Goal: Task Accomplishment & Management: Manage account settings

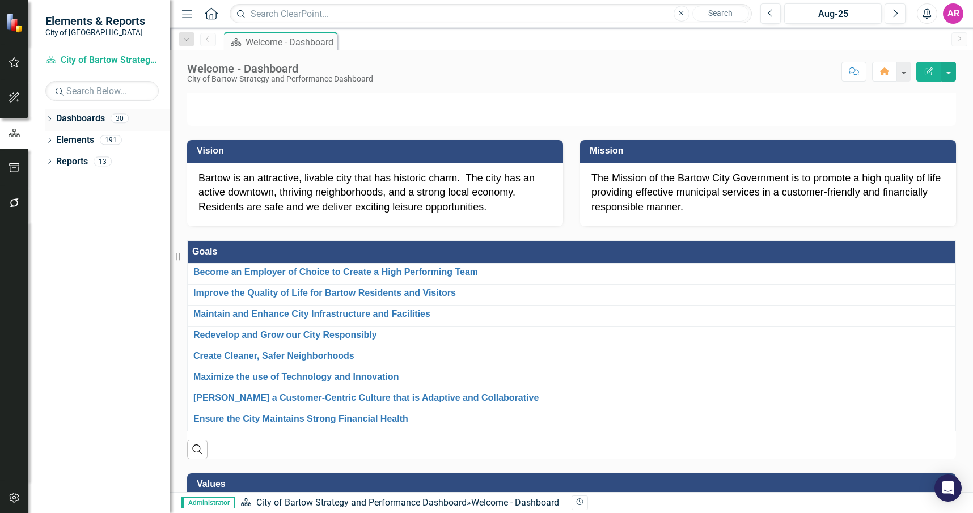
click at [49, 117] on icon "Dropdown" at bounding box center [49, 120] width 8 height 6
click at [58, 140] on icon "Dropdown" at bounding box center [55, 139] width 9 height 7
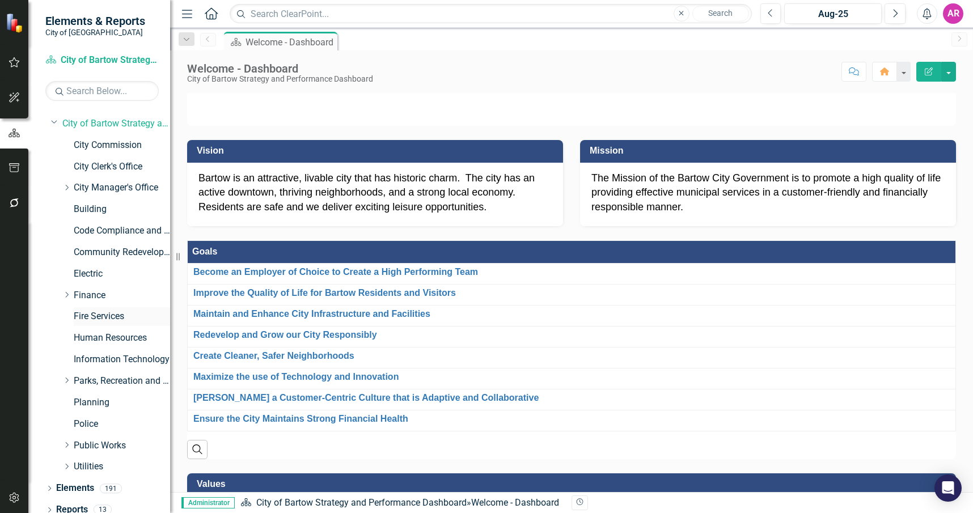
scroll to position [26, 0]
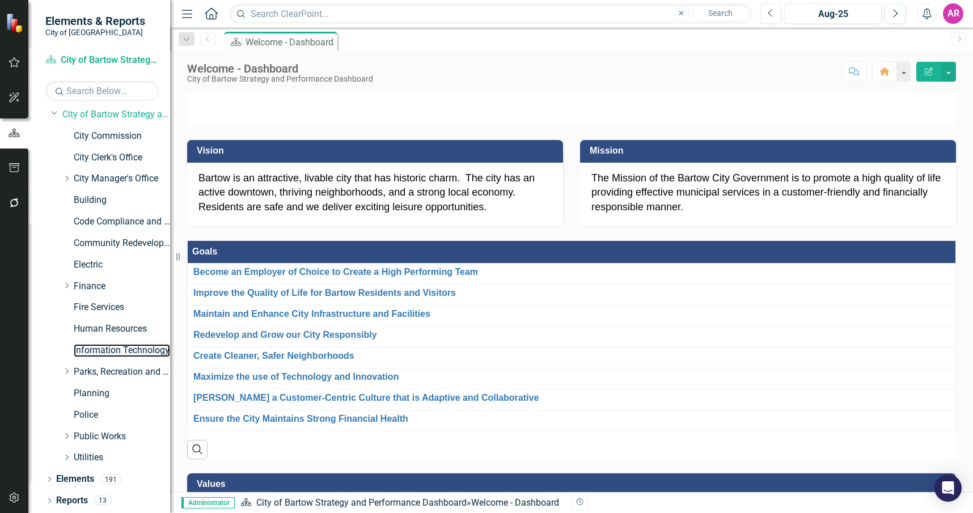
click at [111, 349] on link "Information Technology" at bounding box center [122, 350] width 96 height 13
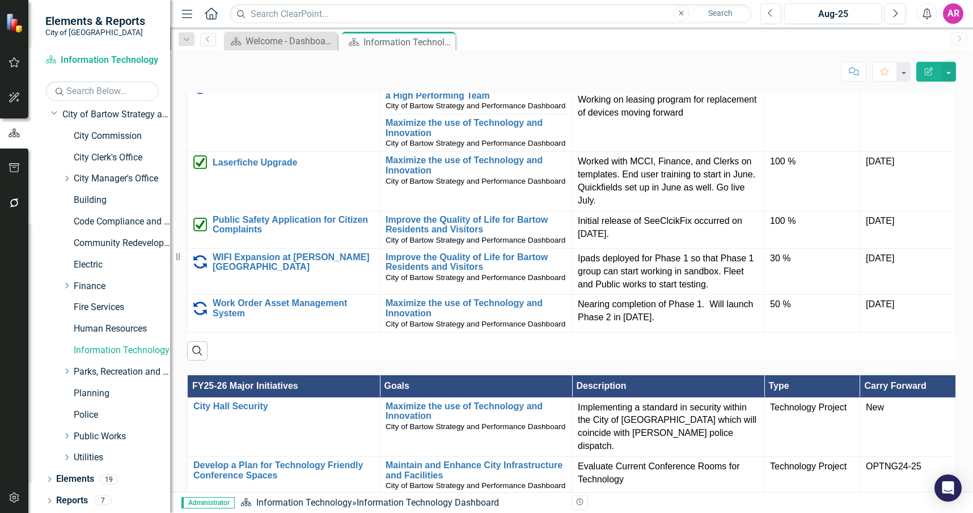
click at [779, 39] on td "30 %" at bounding box center [812, 20] width 96 height 37
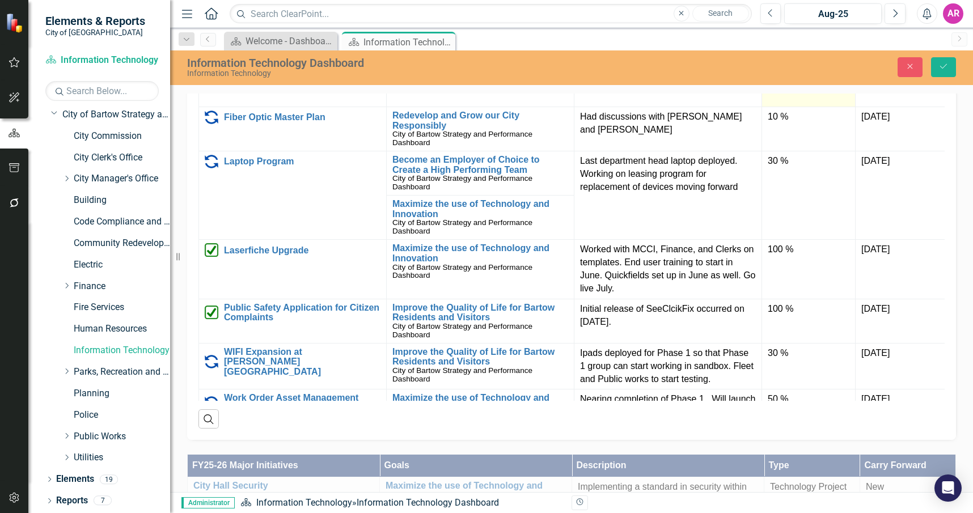
click at [789, 63] on input "30" at bounding box center [809, 53] width 82 height 21
type input "40"
click at [626, 56] on p "On hold" at bounding box center [668, 49] width 176 height 13
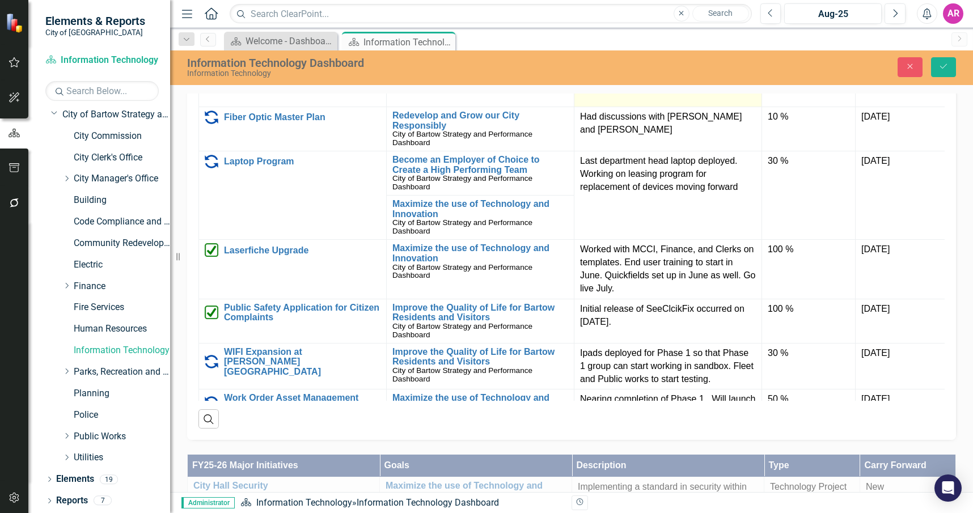
click at [626, 56] on p "On hold" at bounding box center [668, 49] width 176 height 13
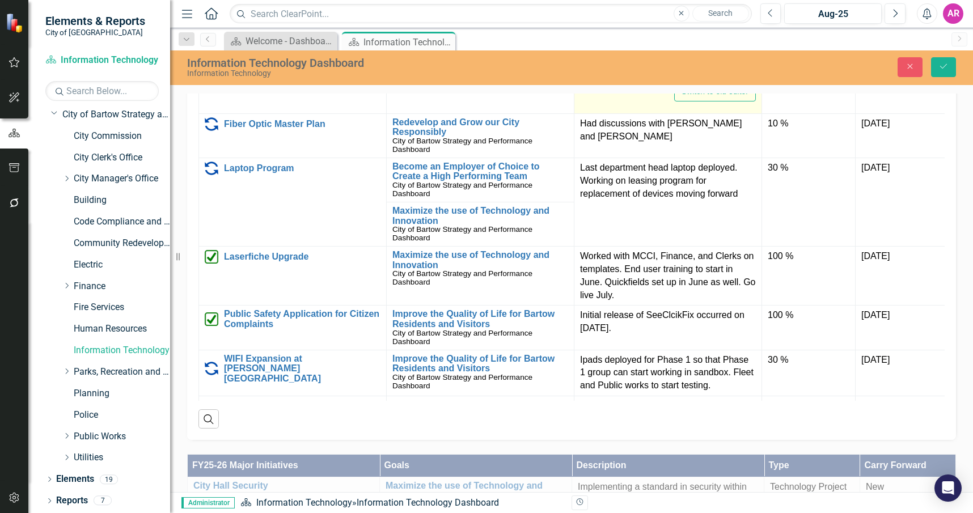
type textarea "<p>On hold</p>"
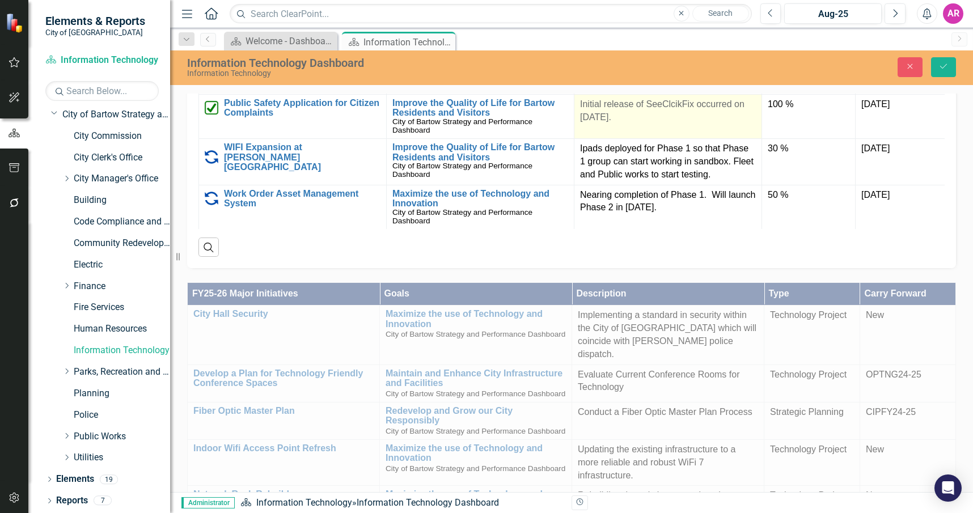
scroll to position [1361, 0]
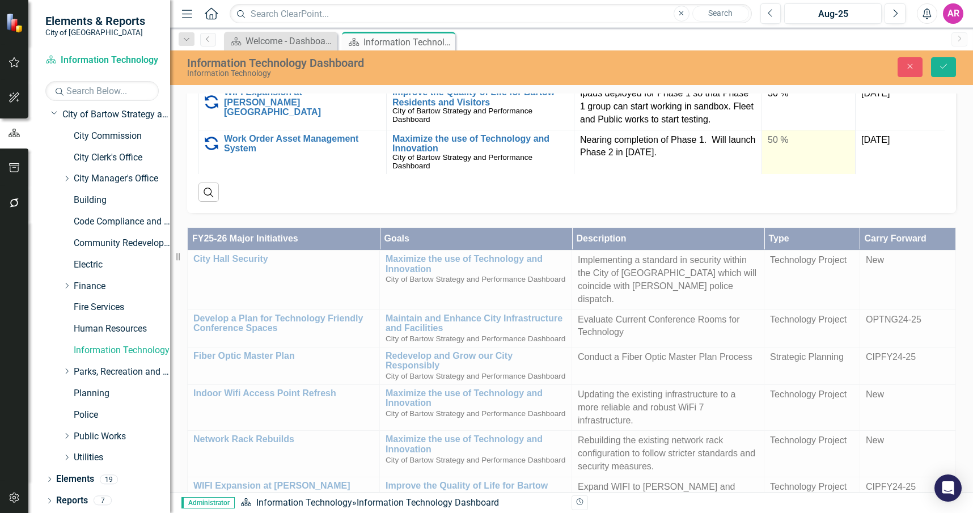
click at [815, 174] on td "50 %" at bounding box center [809, 152] width 94 height 44
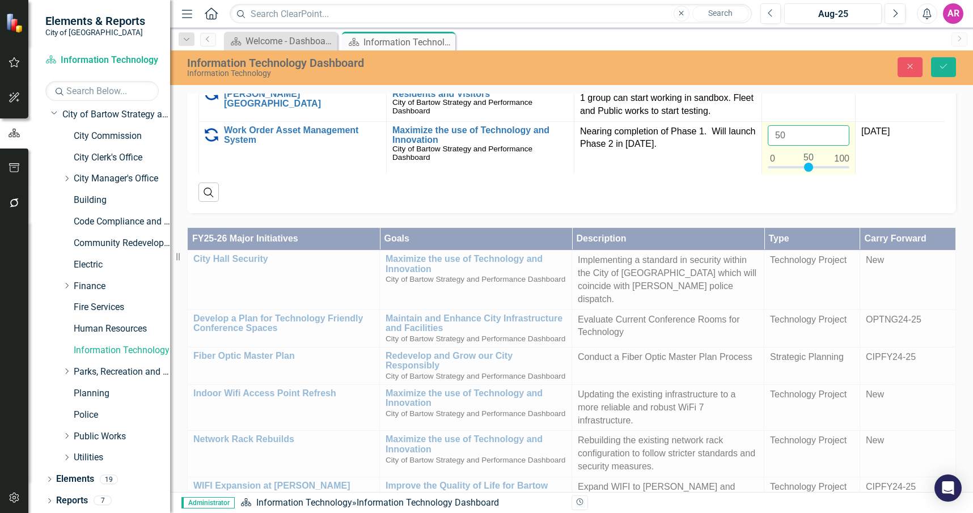
click at [804, 146] on input "50" at bounding box center [809, 135] width 82 height 21
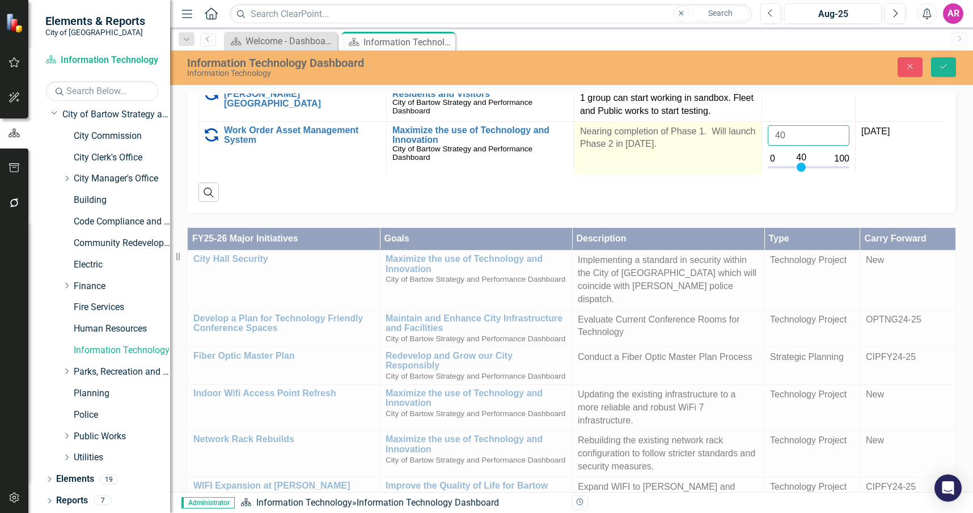
type input "40"
click at [706, 151] on p "Nearing completion of Phase 1. Will launch Phase 2 in [DATE]." at bounding box center [668, 138] width 176 height 26
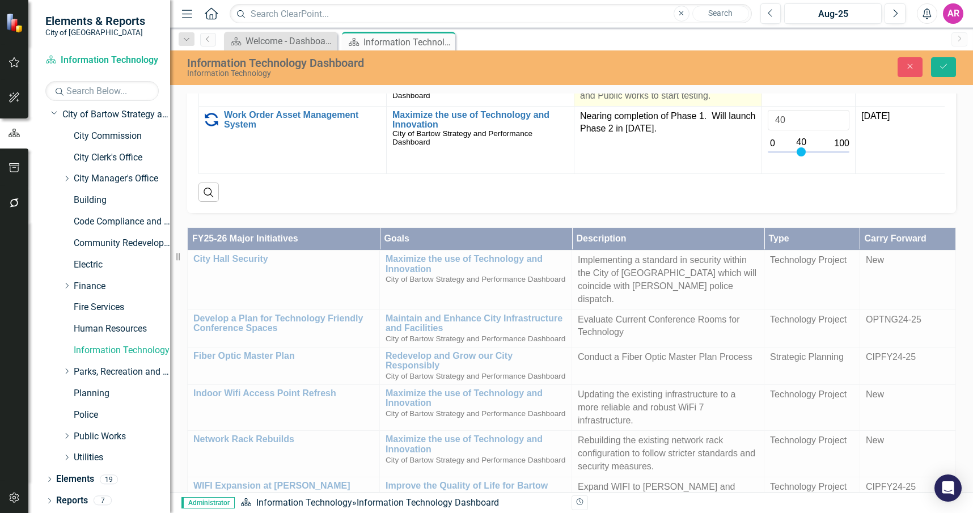
scroll to position [265, 0]
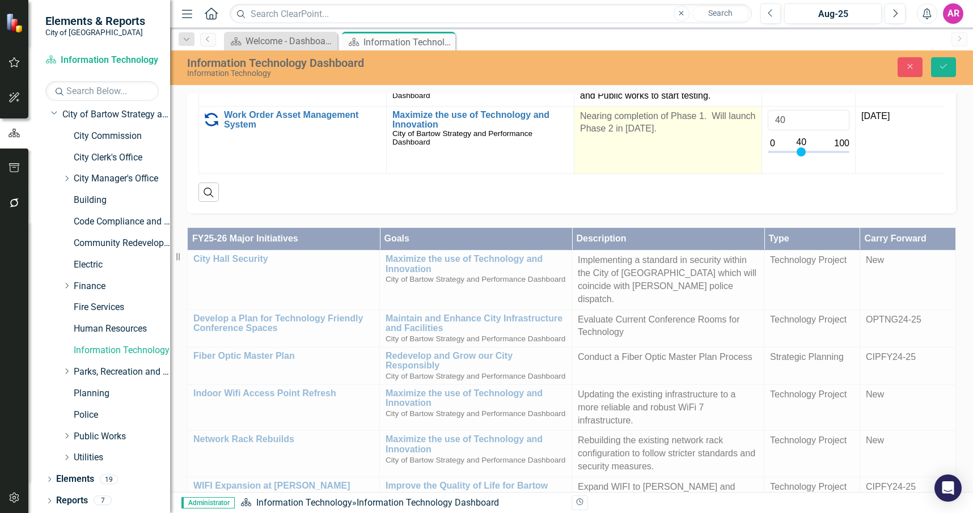
click at [677, 174] on td "Nearing completion of Phase 1. Will launch Phase 2 in [DATE]." at bounding box center [668, 140] width 188 height 68
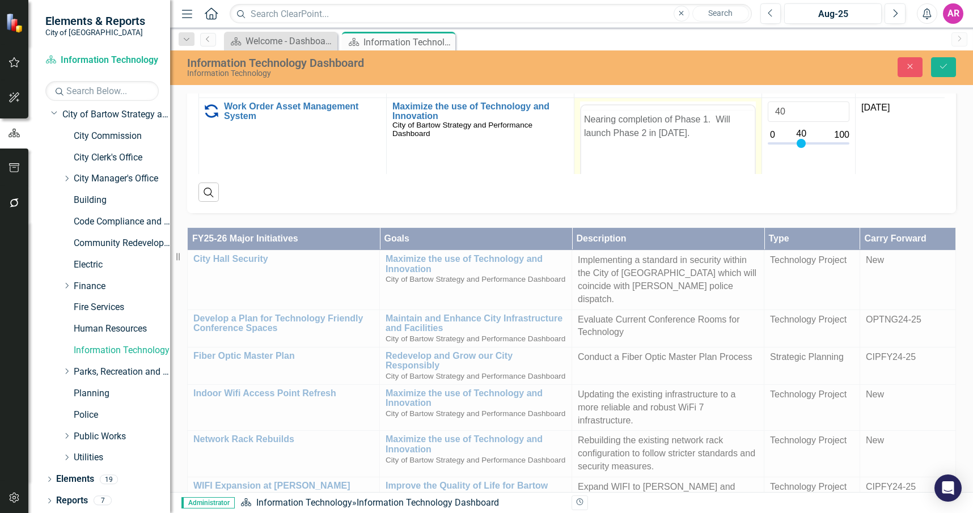
click at [677, 120] on p "Nearing completion of Phase 1. Will launch Phase 2 in [DATE]." at bounding box center [668, 125] width 168 height 27
click at [681, 143] on p "Nearing completion of Phase 1. Will launch Phase 2 in [DATE]." at bounding box center [668, 147] width 168 height 27
drag, startPoint x: 683, startPoint y: 143, endPoint x: 571, endPoint y: 133, distance: 112.1
click at [581, 133] on html "Nearing completion of Phase 1. Will launch Phase 2 in [DATE]." at bounding box center [667, 217] width 173 height 170
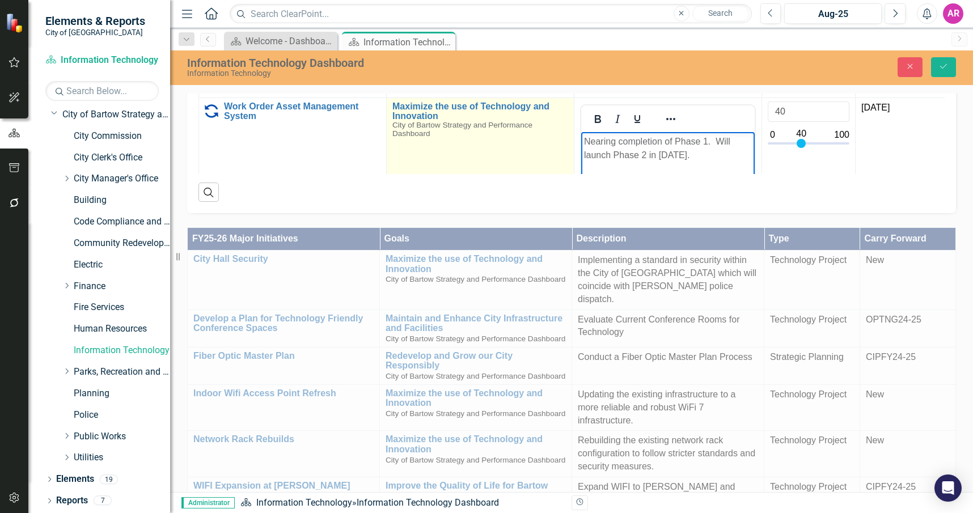
paste body "Rich Text Area. Press ALT-0 for help."
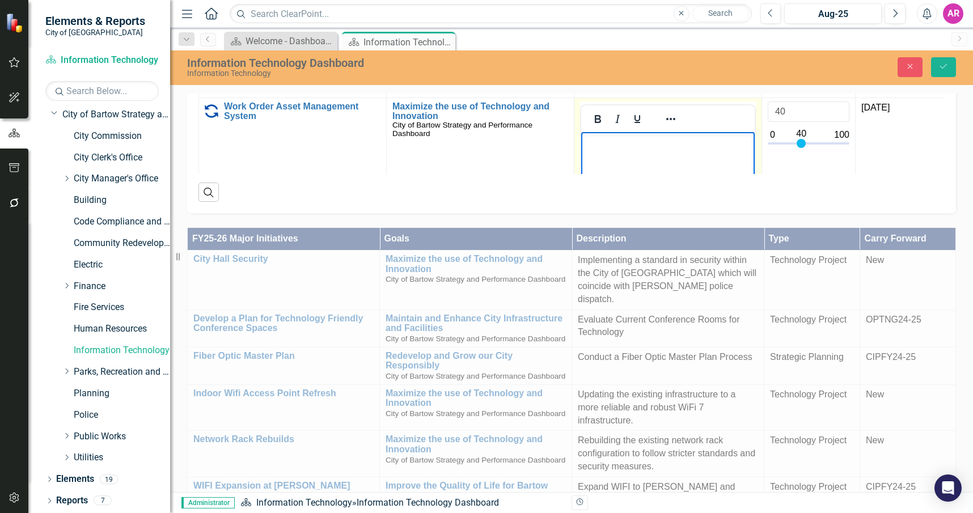
click at [660, 149] on body "Rich Text Area. Press ALT-0 for help." at bounding box center [667, 217] width 173 height 170
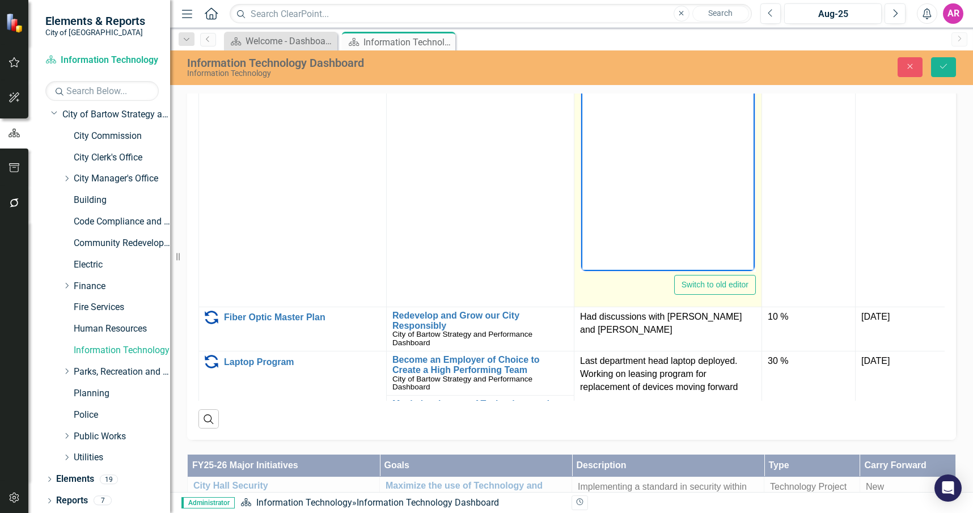
click at [662, 130] on body "On hold" at bounding box center [667, 158] width 173 height 170
paste body "Rich Text Area. Press ALT-0 for help."
click at [632, 121] on body "Rich Text Area. Press ALT-0 for help." at bounding box center [667, 158] width 173 height 170
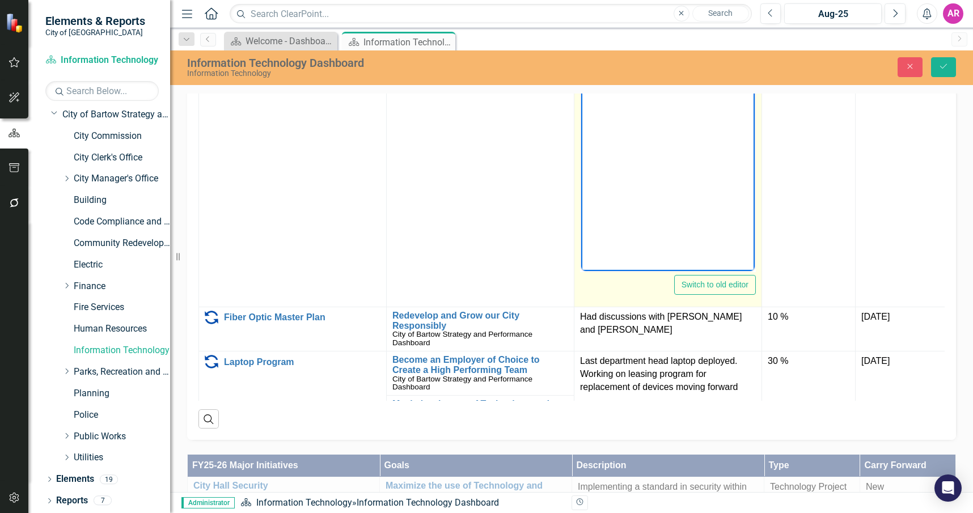
click at [696, 120] on body "Rich Text Area. Press ALT-0 for help." at bounding box center [667, 158] width 173 height 170
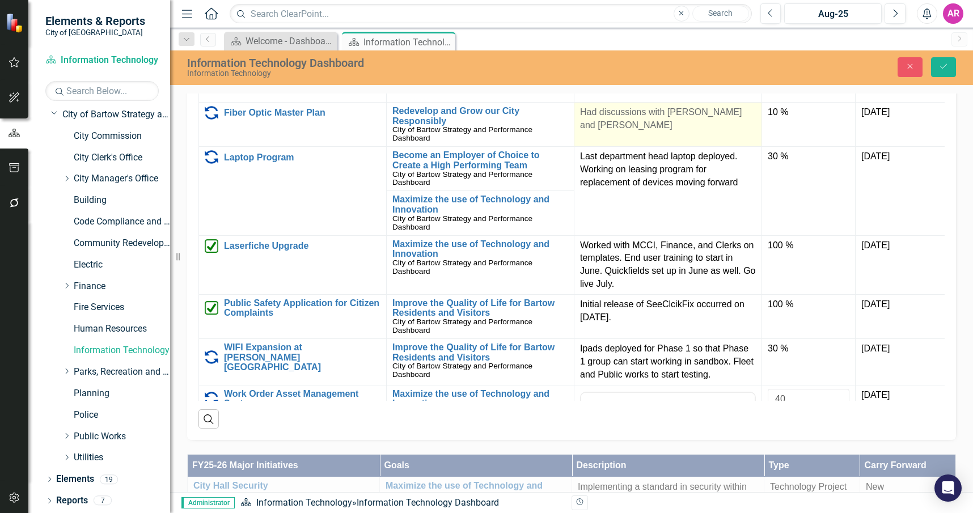
scroll to position [227, 0]
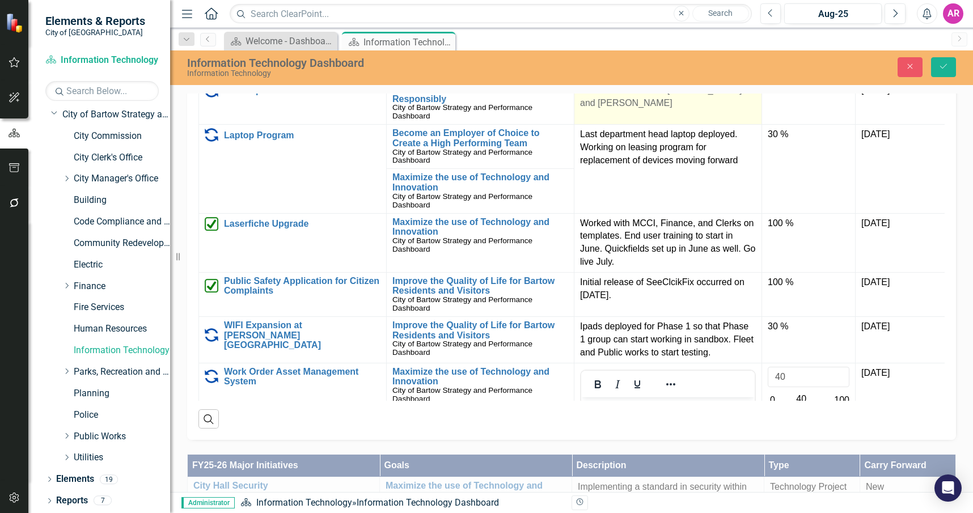
click at [650, 125] on td "Had discussions with [PERSON_NAME] and [PERSON_NAME]" at bounding box center [668, 103] width 188 height 44
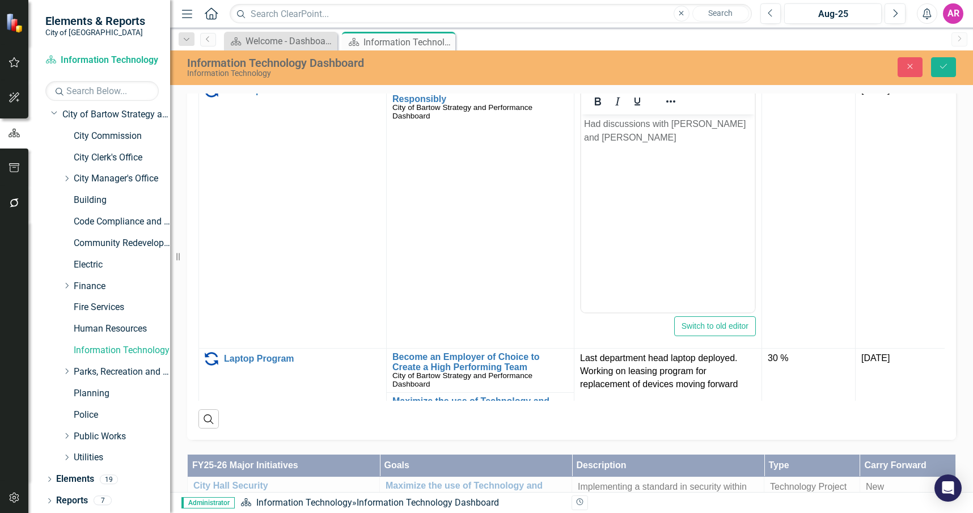
scroll to position [0, 0]
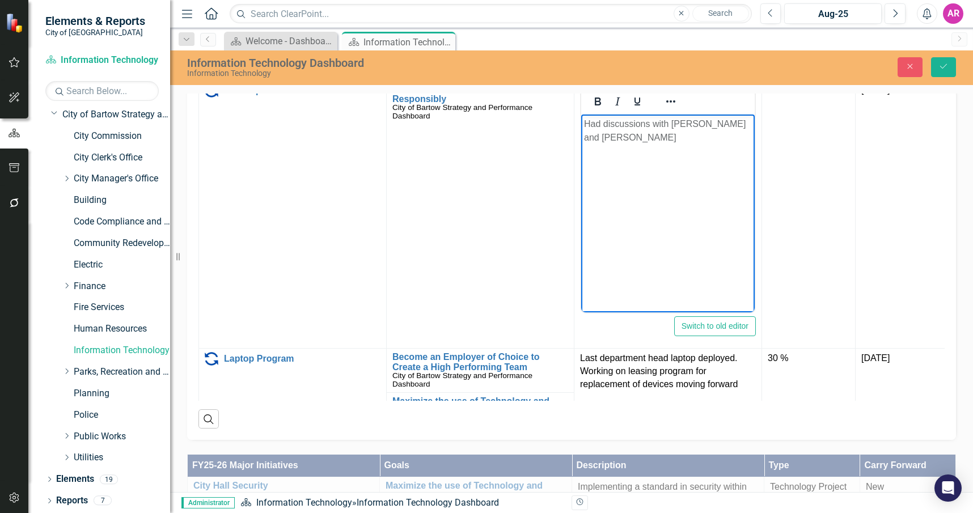
click at [671, 151] on body "Had discussions with [PERSON_NAME] and [PERSON_NAME]" at bounding box center [667, 200] width 173 height 170
click at [654, 143] on p "Had discussions with [PERSON_NAME] and [PERSON_NAME]" at bounding box center [668, 130] width 168 height 27
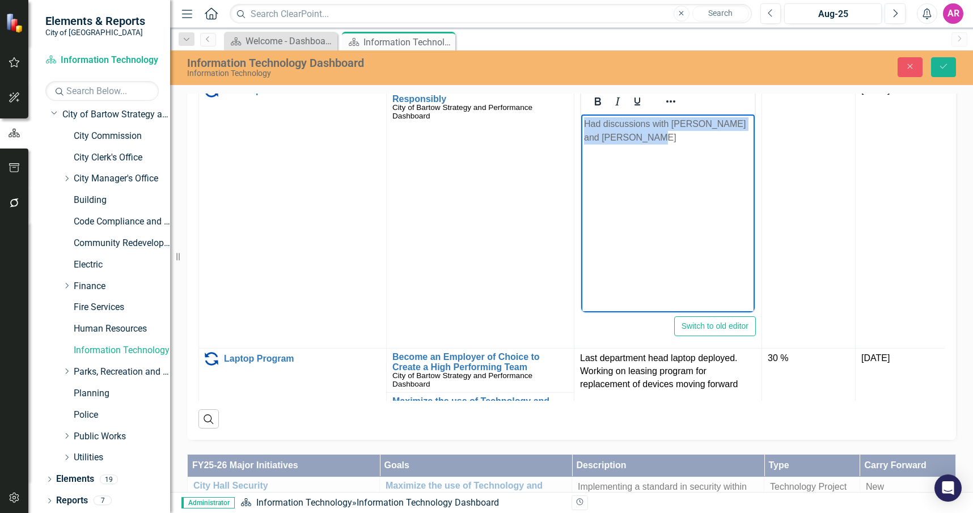
click at [654, 143] on p "Had discussions with [PERSON_NAME] and [PERSON_NAME]" at bounding box center [668, 130] width 168 height 27
paste body "Rich Text Area. Press ALT-0 for help."
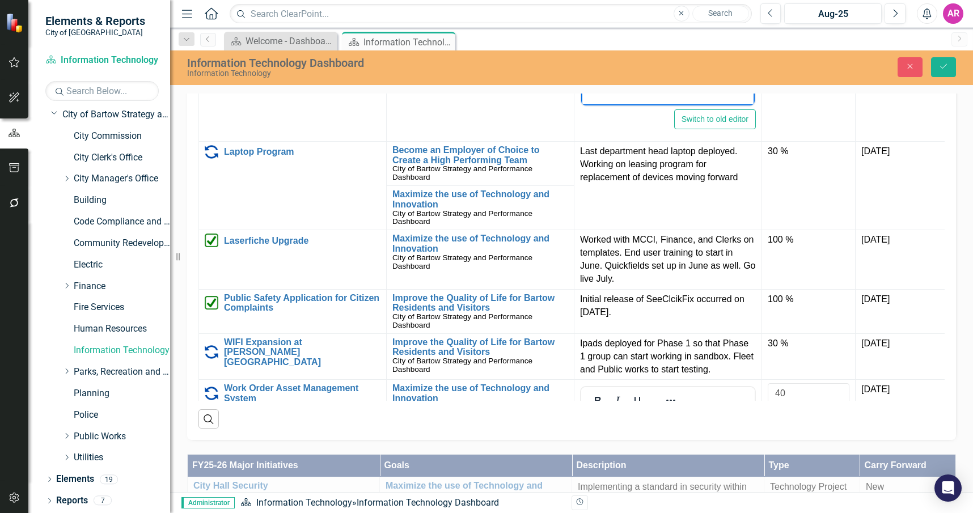
scroll to position [454, 0]
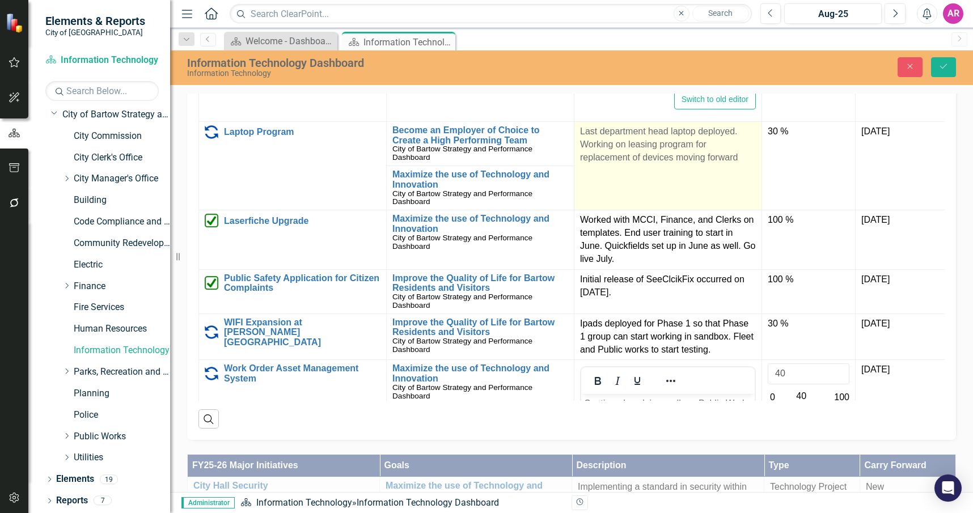
click at [652, 164] on p "Last department head laptop deployed. Working on leasing program for replacemen…" at bounding box center [668, 144] width 176 height 39
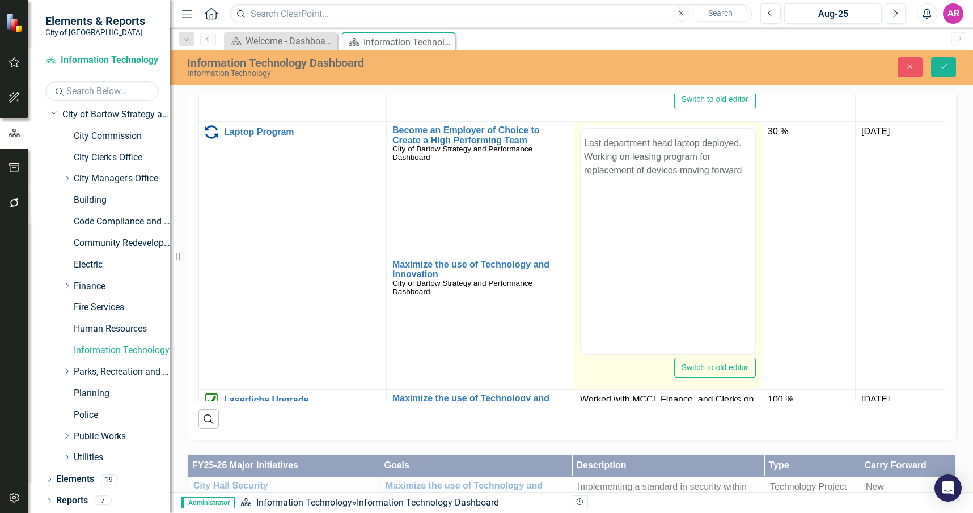
scroll to position [0, 0]
click at [683, 183] on p "Last department head laptop deployed. Working on leasing program for replacemen…" at bounding box center [668, 179] width 168 height 41
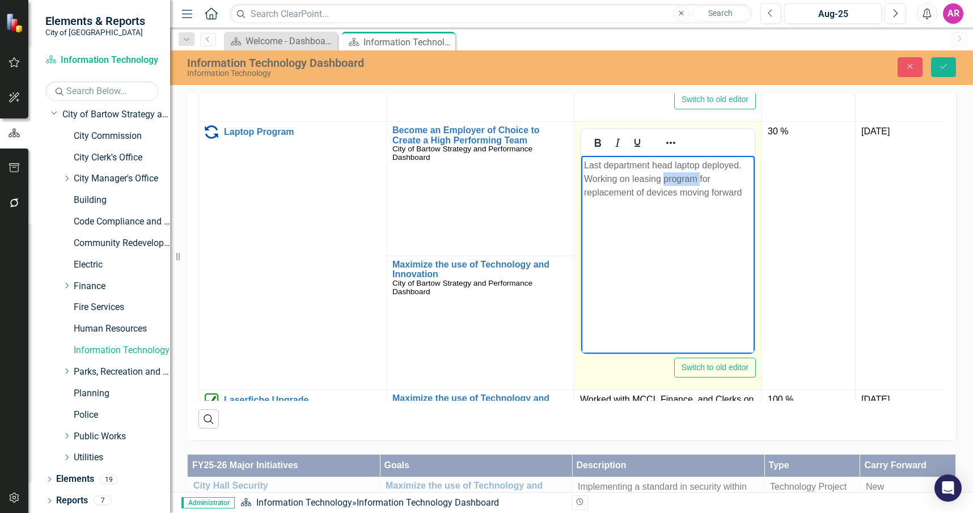
click at [683, 183] on p "Last department head laptop deployed. Working on leasing program for replacemen…" at bounding box center [668, 179] width 168 height 41
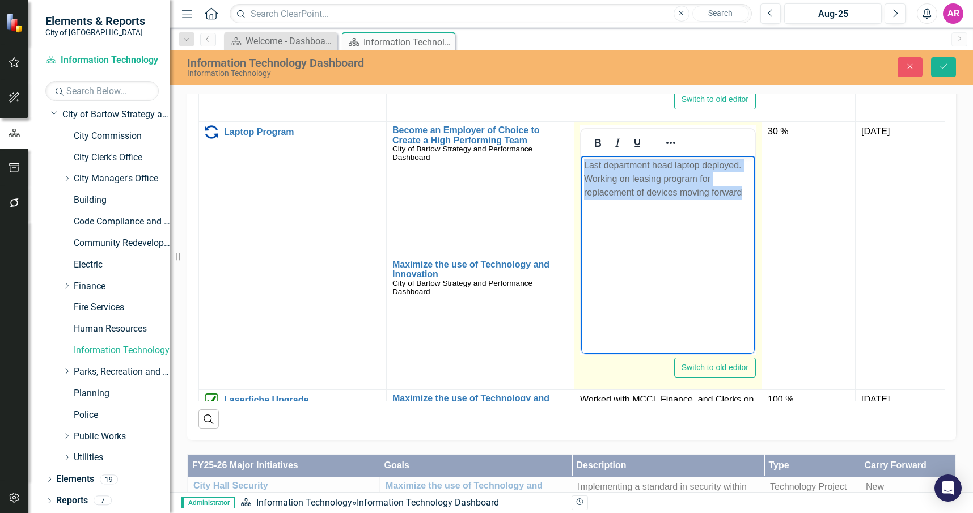
click at [683, 183] on p "Last department head laptop deployed. Working on leasing program for replacemen…" at bounding box center [668, 179] width 168 height 41
click at [647, 185] on p "Last department head laptop deployed. Working on leasing program for replacemen…" at bounding box center [668, 179] width 168 height 41
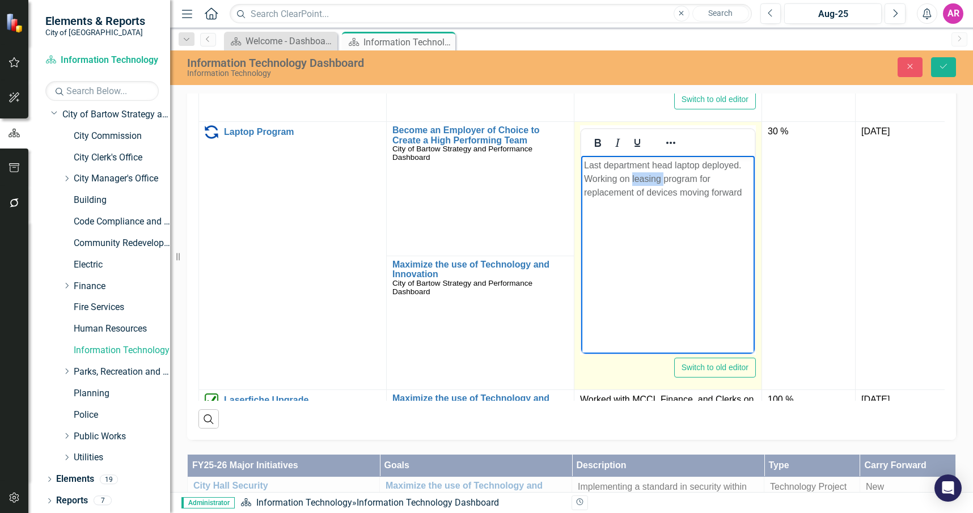
click at [647, 185] on p "Last department head laptop deployed. Working on leasing program for replacemen…" at bounding box center [668, 179] width 168 height 41
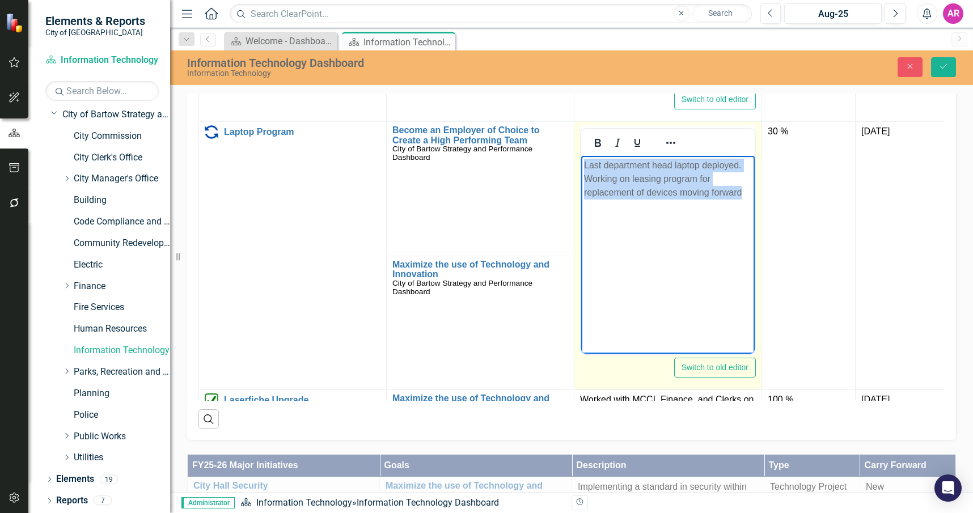
click at [647, 185] on p "Last department head laptop deployed. Working on leasing program for replacemen…" at bounding box center [668, 179] width 168 height 41
paste body "Rich Text Area. Press ALT-0 for help."
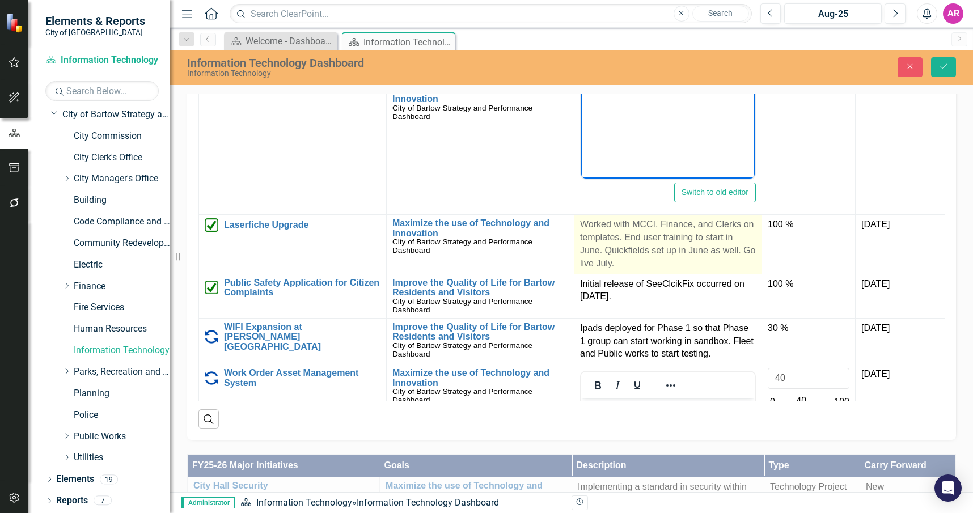
scroll to position [680, 0]
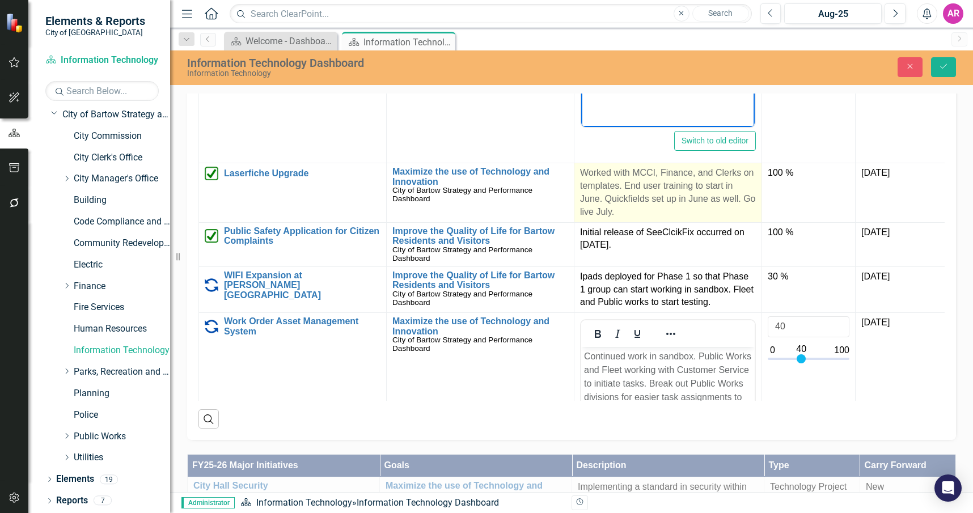
click at [668, 218] on p "Worked with MCCI, Finance, and Clerks on templates. End user training to start …" at bounding box center [668, 193] width 176 height 52
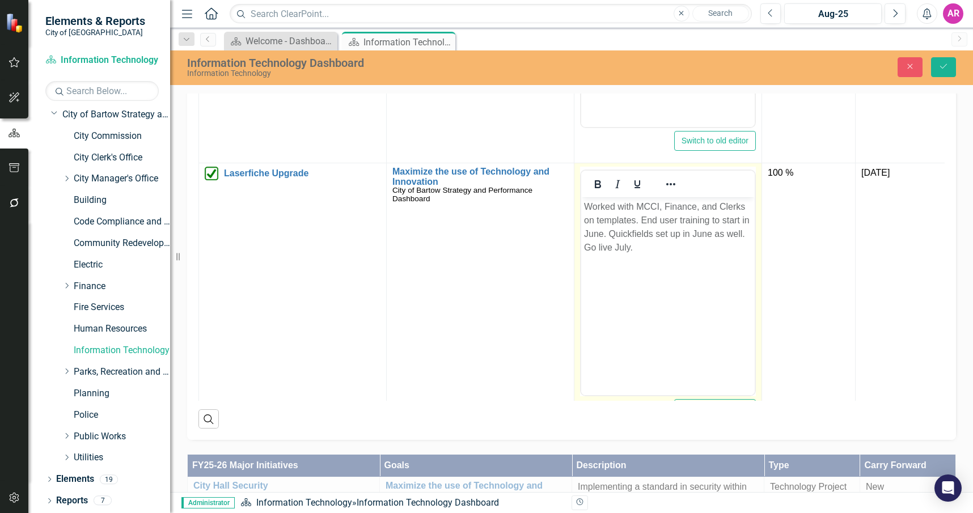
scroll to position [0, 0]
click at [683, 246] on p "Worked with MCCI, Finance, and Clerks on templates. End user training to start …" at bounding box center [668, 227] width 168 height 54
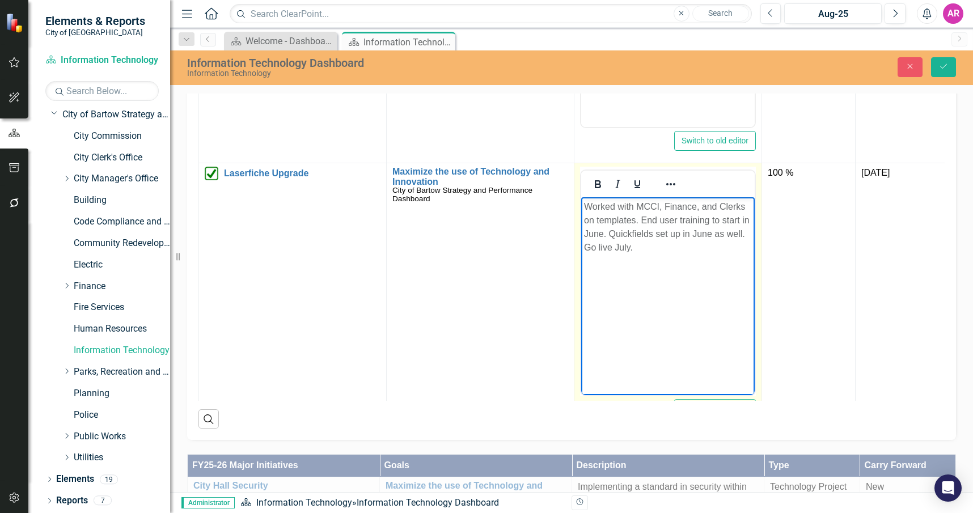
click at [683, 246] on p "Worked with MCCI, Finance, and Clerks on templates. End user training to start …" at bounding box center [668, 227] width 168 height 54
click at [658, 230] on p "Worked with MCCI, Finance, and Clerks on templates. End user training to start …" at bounding box center [668, 227] width 168 height 54
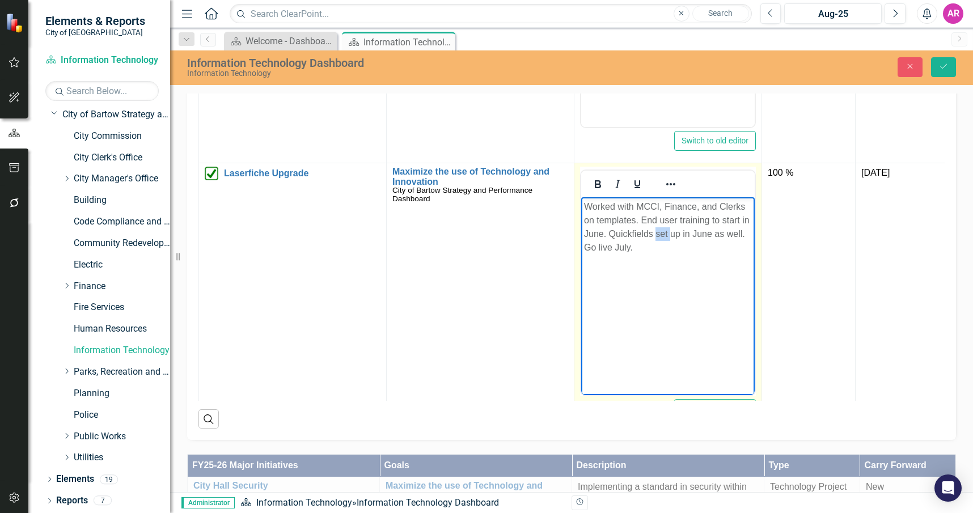
paste body "Rich Text Area. Press ALT-0 for help."
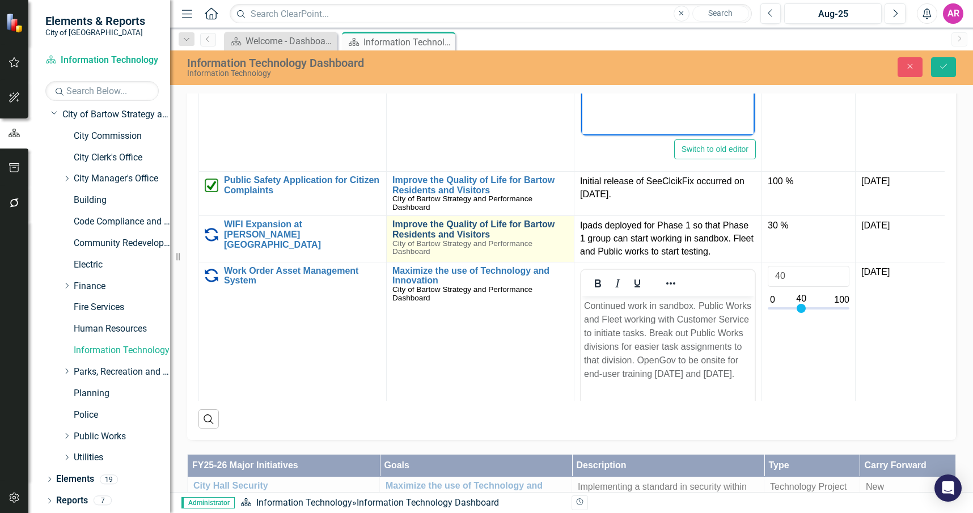
scroll to position [964, 0]
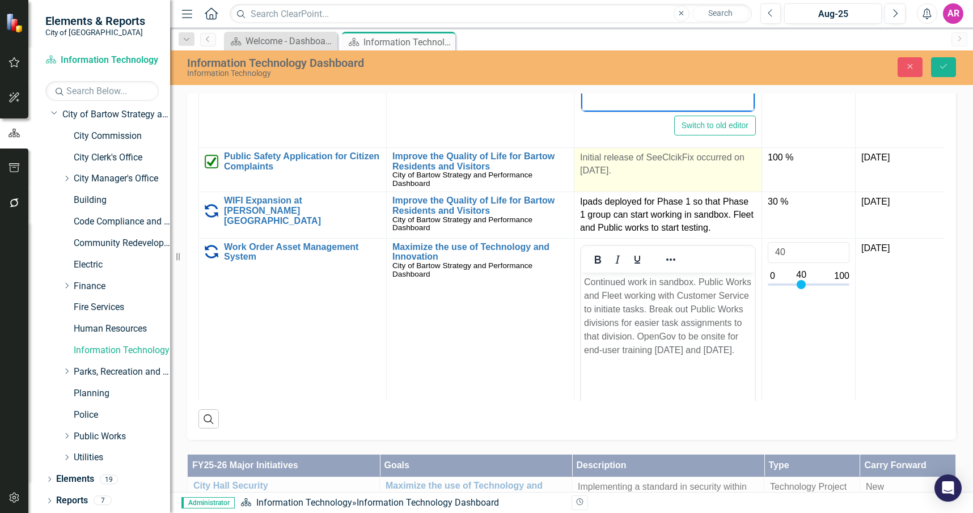
click at [612, 177] on p "Initial release of SeeClcikFix occurred on [DATE]." at bounding box center [668, 164] width 176 height 26
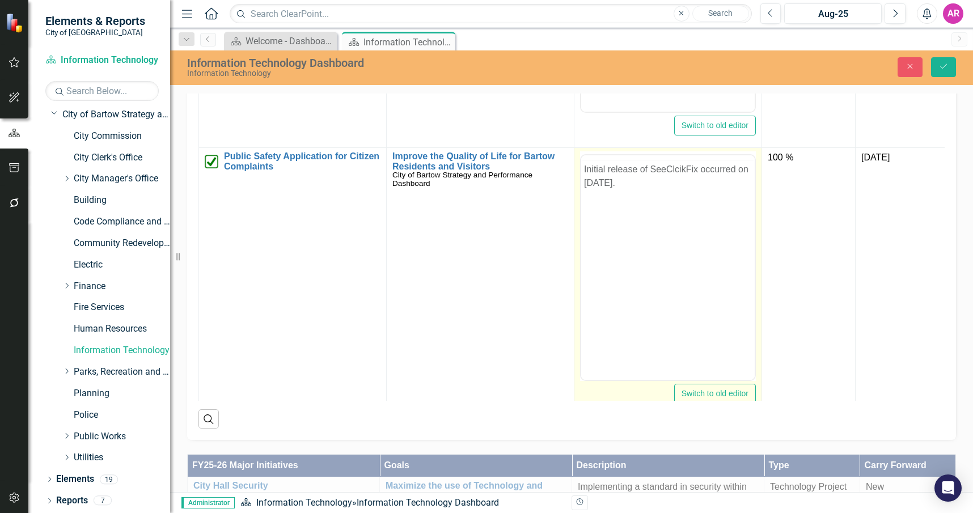
scroll to position [0, 0]
click at [646, 208] on p "Initial release of SeeClcikFix occurred on [DATE]." at bounding box center [668, 198] width 168 height 27
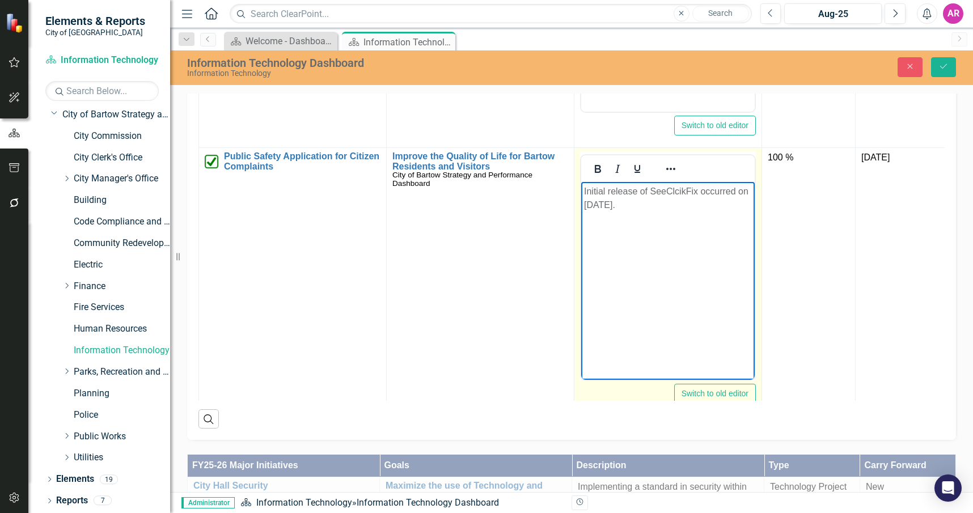
click at [646, 208] on p "Initial release of SeeClcikFix occurred on [DATE]." at bounding box center [668, 198] width 168 height 27
click at [7, 241] on div at bounding box center [14, 351] width 28 height 260
click at [661, 206] on p "Initial release of SeeClcikFix occurred on [DATE]." at bounding box center [668, 198] width 168 height 27
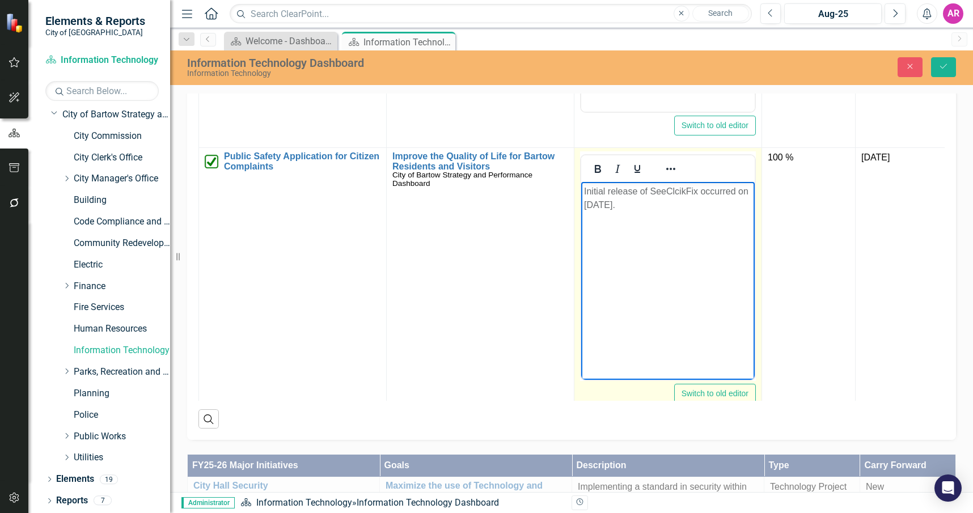
click at [661, 206] on p "Initial release of SeeClcikFix occurred on [DATE]." at bounding box center [668, 198] width 168 height 27
click at [658, 210] on p "Initial release of SeeClcikFix occurred on [DATE]." at bounding box center [668, 198] width 168 height 27
click at [657, 211] on p "Initial release of SeeClcikFix occurred on [DATE]." at bounding box center [668, 198] width 168 height 27
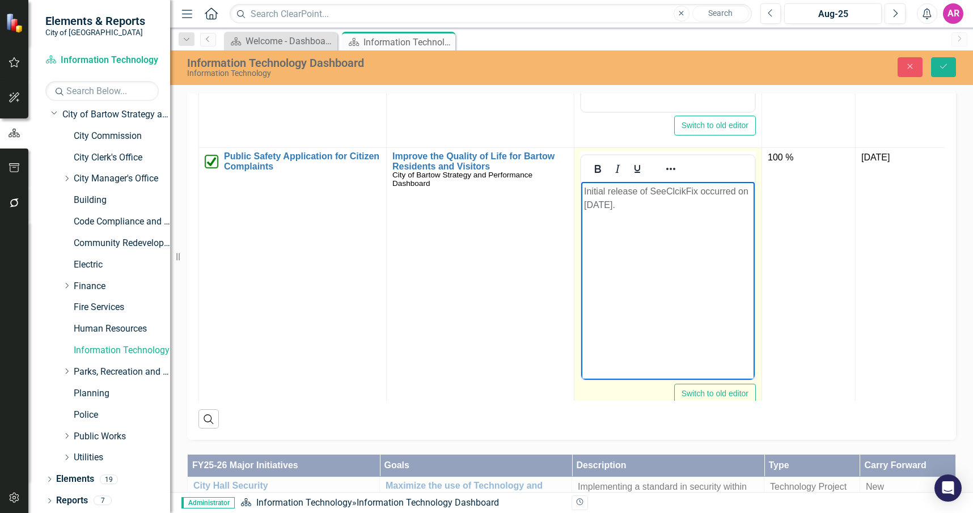
paste body "Rich Text Area. Press ALT-0 for help."
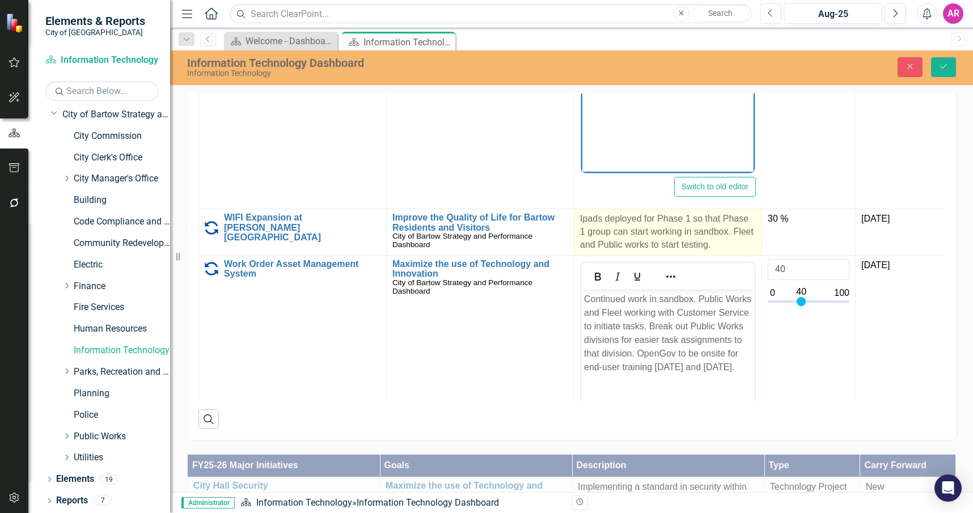
scroll to position [1191, 0]
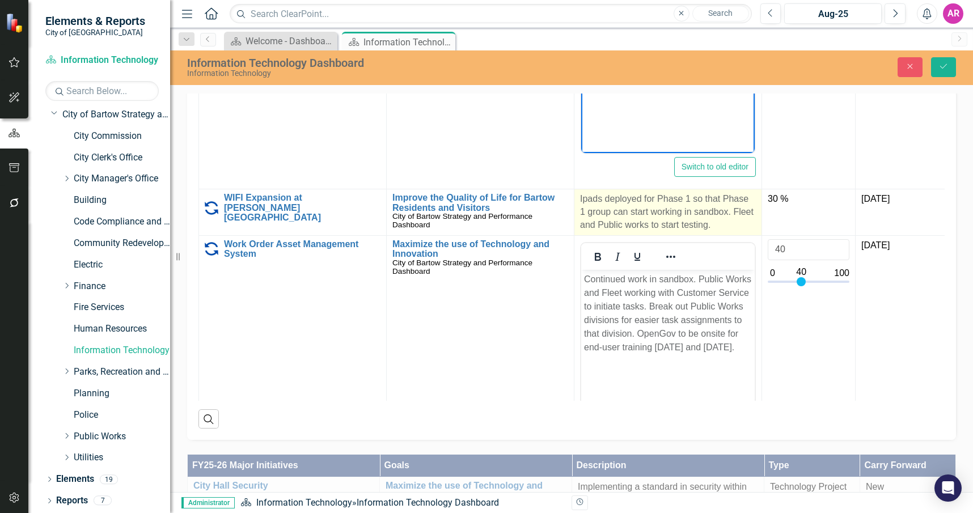
click at [655, 232] on p "Ipads deployed for Phase 1 so that Phase 1 group can start working in sandbox. …" at bounding box center [668, 212] width 176 height 39
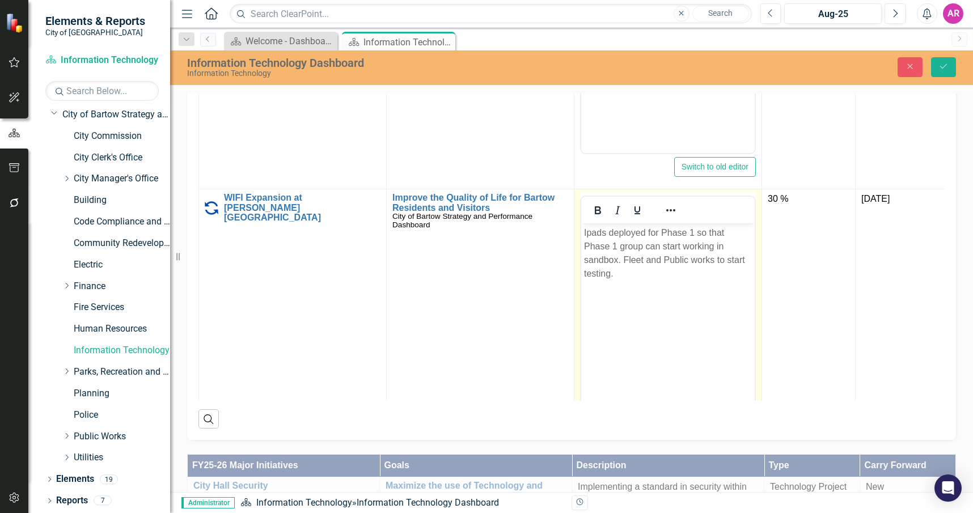
scroll to position [0, 0]
click at [670, 246] on p "Ipads deployed for Phase 1 so that Phase 1 group can start working in sandbox. …" at bounding box center [668, 253] width 168 height 54
click at [650, 249] on p "Ipads deployed for Phase 1 so that Phase 1 group can start working in sandbox. …" at bounding box center [668, 253] width 168 height 54
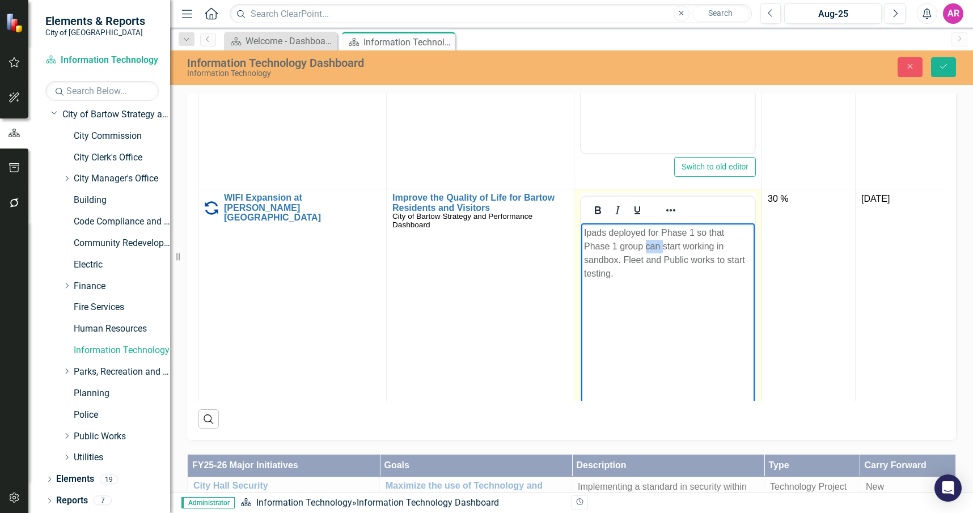
click at [650, 249] on p "Ipads deployed for Phase 1 so that Phase 1 group can start working in sandbox. …" at bounding box center [668, 253] width 168 height 54
paste body "Rich Text Area. Press ALT-0 for help."
click at [687, 312] on body "Walkthroughs have been completed with the engineer. Purchase orders have been i…" at bounding box center [667, 308] width 173 height 170
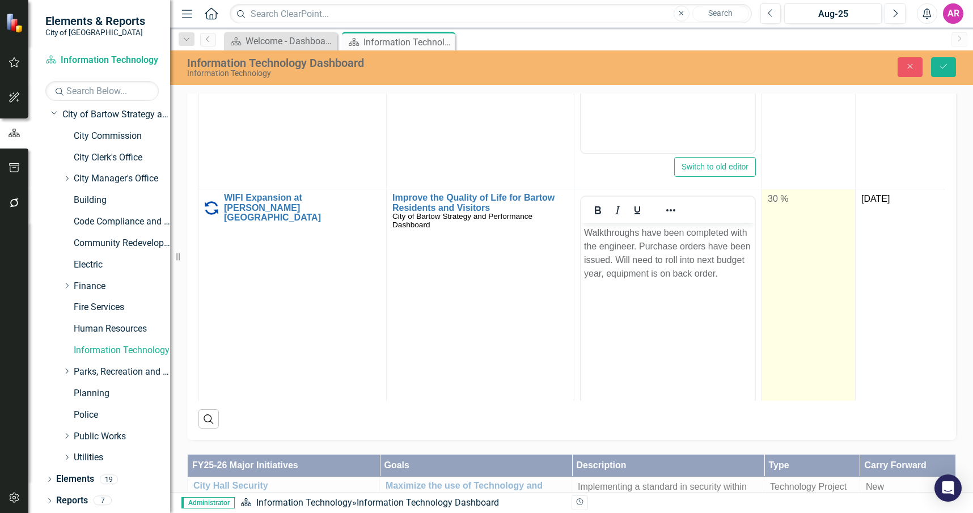
click at [832, 342] on td "30 %" at bounding box center [809, 323] width 94 height 268
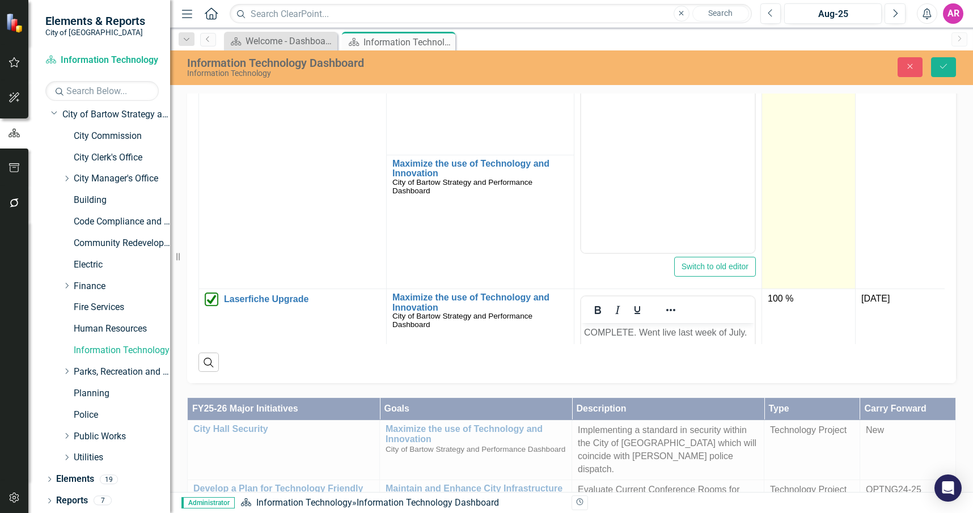
scroll to position [503, 0]
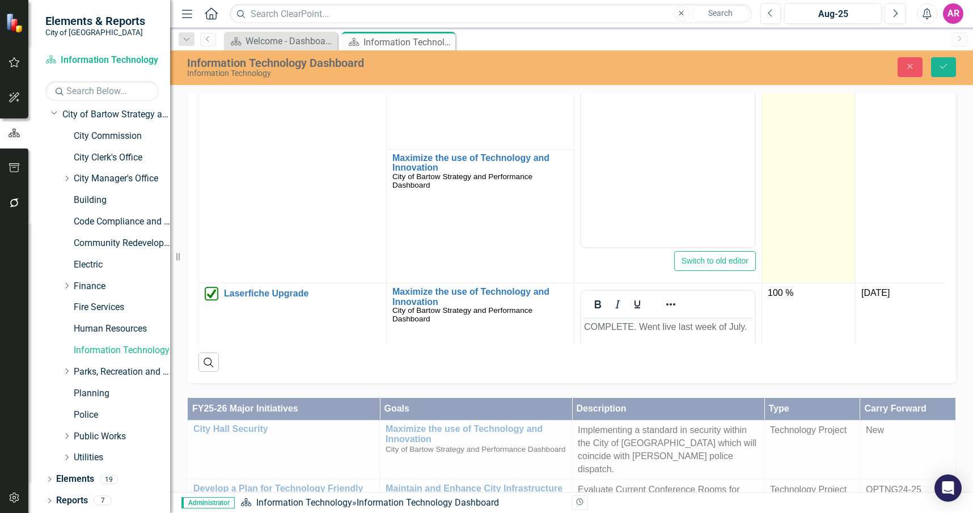
click at [796, 146] on td "30 %" at bounding box center [809, 149] width 94 height 268
click at [793, 40] on input "30" at bounding box center [809, 29] width 82 height 21
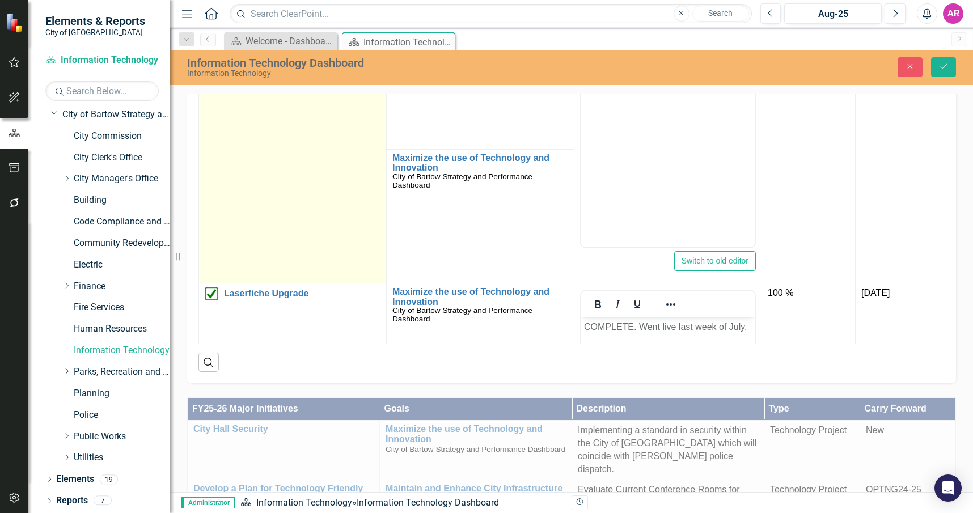
type input "100"
click at [208, 32] on img at bounding box center [212, 26] width 14 height 14
click at [217, 38] on div "Carry Forward" at bounding box center [215, 30] width 17 height 16
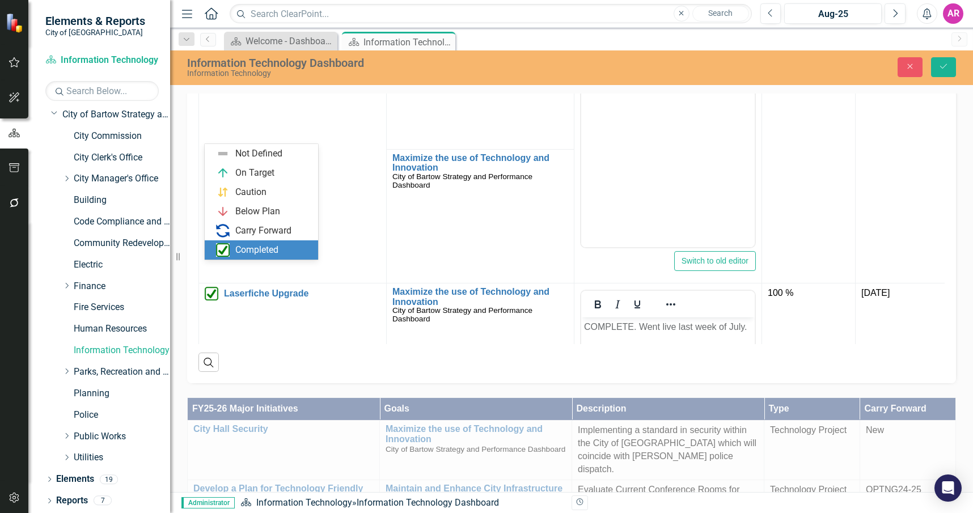
click at [291, 251] on div "Completed" at bounding box center [263, 250] width 95 height 14
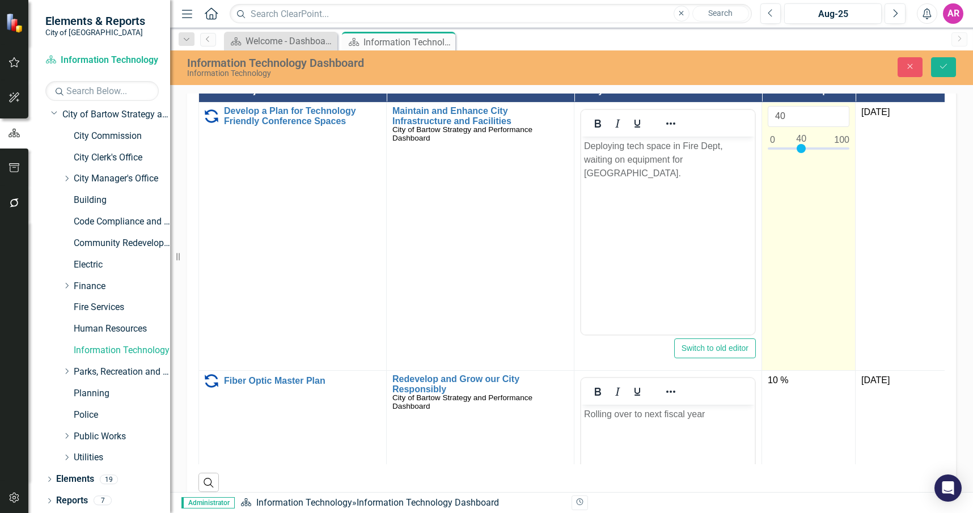
scroll to position [1077, 0]
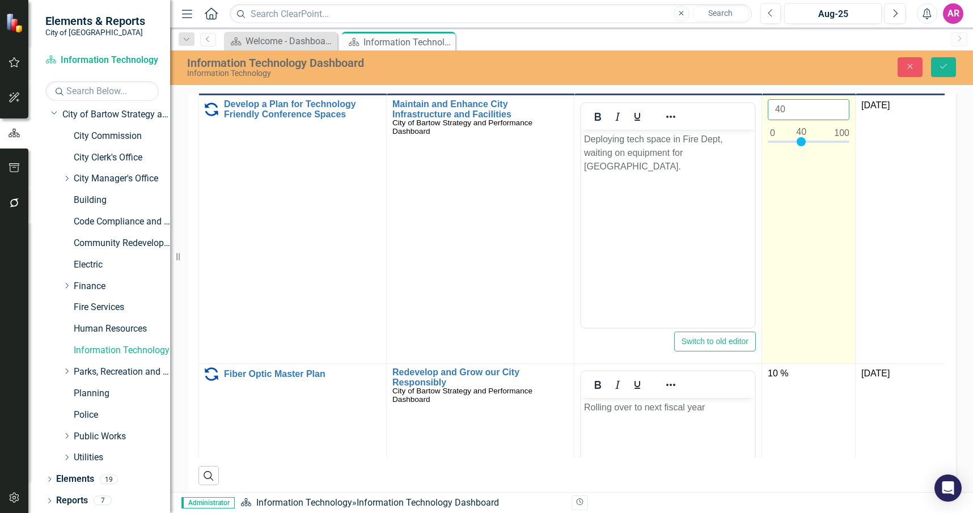
click at [798, 120] on input "40" at bounding box center [809, 109] width 82 height 21
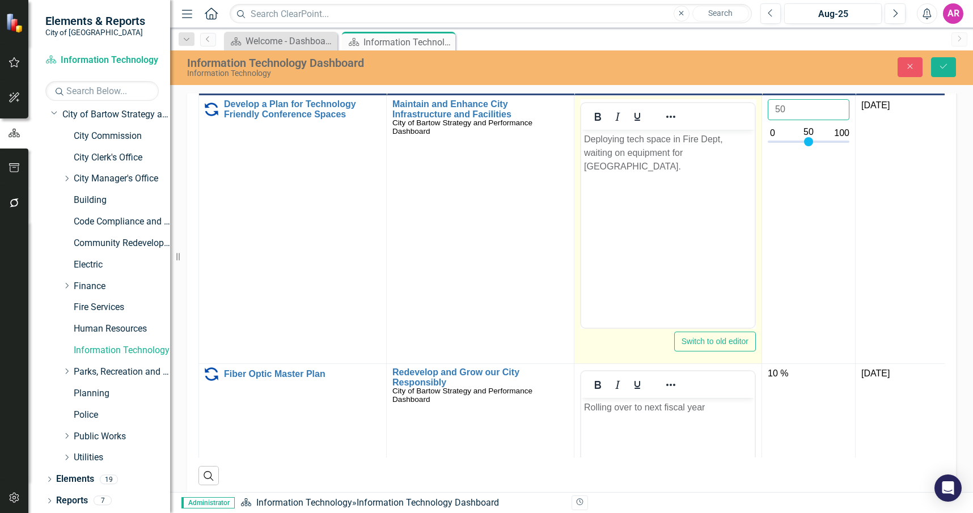
type input "50"
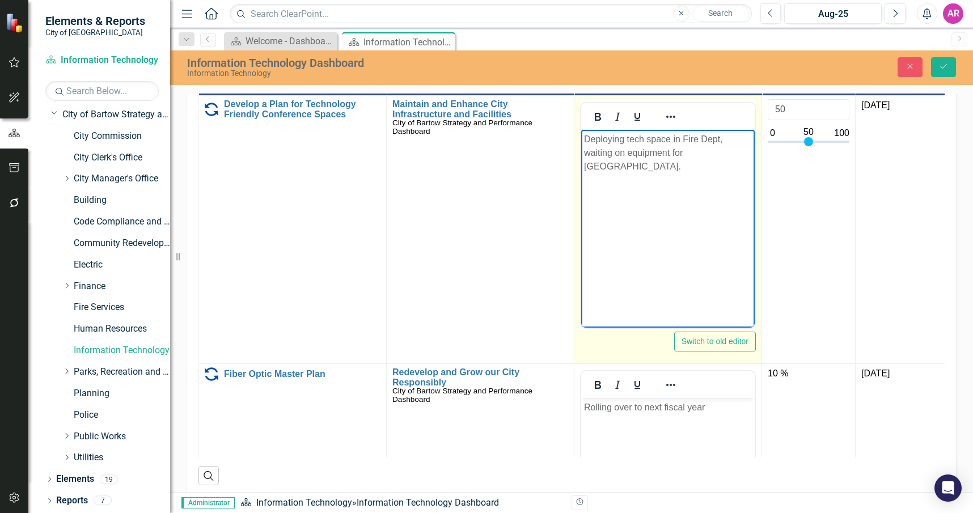
click at [709, 150] on p "Deploying tech space in Fire Dept, waiting on equipment for [GEOGRAPHIC_DATA]." at bounding box center [668, 153] width 168 height 41
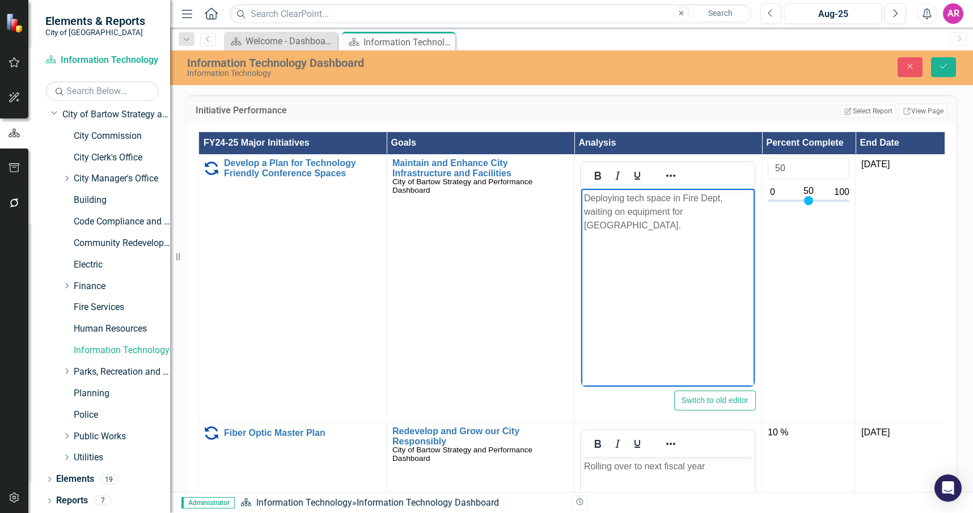
scroll to position [964, 0]
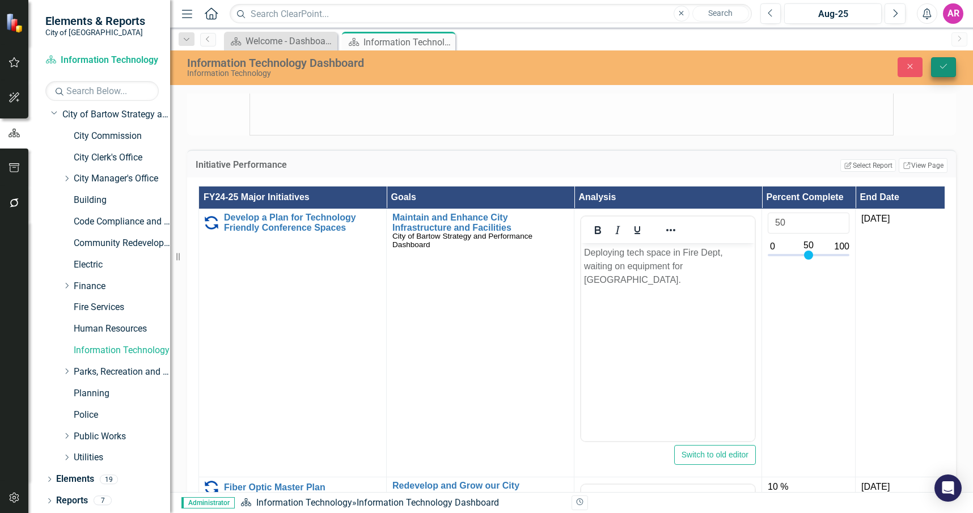
click at [947, 67] on icon "Save" at bounding box center [943, 66] width 10 height 8
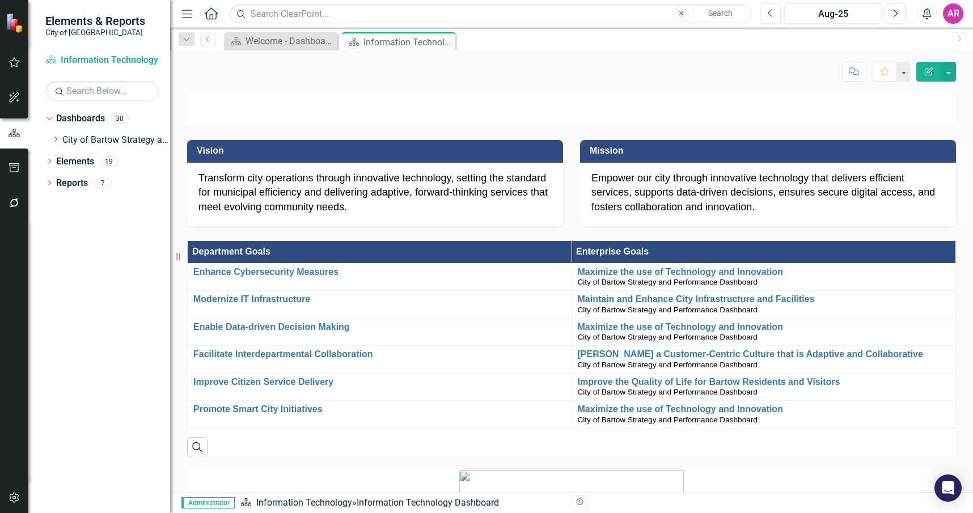
scroll to position [0, 0]
click at [955, 15] on div "AR" at bounding box center [953, 13] width 20 height 20
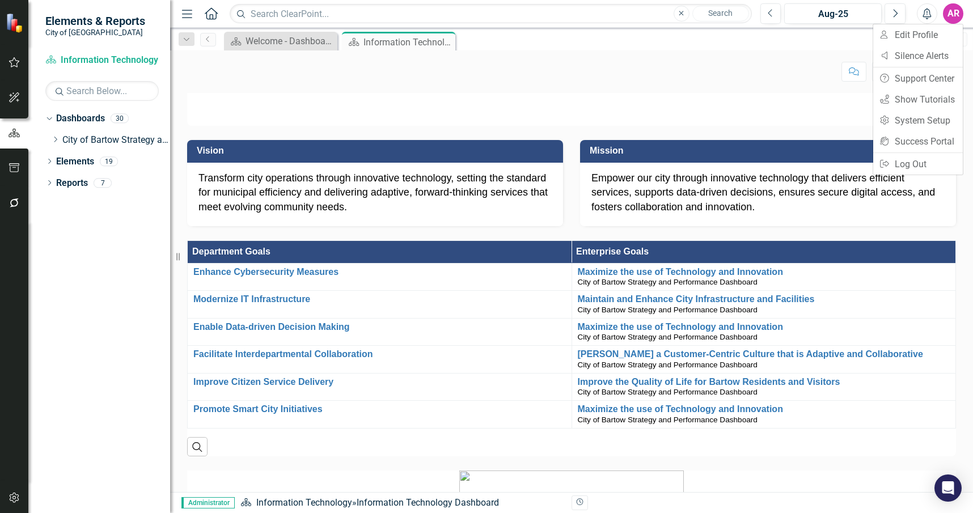
click at [13, 63] on icon "button" at bounding box center [15, 62] width 12 height 9
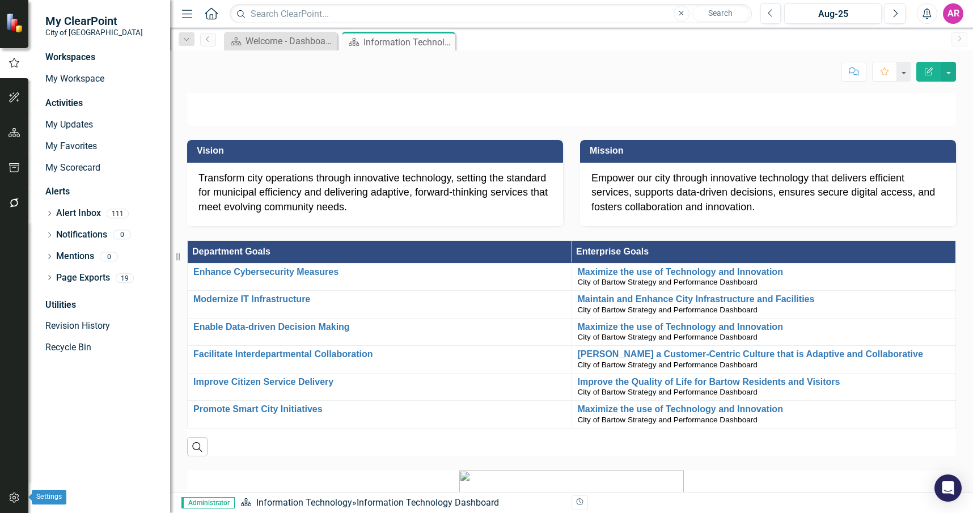
click at [15, 497] on icon "button" at bounding box center [15, 497] width 12 height 9
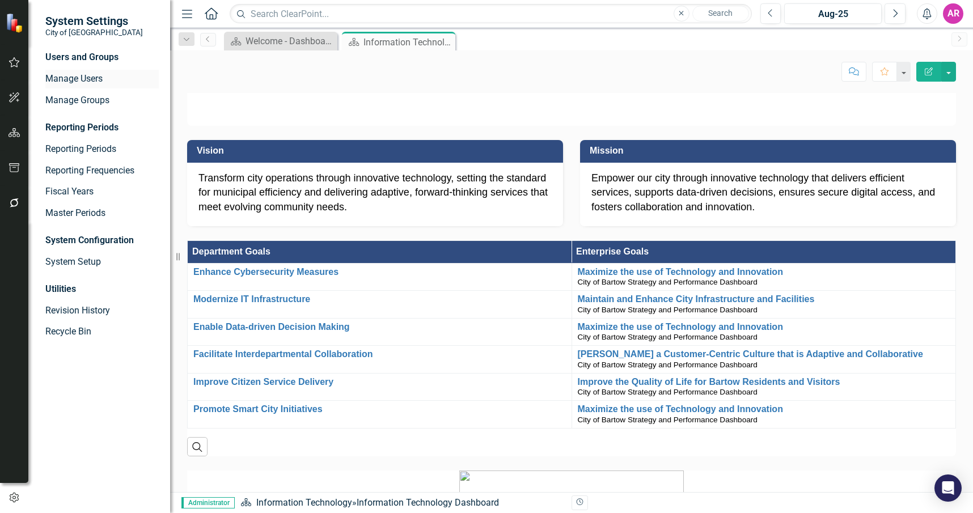
click at [111, 77] on link "Manage Users" at bounding box center [101, 79] width 113 height 13
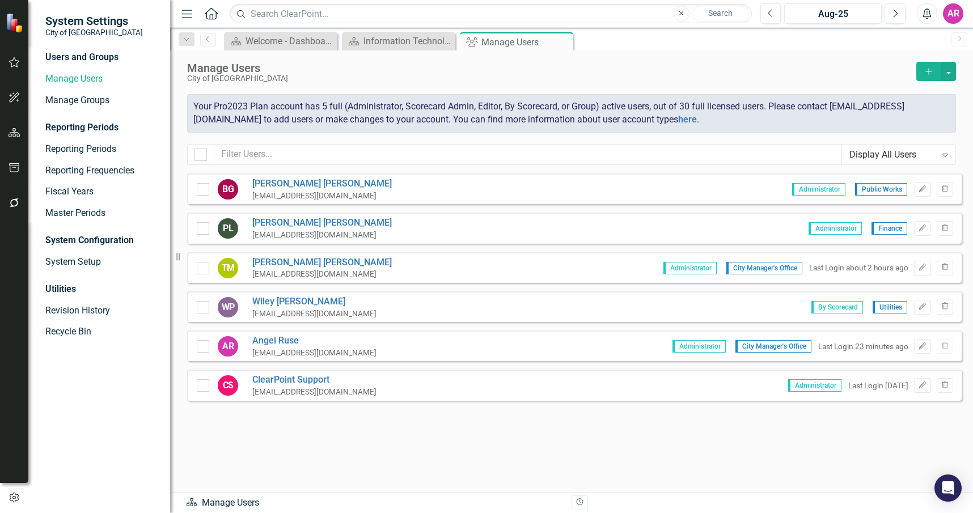
click at [832, 454] on div "Sorry, no results found. BG [PERSON_NAME] [EMAIL_ADDRESS][DOMAIN_NAME] Administ…" at bounding box center [571, 326] width 803 height 307
click at [85, 382] on div "Users and Groups Manage Users Manage Groups Reporting Periods Reporting Periods…" at bounding box center [99, 282] width 142 height 462
click at [930, 73] on icon "Add" at bounding box center [929, 71] width 10 height 8
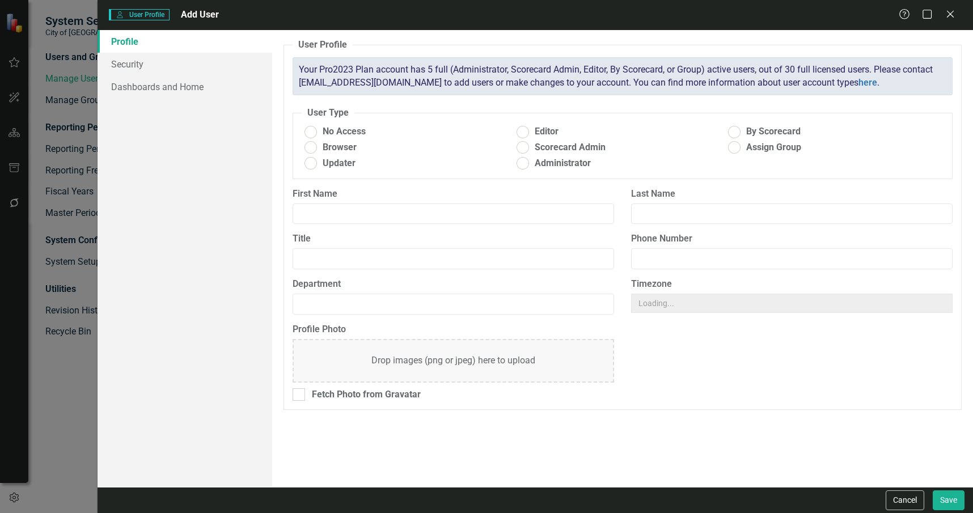
radio input "true"
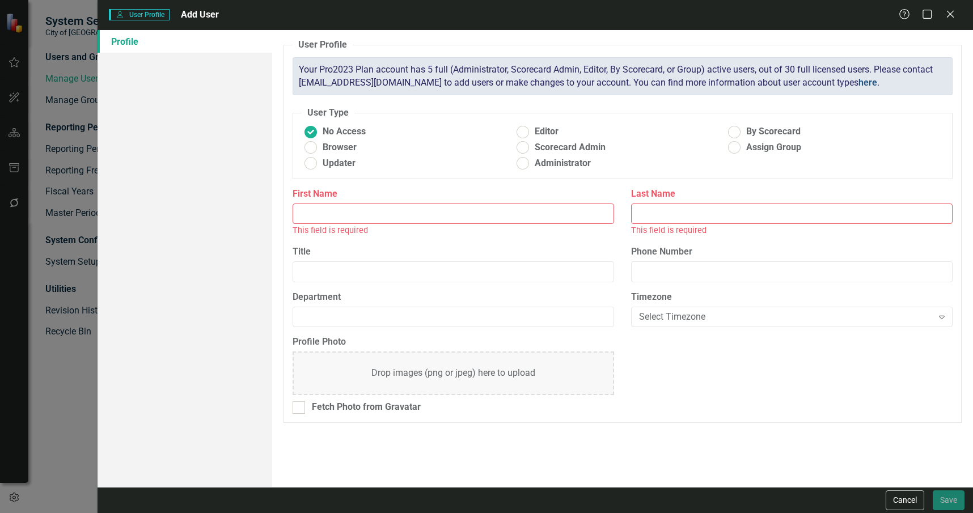
click at [861, 79] on link "here" at bounding box center [867, 82] width 19 height 11
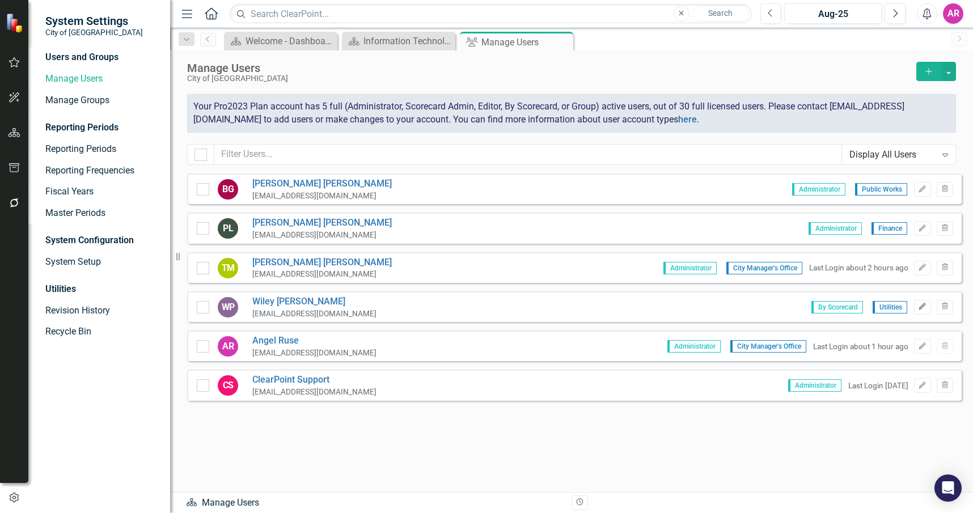
click at [922, 304] on icon "Edit" at bounding box center [922, 306] width 9 height 7
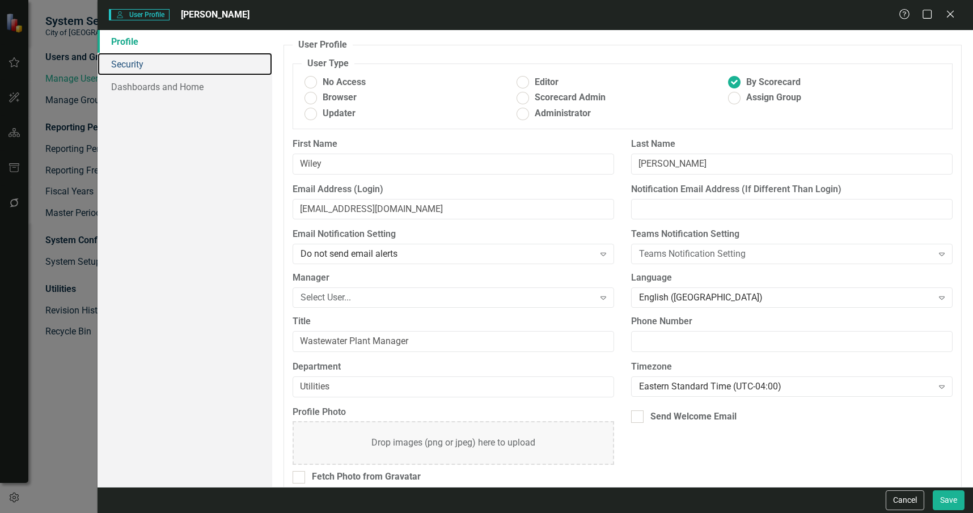
drag, startPoint x: 188, startPoint y: 68, endPoint x: 289, endPoint y: 266, distance: 222.6
drag, startPoint x: 138, startPoint y: 185, endPoint x: 145, endPoint y: 110, distance: 75.1
click at [138, 185] on div "Profile Security Dashboards and Home" at bounding box center [185, 258] width 175 height 457
click at [150, 63] on link "Security" at bounding box center [185, 64] width 175 height 23
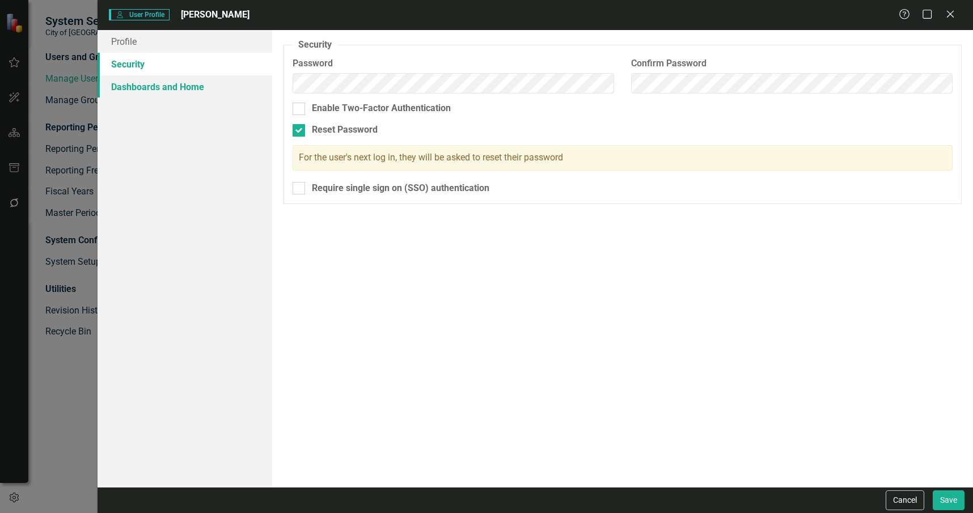
click at [151, 85] on link "Dashboards and Home" at bounding box center [185, 86] width 175 height 23
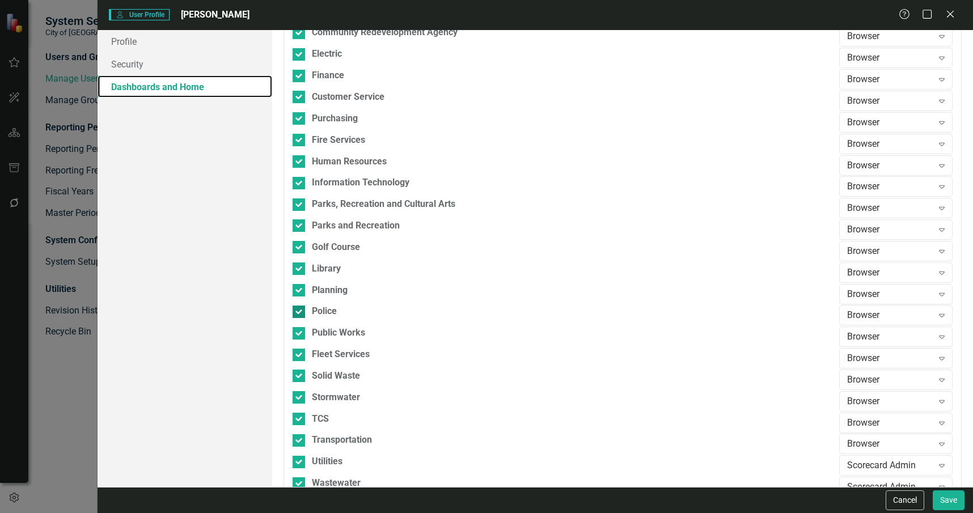
scroll to position [319, 0]
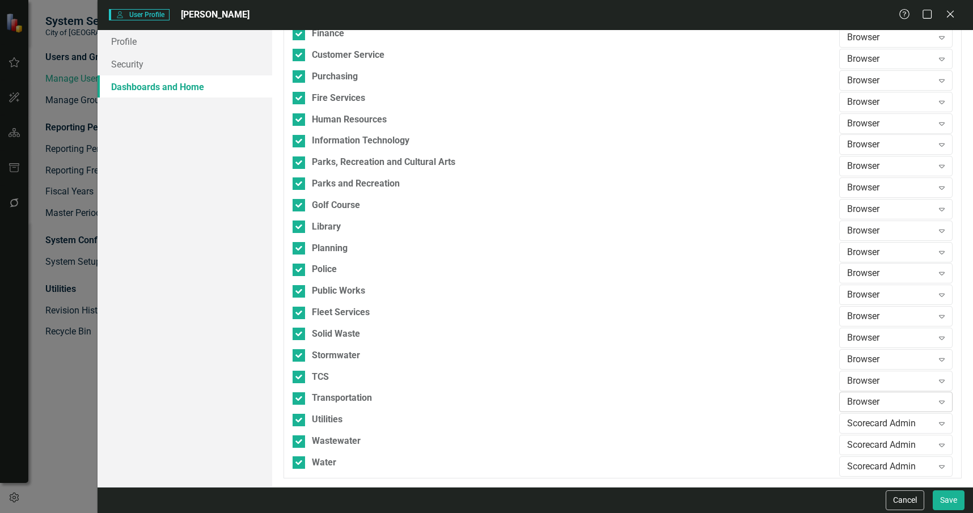
click at [912, 404] on div "Browser" at bounding box center [890, 402] width 86 height 13
click at [189, 375] on div "Profile Security Dashboards and Home" at bounding box center [185, 258] width 175 height 457
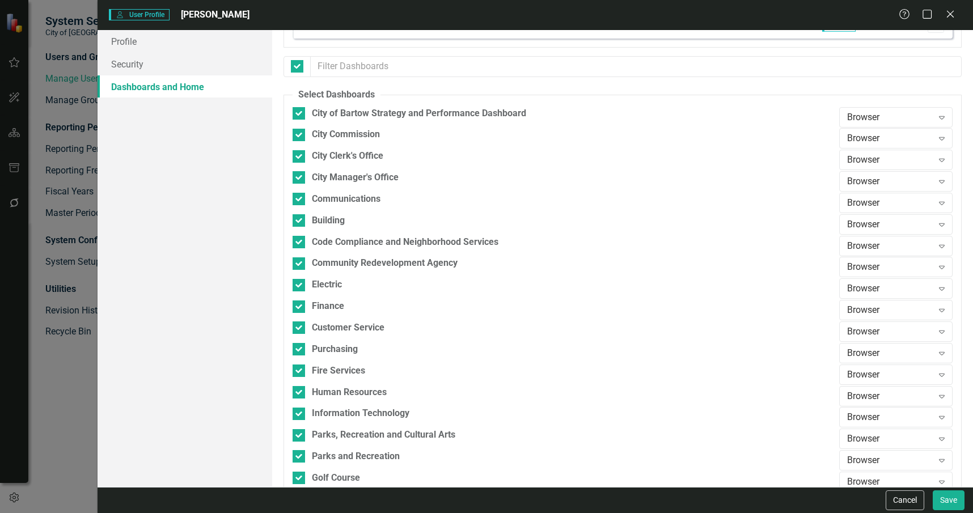
scroll to position [0, 0]
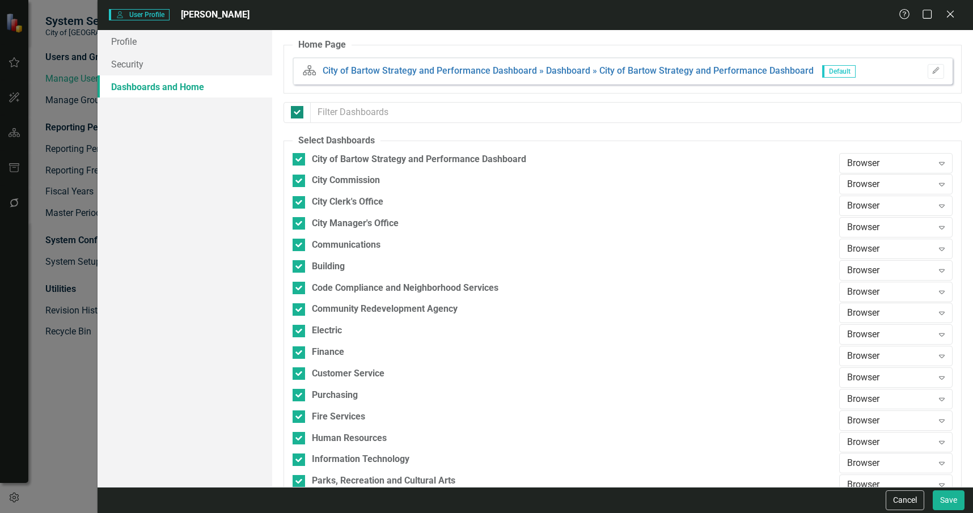
click at [298, 109] on input "checkbox" at bounding box center [294, 109] width 7 height 7
checkbox input "false"
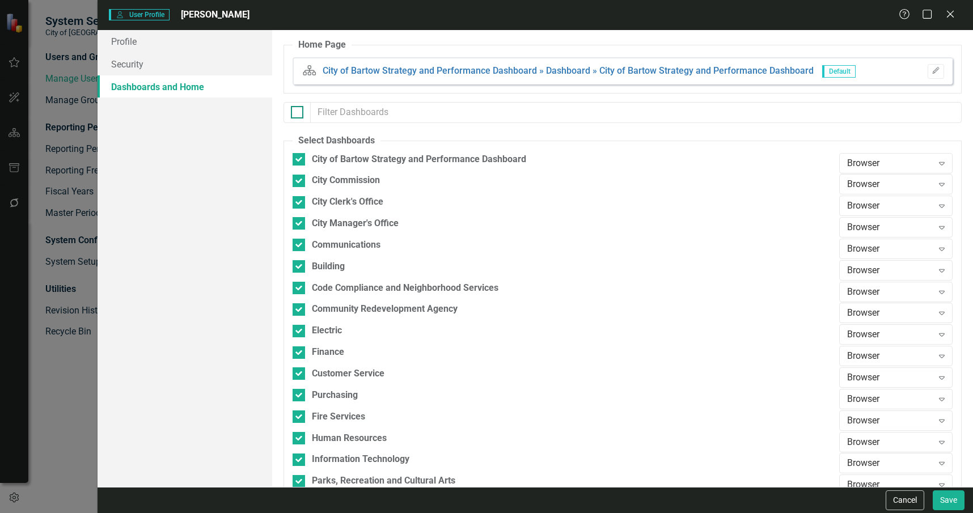
checkbox input "false"
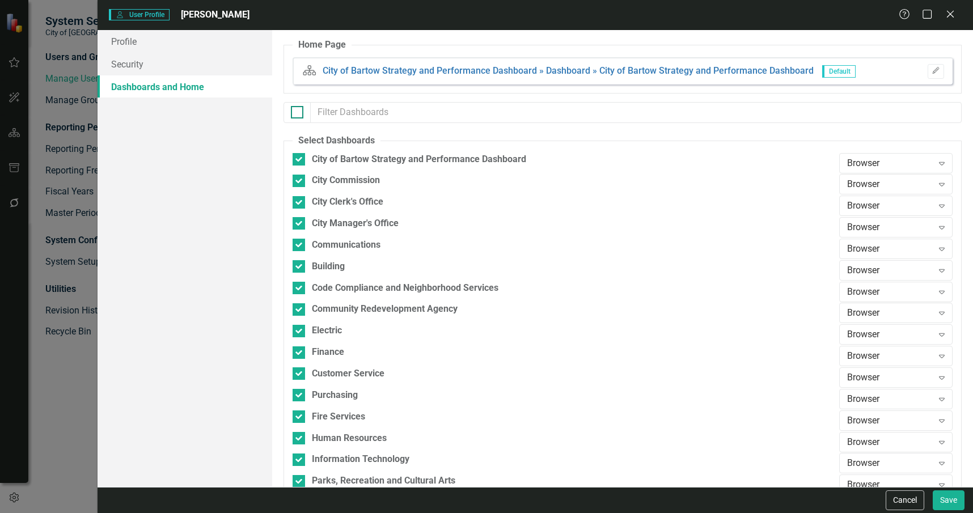
checkbox input "false"
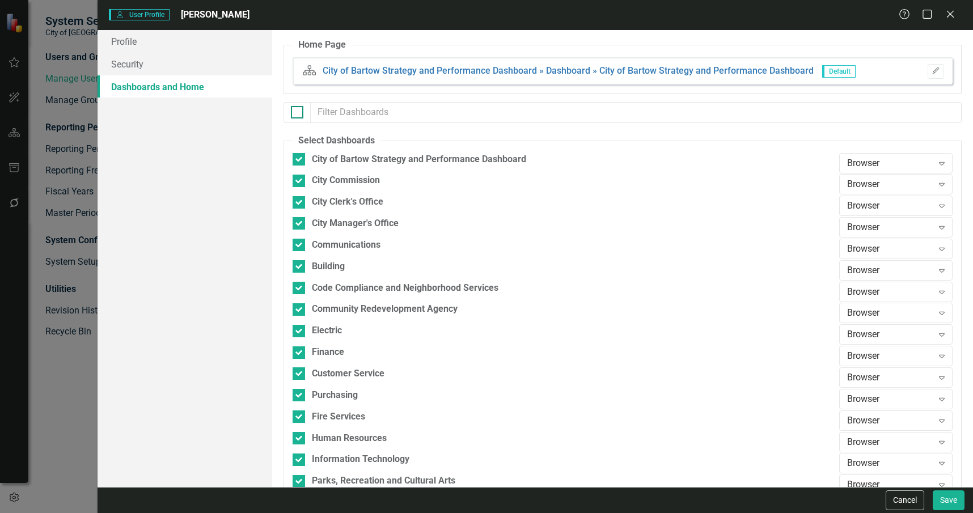
checkbox input "false"
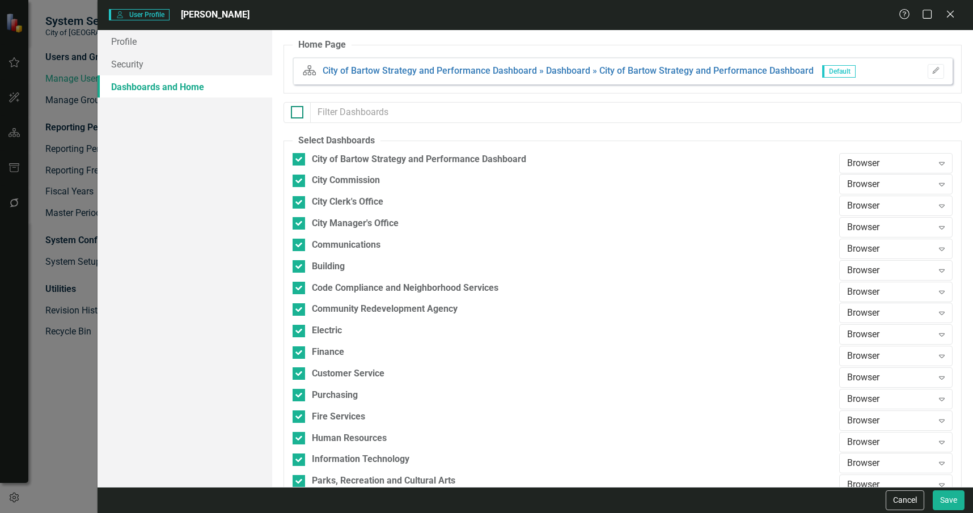
checkbox input "false"
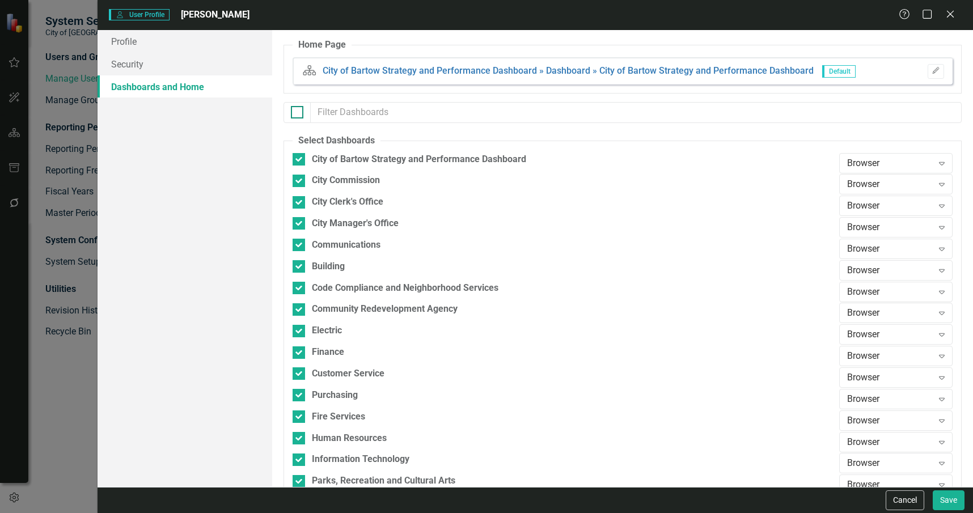
checkbox input "false"
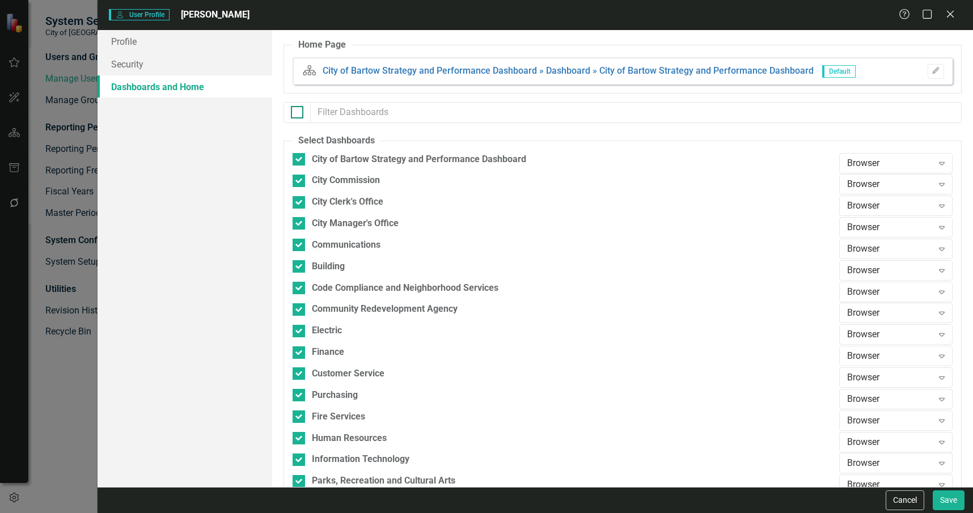
checkbox input "false"
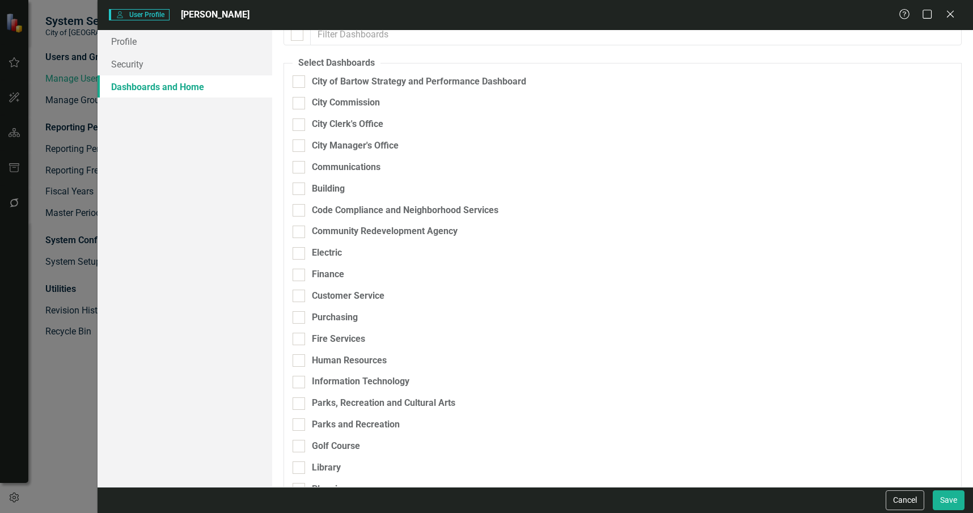
scroll to position [319, 0]
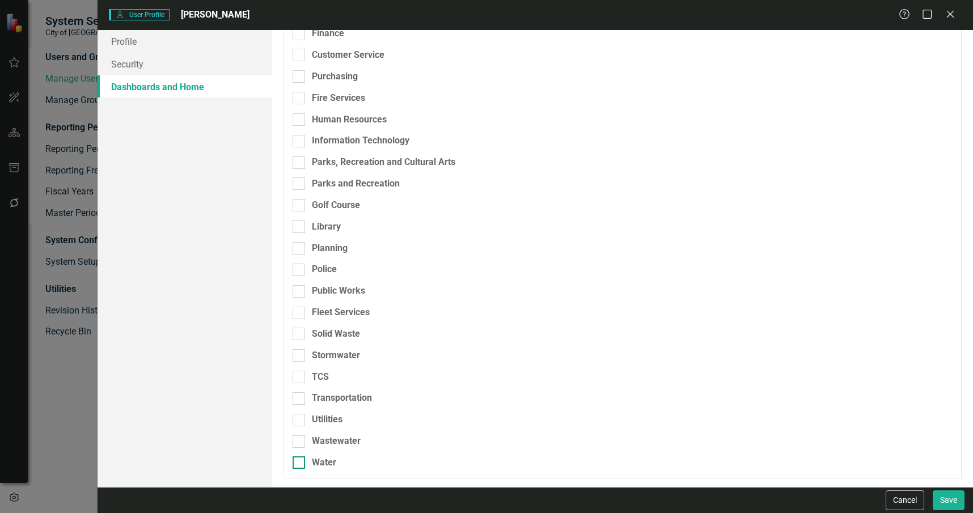
click at [340, 468] on div "Water" at bounding box center [563, 462] width 541 height 13
click at [300, 464] on input "Water" at bounding box center [296, 459] width 7 height 7
checkbox input "true"
click at [334, 441] on div "Wastewater" at bounding box center [336, 441] width 49 height 13
click at [300, 441] on input "Wastewater" at bounding box center [296, 438] width 7 height 7
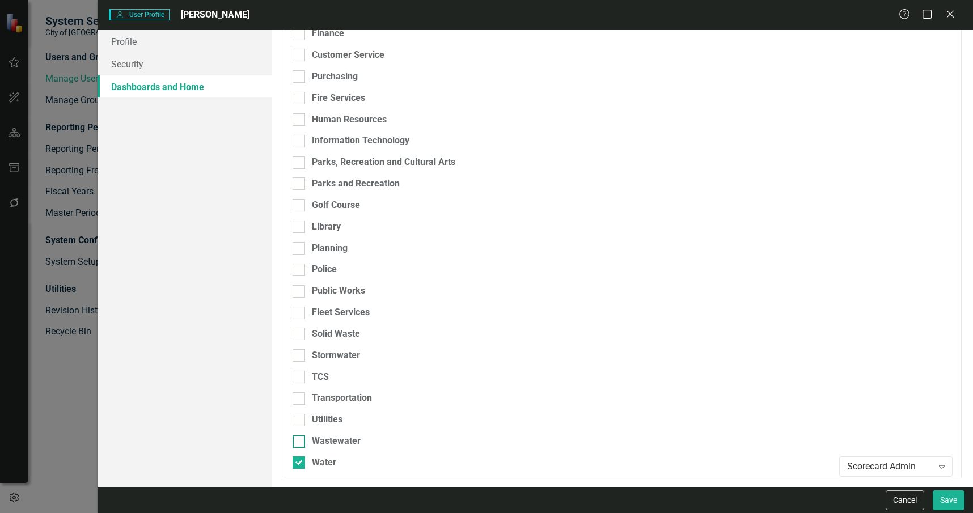
checkbox input "true"
click at [335, 419] on div "Utilities" at bounding box center [327, 419] width 31 height 13
click at [300, 419] on input "Utilities" at bounding box center [296, 417] width 7 height 7
click at [899, 423] on div "Scorecard Admin" at bounding box center [890, 423] width 86 height 13
click at [761, 417] on div "Utilities" at bounding box center [563, 419] width 541 height 13
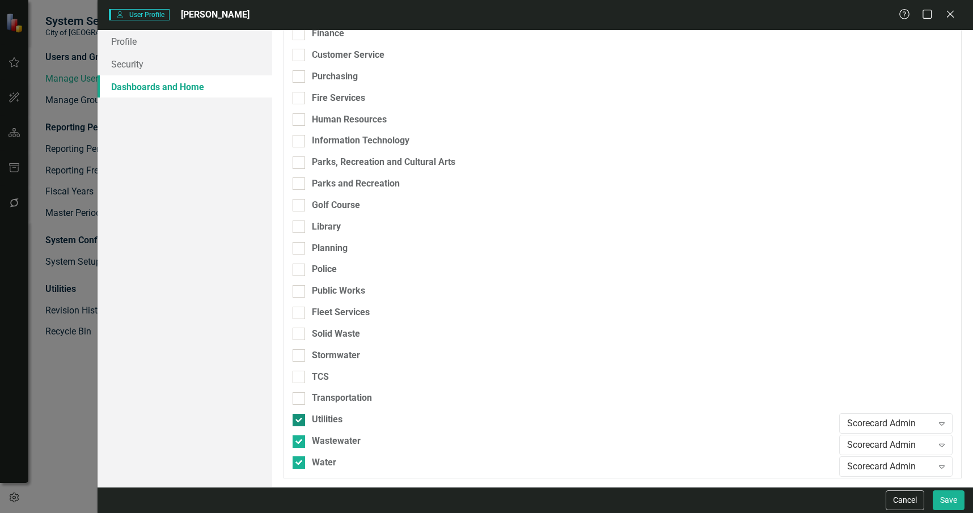
click at [300, 417] on input "Utilities" at bounding box center [296, 417] width 7 height 7
click at [349, 421] on div "Utilities" at bounding box center [563, 419] width 541 height 13
click at [300, 421] on input "Utilities" at bounding box center [296, 417] width 7 height 7
checkbox input "true"
click at [947, 499] on button "Save" at bounding box center [949, 500] width 32 height 20
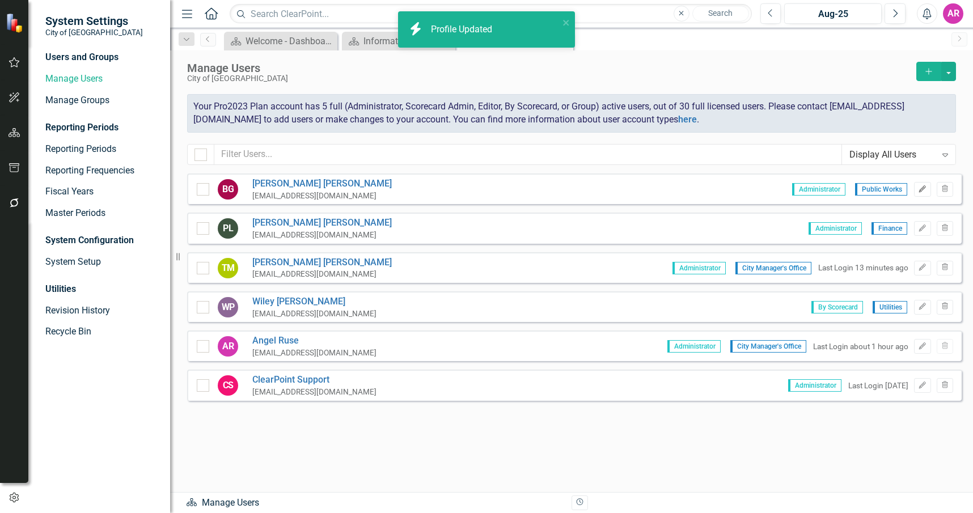
click at [925, 188] on icon "Edit" at bounding box center [922, 189] width 9 height 7
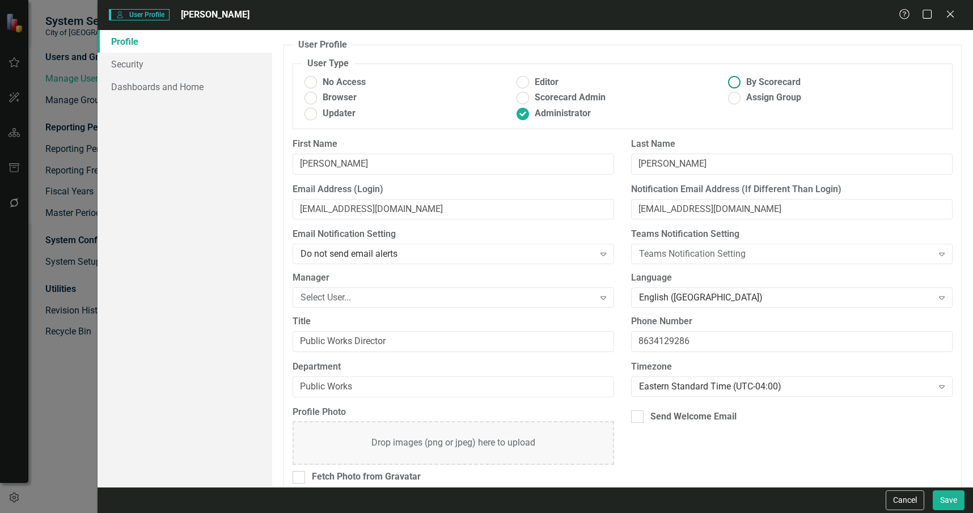
click at [757, 80] on span "By Scorecard" at bounding box center [773, 82] width 54 height 13
click at [743, 80] on input "By Scorecard" at bounding box center [735, 83] width 18 height 18
radio input "true"
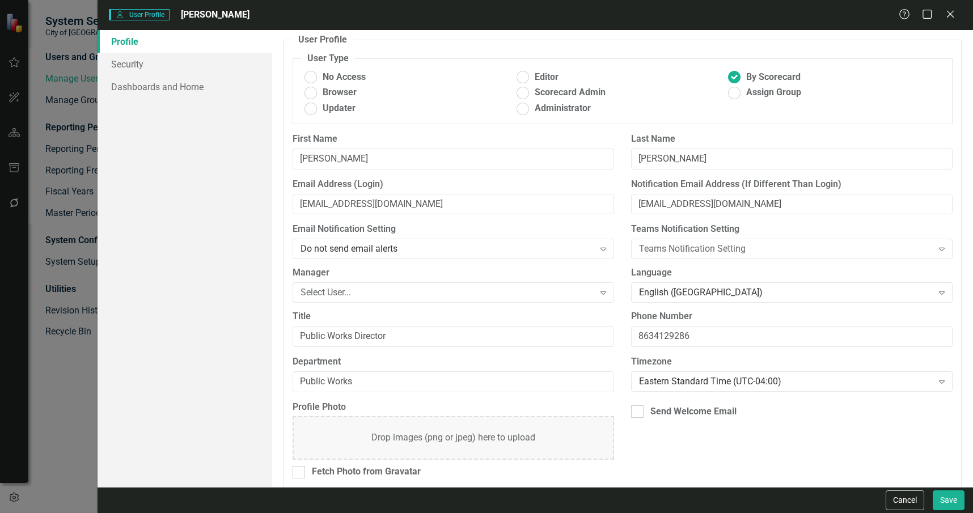
scroll to position [0, 0]
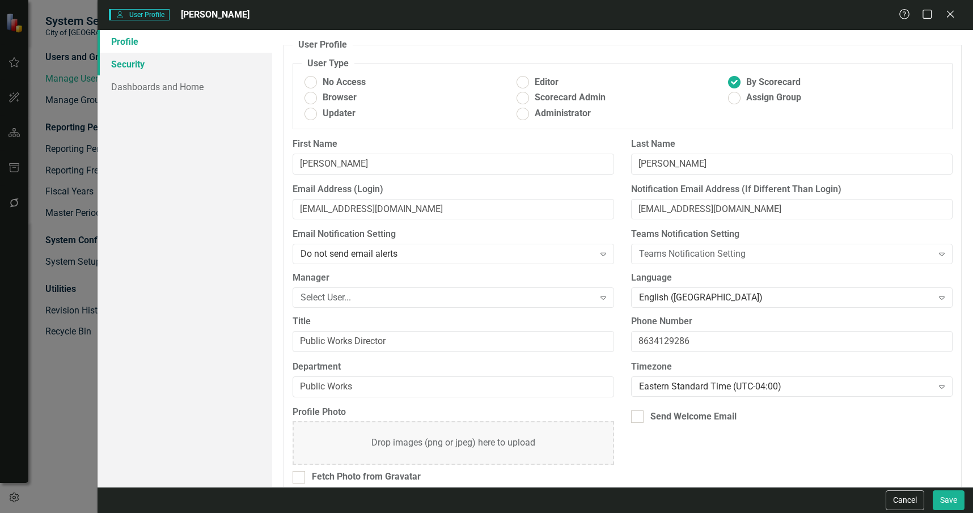
click at [162, 69] on link "Security" at bounding box center [185, 64] width 175 height 23
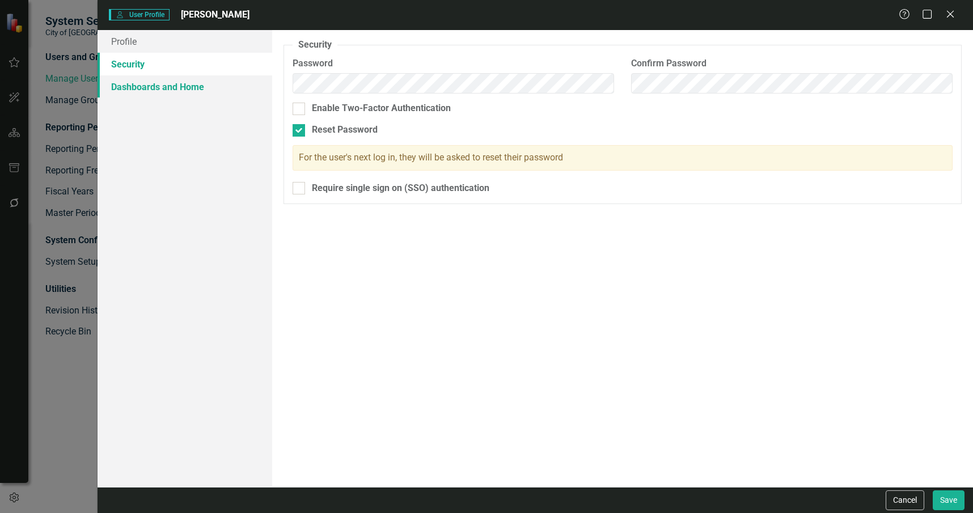
click at [183, 86] on link "Dashboards and Home" at bounding box center [185, 86] width 175 height 23
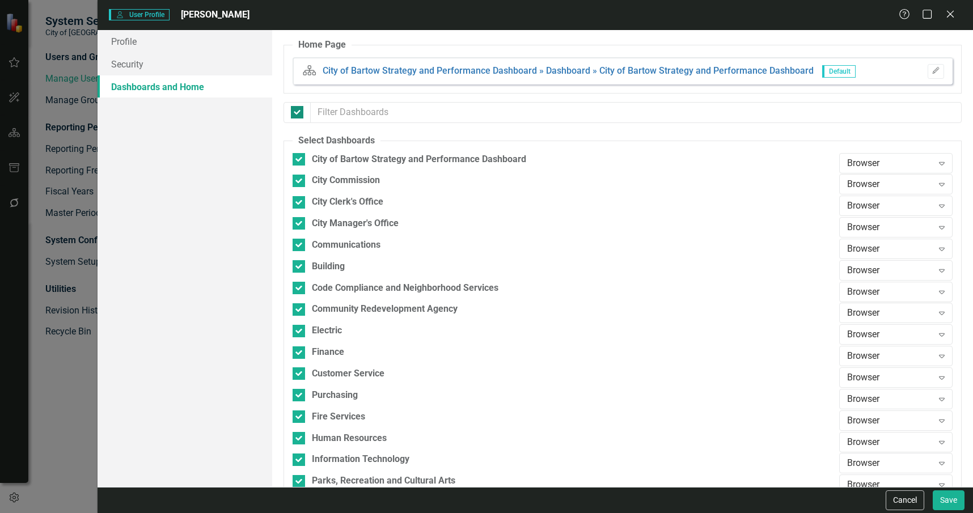
click at [295, 112] on input "checkbox" at bounding box center [294, 109] width 7 height 7
checkbox input "false"
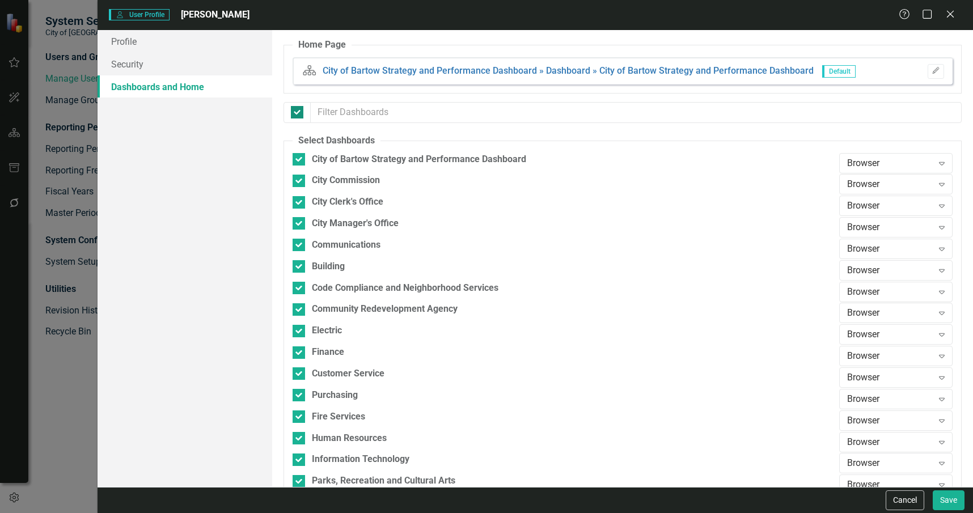
checkbox input "false"
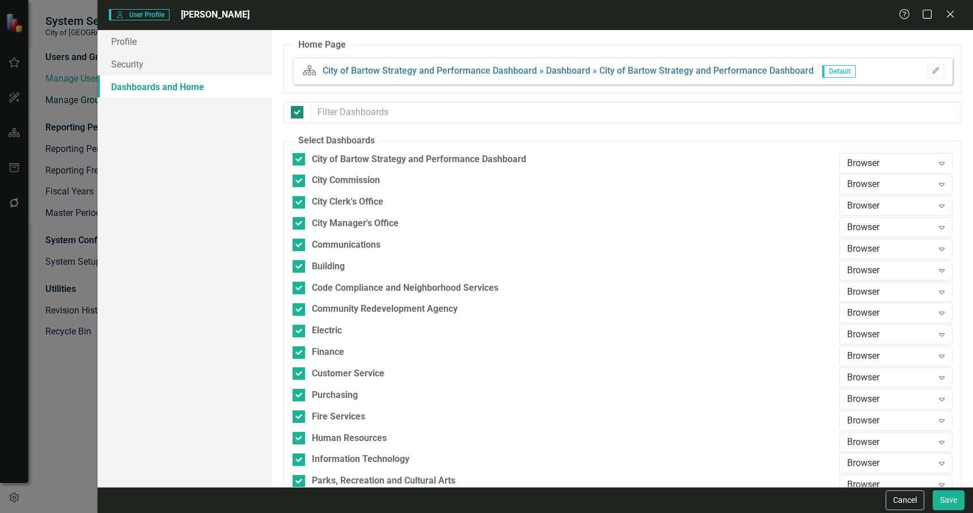
checkbox input "false"
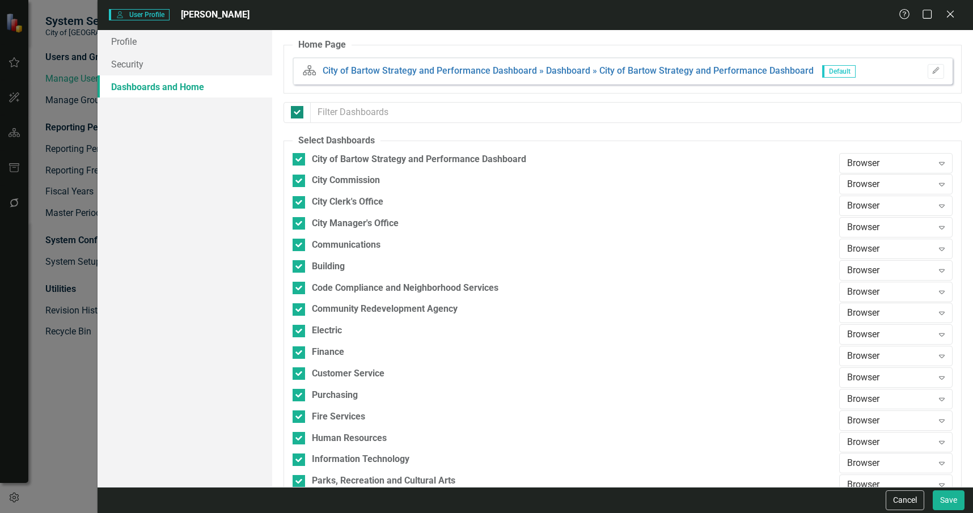
checkbox input "false"
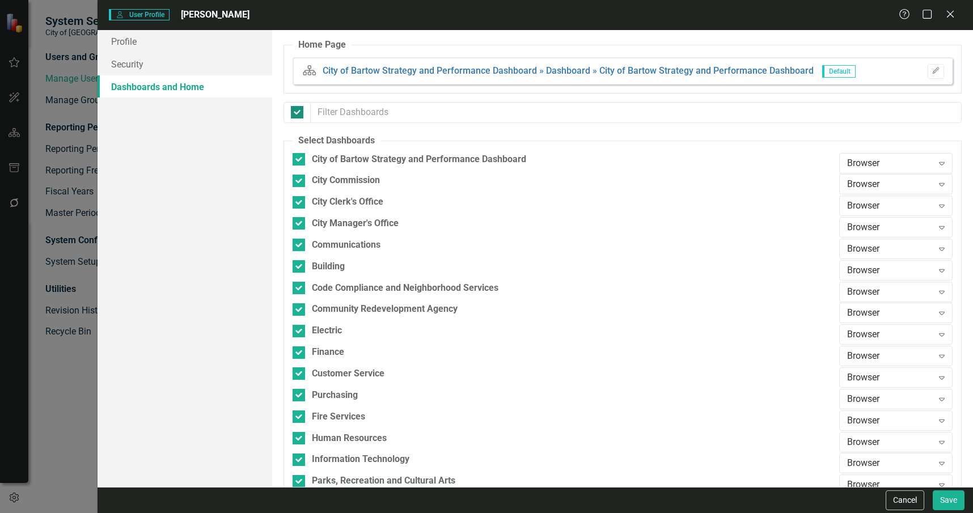
checkbox input "false"
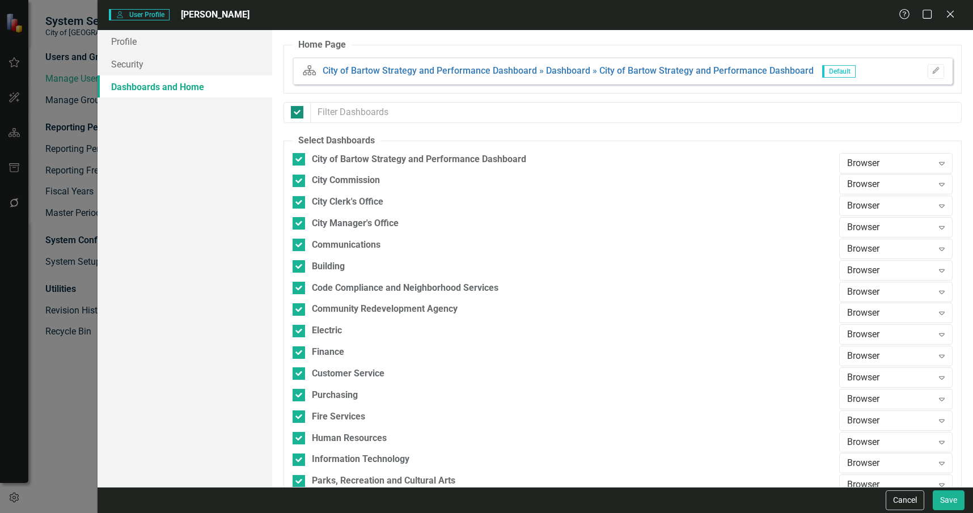
checkbox input "false"
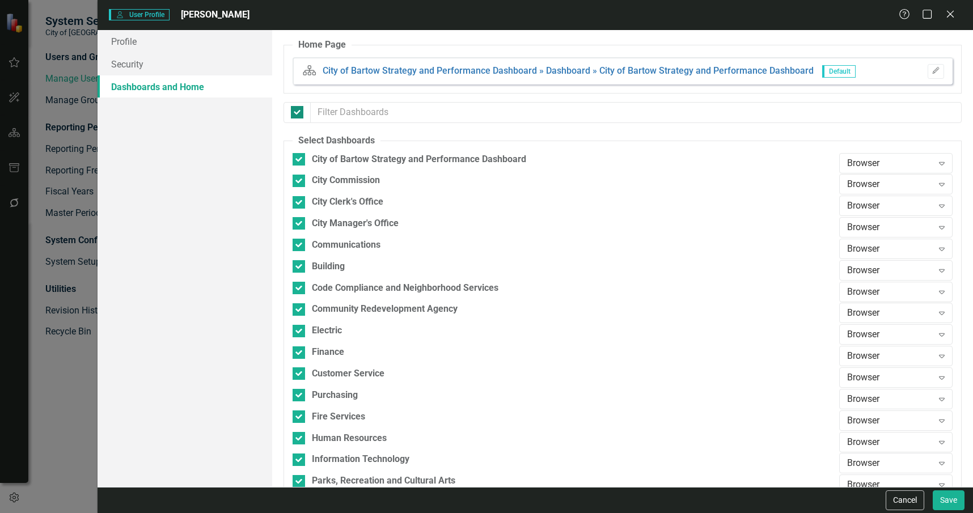
checkbox input "false"
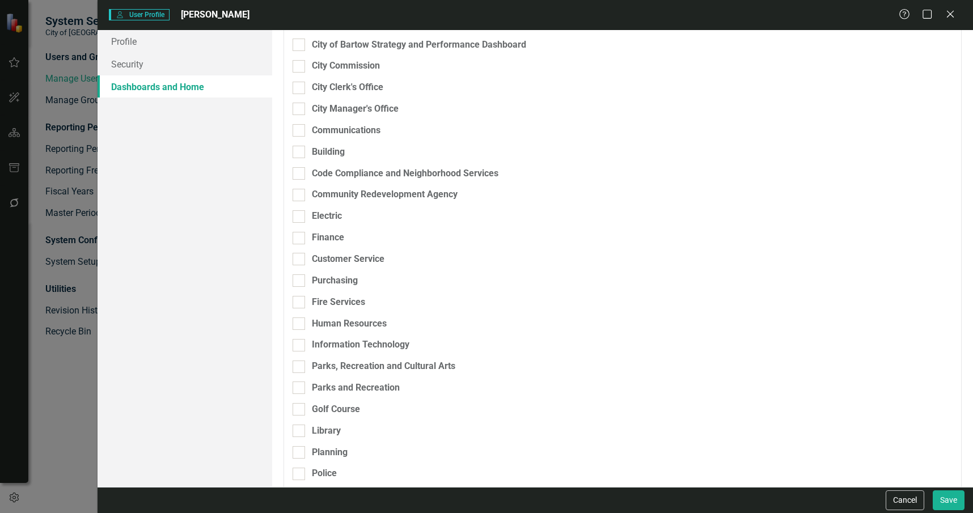
scroll to position [319, 0]
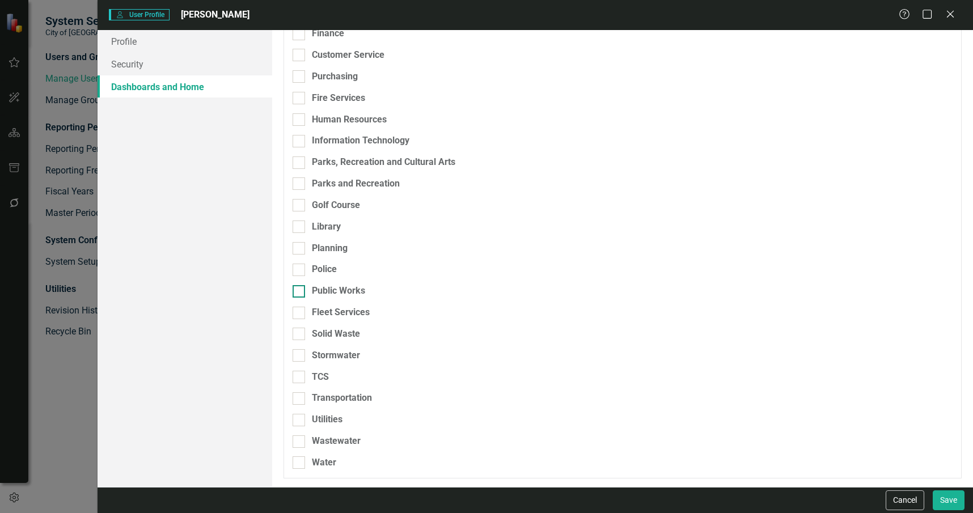
click at [337, 286] on div "Public Works" at bounding box center [338, 291] width 53 height 13
click at [300, 286] on input "Public Works" at bounding box center [296, 288] width 7 height 7
checkbox input "true"
click at [341, 312] on div "Fleet Services" at bounding box center [341, 312] width 58 height 13
click at [300, 312] on input "Fleet Services" at bounding box center [296, 310] width 7 height 7
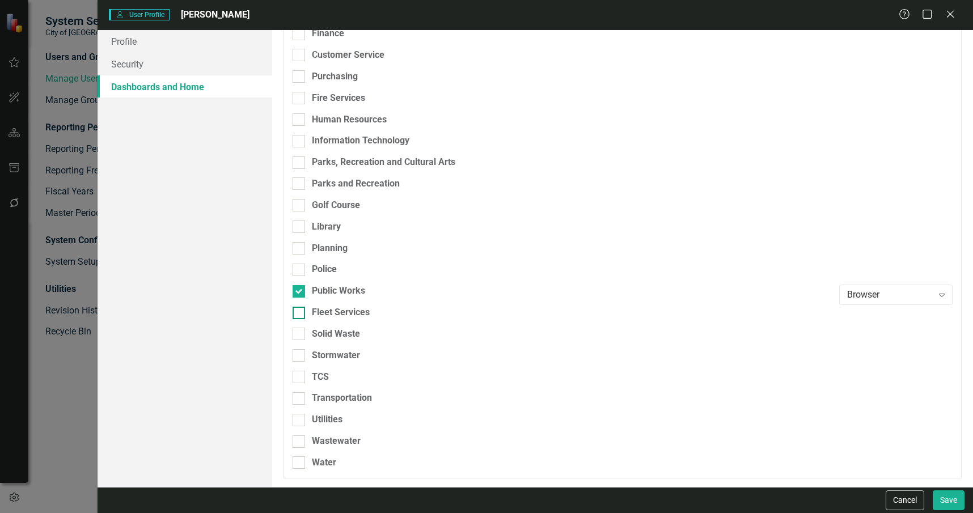
checkbox input "true"
click at [346, 334] on div "Solid Waste" at bounding box center [336, 334] width 48 height 13
click at [300, 334] on input "Solid Waste" at bounding box center [296, 331] width 7 height 7
checkbox input "true"
click at [351, 351] on div "Stormwater" at bounding box center [336, 355] width 48 height 13
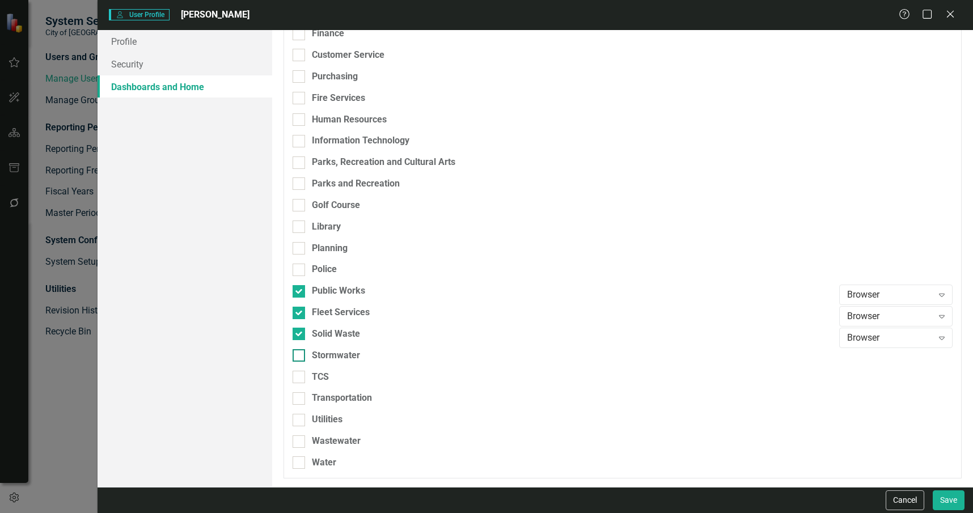
click at [300, 351] on input "Stormwater" at bounding box center [296, 352] width 7 height 7
checkbox input "true"
click at [346, 373] on div "TCS" at bounding box center [563, 377] width 541 height 13
click at [300, 373] on input "TCS" at bounding box center [296, 374] width 7 height 7
checkbox input "true"
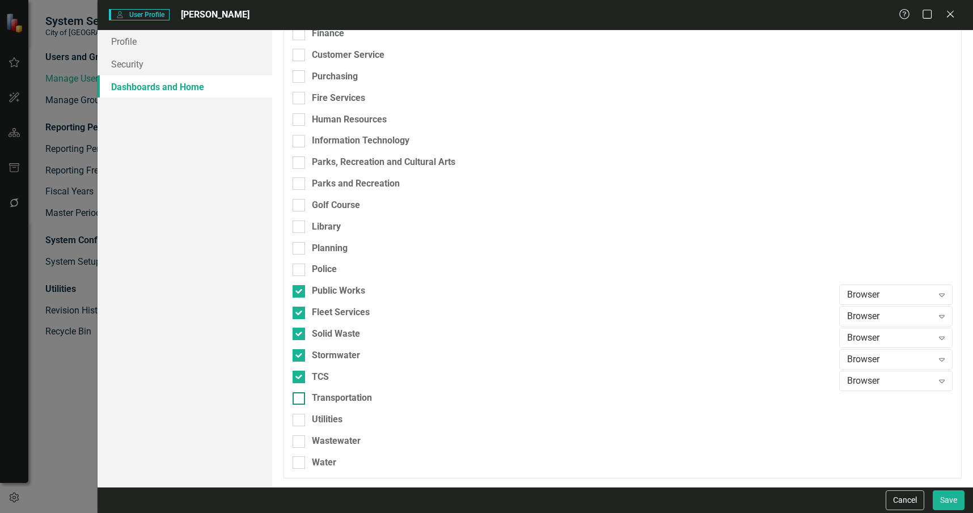
click at [353, 395] on div "Transportation" at bounding box center [342, 398] width 60 height 13
click at [300, 395] on input "Transportation" at bounding box center [296, 395] width 7 height 7
checkbox input "true"
click at [902, 299] on div "Browser" at bounding box center [890, 295] width 86 height 13
click at [900, 367] on div "Scorecard Admin" at bounding box center [889, 371] width 95 height 13
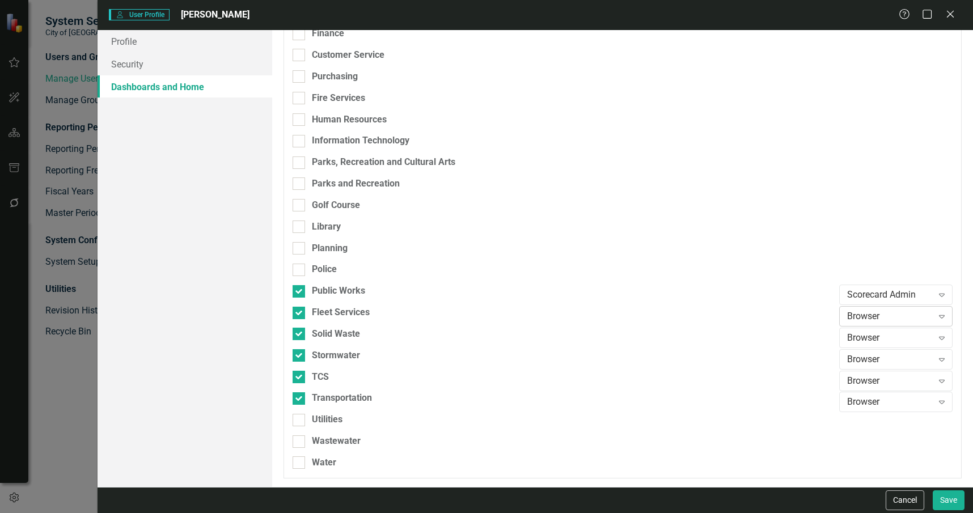
click at [891, 317] on div "Browser" at bounding box center [890, 316] width 86 height 13
click at [901, 389] on div "Scorecard Admin" at bounding box center [889, 392] width 95 height 13
click at [882, 335] on div "Browser" at bounding box center [890, 338] width 86 height 13
click at [875, 320] on div "Scorecard Admin" at bounding box center [889, 318] width 95 height 13
click at [887, 364] on div "Browser" at bounding box center [890, 359] width 86 height 13
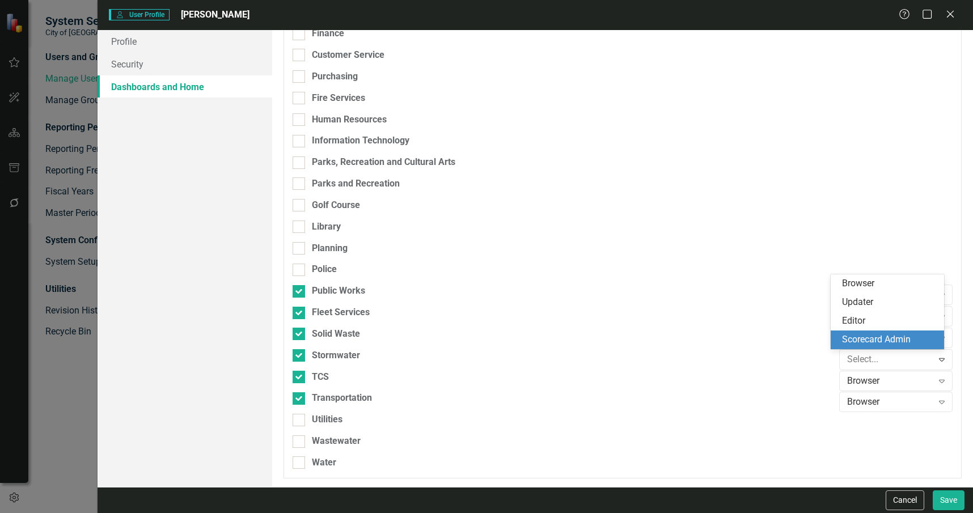
click at [866, 336] on div "Scorecard Admin" at bounding box center [889, 339] width 95 height 13
click at [883, 372] on div "Browser Expand" at bounding box center [895, 381] width 113 height 20
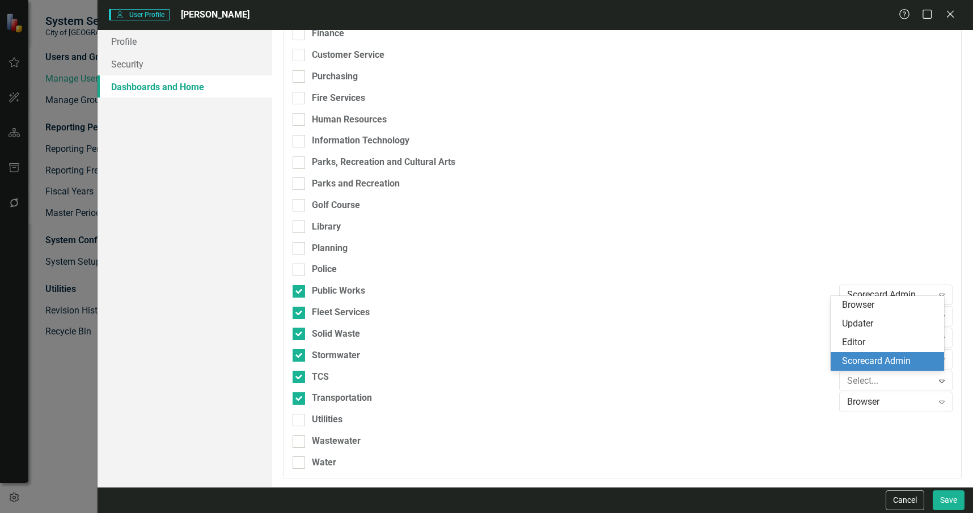
click at [882, 365] on div "Scorecard Admin" at bounding box center [889, 361] width 95 height 13
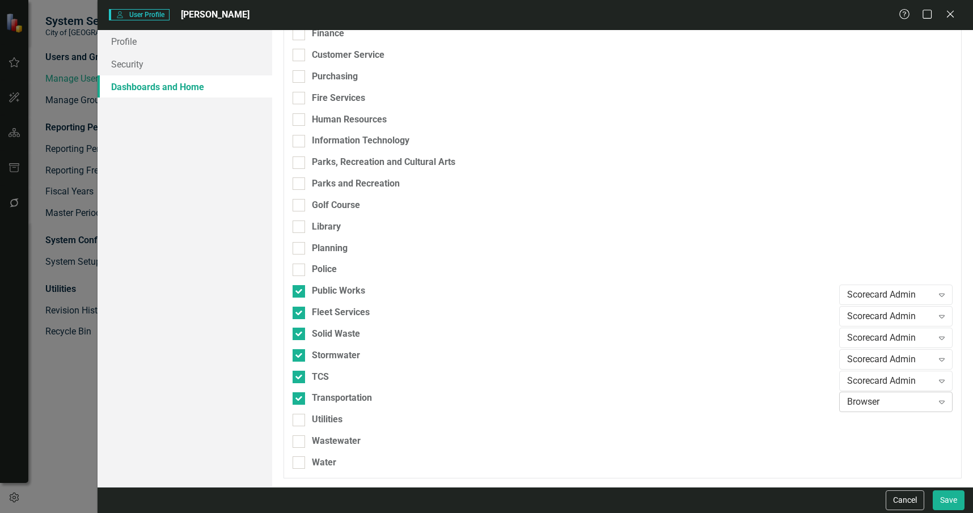
click at [888, 399] on div "Browser" at bounding box center [890, 402] width 86 height 13
click at [883, 386] on div "Scorecard Admin" at bounding box center [889, 382] width 95 height 13
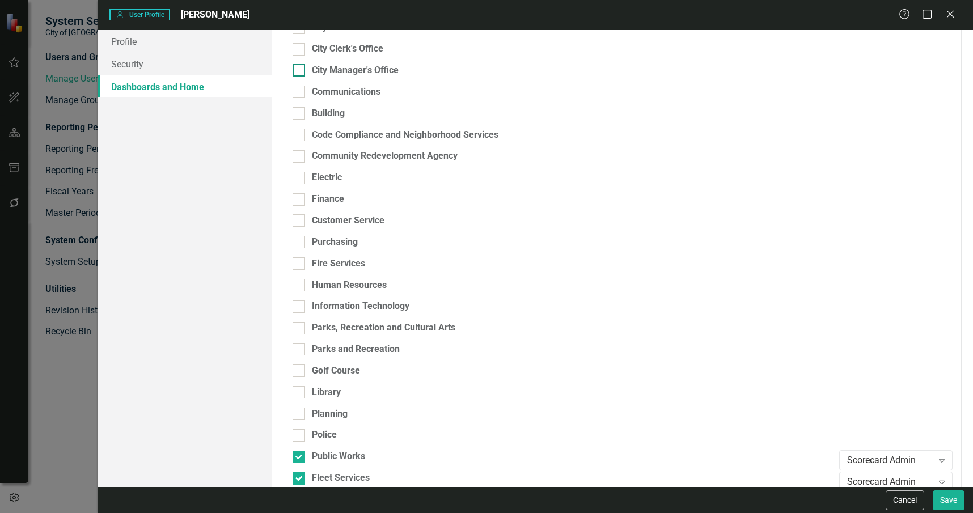
scroll to position [0, 0]
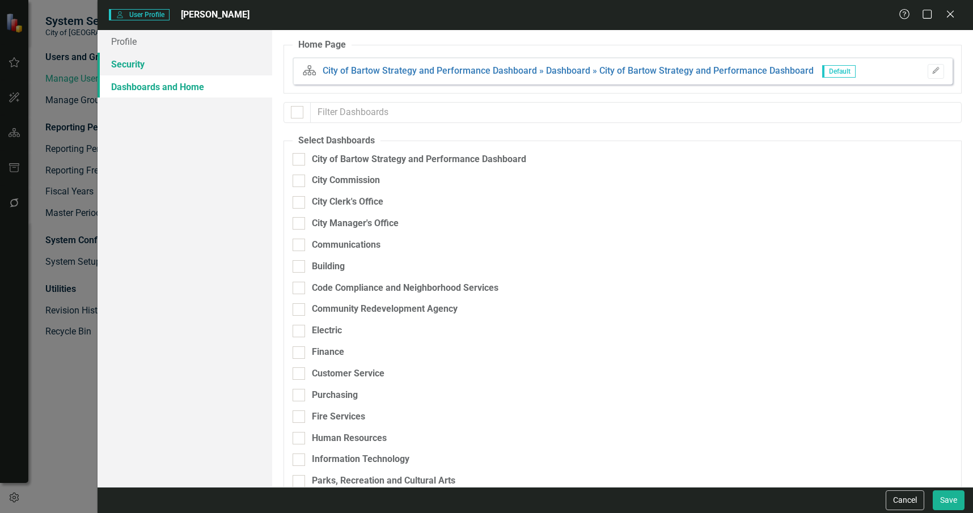
click at [214, 69] on link "Security" at bounding box center [185, 64] width 175 height 23
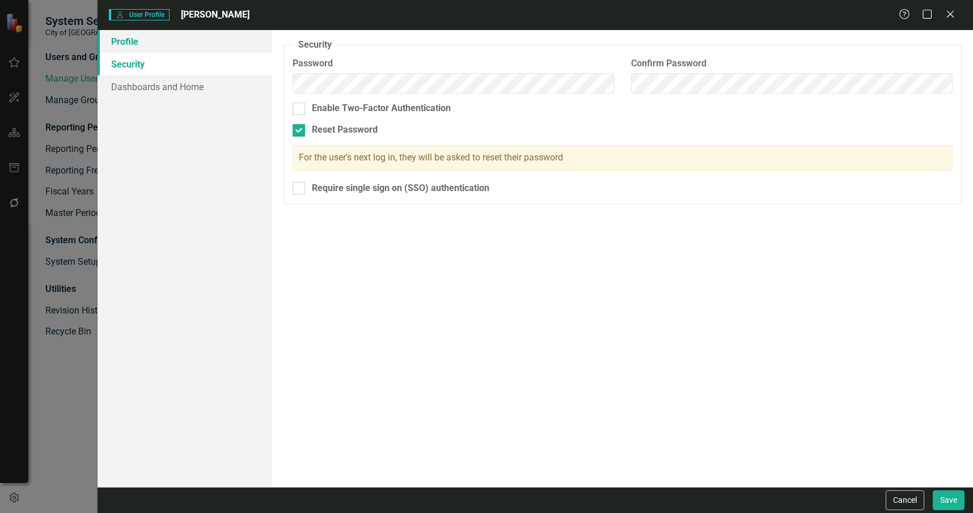
click at [218, 40] on link "Profile" at bounding box center [185, 41] width 175 height 23
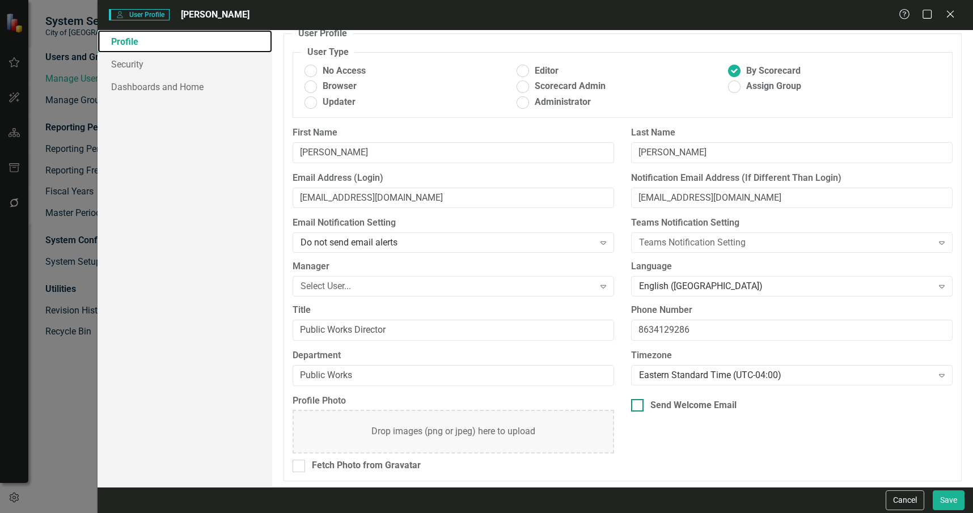
scroll to position [14, 0]
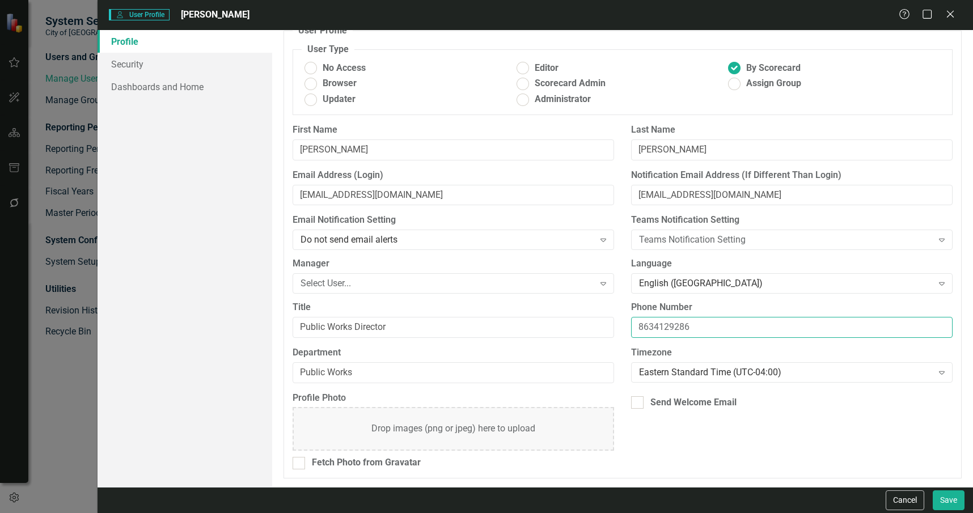
drag, startPoint x: 720, startPoint y: 327, endPoint x: 595, endPoint y: 322, distance: 125.4
click at [595, 322] on div "Title Public Works Director Phone Number 8634129286" at bounding box center [622, 323] width 677 height 45
click at [766, 435] on div "Profile Photo Drop images (png or jpeg) here to upload Fetch Photo from Gravata…" at bounding box center [622, 435] width 677 height 87
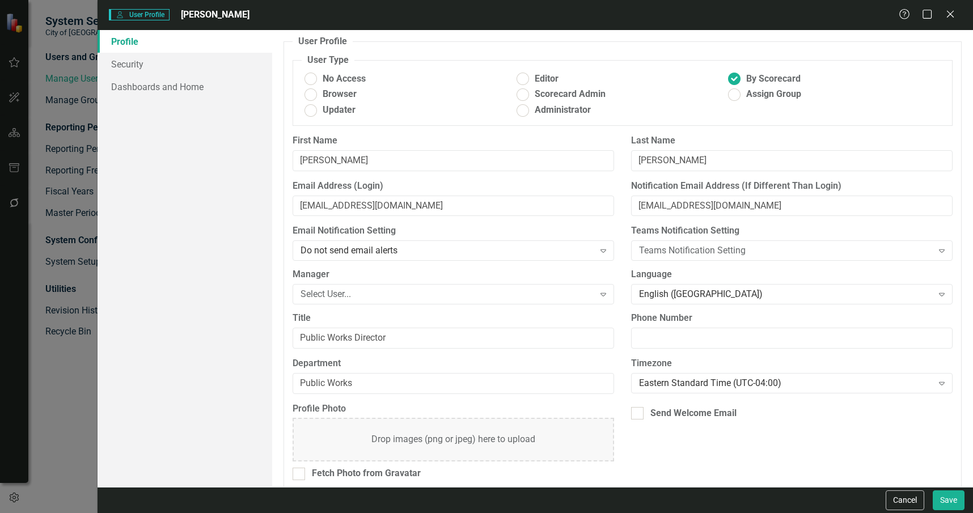
scroll to position [0, 0]
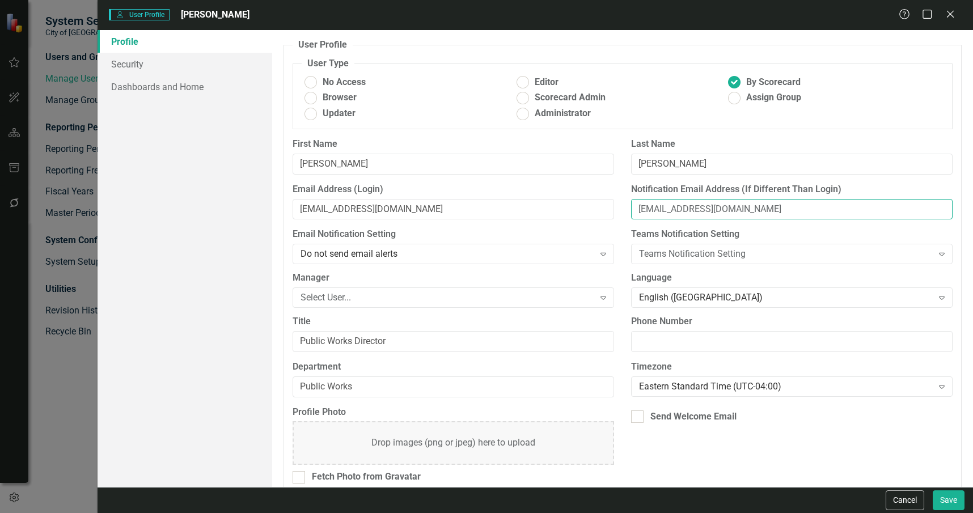
drag, startPoint x: 803, startPoint y: 207, endPoint x: 594, endPoint y: 200, distance: 209.9
click at [594, 200] on div "Email Address (Login) bgroover.fleet@cityofbartow.net Notification Email Addres…" at bounding box center [622, 205] width 677 height 45
click at [776, 457] on div "Profile Photo Drop images (png or jpeg) here to upload Fetch Photo from Gravata…" at bounding box center [622, 449] width 677 height 87
click at [236, 67] on link "Security" at bounding box center [185, 64] width 175 height 23
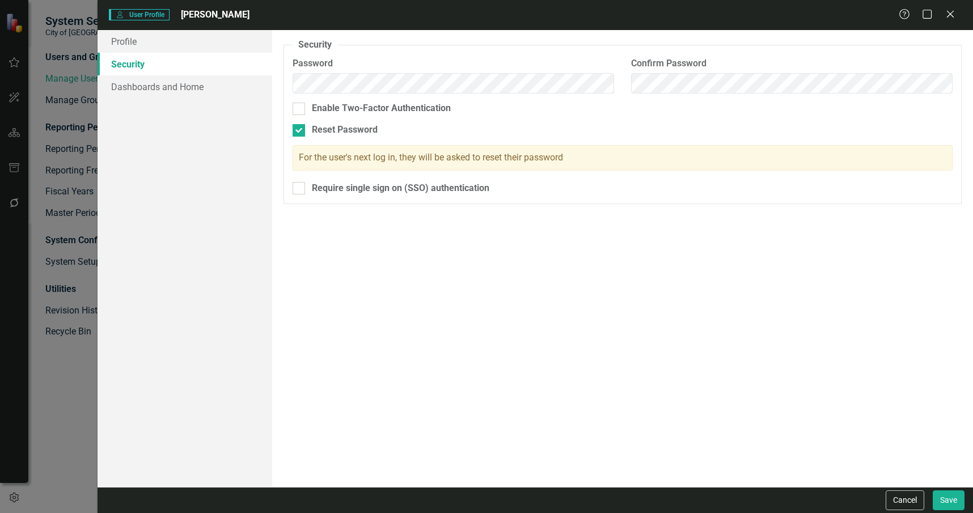
click at [239, 102] on div "Profile Security Dashboards and Home" at bounding box center [185, 258] width 175 height 457
click at [235, 92] on link "Dashboards and Home" at bounding box center [185, 86] width 175 height 23
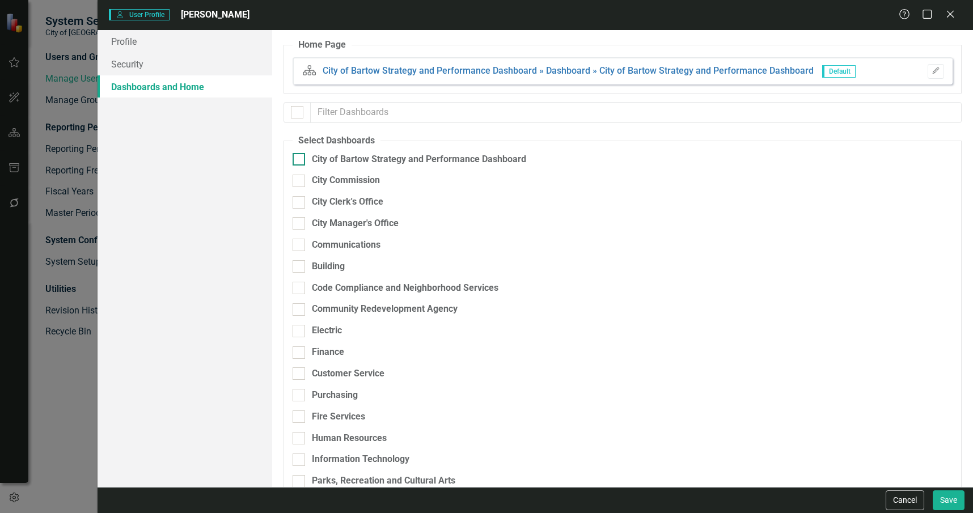
click at [440, 157] on div "City of Bartow Strategy and Performance Dashboard" at bounding box center [419, 159] width 214 height 13
click at [300, 157] on input "City of Bartow Strategy and Performance Dashboard" at bounding box center [296, 156] width 7 height 7
checkbox input "true"
click at [936, 165] on icon "Expand" at bounding box center [941, 163] width 11 height 9
click at [903, 235] on div "Scorecard Admin" at bounding box center [889, 238] width 95 height 13
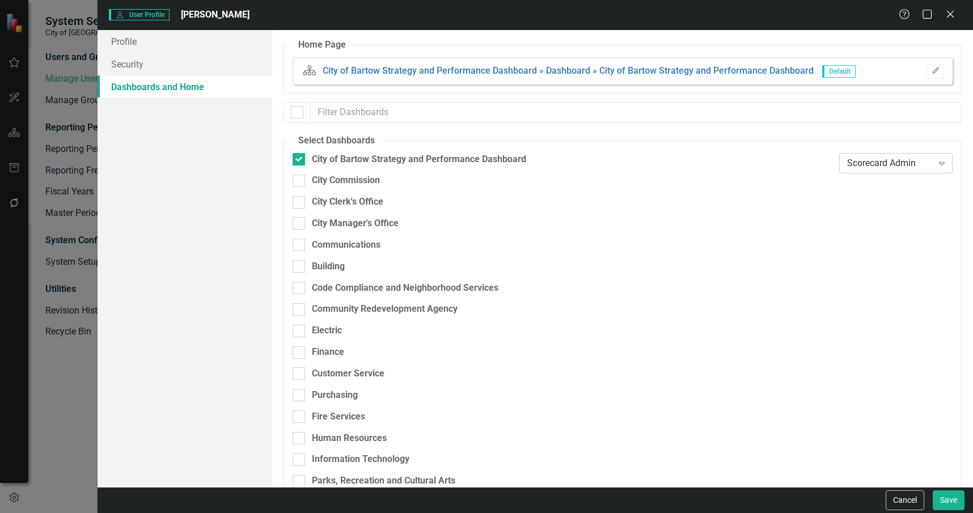
click at [862, 167] on div "Scorecard Admin" at bounding box center [890, 162] width 86 height 13
click at [217, 227] on div "Profile Security Dashboards and Home" at bounding box center [185, 258] width 175 height 457
click at [938, 499] on button "Save" at bounding box center [949, 500] width 32 height 20
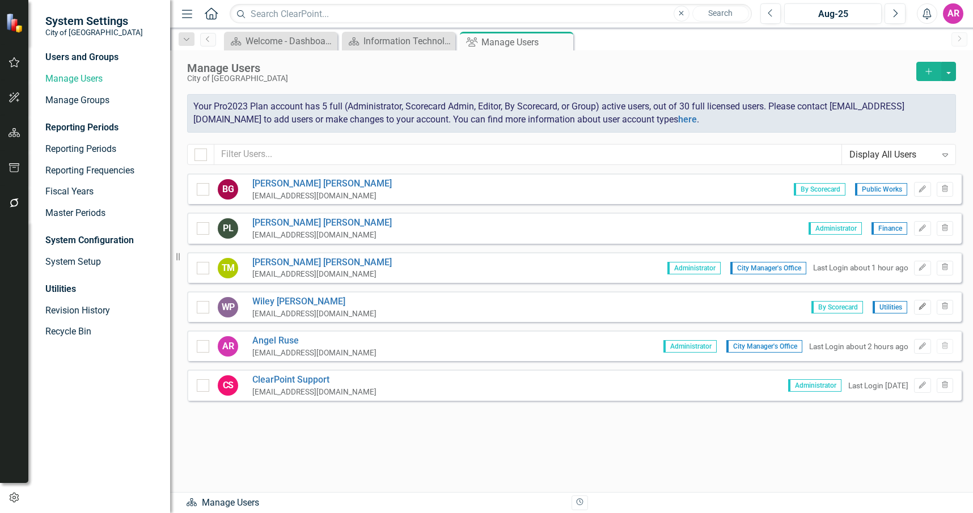
click at [921, 306] on icon "Edit" at bounding box center [922, 306] width 9 height 7
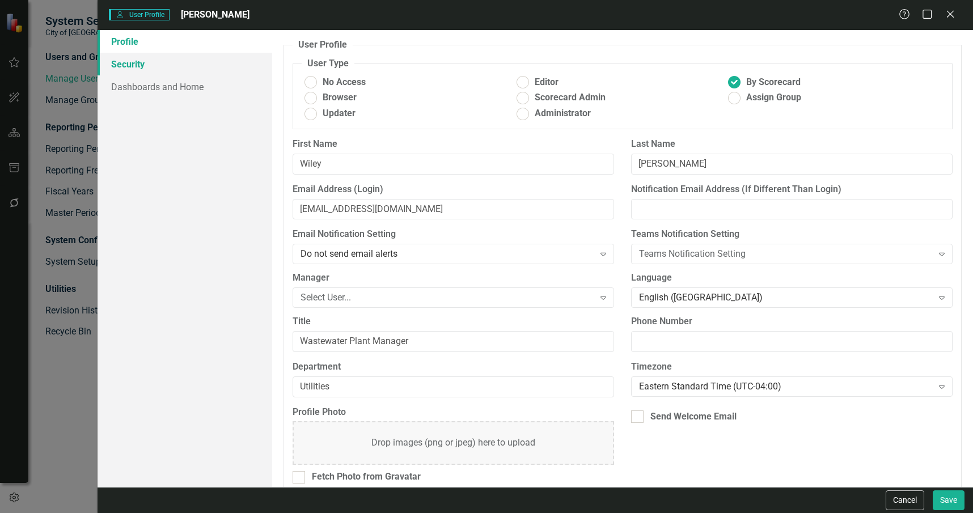
click at [189, 74] on link "Security" at bounding box center [185, 64] width 175 height 23
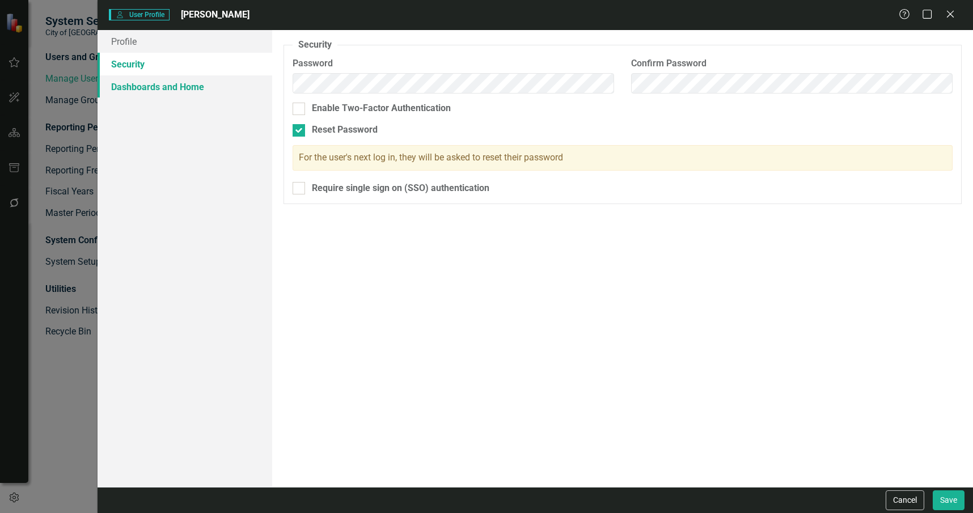
click at [204, 91] on link "Dashboards and Home" at bounding box center [185, 86] width 175 height 23
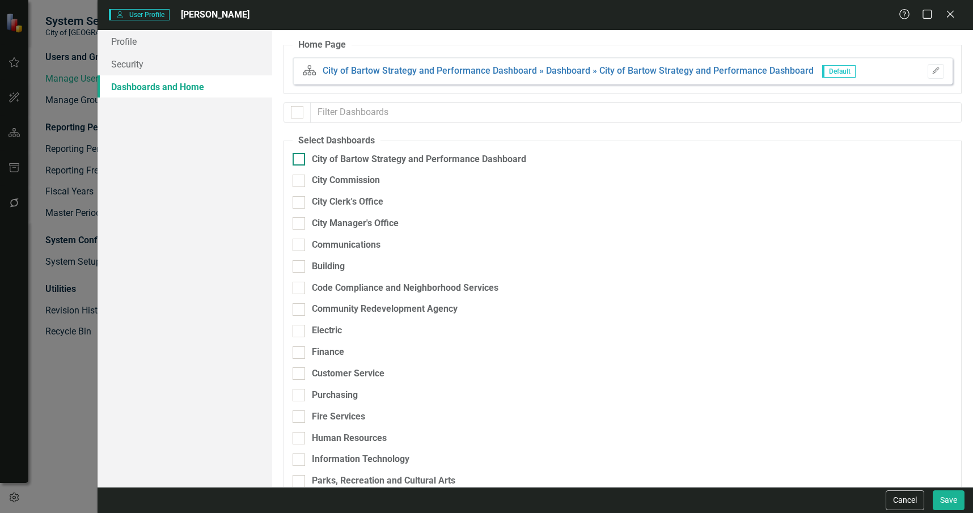
click at [370, 156] on div "City of Bartow Strategy and Performance Dashboard" at bounding box center [419, 159] width 214 height 13
click at [300, 156] on input "City of Bartow Strategy and Performance Dashboard" at bounding box center [296, 156] width 7 height 7
checkbox input "true"
click at [950, 507] on button "Save" at bounding box center [949, 500] width 32 height 20
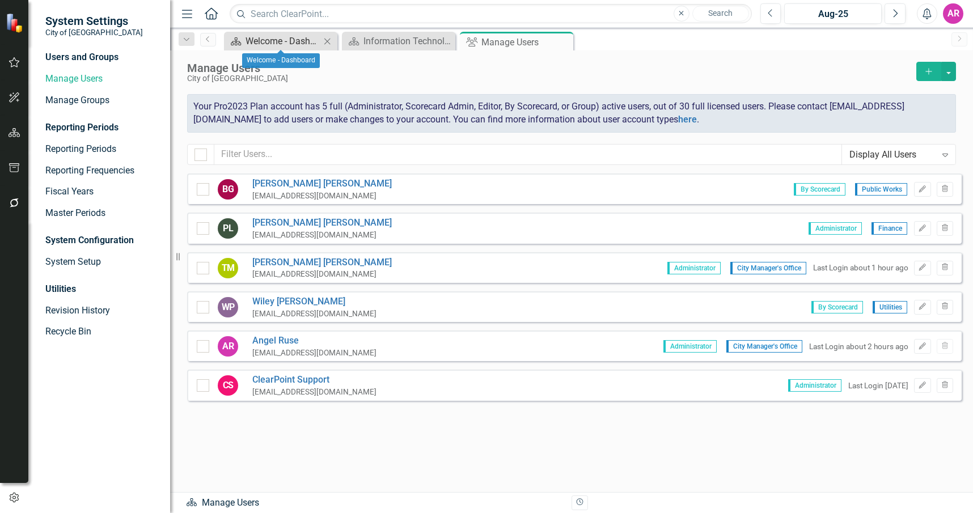
click at [300, 40] on div "Welcome - Dashboard" at bounding box center [282, 41] width 75 height 14
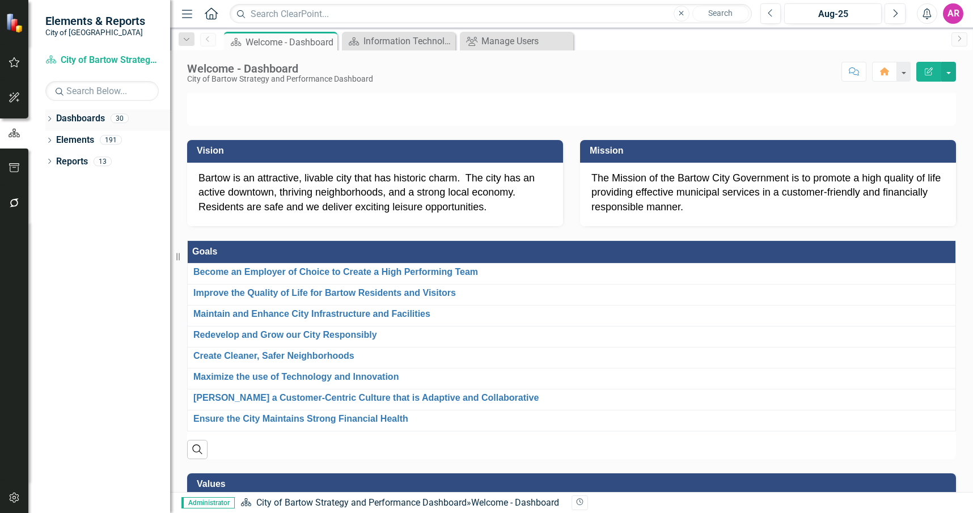
click at [52, 117] on icon "Dropdown" at bounding box center [49, 120] width 8 height 6
click at [52, 137] on icon "Dropdown" at bounding box center [55, 139] width 9 height 7
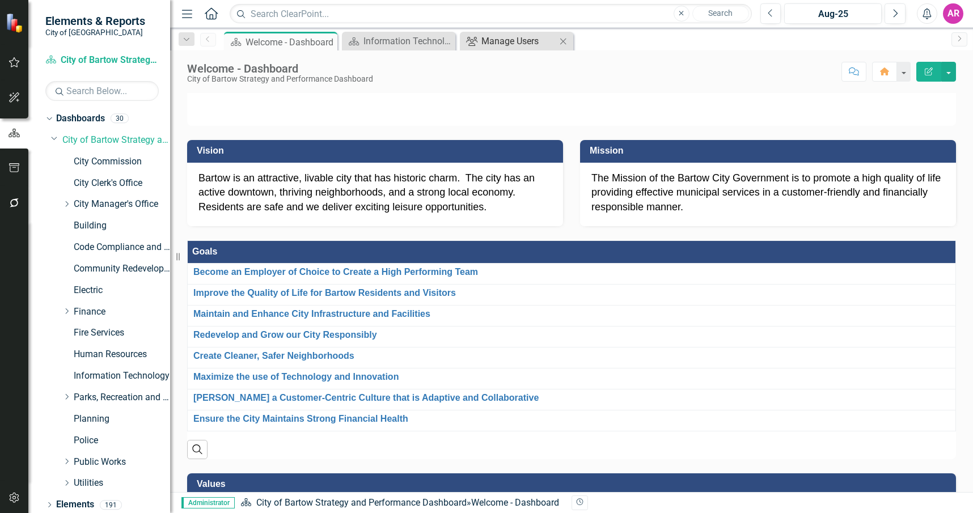
click at [508, 41] on div "Manage Users" at bounding box center [518, 41] width 75 height 14
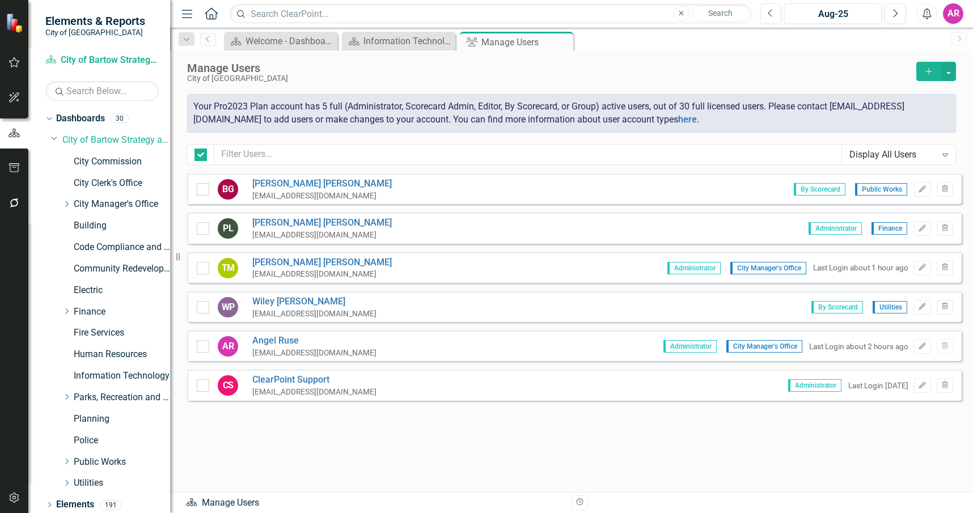
checkbox input "false"
click at [925, 227] on icon "Edit" at bounding box center [922, 228] width 9 height 7
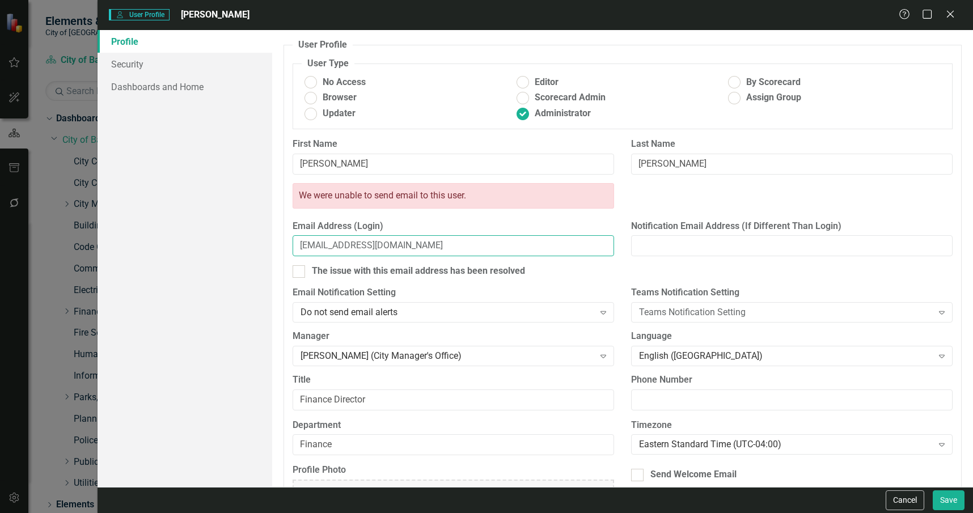
click at [321, 245] on input "[EMAIL_ADDRESS][DOMAIN_NAME]" at bounding box center [453, 245] width 321 height 21
click at [416, 249] on input "plear@cityofbartow.net" at bounding box center [453, 245] width 321 height 21
type input "plear@cityofbartow.net"
click at [897, 133] on fieldset "User Profile ClearPoint has a wealth of options to help you ensure that people …" at bounding box center [622, 295] width 678 height 513
click at [766, 82] on span "By Scorecard" at bounding box center [773, 82] width 54 height 13
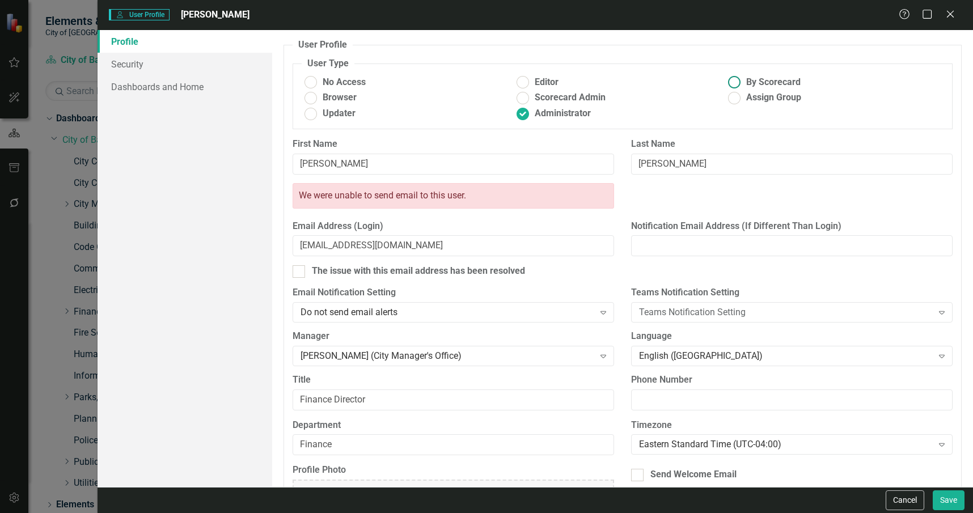
click at [743, 82] on input "By Scorecard" at bounding box center [735, 83] width 18 height 18
radio input "true"
click at [209, 57] on link "Security" at bounding box center [185, 64] width 175 height 23
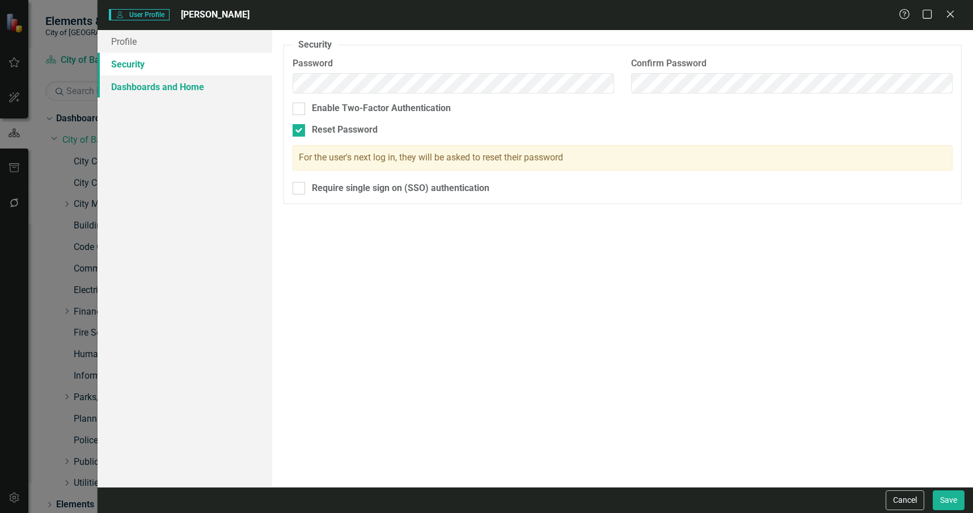
click at [209, 88] on link "Dashboards and Home" at bounding box center [185, 86] width 175 height 23
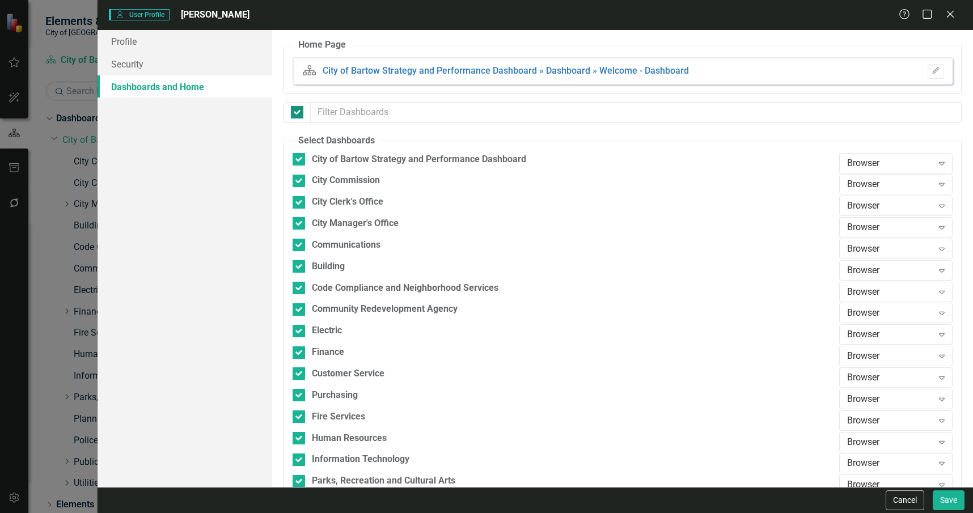
click at [303, 114] on div at bounding box center [297, 112] width 12 height 12
click at [298, 113] on input "checkbox" at bounding box center [294, 109] width 7 height 7
checkbox input "false"
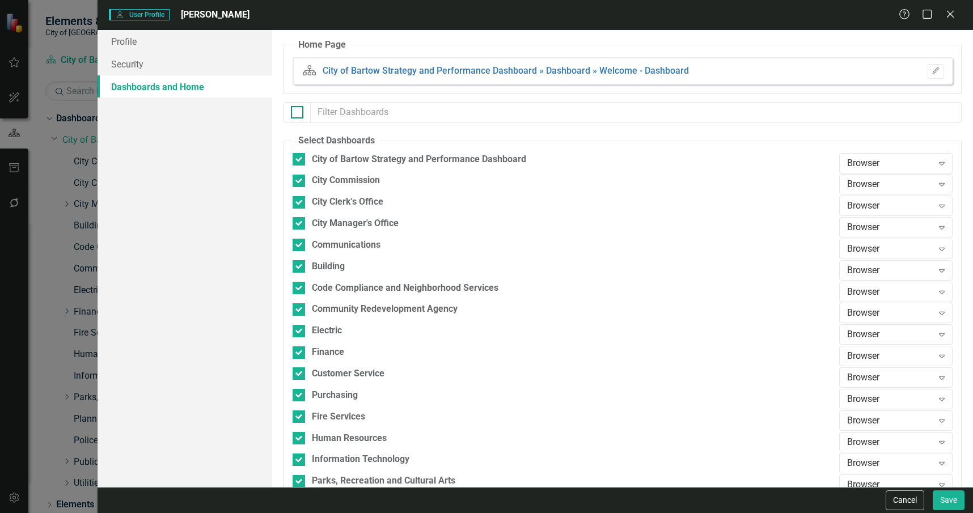
checkbox input "false"
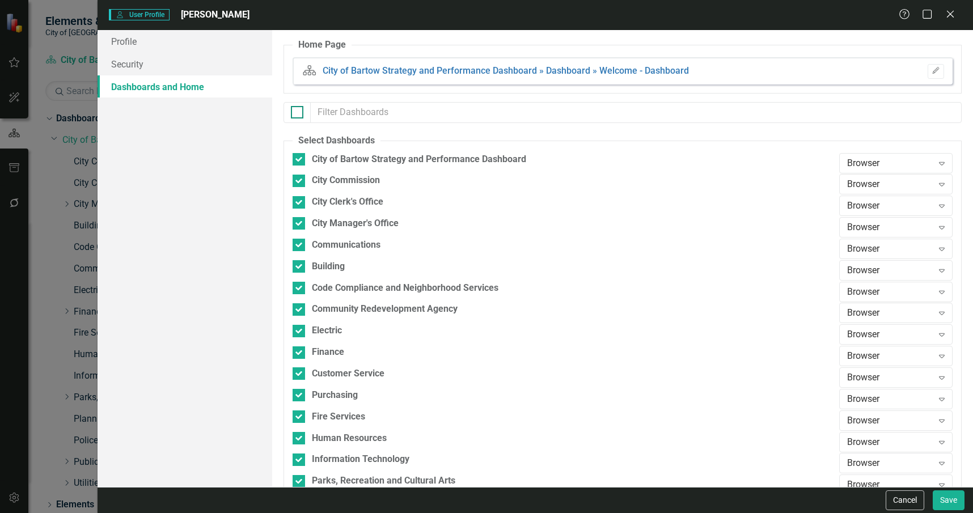
checkbox input "false"
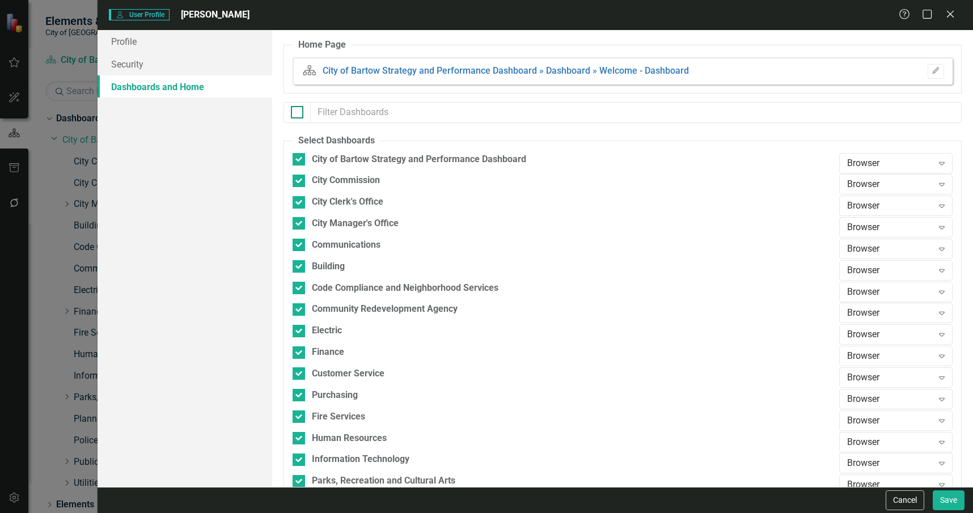
checkbox input "false"
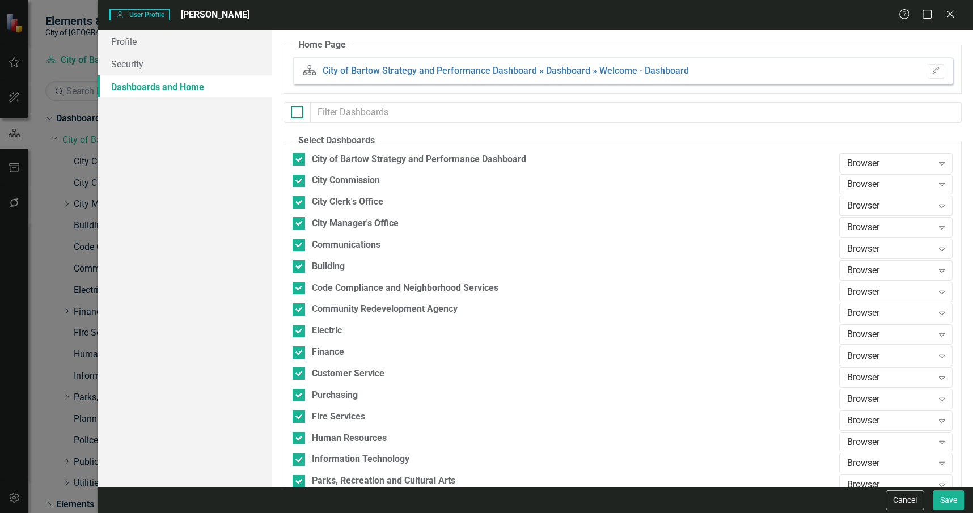
checkbox input "false"
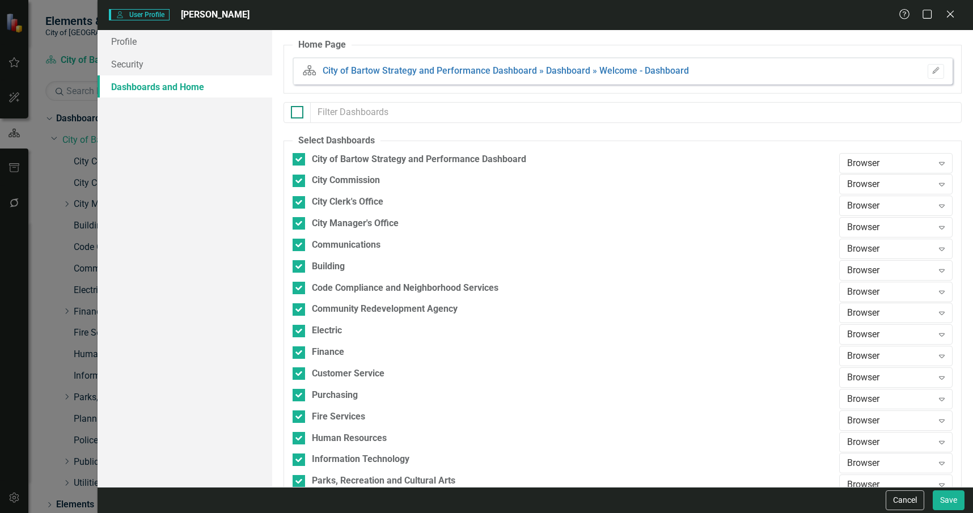
checkbox input "false"
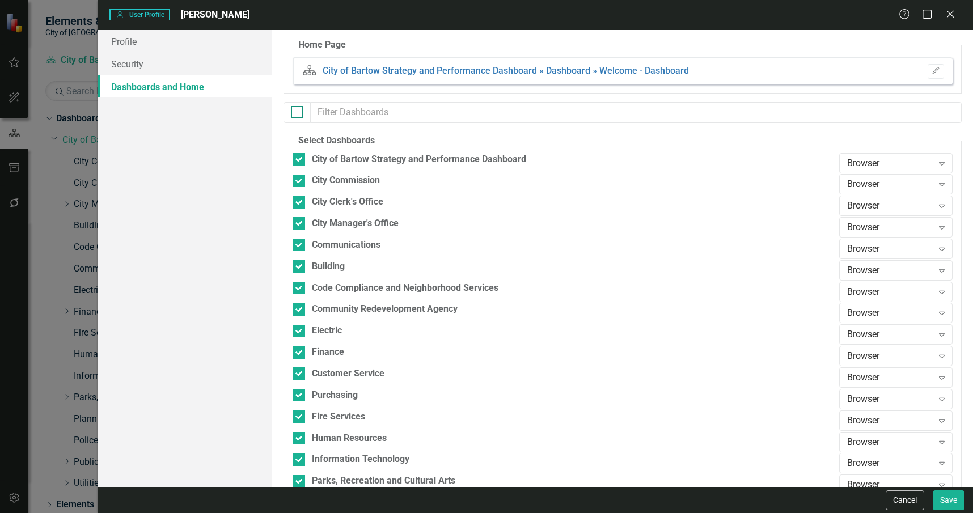
checkbox input "false"
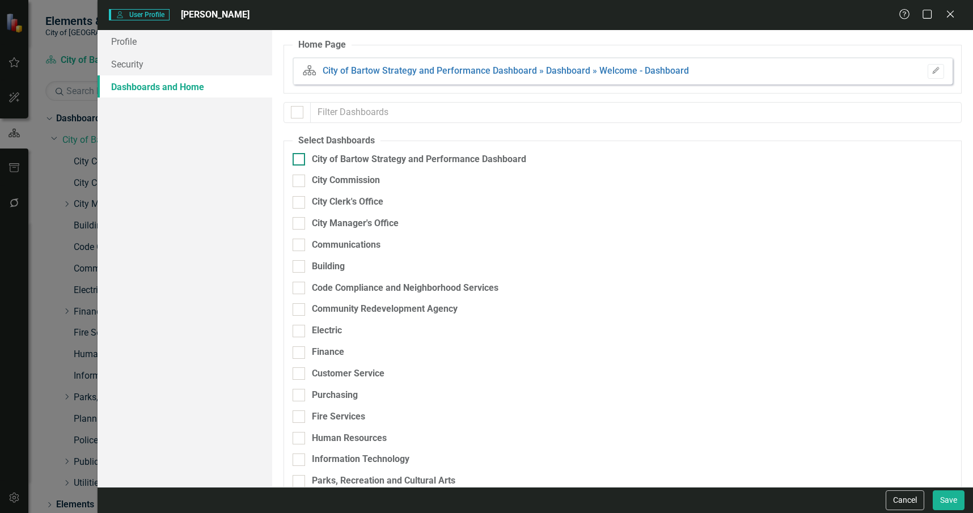
click at [366, 161] on div "City of Bartow Strategy and Performance Dashboard" at bounding box center [419, 159] width 214 height 13
click at [300, 160] on input "City of Bartow Strategy and Performance Dashboard" at bounding box center [296, 156] width 7 height 7
click at [366, 161] on div "City of Bartow Strategy and Performance Dashboard" at bounding box center [419, 159] width 214 height 13
click at [300, 160] on input "City of Bartow Strategy and Performance Dashboard" at bounding box center [296, 156] width 7 height 7
click at [315, 163] on div "City of Bartow Strategy and Performance Dashboard" at bounding box center [419, 159] width 214 height 13
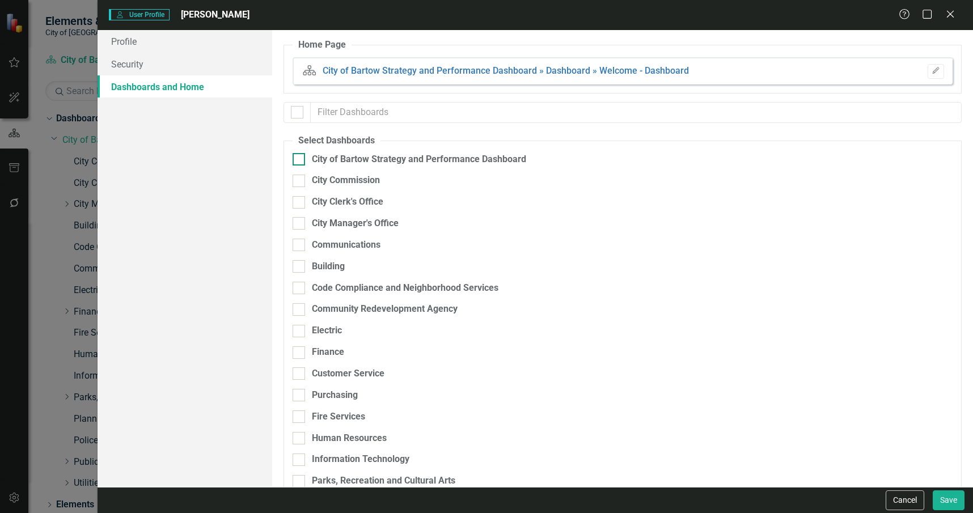
click at [300, 160] on input "City of Bartow Strategy and Performance Dashboard" at bounding box center [296, 156] width 7 height 7
checkbox input "true"
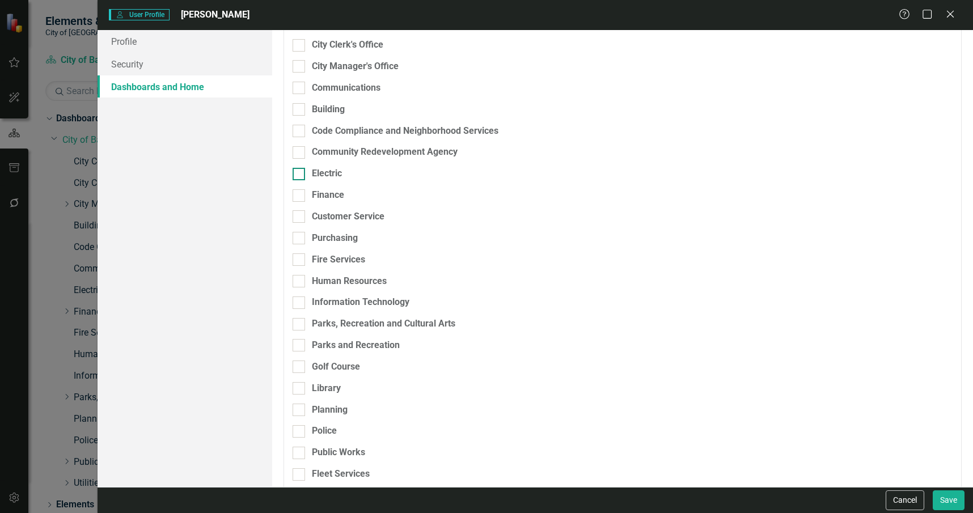
scroll to position [170, 0]
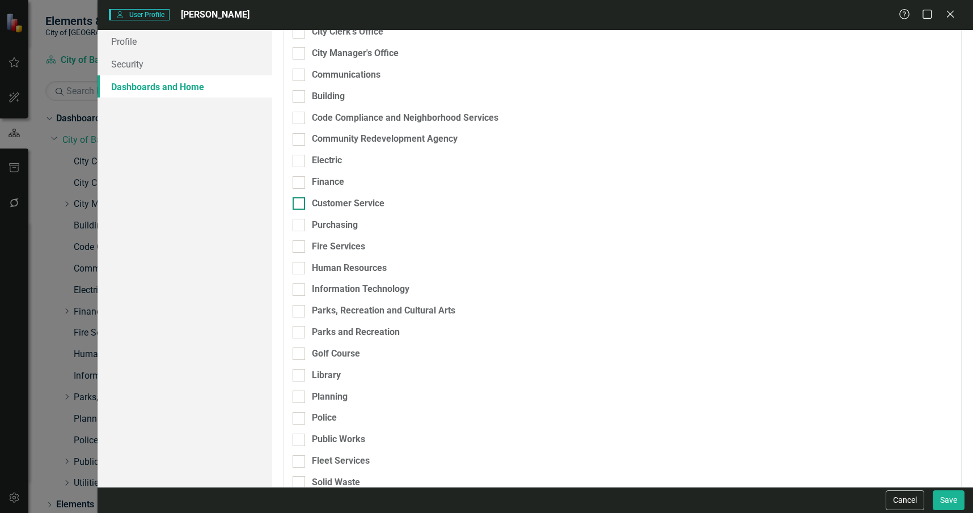
click at [338, 206] on div "Customer Service" at bounding box center [348, 203] width 73 height 13
click at [300, 205] on input "Customer Service" at bounding box center [296, 200] width 7 height 7
checkbox input "true"
click at [330, 184] on div "Finance" at bounding box center [328, 182] width 32 height 13
click at [300, 184] on input "Finance" at bounding box center [296, 179] width 7 height 7
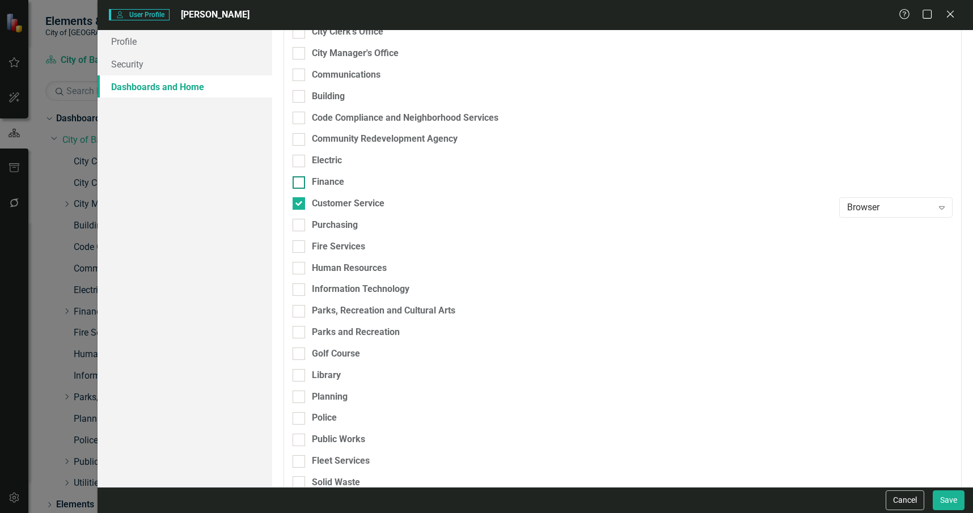
checkbox input "true"
click at [353, 220] on div "Purchasing" at bounding box center [335, 225] width 46 height 13
click at [300, 220] on input "Purchasing" at bounding box center [296, 222] width 7 height 7
checkbox input "true"
click at [862, 230] on div "Browser" at bounding box center [890, 228] width 86 height 13
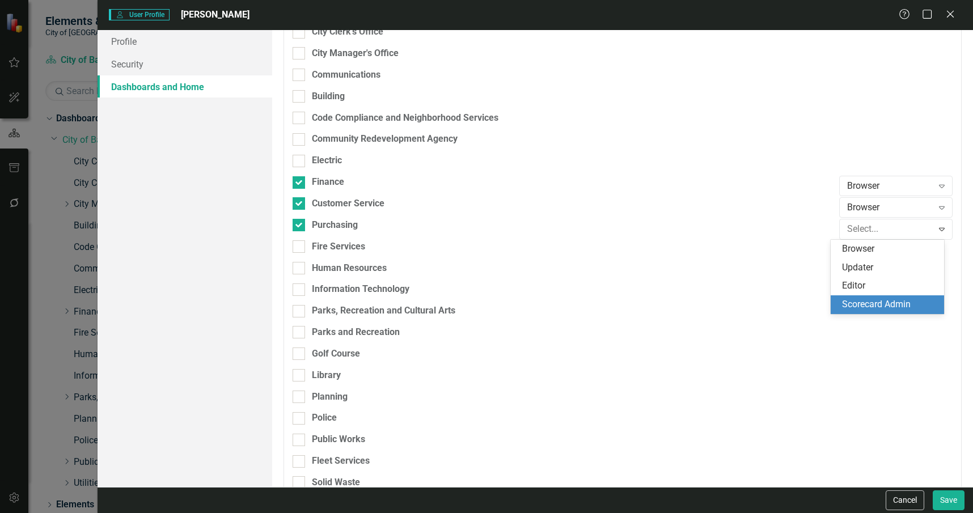
click at [883, 302] on div "Scorecard Admin" at bounding box center [889, 304] width 95 height 13
click at [901, 209] on div "Browser" at bounding box center [890, 207] width 86 height 13
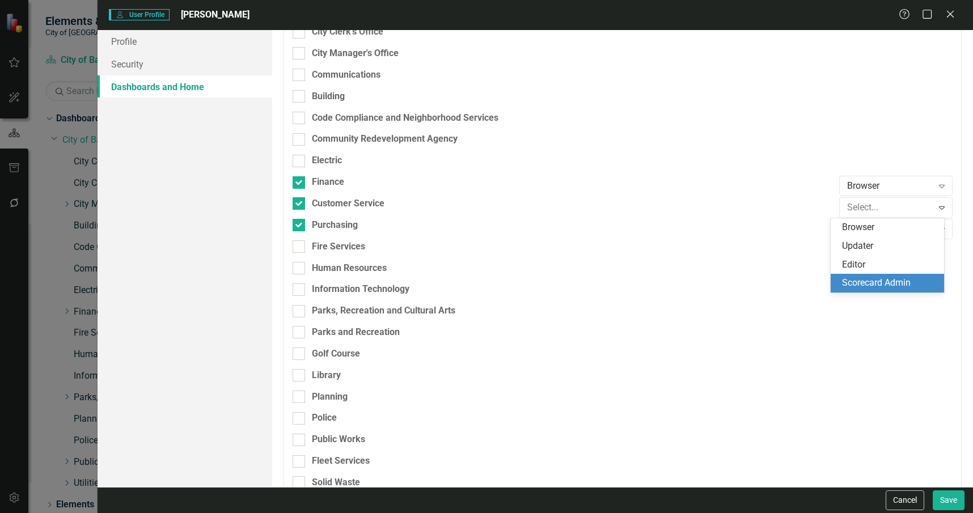
click at [910, 277] on div "Scorecard Admin" at bounding box center [889, 283] width 95 height 13
click at [871, 190] on div "Browser" at bounding box center [890, 186] width 86 height 13
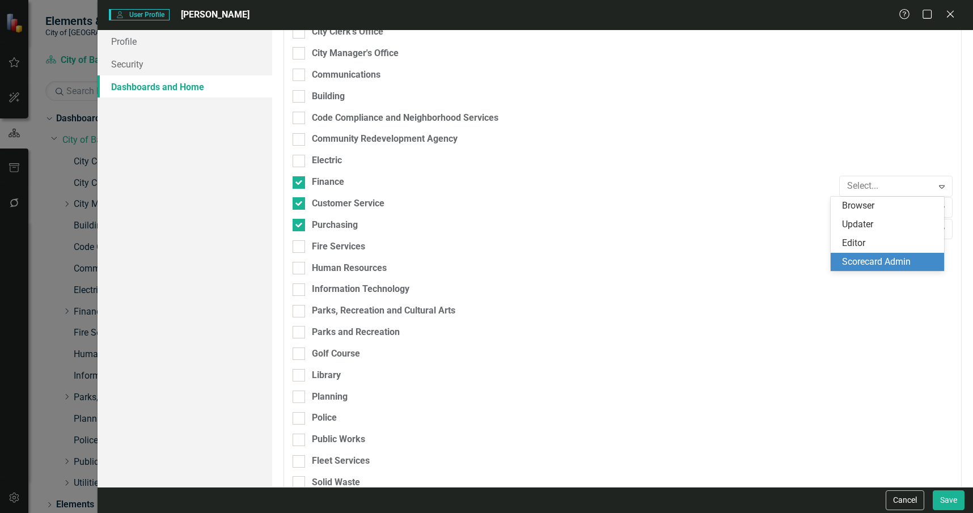
click at [874, 260] on div "Scorecard Admin" at bounding box center [889, 262] width 95 height 13
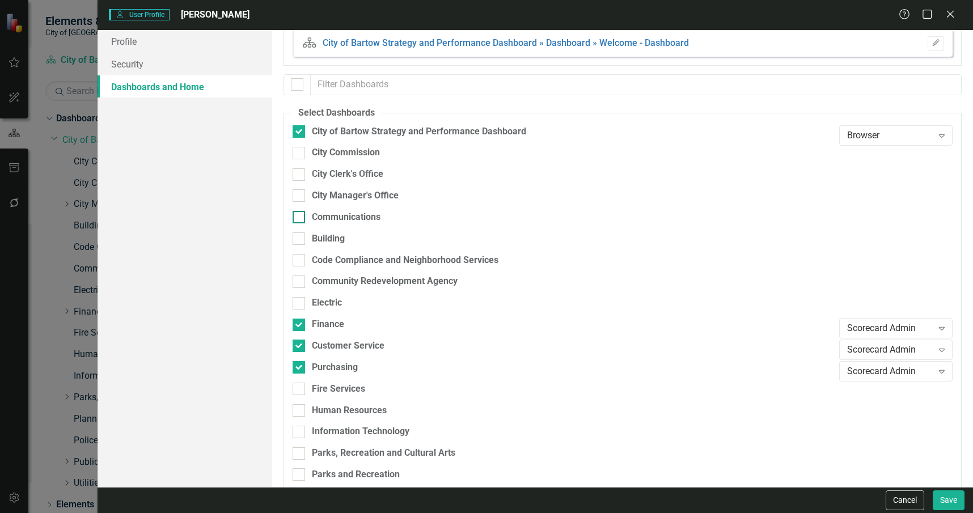
scroll to position [0, 0]
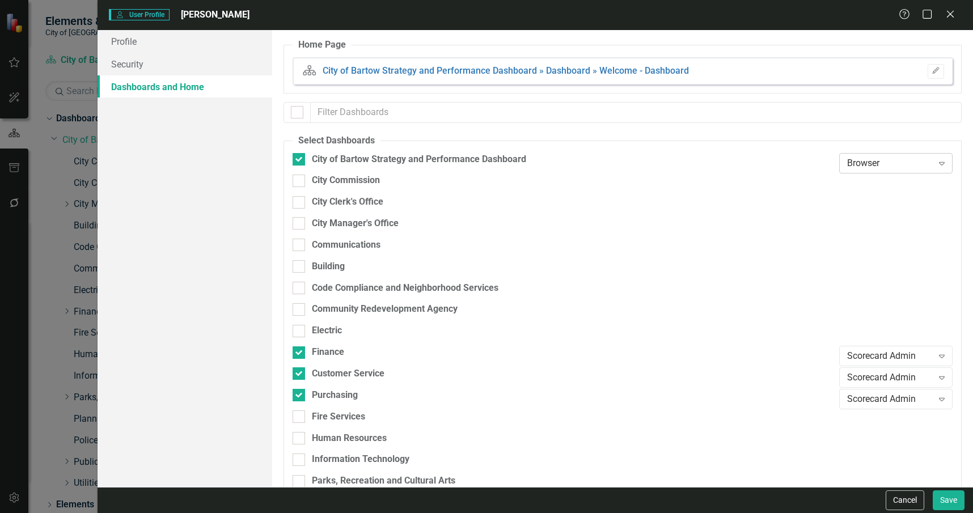
click at [849, 159] on div "Browser" at bounding box center [890, 162] width 86 height 13
click at [873, 238] on div "Scorecard Admin" at bounding box center [889, 238] width 95 height 13
click at [956, 498] on button "Save" at bounding box center [949, 500] width 32 height 20
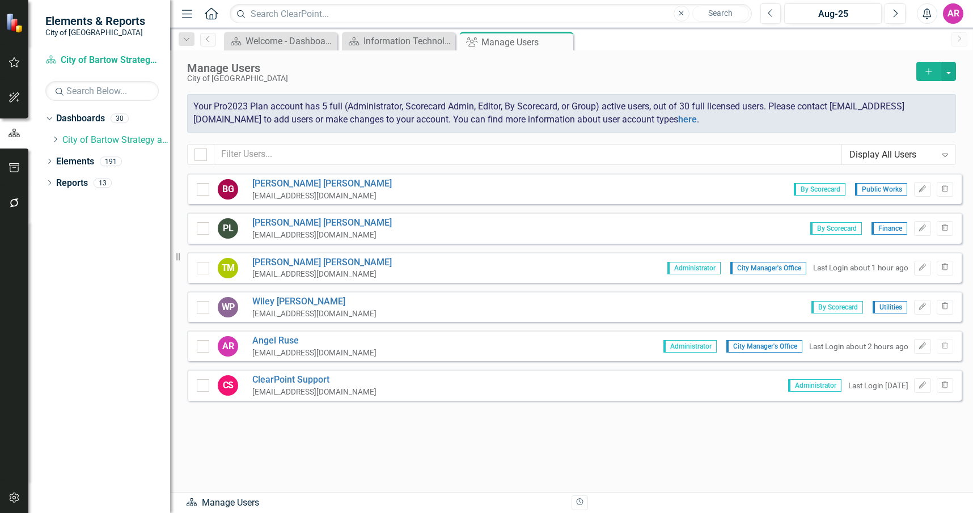
click at [908, 438] on div "Sorry, no results found. BG Billy Groover bgroover.fleet@cityofbartow.net By Sc…" at bounding box center [571, 326] width 803 height 307
click at [951, 66] on button "button" at bounding box center [948, 71] width 15 height 19
click at [931, 115] on link "Add Multiple Add Multiple Users" at bounding box center [902, 113] width 105 height 21
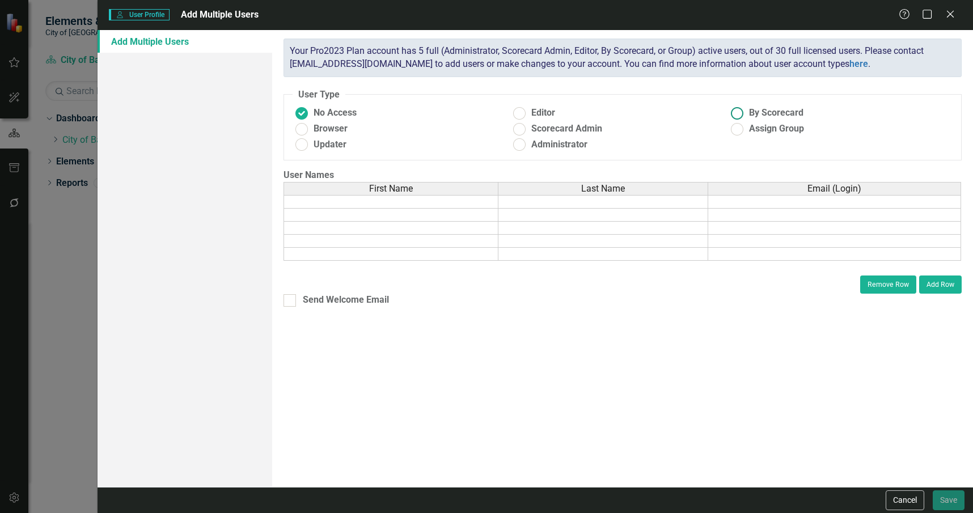
click at [749, 113] on span "By Scorecard" at bounding box center [776, 113] width 54 height 13
click at [746, 113] on input "By Scorecard" at bounding box center [738, 113] width 18 height 18
radio input "true"
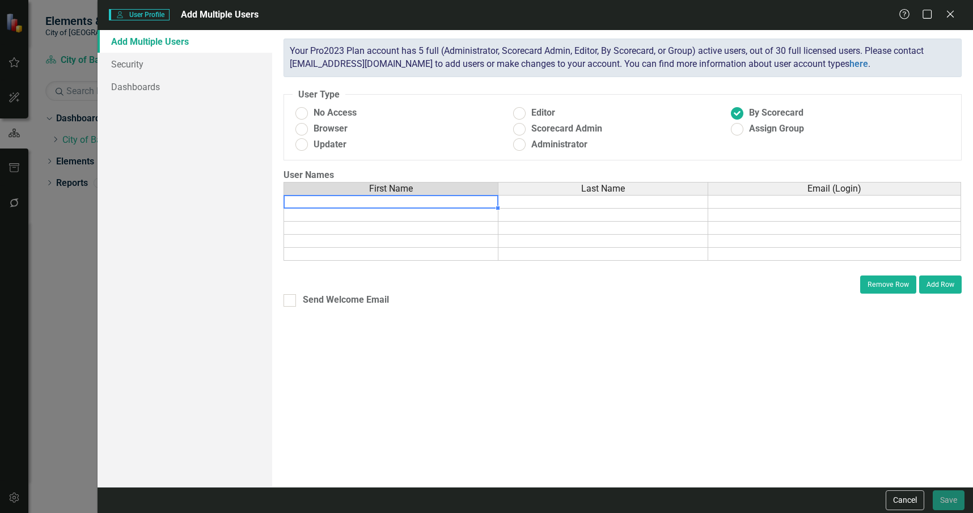
click at [444, 204] on td at bounding box center [390, 202] width 215 height 14
type textarea "Cherie"
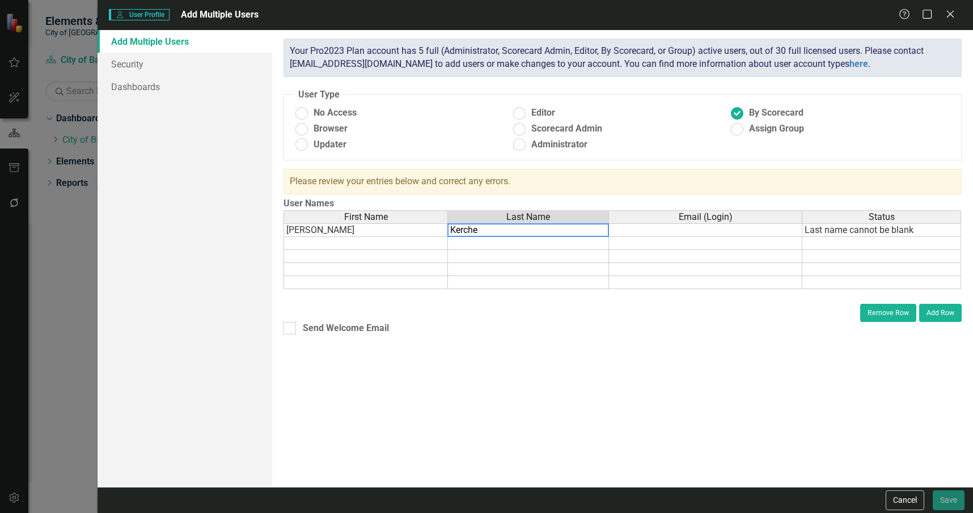
type textarea "Kercher"
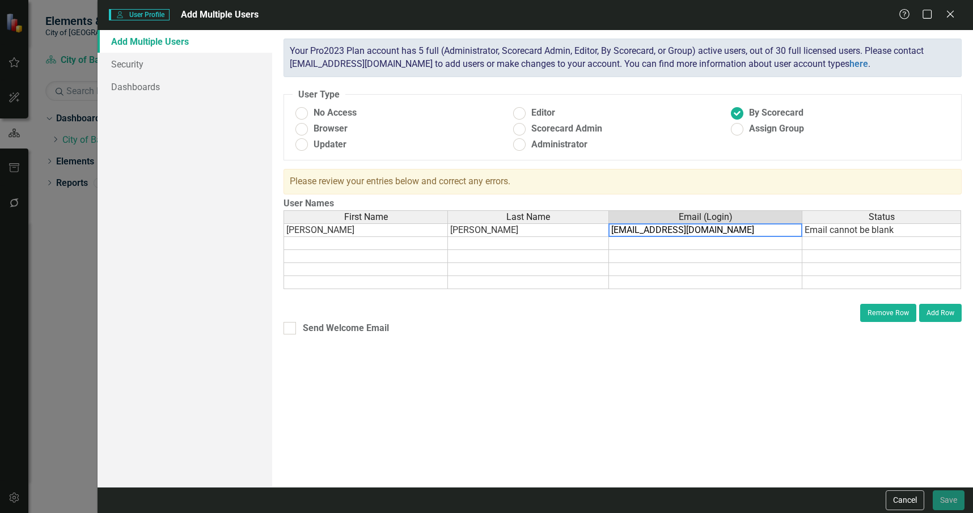
type textarea "ckercher@cityofbartow.net"
click at [395, 240] on tbody "Cherie Kercher Email cannot be blank" at bounding box center [621, 256] width 677 height 66
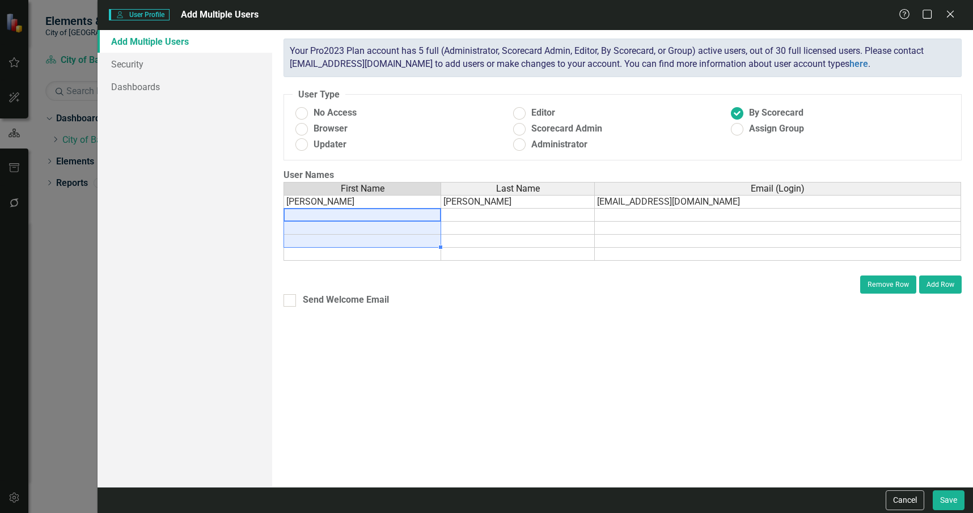
click at [408, 217] on td at bounding box center [362, 215] width 158 height 13
type textarea "Frank"
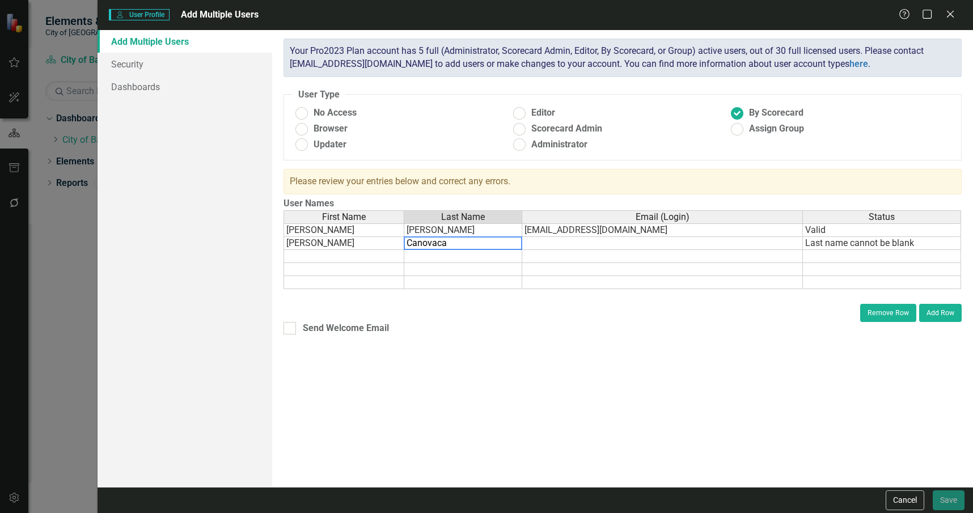
type textarea "Canovaca"
click at [385, 253] on td at bounding box center [343, 256] width 121 height 13
click at [283, 249] on div "First Name Last Name Email (Login) Status Cherie Kercher ckercher@cityofbartow.…" at bounding box center [283, 249] width 0 height 79
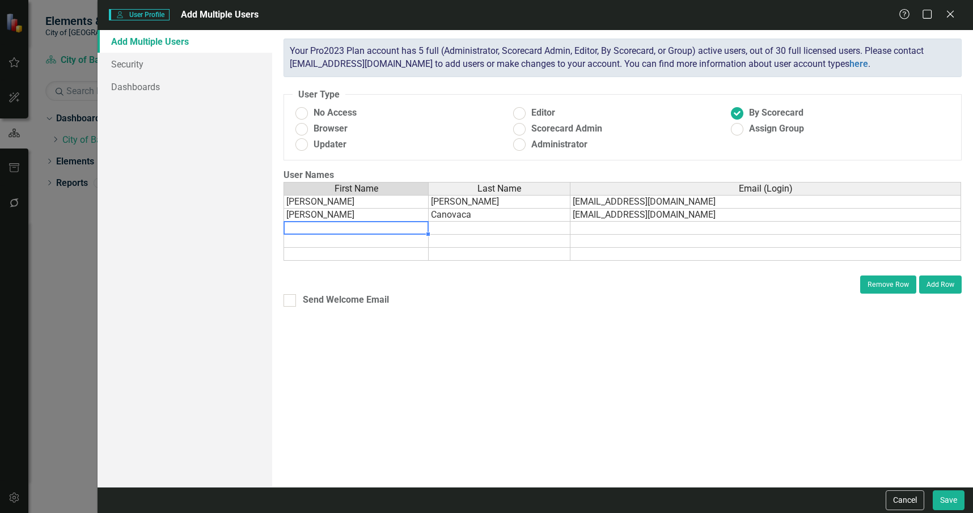
click at [389, 227] on td at bounding box center [355, 228] width 145 height 13
type textarea "Howard"
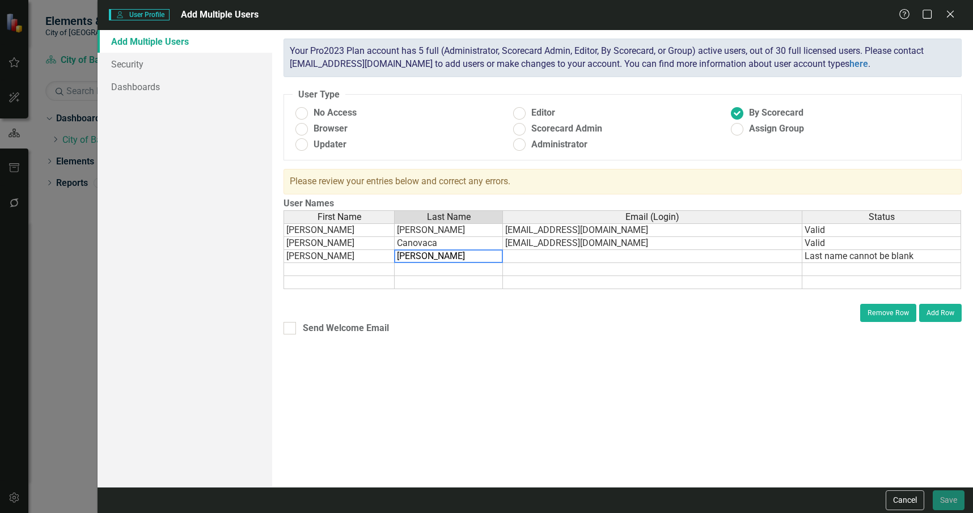
type textarea "Smith"
type textarea "Jacki"
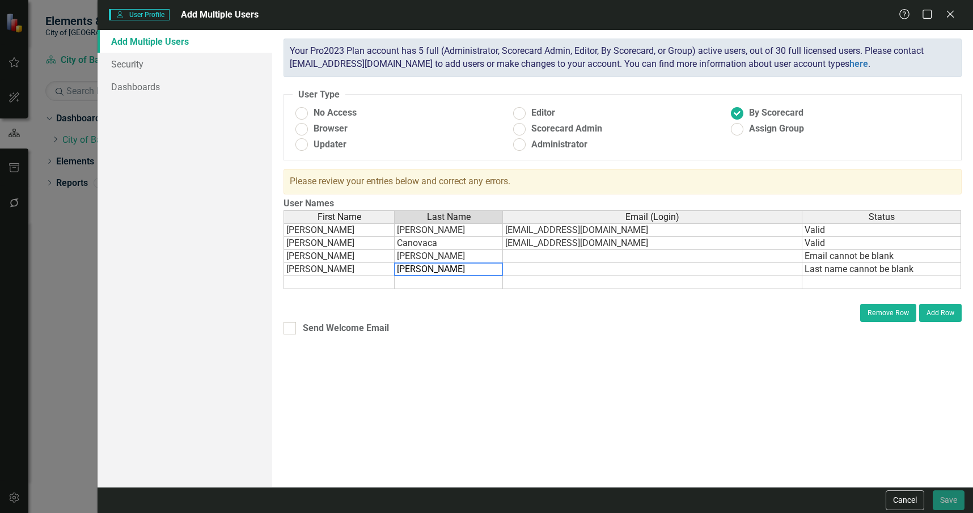
type textarea "Poole"
type textarea "Jason"
type textarea "Hargrove"
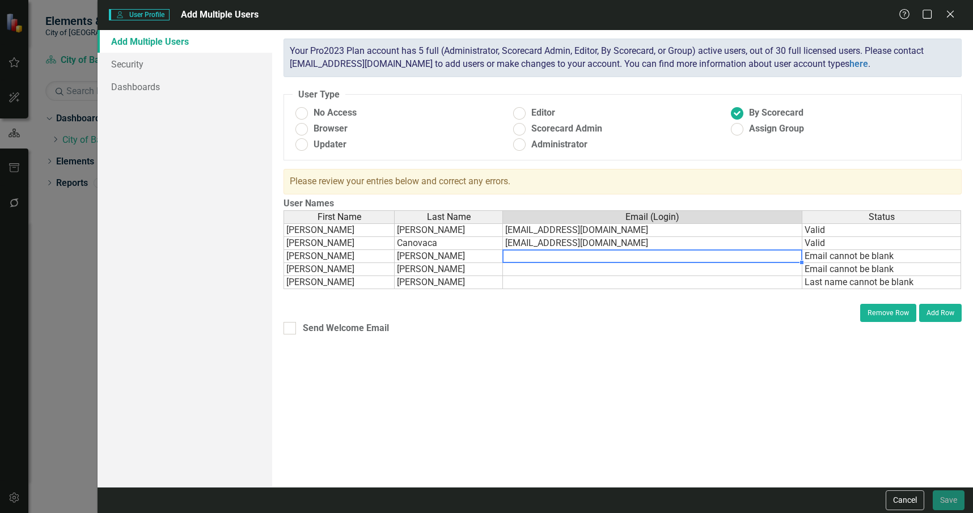
click at [653, 258] on td at bounding box center [652, 256] width 299 height 13
click at [548, 258] on td at bounding box center [652, 256] width 299 height 13
click at [619, 272] on td at bounding box center [652, 269] width 299 height 13
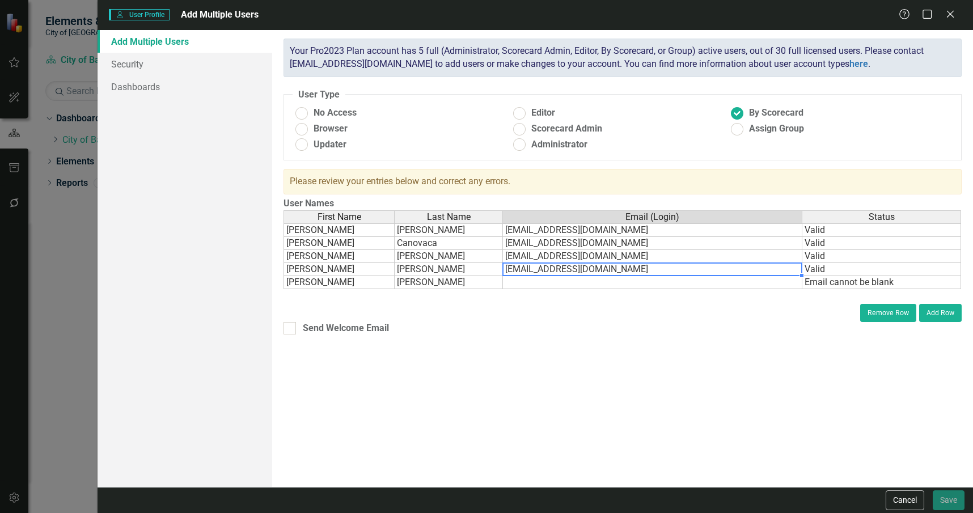
click at [519, 282] on td at bounding box center [652, 282] width 299 height 13
click at [526, 286] on td at bounding box center [652, 282] width 299 height 13
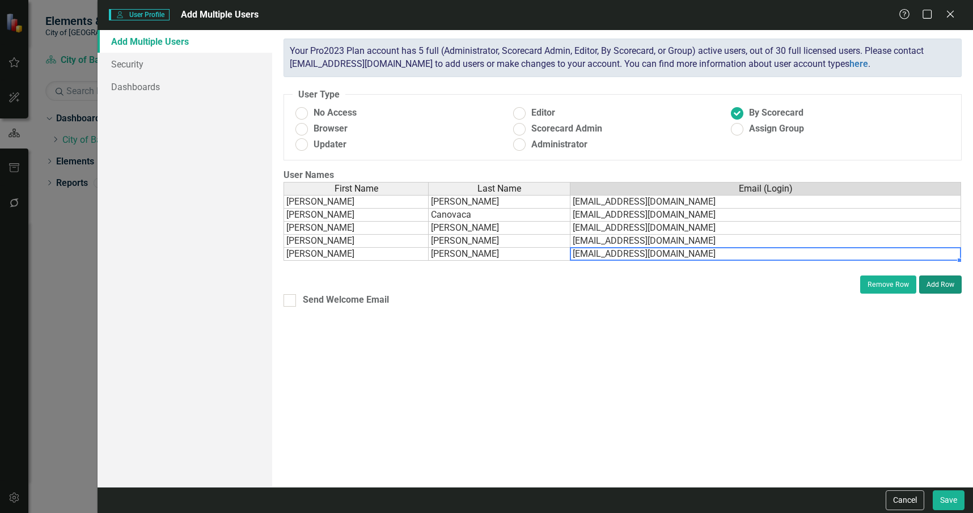
click at [943, 284] on button "Add Row" at bounding box center [940, 285] width 43 height 18
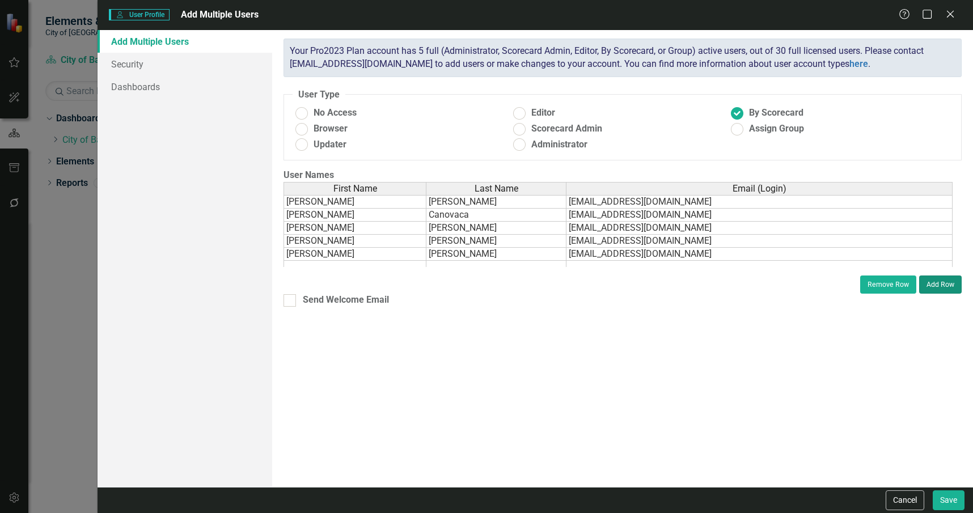
click at [943, 284] on button "Add Row" at bounding box center [940, 285] width 43 height 18
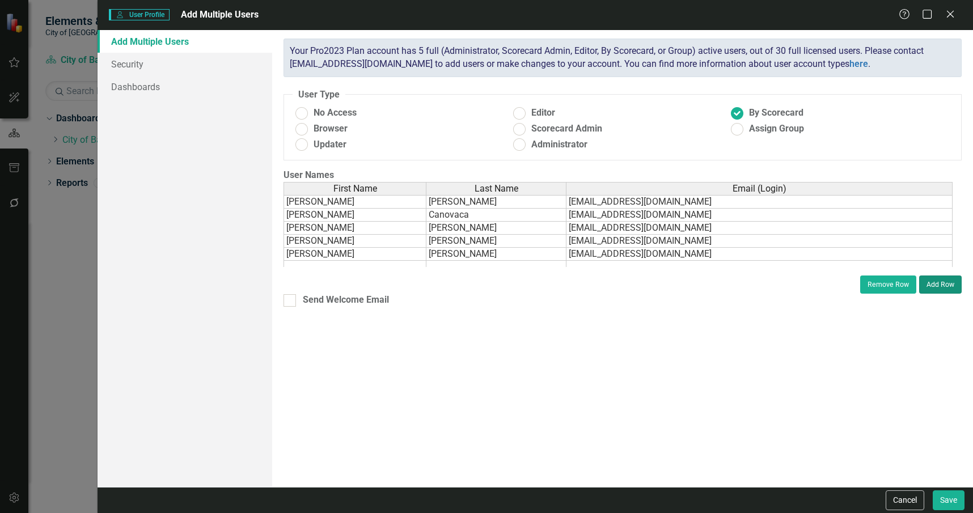
click at [943, 284] on button "Add Row" at bounding box center [940, 285] width 43 height 18
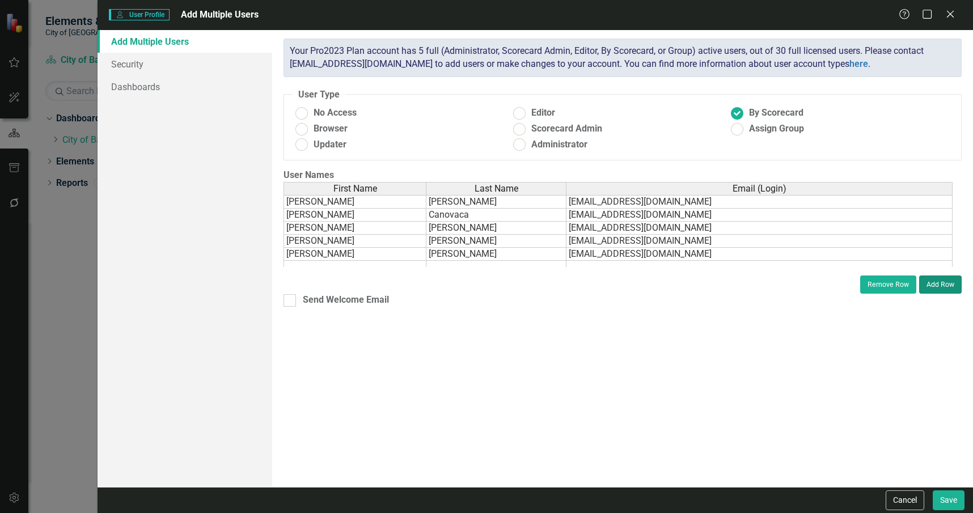
click at [943, 284] on button "Add Row" at bounding box center [940, 285] width 43 height 18
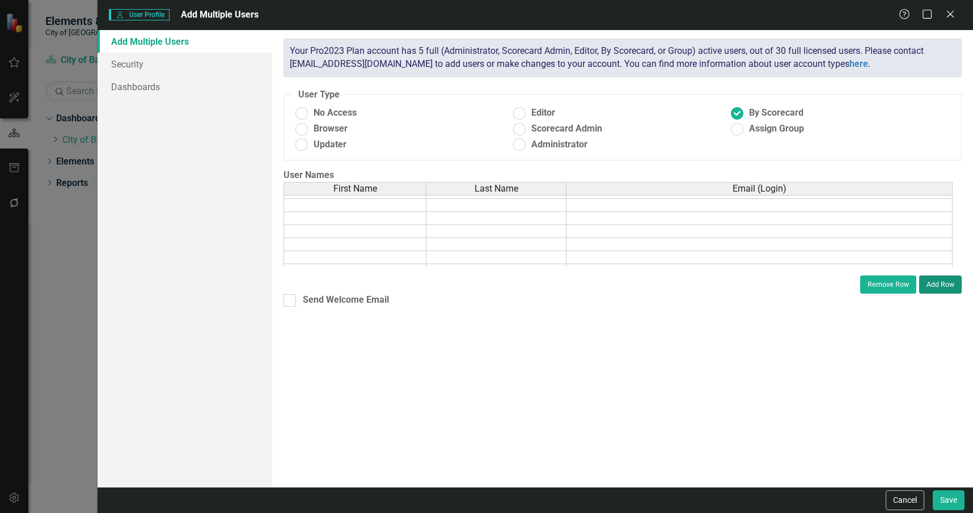
scroll to position [57, 0]
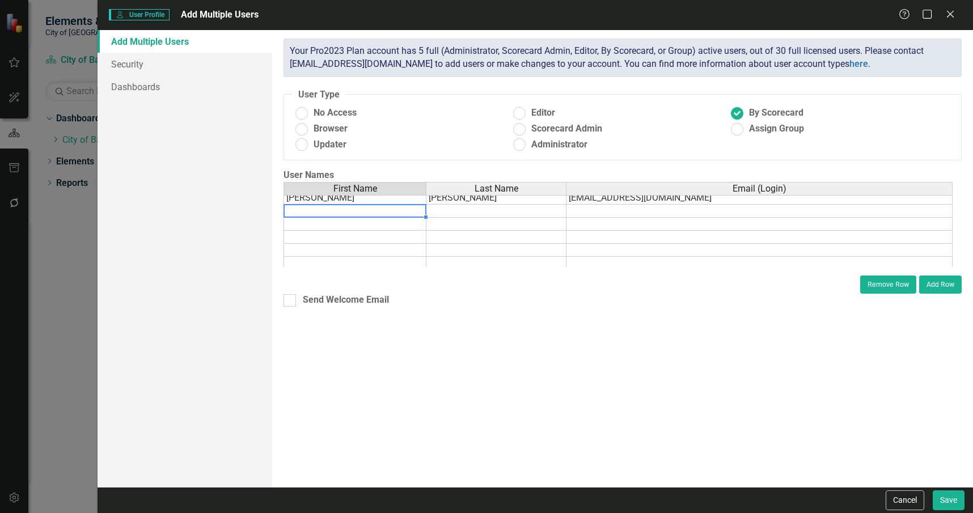
click at [351, 213] on td at bounding box center [354, 211] width 143 height 13
type textarea "Jay"
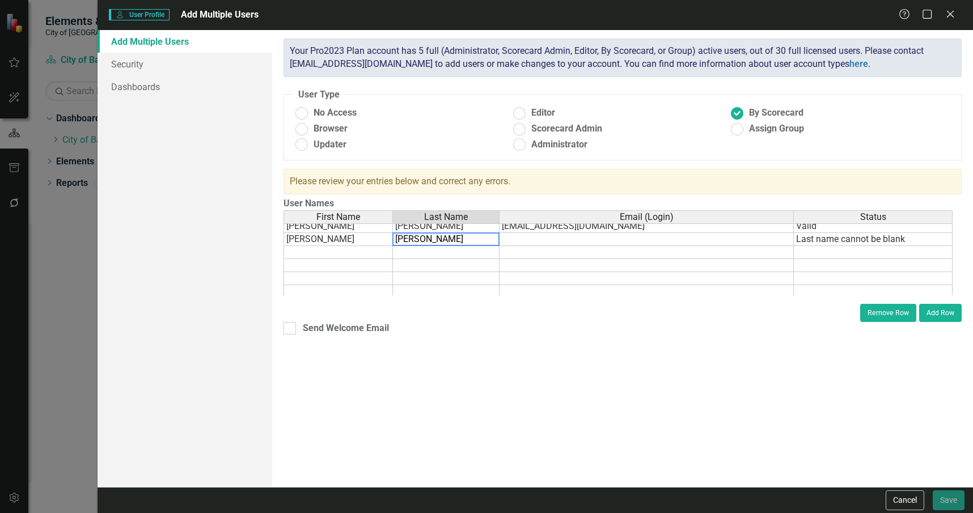
type textarea "Robinson"
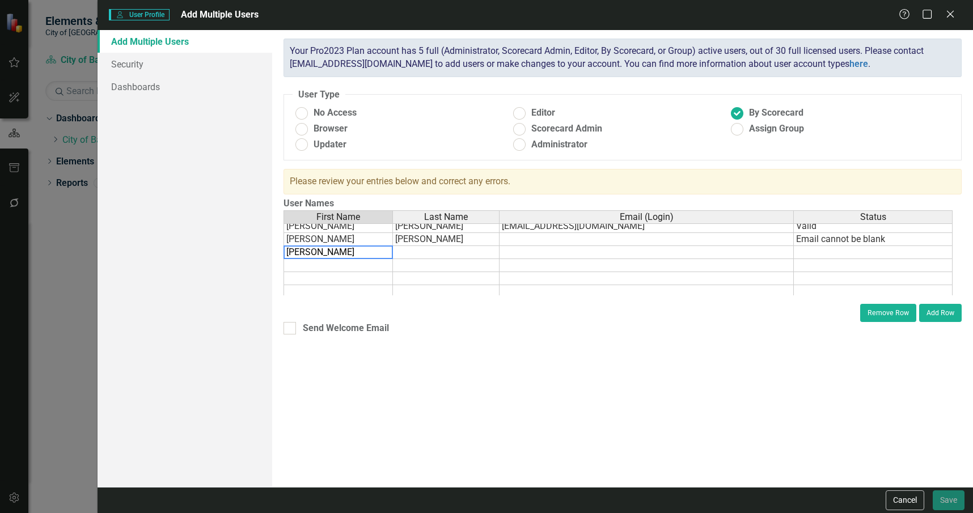
type textarea "John"
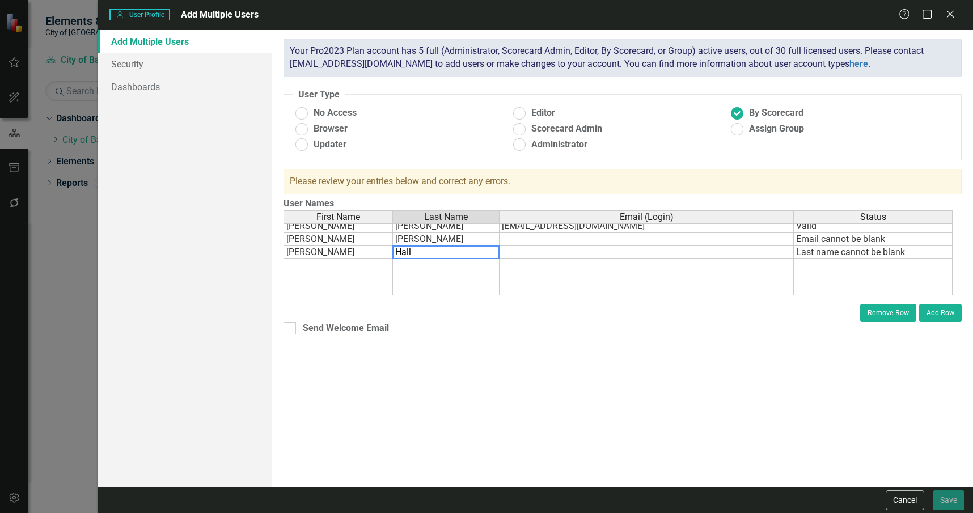
type textarea "Hall"
type textarea "Laurie"
type textarea "Hayes"
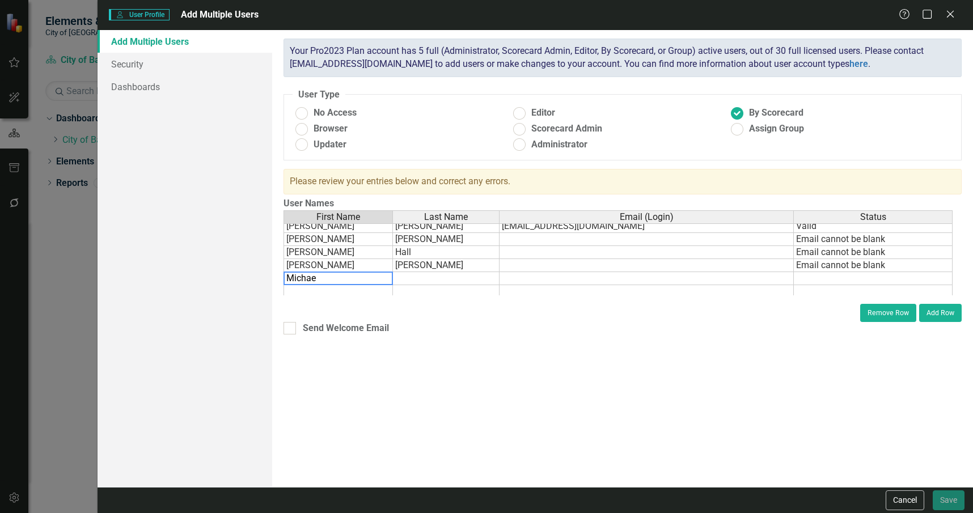
type textarea "Michael"
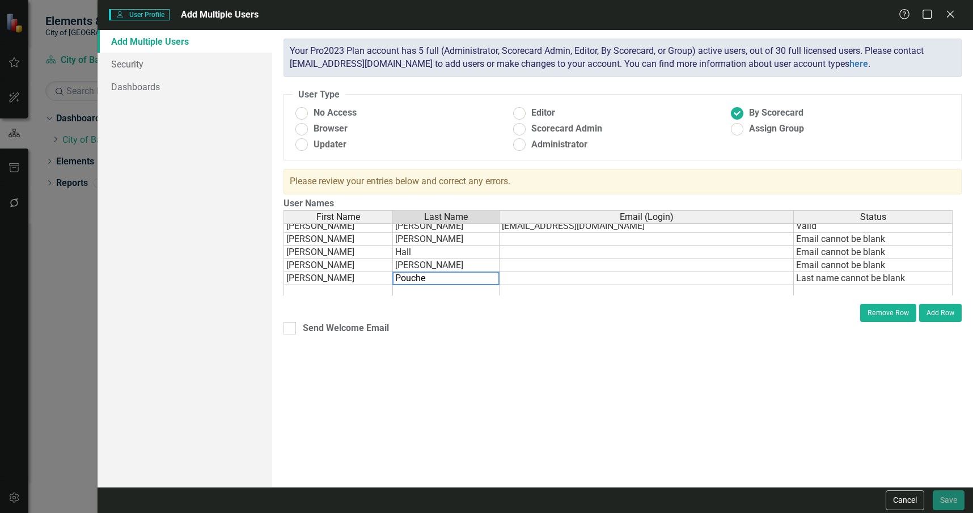
type textarea "Poucher"
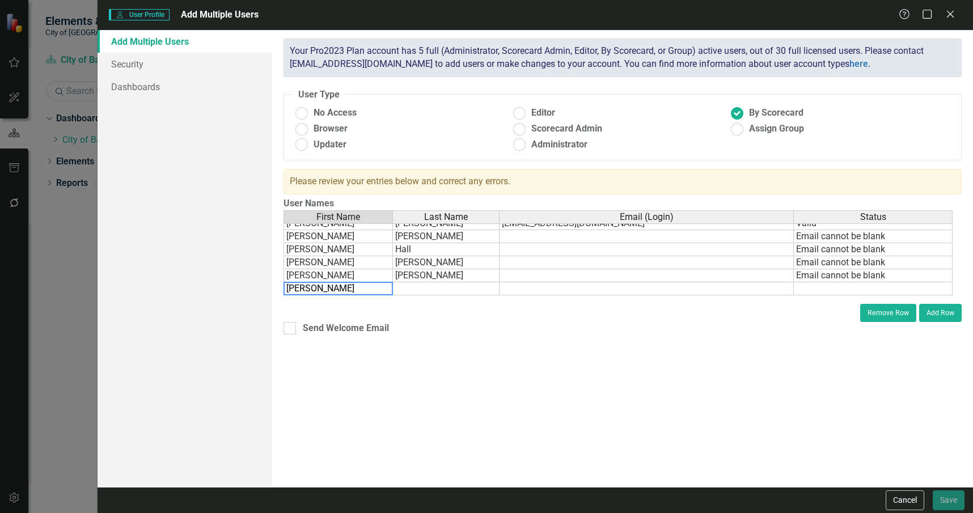
type textarea "Stephen"
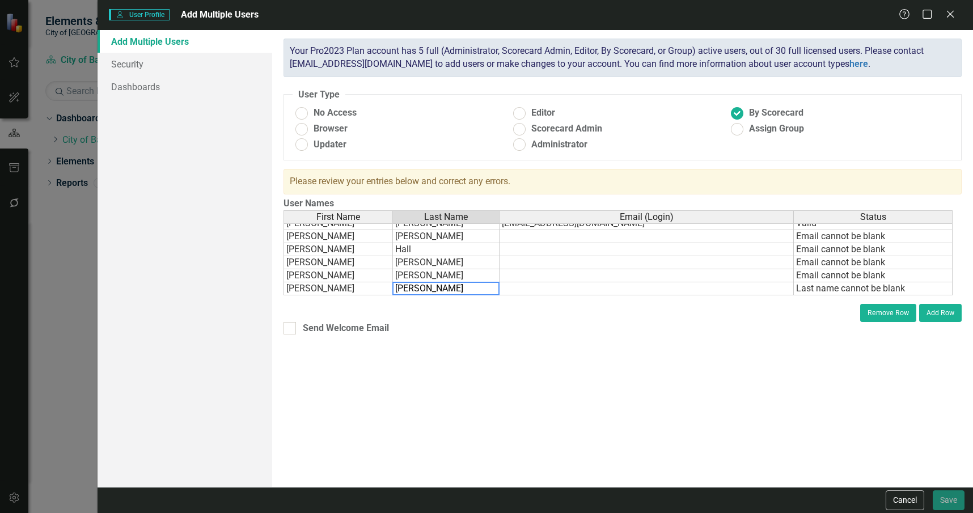
type textarea "Walker"
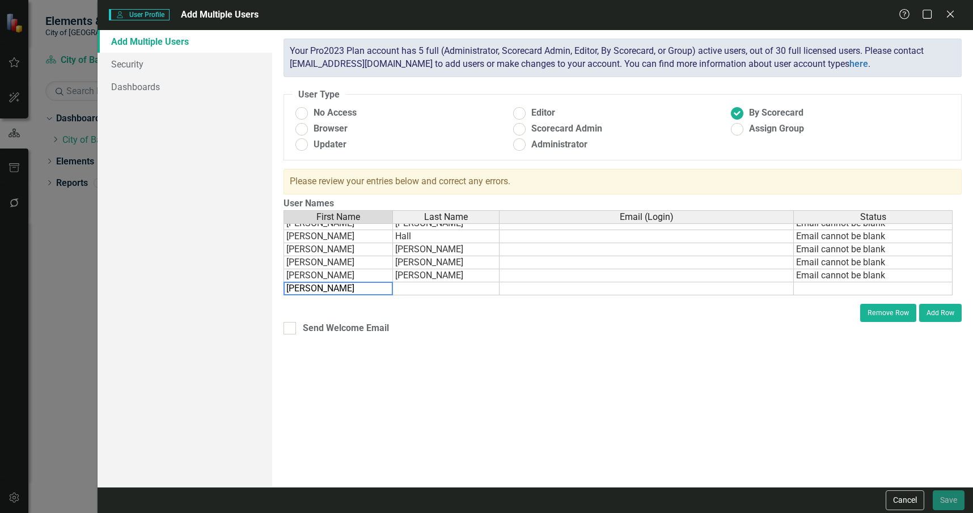
type textarea "Tony"
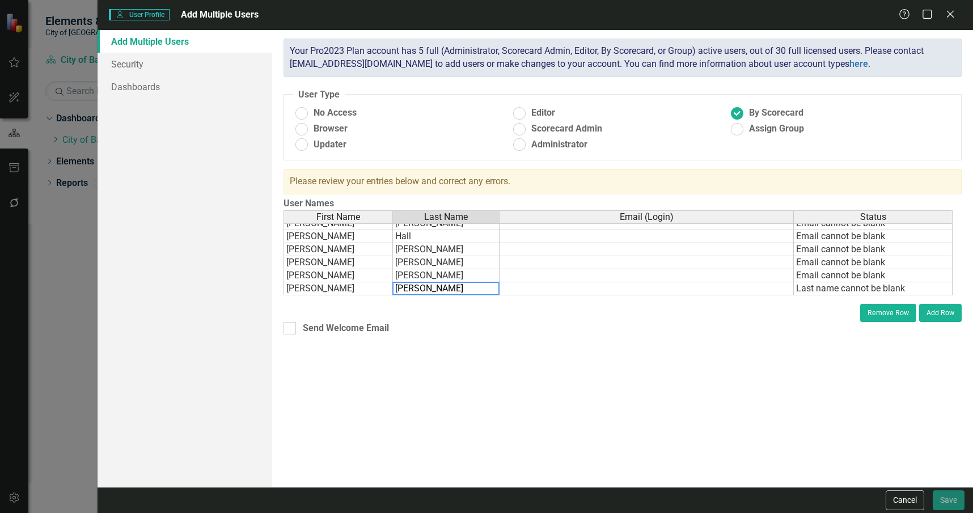
type textarea "Martinez"
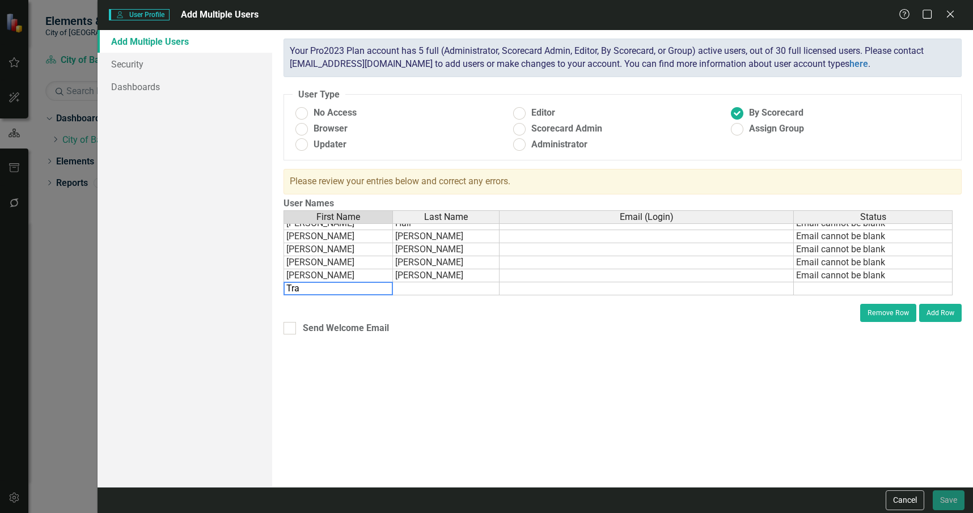
type textarea "Tray"
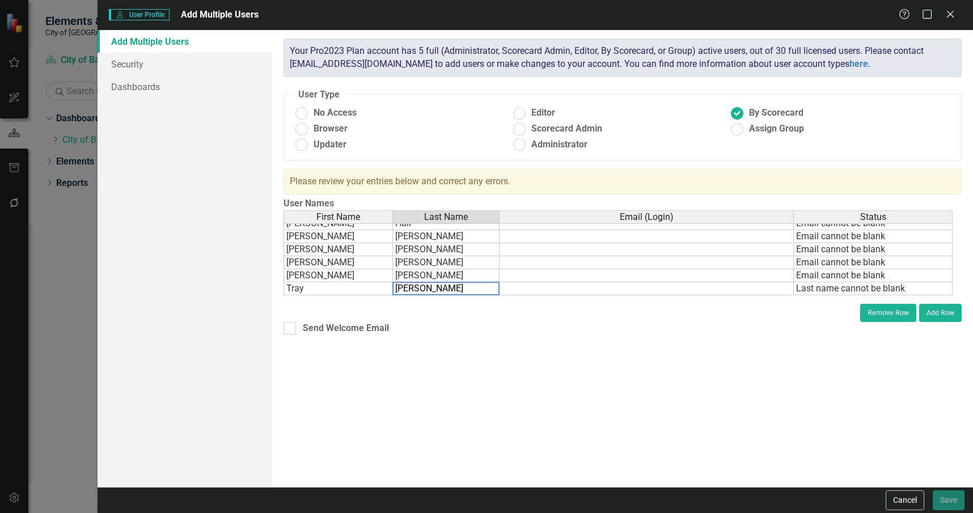
type textarea "Towles"
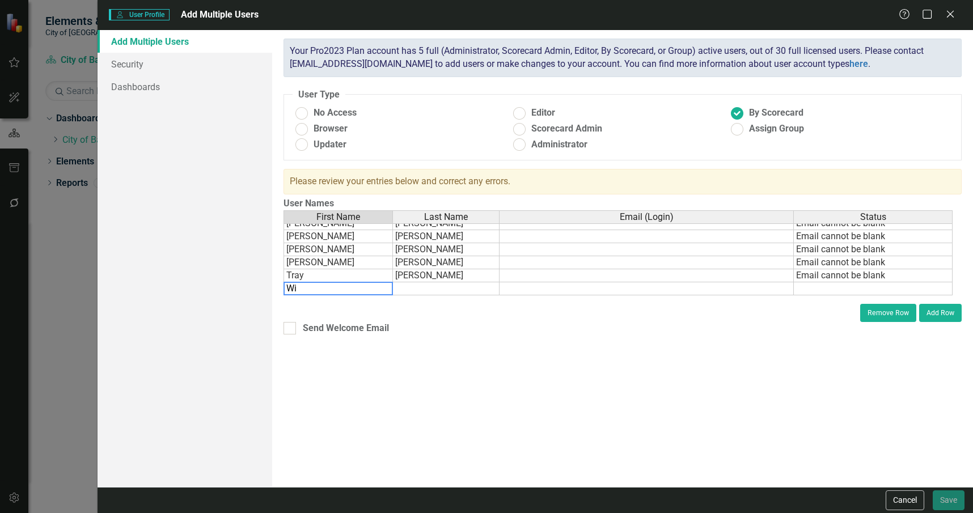
type textarea "W"
type textarea "Christina"
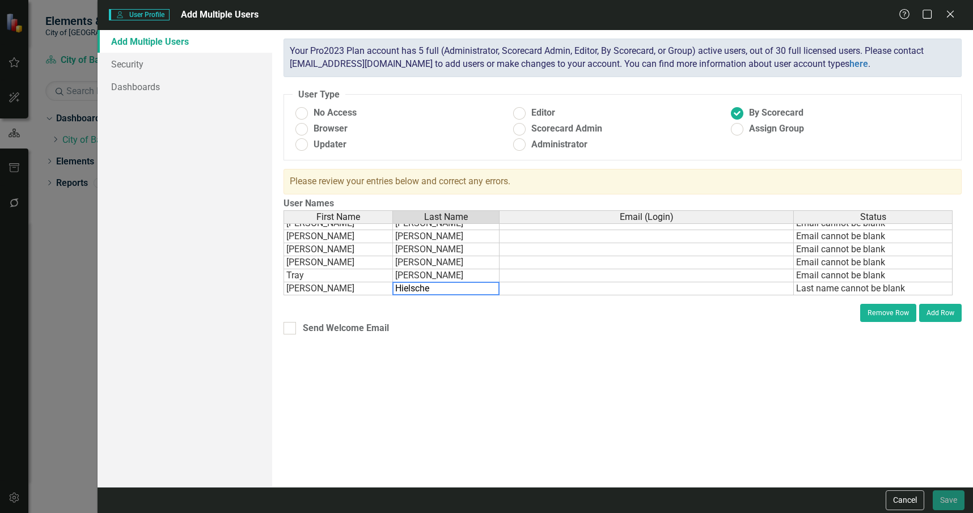
type textarea "Hielscher"
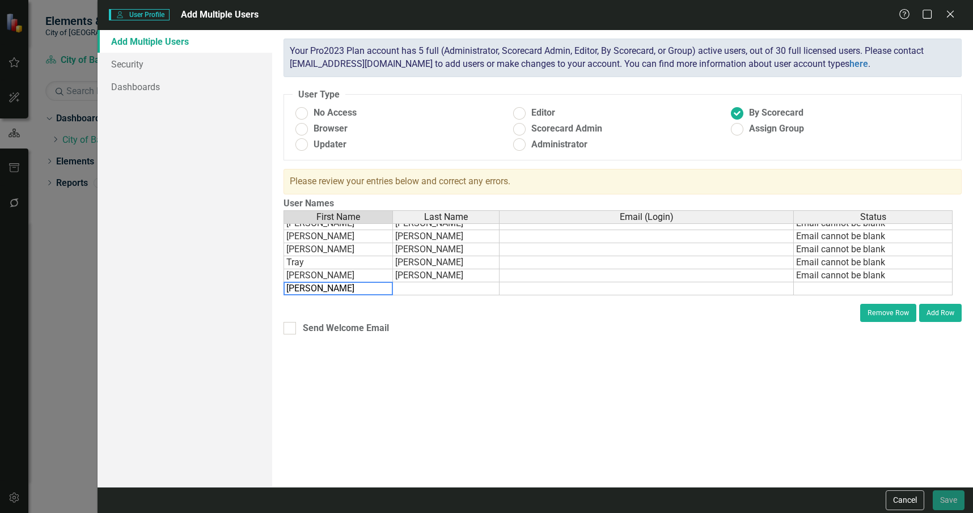
type textarea "Danielle"
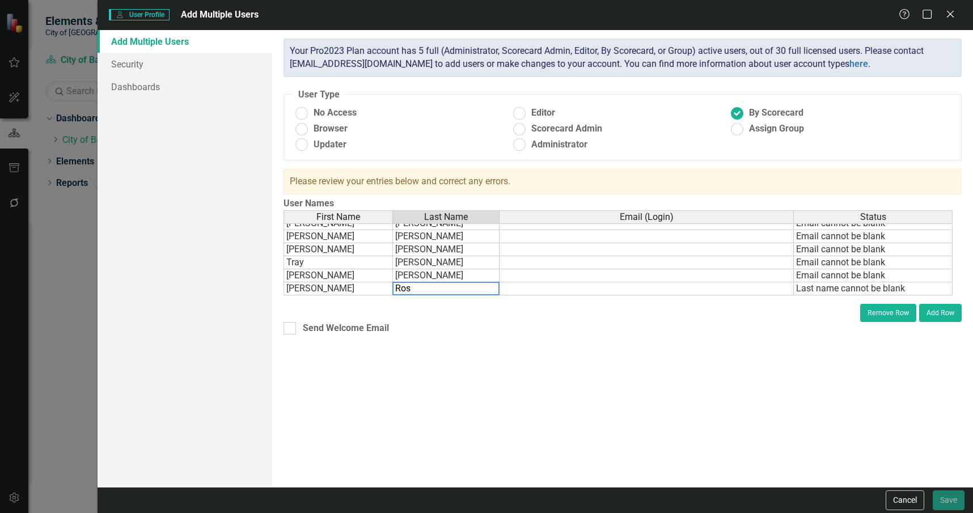
type textarea "Rose"
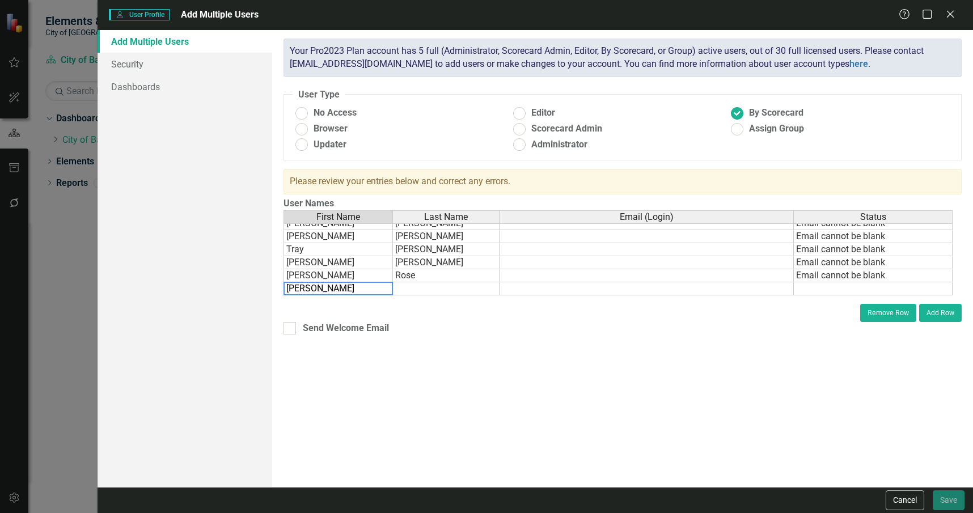
type textarea "Kyle"
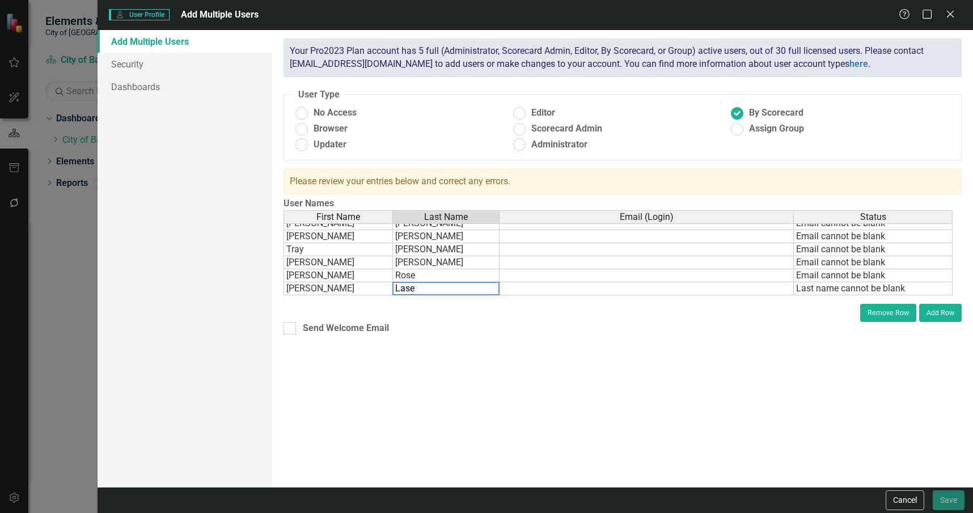
type textarea "Lasek"
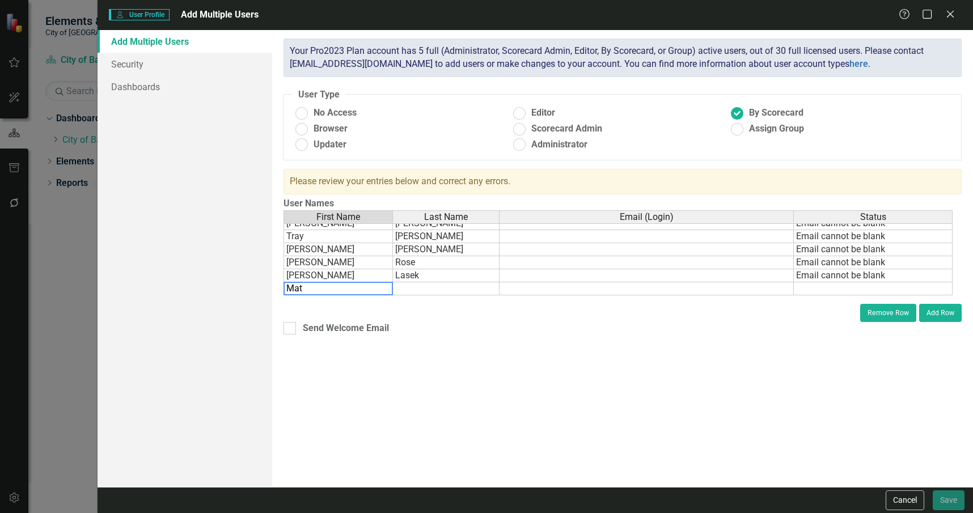
type textarea "Matt"
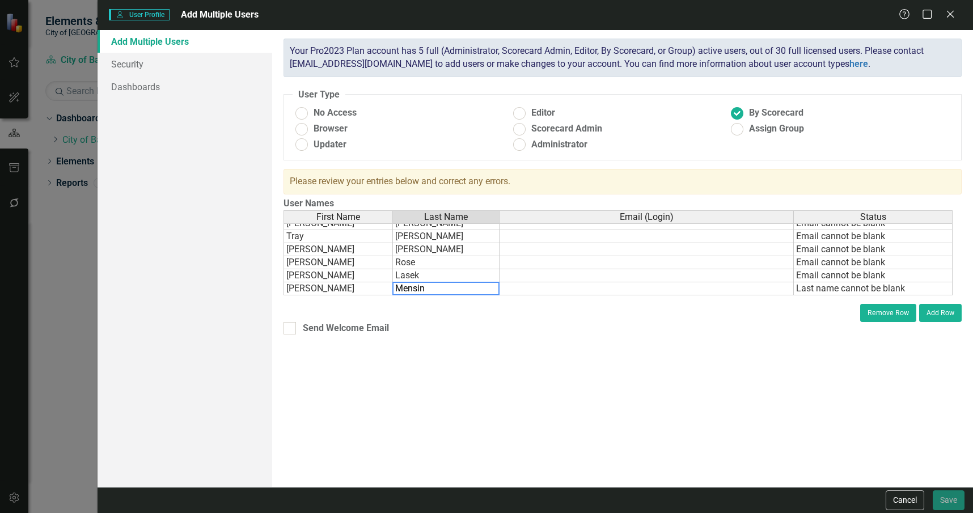
type textarea "Mensing"
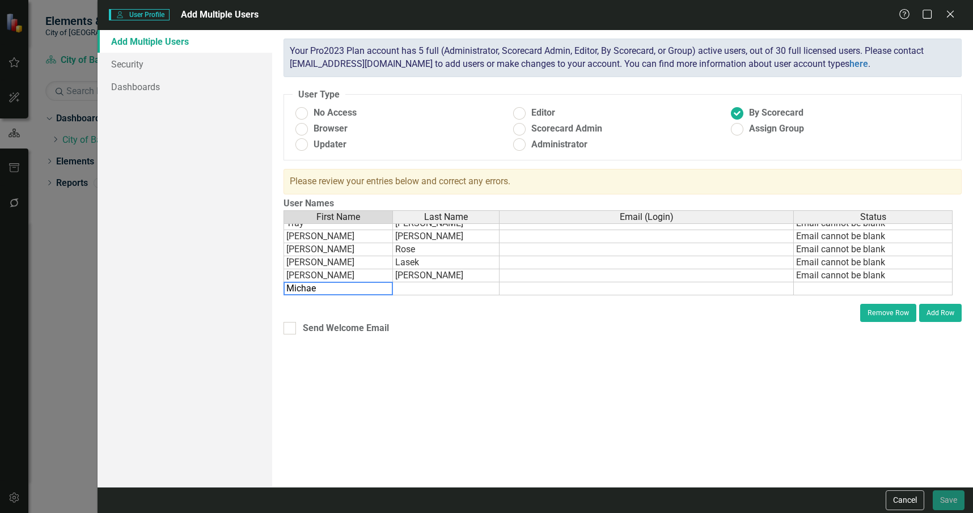
type textarea "Michael"
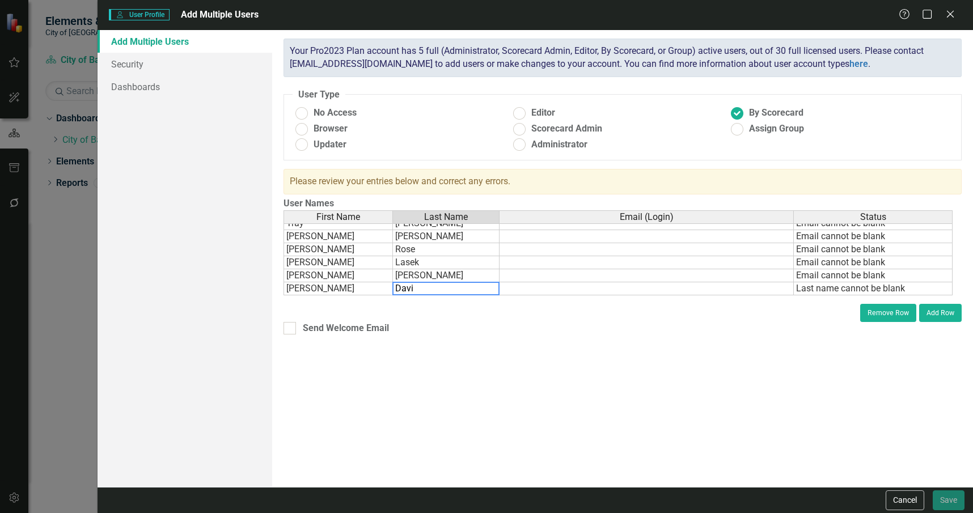
type textarea "Davis"
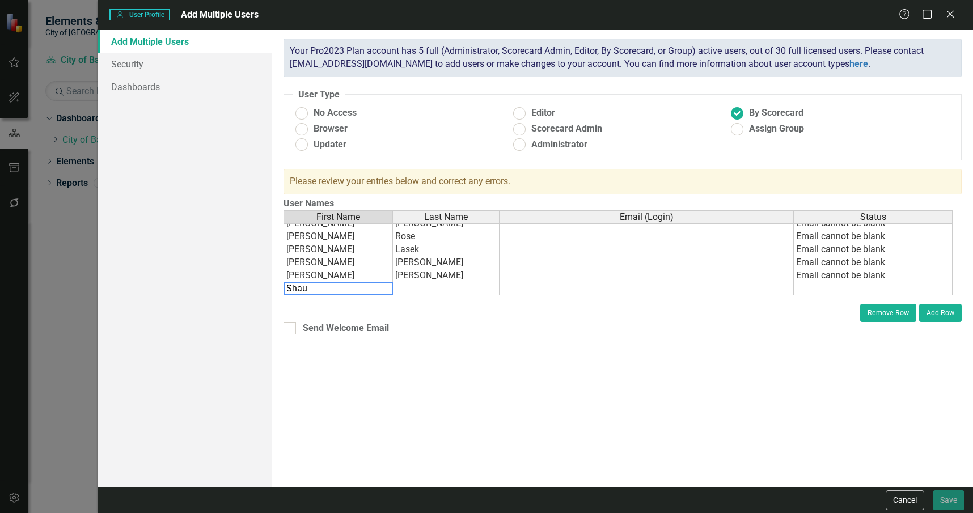
type textarea "Shaun"
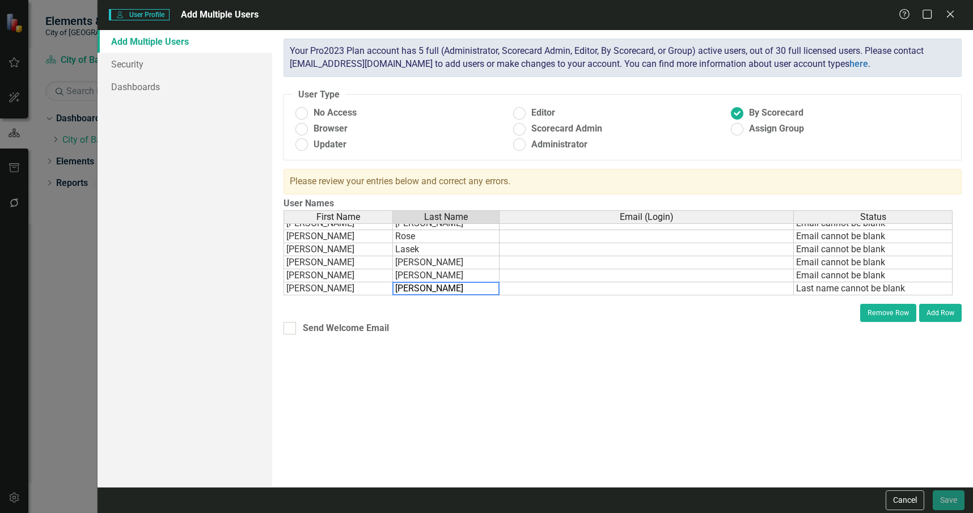
type textarea "Gelissen"
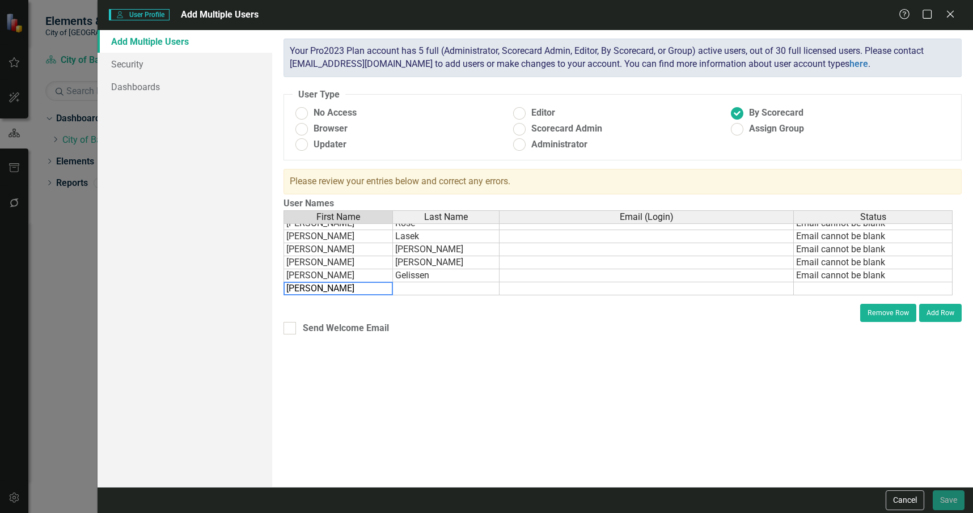
type textarea "Tami"
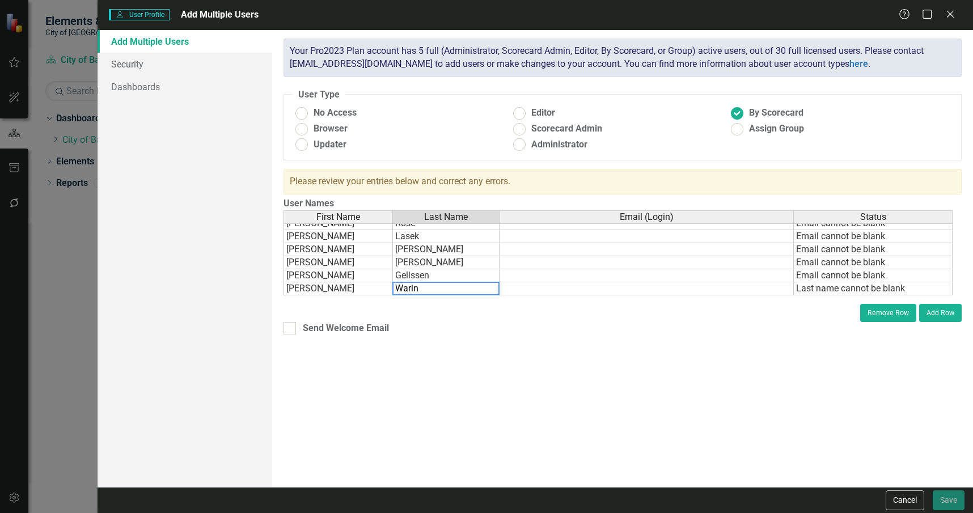
type textarea "Waring"
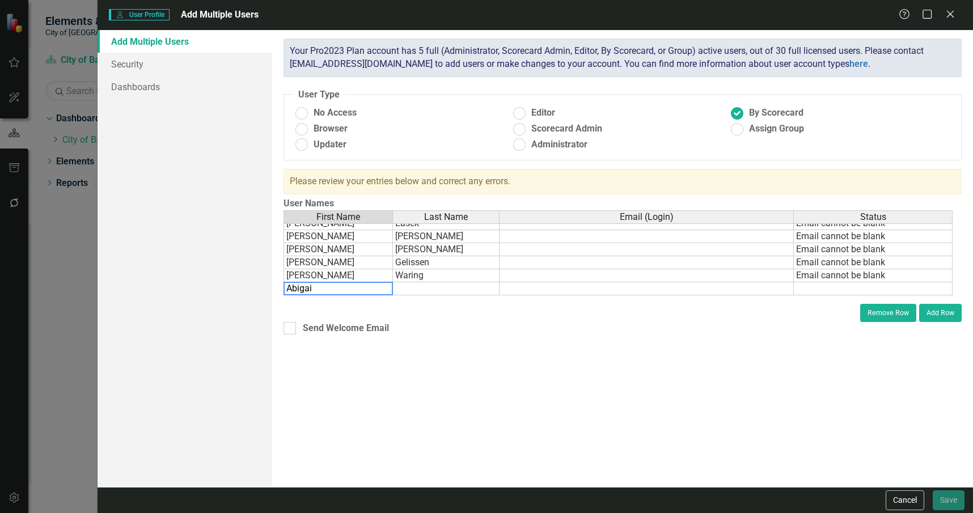
type textarea "Abigail"
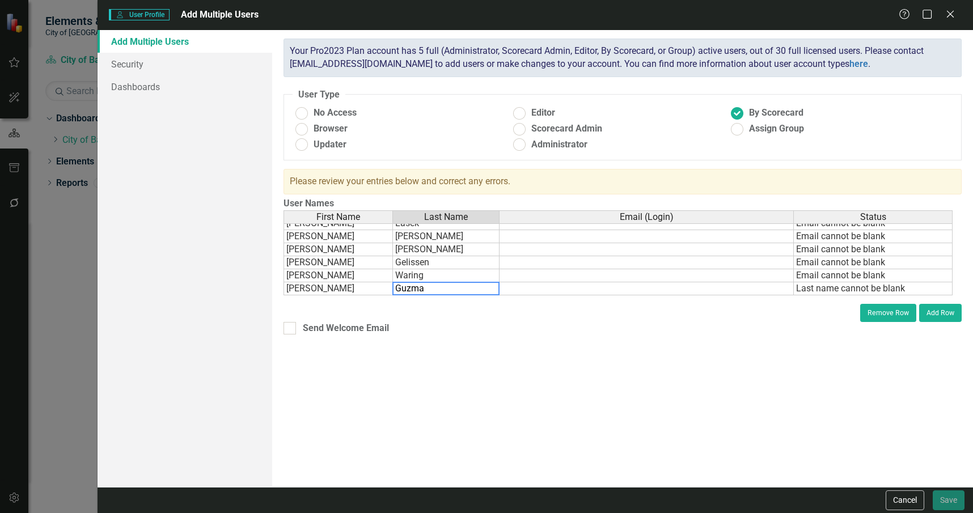
type textarea "Guzman"
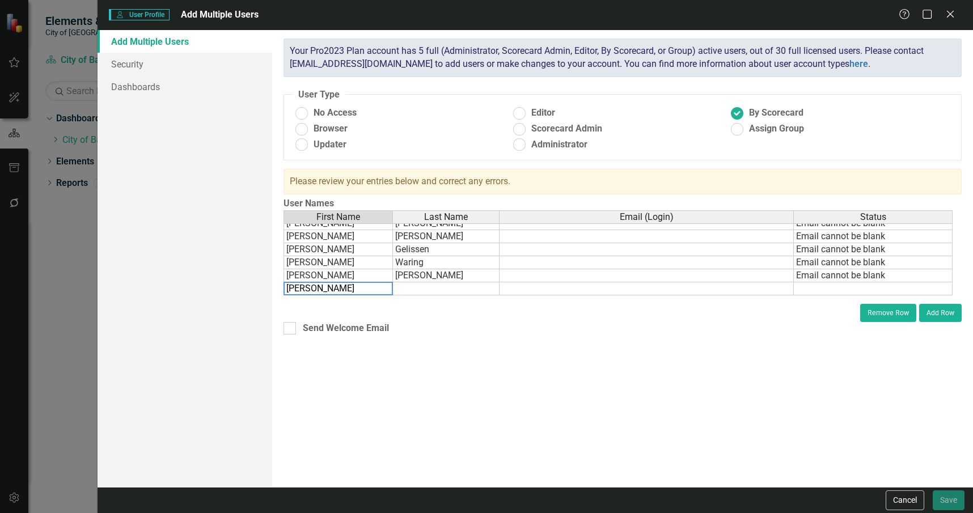
type textarea "Byron"
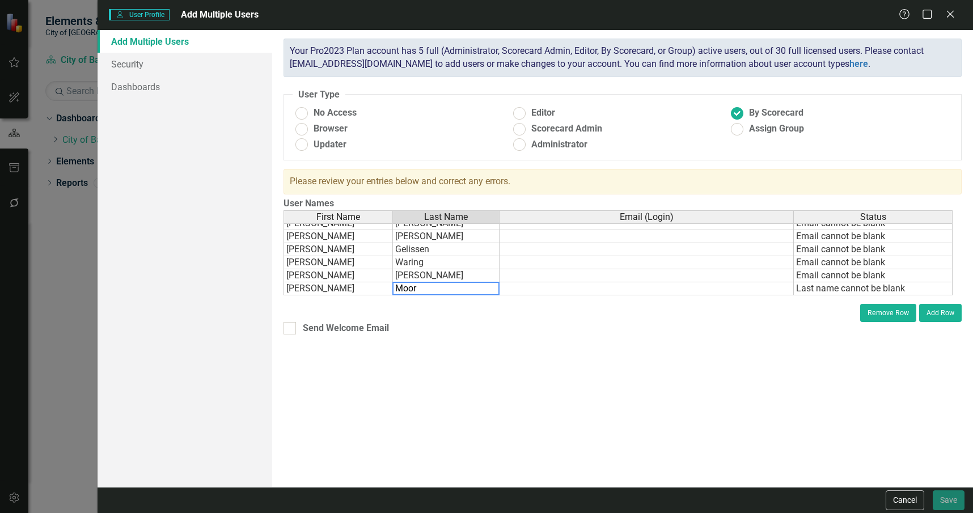
type textarea "Moore"
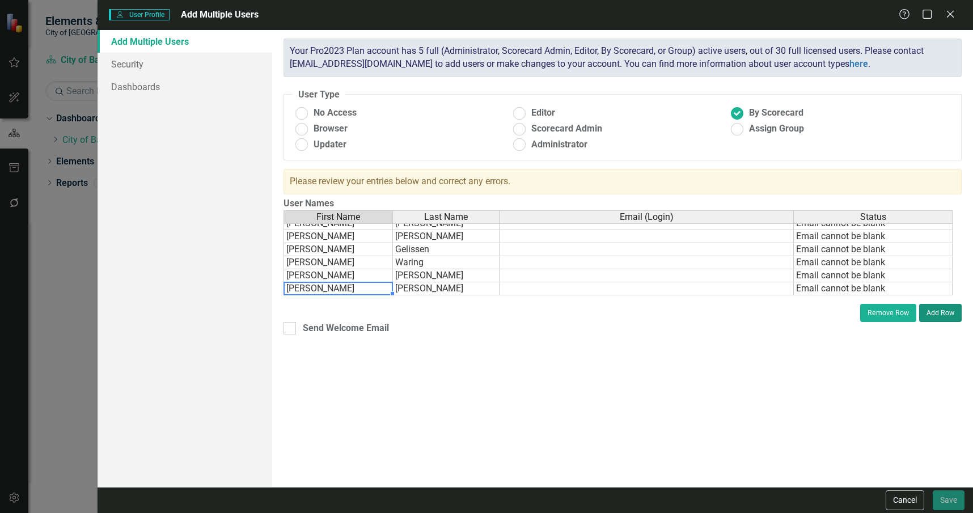
click at [940, 315] on button "Add Row" at bounding box center [940, 313] width 43 height 18
click at [940, 315] on div "ClearPoint has a wealth of options to help you ensure that people only have acc…" at bounding box center [622, 258] width 701 height 457
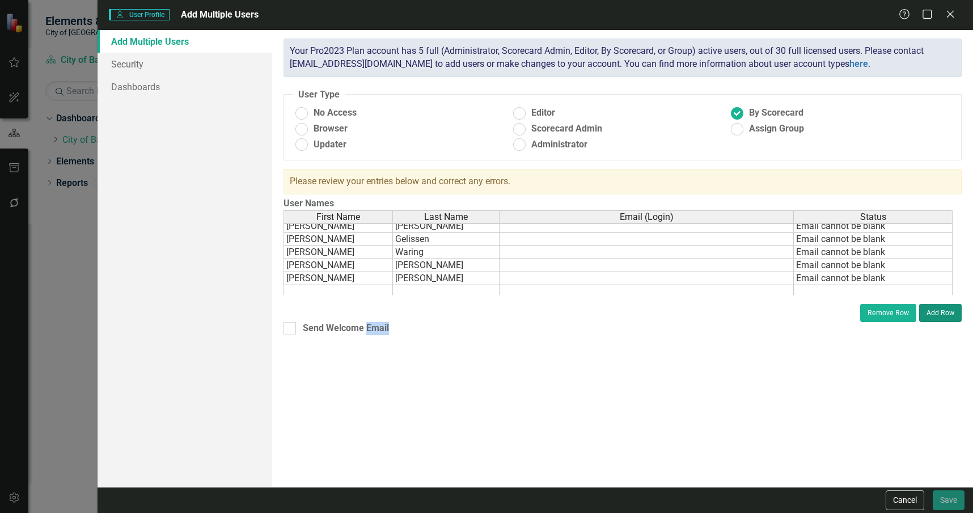
scroll to position [216, 0]
click at [932, 312] on button "Add Row" at bounding box center [940, 313] width 43 height 18
click at [934, 314] on button "Add Row" at bounding box center [940, 313] width 43 height 18
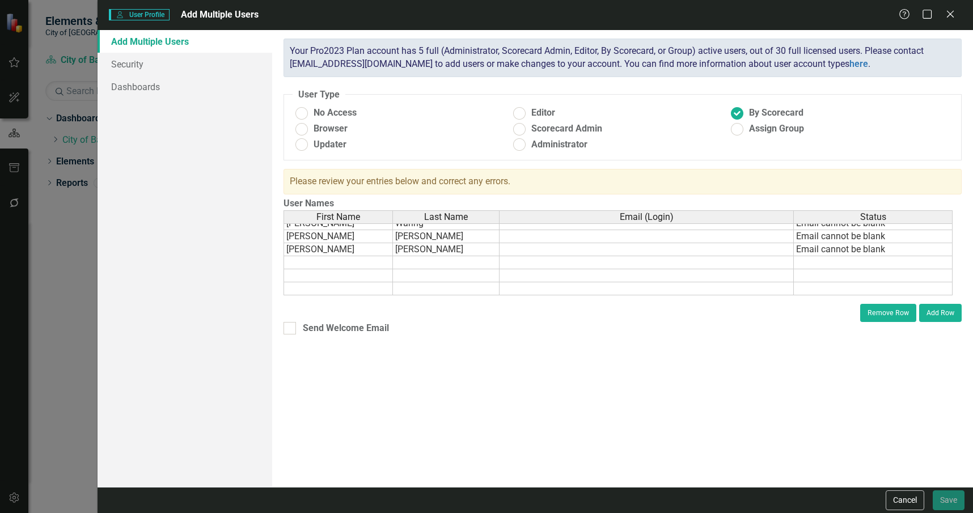
click at [365, 261] on td at bounding box center [337, 262] width 109 height 13
type textarea "Cindy"
type textarea "King"
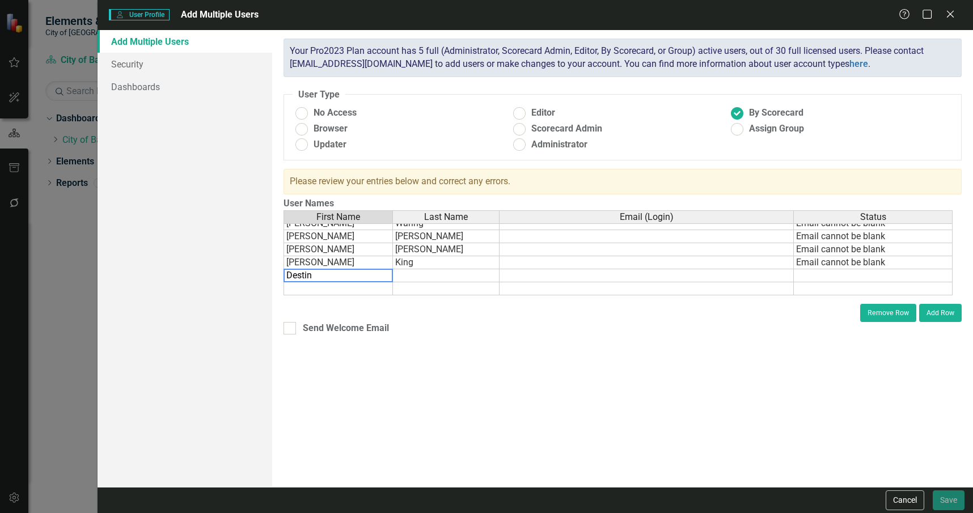
type textarea "Destiny"
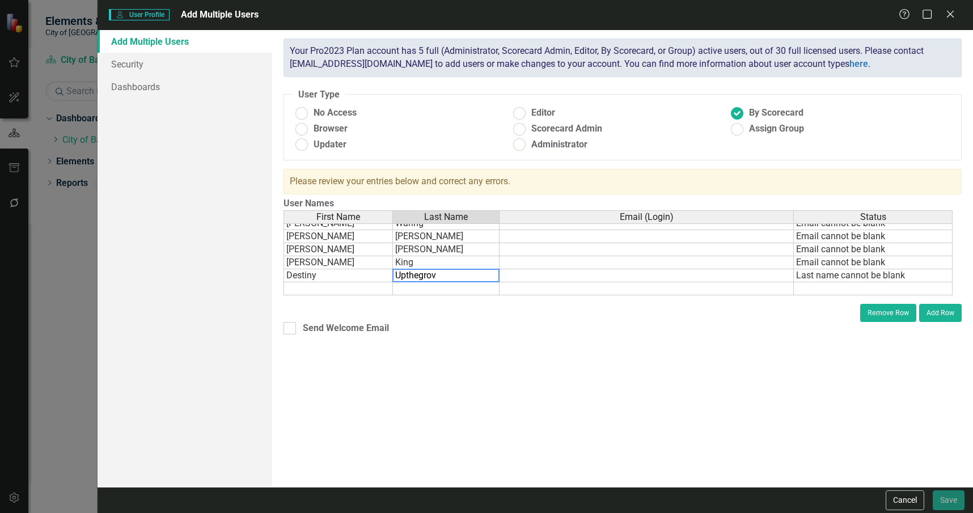
type textarea "Upthegrove"
type textarea "M"
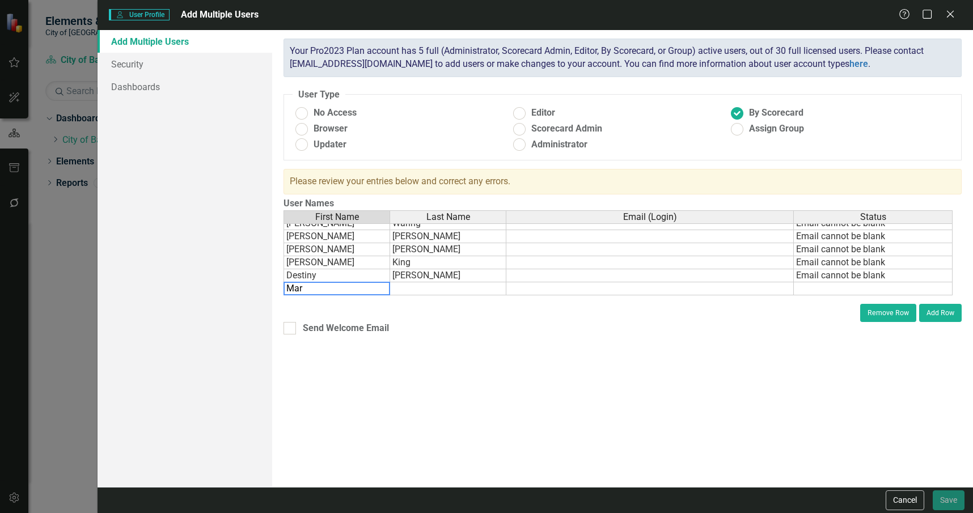
type textarea "Mary"
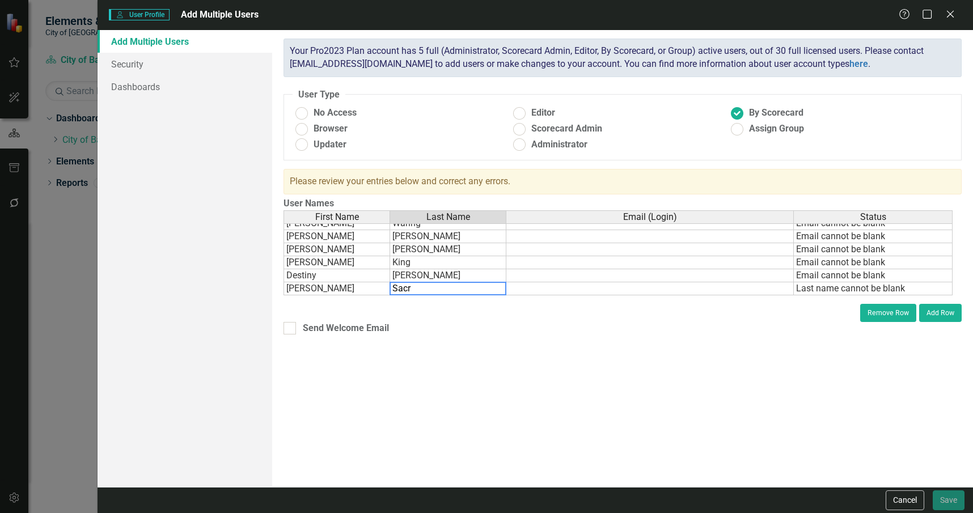
type textarea "Sacry"
click at [938, 314] on button "Add Row" at bounding box center [940, 313] width 43 height 18
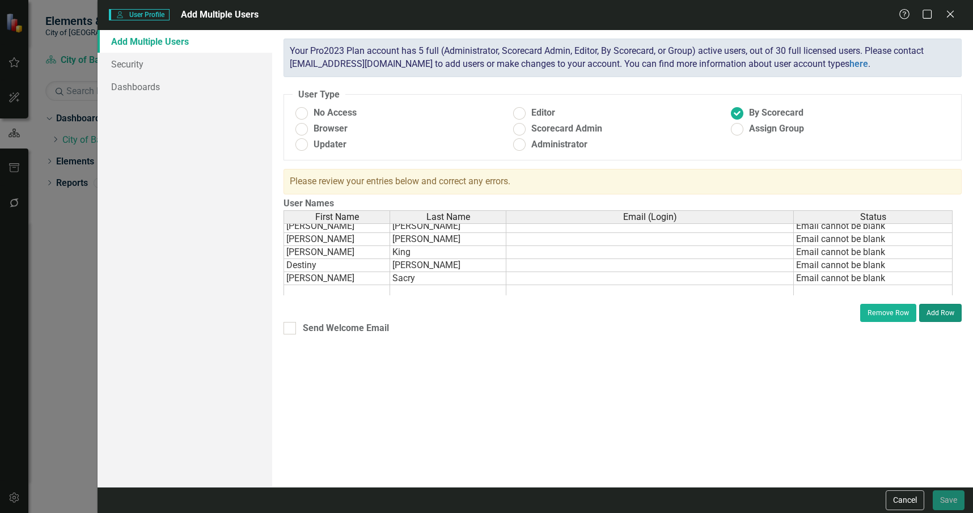
scroll to position [255, 0]
type textarea "Natasha"
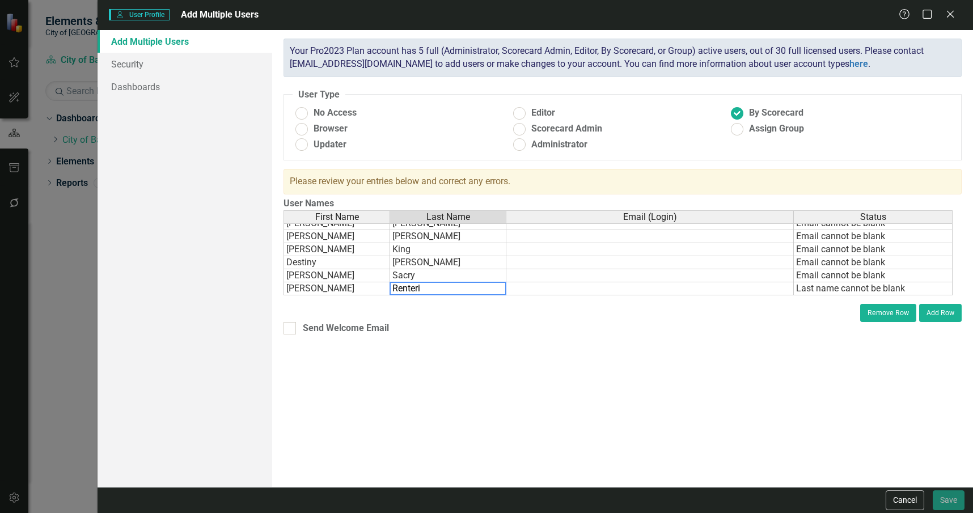
type textarea "Renteria"
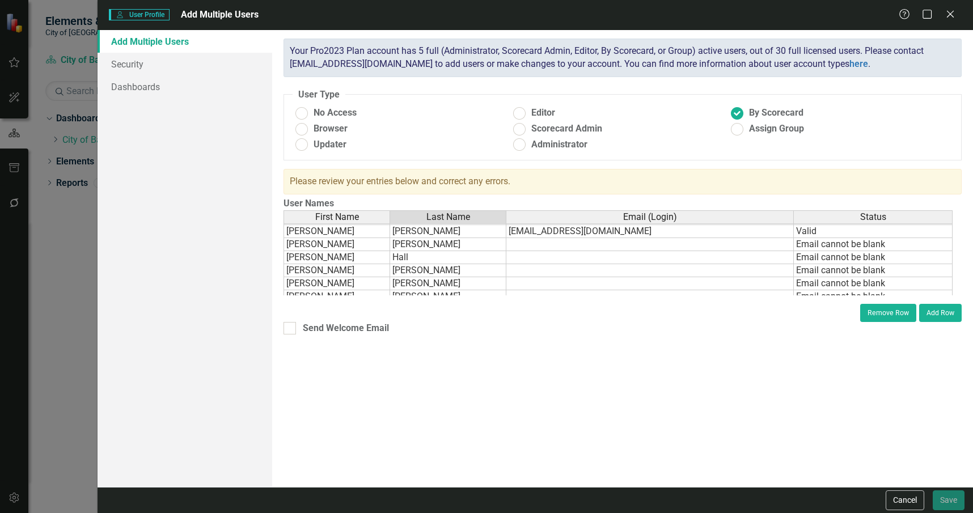
scroll to position [28, 0]
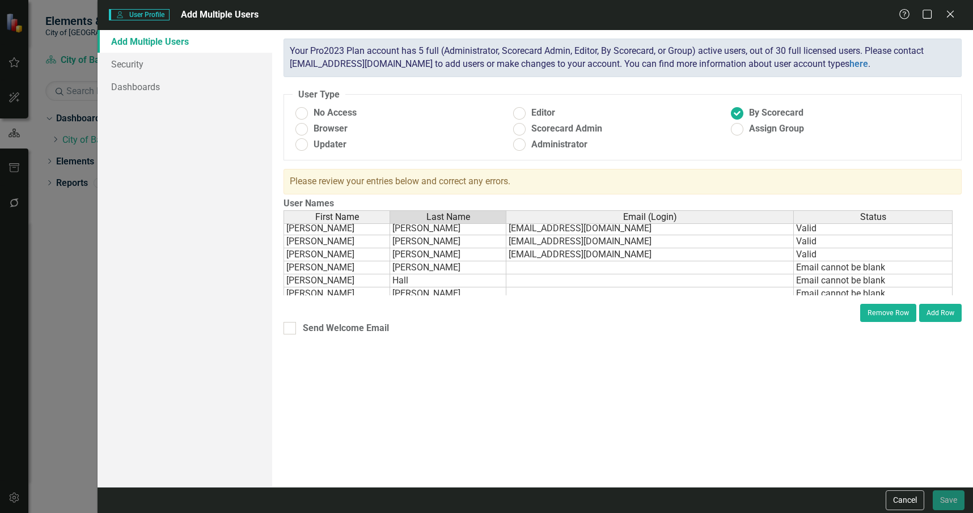
click at [619, 266] on tbody "Frank Canovaca fcanovaca.cis@cityofbartow.net Valid Howard Smith chsmith@cityof…" at bounding box center [617, 326] width 669 height 235
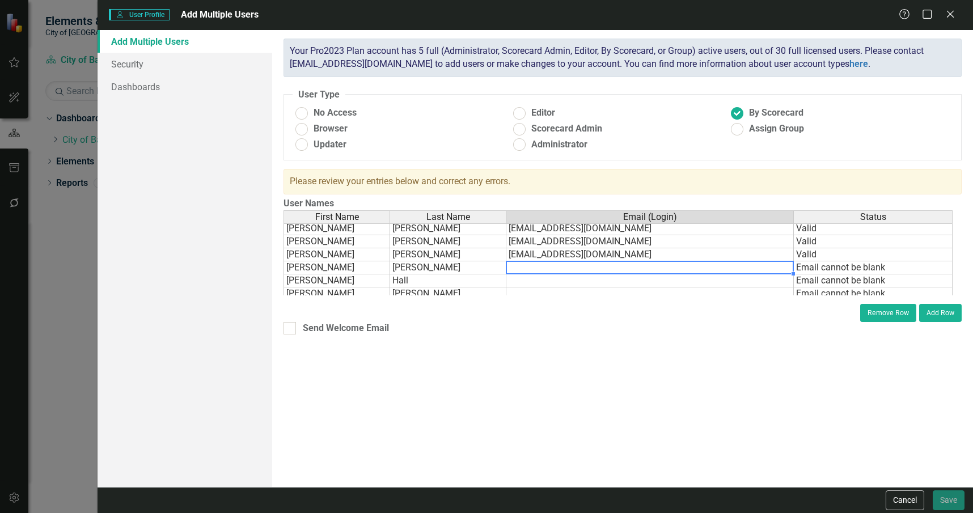
click at [647, 268] on td at bounding box center [649, 267] width 287 height 13
click at [558, 279] on td at bounding box center [650, 280] width 288 height 13
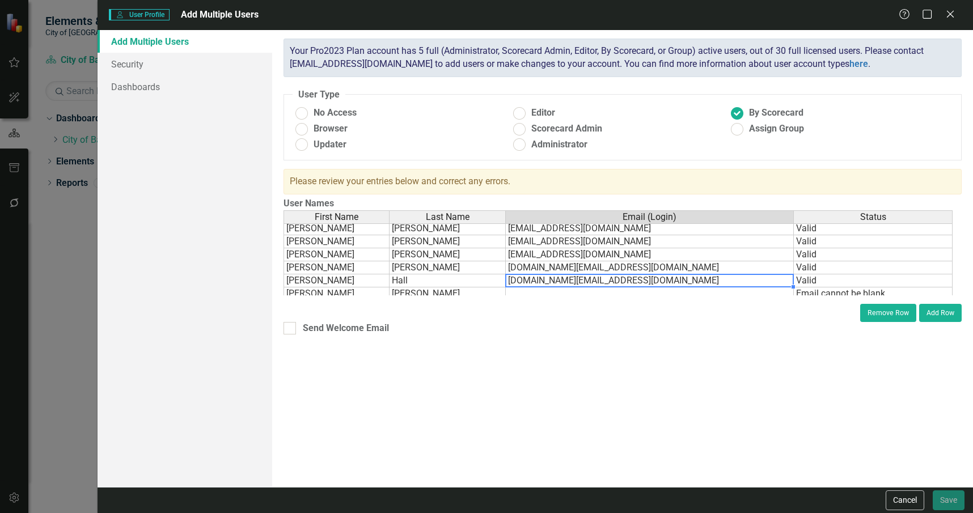
click at [654, 283] on td "jrobinson.fire@cityofbartow.net" at bounding box center [650, 280] width 288 height 13
click at [654, 283] on textarea at bounding box center [649, 281] width 289 height 14
paste textarea "hall"
type textarea "jhall@cityofbartow.net"
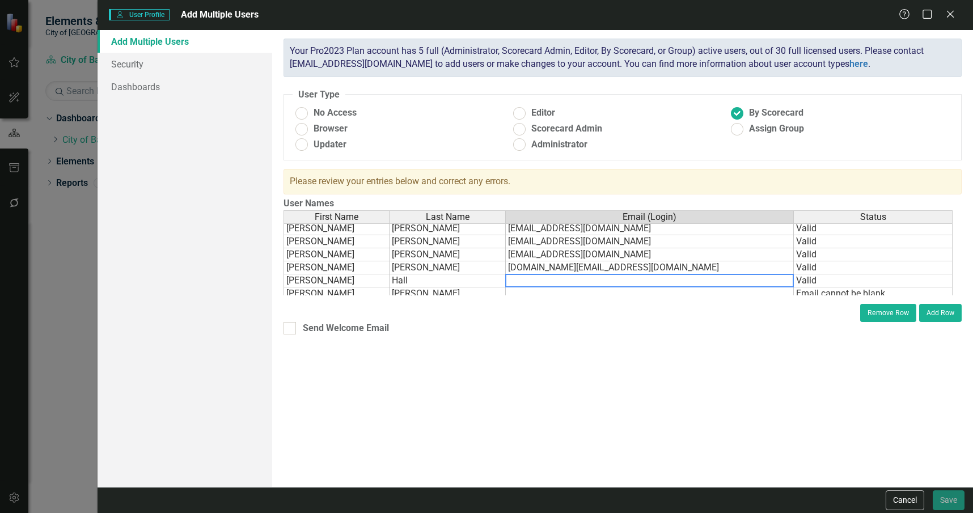
click at [759, 270] on td "jrobinson.fire@cityofbartow.net" at bounding box center [650, 267] width 288 height 13
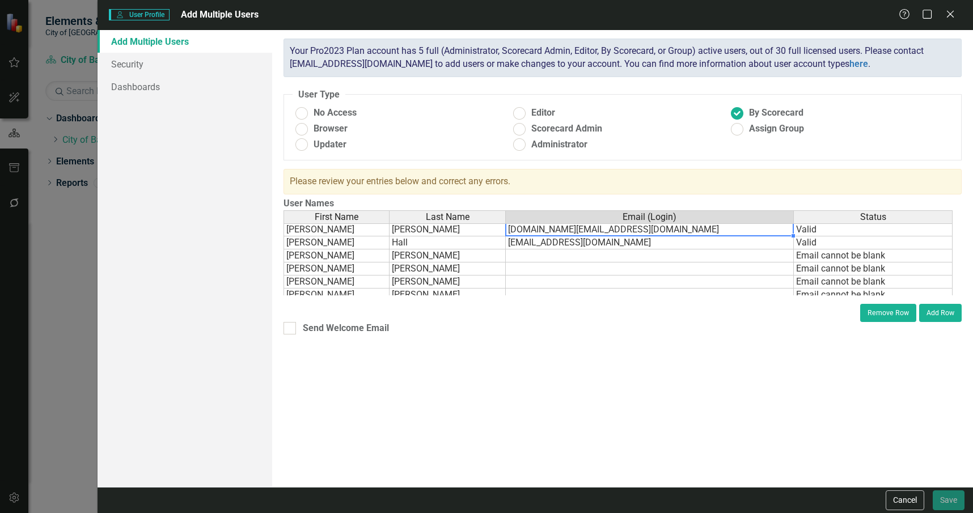
scroll to position [85, 0]
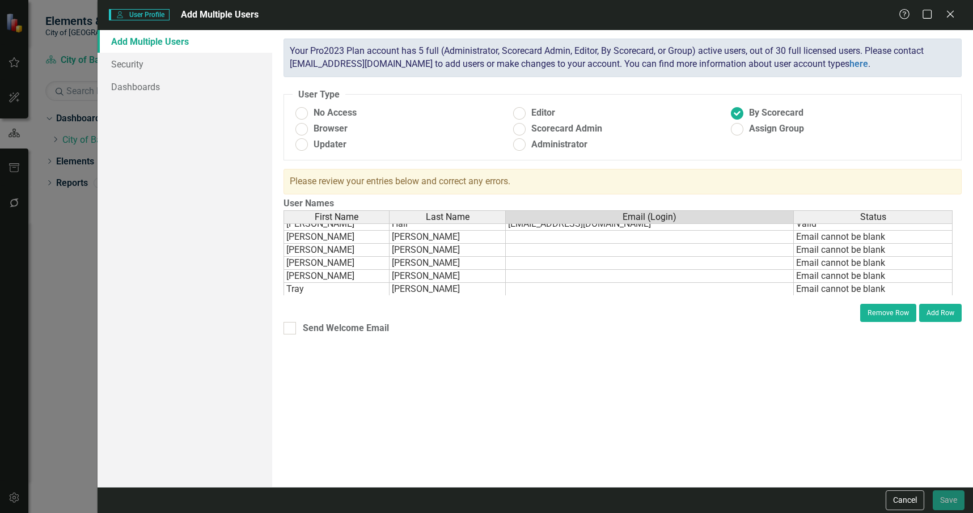
click at [552, 239] on td at bounding box center [650, 237] width 288 height 13
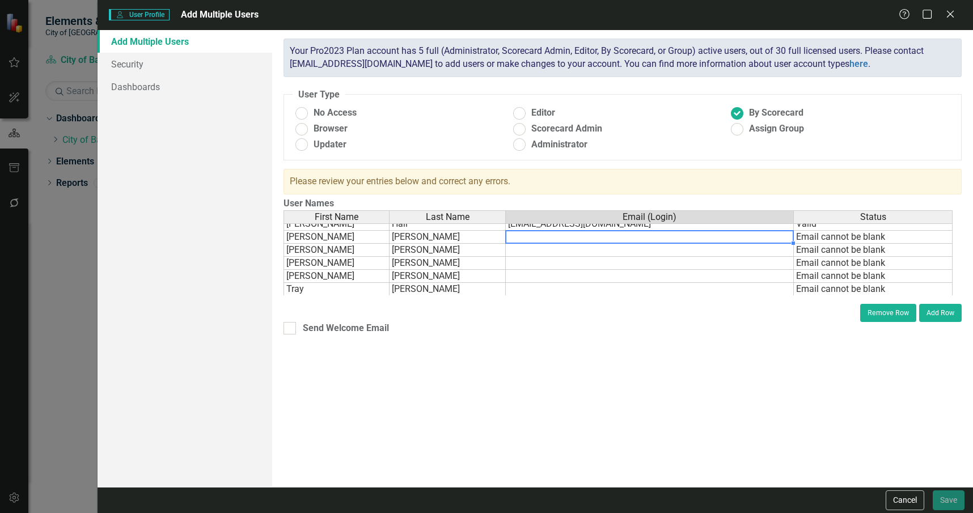
click at [527, 239] on td at bounding box center [650, 237] width 288 height 13
click at [532, 250] on td at bounding box center [650, 250] width 288 height 13
click at [555, 249] on td at bounding box center [650, 250] width 288 height 13
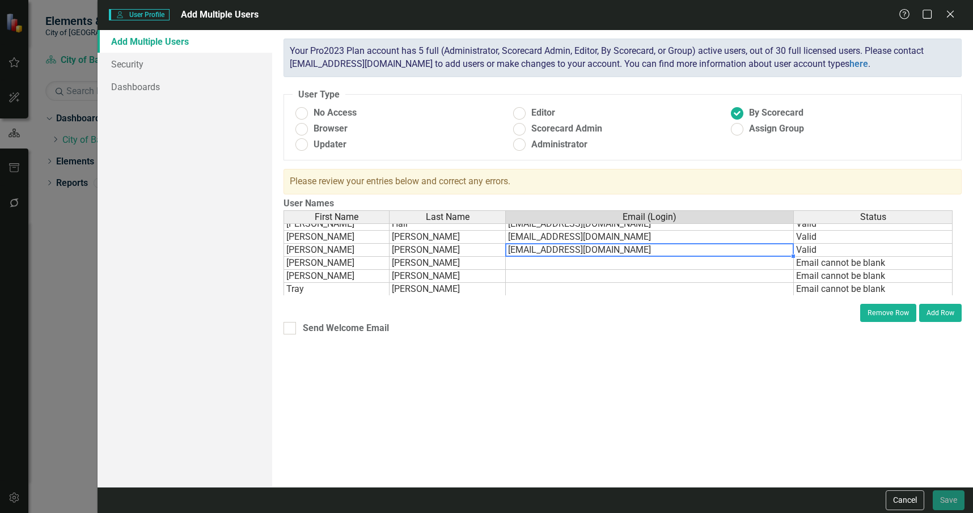
click at [551, 264] on td at bounding box center [650, 263] width 288 height 13
click at [548, 260] on td at bounding box center [650, 263] width 288 height 13
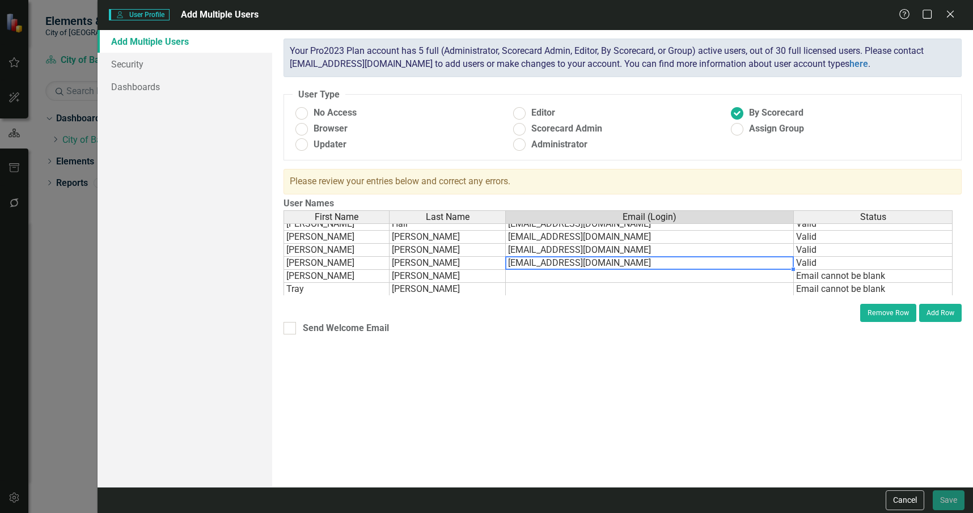
click at [539, 279] on td at bounding box center [650, 276] width 288 height 13
click at [558, 273] on td at bounding box center [650, 276] width 288 height 13
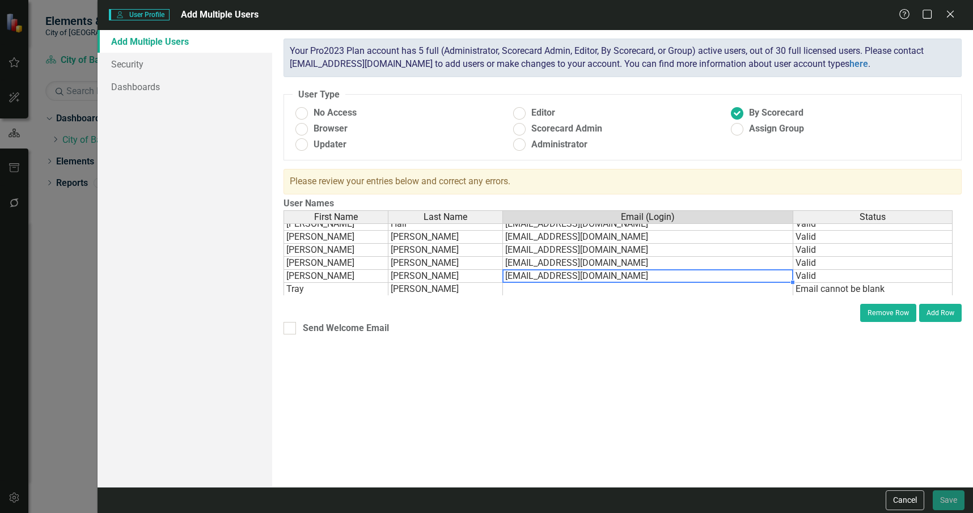
scroll to position [142, 0]
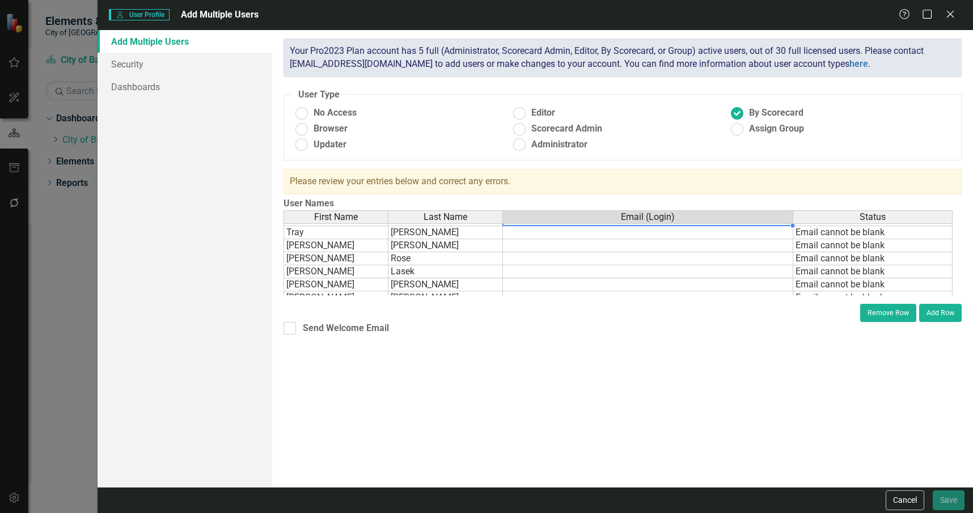
click at [533, 232] on tbody "Cherie Kercher ckercher@cityofbartow.net Valid Frank Canovaca fcanovaca.cis@cit…" at bounding box center [617, 199] width 669 height 235
click at [538, 228] on td at bounding box center [648, 232] width 290 height 13
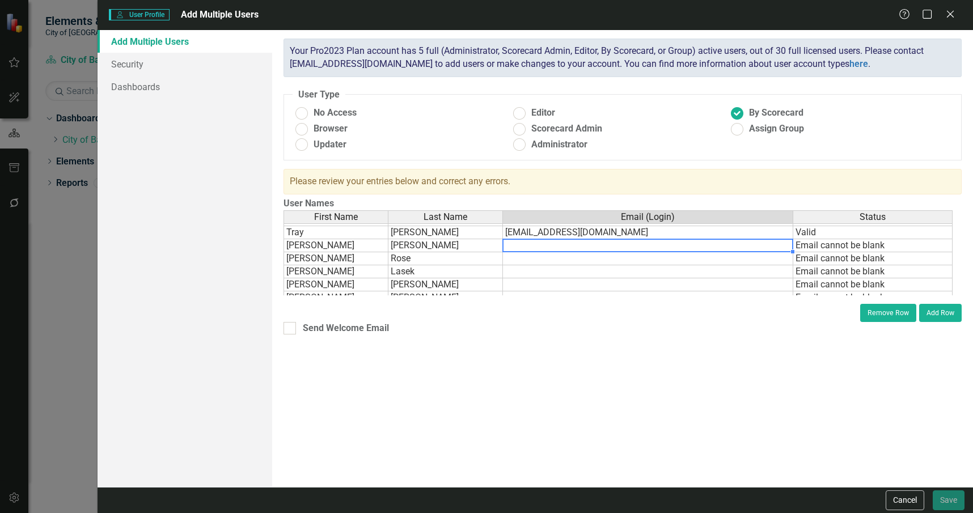
click at [536, 246] on td at bounding box center [648, 245] width 290 height 13
click at [522, 246] on td at bounding box center [648, 245] width 290 height 13
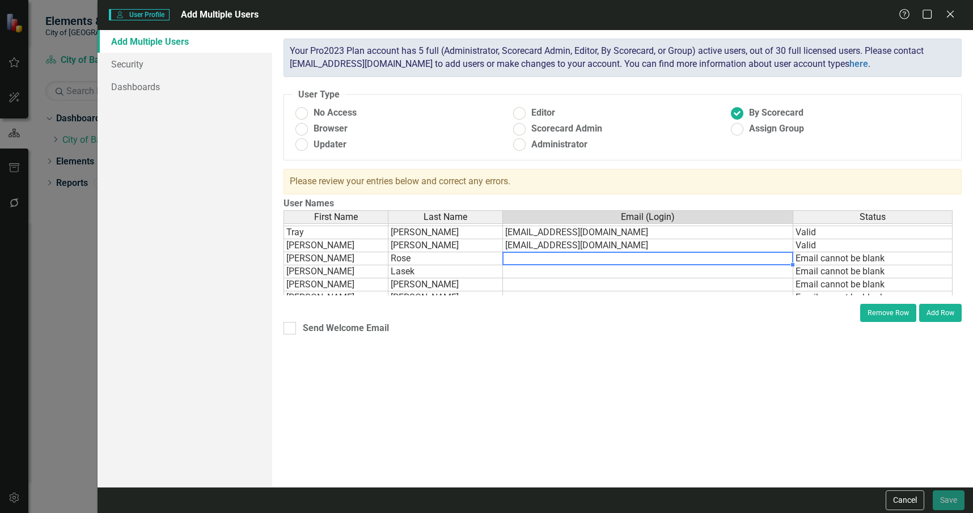
click at [524, 260] on td at bounding box center [648, 258] width 290 height 13
click at [541, 260] on td at bounding box center [648, 258] width 290 height 13
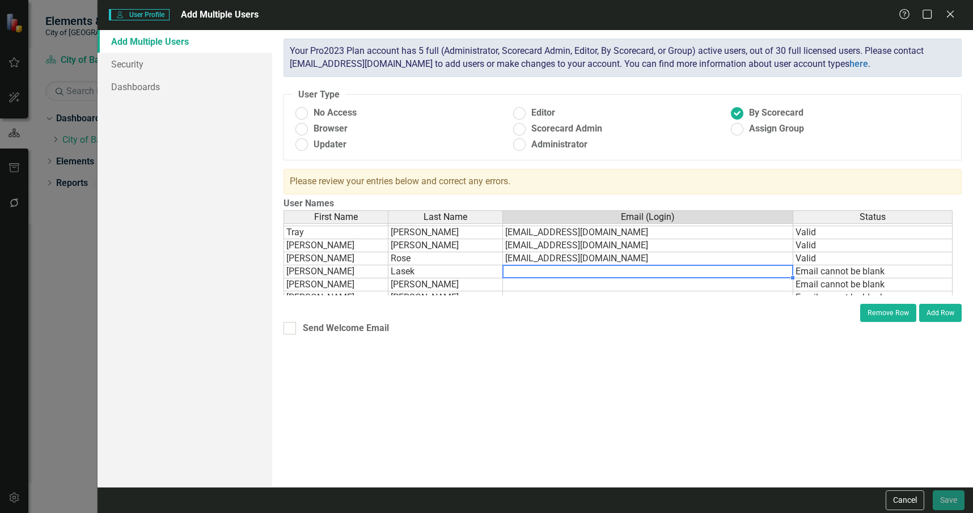
click at [537, 270] on td at bounding box center [648, 271] width 290 height 13
click at [554, 272] on td at bounding box center [648, 271] width 290 height 13
click at [536, 283] on td at bounding box center [648, 284] width 290 height 13
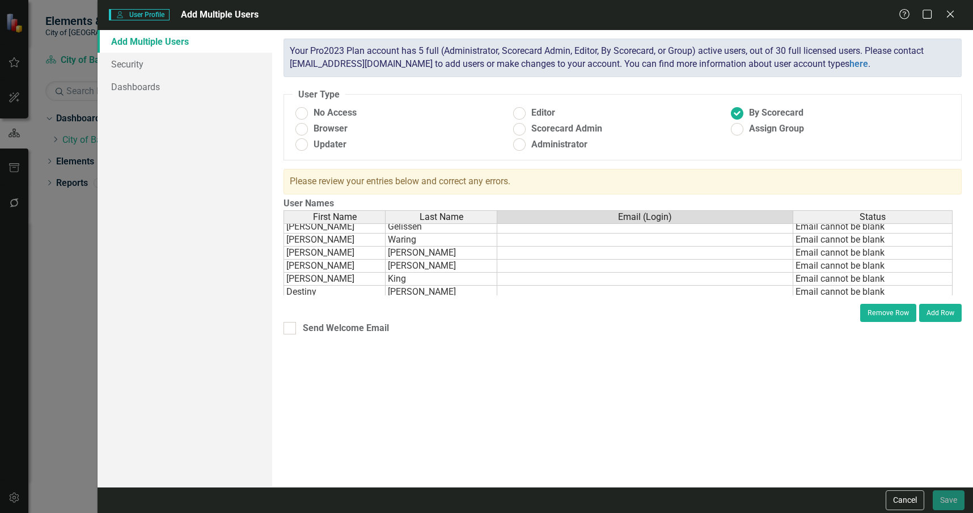
scroll to position [198, 0]
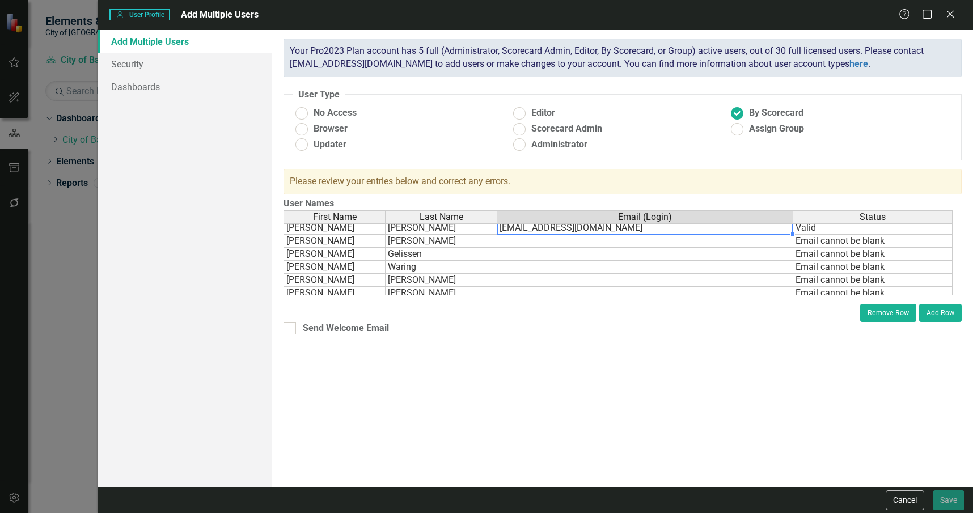
click at [531, 238] on tbody "Howard Smith chsmith@cityofbartow.net Valid Jacki Poole jpoole.clerks@cityofbar…" at bounding box center [617, 202] width 669 height 300
click at [521, 240] on td at bounding box center [645, 241] width 296 height 13
click at [522, 253] on td at bounding box center [645, 254] width 296 height 13
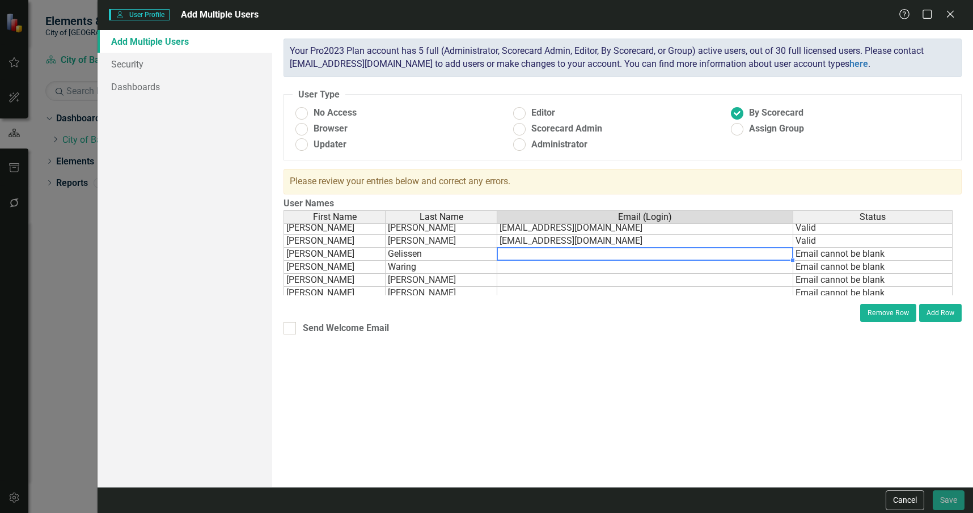
drag, startPoint x: 561, startPoint y: 255, endPoint x: 552, endPoint y: 255, distance: 9.7
click at [561, 254] on td at bounding box center [645, 254] width 296 height 13
click at [283, 273] on div "First Name Last Name Email (Login) Status Jay Robinson jrobinson.fire@cityofbar…" at bounding box center [283, 214] width 0 height 275
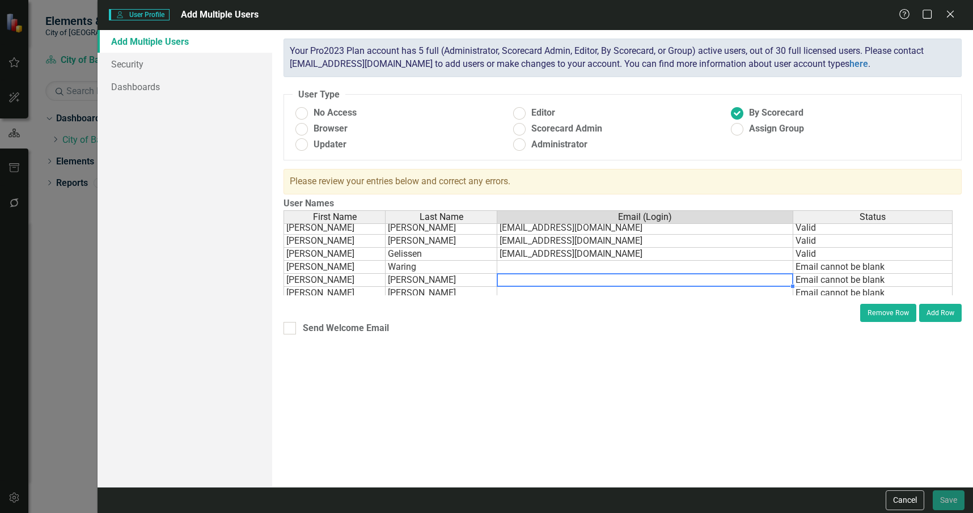
click at [513, 268] on td at bounding box center [645, 267] width 296 height 13
click at [536, 266] on td at bounding box center [645, 267] width 296 height 13
click at [537, 281] on td at bounding box center [645, 280] width 296 height 13
click at [549, 278] on td at bounding box center [645, 280] width 296 height 13
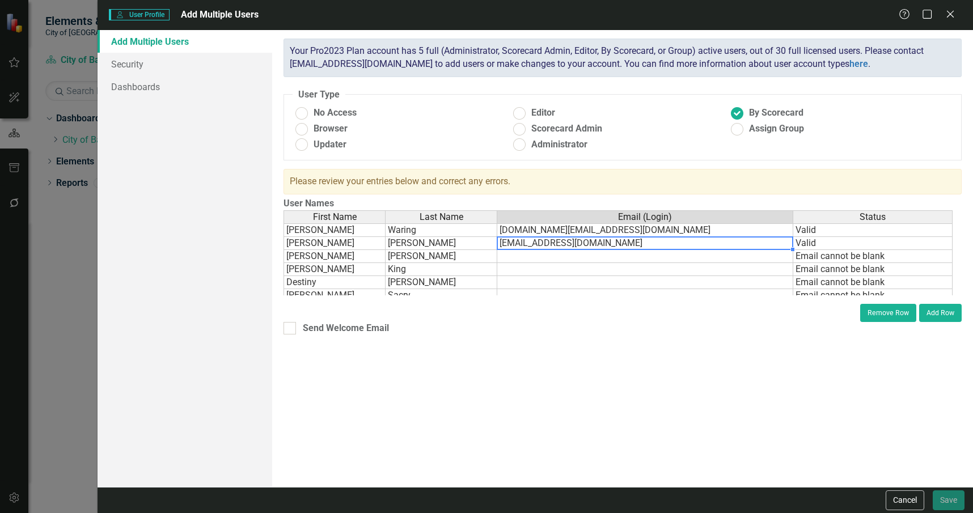
scroll to position [255, 0]
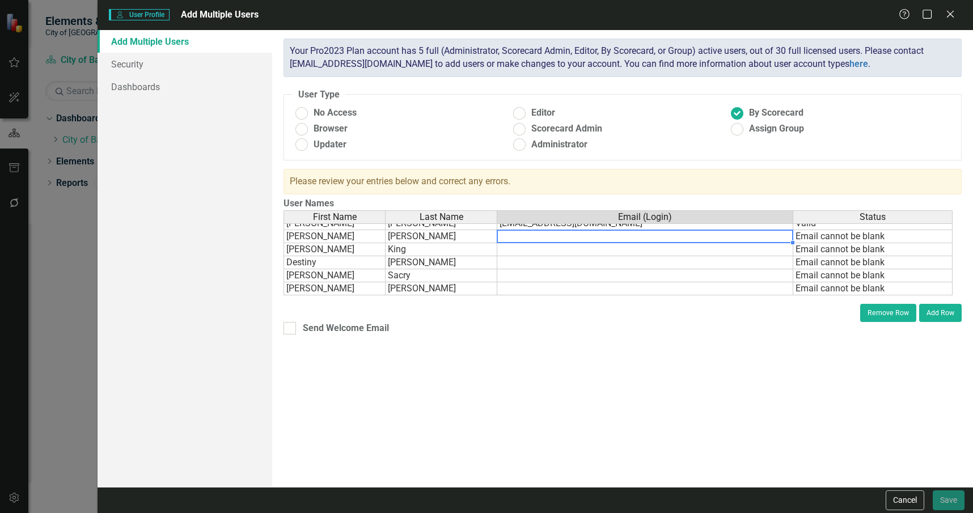
click at [534, 236] on tbody "Jay Robinson jrobinson.fire@cityofbartow.net Valid John Hall jhall@cityofbartow…" at bounding box center [617, 164] width 669 height 261
drag, startPoint x: 524, startPoint y: 239, endPoint x: 523, endPoint y: 247, distance: 8.0
click at [524, 239] on td at bounding box center [645, 236] width 296 height 13
click at [522, 249] on td at bounding box center [645, 249] width 296 height 13
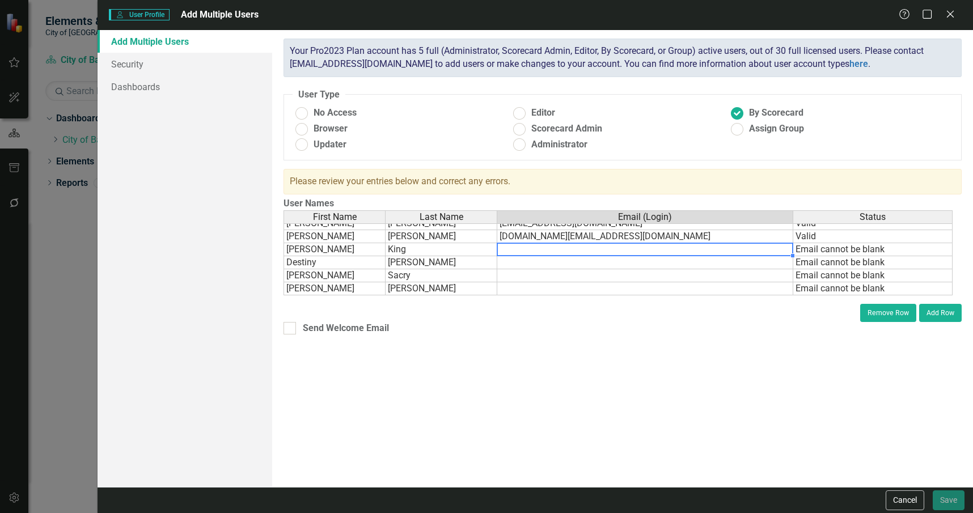
drag, startPoint x: 526, startPoint y: 251, endPoint x: 525, endPoint y: 263, distance: 11.9
click at [526, 251] on td at bounding box center [645, 249] width 296 height 13
click at [526, 266] on td at bounding box center [645, 262] width 296 height 13
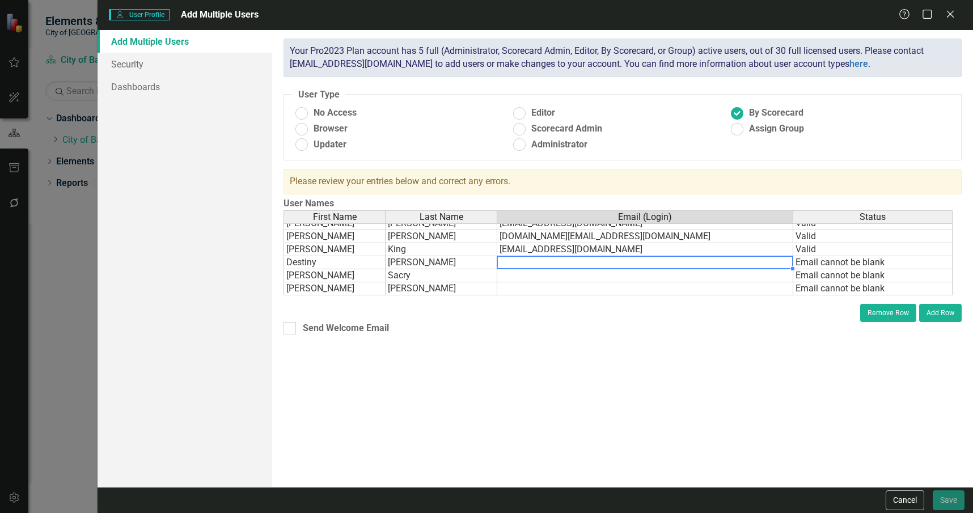
drag, startPoint x: 603, startPoint y: 265, endPoint x: 586, endPoint y: 264, distance: 17.6
click at [603, 265] on td at bounding box center [645, 262] width 296 height 13
drag, startPoint x: 581, startPoint y: 274, endPoint x: 575, endPoint y: 276, distance: 5.9
click at [581, 274] on td at bounding box center [645, 275] width 296 height 13
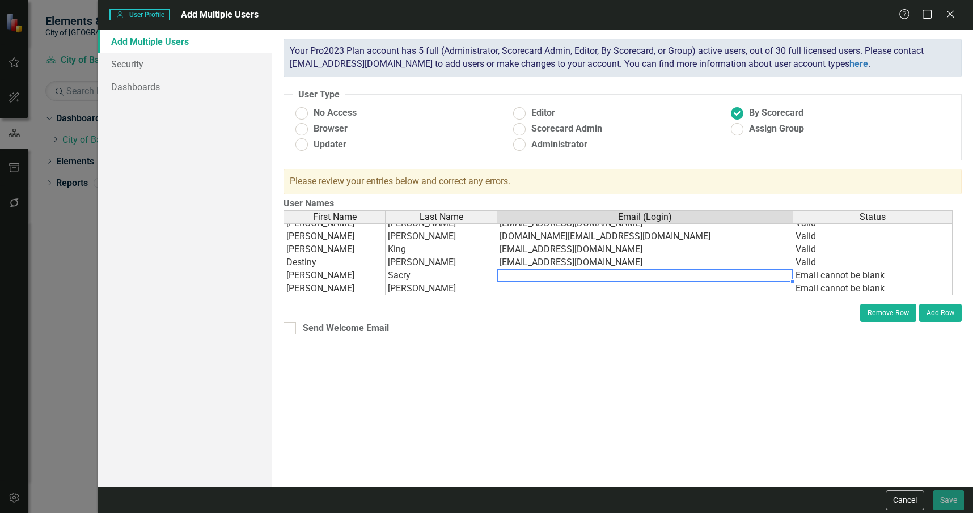
click at [605, 278] on td at bounding box center [645, 275] width 296 height 13
click at [566, 288] on td at bounding box center [645, 288] width 296 height 13
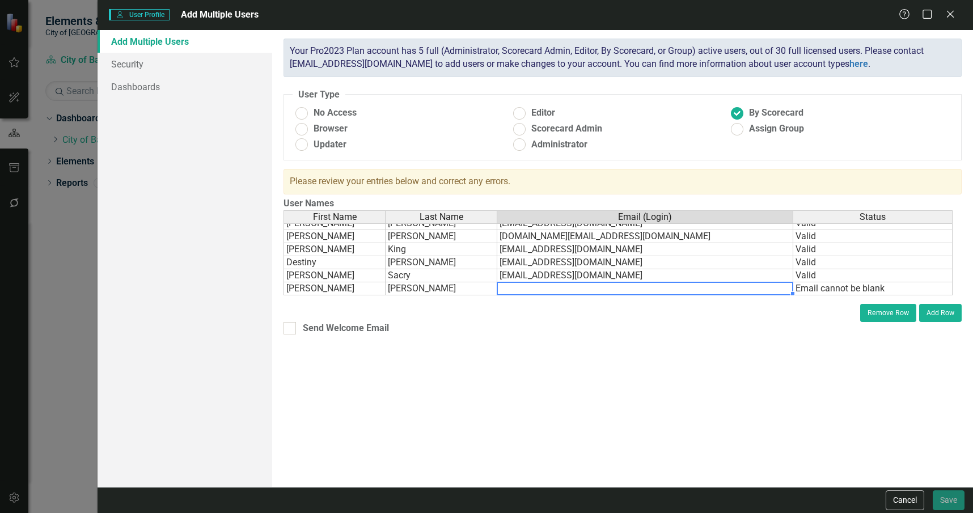
click at [546, 292] on td at bounding box center [645, 288] width 296 height 13
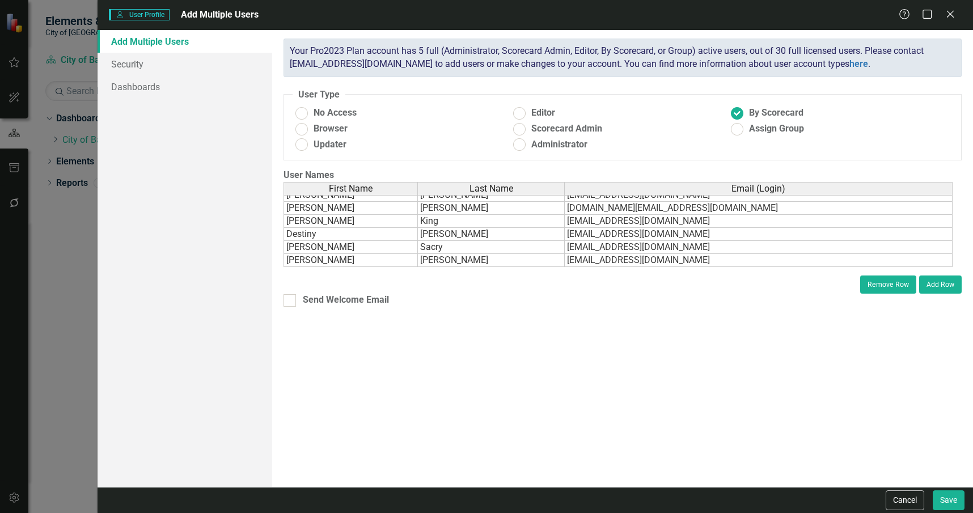
click at [718, 321] on div "ClearPoint has a wealth of options to help you ensure that people only have acc…" at bounding box center [622, 258] width 701 height 457
click at [175, 68] on link "Security" at bounding box center [185, 64] width 175 height 23
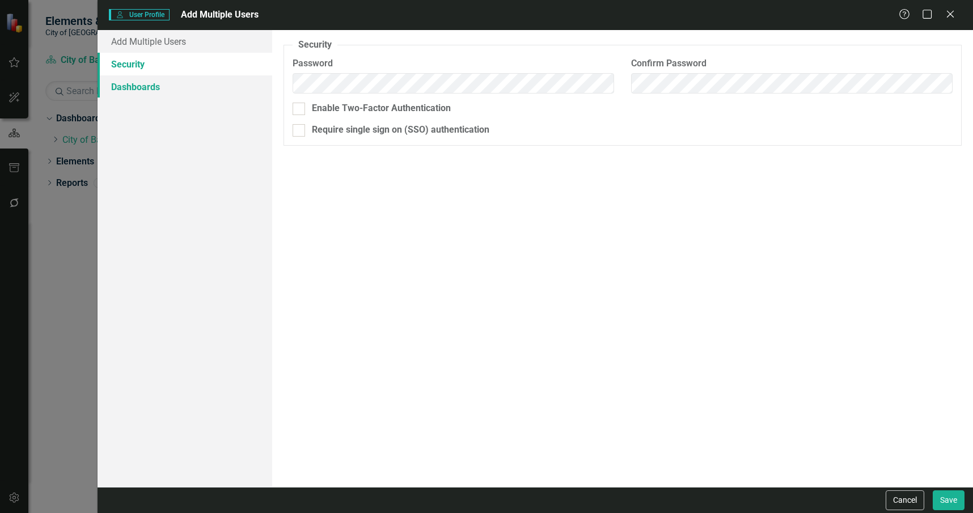
click at [200, 88] on link "Dashboards" at bounding box center [185, 86] width 175 height 23
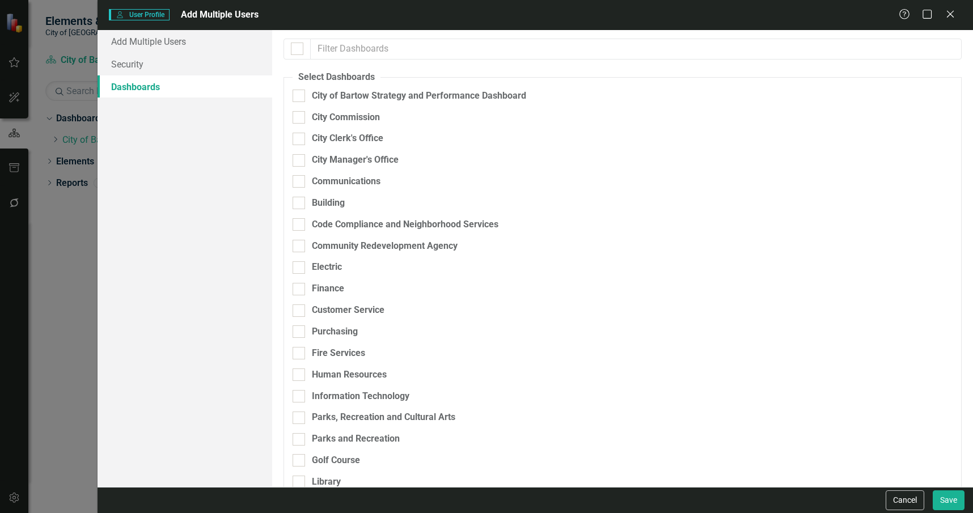
checkbox input "false"
click at [208, 39] on link "Add Multiple Users" at bounding box center [185, 41] width 175 height 23
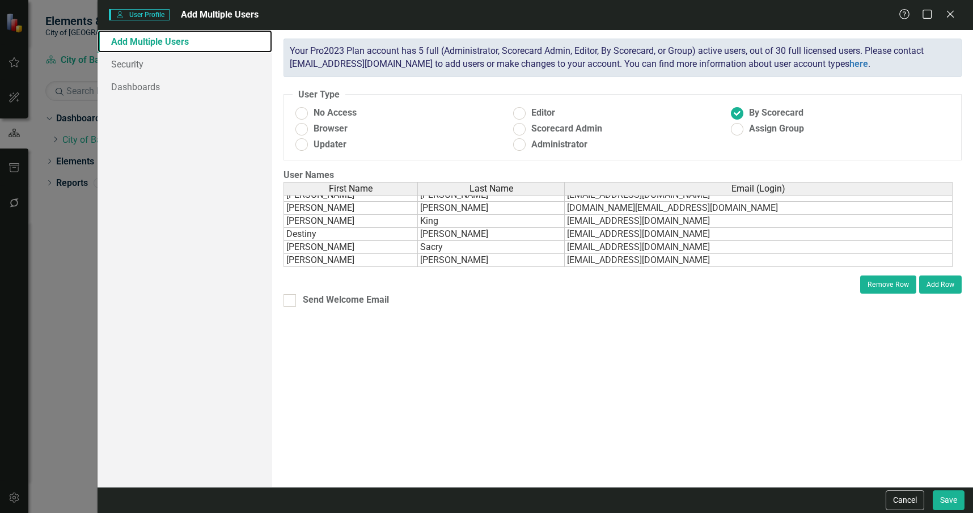
scroll to position [242, 0]
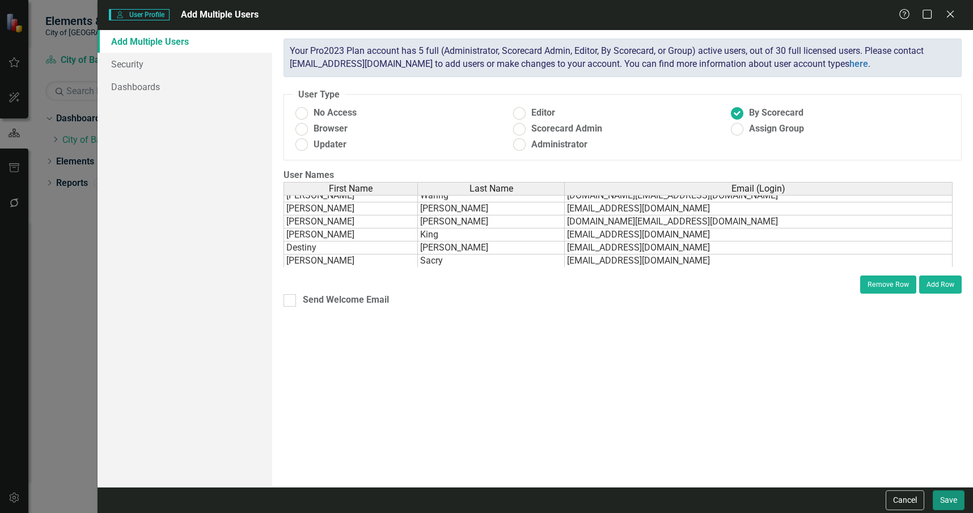
click at [955, 504] on button "Save" at bounding box center [949, 500] width 32 height 20
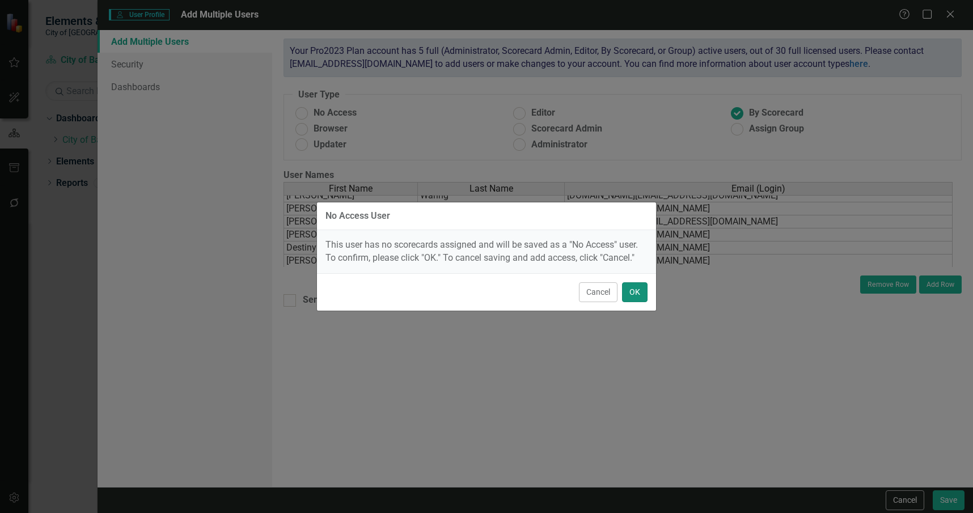
click at [632, 294] on button "OK" at bounding box center [635, 292] width 26 height 20
radio input "true"
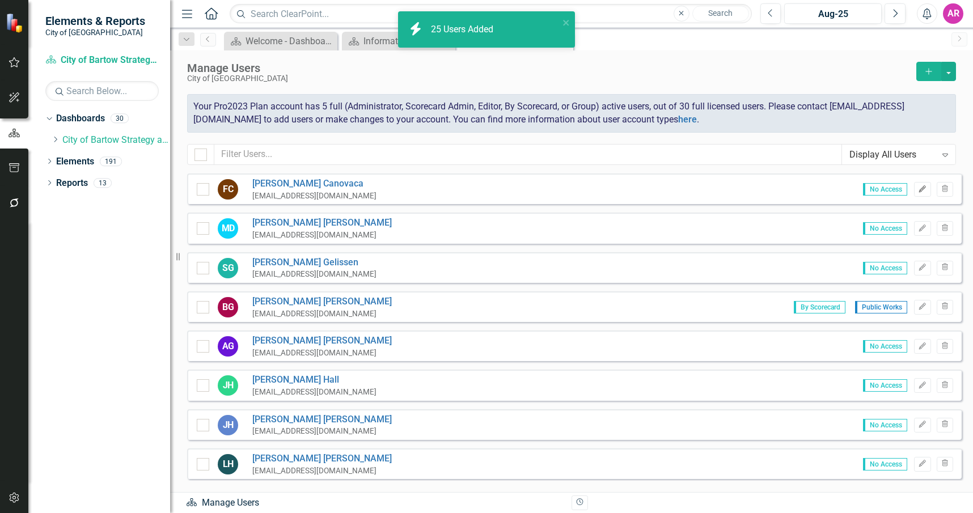
click at [916, 193] on button "Edit" at bounding box center [922, 189] width 16 height 15
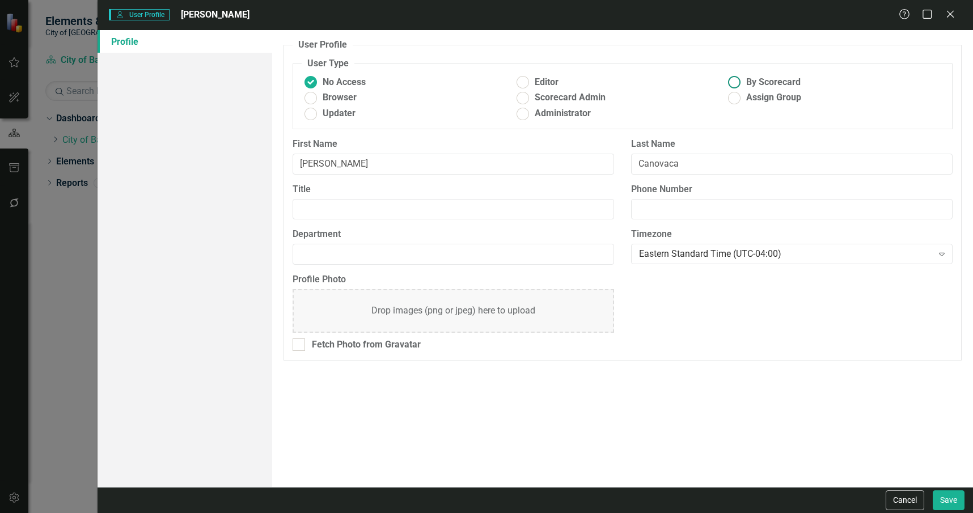
click at [741, 78] on ins at bounding box center [735, 83] width 18 height 18
click at [741, 78] on input "By Scorecard" at bounding box center [735, 83] width 18 height 18
radio input "true"
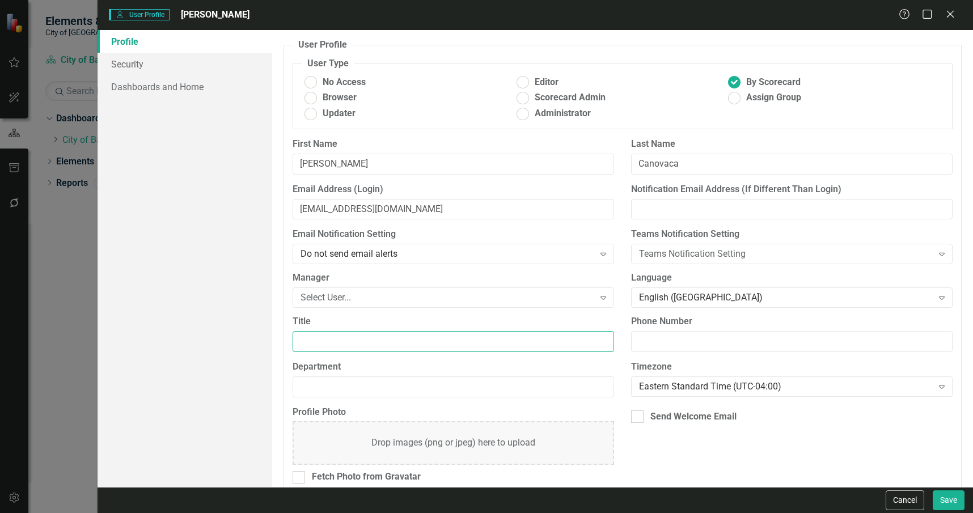
click at [371, 340] on input "Title" at bounding box center [453, 341] width 321 height 21
click at [406, 350] on input "Infor" at bounding box center [453, 341] width 321 height 21
type input "Information Technology Director"
type input "I"
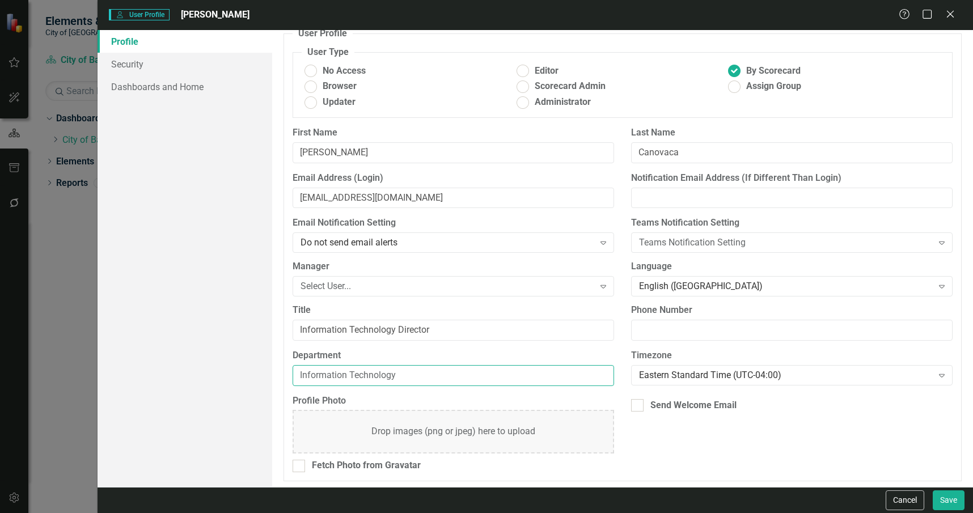
scroll to position [14, 0]
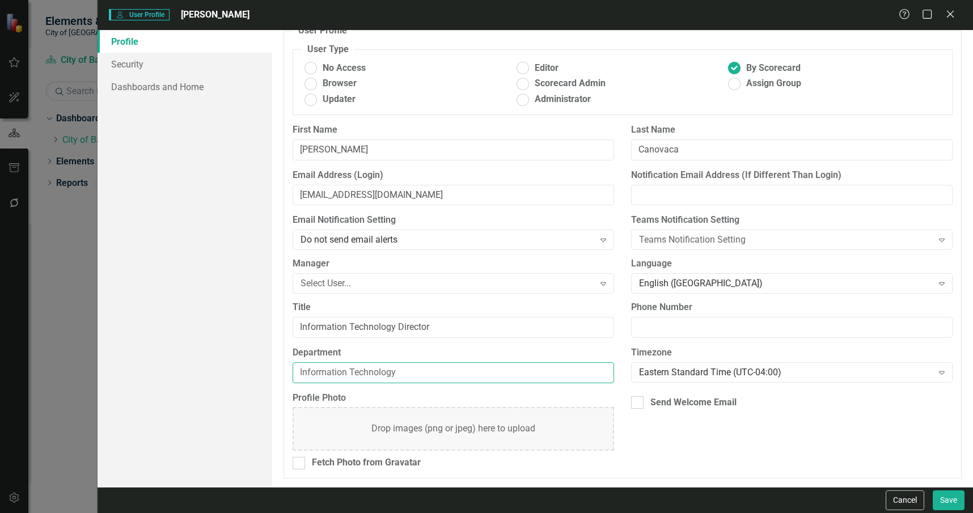
type input "Information Technology"
click at [768, 436] on div "Profile Photo Drop images (png or jpeg) here to upload Fetch Photo from Gravata…" at bounding box center [622, 435] width 677 height 87
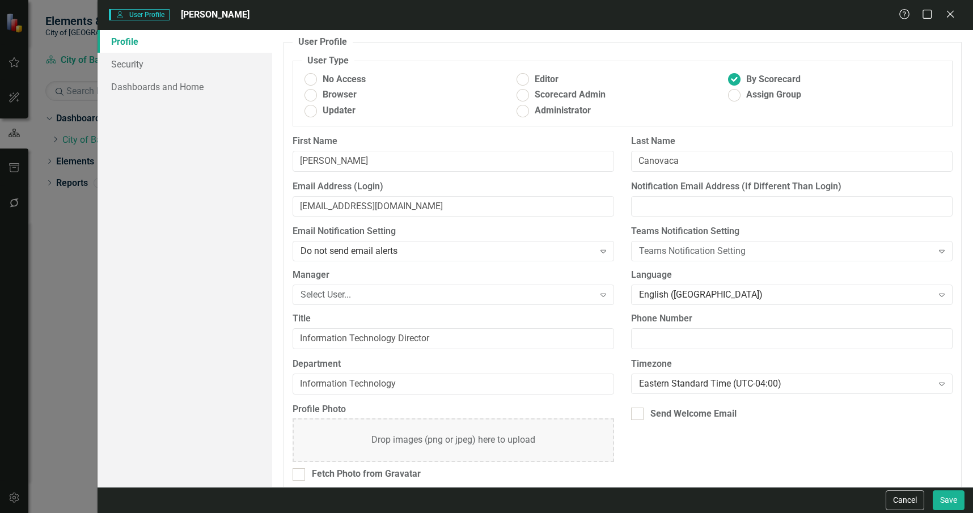
scroll to position [0, 0]
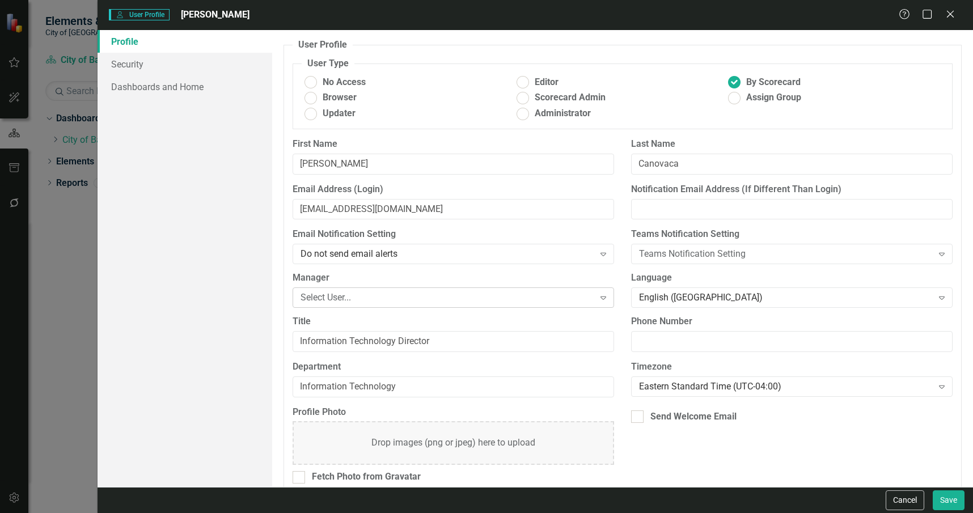
click at [334, 299] on div "Select User..." at bounding box center [446, 297] width 293 height 13
click at [383, 300] on div "Select User..." at bounding box center [446, 297] width 293 height 13
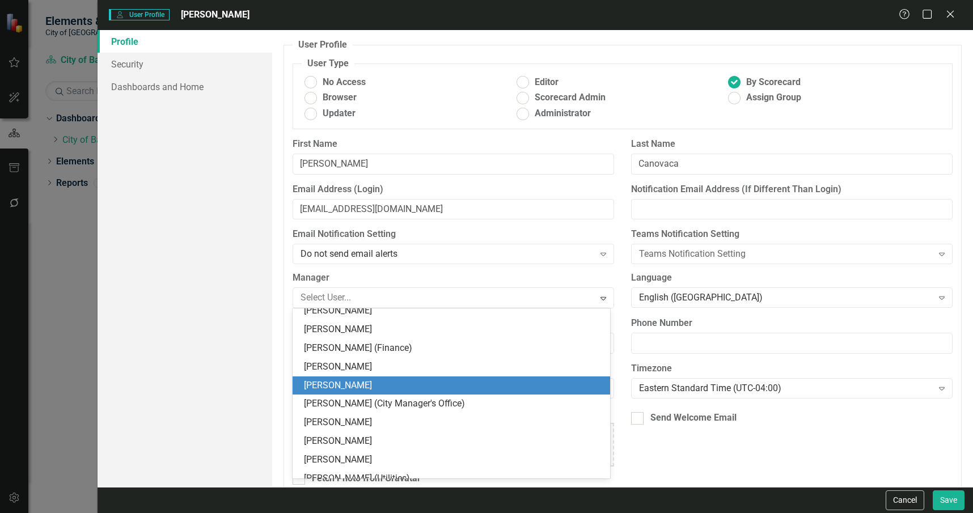
scroll to position [227, 0]
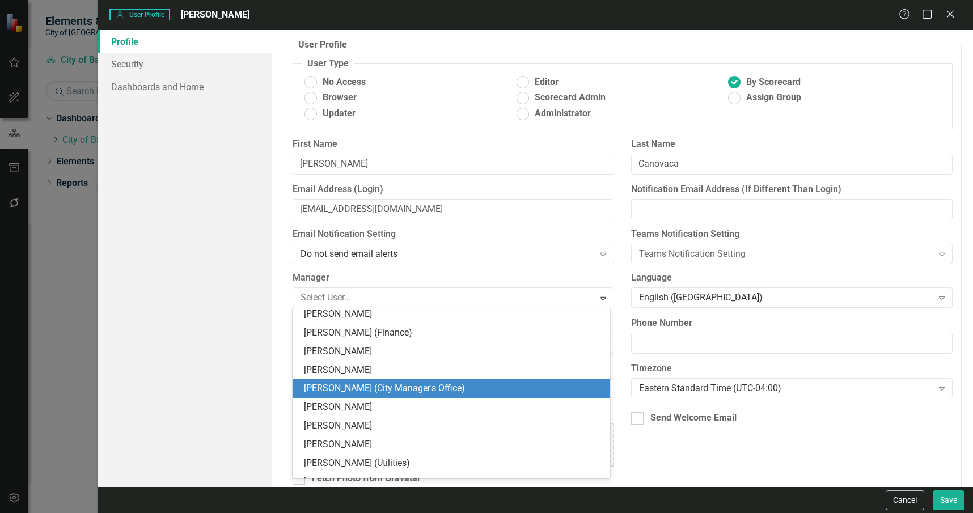
click at [420, 389] on div "Tracy Miller (City Manager's Office)" at bounding box center [453, 388] width 299 height 13
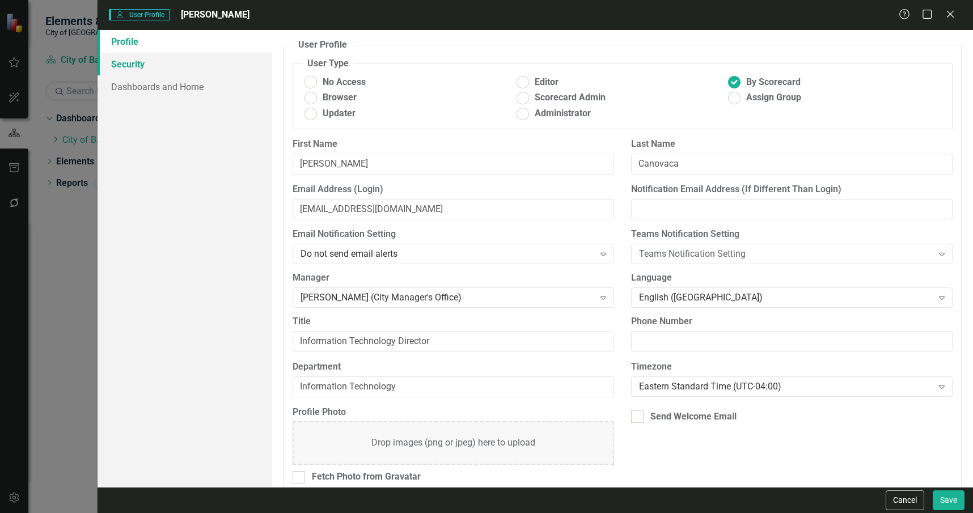
click at [211, 60] on link "Security" at bounding box center [185, 64] width 175 height 23
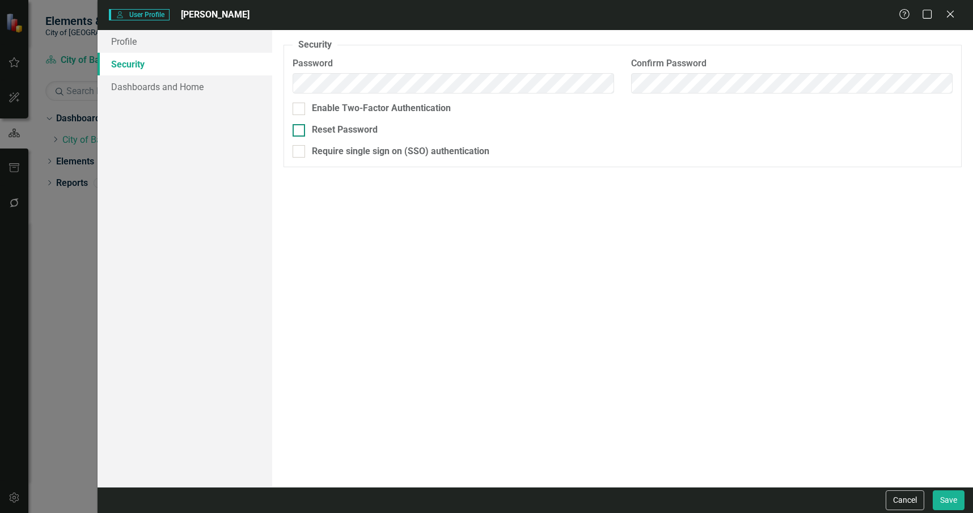
click at [331, 128] on div "Reset Password" at bounding box center [345, 130] width 66 height 13
click at [300, 128] on input "Reset Password" at bounding box center [296, 127] width 7 height 7
checkbox input "true"
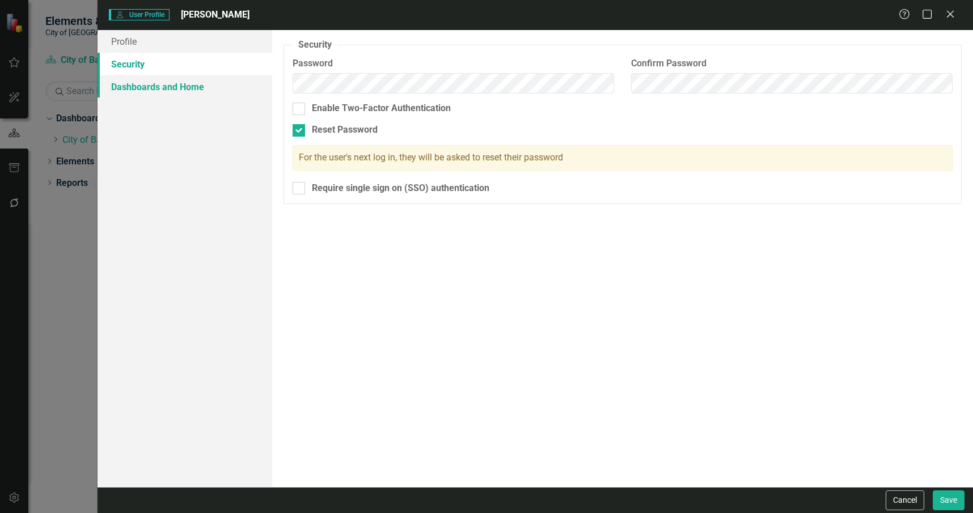
click at [207, 88] on link "Dashboards and Home" at bounding box center [185, 86] width 175 height 23
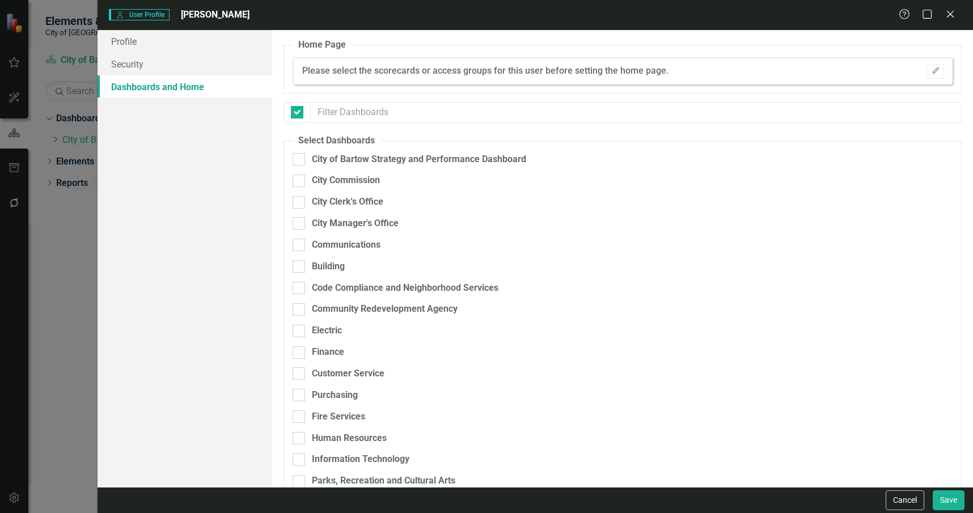
checkbox input "false"
click at [334, 157] on div "City of Bartow Strategy and Performance Dashboard" at bounding box center [419, 159] width 214 height 13
click at [300, 157] on input "City of Bartow Strategy and Performance Dashboard" at bounding box center [296, 156] width 7 height 7
checkbox input "true"
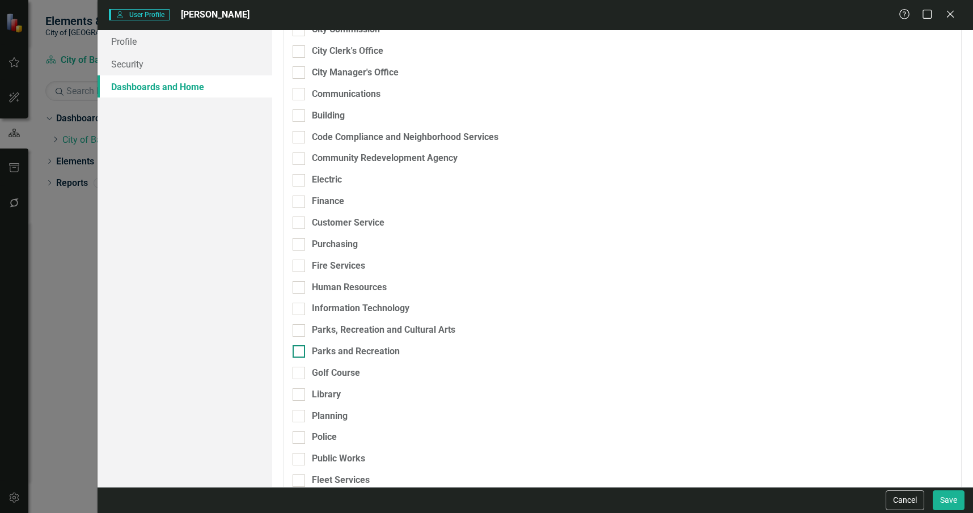
scroll to position [149, 0]
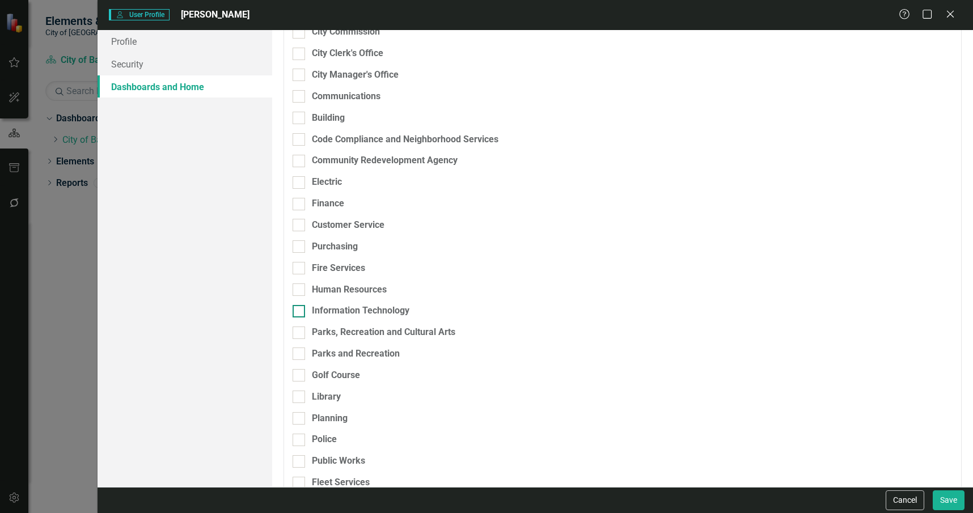
click at [343, 308] on div "Information Technology" at bounding box center [361, 310] width 98 height 13
click at [300, 308] on input "Information Technology" at bounding box center [296, 308] width 7 height 7
checkbox input "true"
click at [871, 306] on fieldset "Select Dashboards City of Bartow Strategy and Performance Dashboard Browser Exp…" at bounding box center [622, 317] width 678 height 663
drag, startPoint x: 871, startPoint y: 306, endPoint x: 880, endPoint y: 321, distance: 17.3
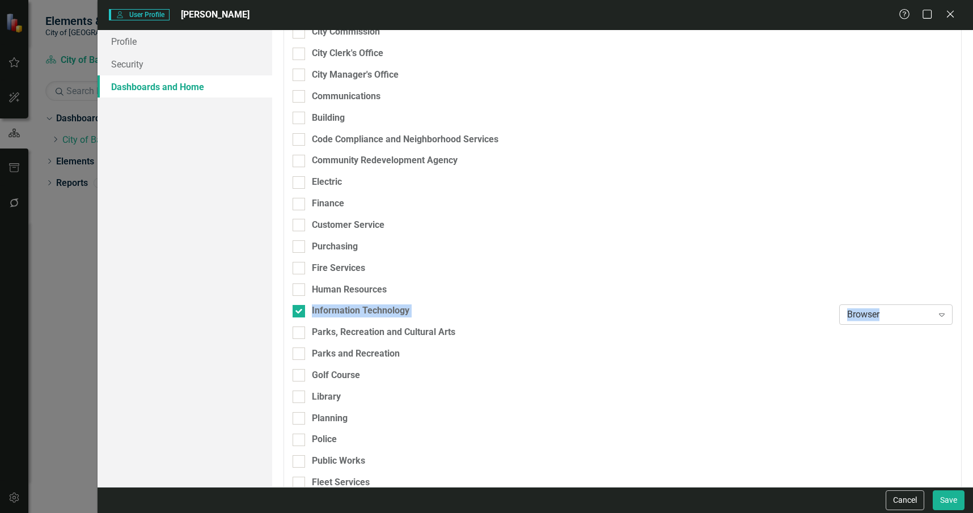
click at [880, 321] on div "Browser" at bounding box center [890, 314] width 86 height 13
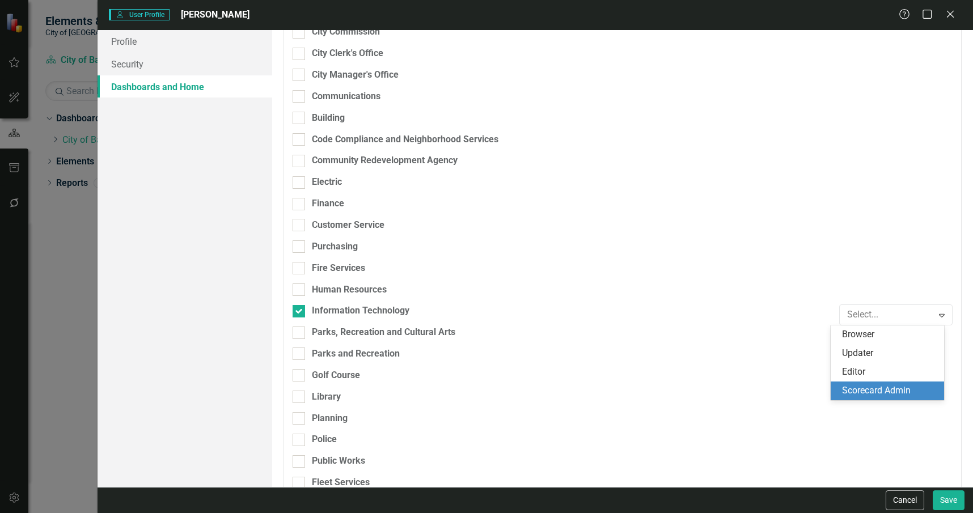
click at [903, 389] on div "Scorecard Admin" at bounding box center [889, 390] width 95 height 13
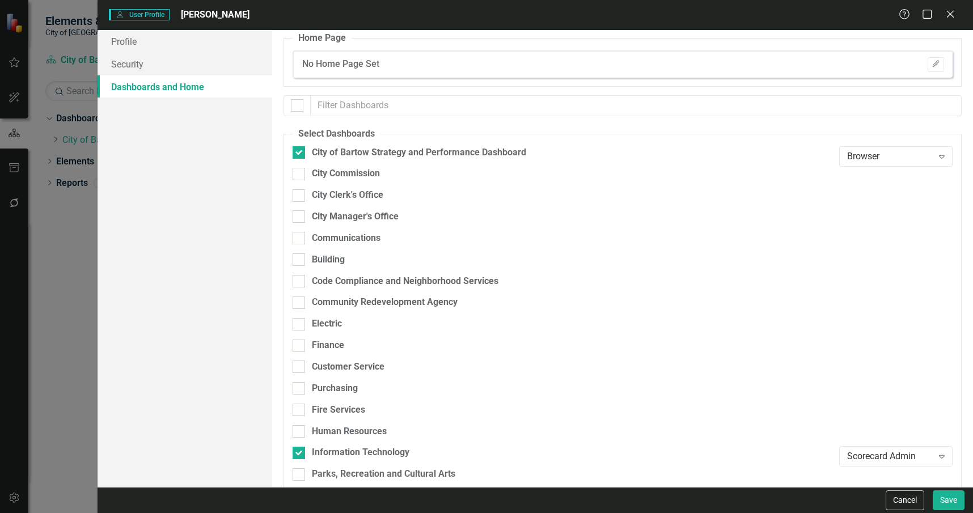
scroll to position [0, 0]
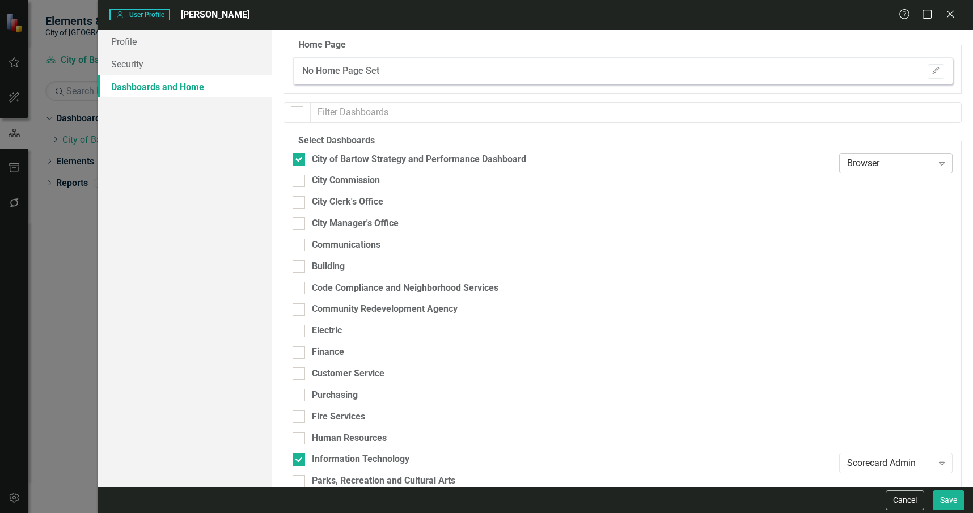
click at [883, 170] on div "Browser Expand" at bounding box center [895, 163] width 113 height 20
click at [879, 238] on div "Scorecard Admin" at bounding box center [889, 238] width 95 height 13
click at [931, 70] on icon "Edit" at bounding box center [935, 70] width 9 height 7
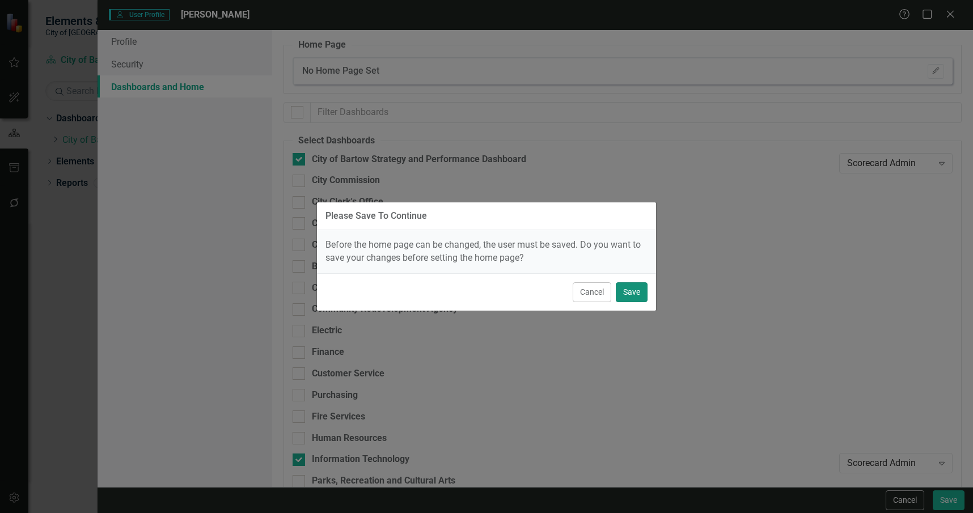
click at [635, 300] on button "Save" at bounding box center [632, 292] width 32 height 20
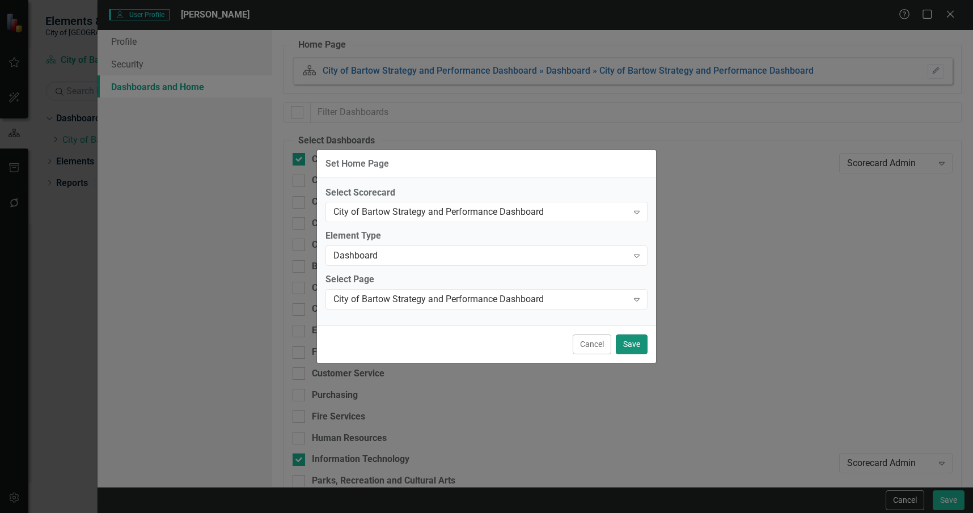
click at [637, 340] on button "Save" at bounding box center [632, 344] width 32 height 20
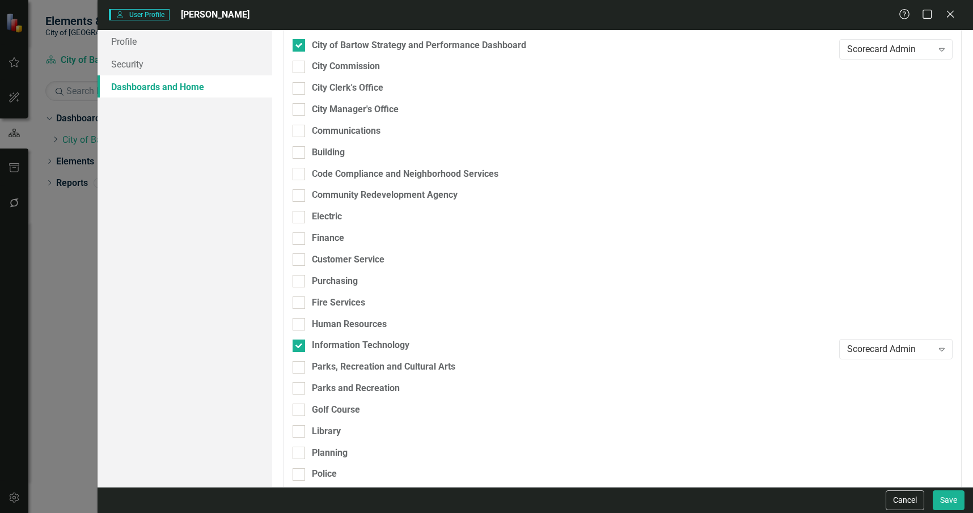
scroll to position [113, 0]
click at [950, 502] on button "Save" at bounding box center [949, 500] width 32 height 20
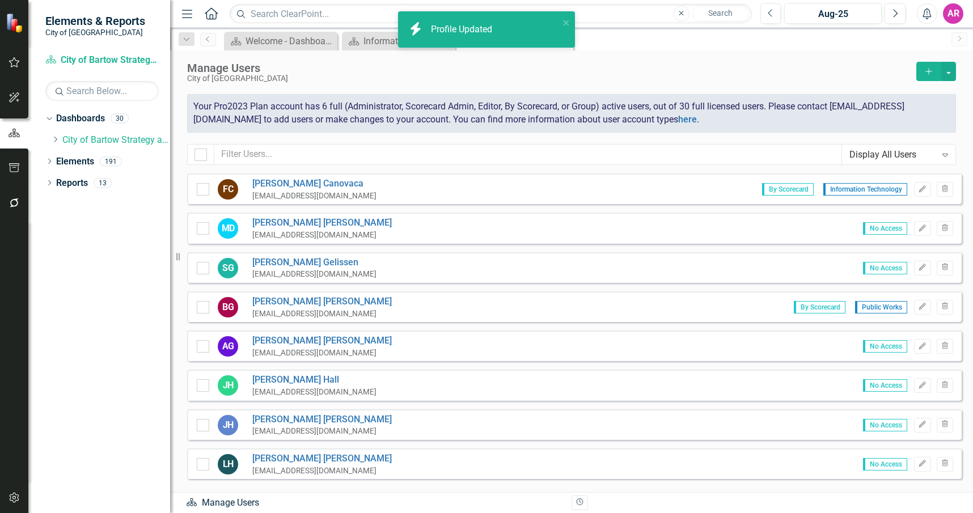
click at [196, 188] on div "FC Frank Canovaca fcanovaca.cis@cityofbartow.net By Scorecard Information Techn…" at bounding box center [574, 188] width 774 height 31
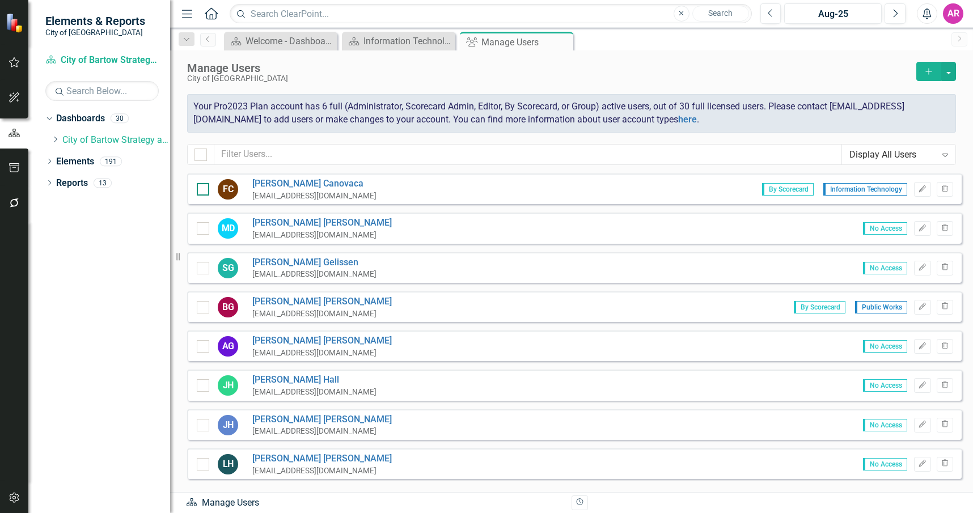
click at [202, 187] on input "checkbox" at bounding box center [200, 186] width 7 height 7
click at [204, 188] on input "checkbox" at bounding box center [200, 186] width 7 height 7
checkbox input "false"
click at [918, 192] on icon "Edit" at bounding box center [922, 189] width 9 height 7
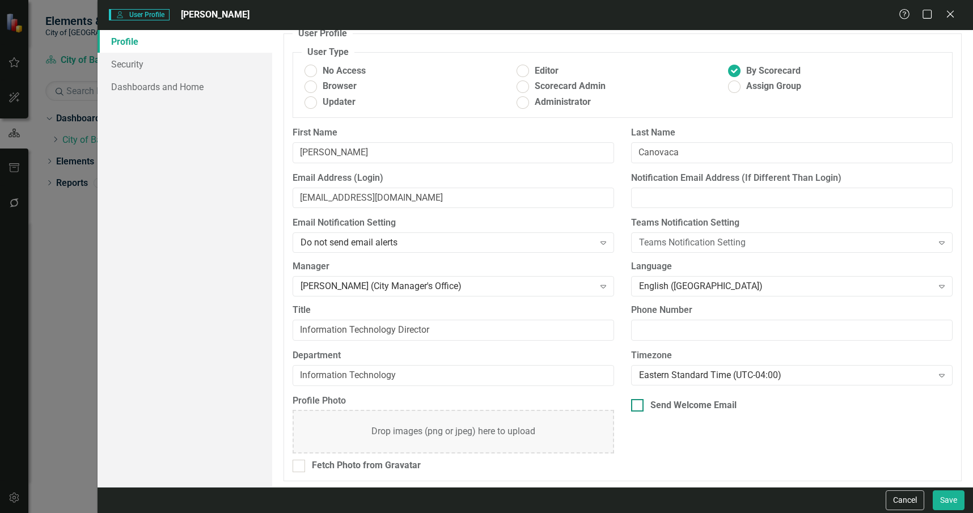
scroll to position [14, 0]
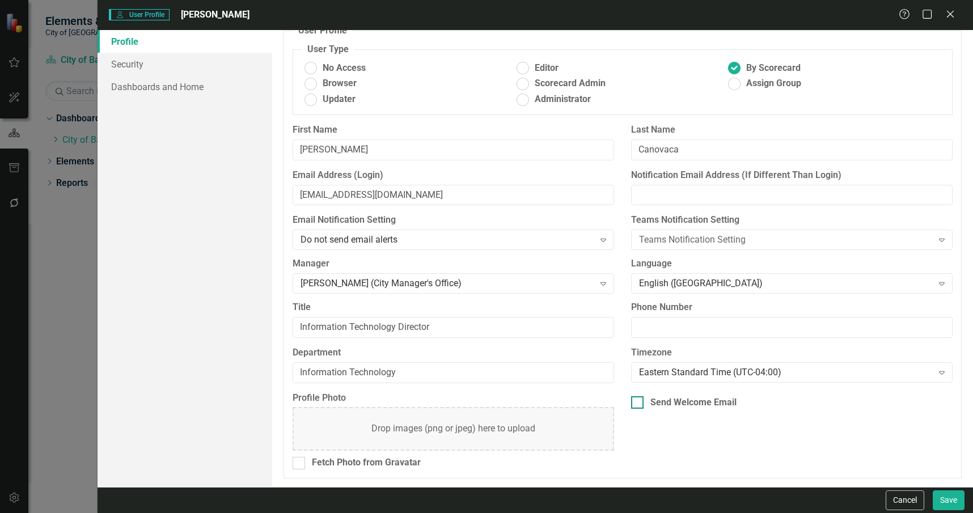
click at [710, 406] on div "Send Welcome Email" at bounding box center [693, 402] width 86 height 13
click at [638, 404] on input "Send Welcome Email" at bounding box center [634, 399] width 7 height 7
checkbox input "true"
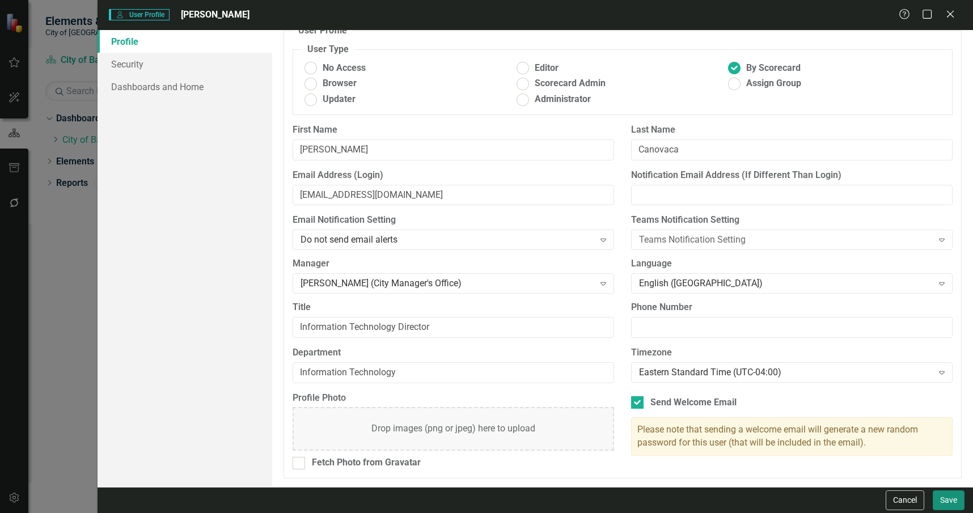
click at [946, 498] on button "Save" at bounding box center [949, 500] width 32 height 20
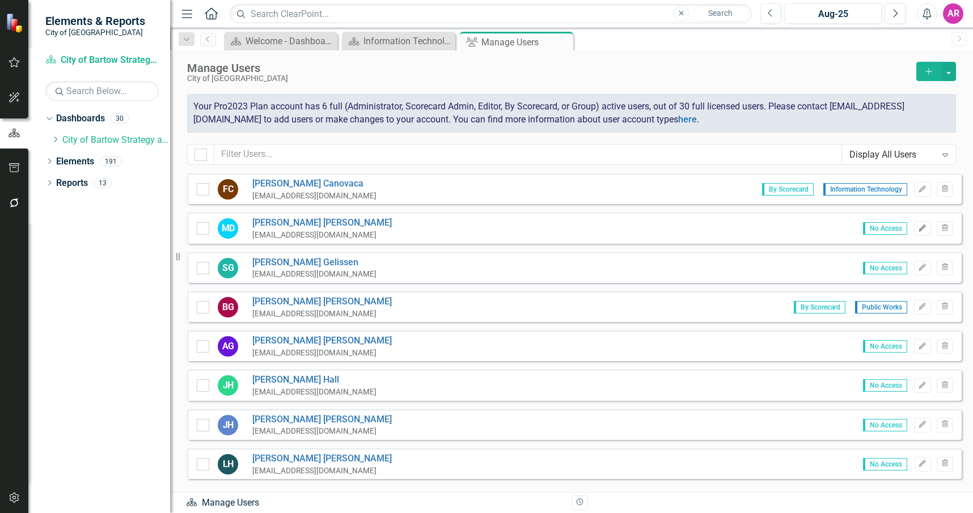
click at [918, 229] on icon "Edit" at bounding box center [922, 228] width 9 height 7
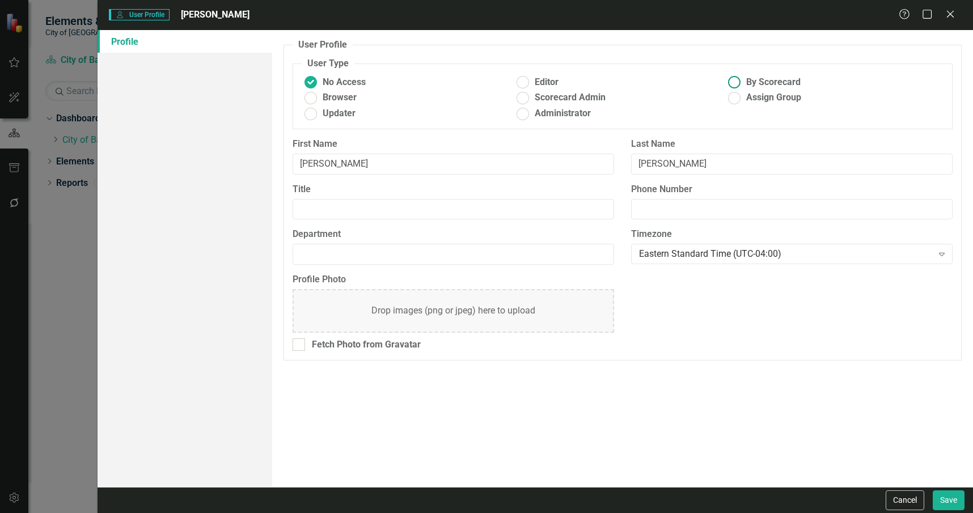
click at [765, 80] on span "By Scorecard" at bounding box center [773, 82] width 54 height 13
click at [743, 80] on input "By Scorecard" at bounding box center [735, 83] width 18 height 18
radio input "true"
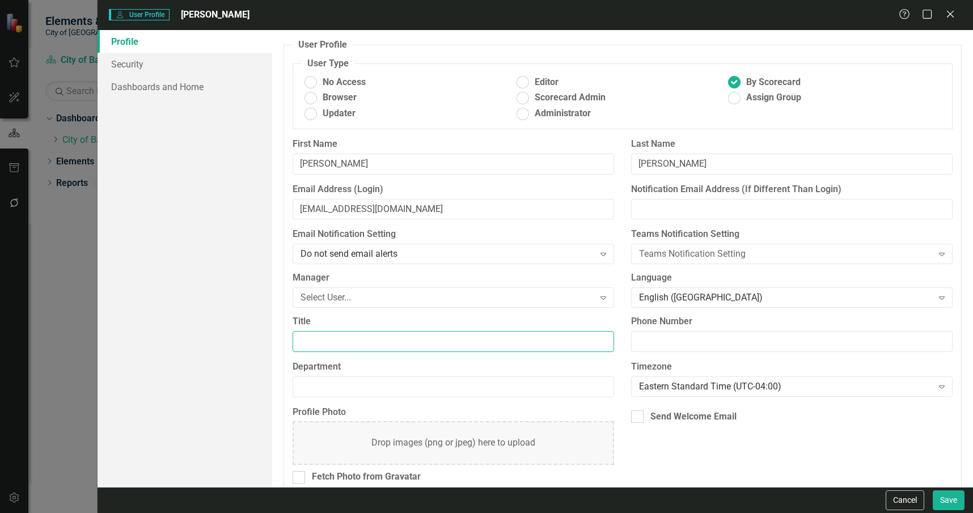
click at [411, 342] on input "Title" at bounding box center [453, 341] width 321 height 21
type input "Solid Waste Manager"
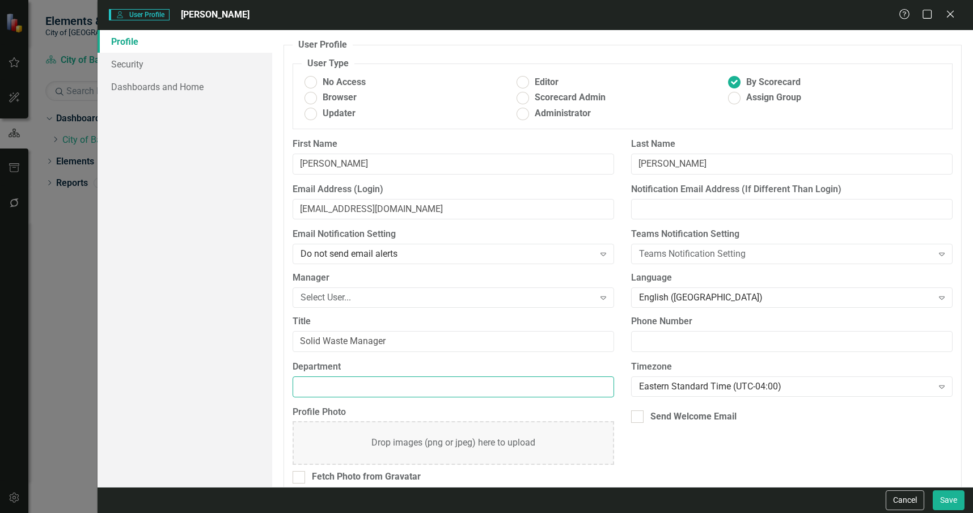
click at [416, 389] on input "Department" at bounding box center [453, 386] width 321 height 21
type input "Public Works"
click at [413, 300] on div "Select User..." at bounding box center [446, 297] width 293 height 13
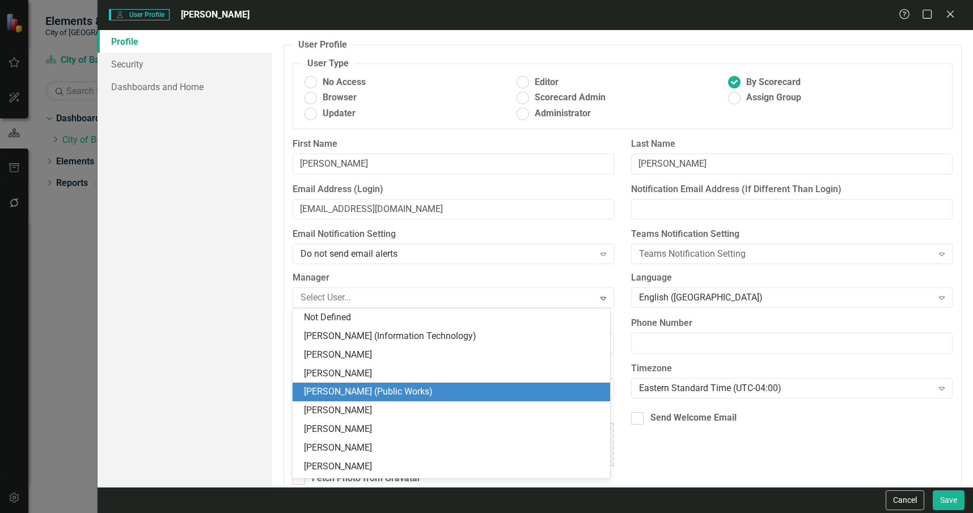
click at [387, 387] on div "Billy Groover (Public Works)" at bounding box center [453, 392] width 299 height 13
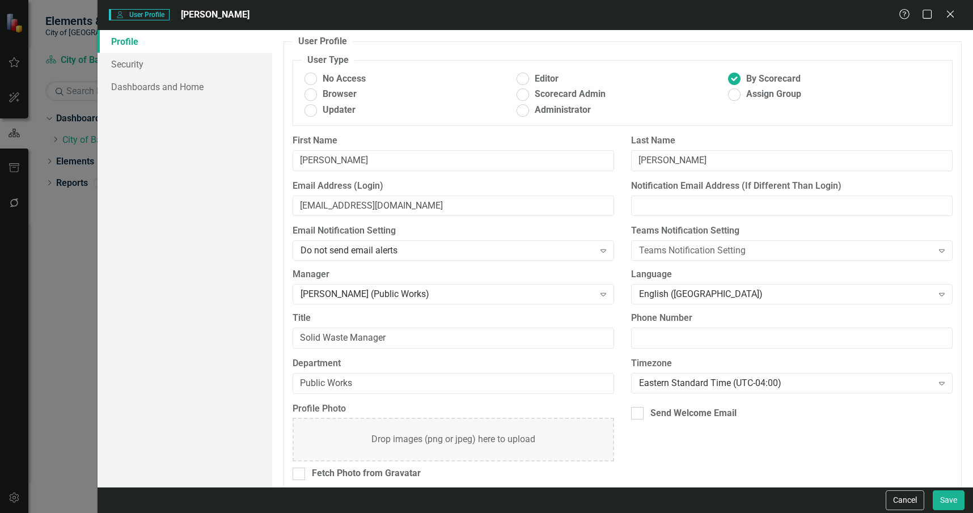
scroll to position [0, 0]
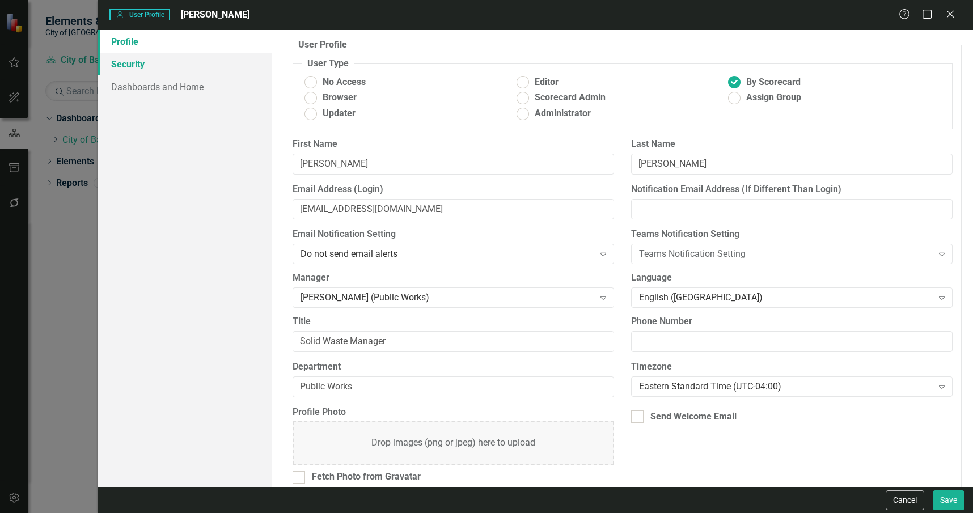
click at [161, 61] on link "Security" at bounding box center [185, 64] width 175 height 23
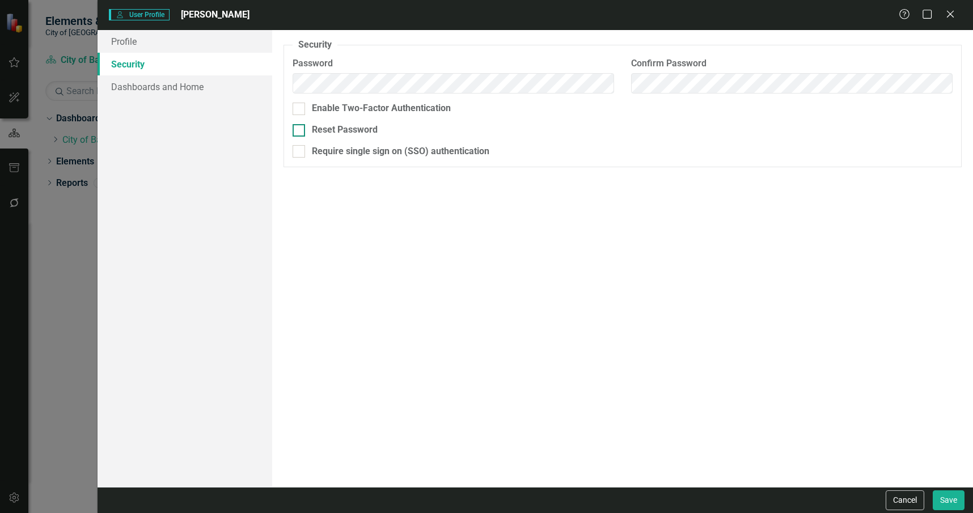
drag, startPoint x: 332, startPoint y: 128, endPoint x: 306, endPoint y: 126, distance: 25.5
click at [332, 128] on div "Reset Password" at bounding box center [345, 130] width 66 height 13
click at [300, 128] on input "Reset Password" at bounding box center [296, 127] width 7 height 7
checkbox input "true"
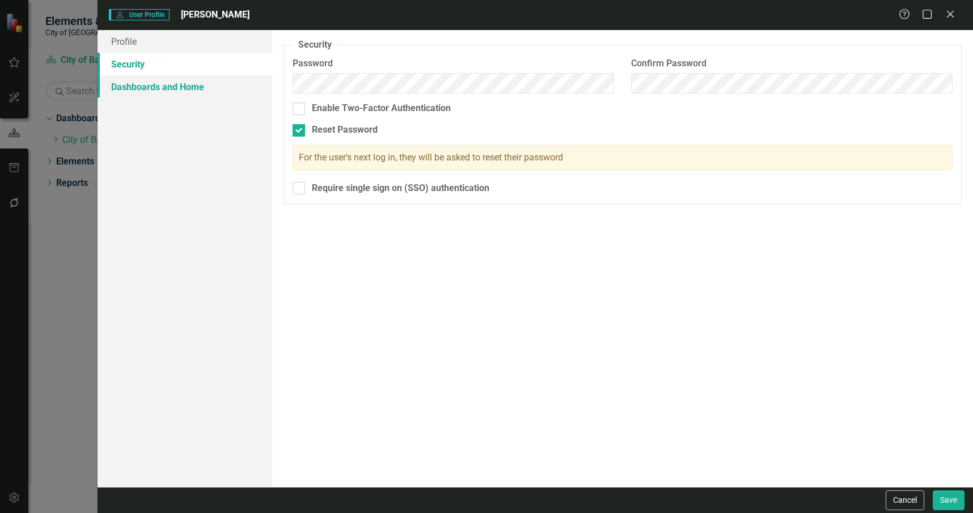
click at [189, 88] on link "Dashboards and Home" at bounding box center [185, 86] width 175 height 23
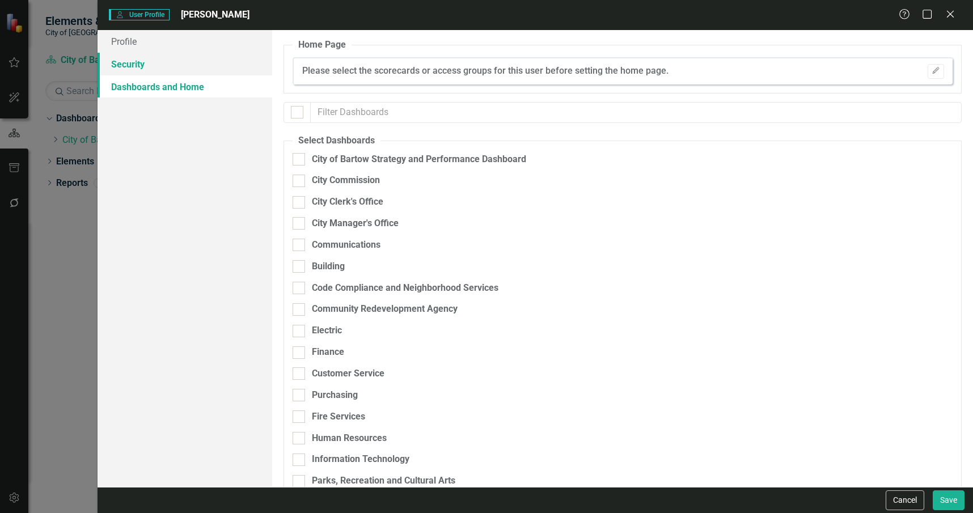
click at [195, 63] on link "Security" at bounding box center [185, 64] width 175 height 23
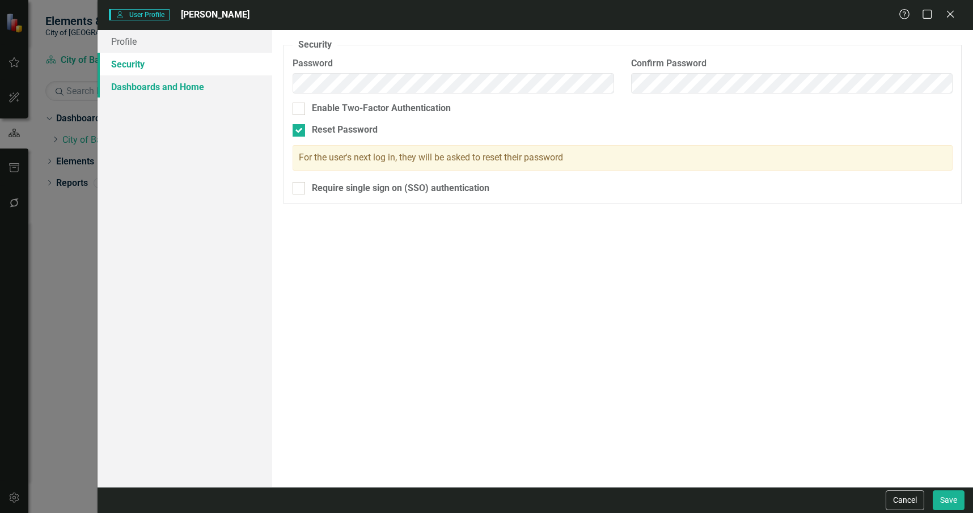
click at [193, 87] on link "Dashboards and Home" at bounding box center [185, 86] width 175 height 23
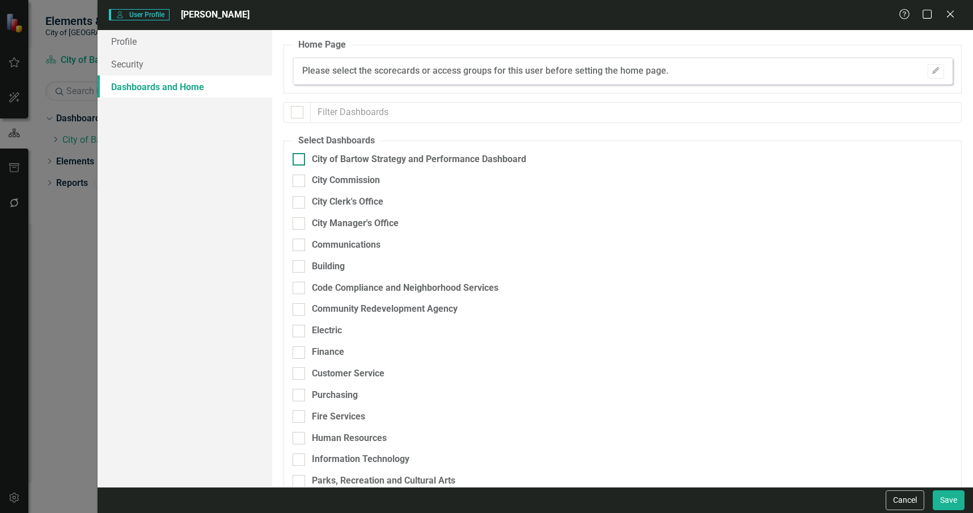
click at [408, 156] on div "City of Bartow Strategy and Performance Dashboard" at bounding box center [419, 159] width 214 height 13
click at [300, 156] on input "City of Bartow Strategy and Performance Dashboard" at bounding box center [296, 156] width 7 height 7
click at [408, 156] on div "City of Bartow Strategy and Performance Dashboard" at bounding box center [419, 159] width 214 height 13
click at [300, 156] on input "City of Bartow Strategy and Performance Dashboard" at bounding box center [296, 156] width 7 height 7
click at [393, 154] on div "City of Bartow Strategy and Performance Dashboard" at bounding box center [419, 159] width 214 height 13
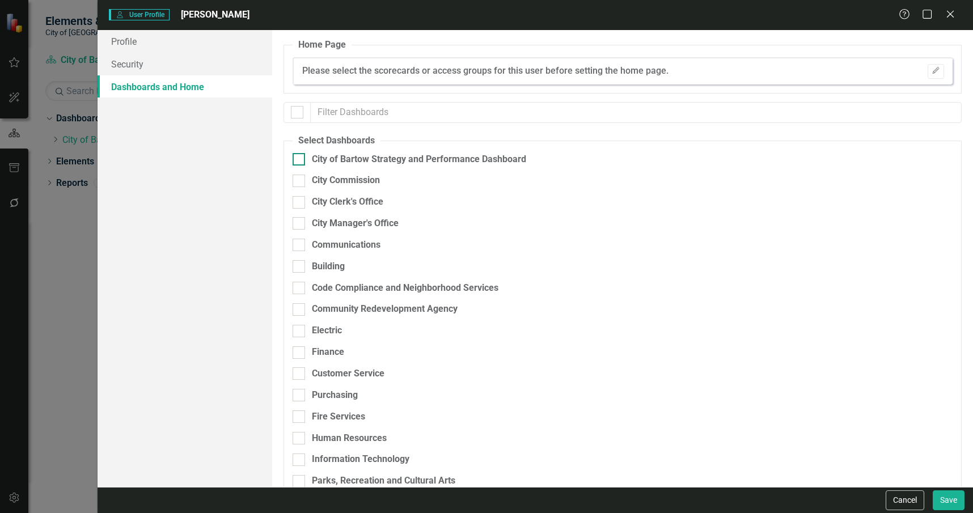
click at [300, 154] on input "City of Bartow Strategy and Performance Dashboard" at bounding box center [296, 156] width 7 height 7
checkbox input "true"
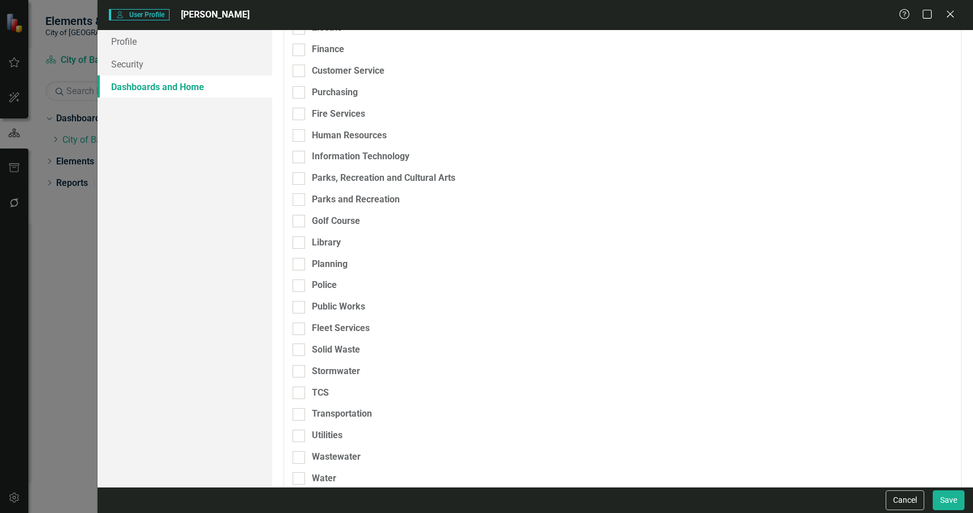
scroll to position [319, 0]
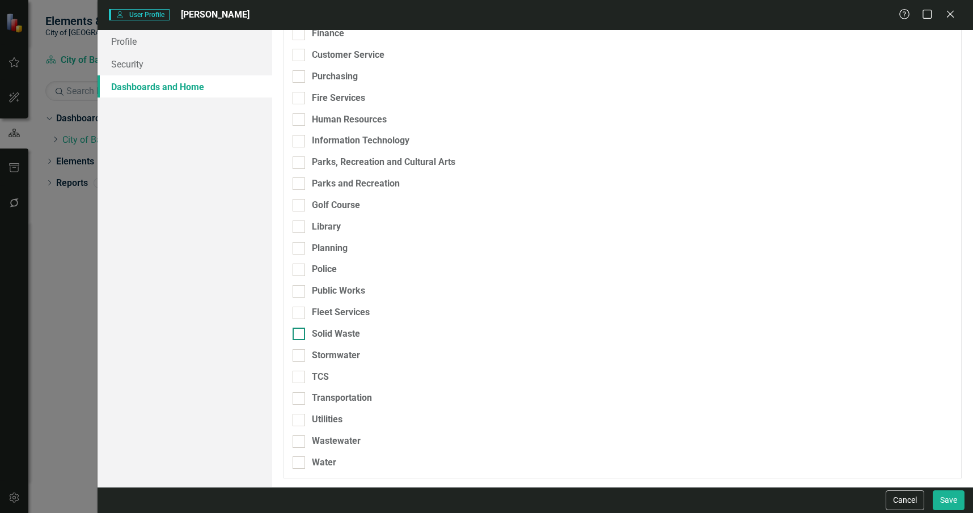
click at [344, 332] on div "Solid Waste" at bounding box center [336, 334] width 48 height 13
click at [300, 332] on input "Solid Waste" at bounding box center [296, 331] width 7 height 7
checkbox input "true"
click at [353, 293] on div "Public Works" at bounding box center [338, 291] width 53 height 13
click at [300, 293] on input "Public Works" at bounding box center [296, 288] width 7 height 7
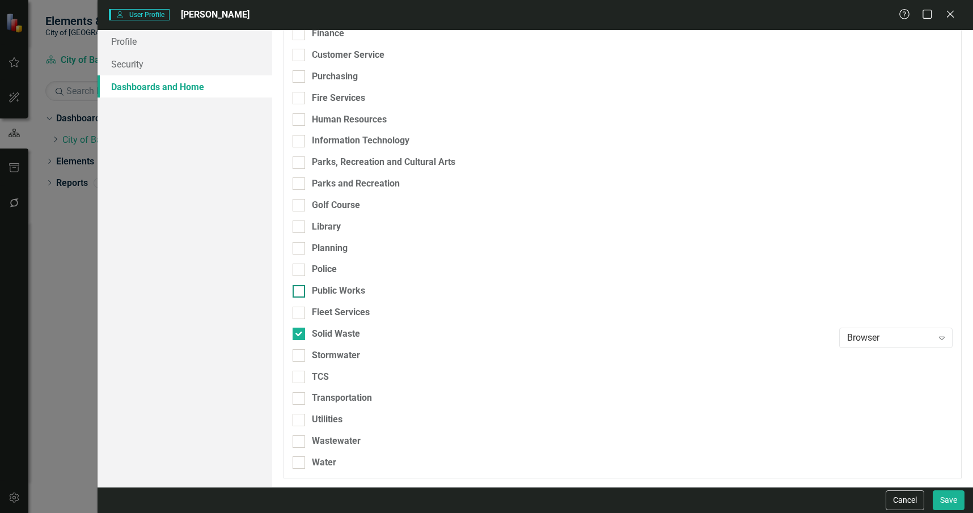
checkbox input "true"
click at [343, 310] on div "Fleet Services" at bounding box center [341, 312] width 58 height 13
click at [300, 310] on input "Fleet Services" at bounding box center [296, 310] width 7 height 7
checkbox input "true"
click at [352, 354] on div "Stormwater" at bounding box center [336, 355] width 48 height 13
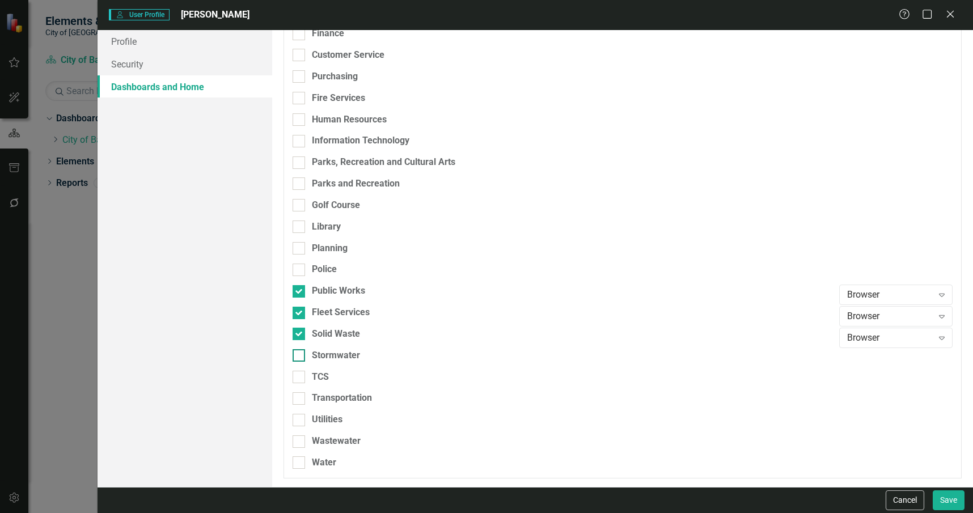
click at [300, 354] on input "Stormwater" at bounding box center [296, 352] width 7 height 7
checkbox input "true"
click at [345, 367] on div "Stormwater" at bounding box center [563, 360] width 541 height 22
click at [346, 380] on div "TCS" at bounding box center [563, 377] width 541 height 13
click at [300, 378] on input "TCS" at bounding box center [296, 374] width 7 height 7
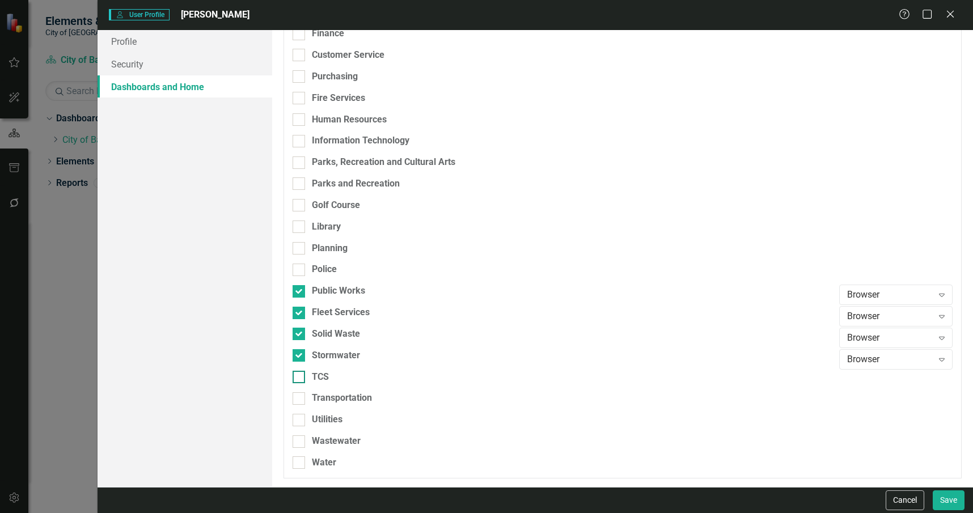
checkbox input "true"
click at [348, 393] on div "Transportation" at bounding box center [342, 398] width 60 height 13
click at [300, 393] on input "Transportation" at bounding box center [296, 395] width 7 height 7
checkbox input "true"
click at [918, 293] on div "Browser" at bounding box center [890, 295] width 86 height 13
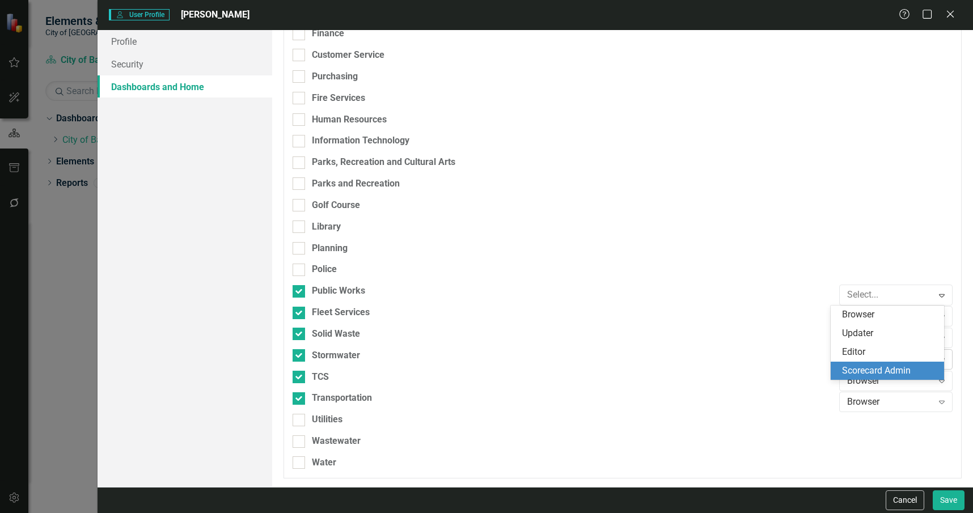
drag, startPoint x: 914, startPoint y: 376, endPoint x: 917, endPoint y: 353, distance: 24.1
click at [914, 376] on div "Scorecard Admin" at bounding box center [889, 371] width 95 height 13
click at [918, 314] on div "Browser" at bounding box center [890, 316] width 86 height 13
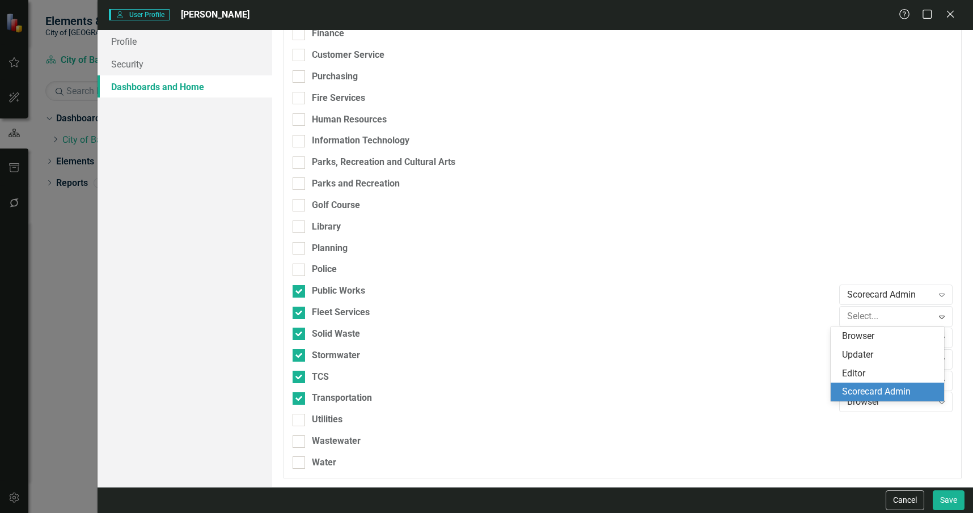
click at [918, 389] on div "Scorecard Admin" at bounding box center [889, 392] width 95 height 13
click at [912, 333] on div "Browser" at bounding box center [890, 338] width 86 height 13
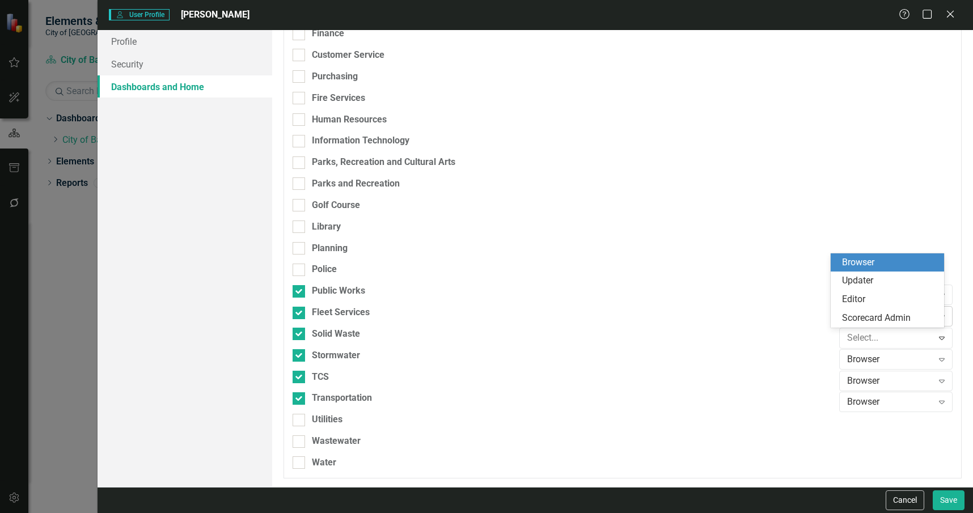
click at [918, 319] on div "Scorecard Admin" at bounding box center [889, 318] width 95 height 13
click at [920, 372] on div "Browser Expand" at bounding box center [895, 381] width 113 height 20
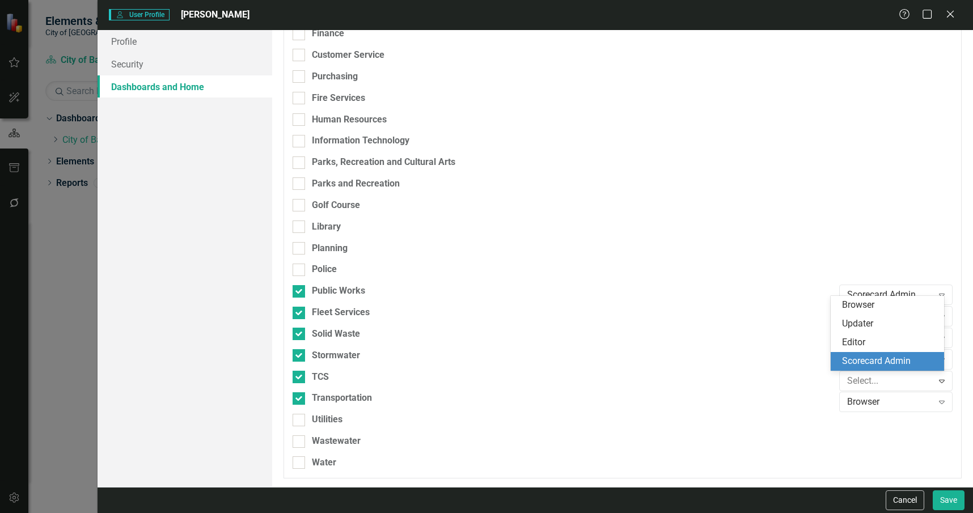
click at [917, 358] on div "Scorecard Admin" at bounding box center [889, 361] width 95 height 13
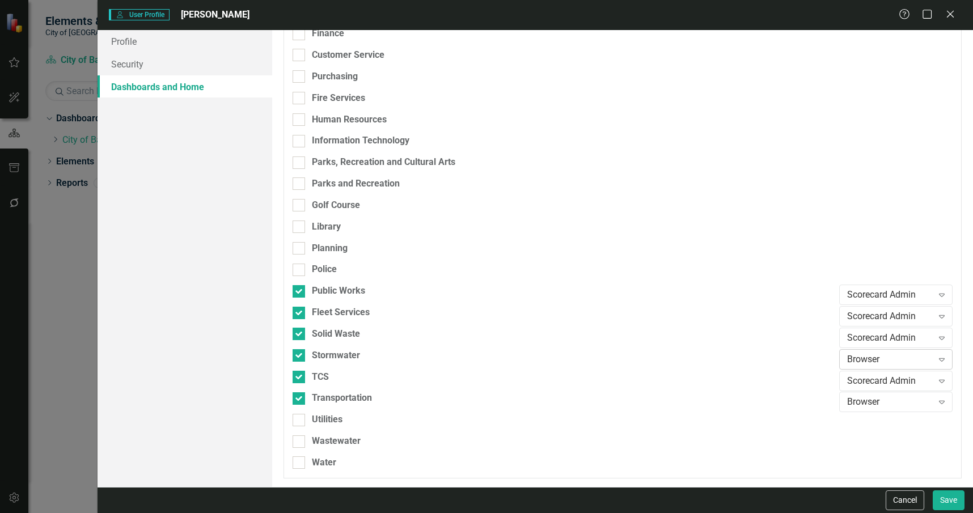
click at [913, 353] on div "Browser" at bounding box center [890, 359] width 86 height 13
click at [903, 338] on div "Scorecard Admin" at bounding box center [889, 339] width 95 height 13
click at [918, 400] on div "Browser" at bounding box center [890, 402] width 86 height 13
click at [908, 383] on div "Scorecard Admin" at bounding box center [889, 382] width 95 height 13
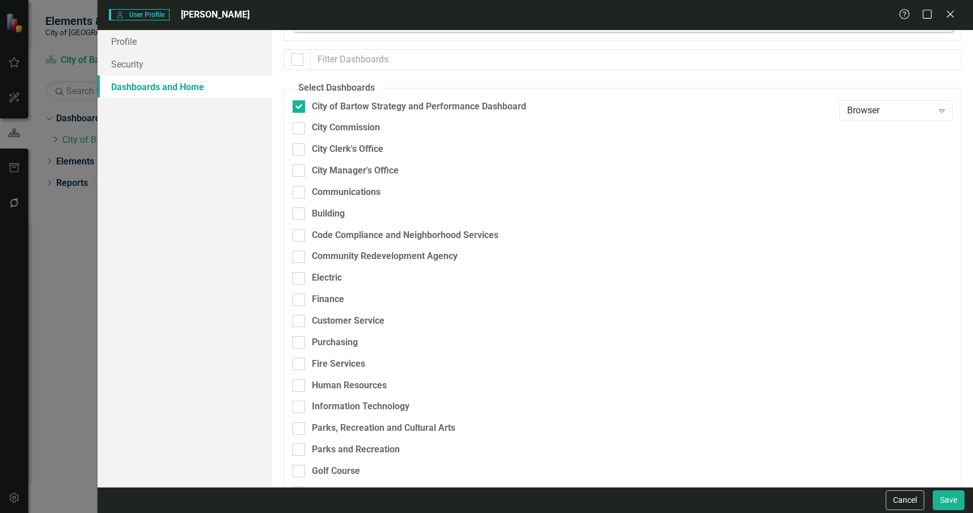
scroll to position [0, 0]
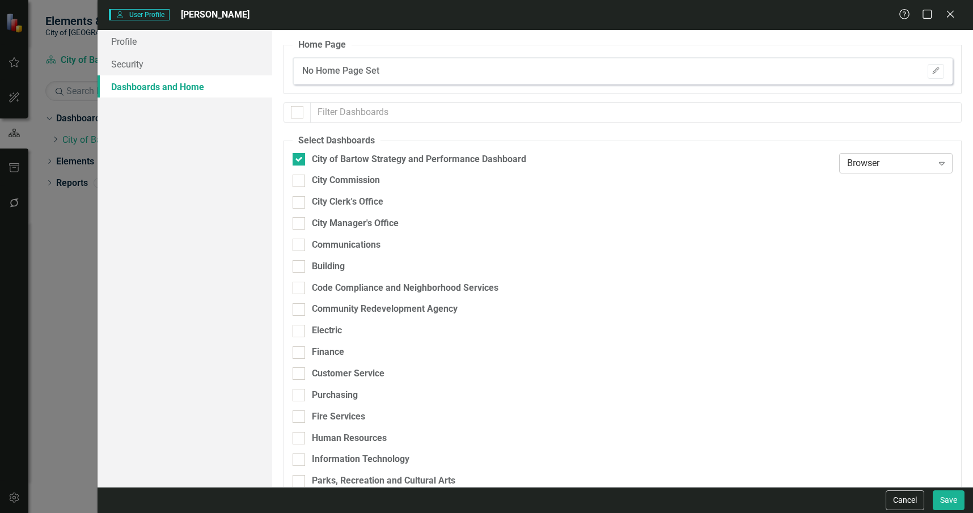
click at [885, 162] on div "Browser" at bounding box center [890, 162] width 86 height 13
click at [870, 235] on div "Scorecard Admin" at bounding box center [889, 238] width 95 height 13
click at [932, 73] on icon "button" at bounding box center [935, 70] width 7 height 7
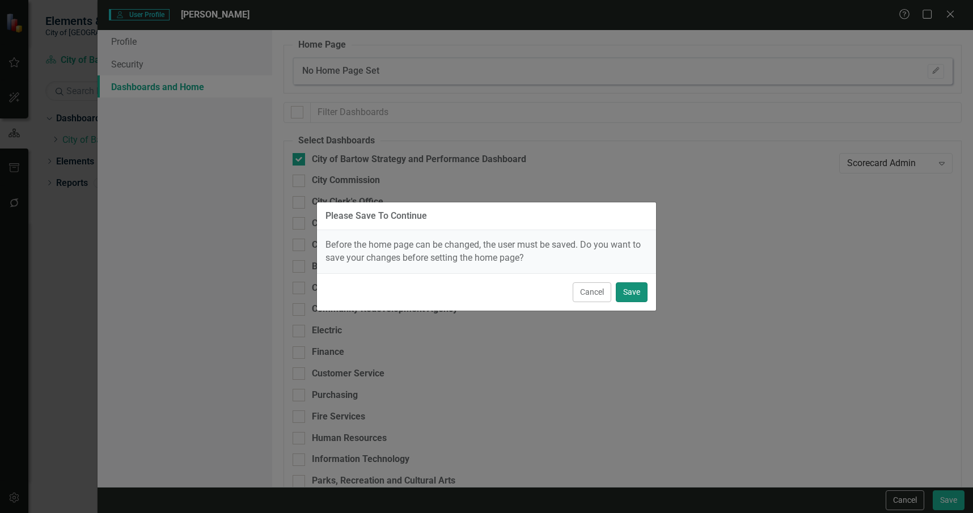
click at [637, 287] on button "Save" at bounding box center [632, 292] width 32 height 20
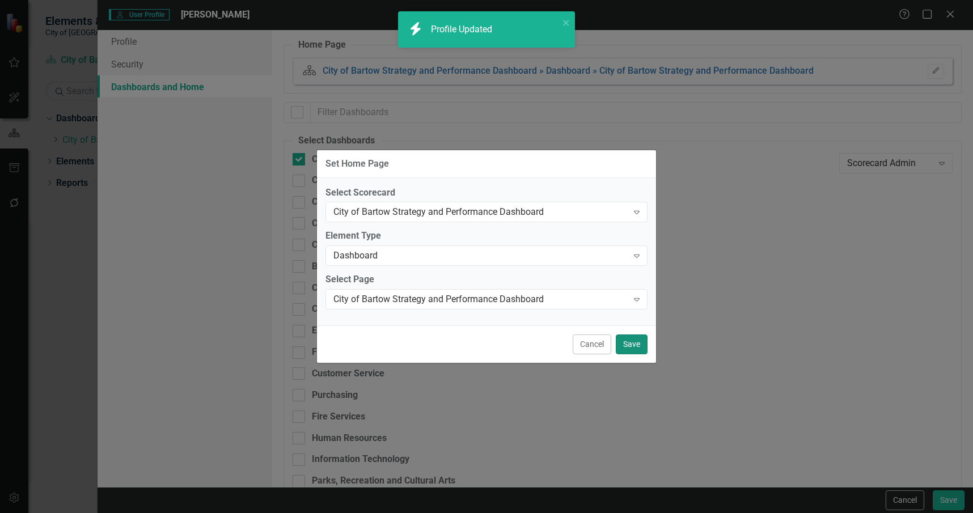
click at [634, 341] on button "Save" at bounding box center [632, 344] width 32 height 20
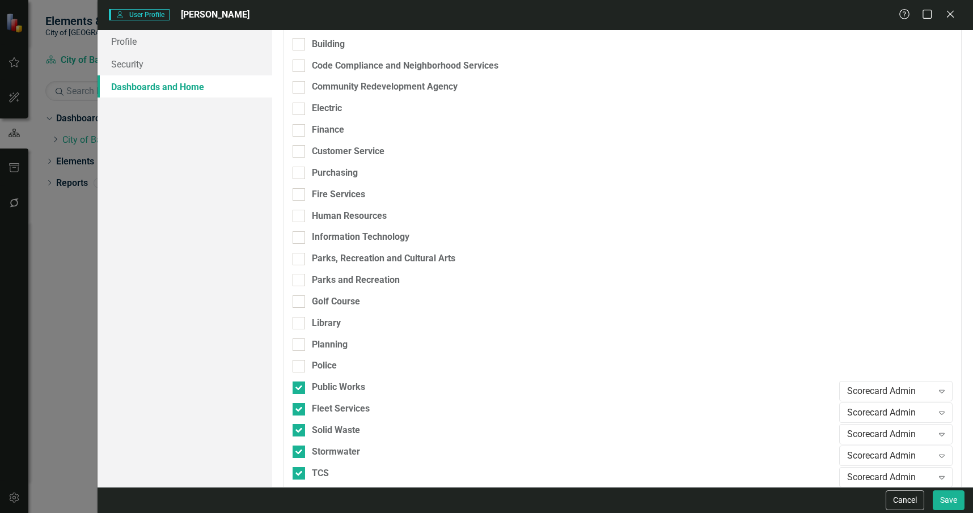
scroll to position [319, 0]
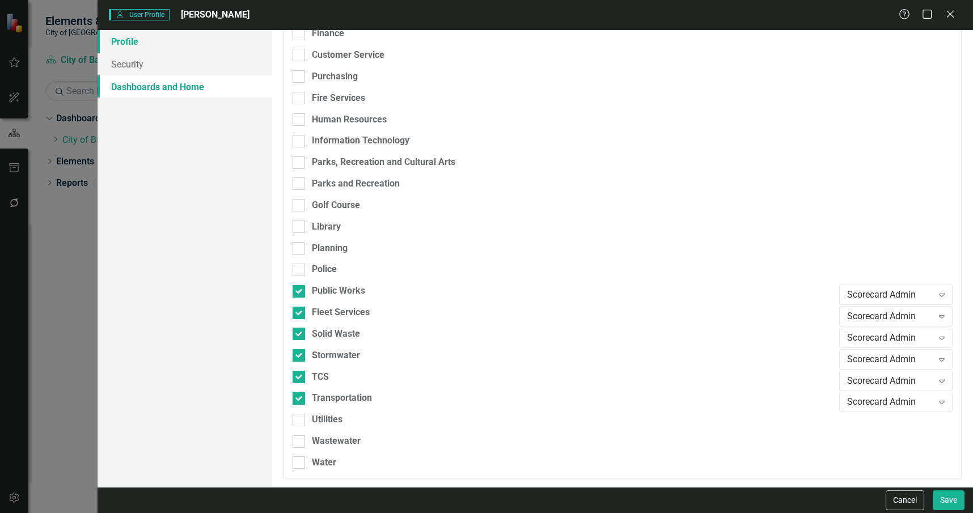
click at [205, 45] on link "Profile" at bounding box center [185, 41] width 175 height 23
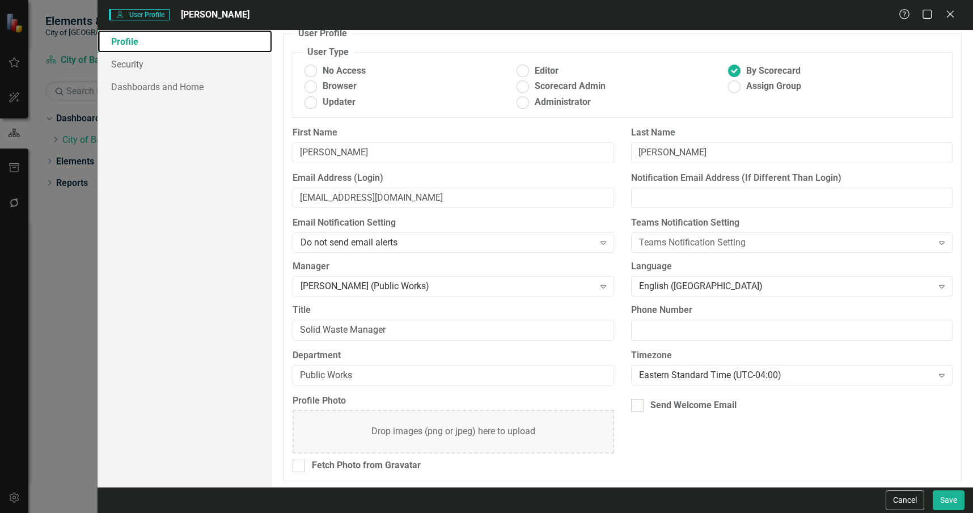
scroll to position [14, 0]
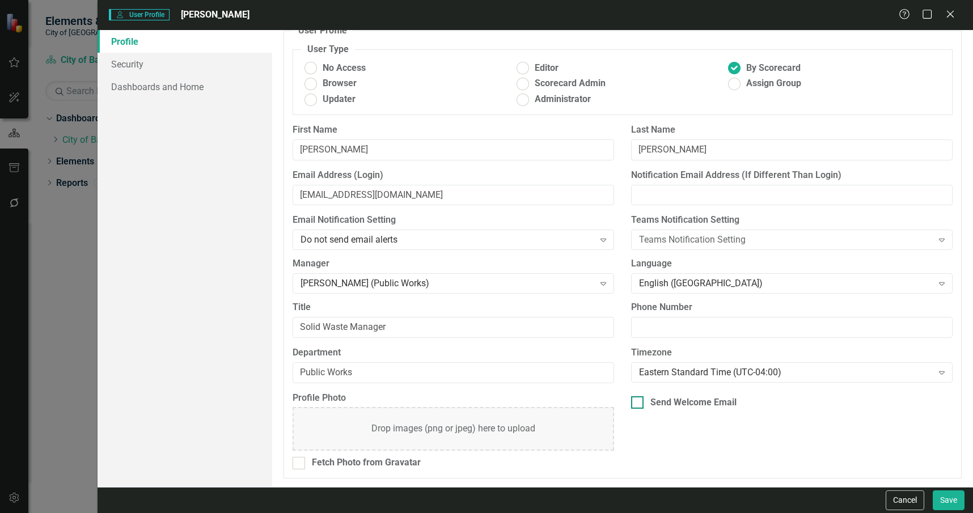
click at [713, 404] on div "Send Welcome Email" at bounding box center [693, 402] width 86 height 13
click at [638, 404] on input "Send Welcome Email" at bounding box center [634, 399] width 7 height 7
checkbox input "true"
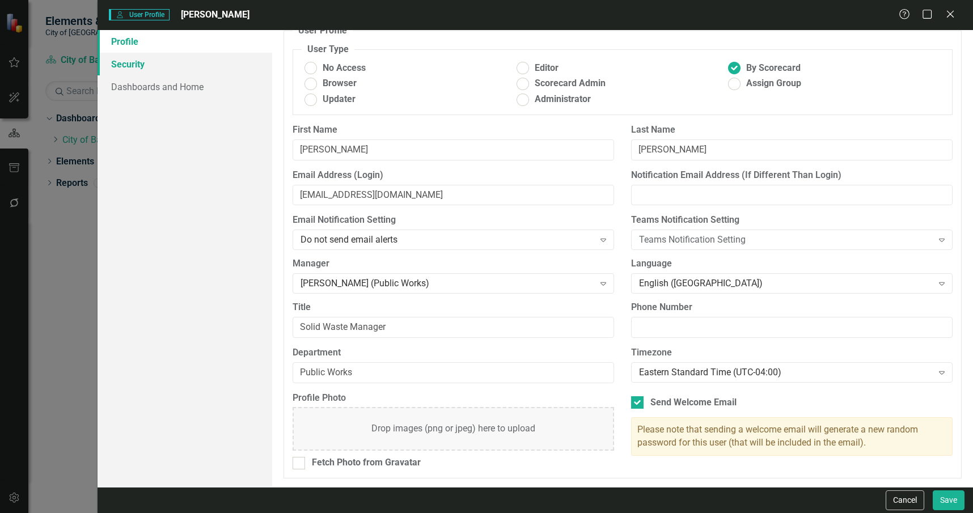
click at [194, 65] on link "Security" at bounding box center [185, 64] width 175 height 23
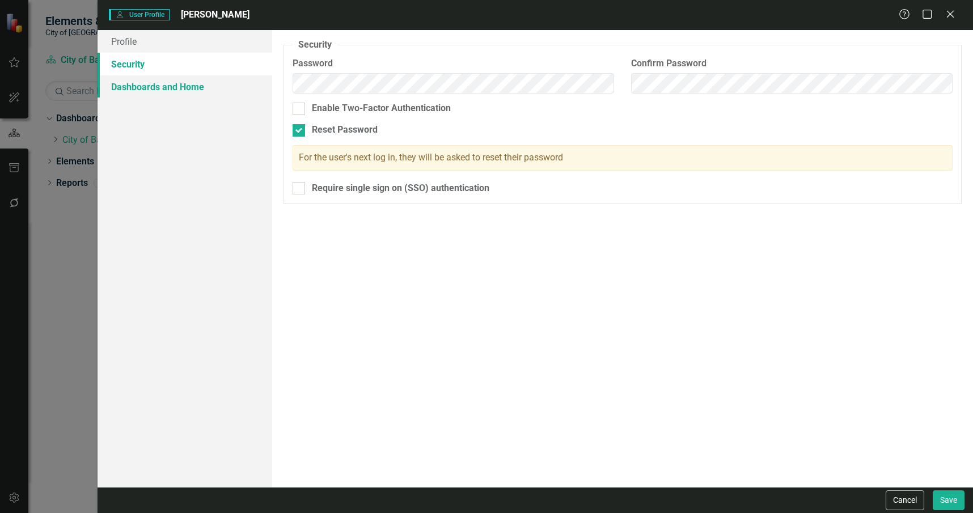
click at [210, 84] on link "Dashboards and Home" at bounding box center [185, 86] width 175 height 23
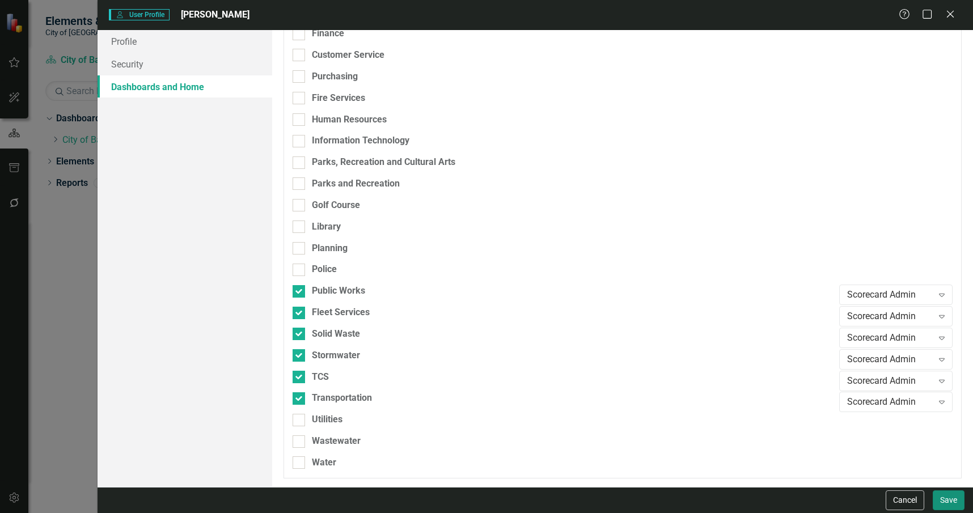
click at [951, 502] on button "Save" at bounding box center [949, 500] width 32 height 20
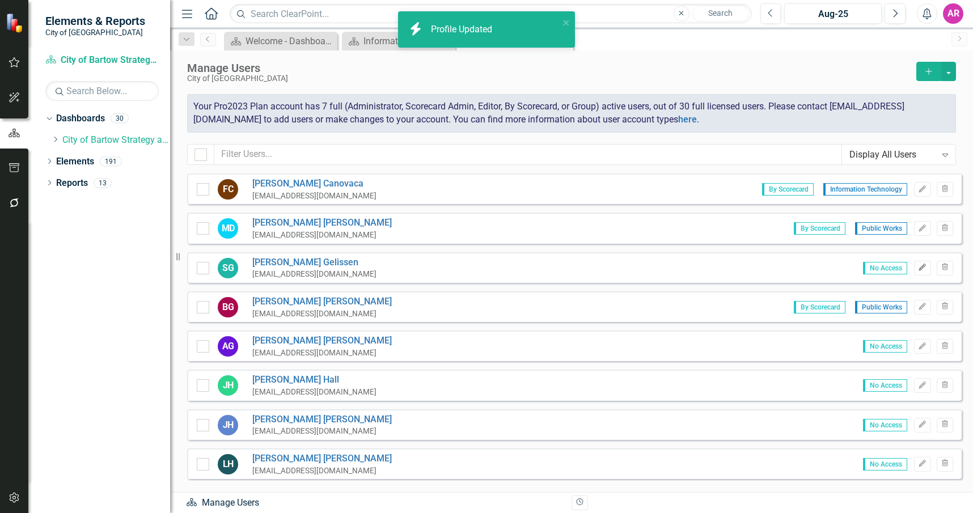
click at [918, 267] on icon "Edit" at bounding box center [922, 267] width 9 height 7
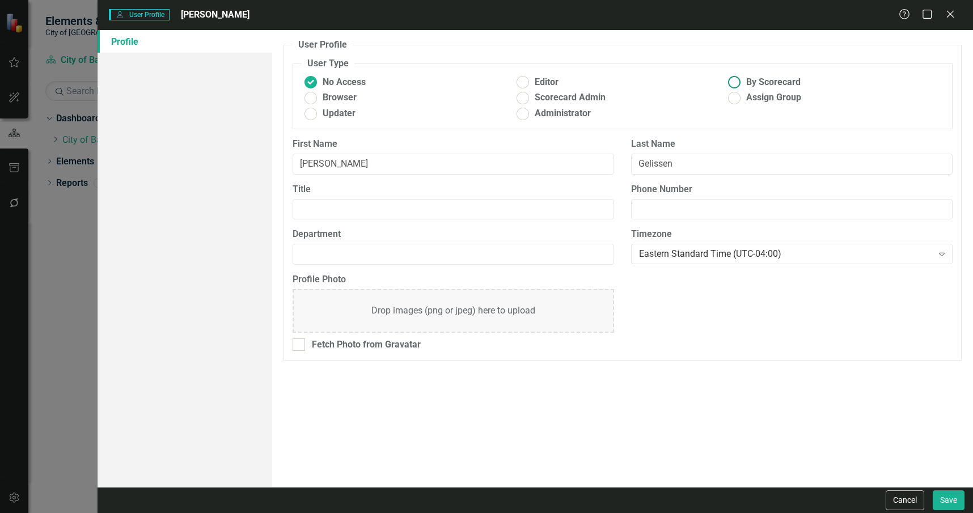
click at [768, 78] on span "By Scorecard" at bounding box center [773, 82] width 54 height 13
click at [743, 78] on input "By Scorecard" at bounding box center [735, 83] width 18 height 18
radio input "true"
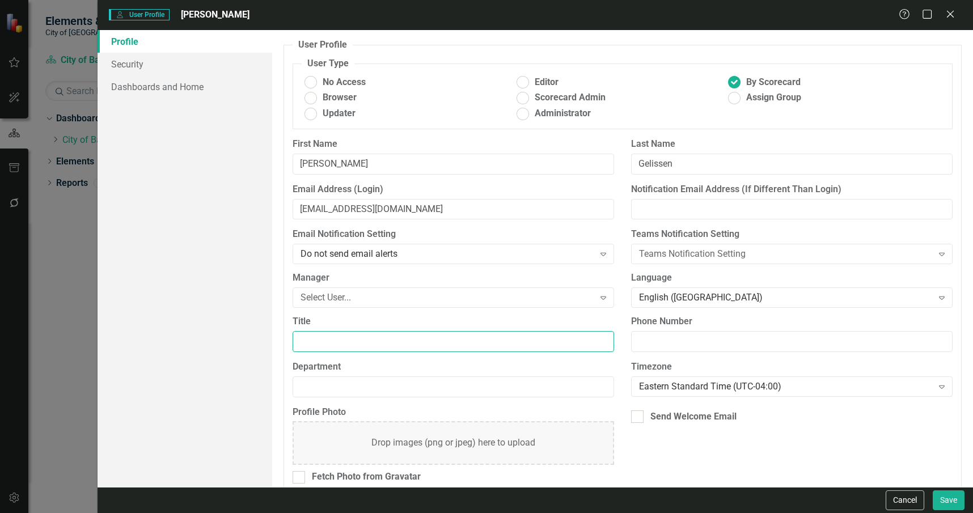
click at [345, 341] on input "Title" at bounding box center [453, 341] width 321 height 21
type input "Customer Service Manager"
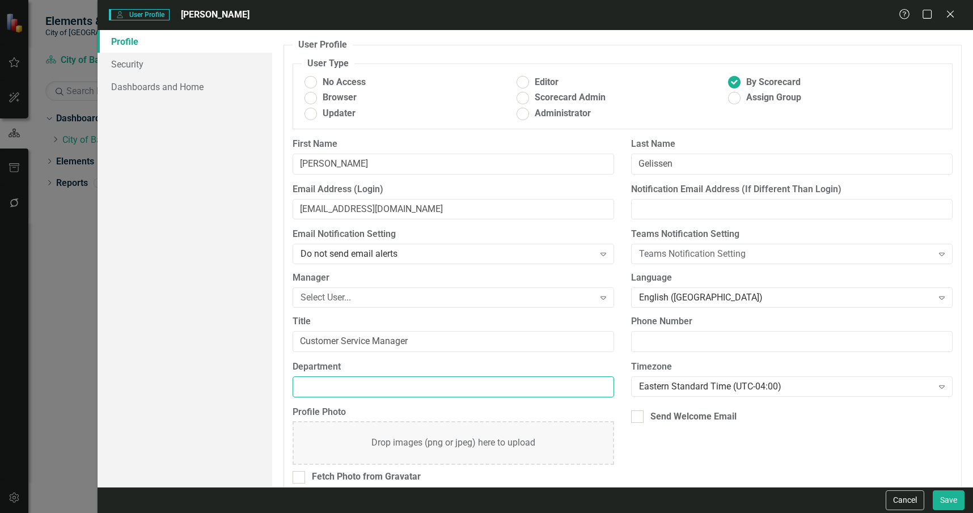
click at [394, 380] on input "Department" at bounding box center [453, 386] width 321 height 21
type input "C"
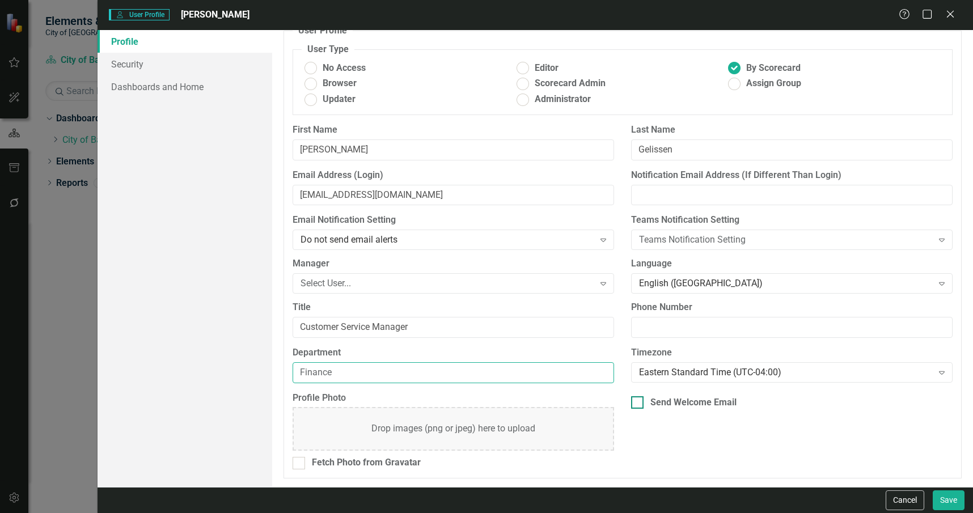
type input "Finance"
click at [692, 404] on div "Send Welcome Email" at bounding box center [693, 402] width 86 height 13
click at [638, 404] on input "Send Welcome Email" at bounding box center [634, 399] width 7 height 7
checkbox input "true"
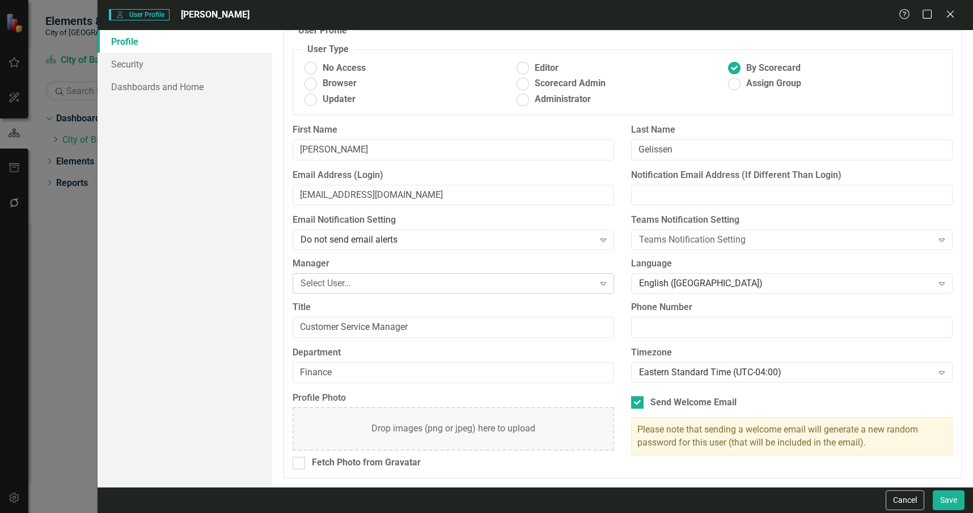
click at [372, 277] on div "Select User..." at bounding box center [446, 283] width 293 height 13
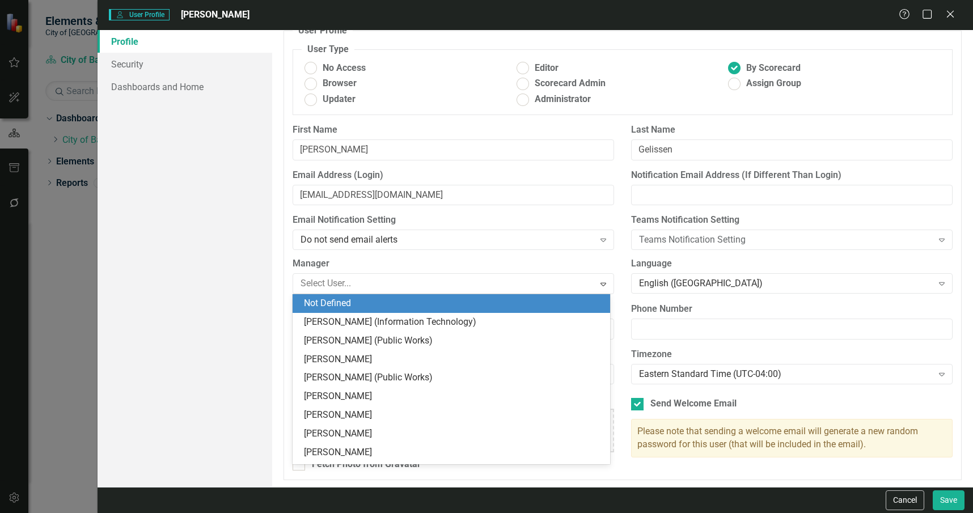
type input "p"
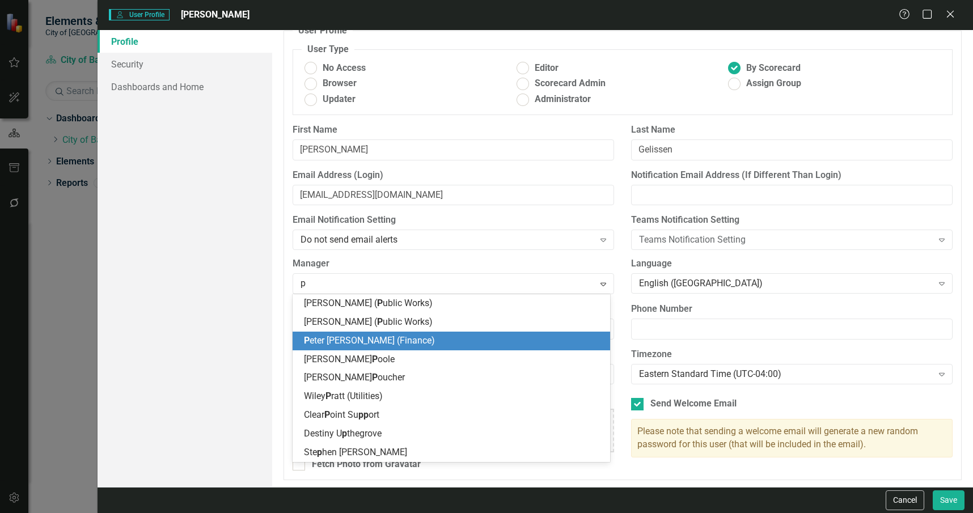
click at [373, 345] on span "P eter Lear (Finance)" at bounding box center [369, 340] width 131 height 11
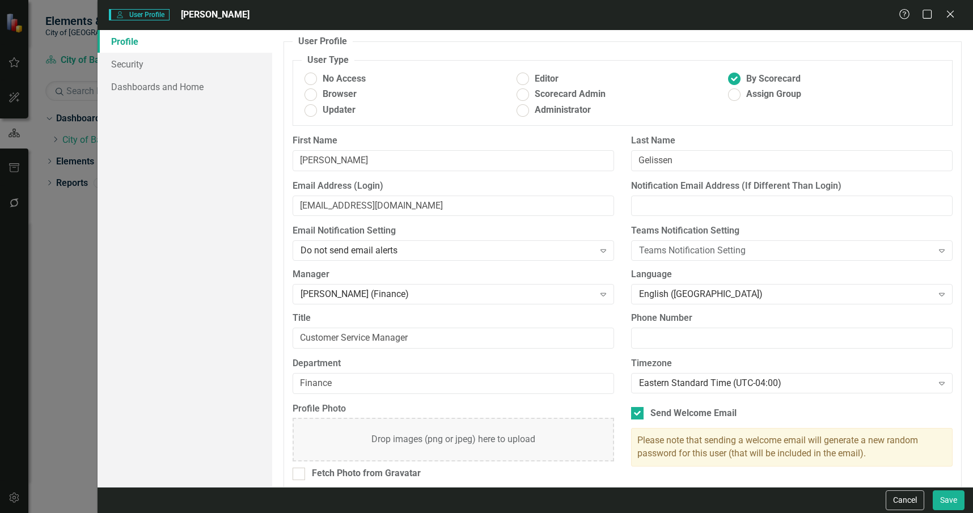
scroll to position [0, 0]
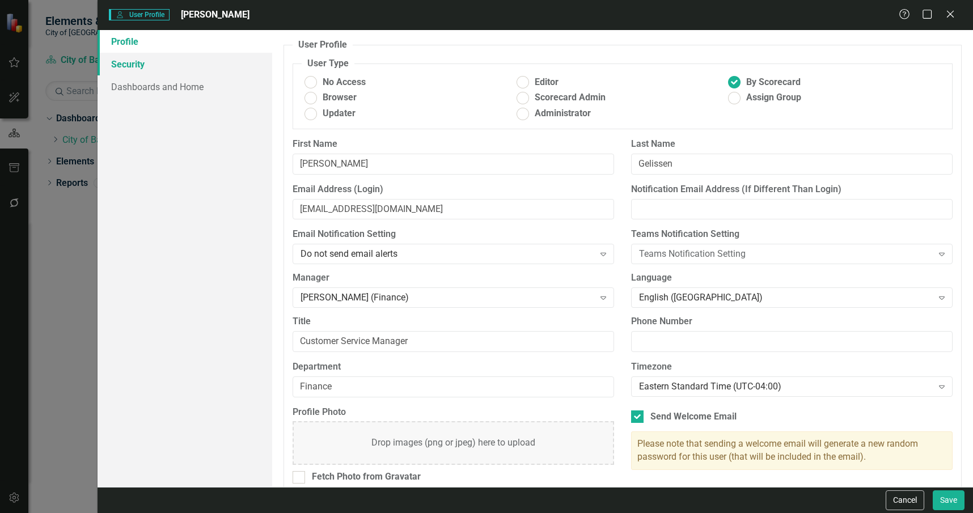
click at [217, 65] on link "Security" at bounding box center [185, 64] width 175 height 23
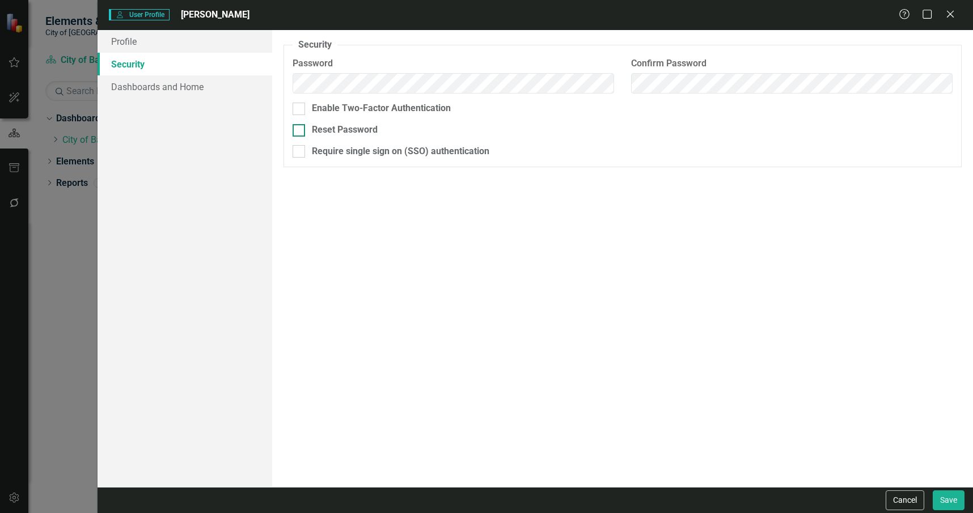
click at [351, 130] on div "Reset Password" at bounding box center [345, 130] width 66 height 13
click at [300, 130] on input "Reset Password" at bounding box center [296, 127] width 7 height 7
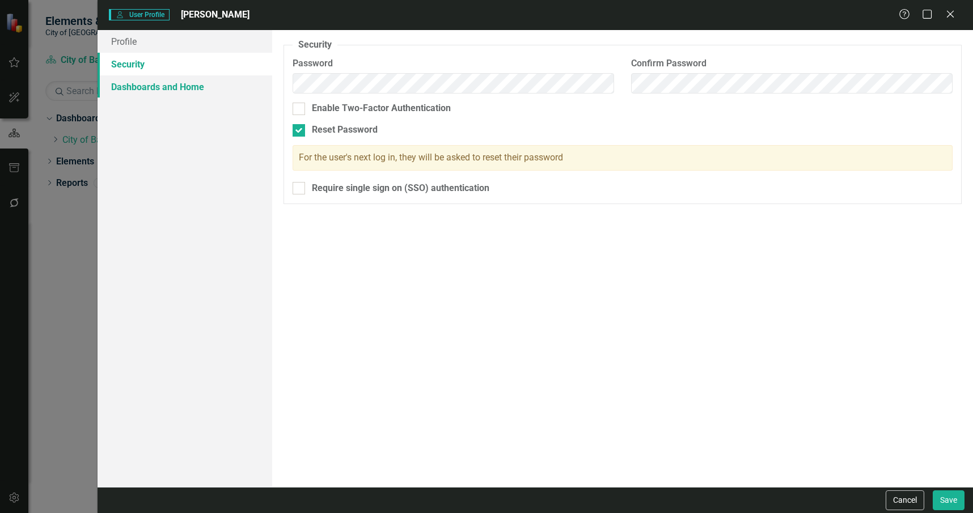
click at [196, 89] on link "Dashboards and Home" at bounding box center [185, 86] width 175 height 23
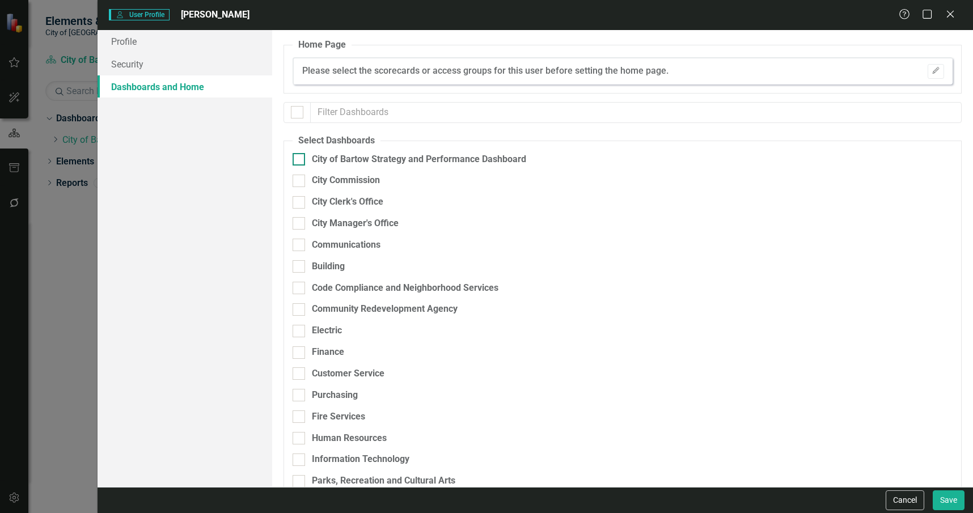
click at [344, 153] on div "City of Bartow Strategy and Performance Dashboard" at bounding box center [419, 159] width 214 height 13
click at [300, 153] on input "City of Bartow Strategy and Performance Dashboard" at bounding box center [296, 156] width 7 height 7
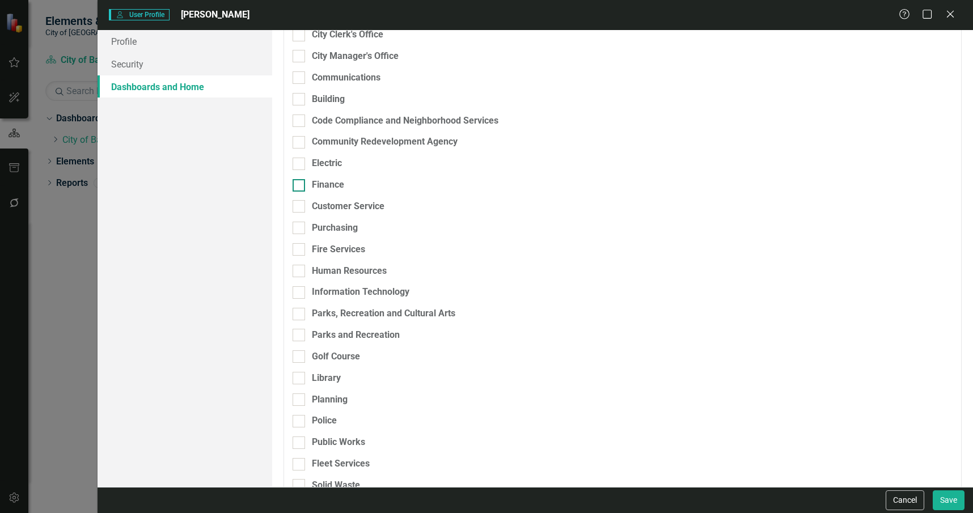
scroll to position [170, 0]
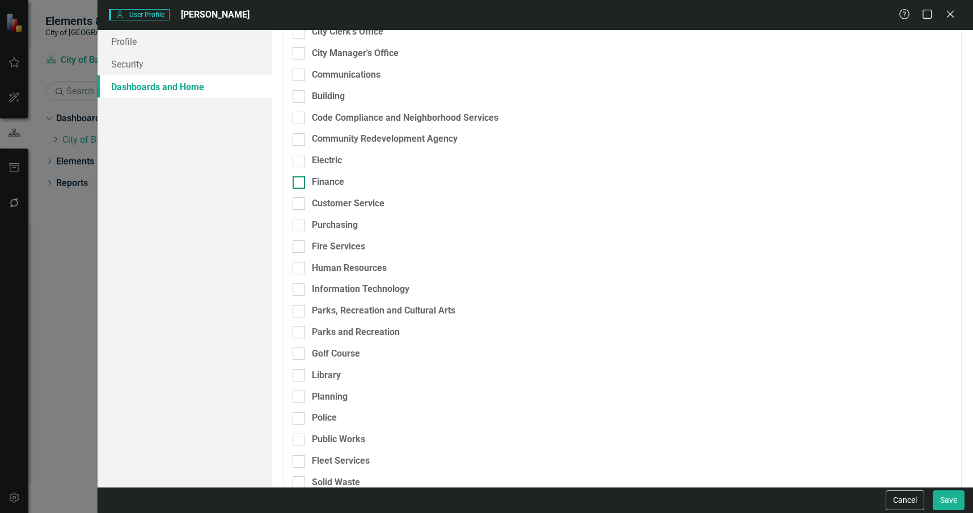
click at [345, 184] on div "Finance" at bounding box center [563, 182] width 541 height 13
click at [300, 184] on input "Finance" at bounding box center [296, 179] width 7 height 7
click at [348, 192] on div "Finance" at bounding box center [563, 187] width 541 height 22
click at [355, 201] on div "Customer Service" at bounding box center [348, 203] width 73 height 13
click at [300, 201] on input "Customer Service" at bounding box center [296, 200] width 7 height 7
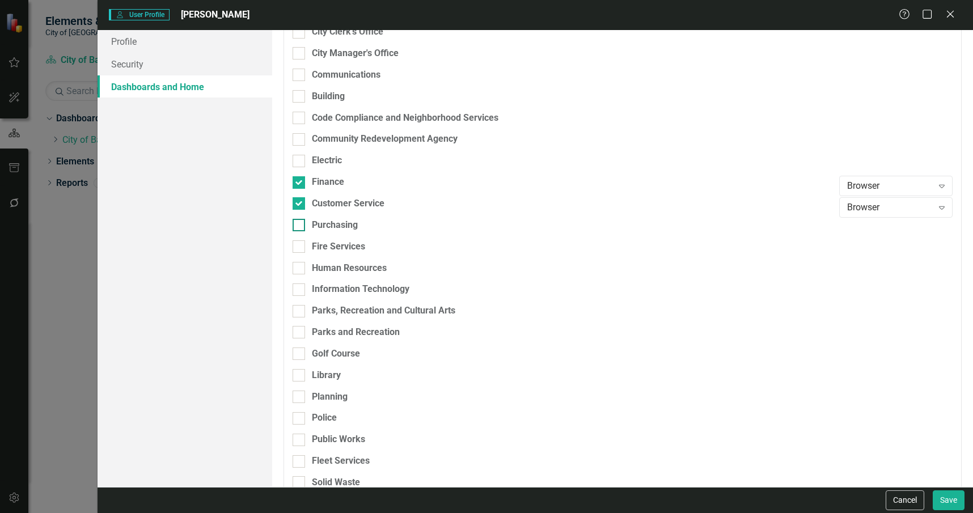
click at [357, 227] on div "Purchasing" at bounding box center [335, 225] width 46 height 13
click at [300, 226] on input "Purchasing" at bounding box center [296, 222] width 7 height 7
click at [855, 187] on div "Browser" at bounding box center [890, 186] width 86 height 13
click at [884, 261] on div "Scorecard Admin" at bounding box center [889, 262] width 95 height 13
click at [874, 203] on div "Browser" at bounding box center [890, 207] width 86 height 13
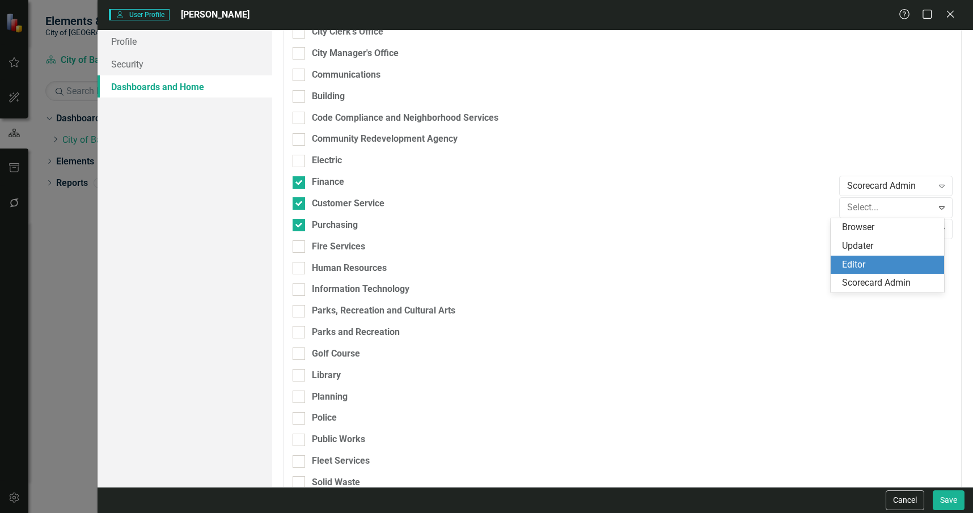
click at [875, 276] on div "Scorecard Admin" at bounding box center [887, 283] width 113 height 19
click at [874, 221] on div "Browser Expand" at bounding box center [895, 229] width 113 height 20
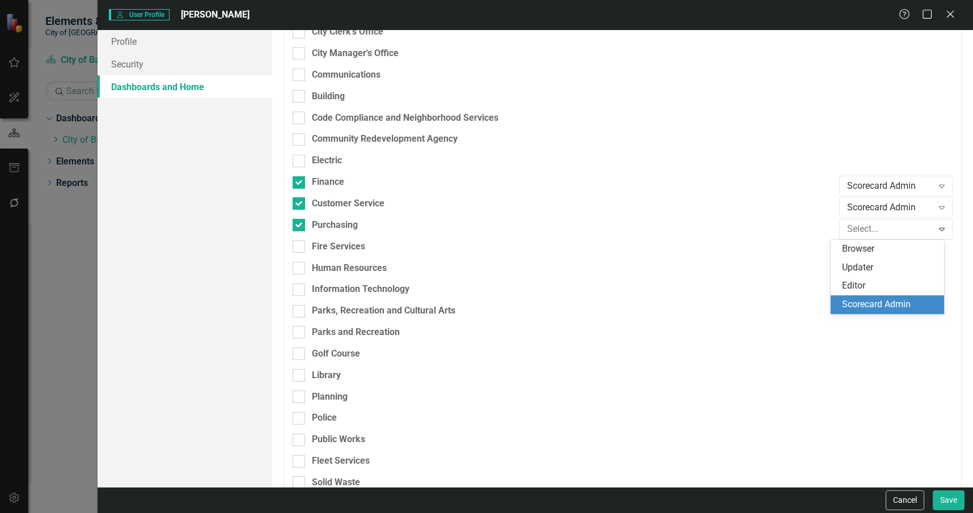
click at [865, 310] on div "Scorecard Admin" at bounding box center [889, 304] width 95 height 13
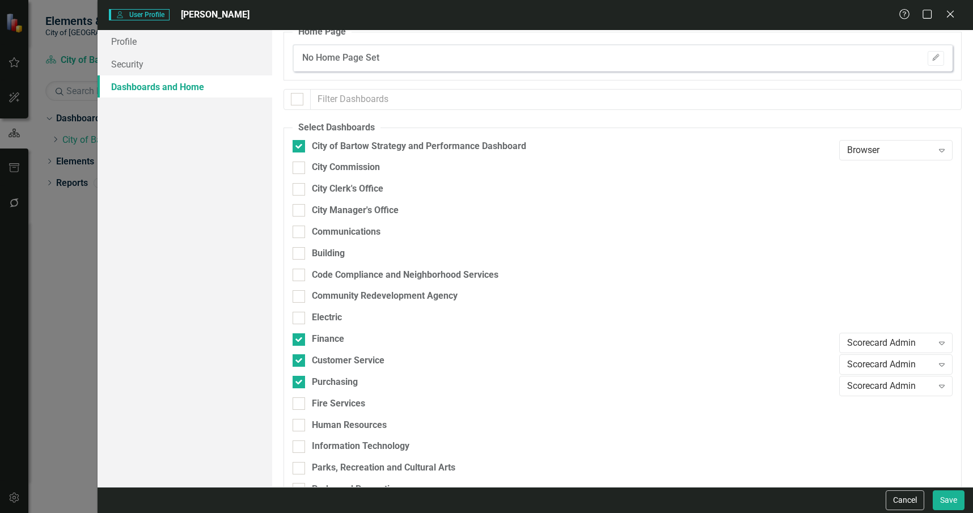
scroll to position [0, 0]
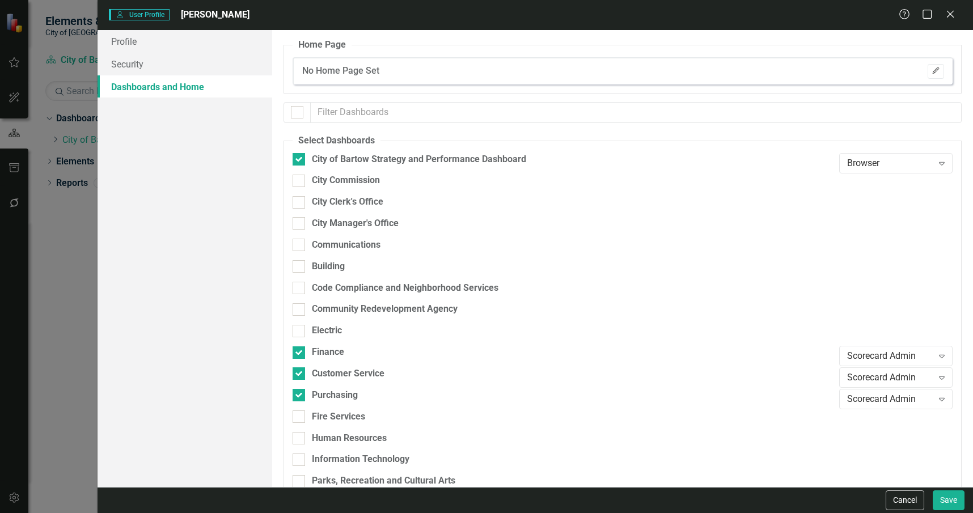
click at [931, 74] on icon "Edit" at bounding box center [935, 70] width 9 height 7
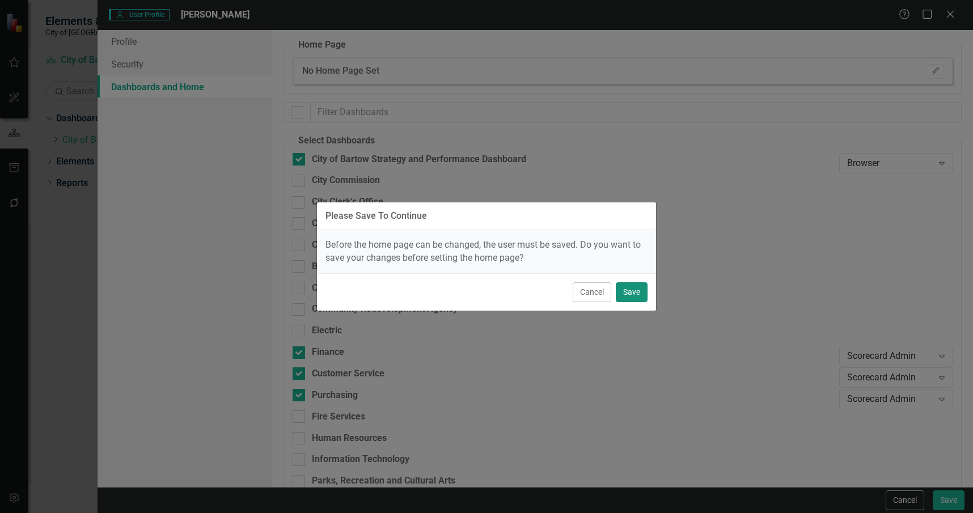
click at [624, 295] on button "Save" at bounding box center [632, 292] width 32 height 20
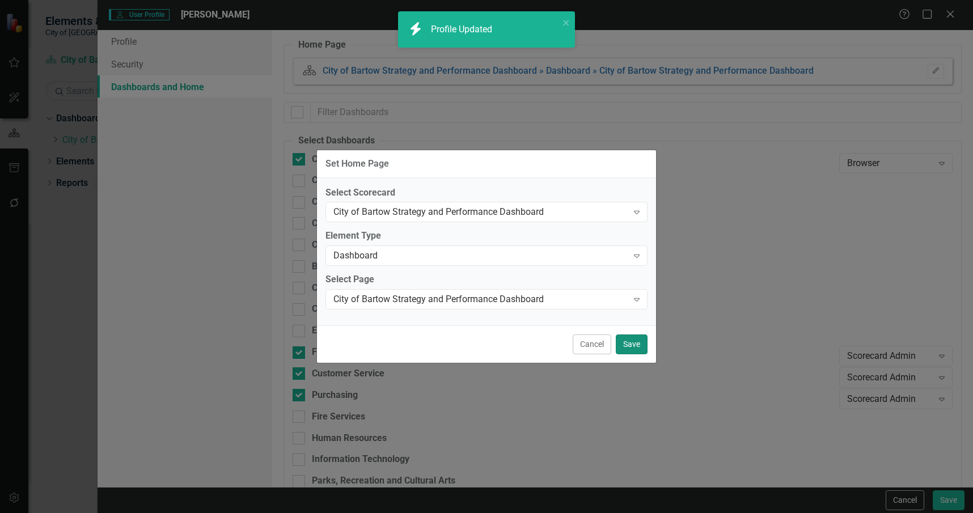
click at [639, 341] on button "Save" at bounding box center [632, 344] width 32 height 20
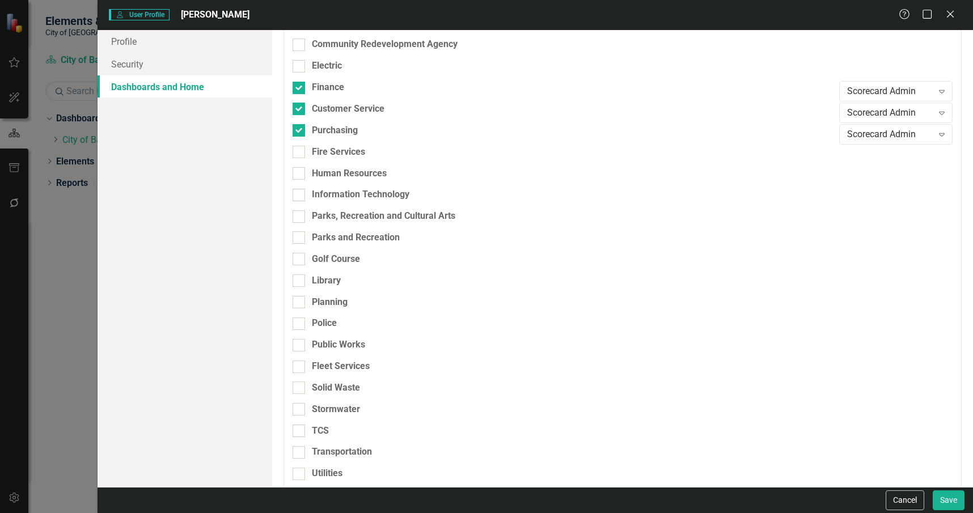
scroll to position [319, 0]
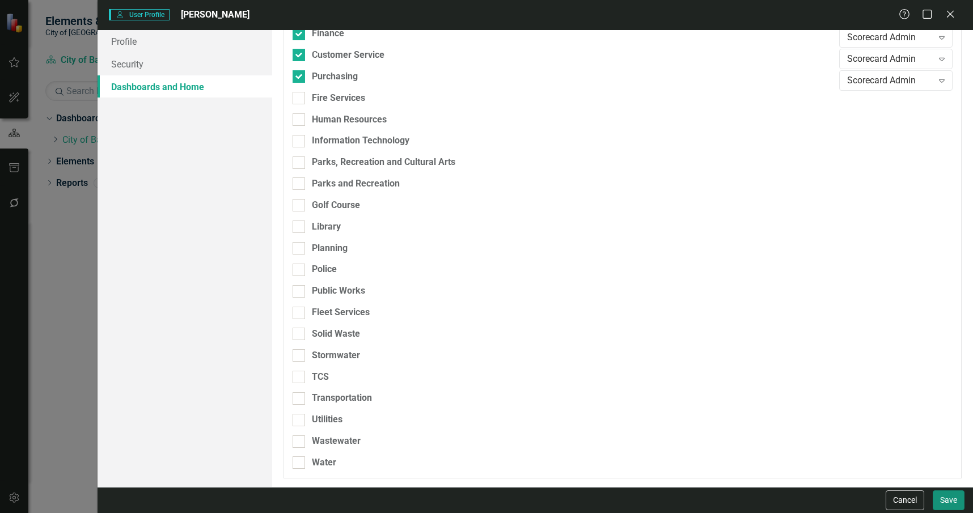
click at [945, 498] on button "Save" at bounding box center [949, 500] width 32 height 20
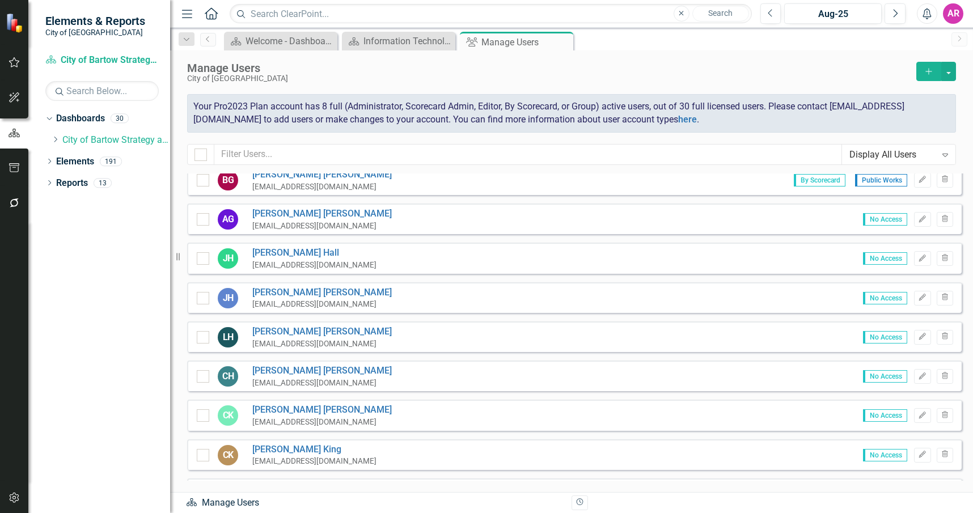
scroll to position [57, 0]
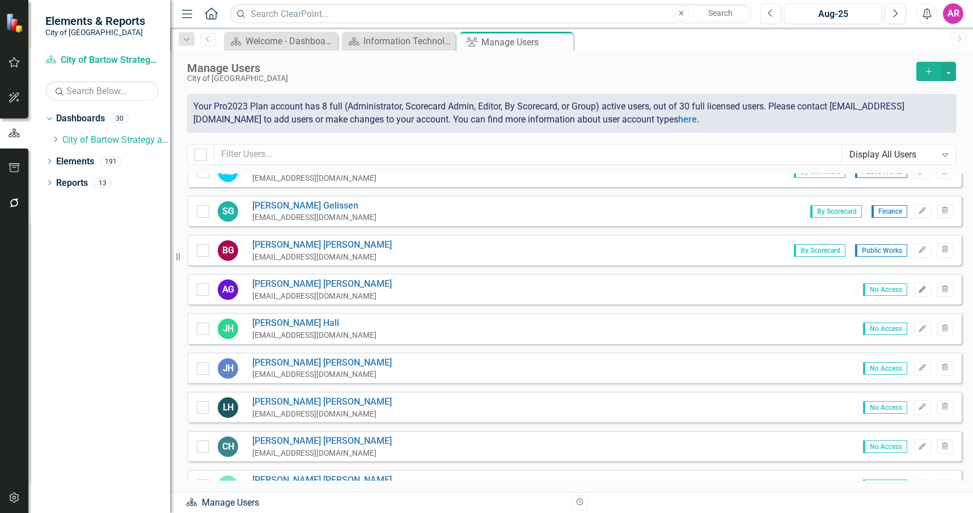
click at [918, 291] on icon "Edit" at bounding box center [922, 289] width 9 height 7
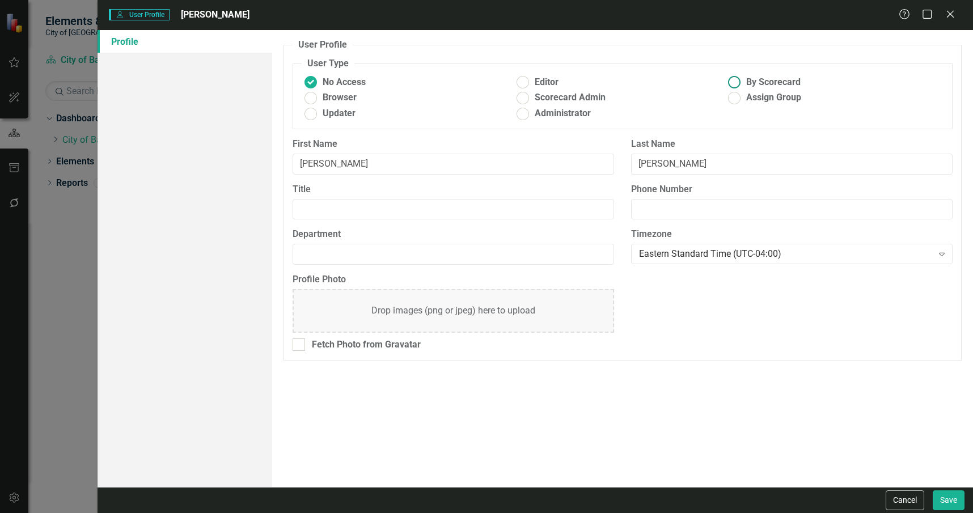
click at [784, 75] on fieldset "User Type No Access Editor By Scorecard Browser Scorecard Admin Assign Group Up…" at bounding box center [623, 93] width 660 height 72
click at [787, 82] on span "By Scorecard" at bounding box center [773, 82] width 54 height 13
click at [743, 82] on input "By Scorecard" at bounding box center [735, 83] width 18 height 18
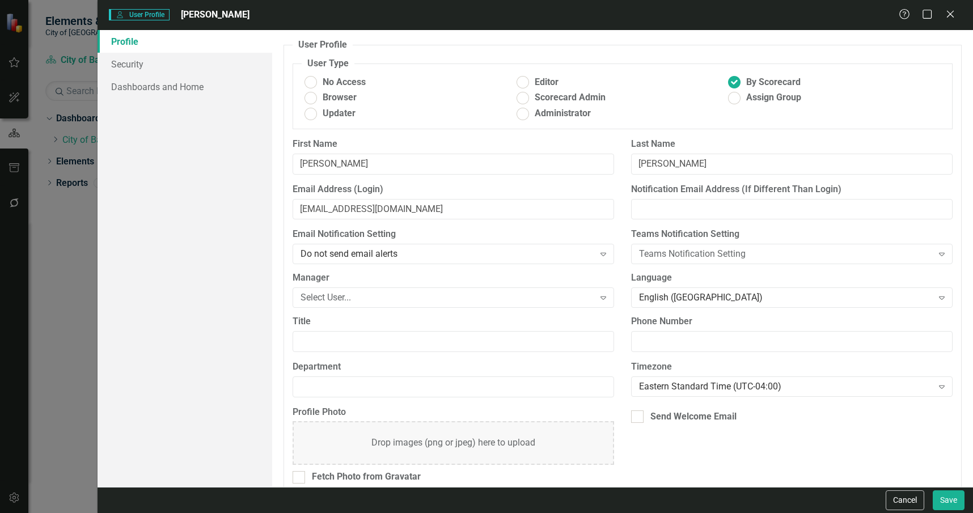
click at [484, 354] on div "Title" at bounding box center [453, 337] width 338 height 45
click at [472, 344] on input "Title" at bounding box center [453, 341] width 321 height 21
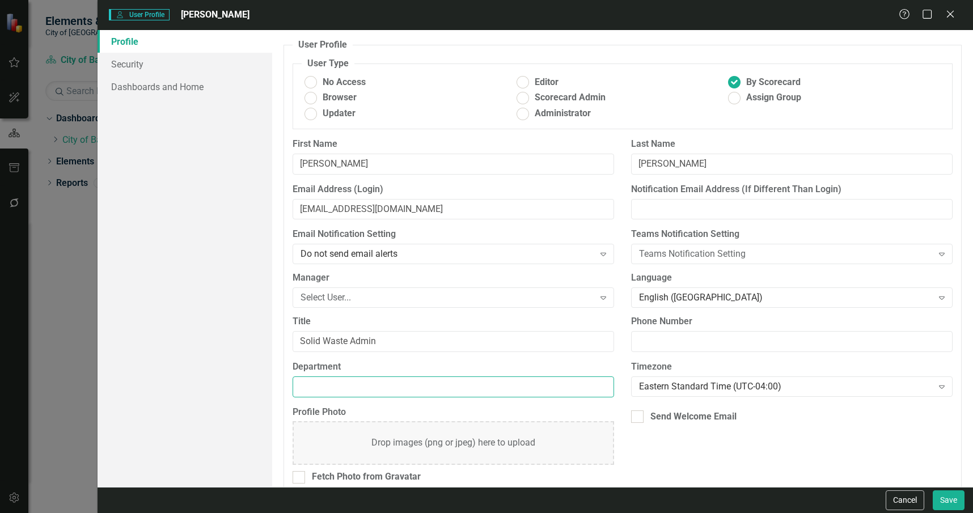
click at [475, 389] on input "Department" at bounding box center [453, 386] width 321 height 21
click at [337, 294] on div "Select User..." at bounding box center [446, 297] width 293 height 13
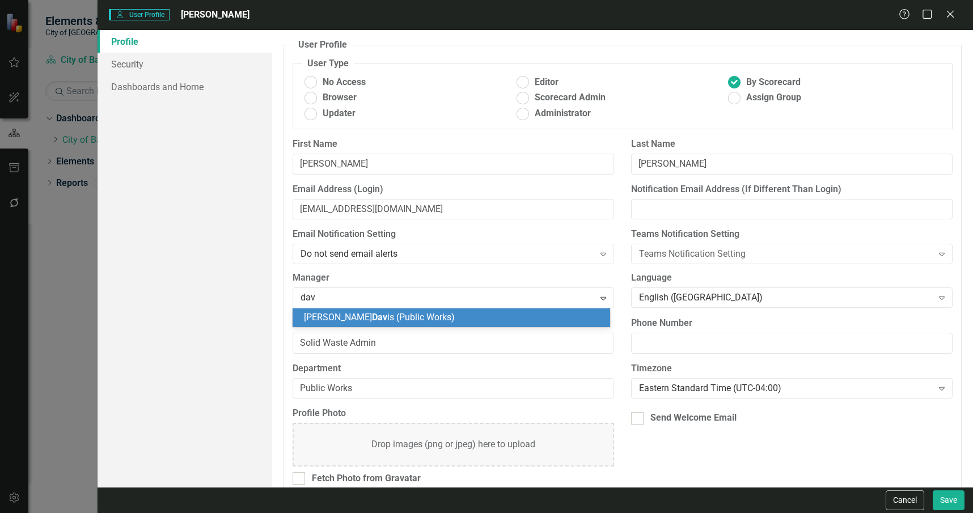
click at [361, 317] on span "Michael Dav is (Public Works)" at bounding box center [379, 317] width 151 height 11
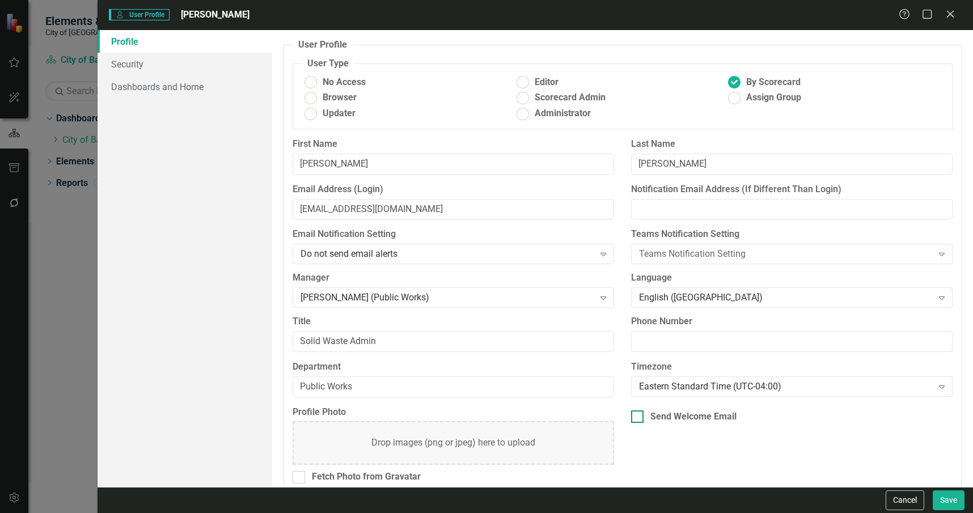
click at [663, 416] on div "Send Welcome Email" at bounding box center [693, 416] width 86 height 13
click at [638, 416] on input "Send Welcome Email" at bounding box center [634, 413] width 7 height 7
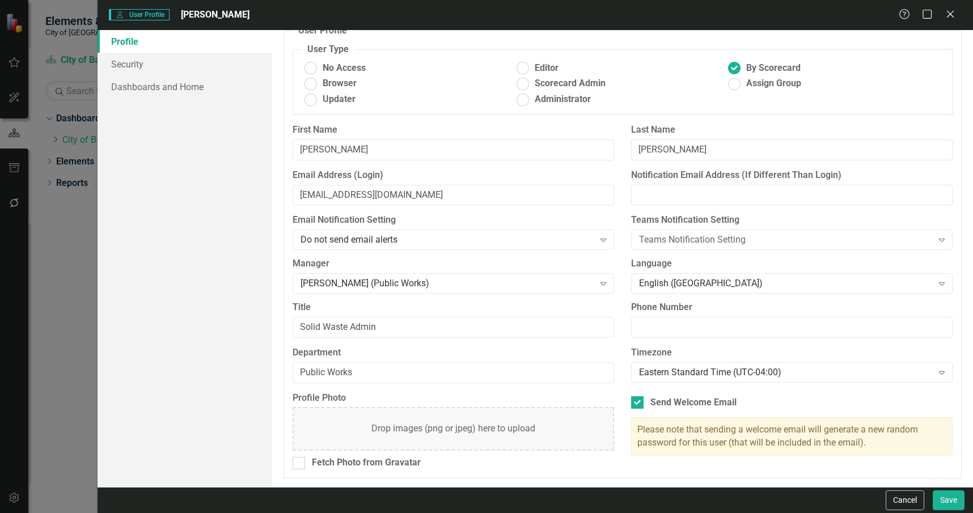
scroll to position [0, 0]
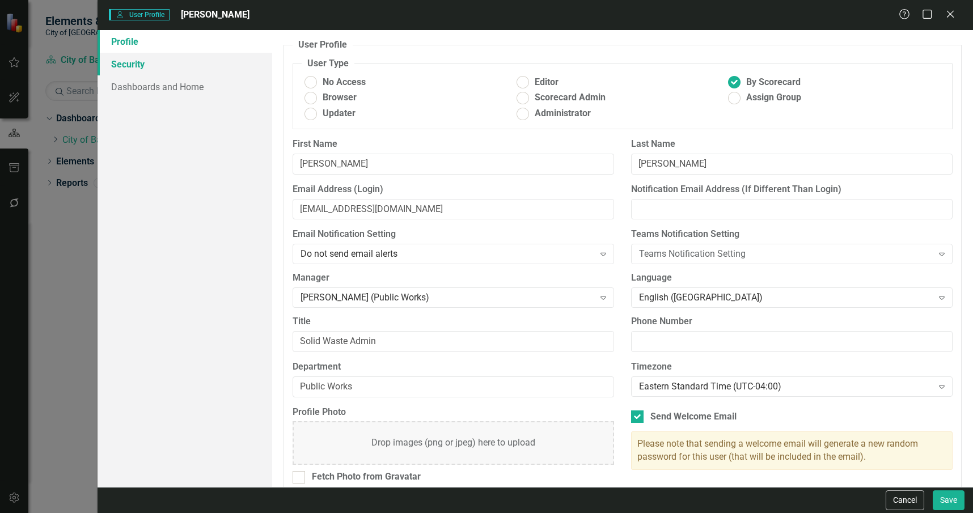
click at [187, 67] on link "Security" at bounding box center [185, 64] width 175 height 23
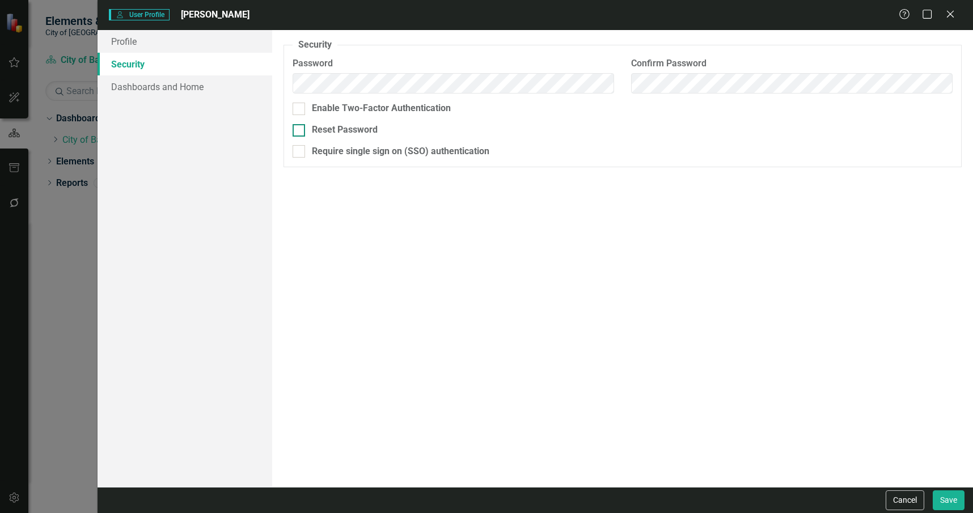
click at [359, 128] on div "Reset Password" at bounding box center [345, 130] width 66 height 13
click at [300, 128] on input "Reset Password" at bounding box center [296, 127] width 7 height 7
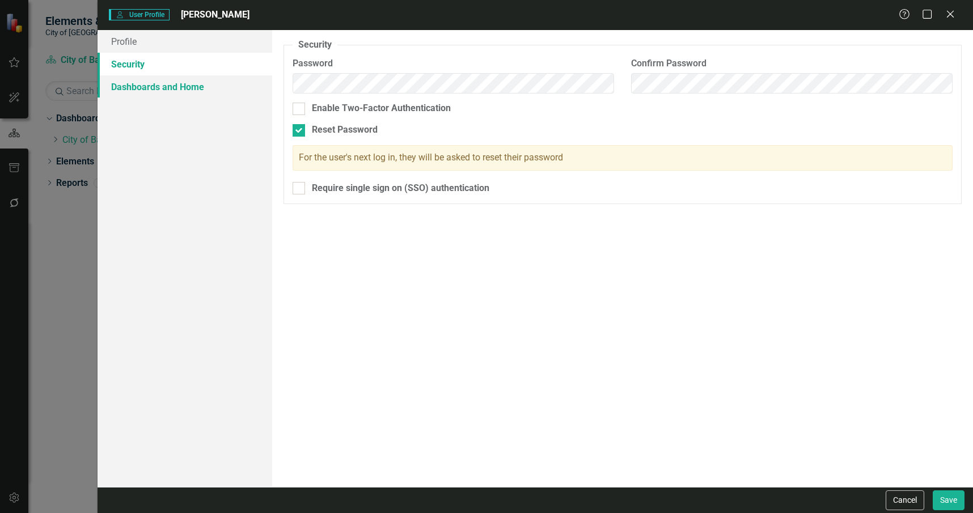
click at [172, 85] on link "Dashboards and Home" at bounding box center [185, 86] width 175 height 23
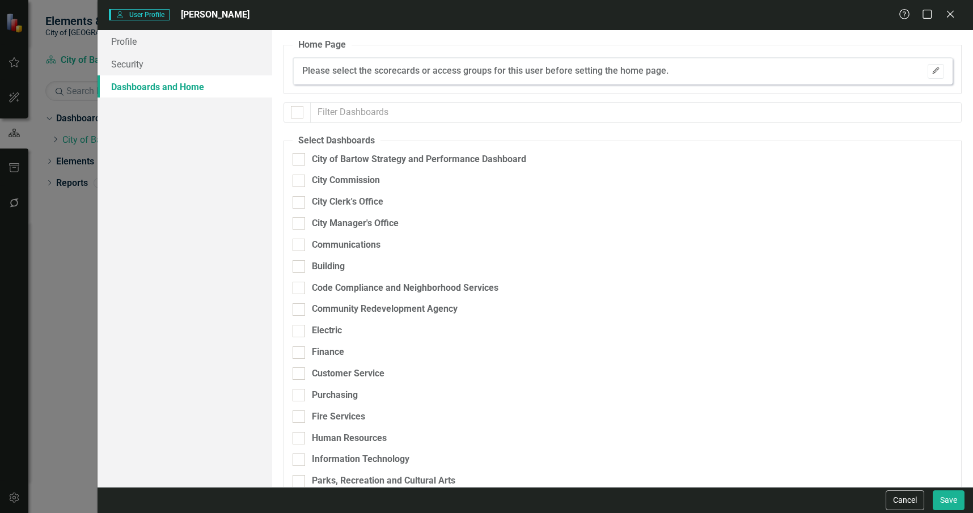
click at [931, 71] on icon "Edit" at bounding box center [935, 70] width 9 height 7
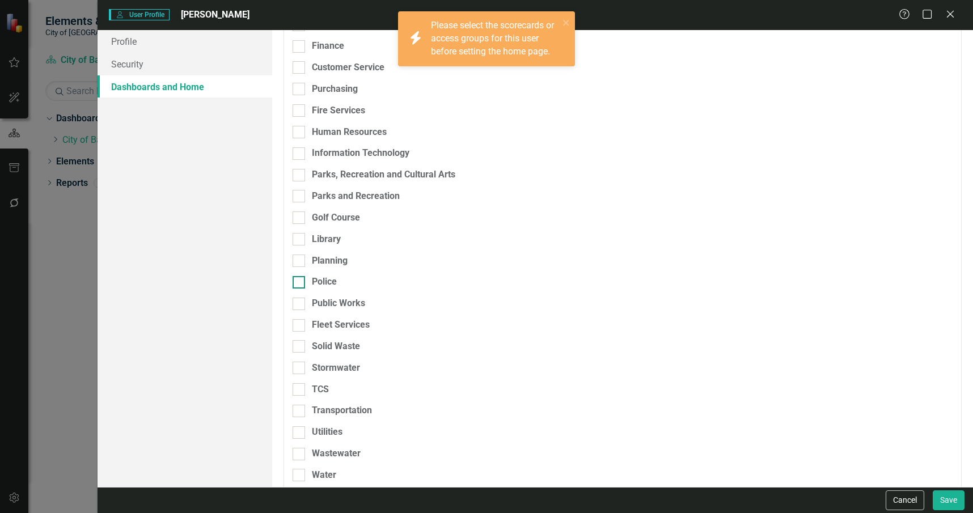
scroll to position [319, 0]
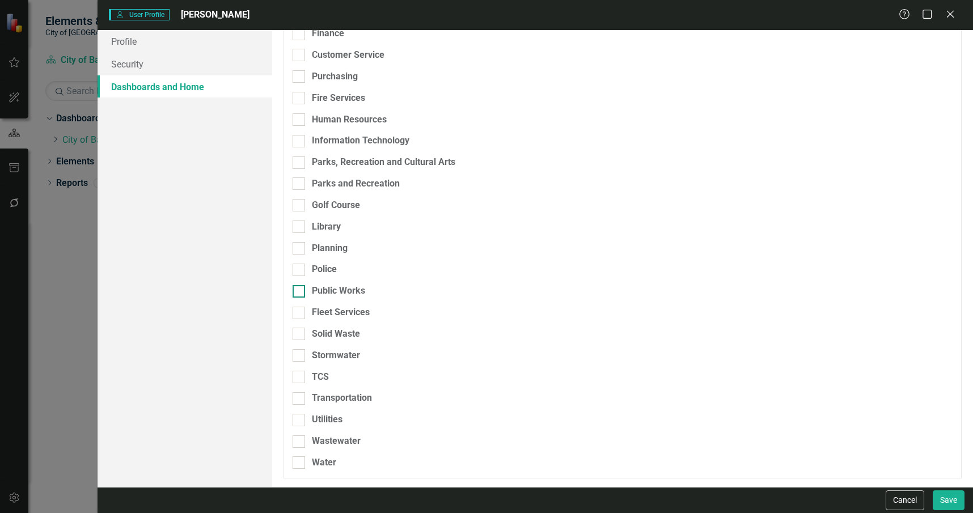
click at [345, 291] on div "Public Works" at bounding box center [338, 291] width 53 height 13
click at [300, 291] on input "Public Works" at bounding box center [296, 288] width 7 height 7
click at [359, 328] on div "Solid Waste" at bounding box center [336, 334] width 48 height 13
click at [300, 328] on input "Solid Waste" at bounding box center [296, 331] width 7 height 7
click at [876, 336] on div "Browser" at bounding box center [890, 338] width 86 height 13
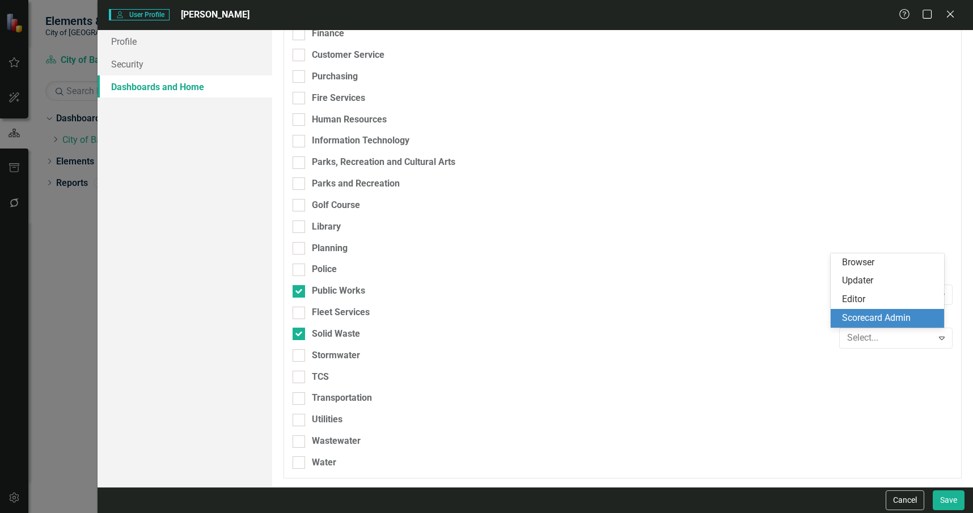
click at [876, 319] on div "Scorecard Admin" at bounding box center [889, 318] width 95 height 13
click at [890, 287] on div "Browser Expand" at bounding box center [895, 295] width 113 height 20
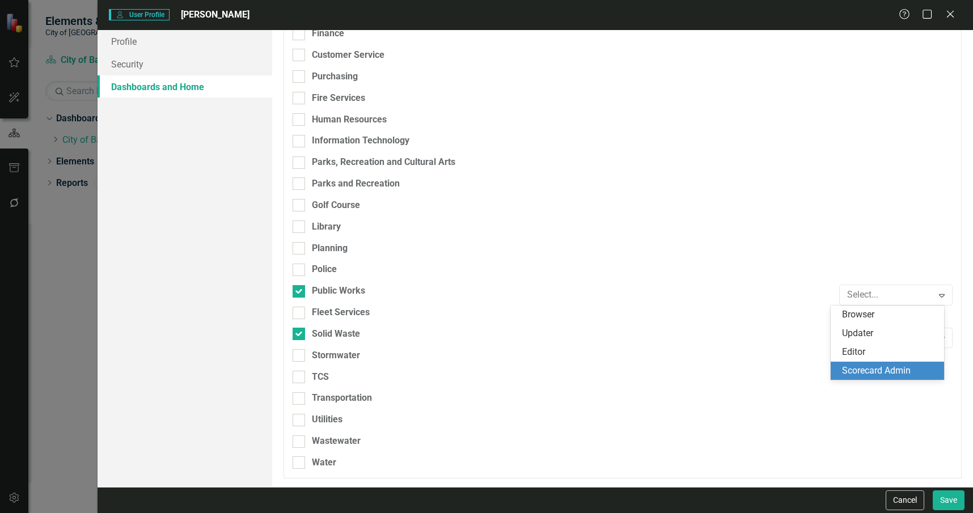
click at [879, 369] on div "Scorecard Admin" at bounding box center [889, 371] width 95 height 13
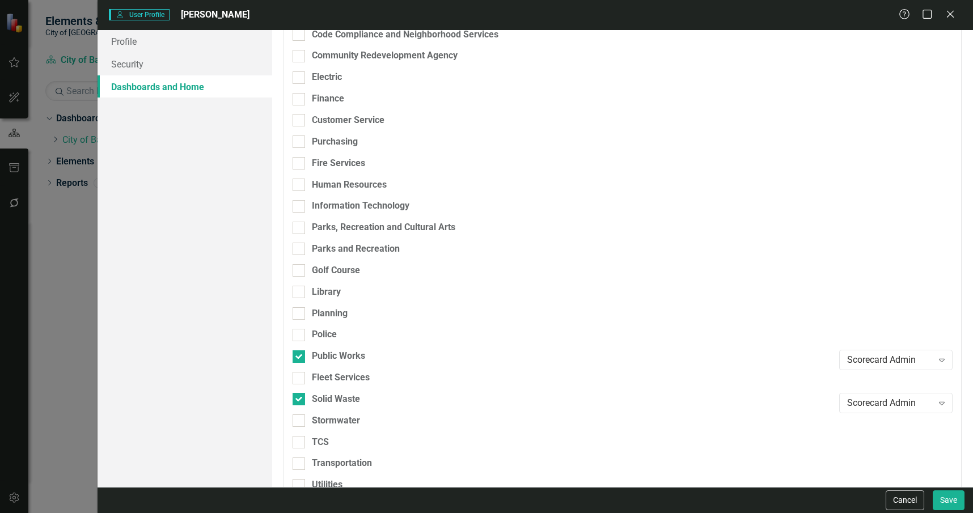
scroll to position [0, 0]
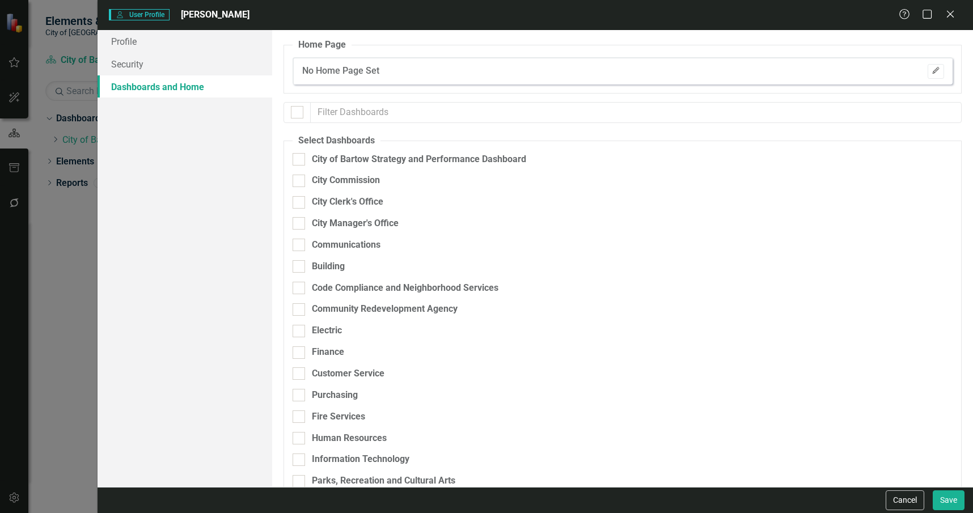
click at [931, 66] on button "Edit" at bounding box center [936, 71] width 16 height 15
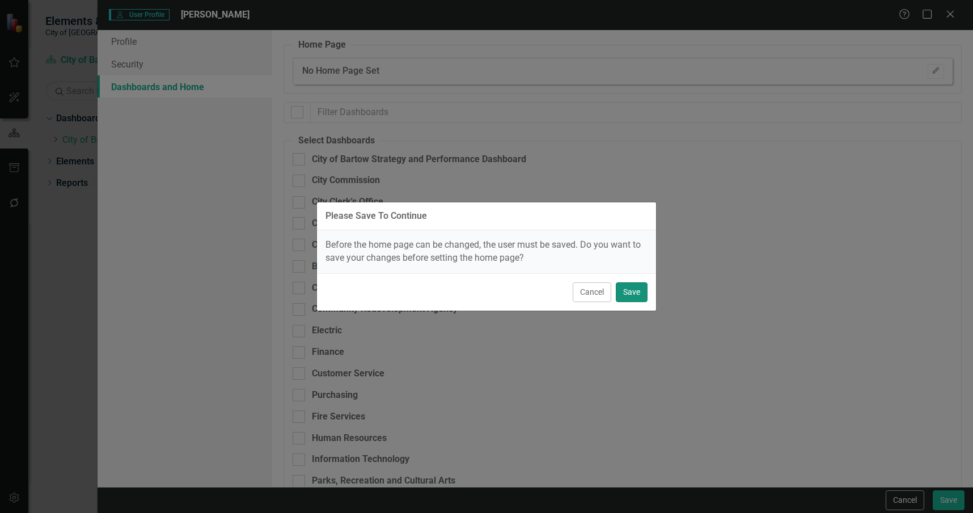
click at [643, 294] on button "Save" at bounding box center [632, 292] width 32 height 20
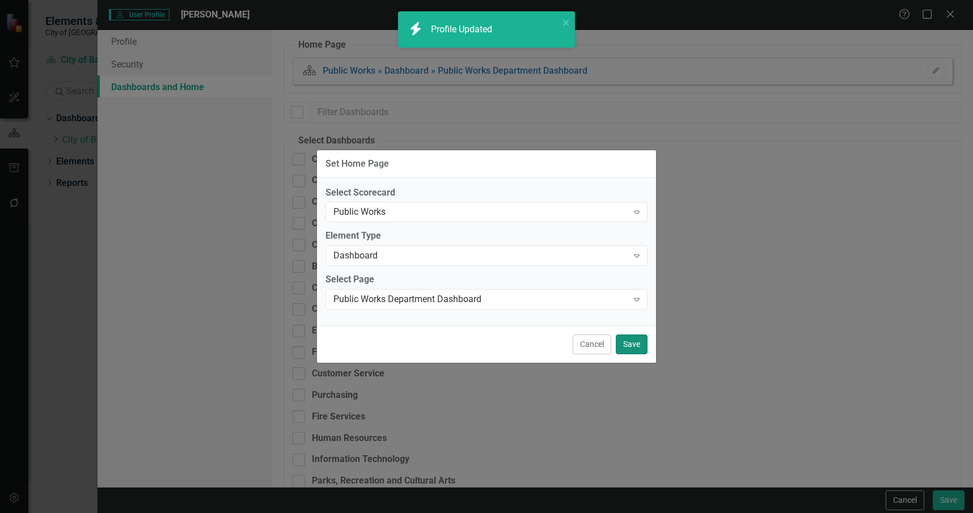
click at [639, 338] on button "Save" at bounding box center [632, 344] width 32 height 20
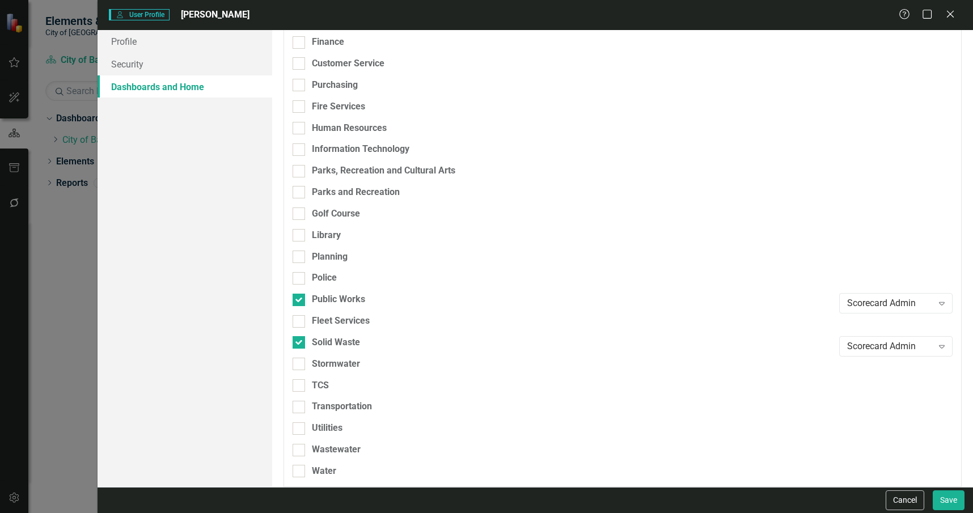
scroll to position [319, 0]
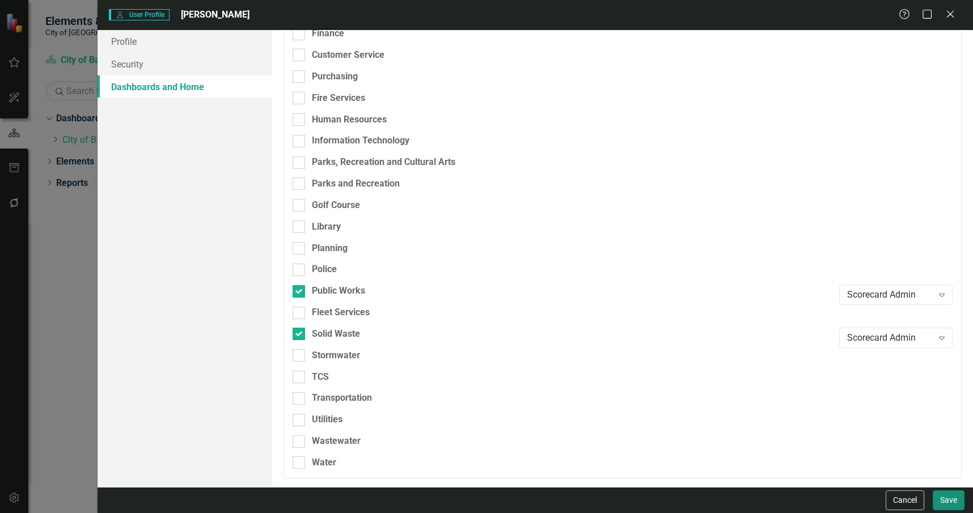
click at [944, 500] on button "Save" at bounding box center [949, 500] width 32 height 20
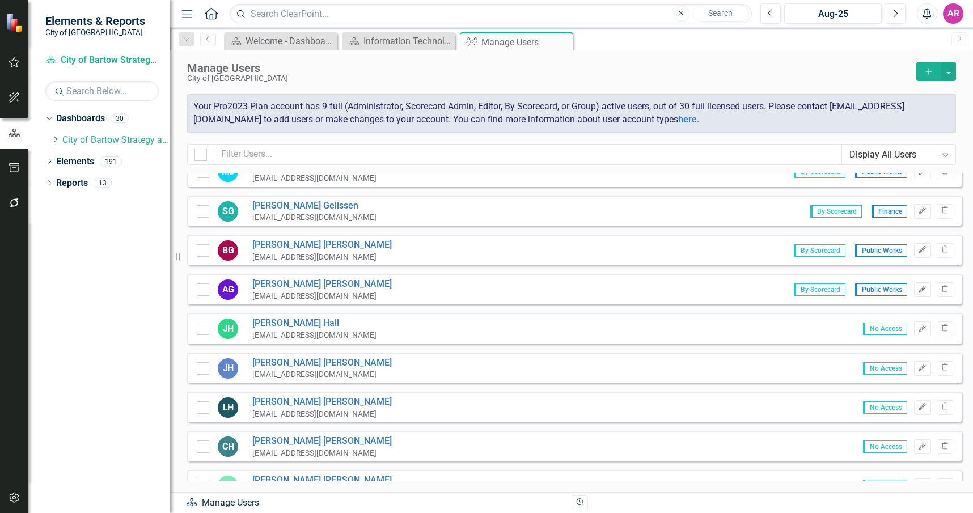
click at [914, 287] on button "Edit" at bounding box center [922, 289] width 16 height 15
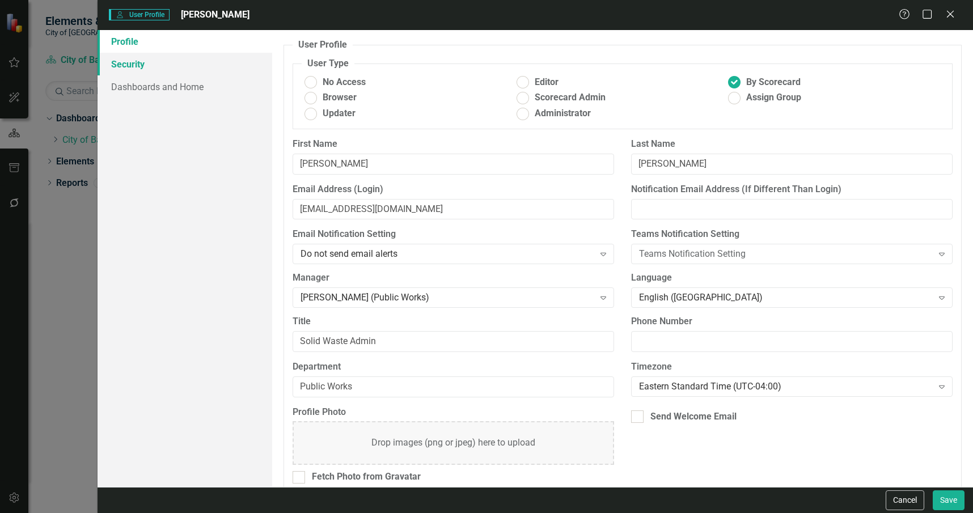
click at [231, 71] on link "Security" at bounding box center [185, 64] width 175 height 23
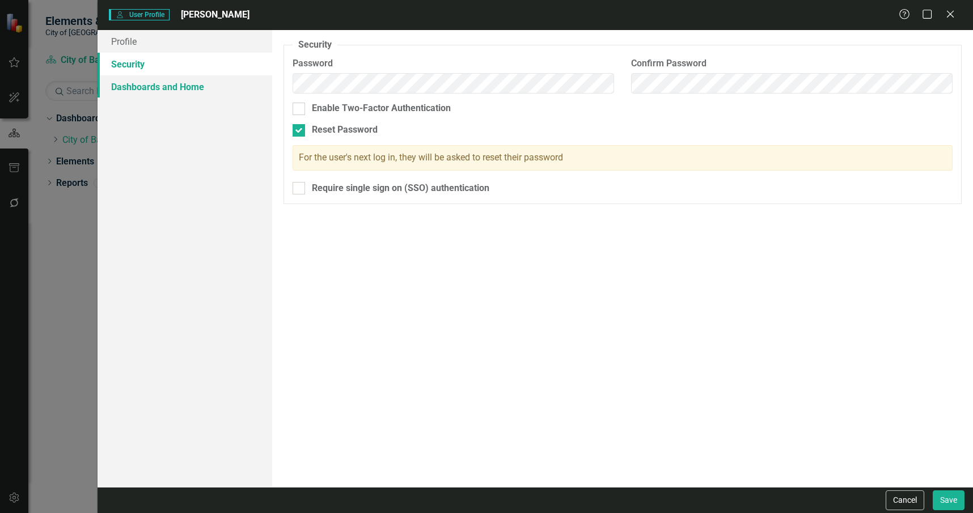
click at [224, 84] on link "Dashboards and Home" at bounding box center [185, 86] width 175 height 23
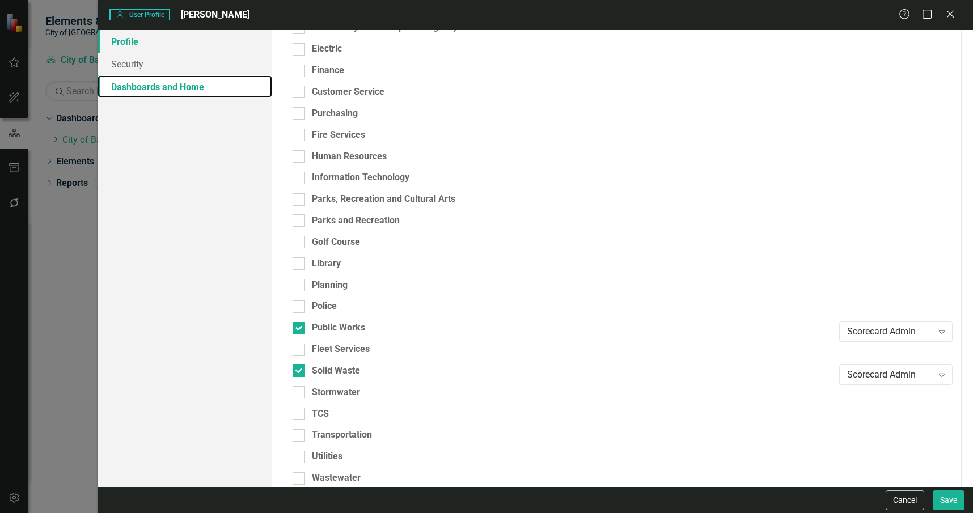
scroll to position [262, 0]
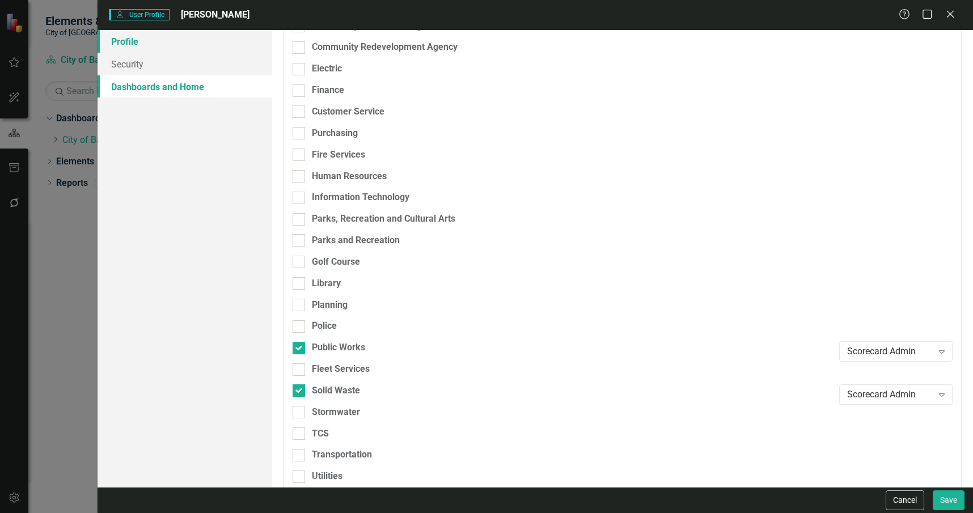
click at [206, 37] on link "Profile" at bounding box center [185, 41] width 175 height 23
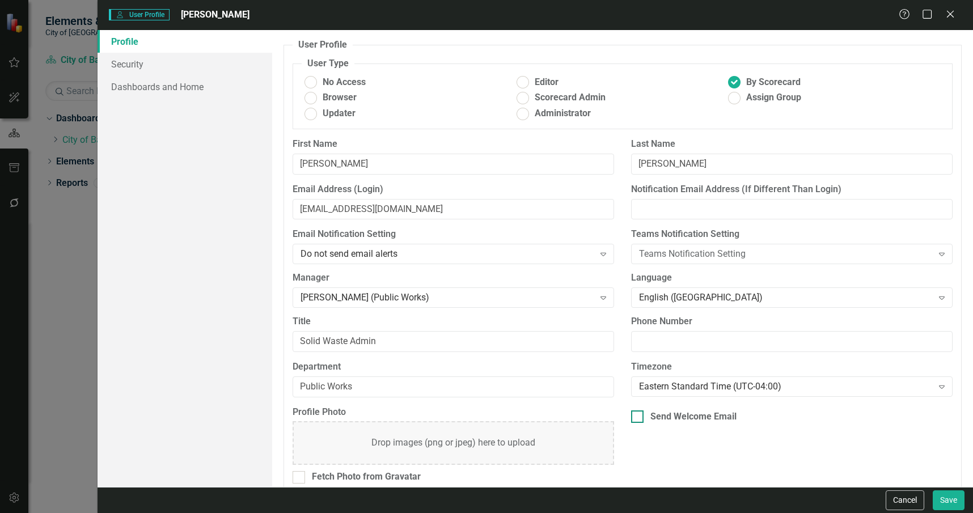
click at [674, 417] on div "Send Welcome Email" at bounding box center [693, 416] width 86 height 13
click at [638, 417] on input "Send Welcome Email" at bounding box center [634, 413] width 7 height 7
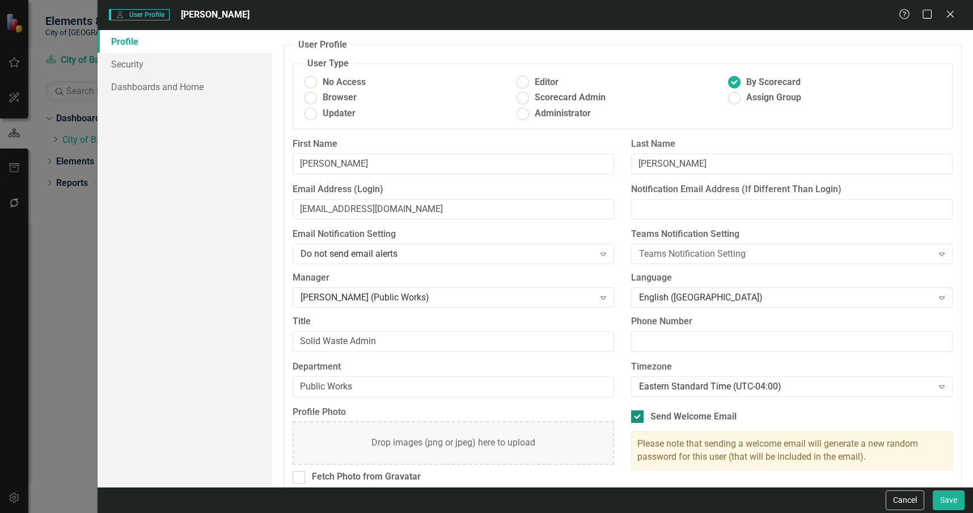
scroll to position [14, 0]
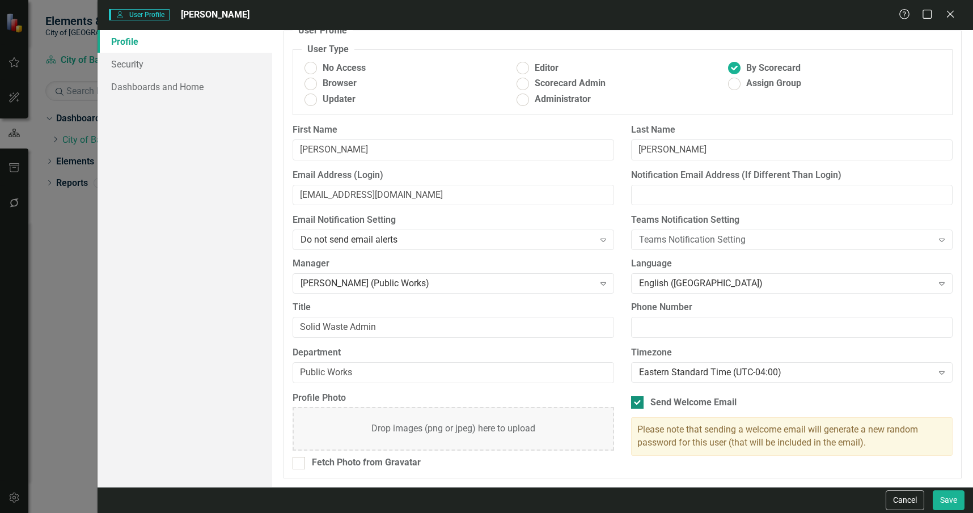
click at [680, 401] on div "Send Welcome Email" at bounding box center [693, 402] width 86 height 13
click at [638, 401] on input "Send Welcome Email" at bounding box center [634, 399] width 7 height 7
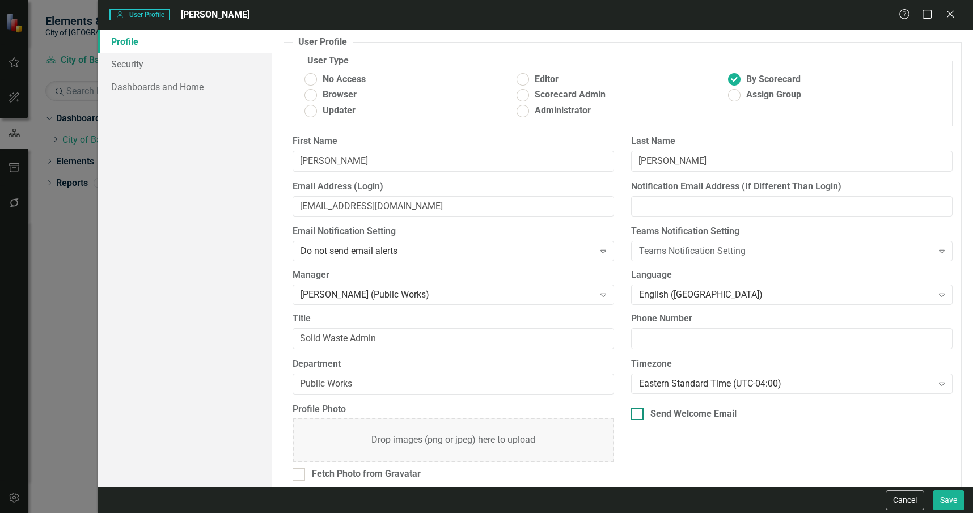
scroll to position [0, 0]
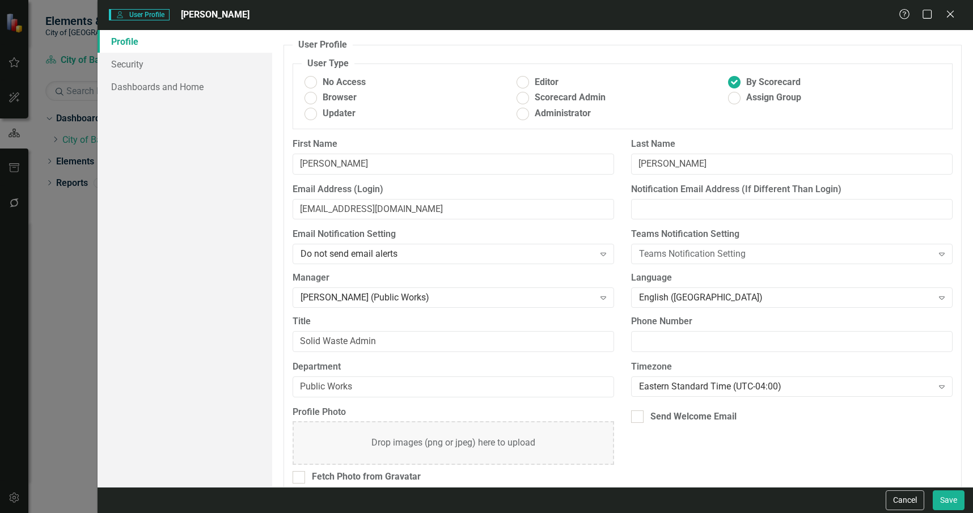
click at [668, 459] on div "Profile Photo Drop images (png or jpeg) here to upload Fetch Photo from Gravata…" at bounding box center [622, 449] width 677 height 87
click at [952, 14] on icon "Close" at bounding box center [950, 14] width 14 height 11
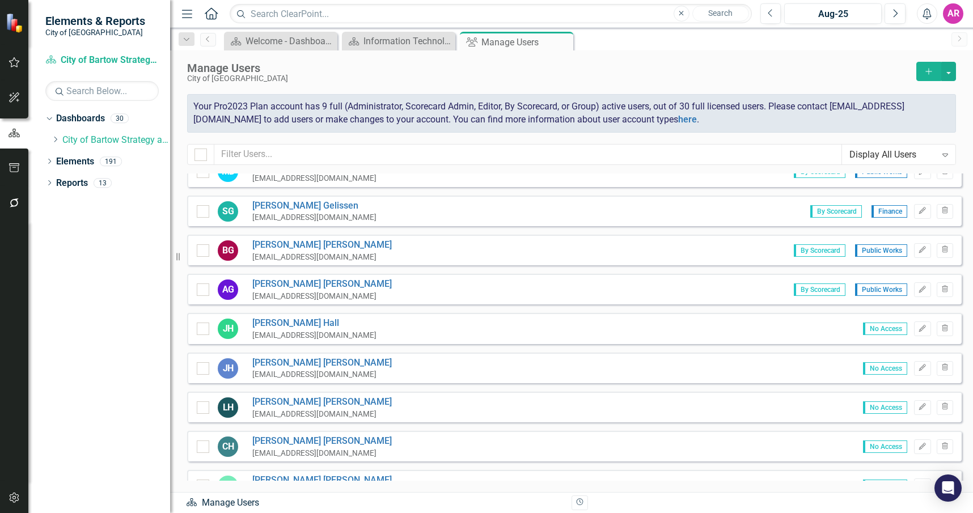
scroll to position [113, 0]
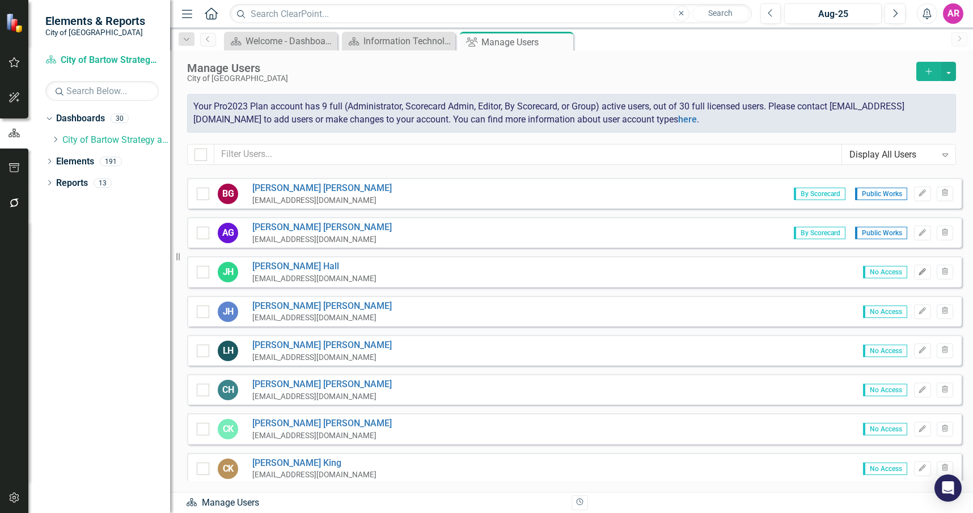
click at [918, 272] on icon "Edit" at bounding box center [922, 272] width 9 height 7
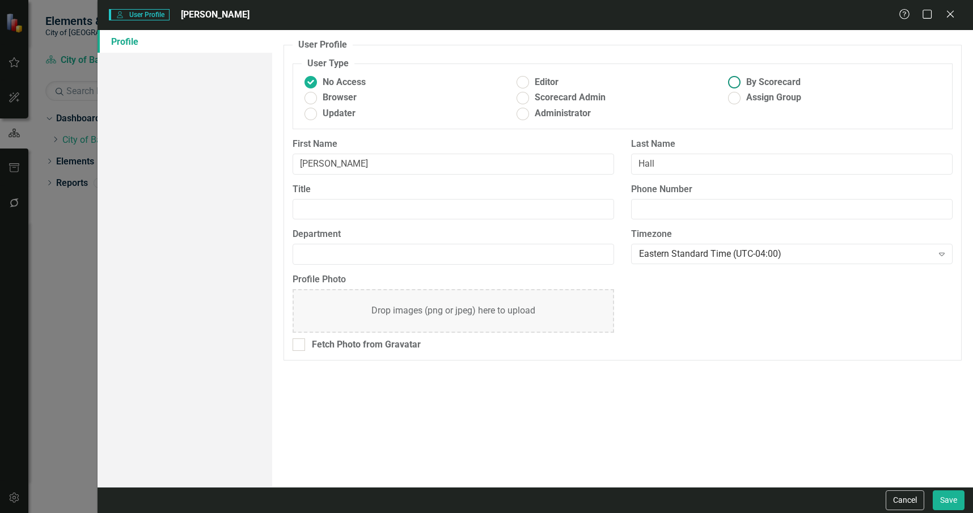
click at [774, 84] on span "By Scorecard" at bounding box center [773, 82] width 54 height 13
click at [743, 84] on input "By Scorecard" at bounding box center [735, 83] width 18 height 18
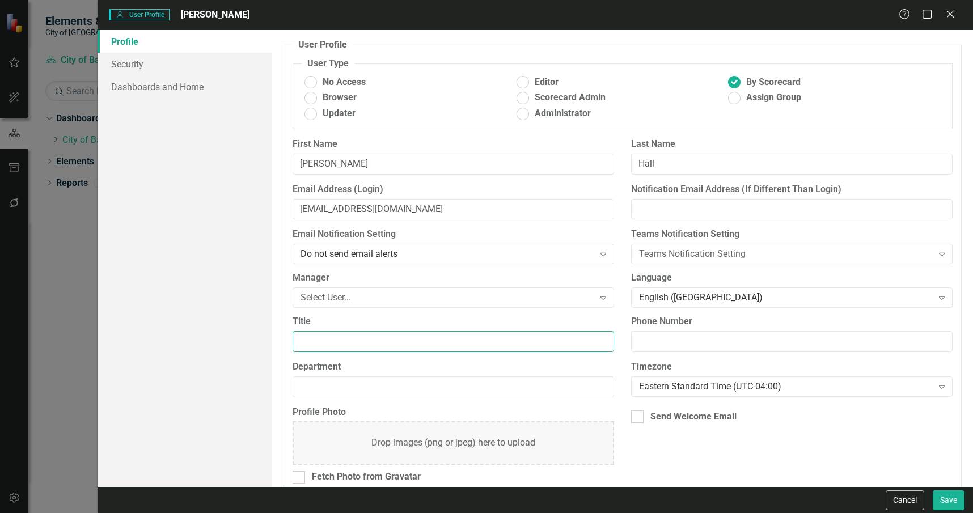
click at [460, 341] on input "Title" at bounding box center [453, 341] width 321 height 21
drag, startPoint x: 460, startPoint y: 341, endPoint x: 463, endPoint y: 384, distance: 43.2
click at [460, 350] on input "W/WW Utilities Director" at bounding box center [453, 341] width 321 height 21
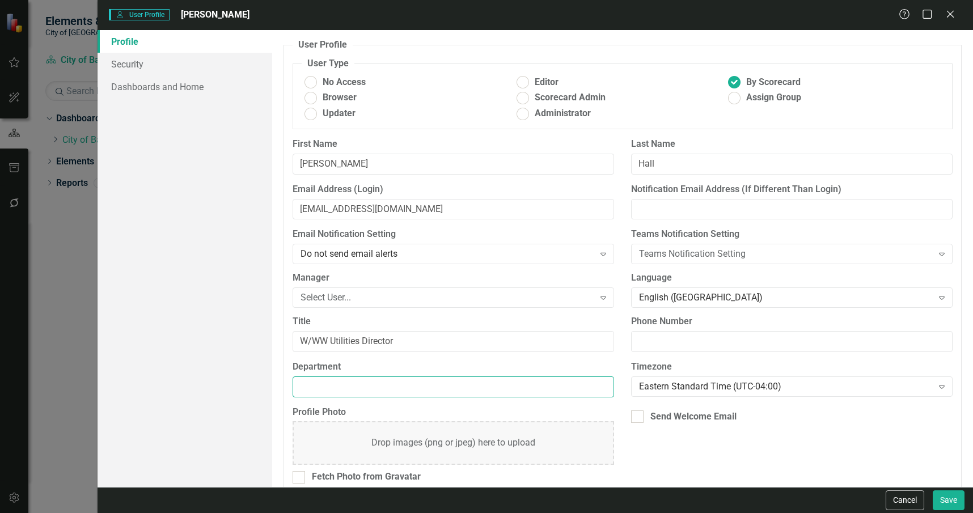
click at [461, 384] on input "Department" at bounding box center [453, 386] width 321 height 21
click at [662, 420] on div "Send Welcome Email" at bounding box center [693, 416] width 86 height 13
click at [638, 418] on input "Send Welcome Email" at bounding box center [634, 413] width 7 height 7
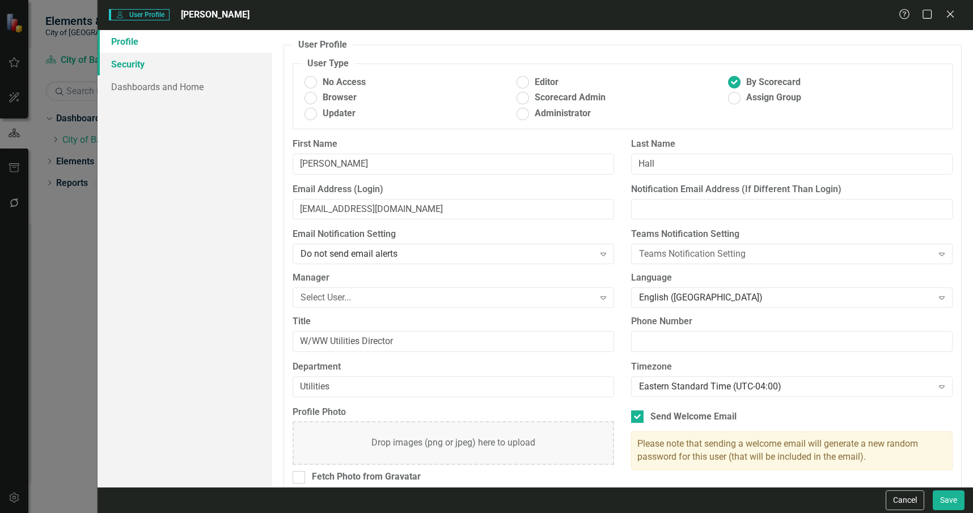
click at [170, 66] on link "Security" at bounding box center [185, 64] width 175 height 23
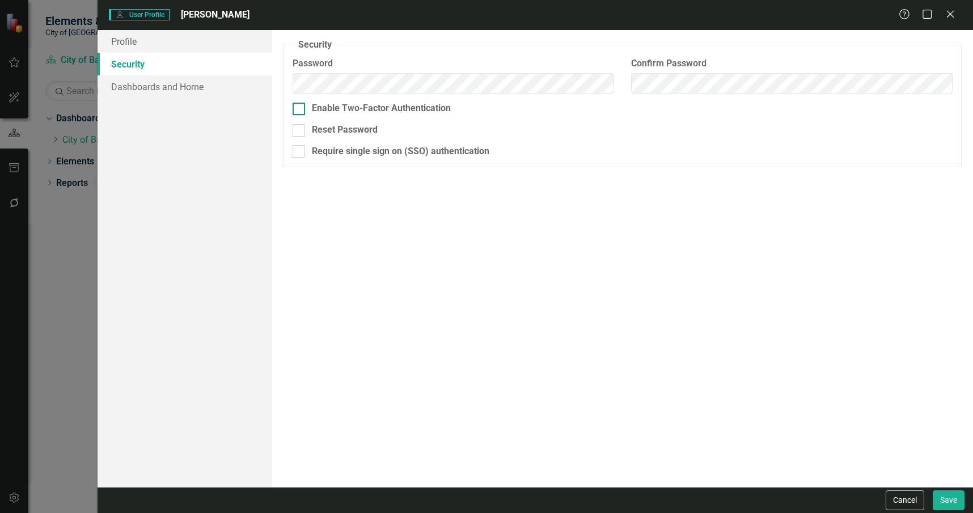
drag, startPoint x: 342, startPoint y: 134, endPoint x: 309, endPoint y: 113, distance: 39.2
click at [342, 134] on div "Reset Password" at bounding box center [345, 130] width 66 height 13
click at [300, 132] on input "Reset Password" at bounding box center [296, 127] width 7 height 7
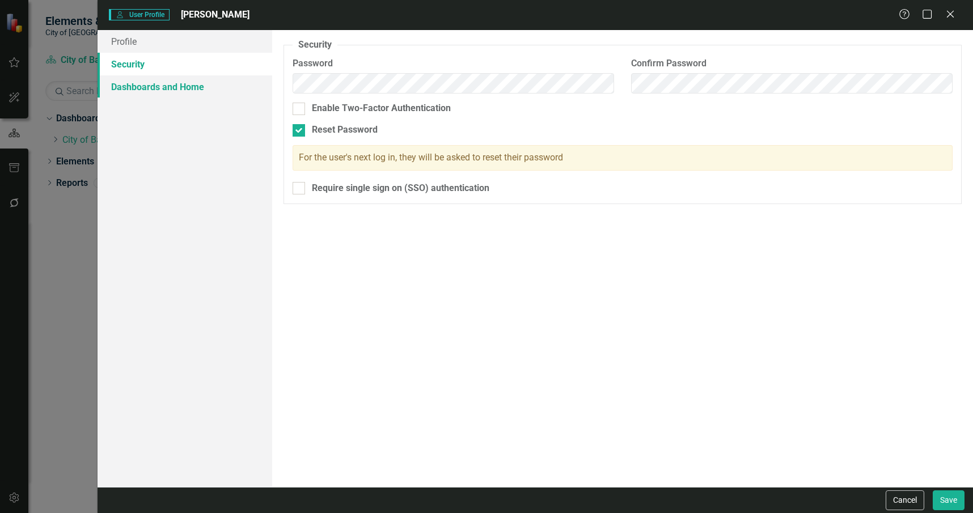
click at [196, 87] on link "Dashboards and Home" at bounding box center [185, 86] width 175 height 23
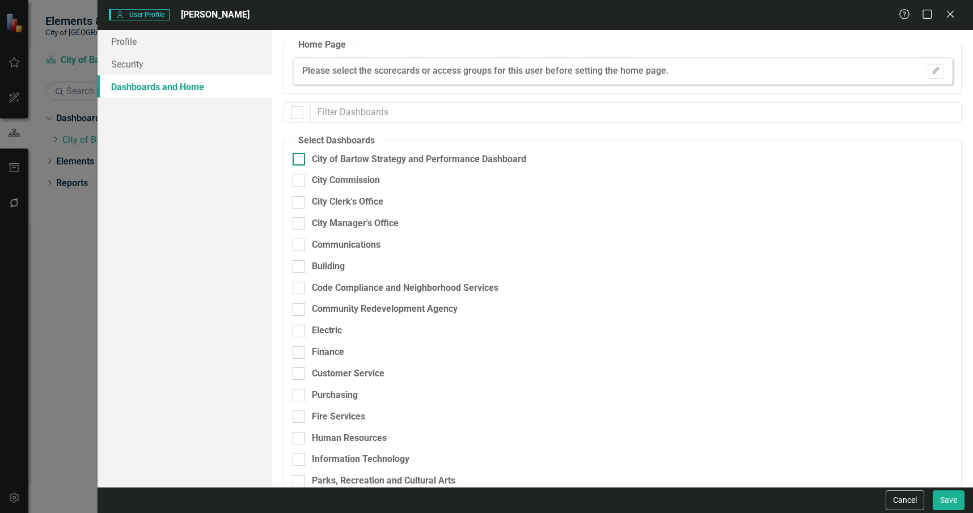
click at [448, 159] on div "City of Bartow Strategy and Performance Dashboard" at bounding box center [419, 159] width 214 height 13
click at [300, 159] on input "City of Bartow Strategy and Performance Dashboard" at bounding box center [296, 156] width 7 height 7
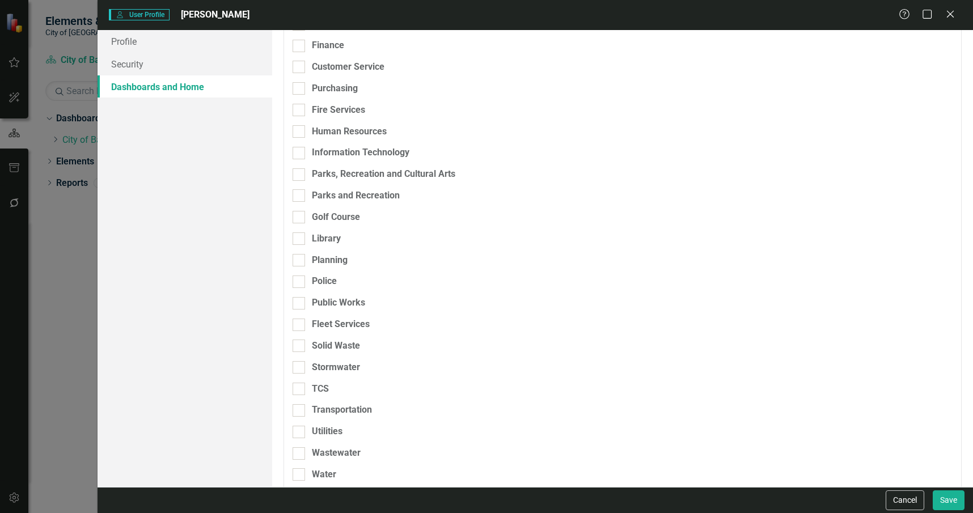
scroll to position [319, 0]
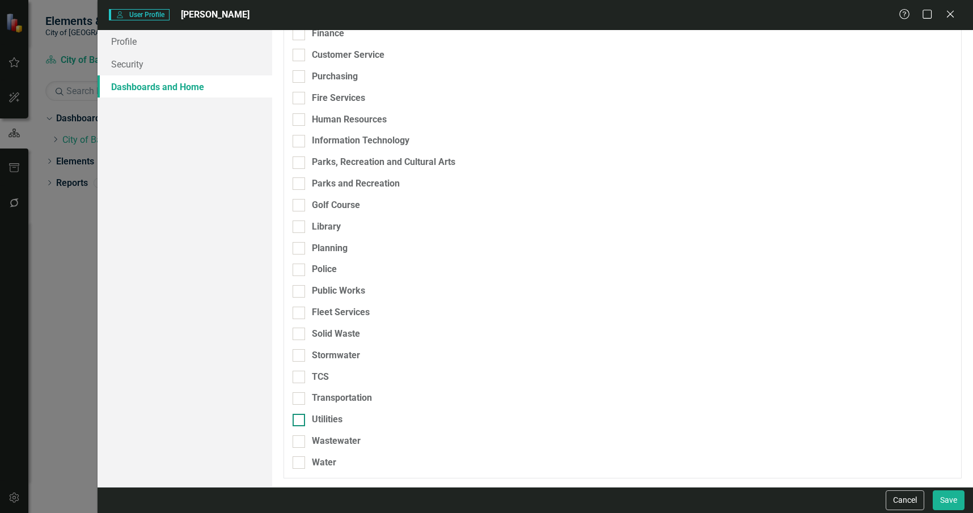
click at [342, 423] on div "Utilities" at bounding box center [327, 419] width 31 height 13
click at [300, 421] on input "Utilities" at bounding box center [296, 417] width 7 height 7
click at [345, 443] on div "Wastewater" at bounding box center [336, 441] width 49 height 13
click at [300, 443] on input "Wastewater" at bounding box center [296, 438] width 7 height 7
click at [345, 458] on div "Water" at bounding box center [563, 462] width 541 height 13
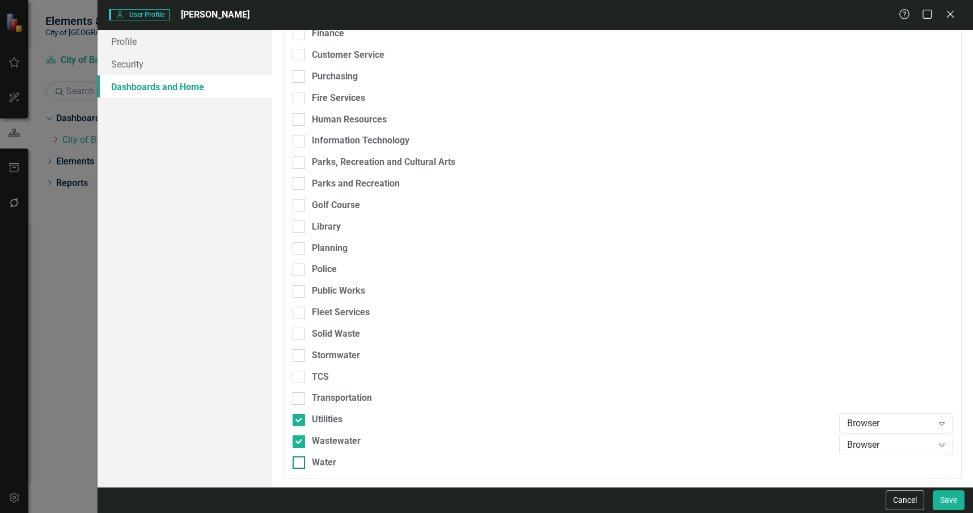
click at [300, 458] on input "Water" at bounding box center [296, 459] width 7 height 7
click at [904, 429] on div "Browser Expand" at bounding box center [895, 423] width 113 height 20
click at [891, 408] on div "Scorecard Admin" at bounding box center [889, 403] width 95 height 13
click at [887, 446] on div "Browser" at bounding box center [890, 445] width 86 height 13
click at [876, 427] on div "Scorecard Admin" at bounding box center [889, 425] width 95 height 13
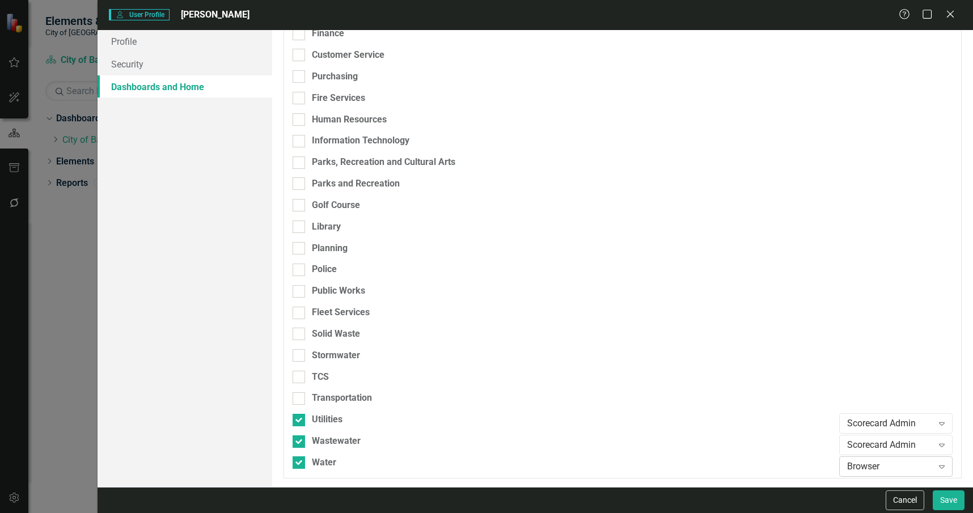
click at [884, 468] on div "Browser" at bounding box center [890, 466] width 86 height 13
click at [856, 437] on div "Editor" at bounding box center [887, 428] width 113 height 19
click at [884, 467] on div "Editor" at bounding box center [890, 466] width 86 height 13
click at [876, 460] on div "Editor" at bounding box center [890, 466] width 86 height 13
click at [873, 447] on div "Scorecard Admin" at bounding box center [889, 447] width 95 height 13
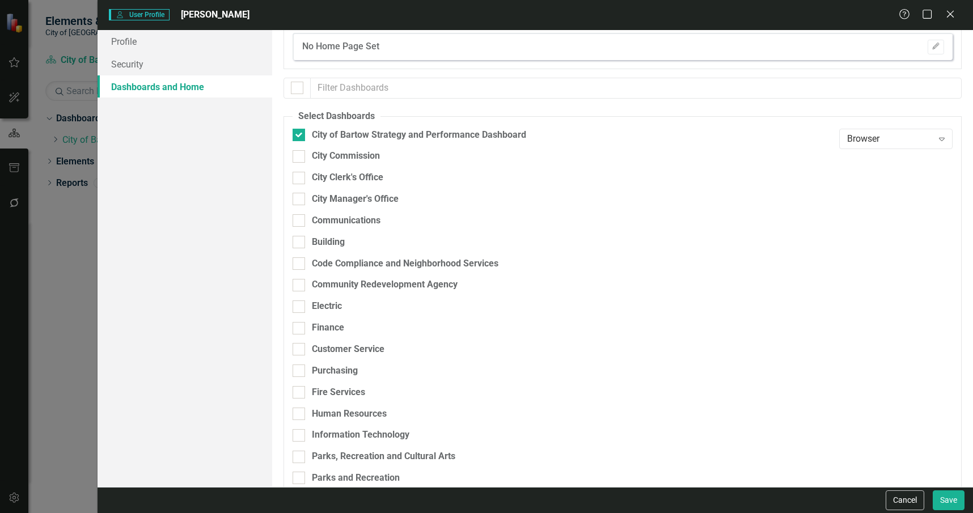
scroll to position [0, 0]
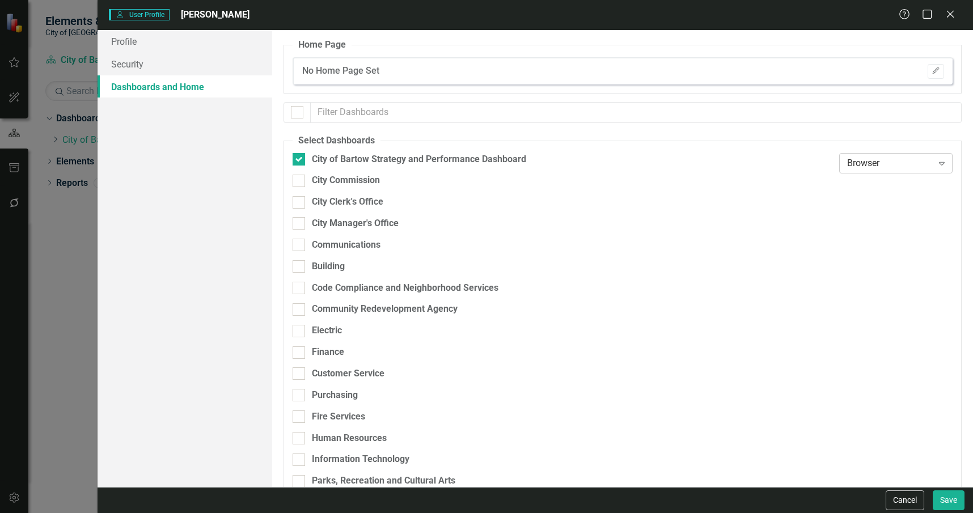
click at [883, 154] on div "Browser Expand" at bounding box center [895, 163] width 113 height 20
click at [884, 235] on div "Scorecard Admin" at bounding box center [889, 238] width 95 height 13
click at [931, 74] on icon "Edit" at bounding box center [935, 70] width 9 height 7
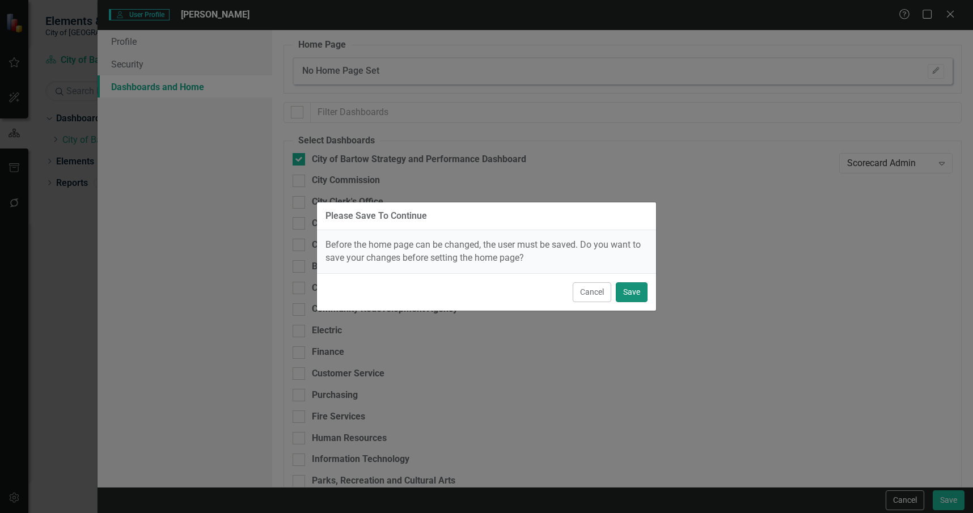
click at [636, 290] on button "Save" at bounding box center [632, 292] width 32 height 20
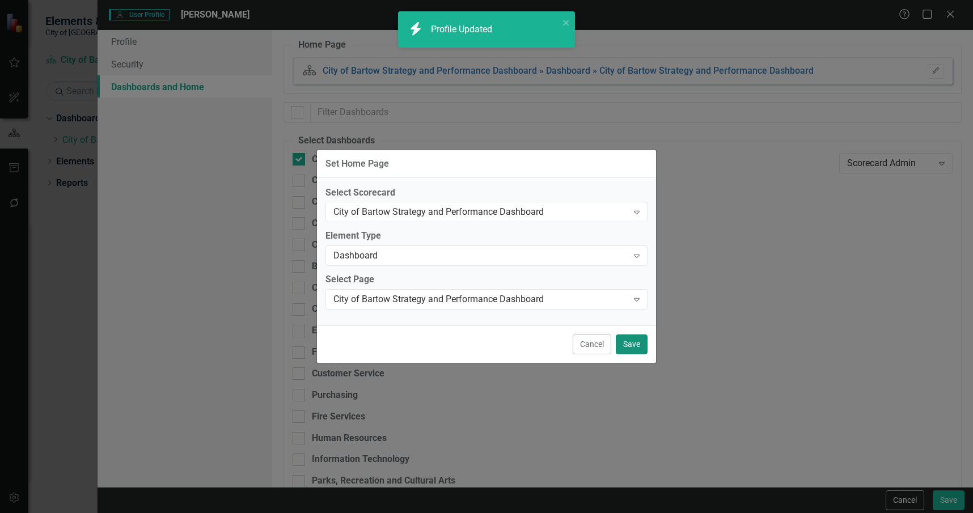
click at [628, 334] on div "Cancel Save" at bounding box center [486, 343] width 339 height 37
click at [622, 346] on button "Save" at bounding box center [632, 344] width 32 height 20
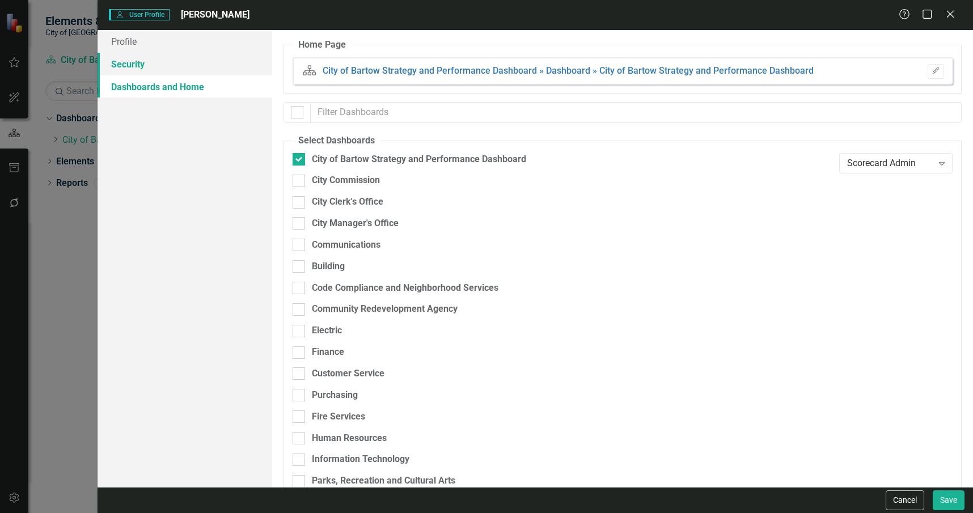
click at [239, 67] on link "Security" at bounding box center [185, 64] width 175 height 23
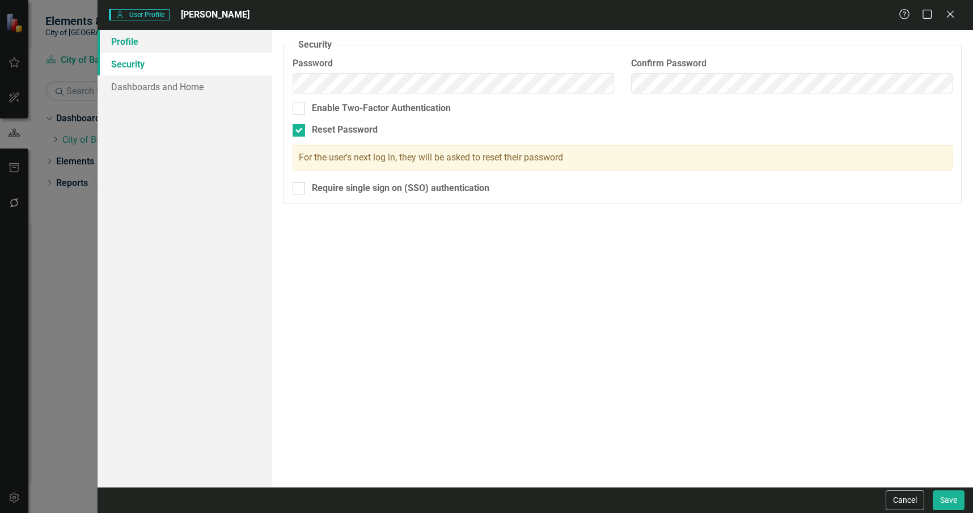
click at [240, 45] on link "Profile" at bounding box center [185, 41] width 175 height 23
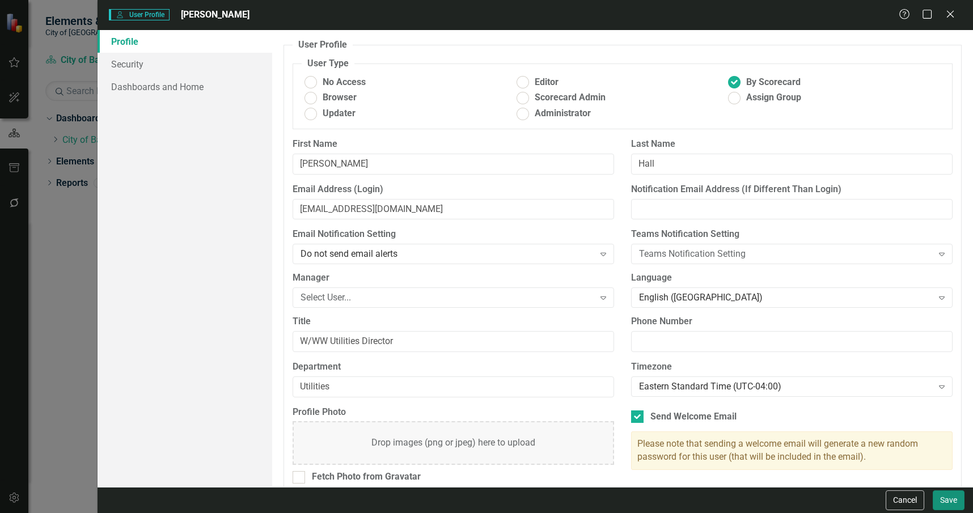
click at [951, 500] on button "Save" at bounding box center [949, 500] width 32 height 20
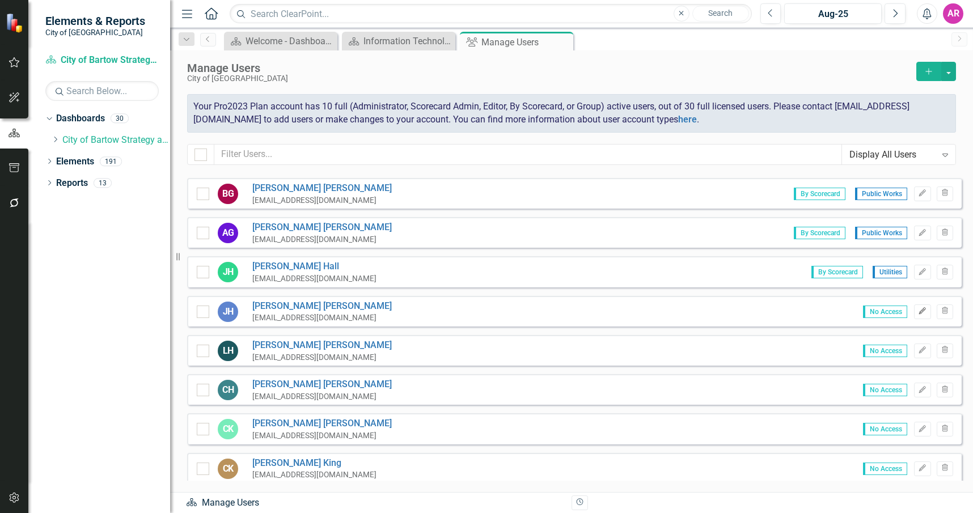
click at [919, 314] on icon "button" at bounding box center [922, 310] width 7 height 7
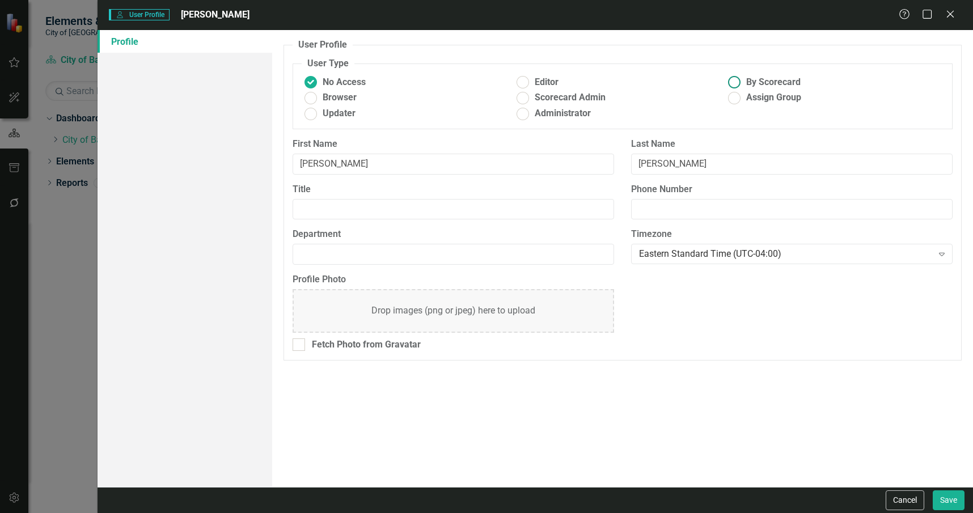
click at [735, 79] on ins at bounding box center [735, 83] width 18 height 18
click at [735, 79] on input "By Scorecard" at bounding box center [735, 83] width 18 height 18
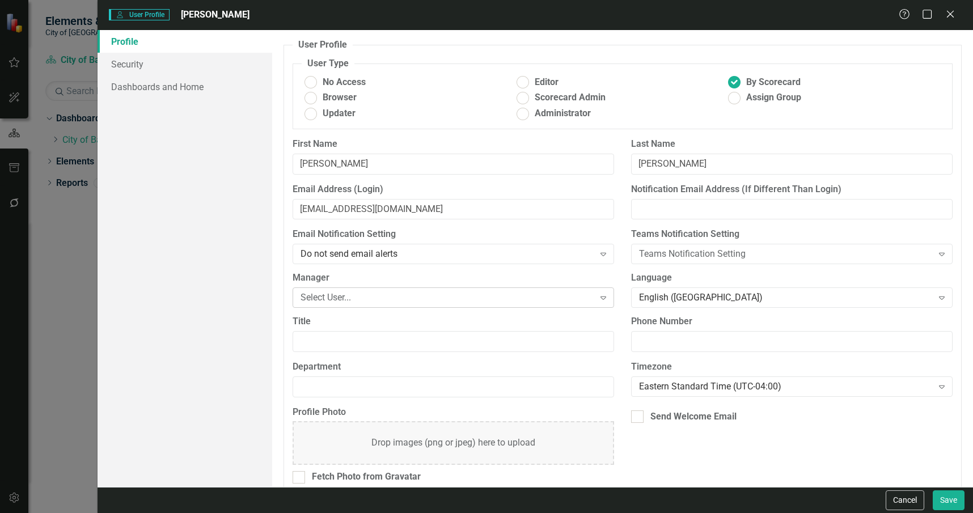
click at [456, 304] on div "Select User... Expand" at bounding box center [453, 297] width 321 height 20
click at [948, 16] on icon at bounding box center [950, 14] width 9 height 9
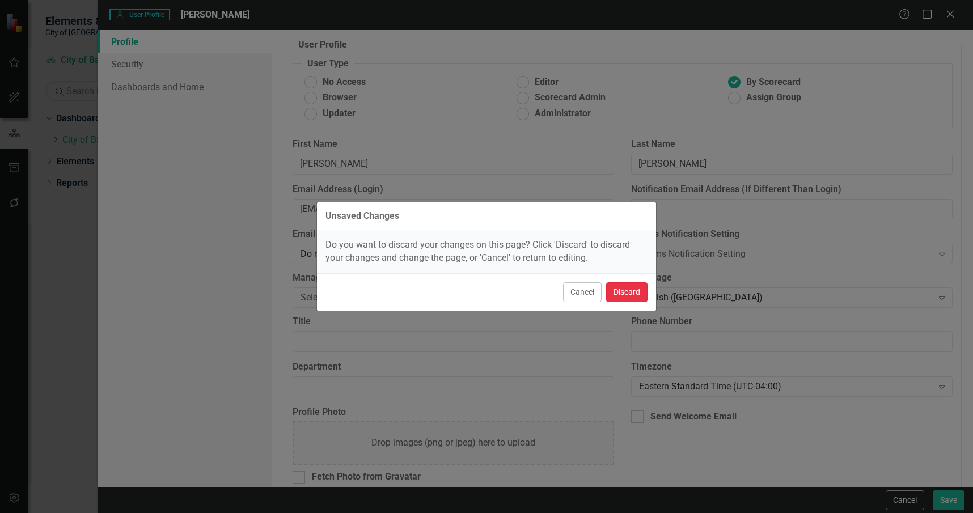
click at [639, 294] on button "Discard" at bounding box center [626, 292] width 41 height 20
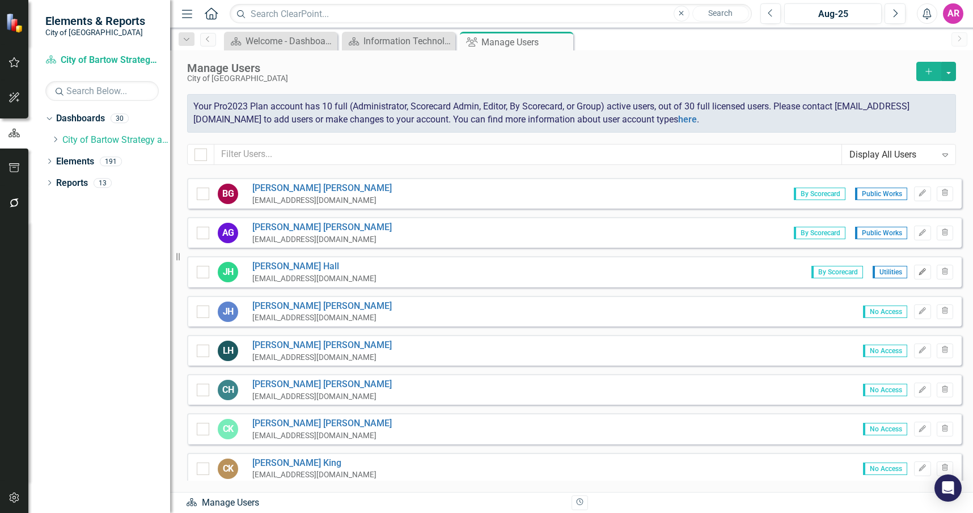
click at [919, 272] on icon "button" at bounding box center [922, 271] width 7 height 7
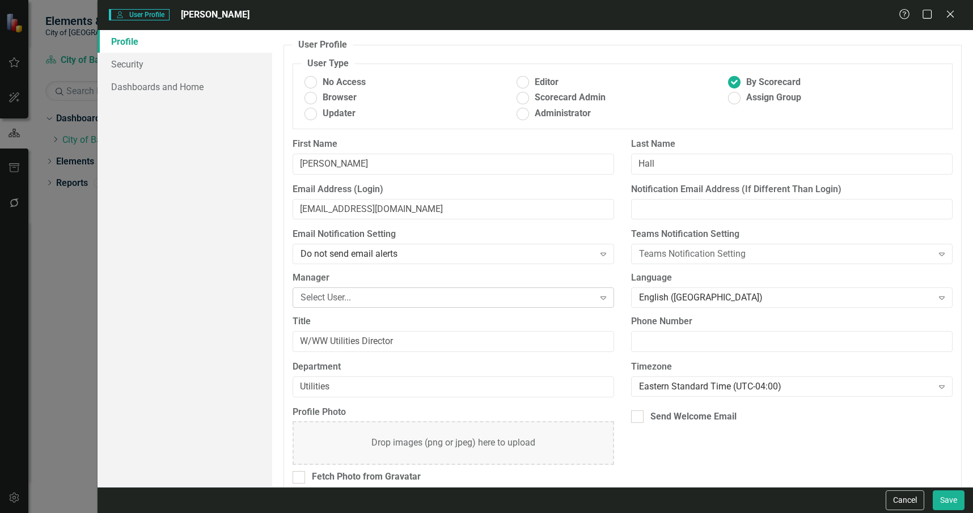
click at [397, 290] on div "Select User... Expand" at bounding box center [453, 297] width 321 height 20
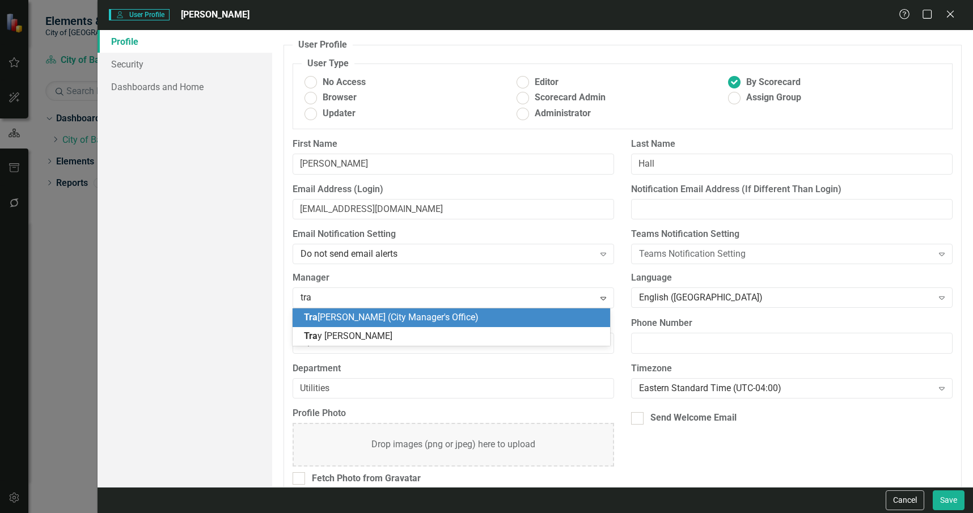
click at [400, 319] on span "Tra cy Miller (City Manager's Office)" at bounding box center [391, 317] width 175 height 11
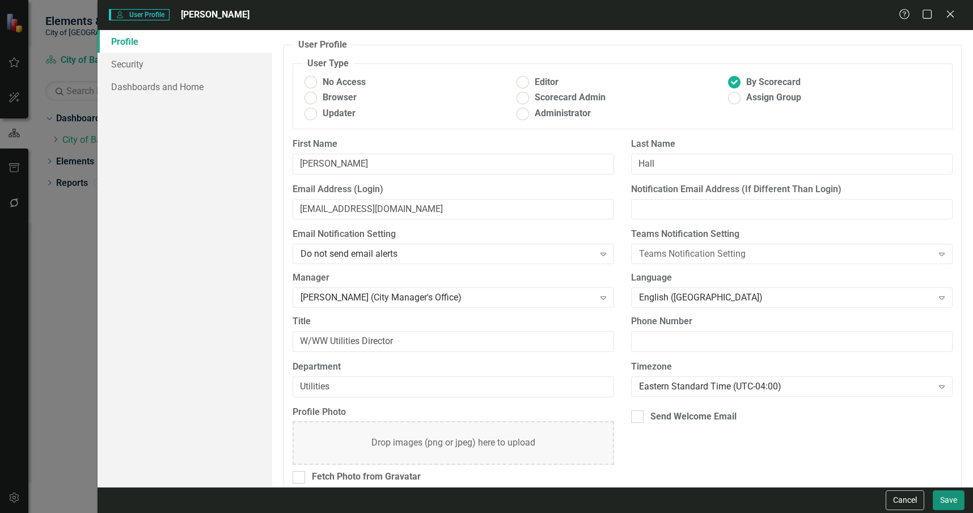
click at [945, 500] on button "Save" at bounding box center [949, 500] width 32 height 20
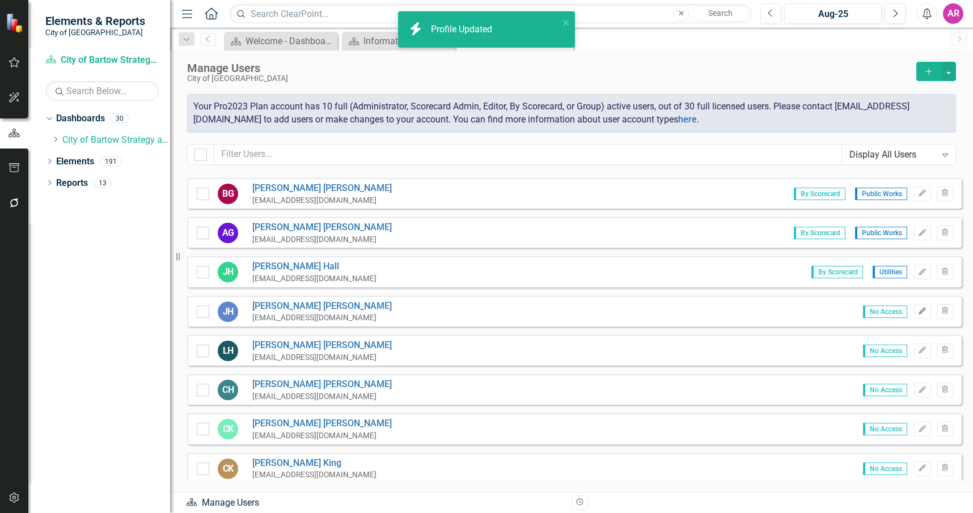
click at [918, 308] on icon "Edit" at bounding box center [922, 311] width 9 height 7
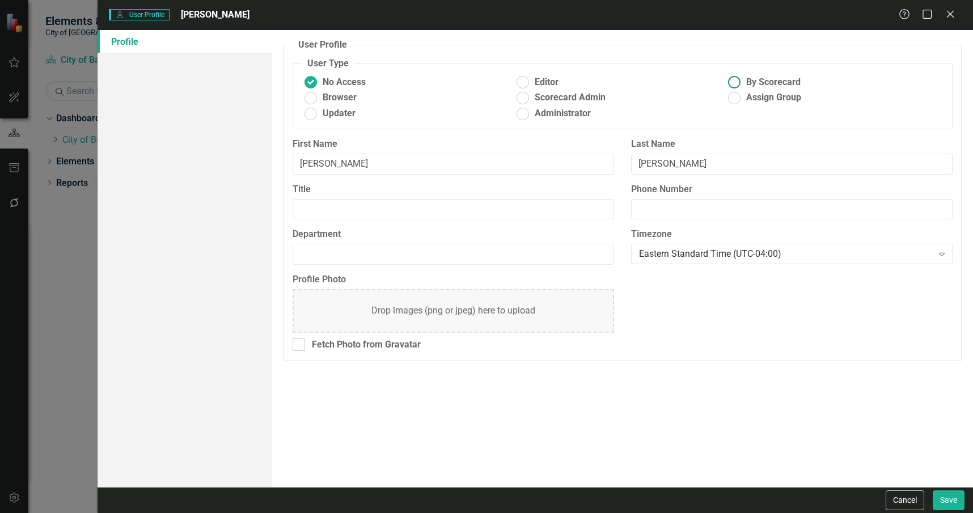
click at [738, 78] on ins at bounding box center [735, 83] width 18 height 18
click at [738, 78] on input "By Scorecard" at bounding box center [735, 83] width 18 height 18
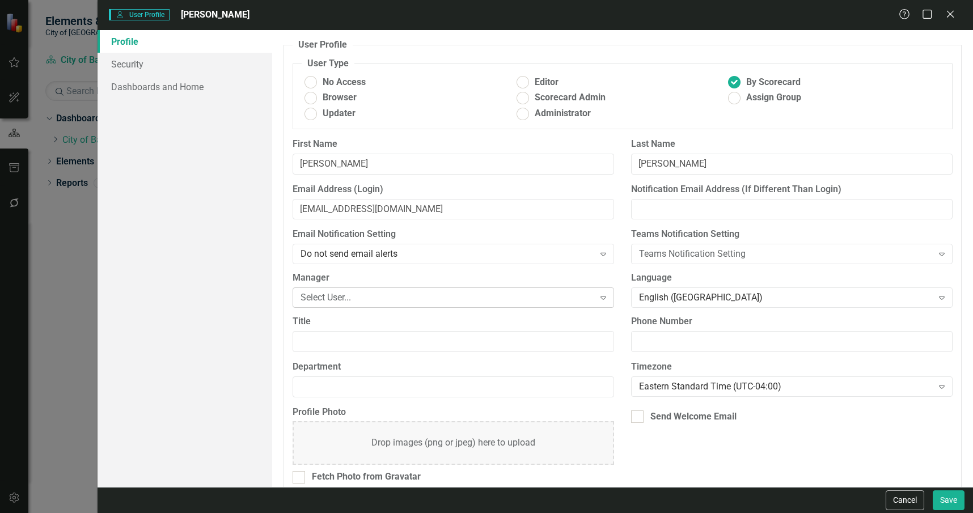
click at [461, 297] on div "Select User..." at bounding box center [446, 297] width 293 height 13
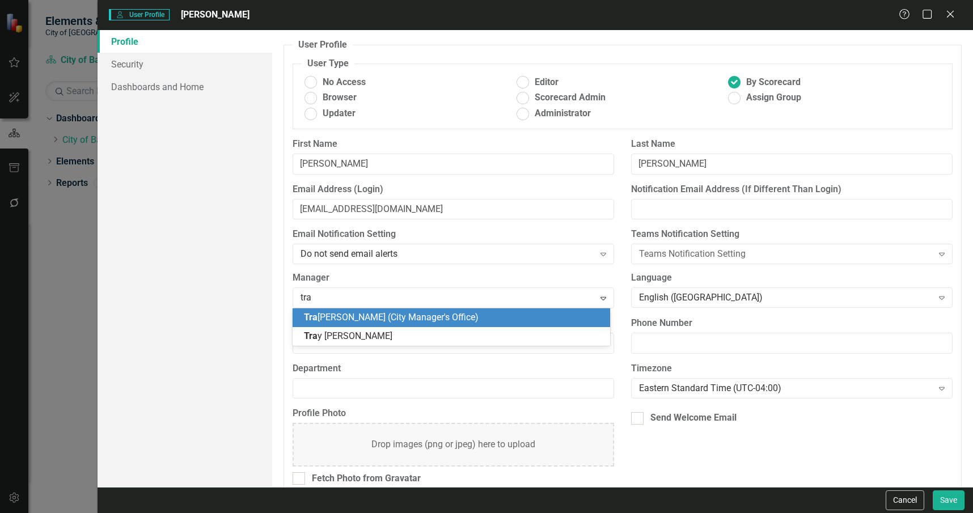
click at [472, 316] on div "Tra cy Miller (City Manager's Office)" at bounding box center [453, 317] width 299 height 13
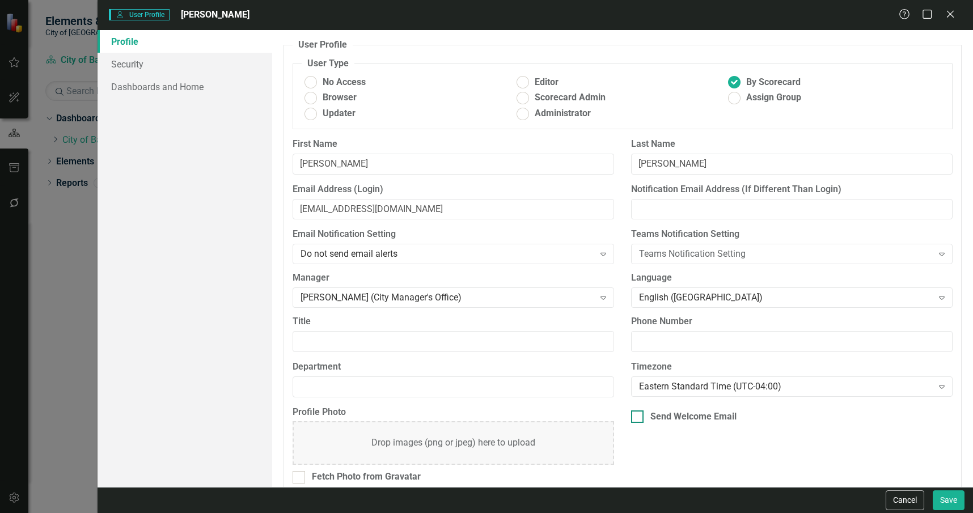
click at [673, 413] on div "Send Welcome Email" at bounding box center [693, 416] width 86 height 13
click at [638, 413] on input "Send Welcome Email" at bounding box center [634, 413] width 7 height 7
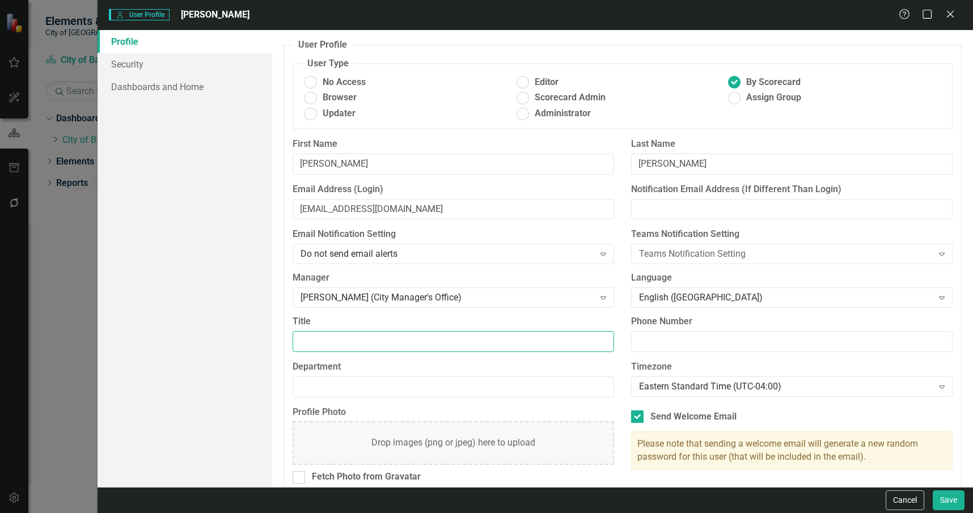
click at [448, 342] on input "Title" at bounding box center [453, 341] width 321 height 21
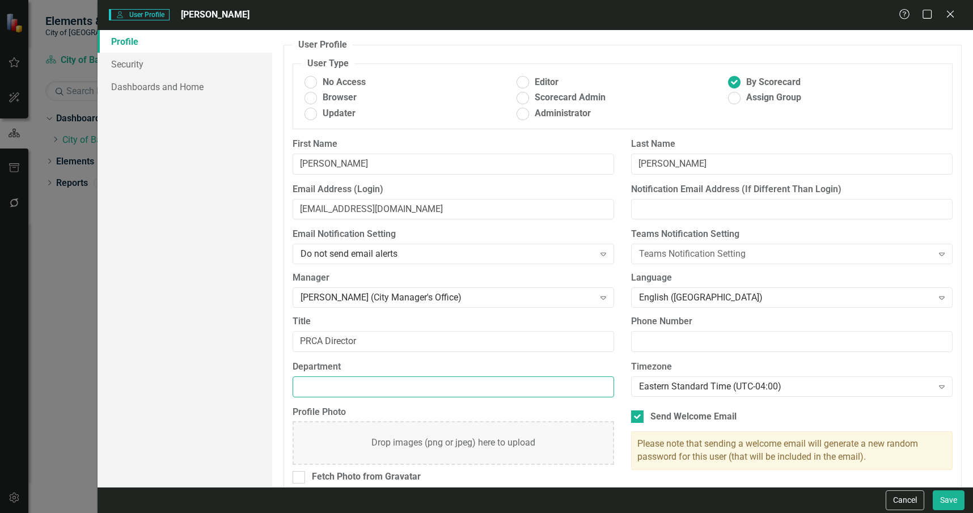
click at [452, 392] on input "Department" at bounding box center [453, 386] width 321 height 21
click at [956, 335] on div "User Profile ClearPoint has a wealth of options to help you ensure that people …" at bounding box center [622, 258] width 701 height 457
click at [170, 58] on link "Security" at bounding box center [185, 64] width 175 height 23
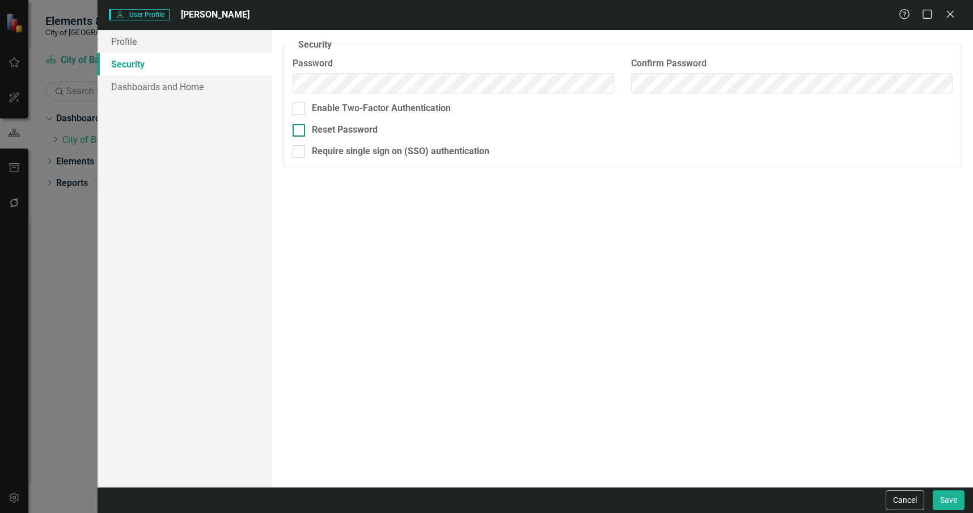
click at [350, 124] on div "Reset Password" at bounding box center [345, 130] width 66 height 13
click at [300, 124] on input "Reset Password" at bounding box center [296, 127] width 7 height 7
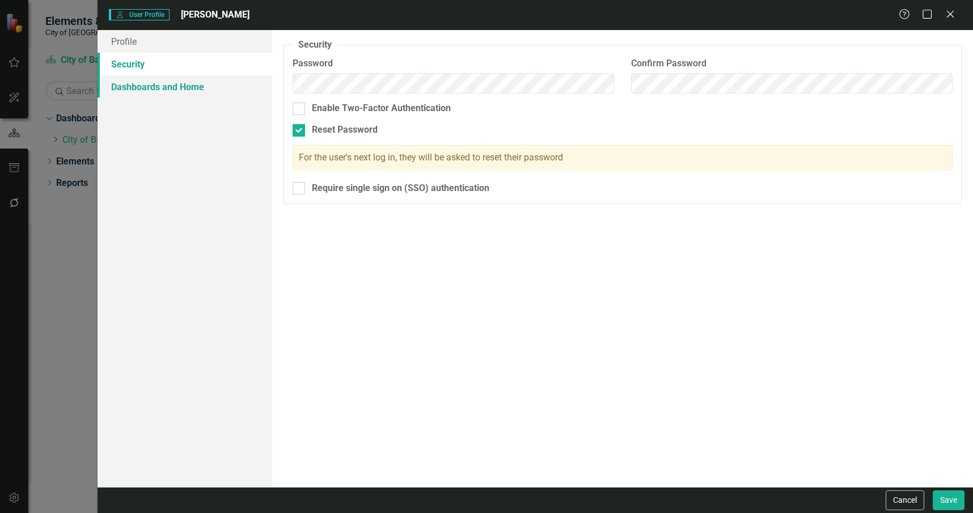
click at [207, 83] on link "Dashboards and Home" at bounding box center [185, 86] width 175 height 23
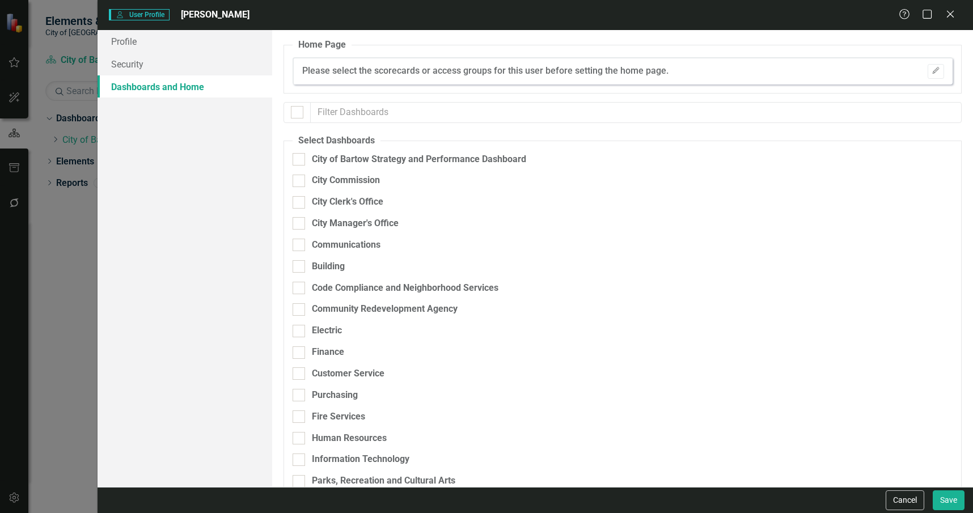
drag, startPoint x: 521, startPoint y: 159, endPoint x: 518, endPoint y: 170, distance: 10.8
click at [520, 159] on div "City of Bartow Strategy and Performance Dashboard" at bounding box center [419, 159] width 214 height 13
click at [300, 159] on input "City of Bartow Strategy and Performance Dashboard" at bounding box center [296, 156] width 7 height 7
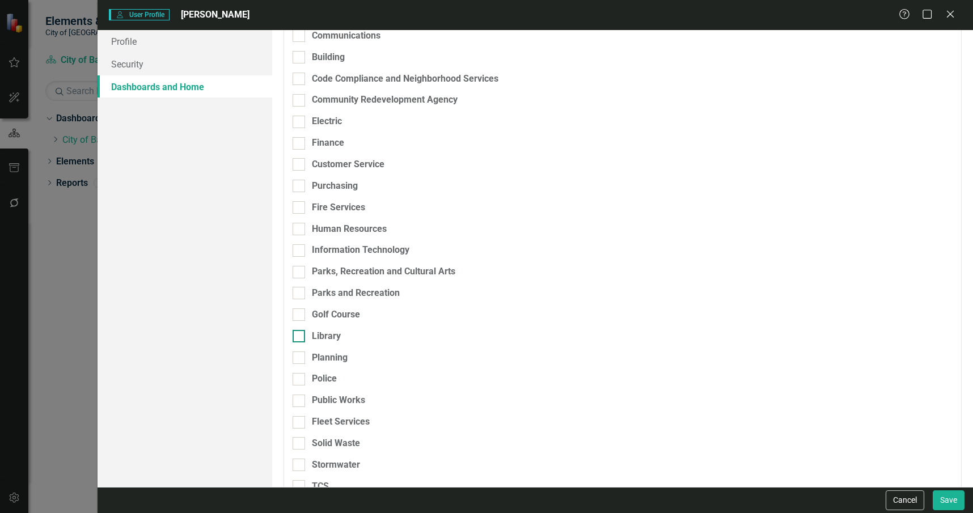
scroll to position [227, 0]
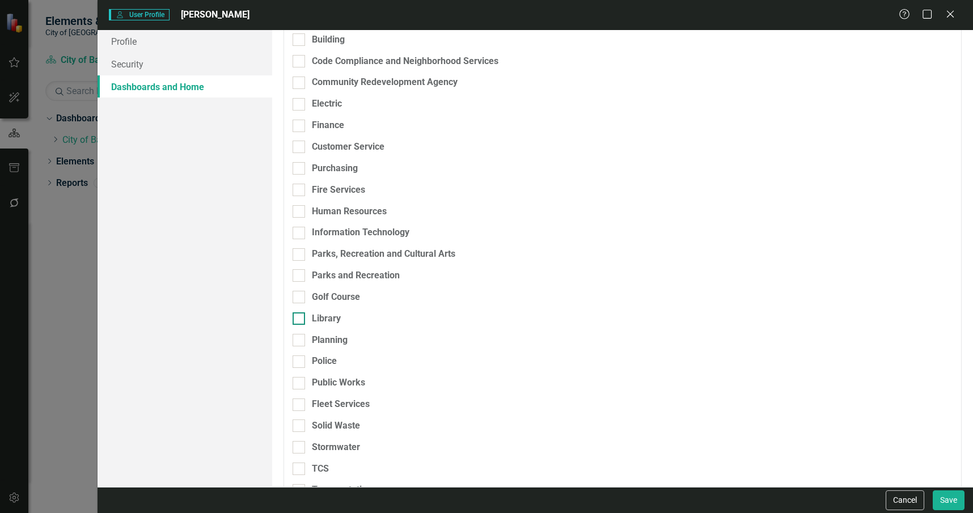
click at [342, 317] on div "Library" at bounding box center [563, 318] width 541 height 13
click at [300, 317] on input "Library" at bounding box center [296, 315] width 7 height 7
click at [346, 290] on div "Parks and Recreation" at bounding box center [563, 280] width 541 height 22
click at [349, 278] on div "Parks and Recreation" at bounding box center [356, 275] width 88 height 13
click at [300, 277] on input "Parks and Recreation" at bounding box center [296, 272] width 7 height 7
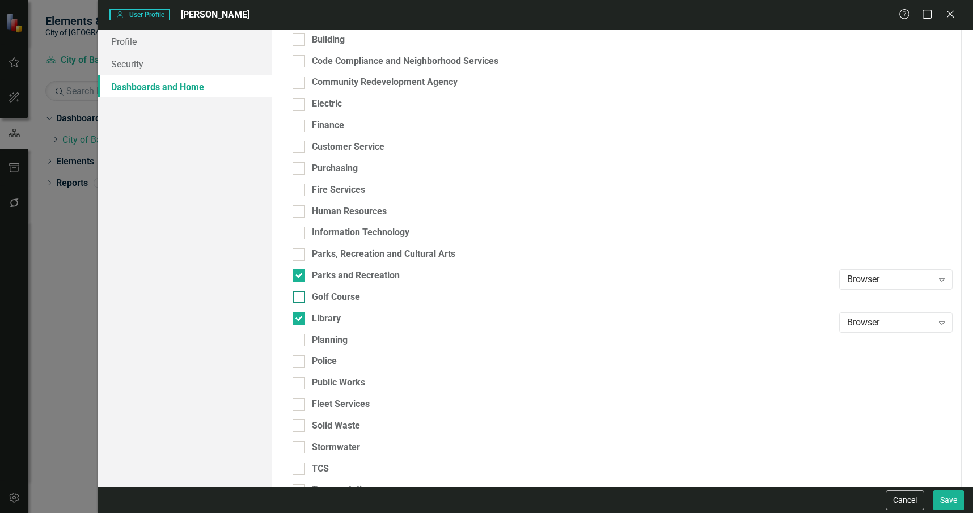
click at [345, 297] on div "Golf Course" at bounding box center [336, 297] width 48 height 13
click at [300, 297] on input "Golf Course" at bounding box center [296, 294] width 7 height 7
click at [448, 255] on div "Parks, Recreation and Cultural Arts" at bounding box center [383, 254] width 143 height 13
click at [300, 255] on input "Parks, Recreation and Cultural Arts" at bounding box center [296, 251] width 7 height 7
click at [847, 259] on div "Browser" at bounding box center [890, 258] width 86 height 13
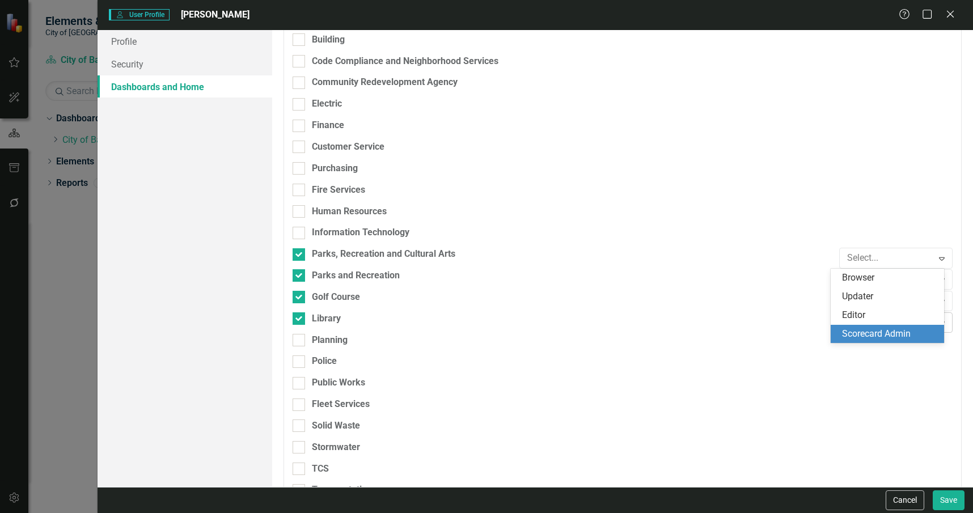
click at [888, 331] on div "Scorecard Admin" at bounding box center [889, 334] width 95 height 13
click at [868, 276] on div "Browser" at bounding box center [890, 279] width 86 height 13
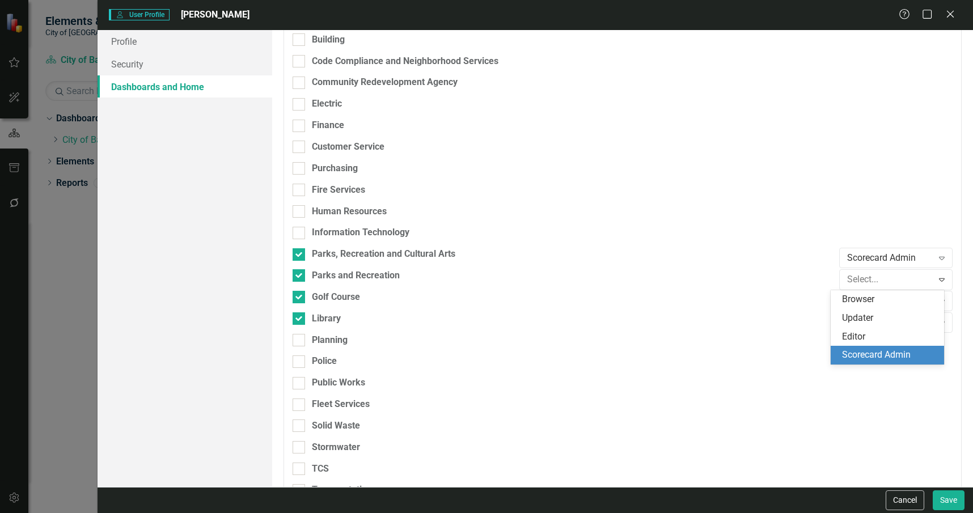
click at [895, 348] on div "Scorecard Admin" at bounding box center [887, 355] width 113 height 19
click at [868, 291] on div "Browser Expand" at bounding box center [895, 301] width 113 height 20
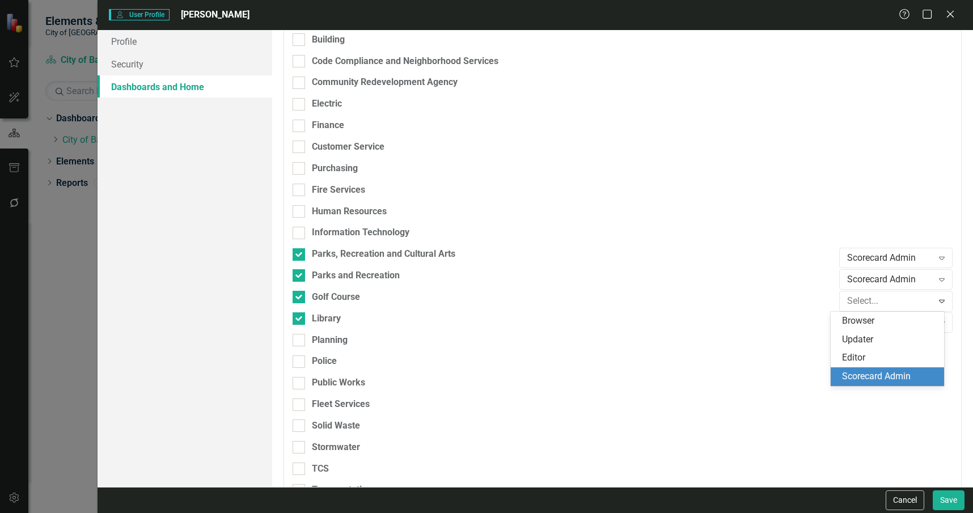
click at [892, 375] on div "Scorecard Admin" at bounding box center [889, 376] width 95 height 13
click at [873, 316] on div "Browser" at bounding box center [890, 322] width 86 height 13
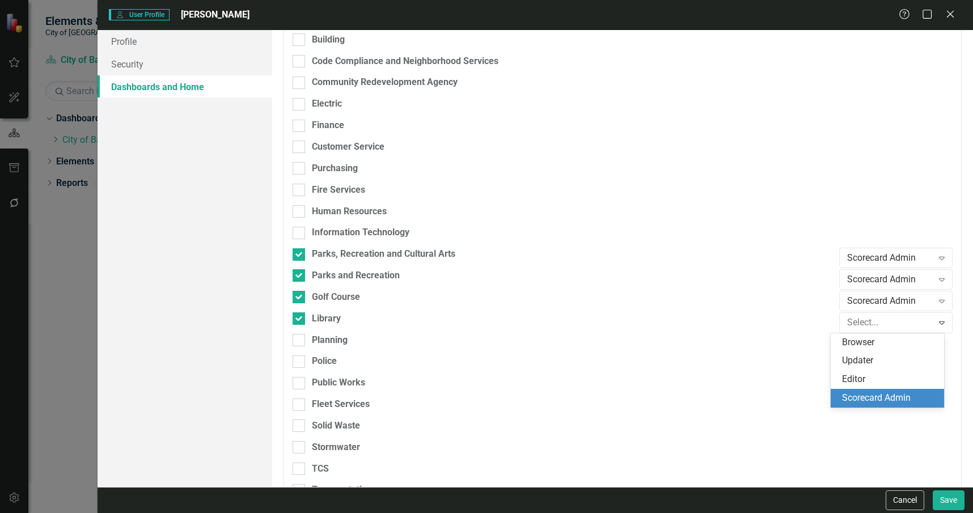
click at [884, 396] on div "Scorecard Admin" at bounding box center [889, 398] width 95 height 13
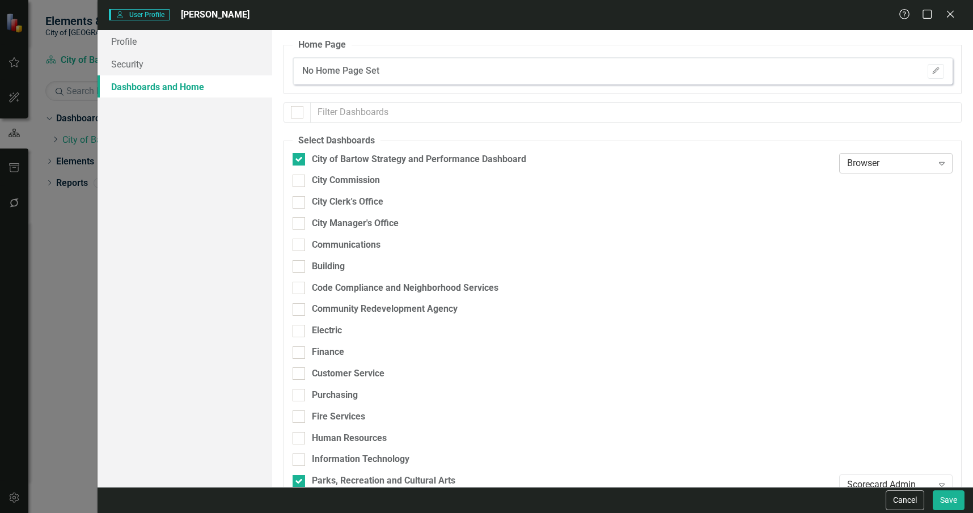
click at [875, 170] on div "Browser Expand" at bounding box center [895, 163] width 113 height 20
click at [863, 240] on div "Scorecard Admin" at bounding box center [889, 238] width 95 height 13
click at [927, 81] on div "No Home Page Set Edit" at bounding box center [623, 70] width 660 height 27
click at [926, 79] on div "No Home Page Set Edit" at bounding box center [623, 70] width 660 height 27
click at [931, 74] on icon "Edit" at bounding box center [935, 70] width 9 height 7
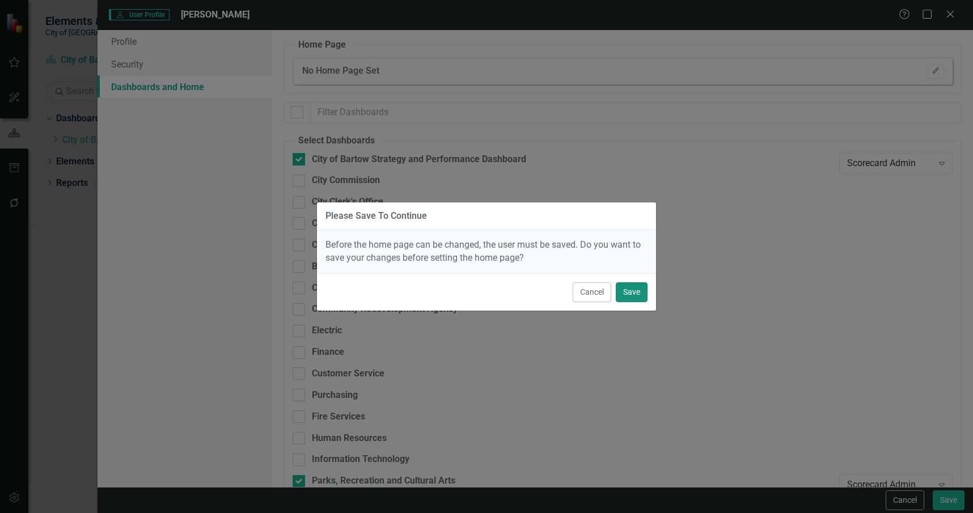
click at [634, 287] on button "Save" at bounding box center [632, 292] width 32 height 20
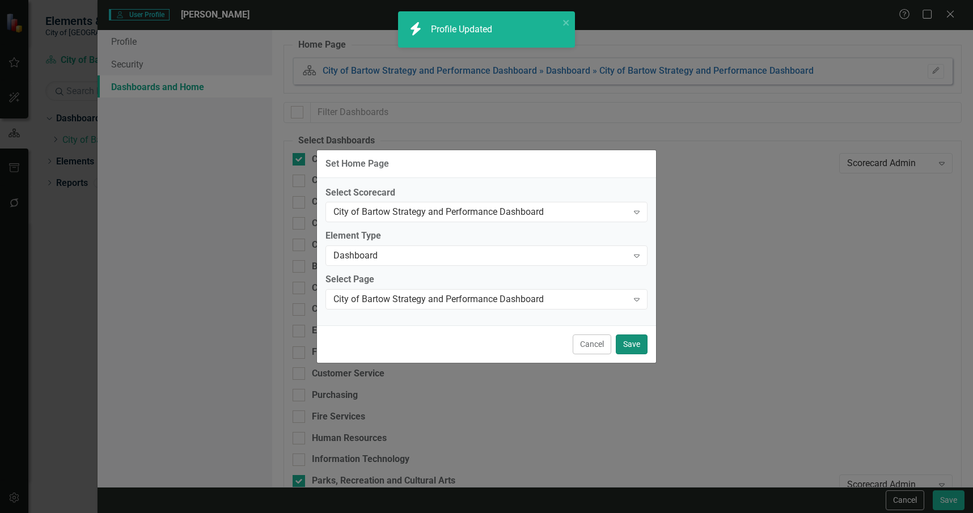
click at [632, 344] on button "Save" at bounding box center [632, 344] width 32 height 20
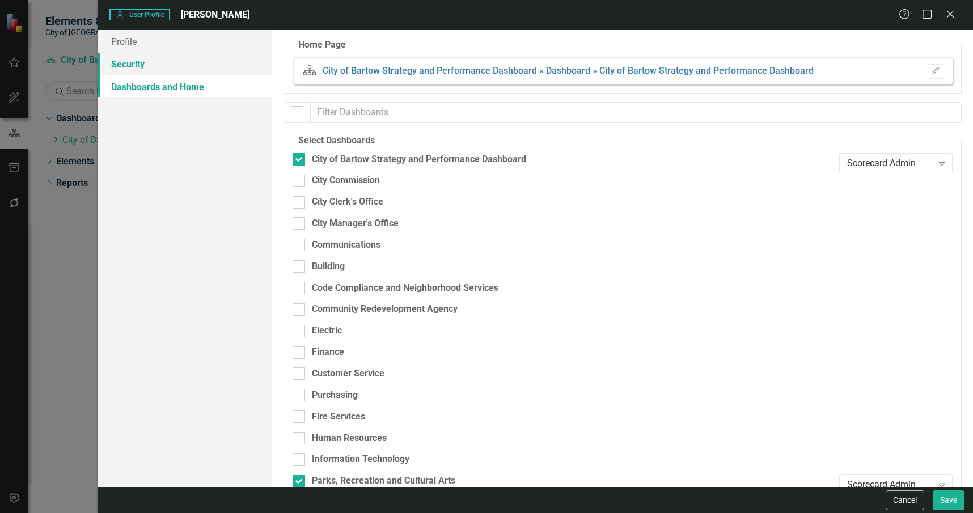
click at [199, 61] on link "Security" at bounding box center [185, 64] width 175 height 23
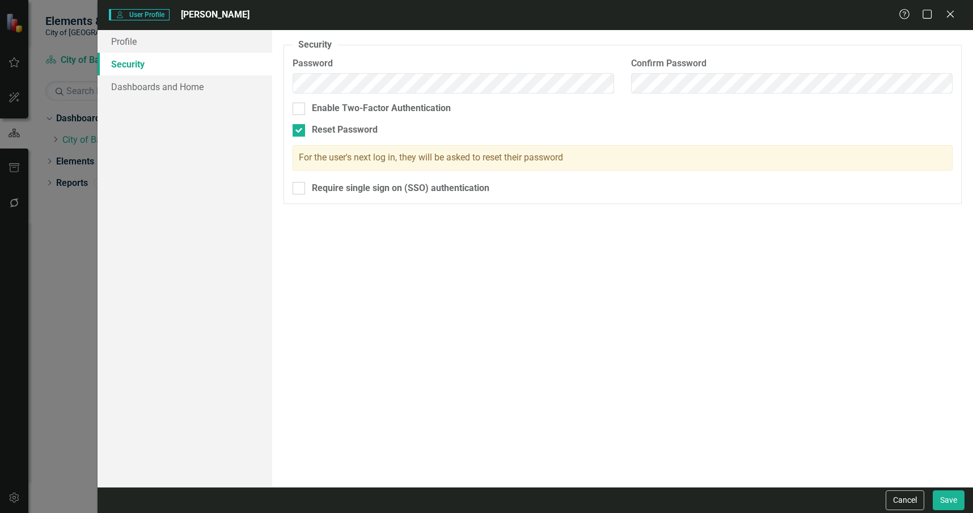
click at [202, 53] on link "Security" at bounding box center [185, 64] width 175 height 23
click at [213, 40] on link "Profile" at bounding box center [185, 41] width 175 height 23
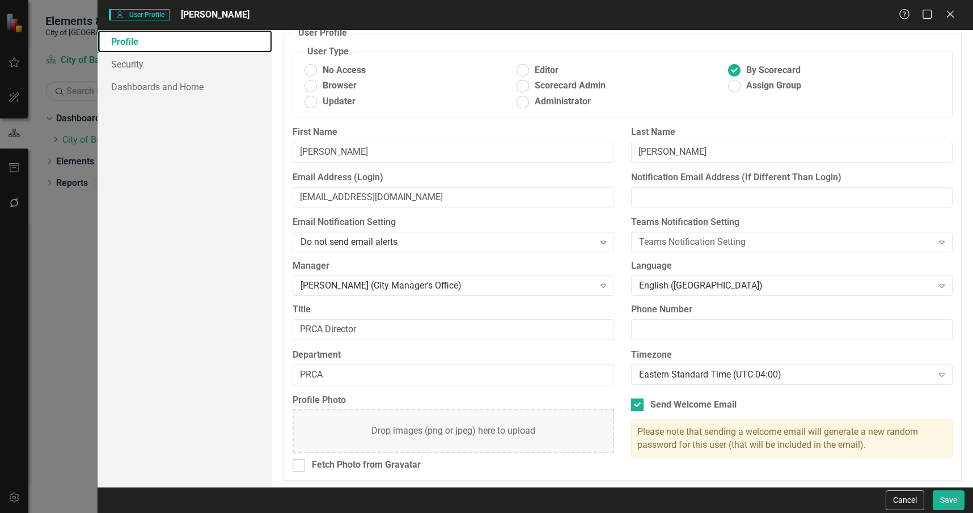
scroll to position [14, 0]
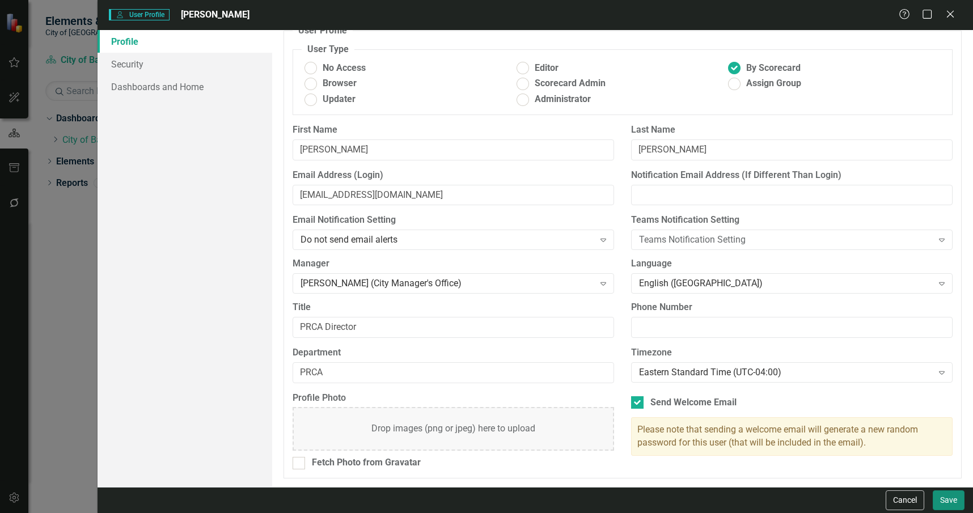
click at [949, 502] on button "Save" at bounding box center [949, 500] width 32 height 20
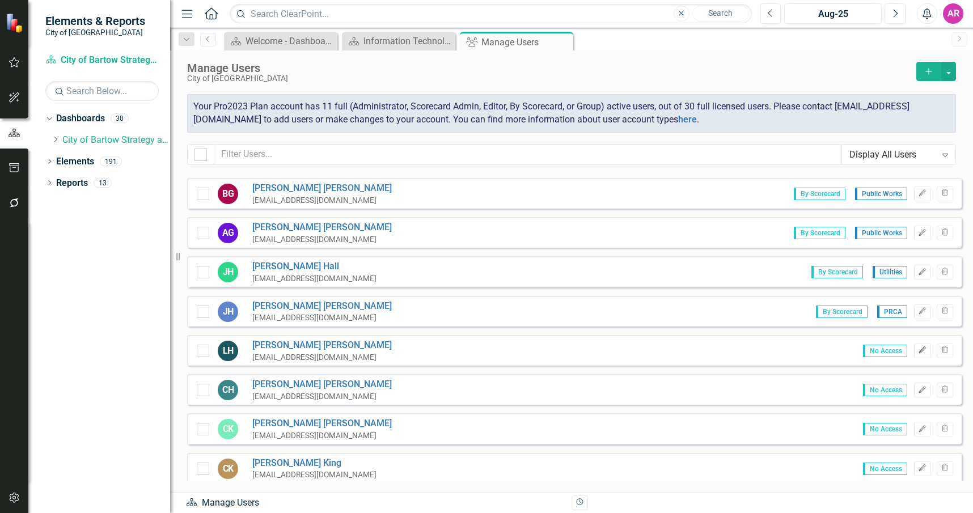
click at [918, 349] on icon "Edit" at bounding box center [922, 350] width 9 height 7
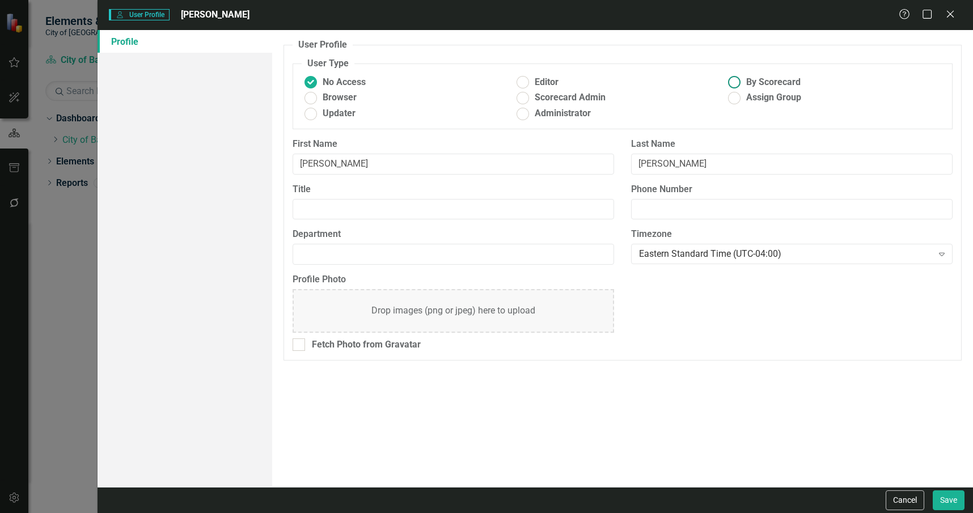
click at [765, 79] on span "By Scorecard" at bounding box center [773, 82] width 54 height 13
click at [743, 79] on input "By Scorecard" at bounding box center [735, 83] width 18 height 18
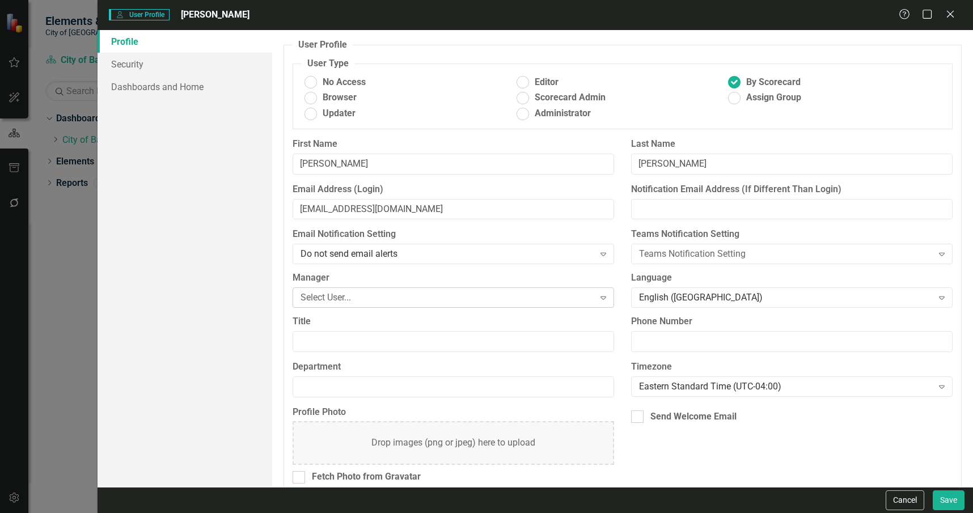
click at [432, 298] on div "Select User..." at bounding box center [446, 297] width 293 height 13
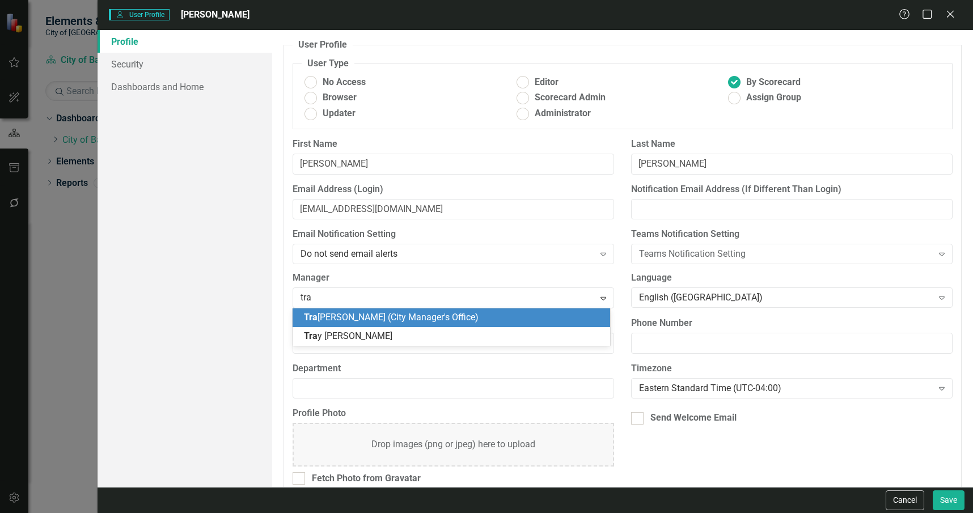
click at [438, 308] on div "Tra cy Miller (City Manager's Office)" at bounding box center [451, 317] width 317 height 19
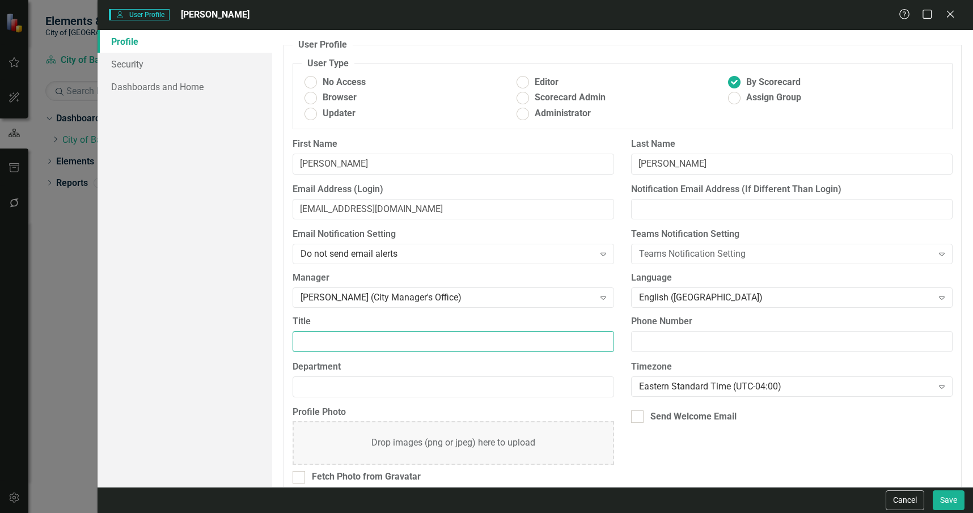
click at [443, 343] on input "Title" at bounding box center [453, 341] width 321 height 21
click at [704, 418] on div "Send Welcome Email" at bounding box center [693, 416] width 86 height 13
click at [638, 418] on input "Send Welcome Email" at bounding box center [634, 413] width 7 height 7
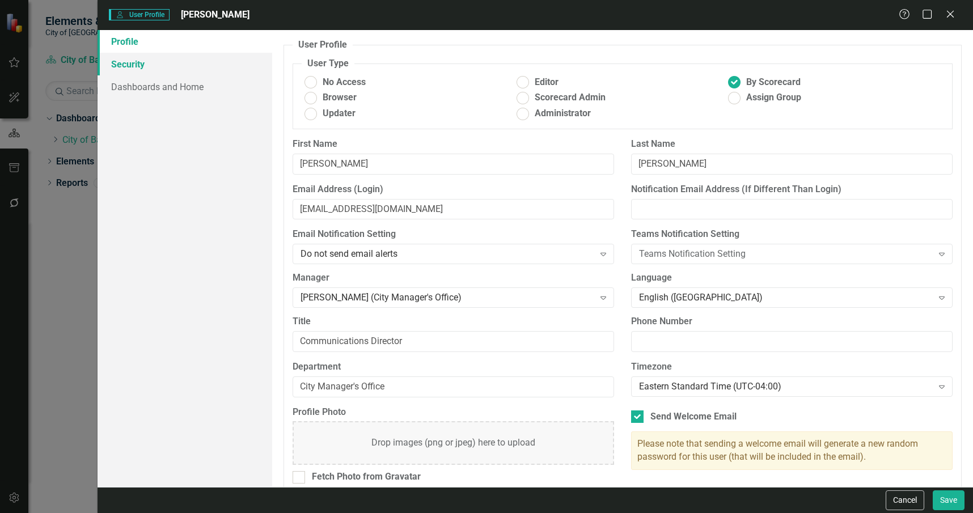
click at [188, 56] on link "Security" at bounding box center [185, 64] width 175 height 23
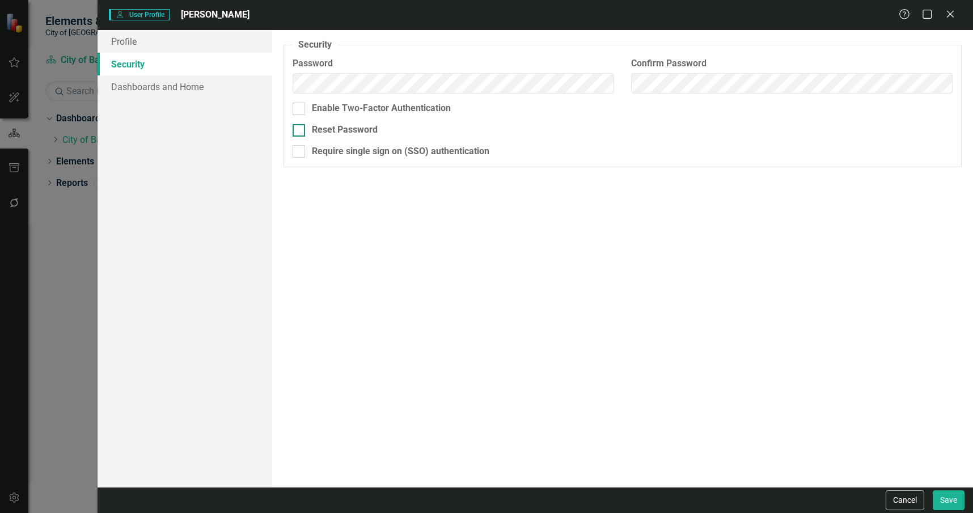
click at [343, 131] on div "Reset Password" at bounding box center [345, 130] width 66 height 13
click at [300, 131] on input "Reset Password" at bounding box center [296, 127] width 7 height 7
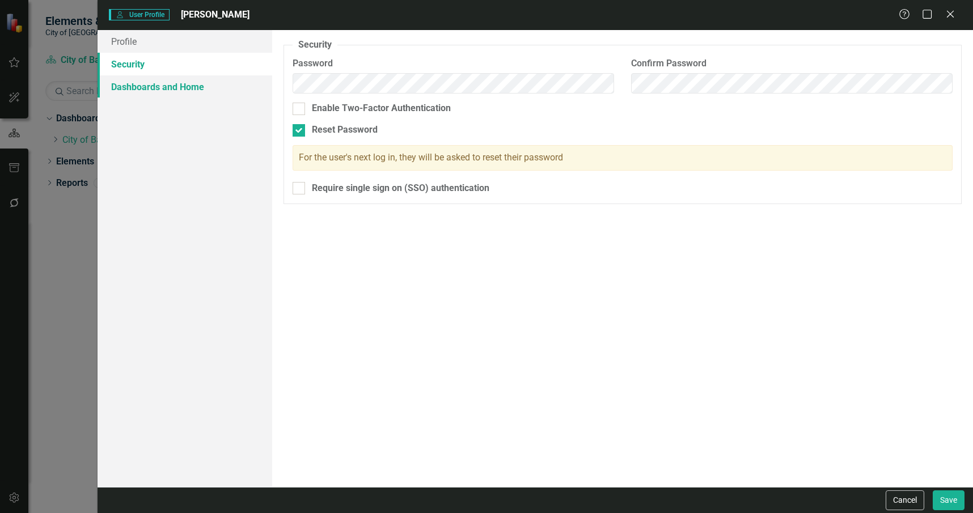
click at [222, 85] on link "Dashboards and Home" at bounding box center [185, 86] width 175 height 23
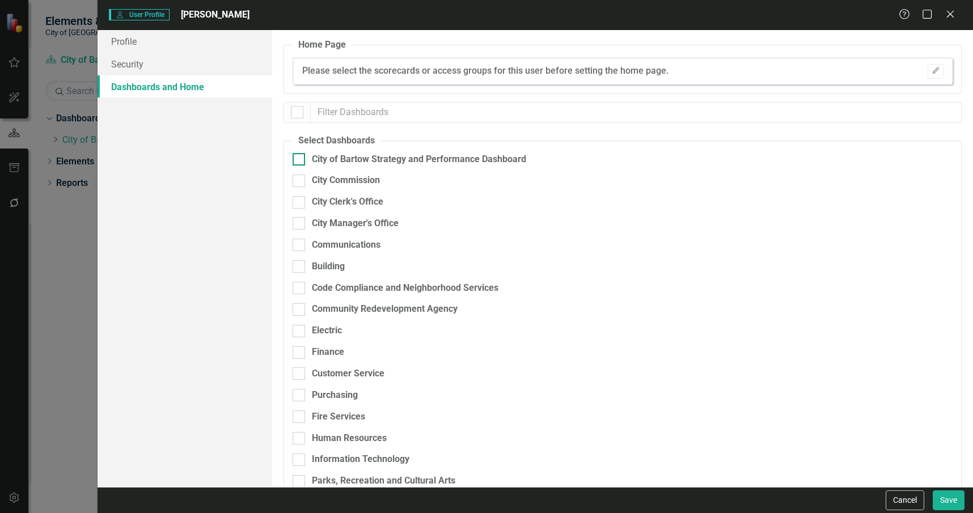
click at [375, 156] on div "City of Bartow Strategy and Performance Dashboard" at bounding box center [419, 159] width 214 height 13
click at [300, 156] on input "City of Bartow Strategy and Performance Dashboard" at bounding box center [296, 156] width 7 height 7
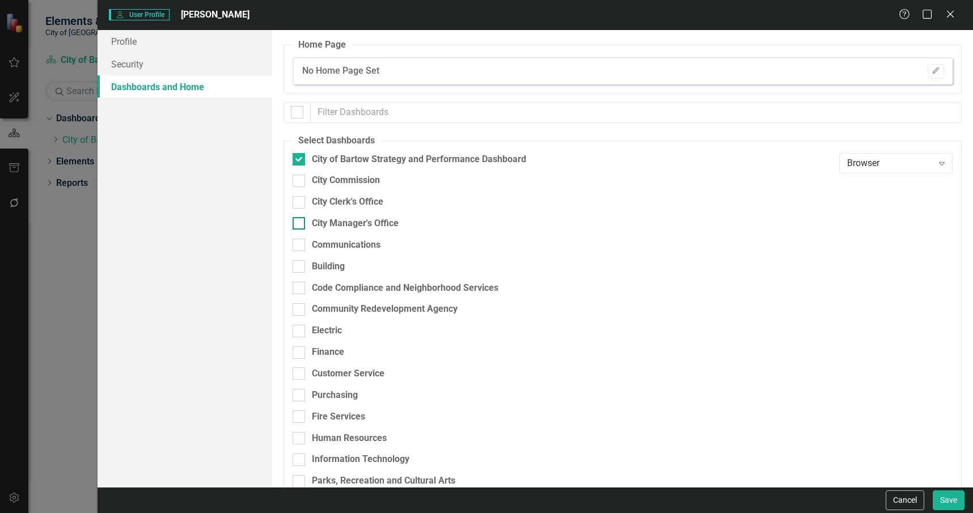
click at [371, 225] on div "City Manager's Office" at bounding box center [355, 223] width 87 height 13
click at [300, 225] on input "City Manager's Office" at bounding box center [296, 220] width 7 height 7
click at [372, 242] on div "Communications" at bounding box center [346, 245] width 69 height 13
click at [300, 242] on input "Communications" at bounding box center [296, 242] width 7 height 7
click at [867, 232] on div "Browser" at bounding box center [890, 227] width 86 height 13
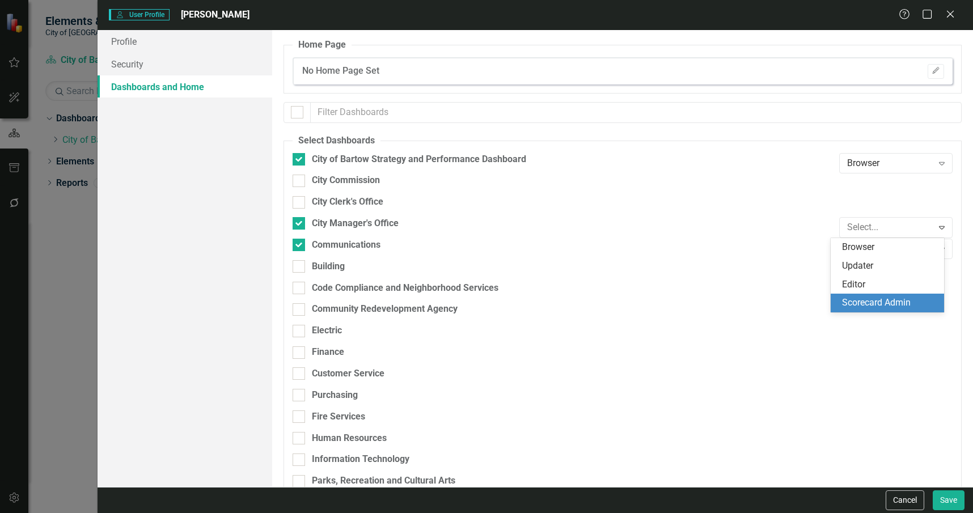
click at [881, 298] on div "Scorecard Admin" at bounding box center [889, 303] width 95 height 13
click at [880, 245] on div "Browser" at bounding box center [890, 249] width 86 height 13
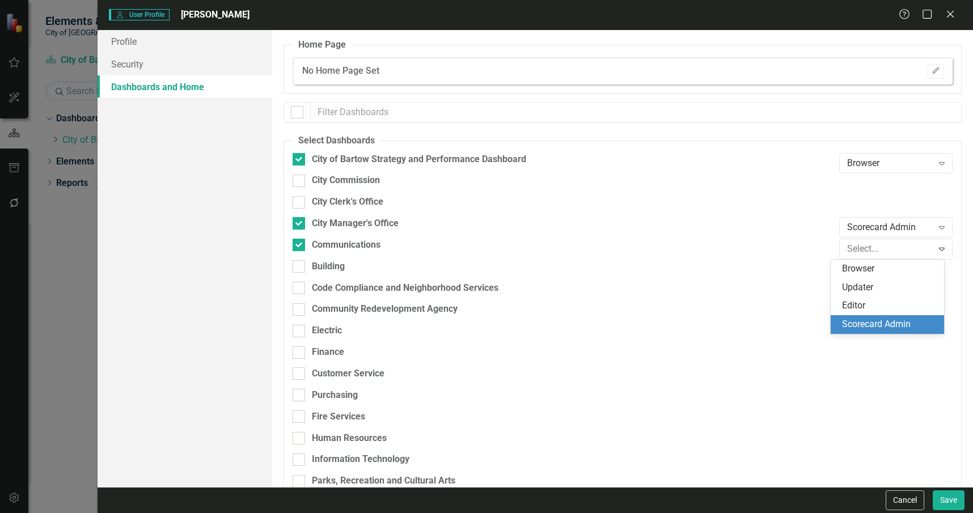
click at [893, 321] on div "Scorecard Admin" at bounding box center [889, 324] width 95 height 13
click at [897, 167] on div "Browser" at bounding box center [890, 162] width 86 height 13
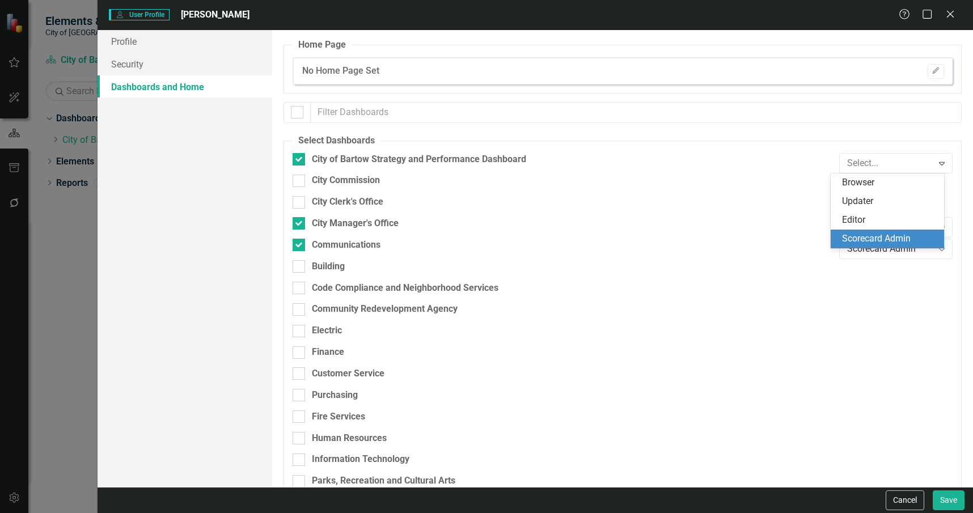
click at [890, 236] on div "Scorecard Admin" at bounding box center [889, 238] width 95 height 13
click at [931, 73] on icon "Edit" at bounding box center [935, 70] width 9 height 7
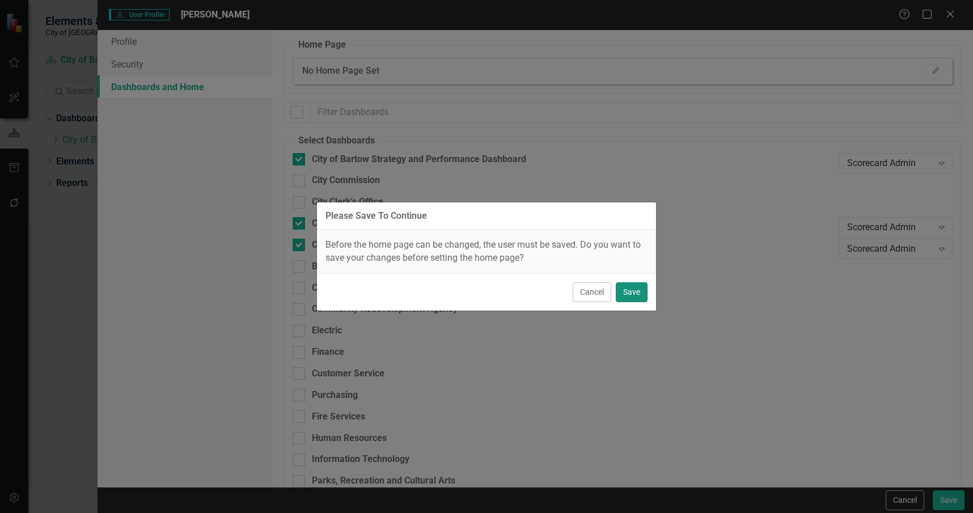
click at [639, 289] on button "Save" at bounding box center [632, 292] width 32 height 20
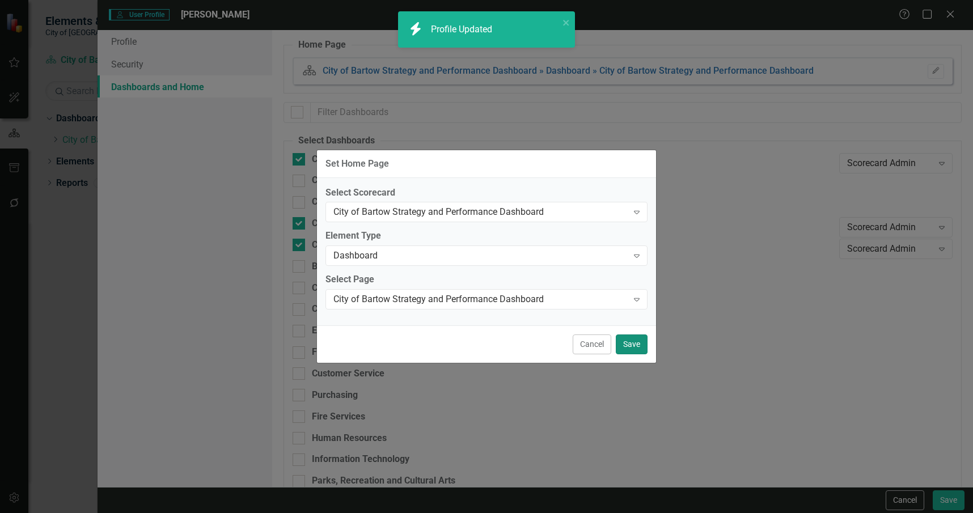
click at [629, 340] on button "Save" at bounding box center [632, 344] width 32 height 20
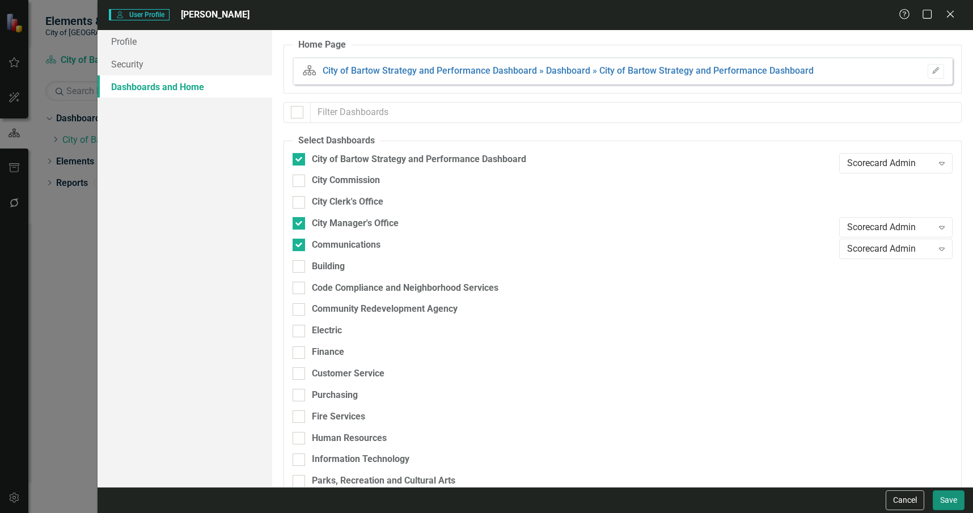
click at [954, 501] on button "Save" at bounding box center [949, 500] width 32 height 20
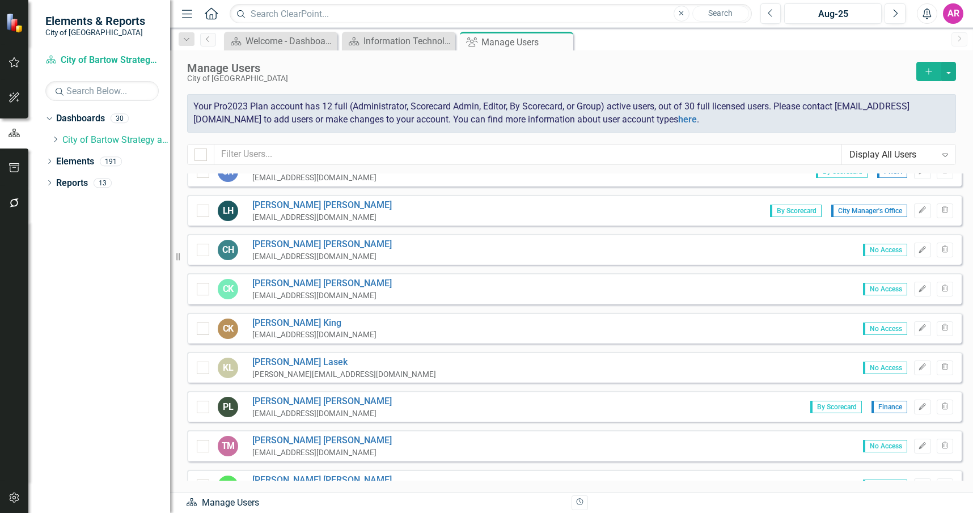
scroll to position [283, 0]
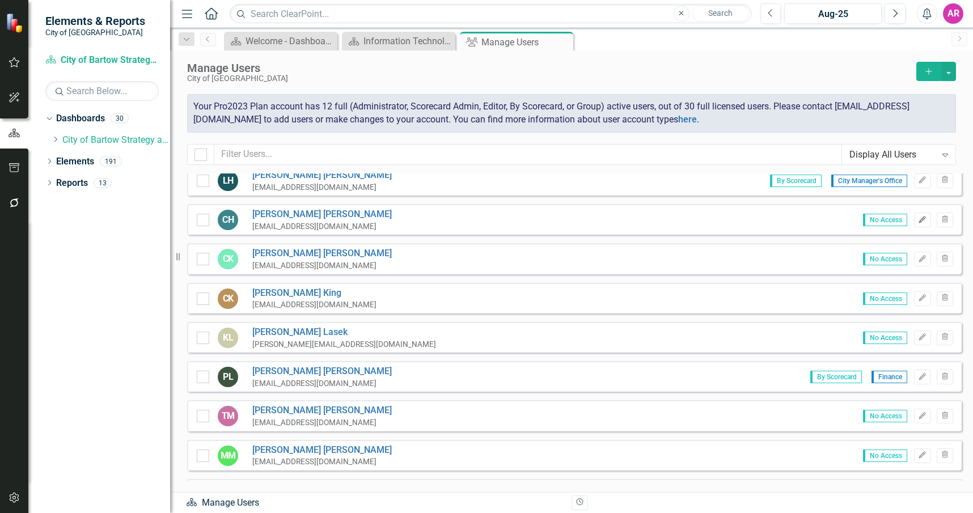
click at [918, 220] on icon "Edit" at bounding box center [922, 220] width 9 height 7
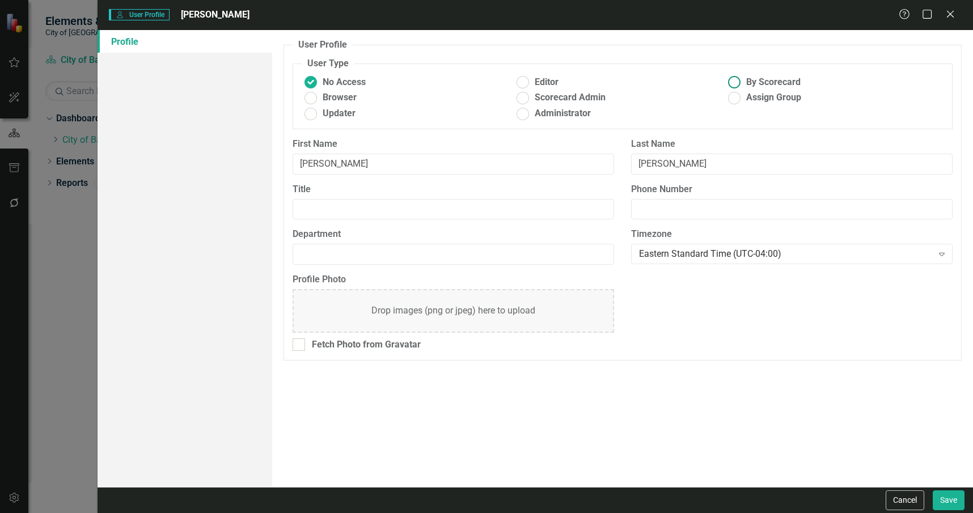
drag, startPoint x: 771, startPoint y: 81, endPoint x: 769, endPoint y: 87, distance: 7.0
click at [770, 81] on span "By Scorecard" at bounding box center [773, 82] width 54 height 13
click at [743, 81] on input "By Scorecard" at bounding box center [735, 83] width 18 height 18
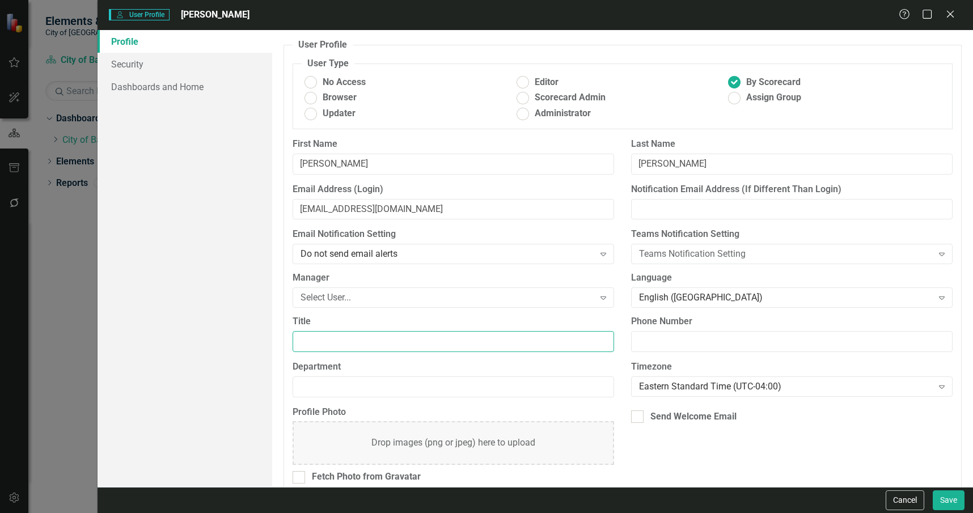
click at [512, 339] on input "Title" at bounding box center [453, 341] width 321 height 21
click at [460, 297] on div "Select User..." at bounding box center [446, 297] width 293 height 13
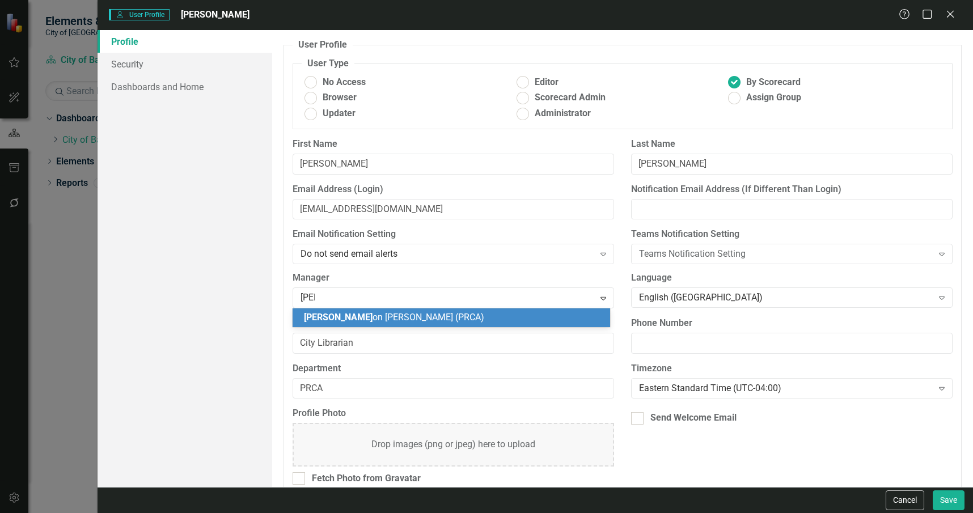
click at [440, 315] on div "Jas on Hargrove (PRCA)" at bounding box center [453, 317] width 299 height 13
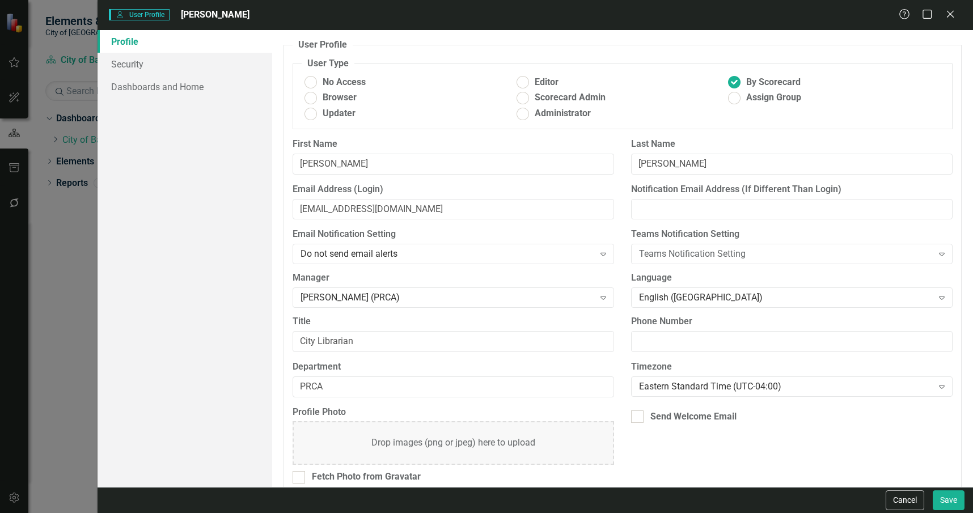
click at [661, 447] on div "Profile Photo Drop images (png or jpeg) here to upload Fetch Photo from Gravata…" at bounding box center [622, 449] width 677 height 87
click at [661, 417] on div "Send Welcome Email" at bounding box center [693, 416] width 86 height 13
click at [638, 417] on input "Send Welcome Email" at bounding box center [634, 413] width 7 height 7
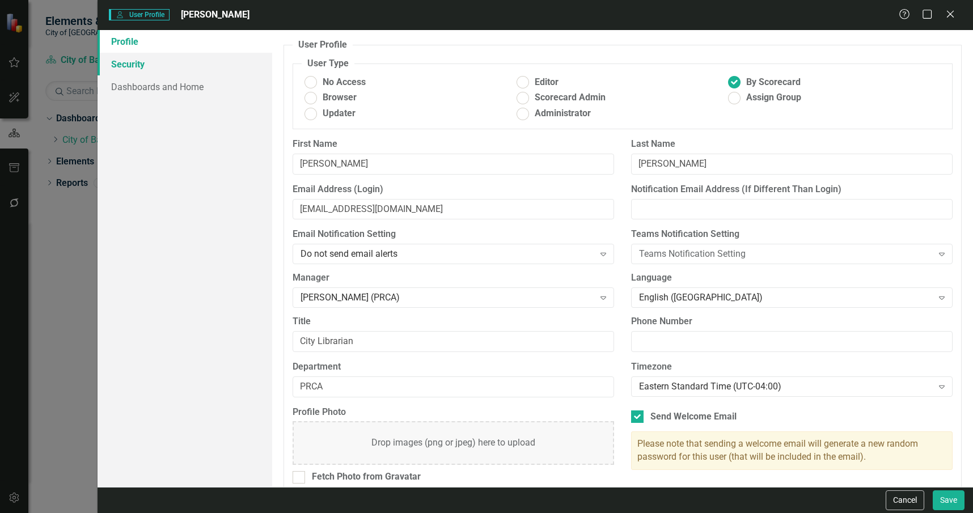
click at [187, 60] on link "Security" at bounding box center [185, 64] width 175 height 23
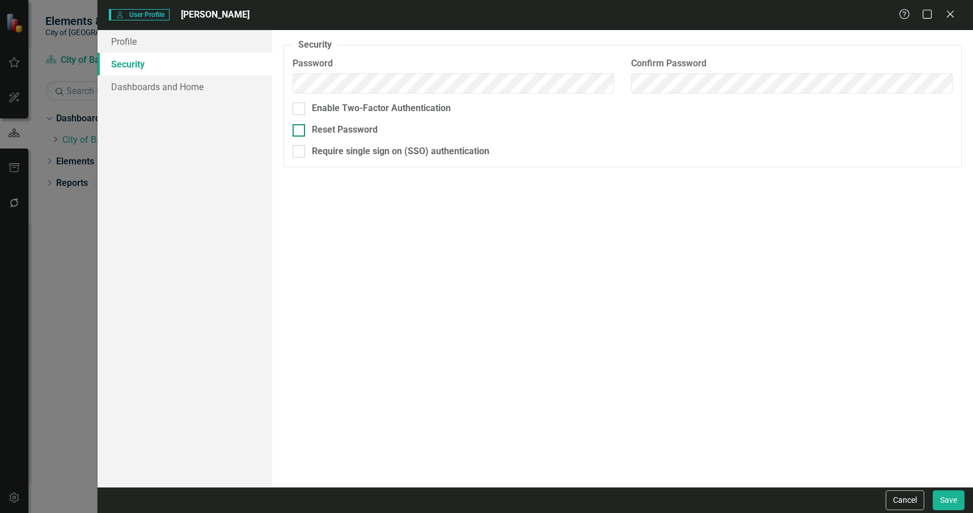
click at [344, 128] on div "Reset Password" at bounding box center [345, 130] width 66 height 13
click at [300, 128] on input "Reset Password" at bounding box center [296, 127] width 7 height 7
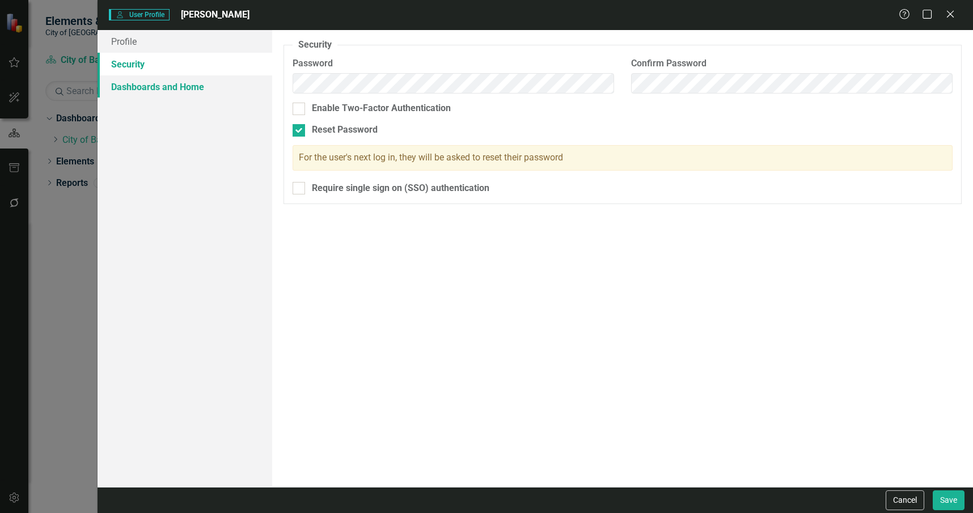
click at [211, 91] on link "Dashboards and Home" at bounding box center [185, 86] width 175 height 23
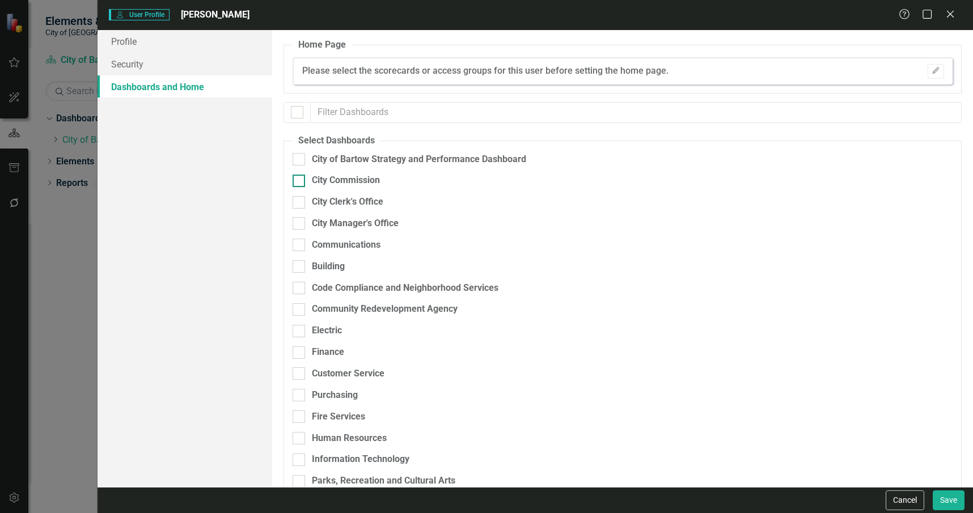
drag, startPoint x: 397, startPoint y: 157, endPoint x: 402, endPoint y: 184, distance: 27.0
click at [397, 157] on div "City of Bartow Strategy and Performance Dashboard" at bounding box center [419, 159] width 214 height 13
click at [300, 157] on input "City of Bartow Strategy and Performance Dashboard" at bounding box center [296, 156] width 7 height 7
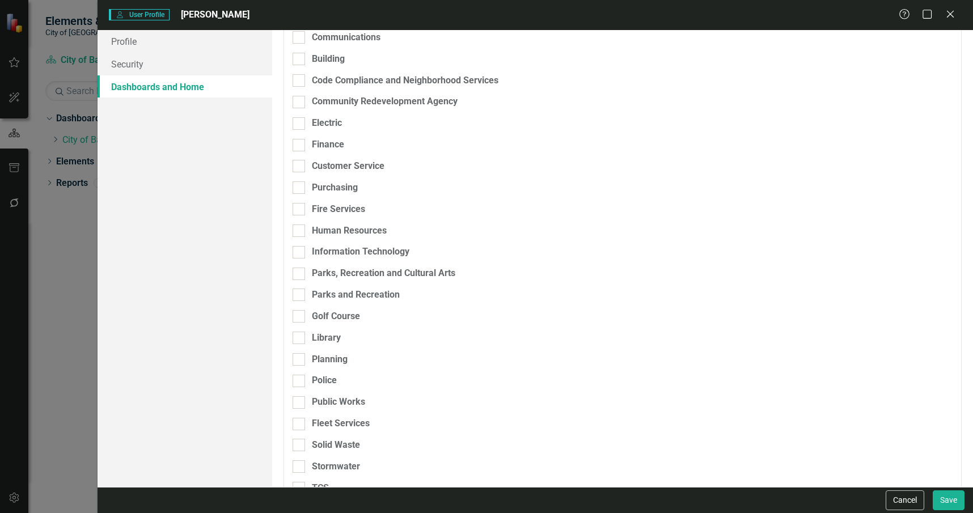
scroll to position [227, 0]
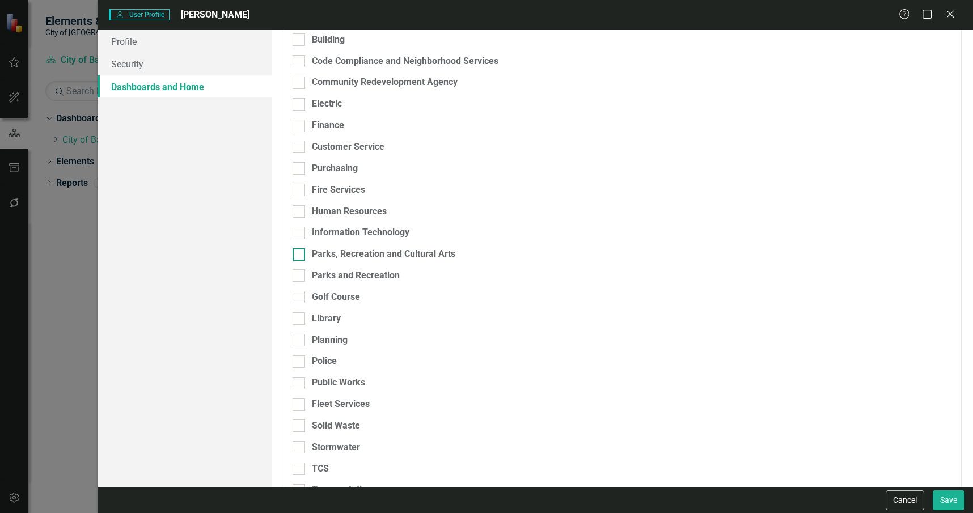
click at [380, 253] on div "Parks, Recreation and Cultural Arts" at bounding box center [383, 254] width 143 height 13
click at [300, 253] on input "Parks, Recreation and Cultural Arts" at bounding box center [296, 251] width 7 height 7
click at [381, 273] on div "Parks and Recreation" at bounding box center [356, 275] width 88 height 13
click at [300, 273] on input "Parks and Recreation" at bounding box center [296, 272] width 7 height 7
click at [379, 286] on div "Parks and Recreation" at bounding box center [563, 280] width 541 height 22
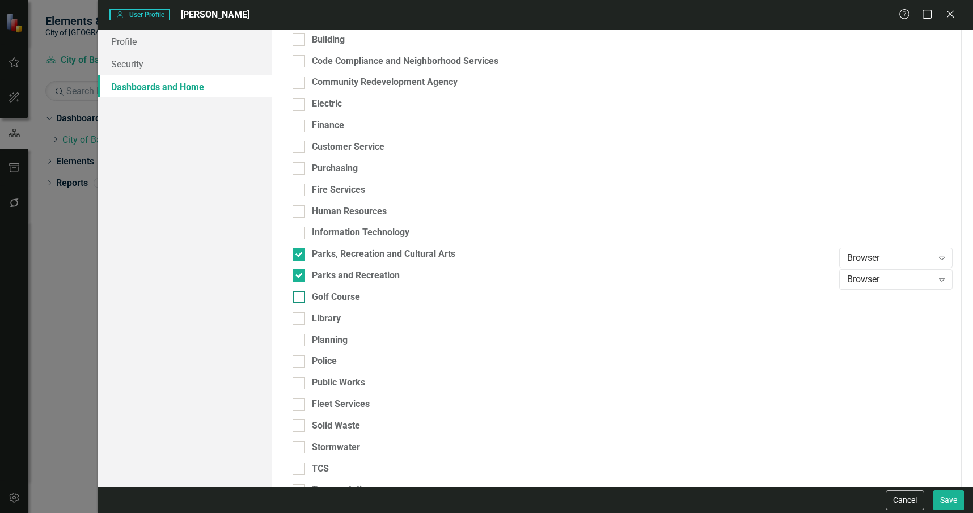
click at [358, 294] on div "Golf Course" at bounding box center [336, 297] width 48 height 13
click at [300, 294] on input "Golf Course" at bounding box center [296, 294] width 7 height 7
click at [348, 317] on div "Library" at bounding box center [563, 318] width 541 height 13
click at [300, 317] on input "Library" at bounding box center [296, 315] width 7 height 7
click at [877, 319] on div "Browser" at bounding box center [890, 322] width 86 height 13
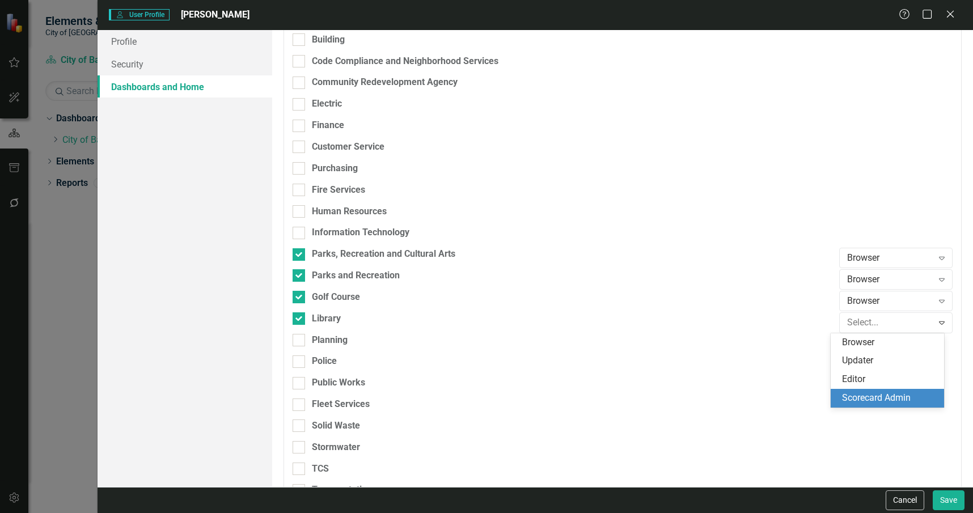
click at [870, 400] on div "Scorecard Admin" at bounding box center [889, 398] width 95 height 13
click at [874, 300] on div "Browser" at bounding box center [890, 301] width 86 height 13
click at [880, 371] on div "Scorecard Admin" at bounding box center [889, 376] width 95 height 13
click at [873, 283] on div "Browser" at bounding box center [890, 279] width 86 height 13
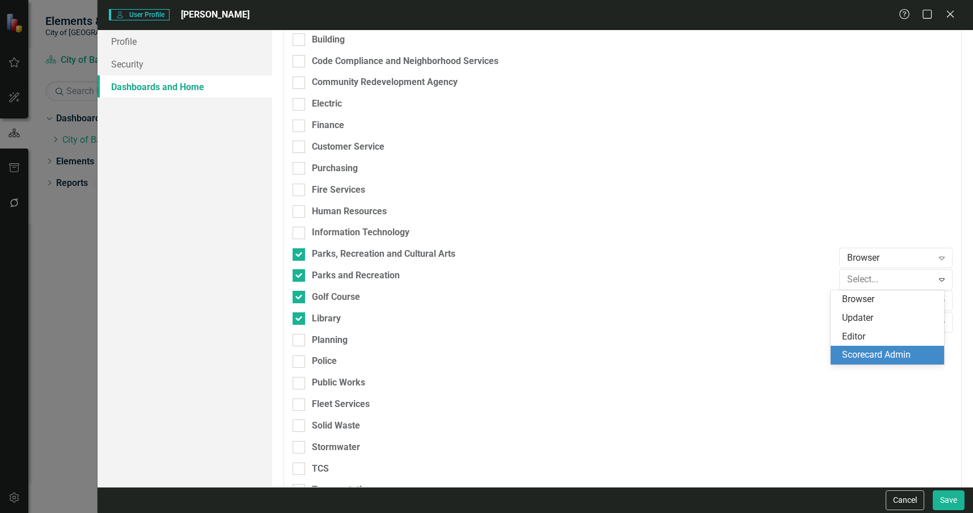
click at [875, 354] on div "Scorecard Admin" at bounding box center [889, 355] width 95 height 13
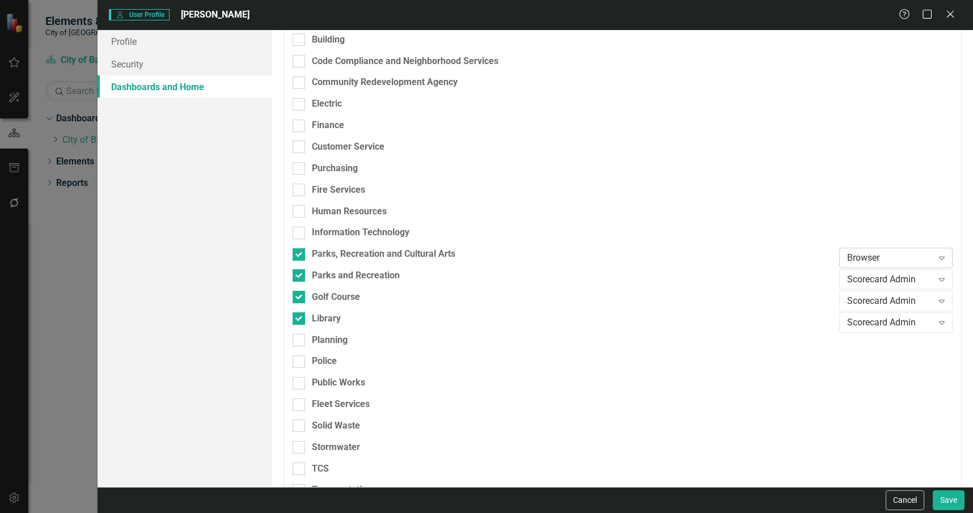
click at [864, 248] on div "Browser Expand" at bounding box center [895, 258] width 113 height 20
click at [867, 331] on div "Scorecard Admin" at bounding box center [889, 334] width 95 height 13
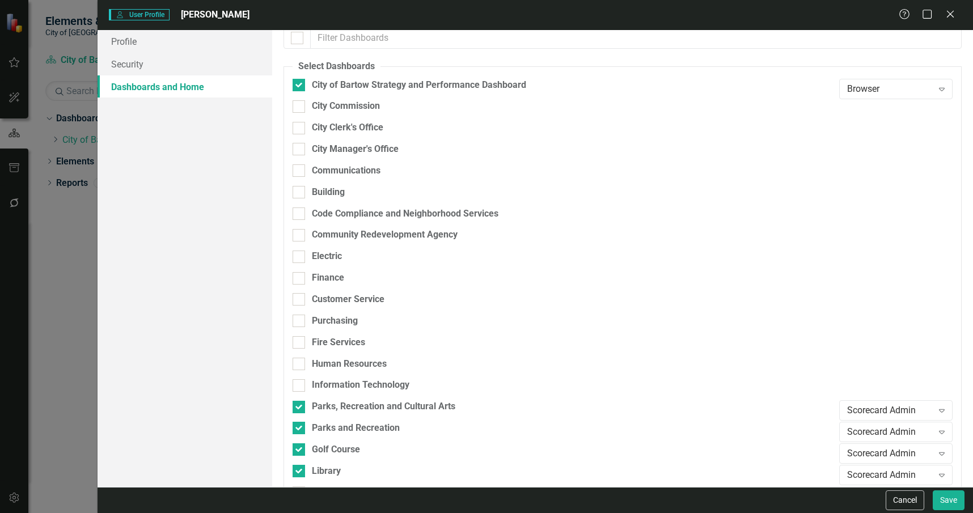
scroll to position [0, 0]
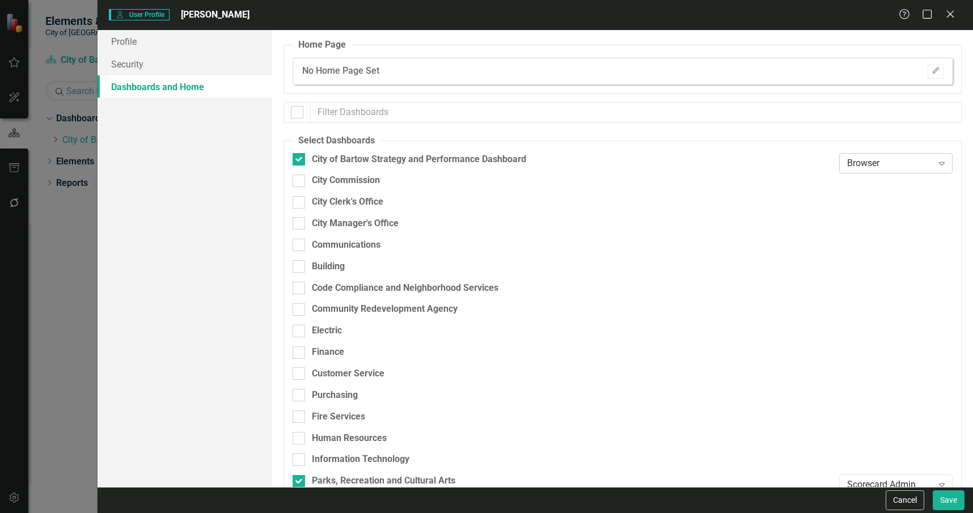
click at [910, 158] on div "Browser" at bounding box center [890, 162] width 86 height 13
click at [884, 240] on div "Scorecard Admin" at bounding box center [889, 238] width 95 height 13
click at [928, 64] on button "Edit" at bounding box center [936, 71] width 16 height 15
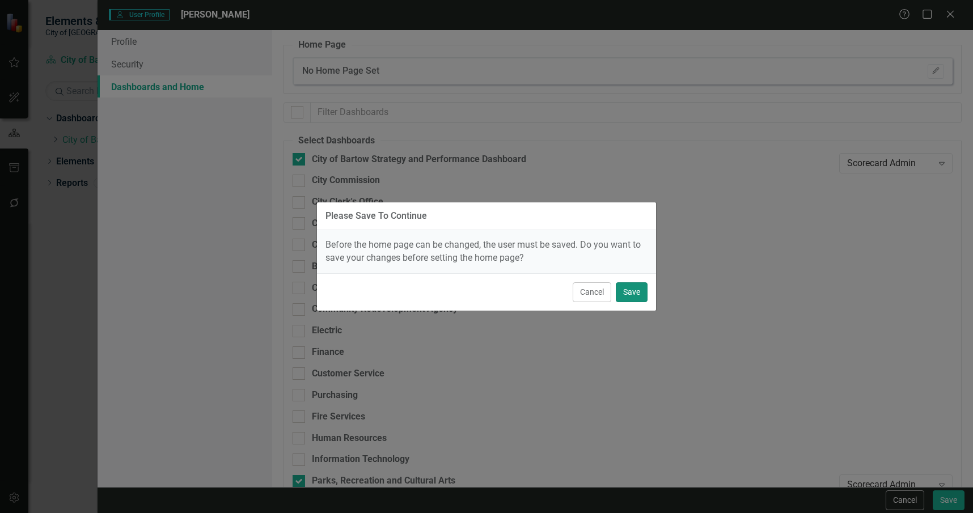
click at [633, 293] on button "Save" at bounding box center [632, 292] width 32 height 20
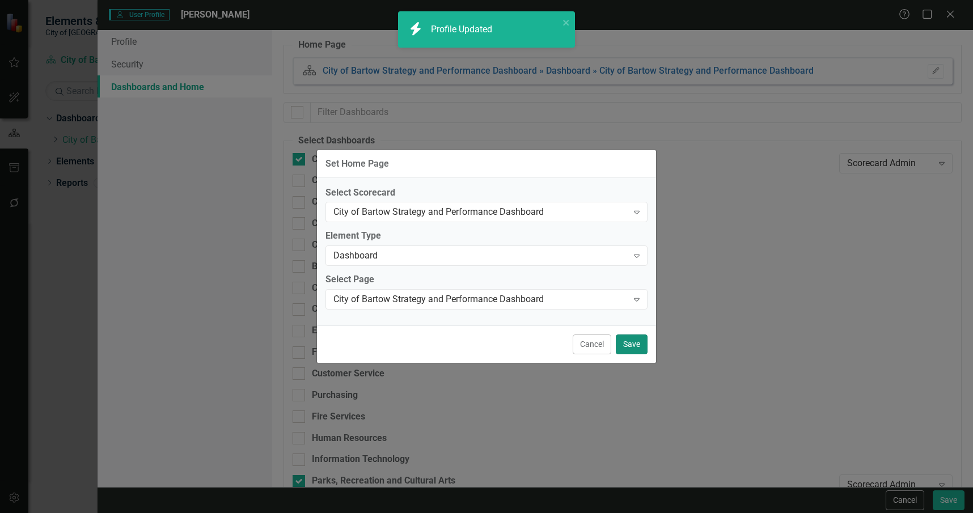
click at [637, 347] on button "Save" at bounding box center [632, 344] width 32 height 20
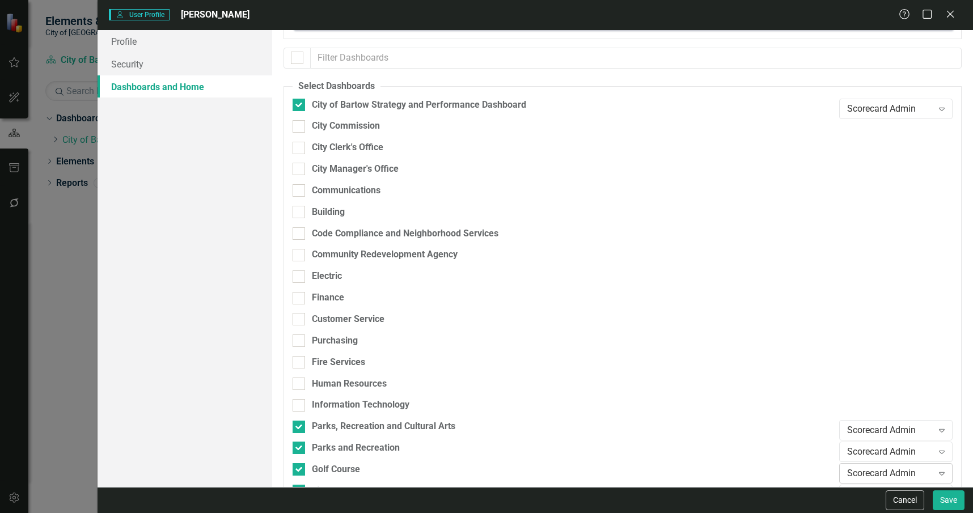
scroll to position [227, 0]
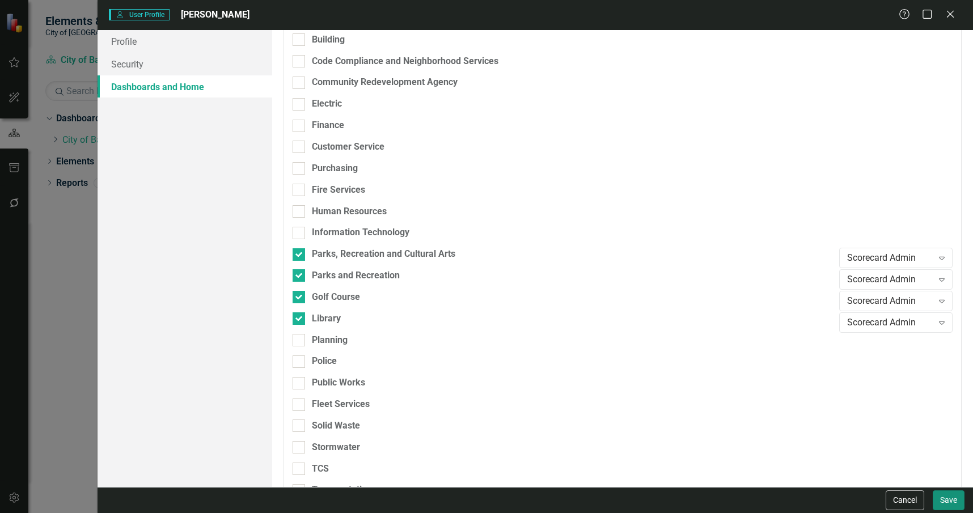
click at [948, 494] on button "Save" at bounding box center [949, 500] width 32 height 20
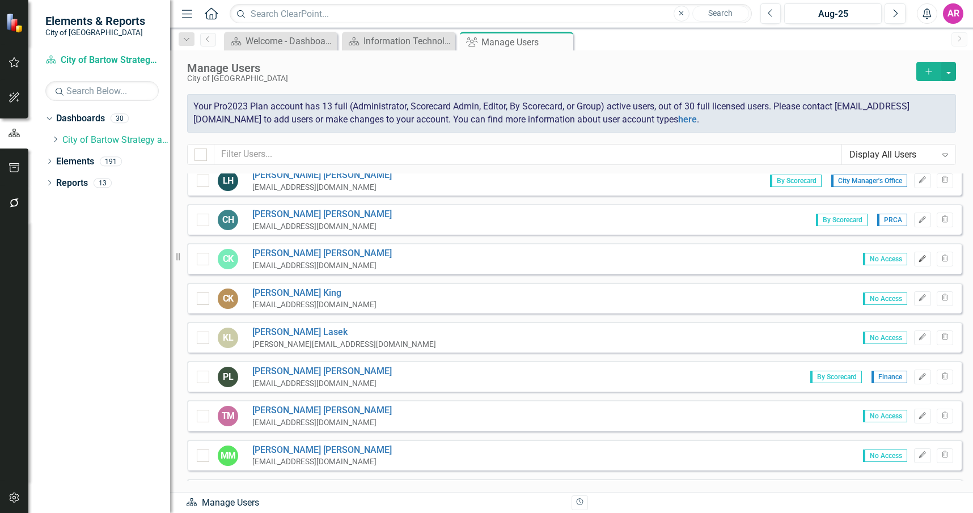
click at [919, 260] on icon "button" at bounding box center [922, 258] width 7 height 7
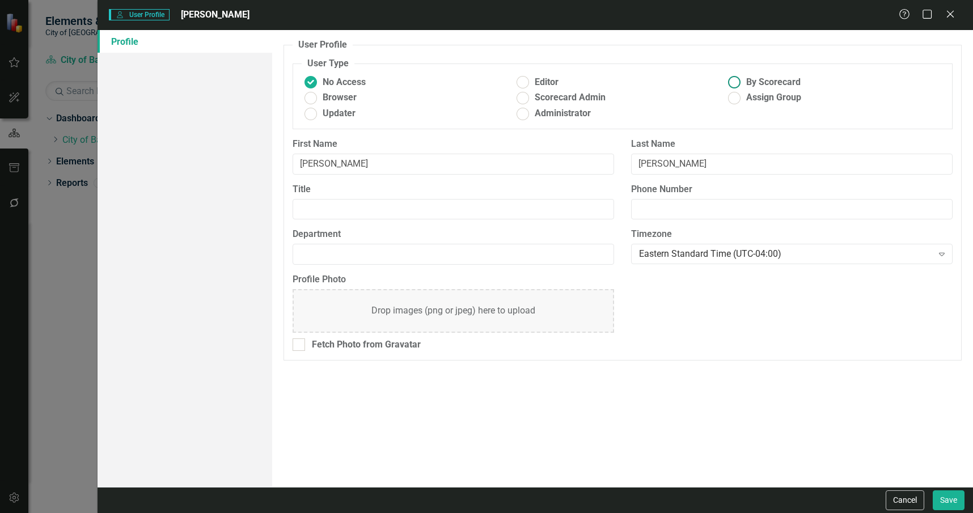
click at [753, 80] on span "By Scorecard" at bounding box center [773, 82] width 54 height 13
click at [743, 80] on input "By Scorecard" at bounding box center [735, 83] width 18 height 18
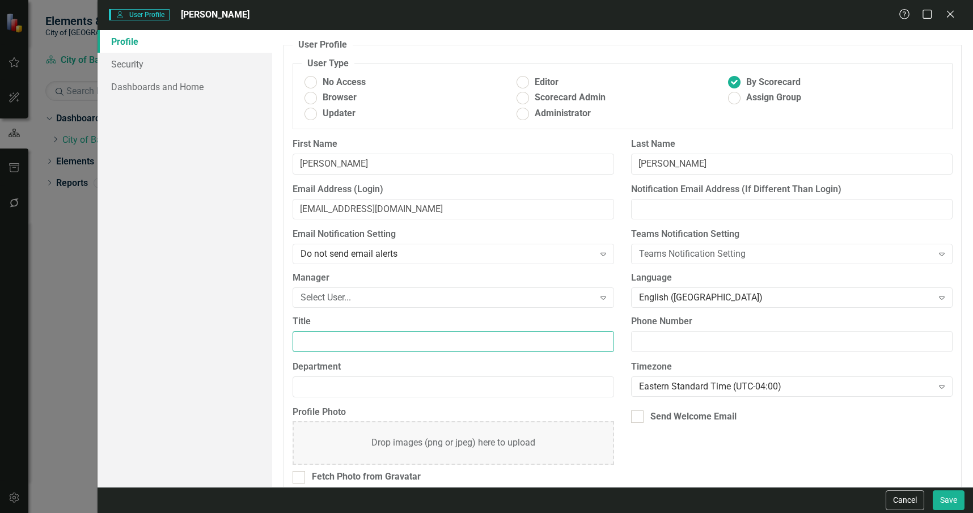
click at [478, 344] on input "Title" at bounding box center [453, 341] width 321 height 21
click at [486, 295] on div "Select User..." at bounding box center [446, 297] width 293 height 13
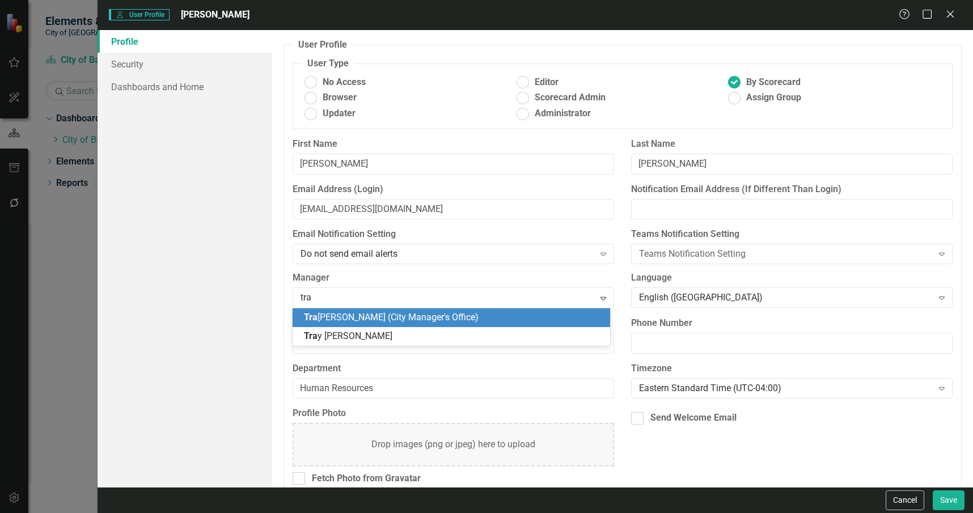
click at [497, 315] on div "Tra cy Miller (City Manager's Office)" at bounding box center [453, 317] width 299 height 13
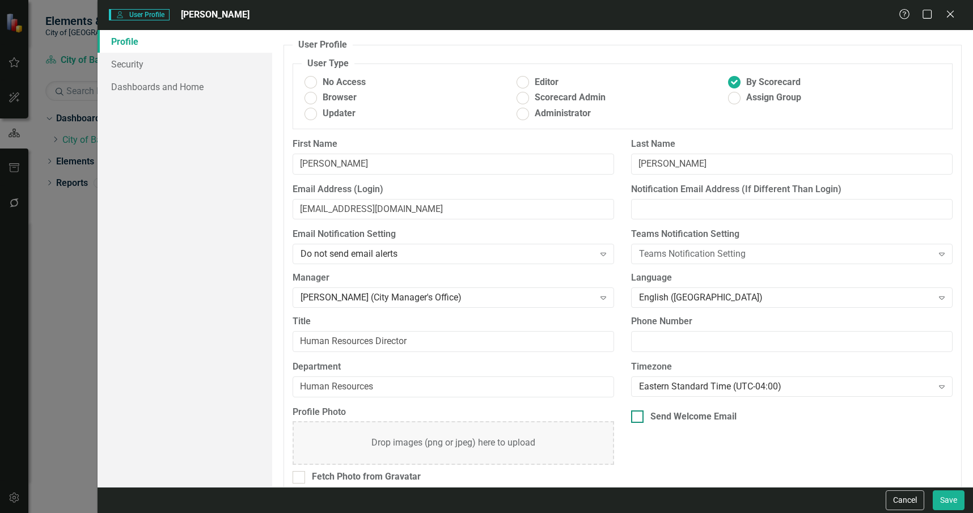
click at [651, 415] on div "Send Welcome Email" at bounding box center [693, 416] width 86 height 13
click at [638, 415] on input "Send Welcome Email" at bounding box center [634, 413] width 7 height 7
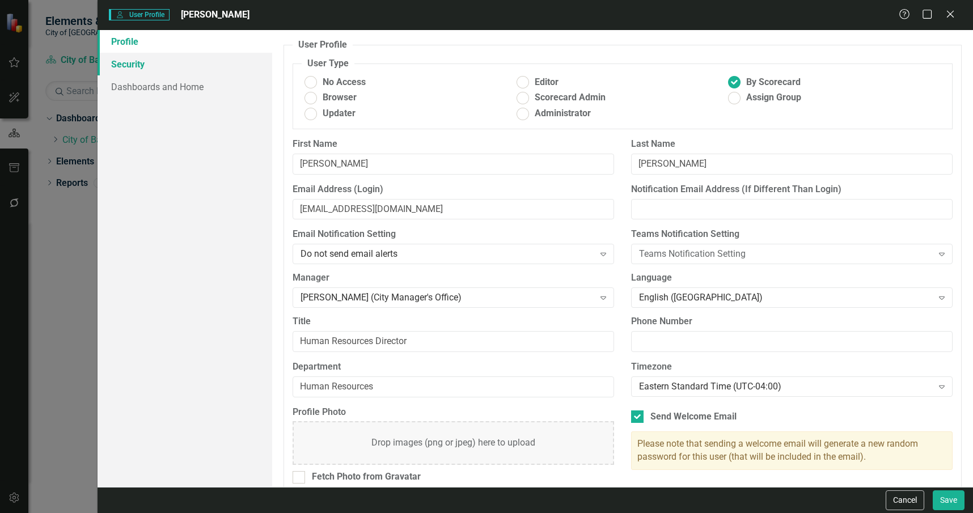
click at [160, 61] on link "Security" at bounding box center [185, 64] width 175 height 23
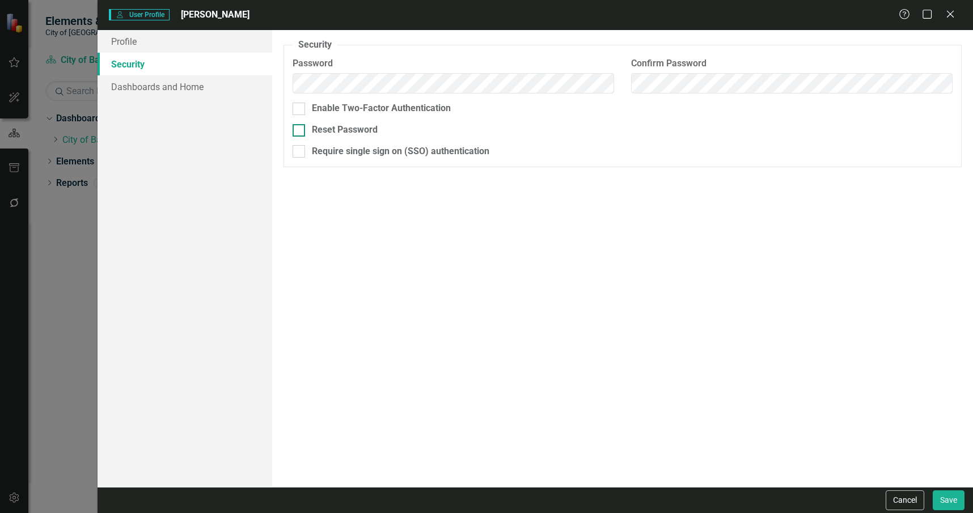
click at [329, 129] on div "Reset Password" at bounding box center [345, 130] width 66 height 13
click at [300, 129] on input "Reset Password" at bounding box center [296, 127] width 7 height 7
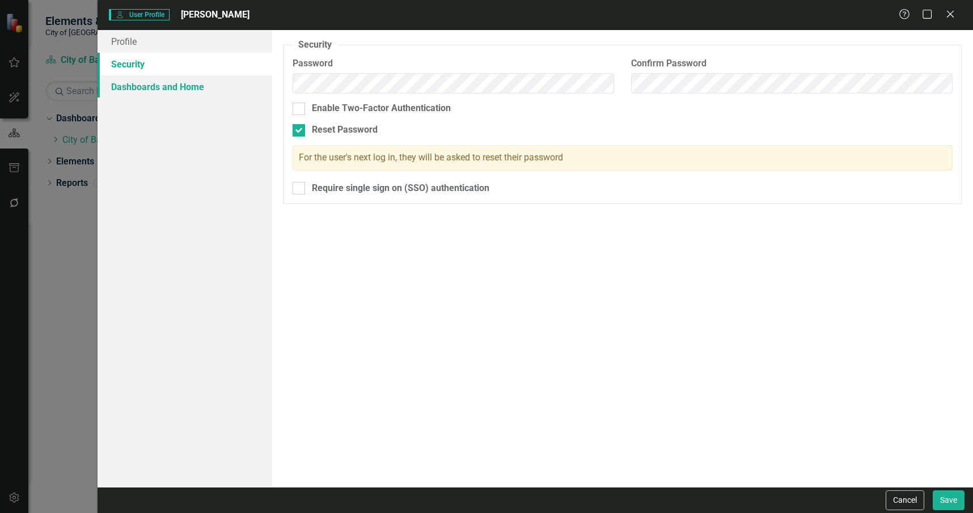
click at [203, 86] on link "Dashboards and Home" at bounding box center [185, 86] width 175 height 23
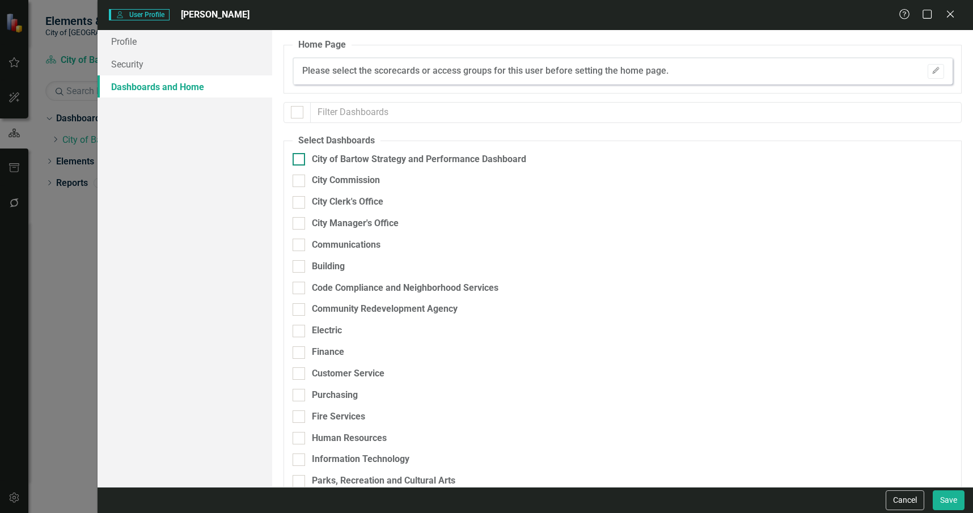
click at [403, 156] on div "City of Bartow Strategy and Performance Dashboard" at bounding box center [419, 159] width 214 height 13
click at [300, 156] on input "City of Bartow Strategy and Performance Dashboard" at bounding box center [296, 156] width 7 height 7
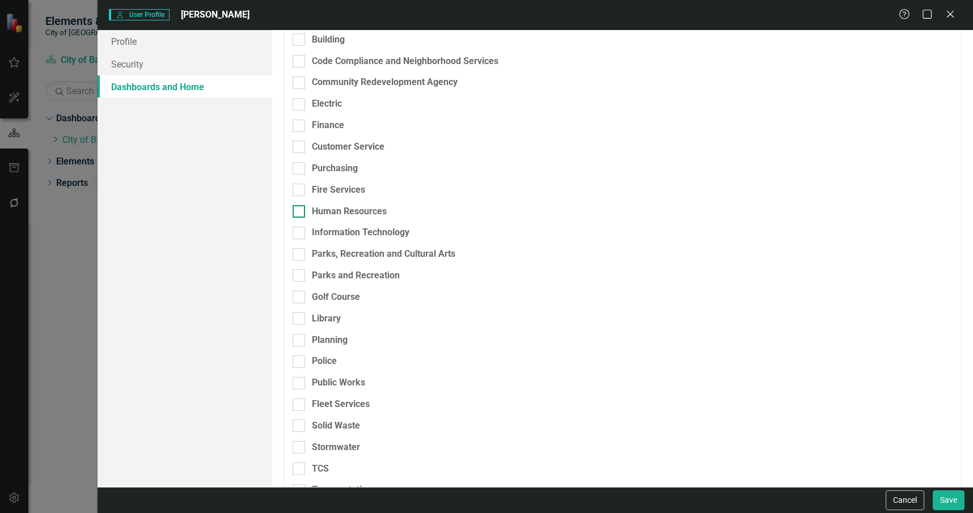
click at [354, 211] on div "Human Resources" at bounding box center [349, 211] width 75 height 13
click at [300, 211] on input "Human Resources" at bounding box center [296, 208] width 7 height 7
click at [856, 210] on div "Browser" at bounding box center [890, 215] width 86 height 13
click at [852, 285] on div "Scorecard Admin" at bounding box center [889, 291] width 95 height 13
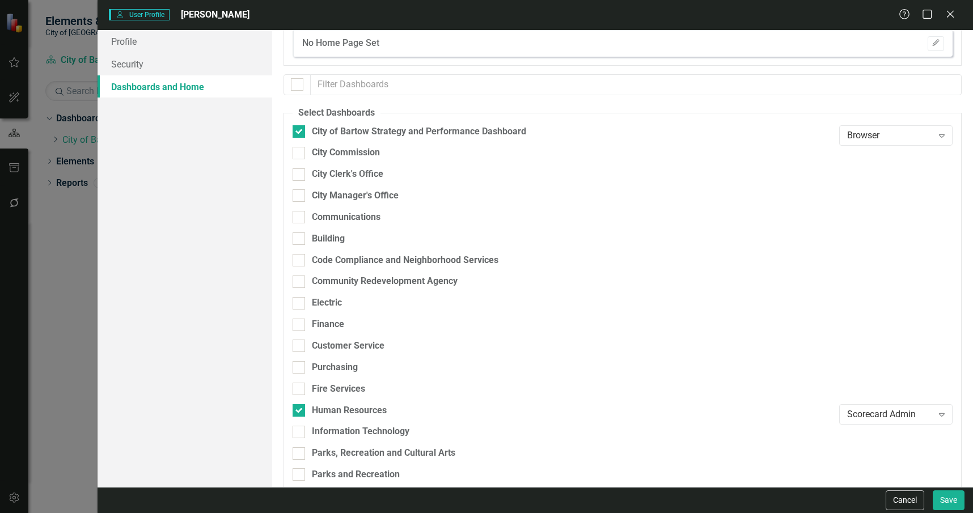
scroll to position [0, 0]
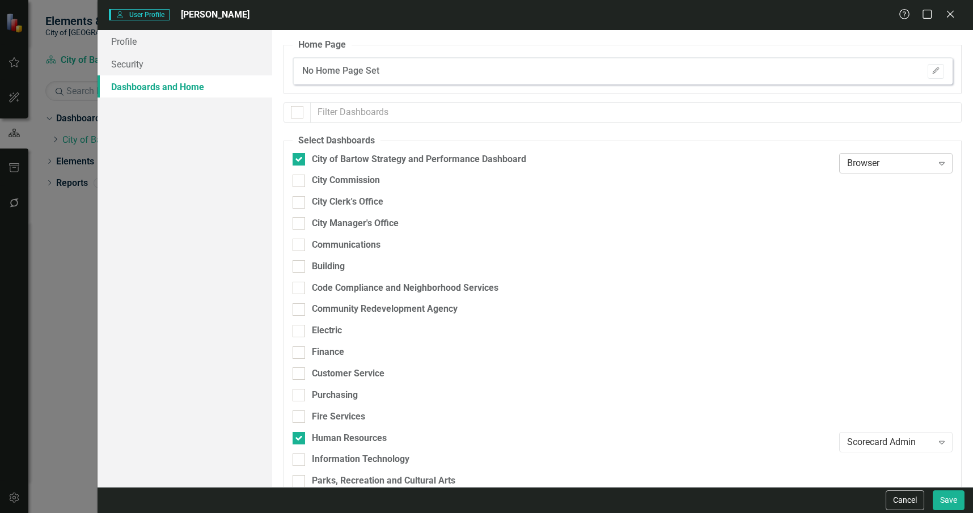
click at [895, 163] on div "Browser" at bounding box center [890, 162] width 86 height 13
click at [888, 238] on div "Scorecard Admin" at bounding box center [889, 238] width 95 height 13
click at [931, 74] on icon "Edit" at bounding box center [935, 70] width 9 height 7
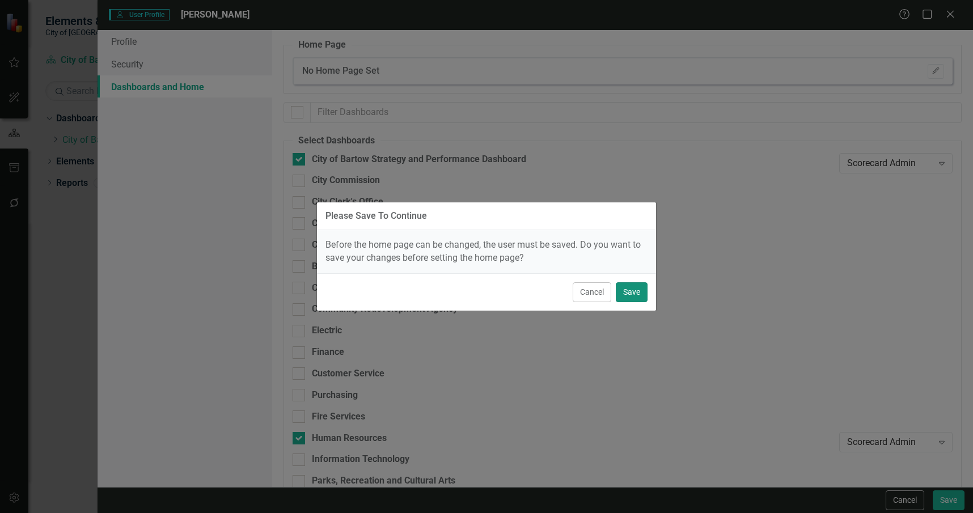
click at [627, 297] on button "Save" at bounding box center [632, 292] width 32 height 20
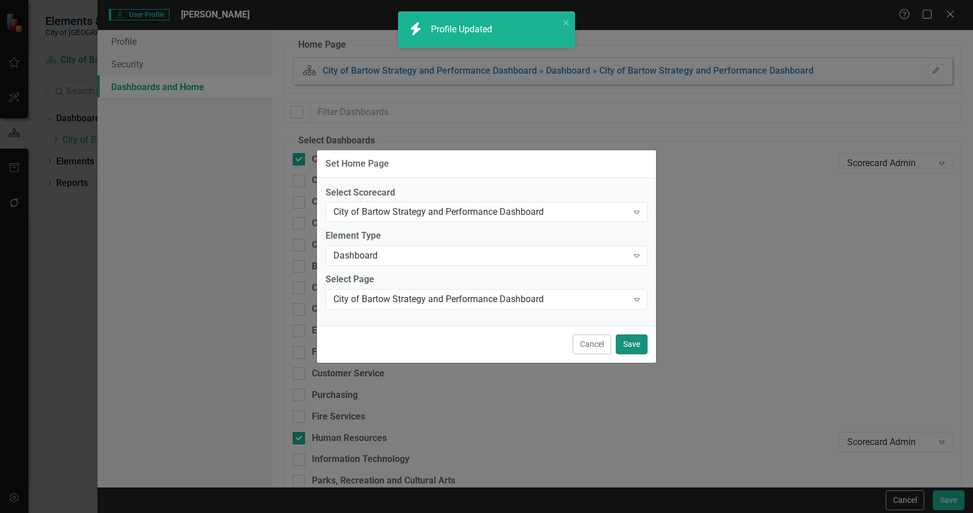
click at [631, 348] on button "Save" at bounding box center [632, 344] width 32 height 20
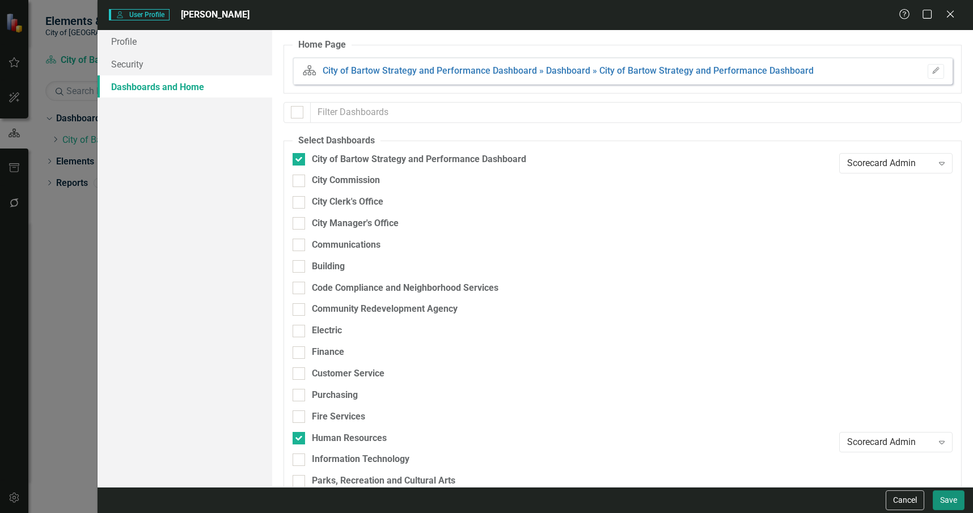
click at [946, 498] on button "Save" at bounding box center [949, 500] width 32 height 20
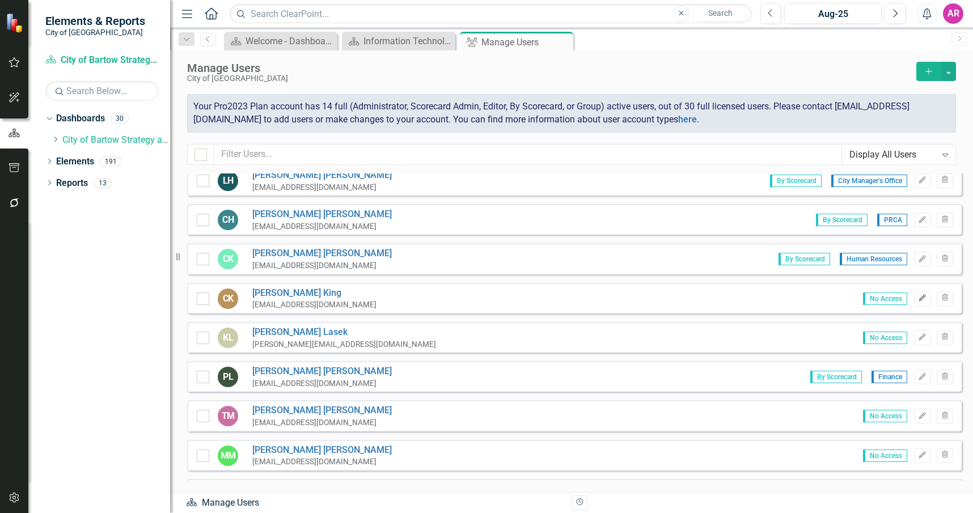
click at [918, 299] on icon "Edit" at bounding box center [922, 298] width 9 height 7
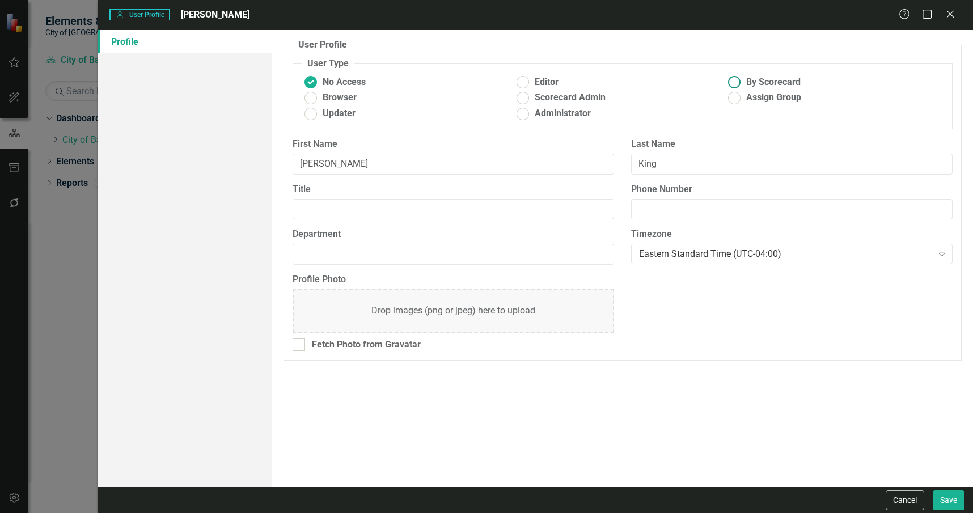
click at [740, 78] on ins at bounding box center [735, 83] width 18 height 18
click at [740, 78] on input "By Scorecard" at bounding box center [735, 83] width 18 height 18
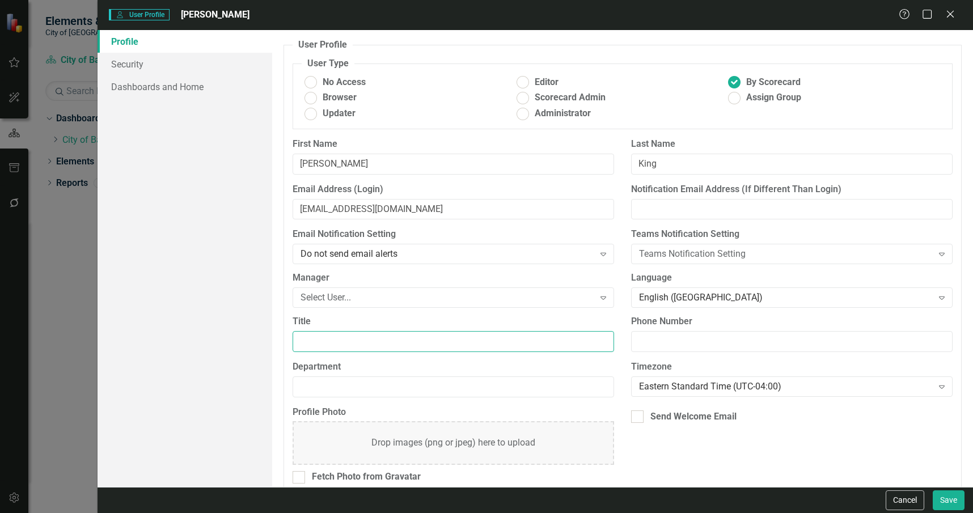
click at [453, 344] on input "Title" at bounding box center [453, 341] width 321 height 21
drag, startPoint x: 446, startPoint y: 400, endPoint x: 451, endPoint y: 374, distance: 26.1
click at [446, 400] on div "Department" at bounding box center [453, 383] width 338 height 45
click at [451, 371] on label "Department" at bounding box center [453, 367] width 321 height 13
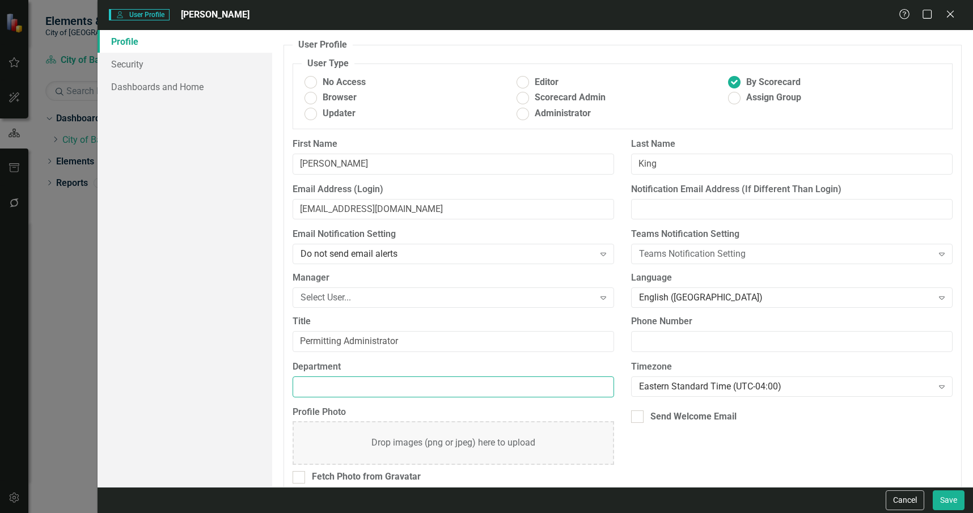
click at [451, 376] on input "Department" at bounding box center [453, 386] width 321 height 21
click at [435, 299] on div "Select User..." at bounding box center [446, 297] width 293 height 13
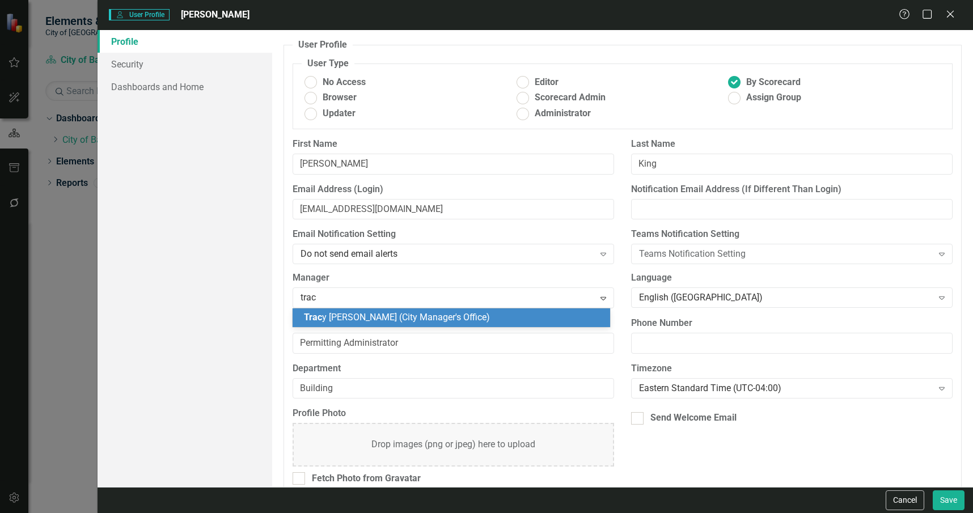
click at [439, 317] on span "Trac y Miller (City Manager's Office)" at bounding box center [397, 317] width 186 height 11
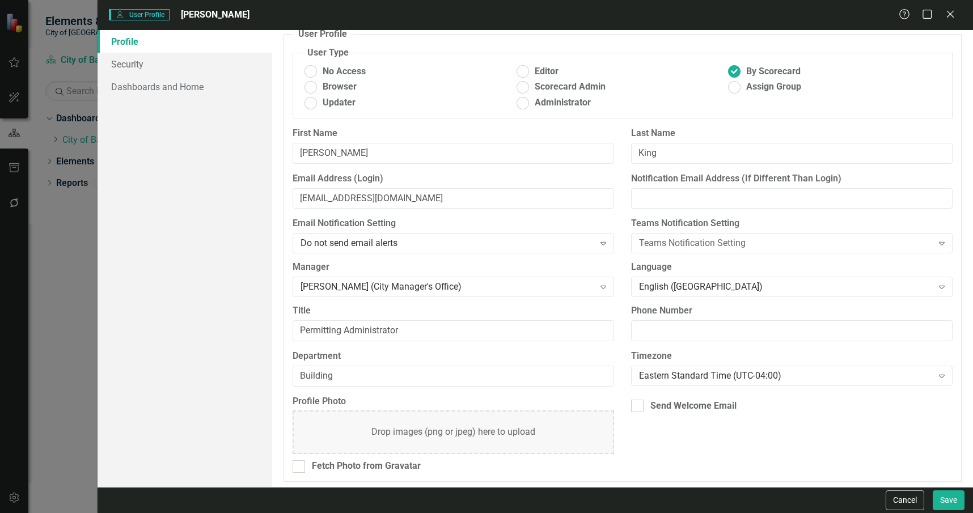
scroll to position [14, 0]
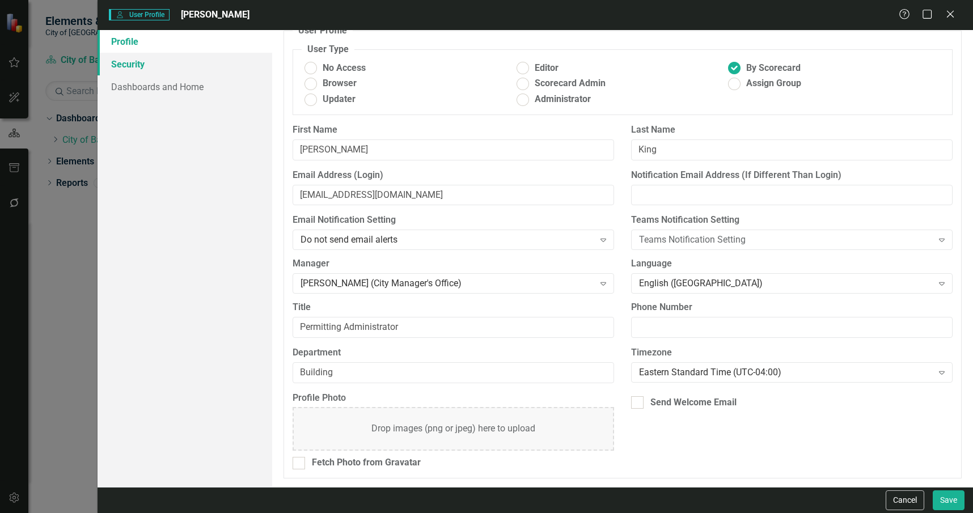
click at [206, 65] on link "Security" at bounding box center [185, 64] width 175 height 23
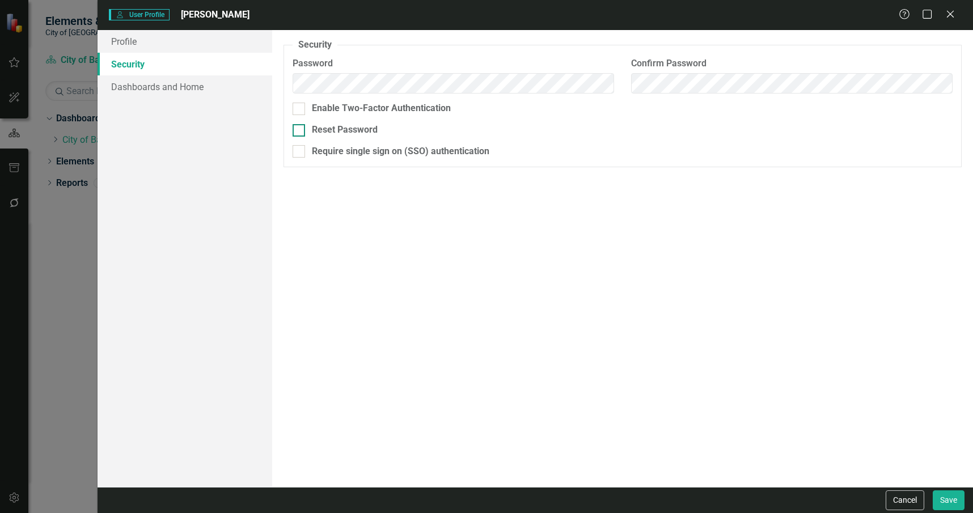
click at [361, 137] on div "Reset Password" at bounding box center [345, 130] width 66 height 13
click at [300, 132] on input "Reset Password" at bounding box center [296, 127] width 7 height 7
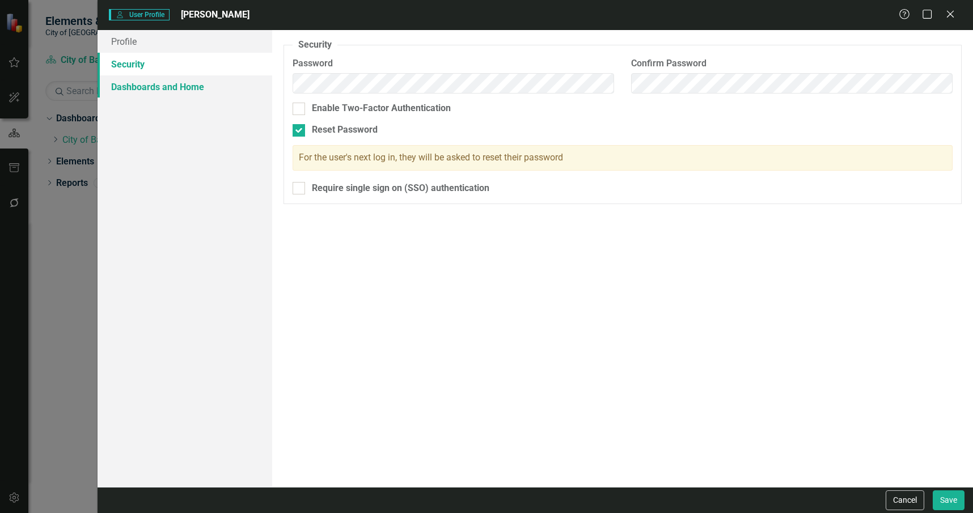
click at [230, 84] on link "Dashboards and Home" at bounding box center [185, 86] width 175 height 23
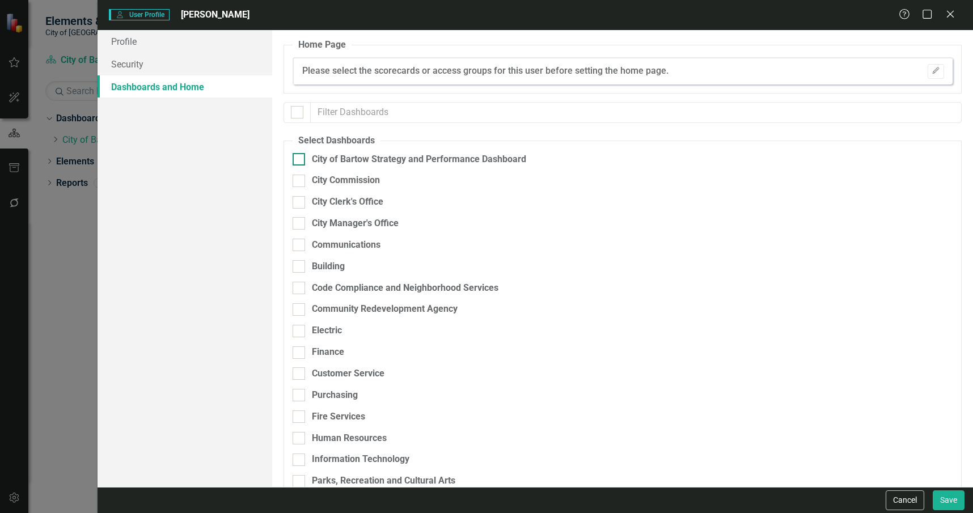
click at [471, 163] on div "City of Bartow Strategy and Performance Dashboard" at bounding box center [419, 159] width 214 height 13
click at [300, 160] on input "City of Bartow Strategy and Performance Dashboard" at bounding box center [296, 156] width 7 height 7
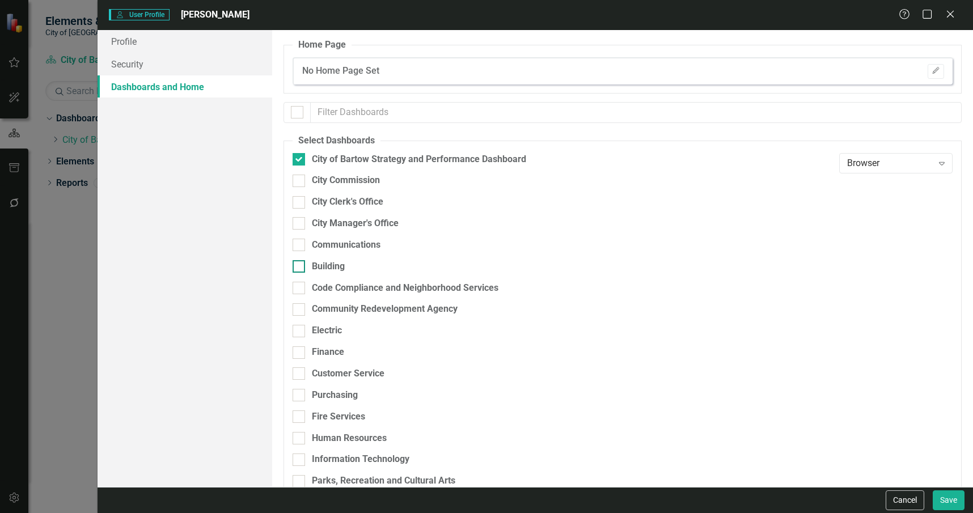
click at [354, 270] on div "Building" at bounding box center [563, 266] width 541 height 13
click at [300, 268] on input "Building" at bounding box center [296, 263] width 7 height 7
click at [884, 265] on div "Browser" at bounding box center [890, 270] width 86 height 13
click at [886, 344] on div "Scorecard Admin" at bounding box center [889, 346] width 95 height 13
click at [852, 164] on div "Browser" at bounding box center [890, 162] width 86 height 13
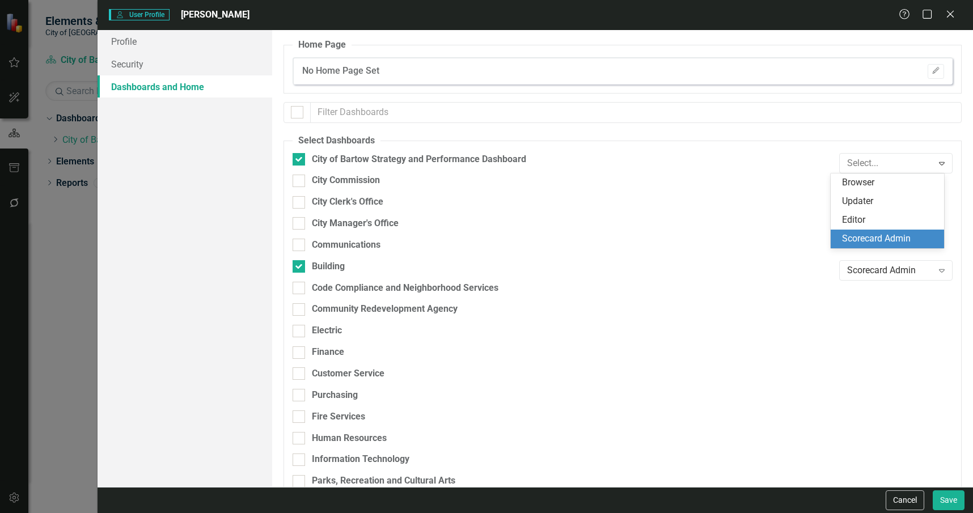
click at [860, 237] on div "Scorecard Admin" at bounding box center [889, 238] width 95 height 13
click at [937, 68] on div "No Home Page Set Edit" at bounding box center [623, 70] width 660 height 27
click at [931, 68] on icon "Edit" at bounding box center [935, 70] width 9 height 7
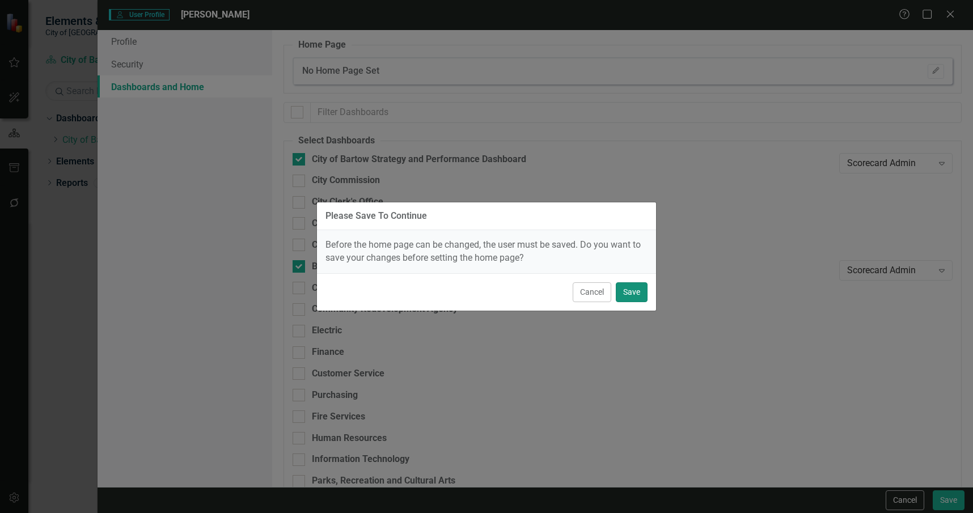
click at [627, 283] on button "Save" at bounding box center [632, 292] width 32 height 20
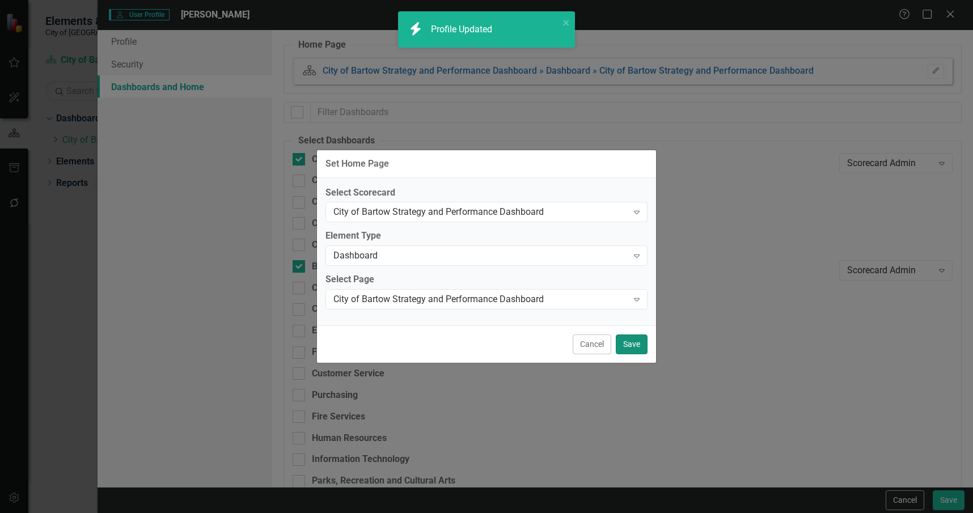
click at [634, 345] on button "Save" at bounding box center [632, 344] width 32 height 20
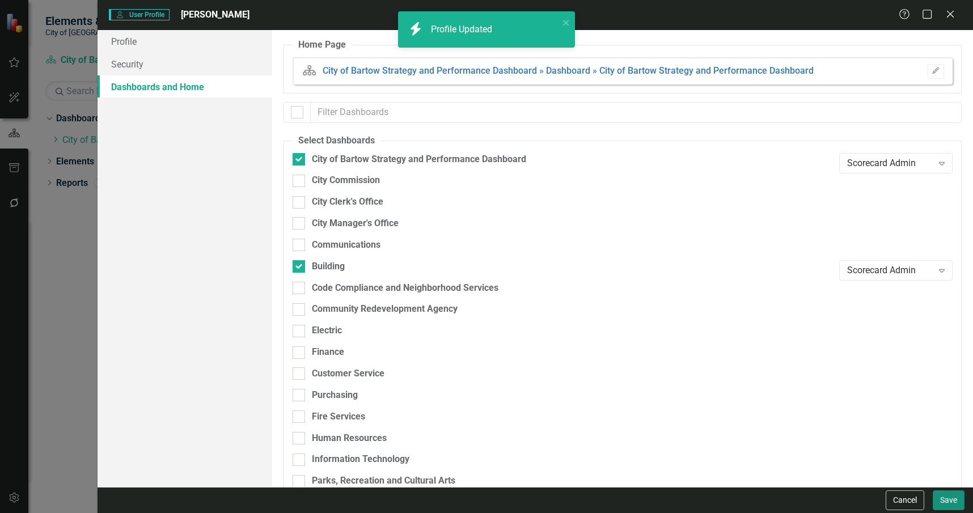
click at [943, 495] on button "Save" at bounding box center [949, 500] width 32 height 20
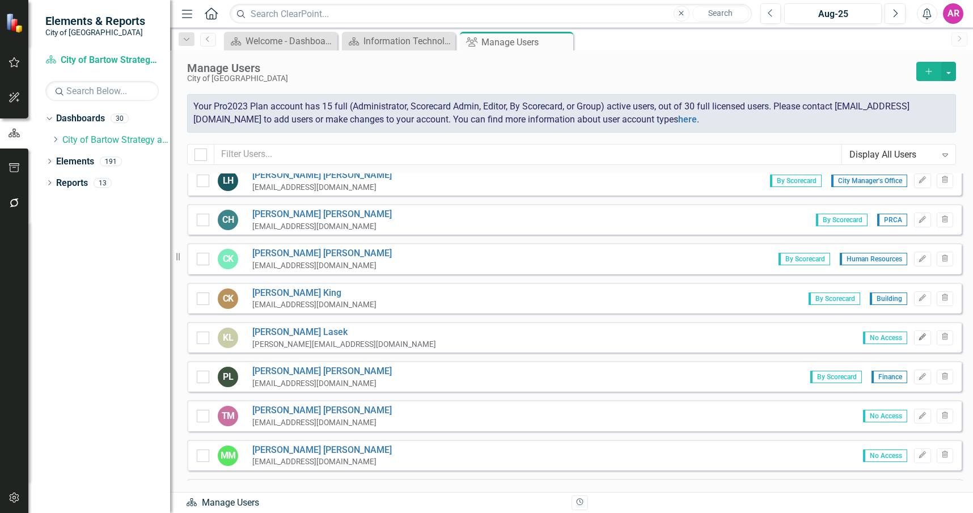
click at [918, 338] on icon "Edit" at bounding box center [922, 337] width 9 height 7
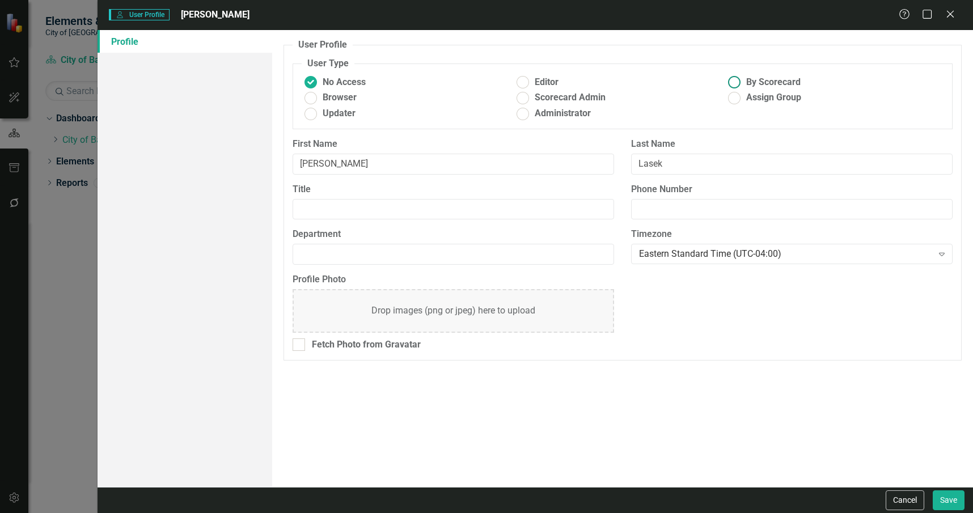
click at [751, 83] on span "By Scorecard" at bounding box center [773, 82] width 54 height 13
click at [743, 83] on input "By Scorecard" at bounding box center [735, 83] width 18 height 18
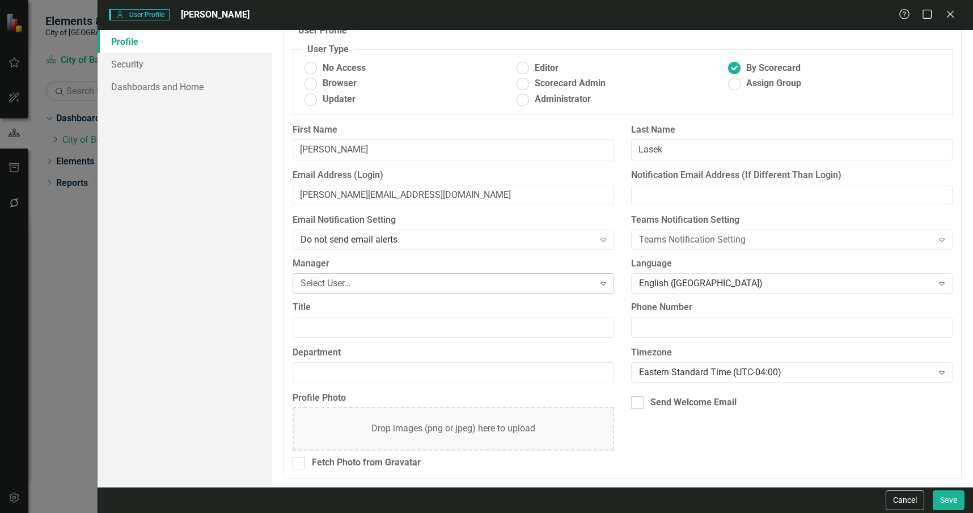
click at [465, 283] on div "Select User..." at bounding box center [446, 283] width 293 height 13
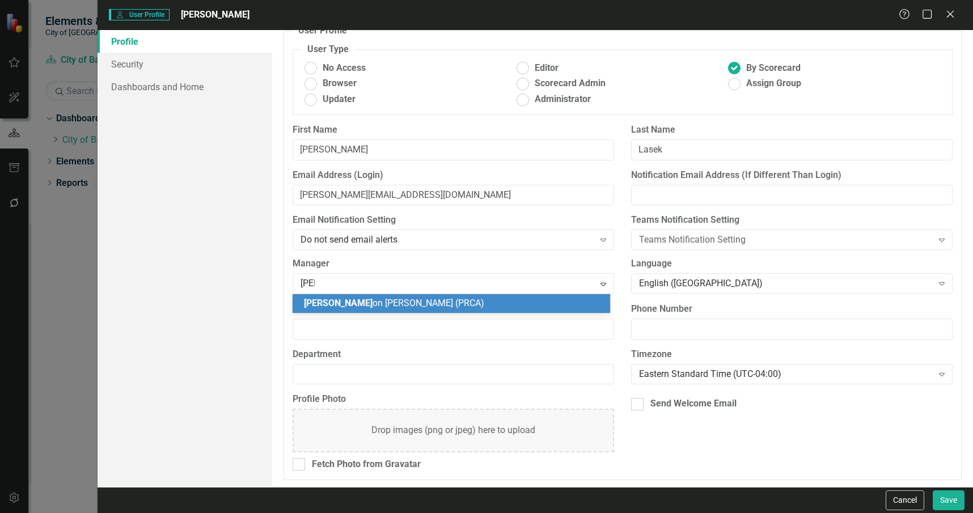
click at [462, 300] on div "Jas on Hargrove (PRCA)" at bounding box center [453, 303] width 299 height 13
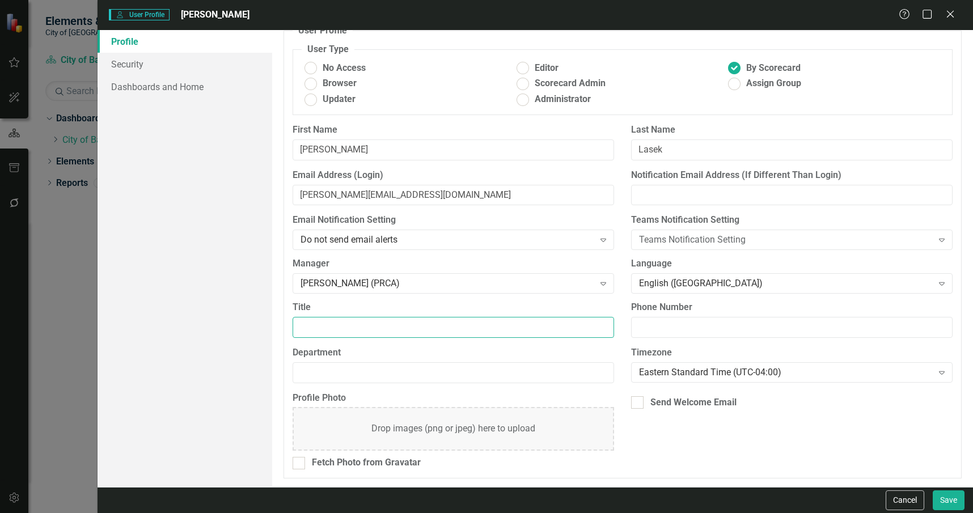
click at [468, 336] on input "Title" at bounding box center [453, 327] width 321 height 21
click at [361, 330] on input "PRCA Supervisor" at bounding box center [453, 327] width 321 height 21
click at [361, 331] on input "PRCA Supervisor" at bounding box center [453, 327] width 321 height 21
click at [680, 401] on div "Send Welcome Email" at bounding box center [693, 402] width 86 height 13
click at [638, 401] on input "Send Welcome Email" at bounding box center [634, 399] width 7 height 7
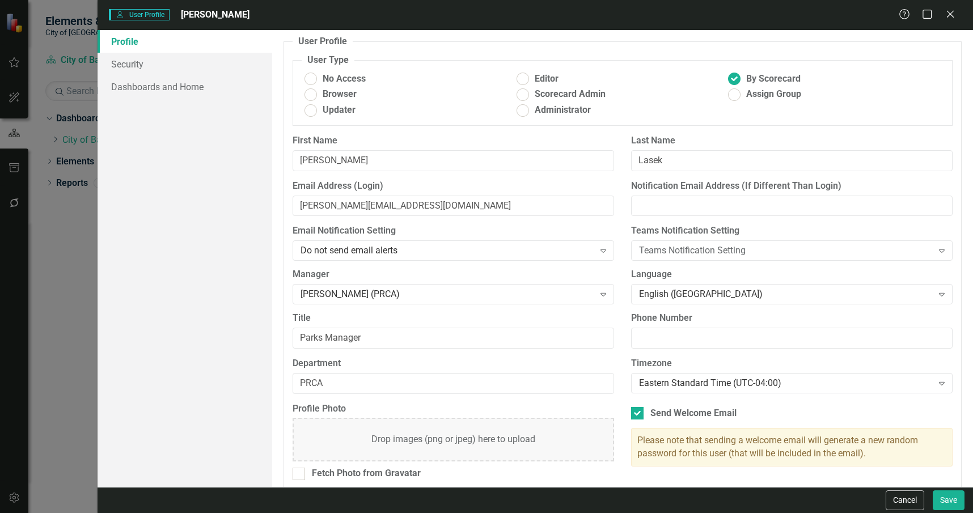
scroll to position [0, 0]
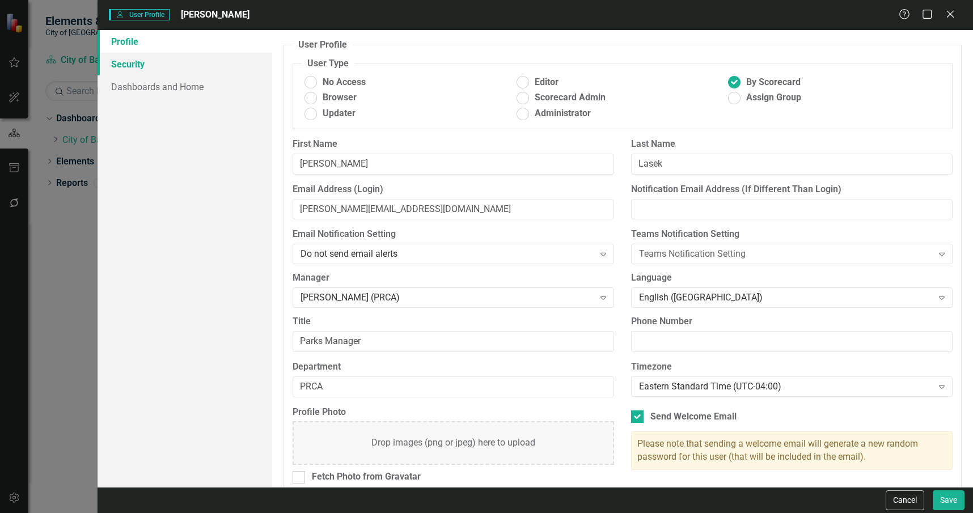
click at [215, 67] on link "Security" at bounding box center [185, 64] width 175 height 23
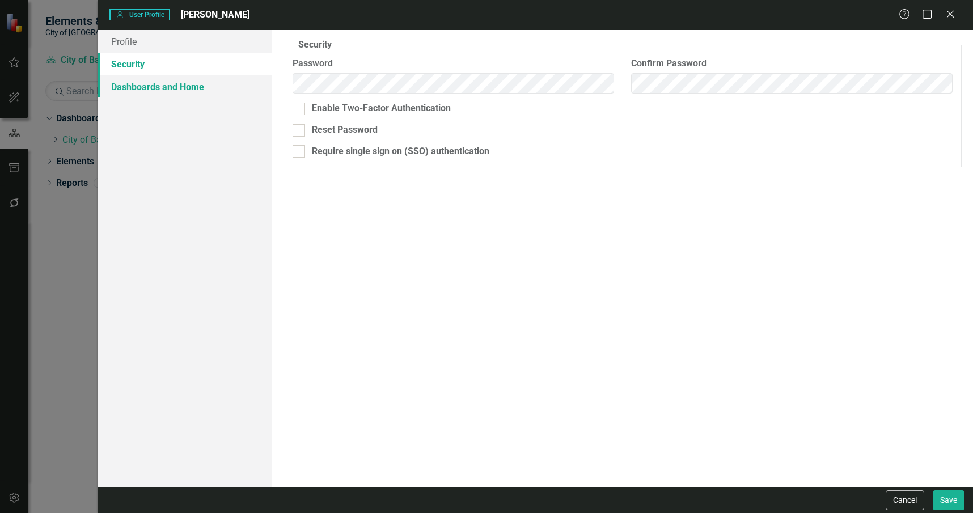
drag, startPoint x: 324, startPoint y: 128, endPoint x: 235, endPoint y: 84, distance: 99.4
click at [324, 128] on div "Reset Password" at bounding box center [345, 130] width 66 height 13
click at [300, 128] on input "Reset Password" at bounding box center [296, 127] width 7 height 7
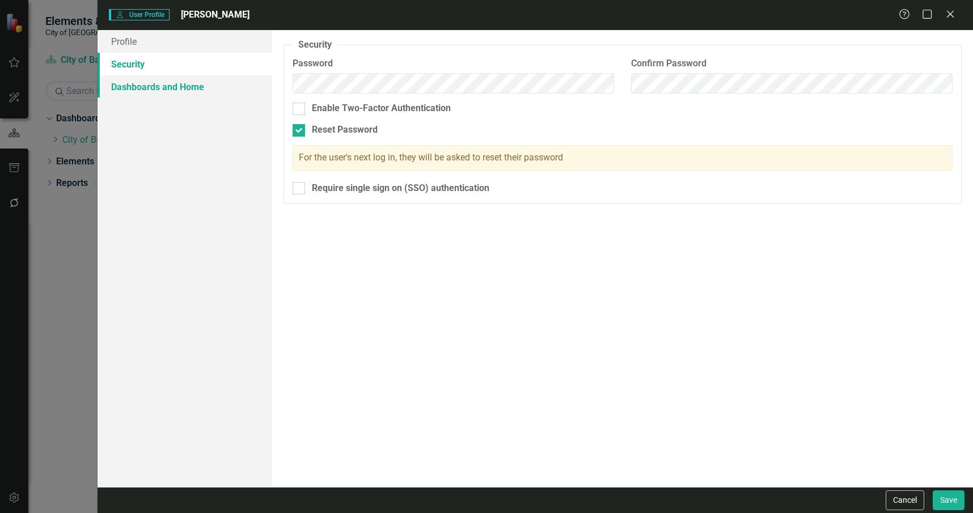
click at [209, 81] on link "Dashboards and Home" at bounding box center [185, 86] width 175 height 23
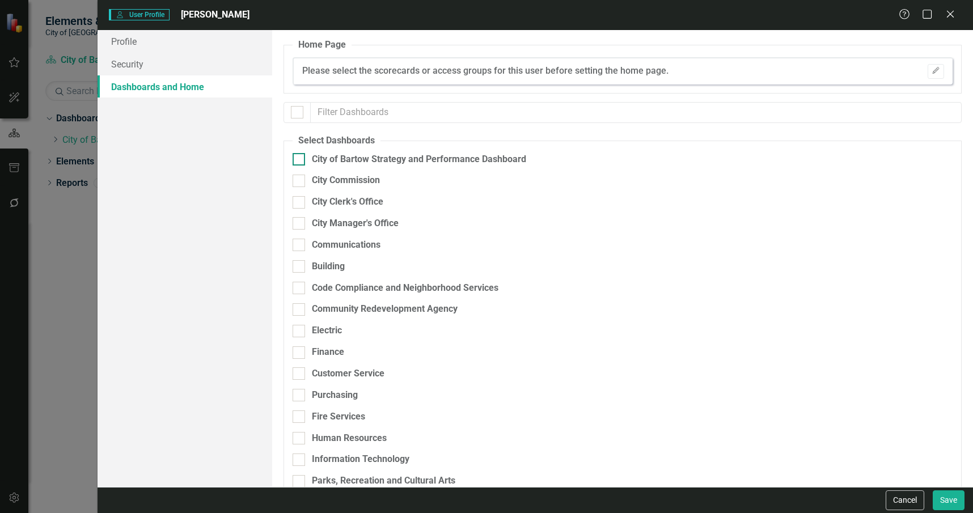
click at [360, 159] on div "City of Bartow Strategy and Performance Dashboard" at bounding box center [419, 159] width 214 height 13
click at [300, 159] on input "City of Bartow Strategy and Performance Dashboard" at bounding box center [296, 156] width 7 height 7
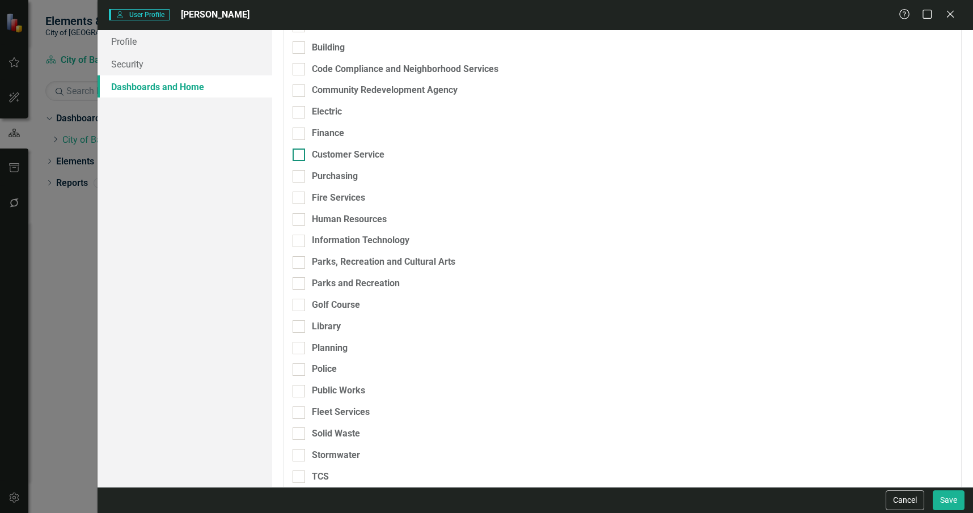
scroll to position [227, 0]
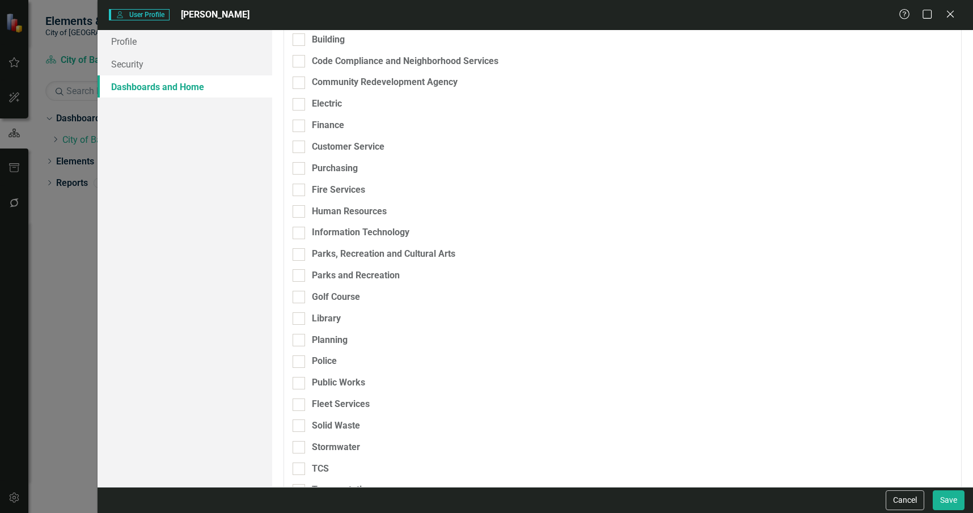
click at [366, 247] on div "Information Technology" at bounding box center [563, 237] width 541 height 22
click at [370, 255] on div "Parks, Recreation and Cultural Arts" at bounding box center [383, 254] width 143 height 13
click at [300, 255] on input "Parks, Recreation and Cultural Arts" at bounding box center [296, 251] width 7 height 7
click at [374, 276] on div "Parks and Recreation" at bounding box center [356, 275] width 88 height 13
click at [300, 276] on input "Parks and Recreation" at bounding box center [296, 272] width 7 height 7
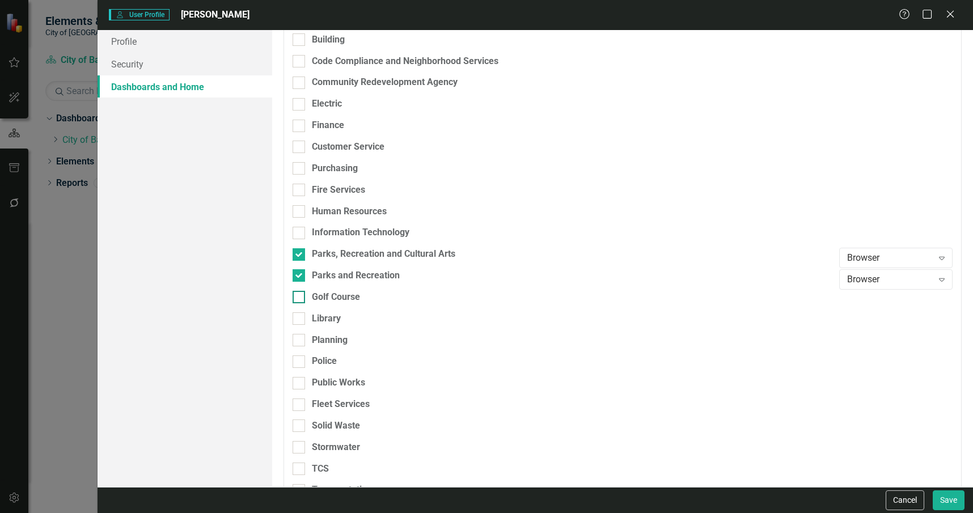
click at [369, 295] on div "Golf Course" at bounding box center [563, 297] width 541 height 13
click at [300, 295] on input "Golf Course" at bounding box center [296, 294] width 7 height 7
click at [360, 317] on div "Library" at bounding box center [563, 318] width 541 height 13
click at [300, 317] on input "Library" at bounding box center [296, 315] width 7 height 7
click at [892, 257] on div "Browser" at bounding box center [890, 258] width 86 height 13
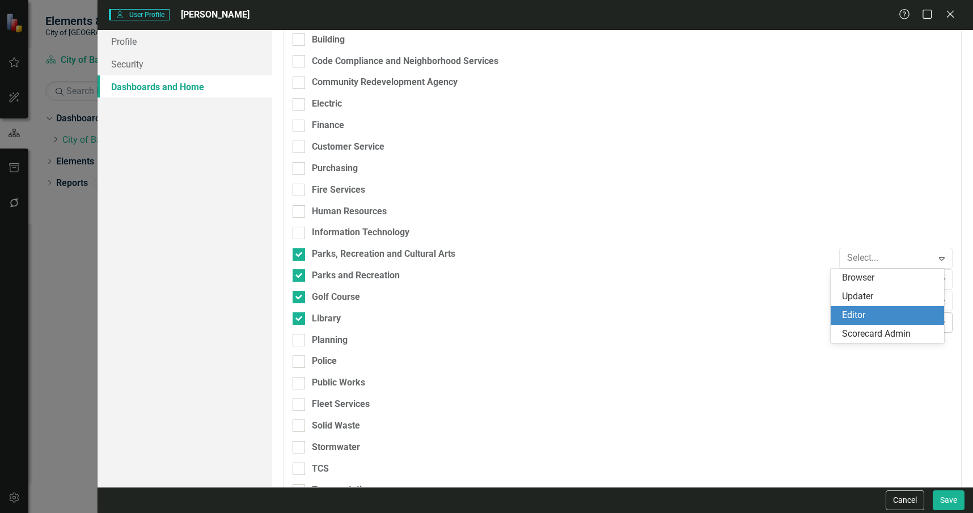
click at [896, 329] on div "Scorecard Admin" at bounding box center [889, 334] width 95 height 13
click at [884, 278] on div "Browser" at bounding box center [890, 279] width 86 height 13
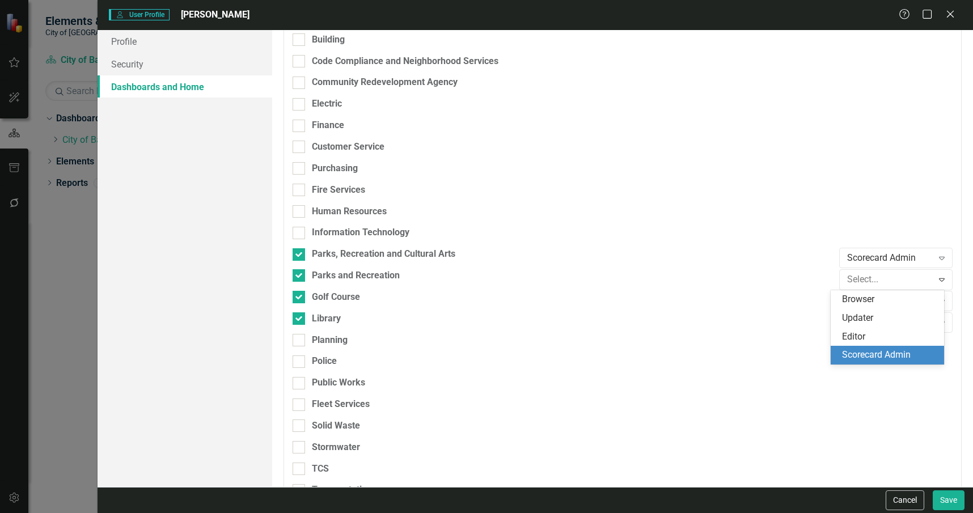
click at [888, 349] on div "Scorecard Admin" at bounding box center [889, 355] width 95 height 13
click at [874, 300] on div "Browser" at bounding box center [890, 301] width 86 height 13
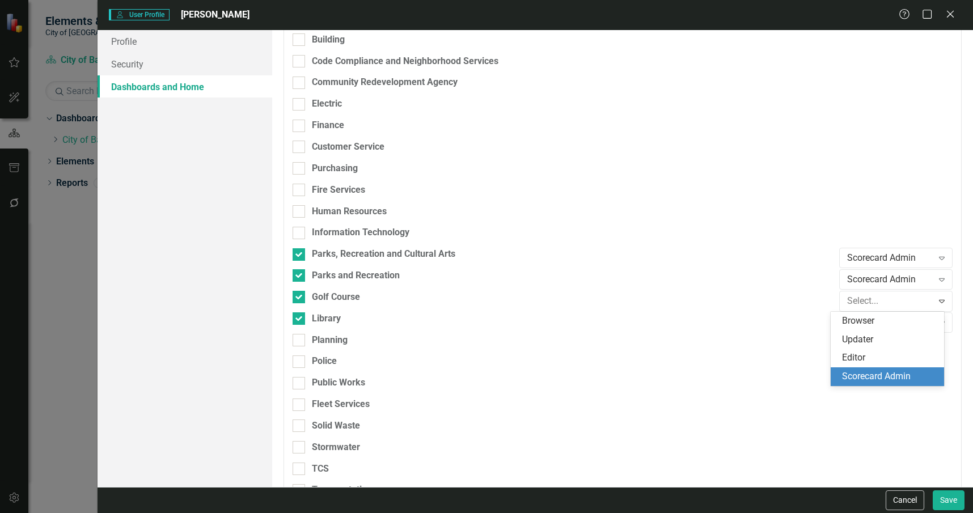
click at [876, 375] on div "Scorecard Admin" at bounding box center [889, 376] width 95 height 13
click at [882, 317] on div "Browser" at bounding box center [890, 322] width 86 height 13
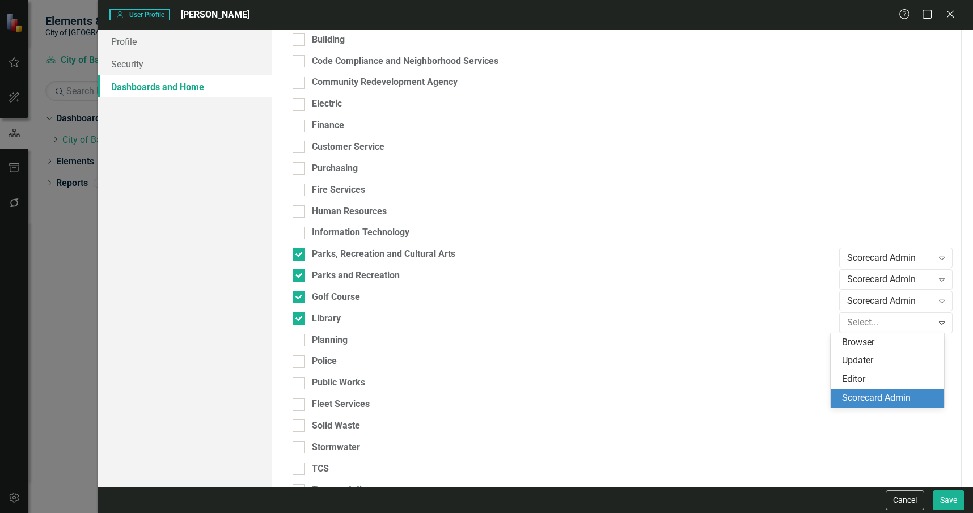
click at [893, 397] on div "Scorecard Admin" at bounding box center [889, 398] width 95 height 13
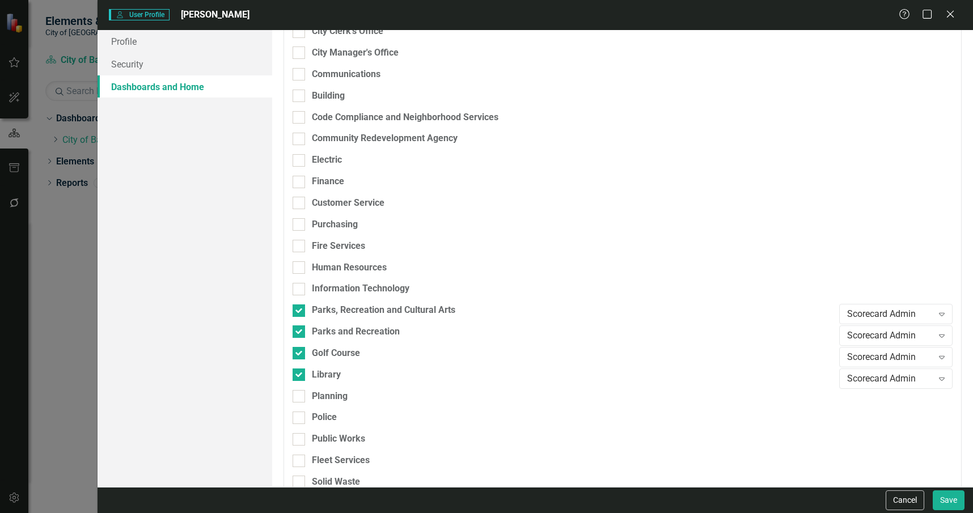
scroll to position [0, 0]
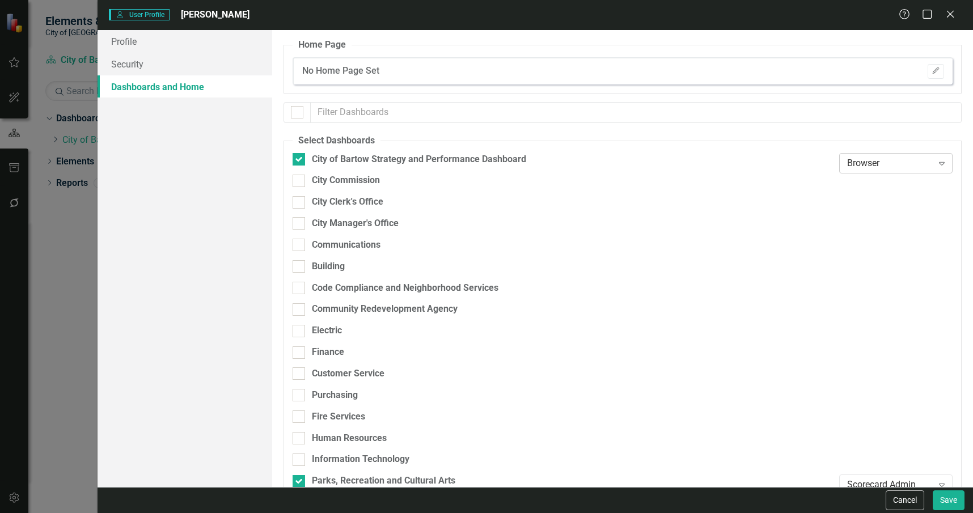
click at [905, 171] on div "Browser Expand" at bounding box center [895, 163] width 113 height 20
click at [895, 238] on div "Scorecard Admin" at bounding box center [889, 238] width 95 height 13
click at [931, 71] on icon "Edit" at bounding box center [935, 70] width 9 height 7
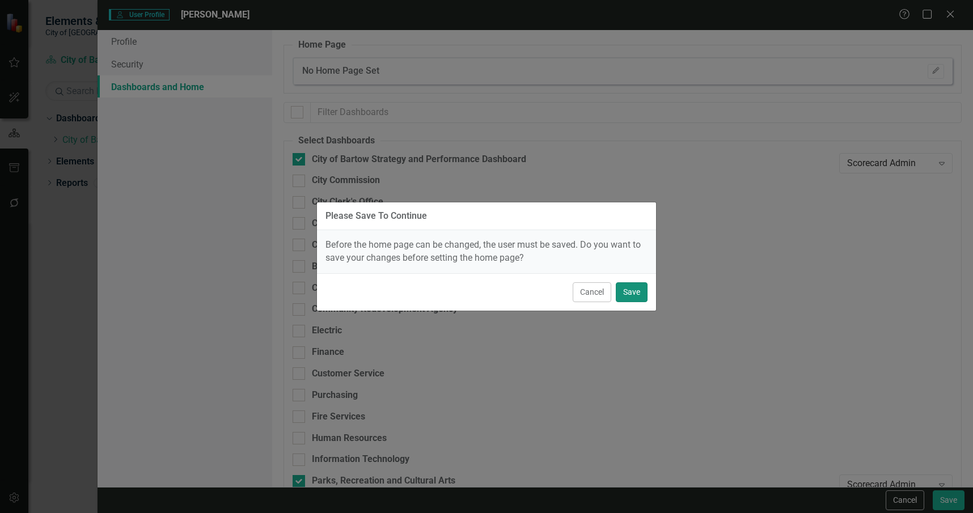
click at [632, 292] on button "Save" at bounding box center [632, 292] width 32 height 20
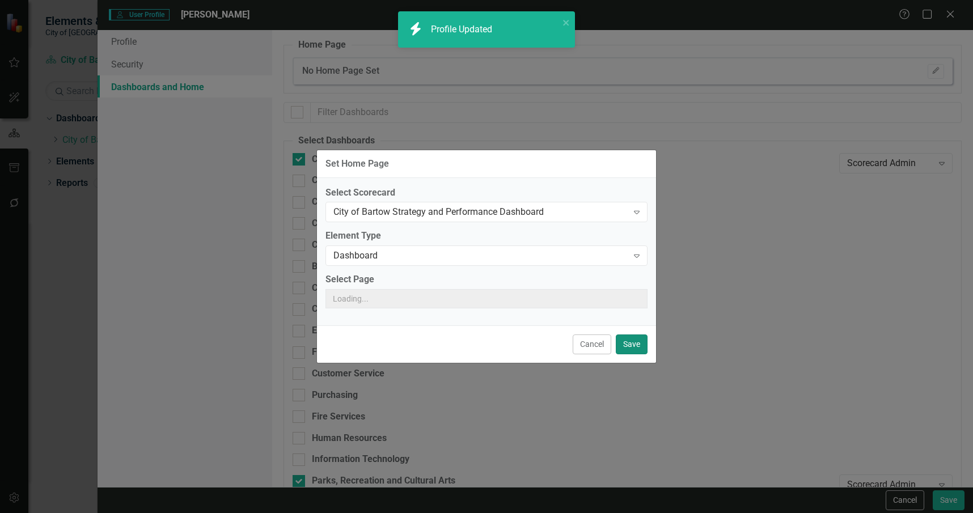
click at [624, 338] on button "Save" at bounding box center [632, 344] width 32 height 20
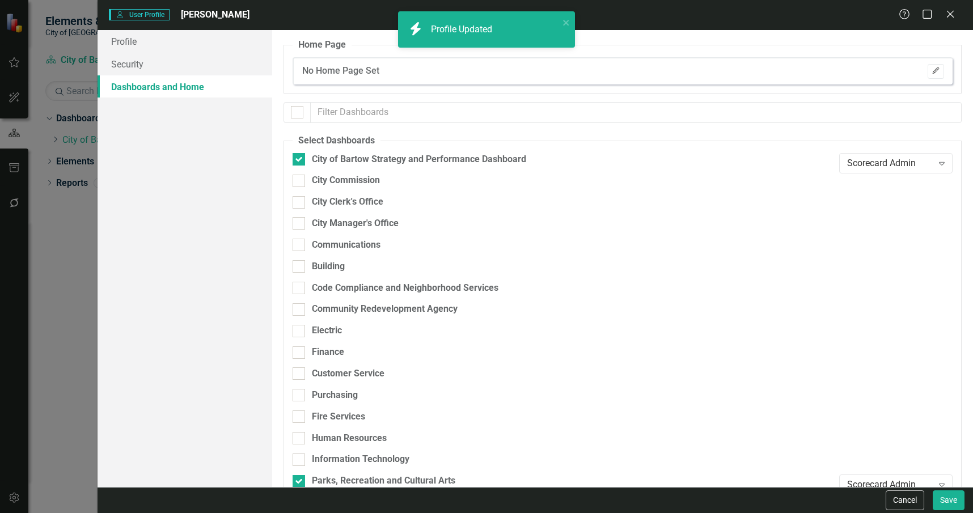
click at [931, 70] on icon "Edit" at bounding box center [935, 70] width 9 height 7
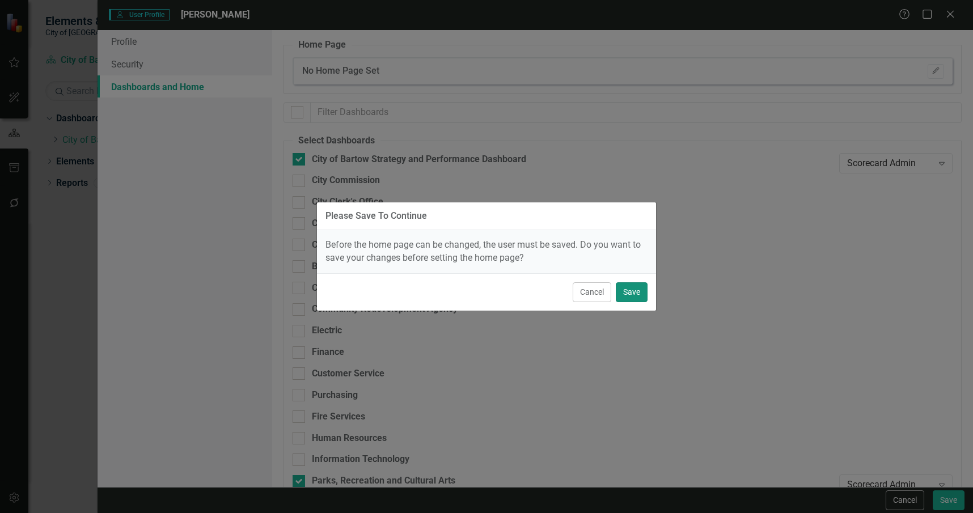
click at [635, 291] on button "Save" at bounding box center [632, 292] width 32 height 20
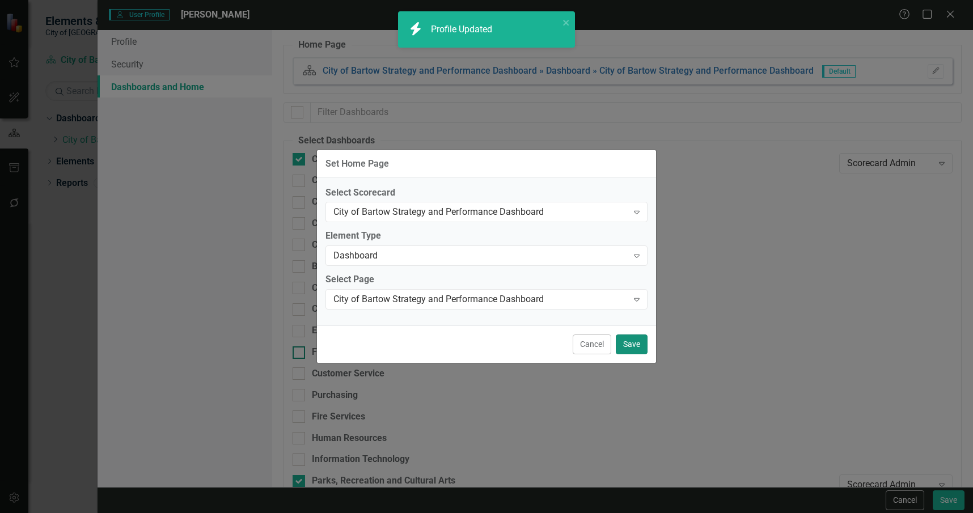
click at [629, 345] on button "Save" at bounding box center [632, 344] width 32 height 20
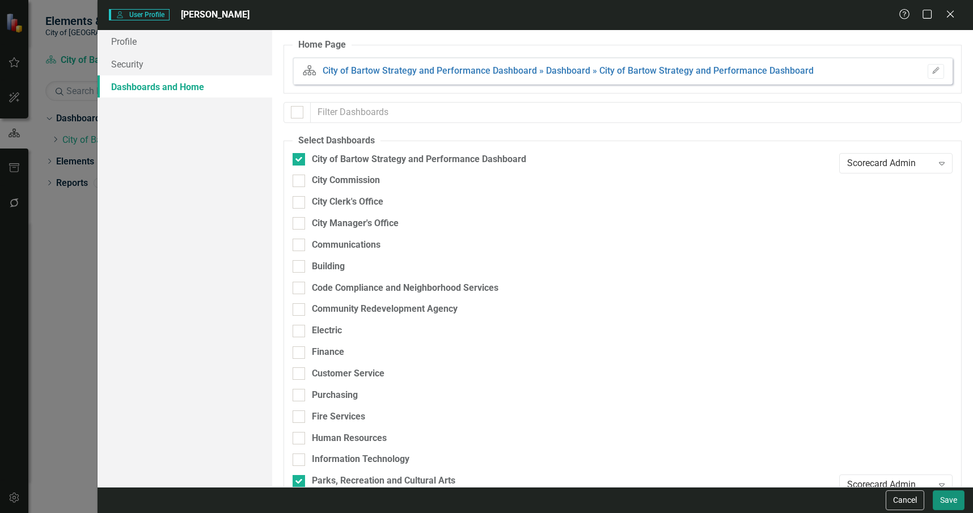
click at [945, 503] on button "Save" at bounding box center [949, 500] width 32 height 20
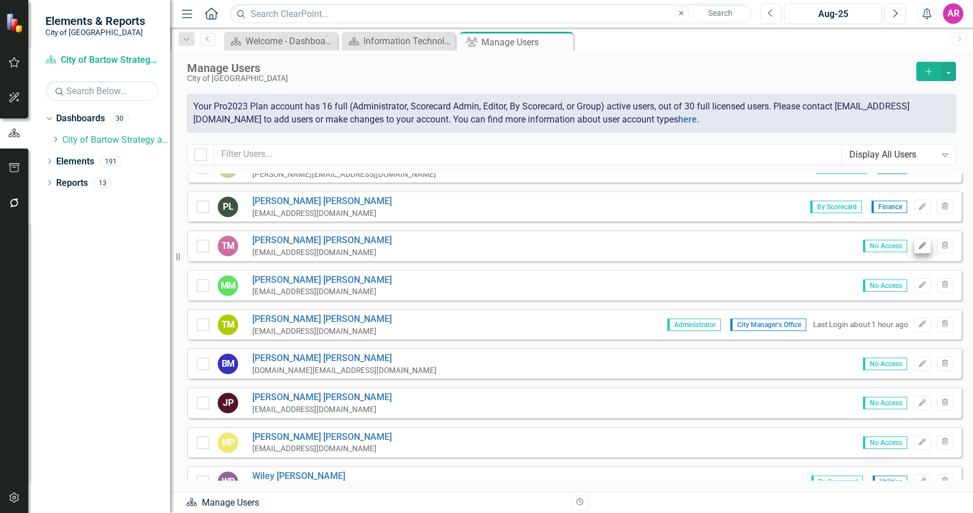
scroll to position [397, 0]
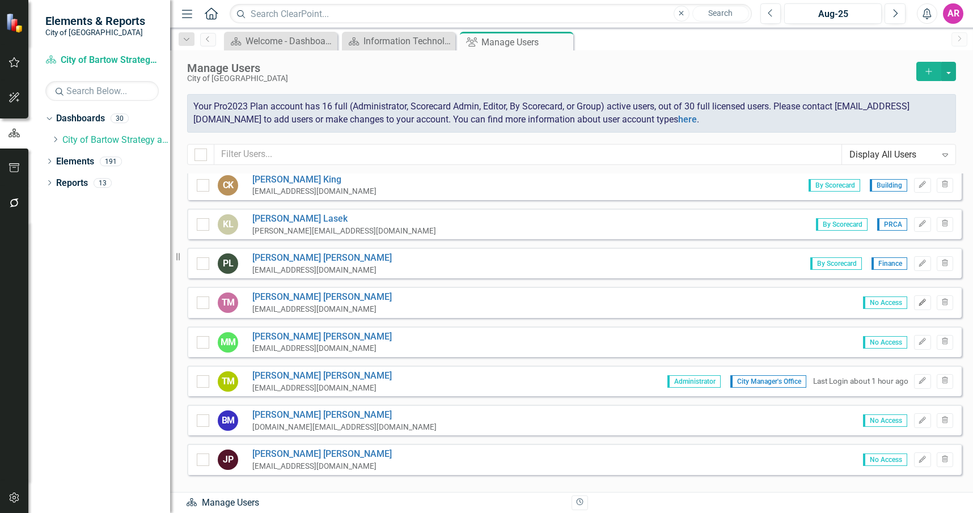
click at [919, 301] on icon "button" at bounding box center [922, 302] width 7 height 7
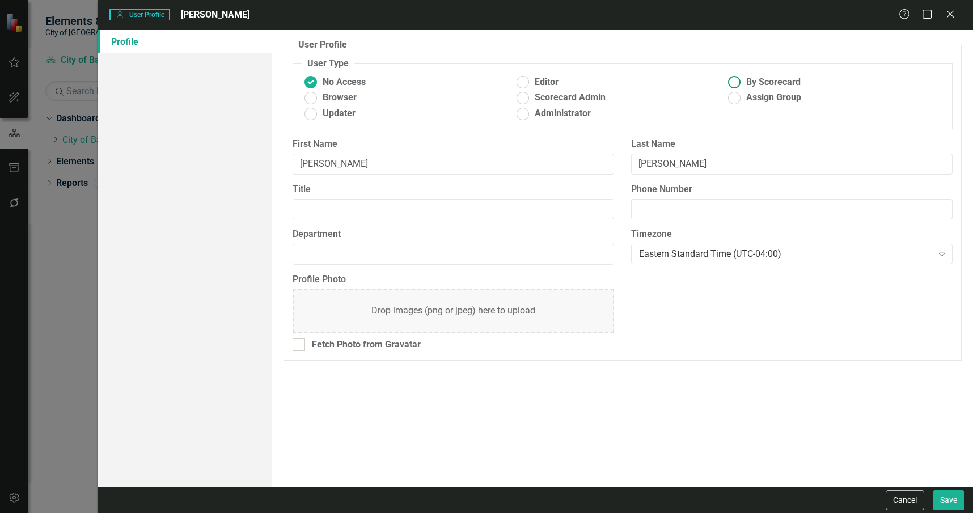
click at [762, 82] on span "By Scorecard" at bounding box center [773, 82] width 54 height 13
click at [743, 82] on input "By Scorecard" at bounding box center [735, 83] width 18 height 18
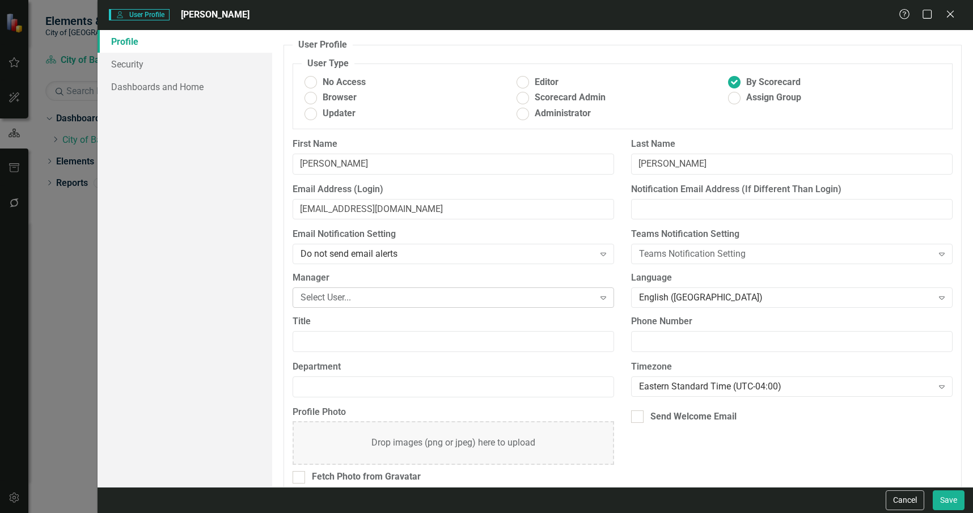
click at [497, 298] on div "Select User..." at bounding box center [446, 297] width 293 height 13
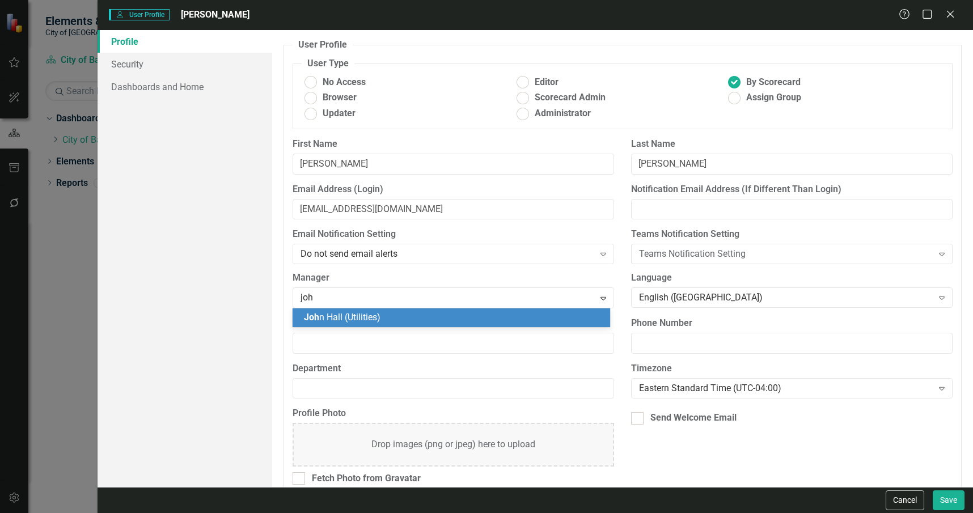
click at [451, 316] on div "Joh n Hall (Utilities)" at bounding box center [453, 317] width 299 height 13
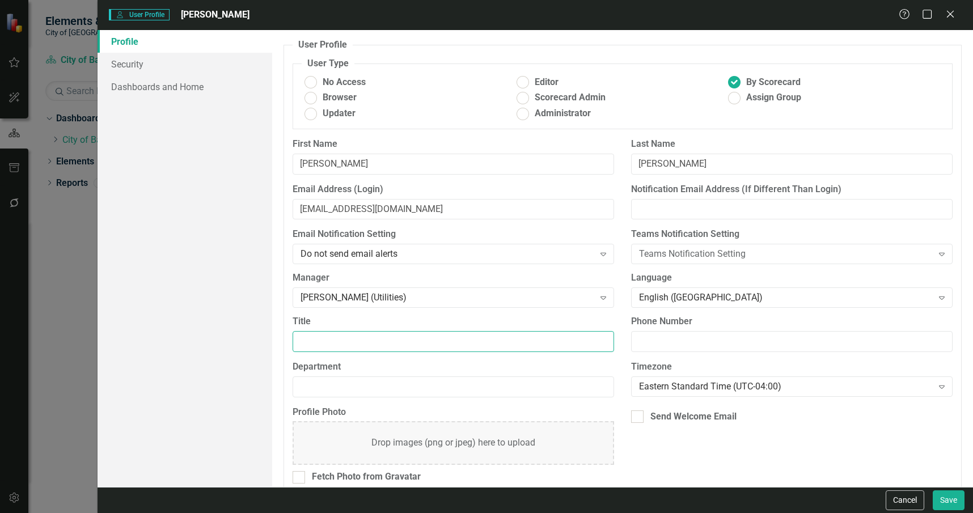
click at [461, 344] on input "Title" at bounding box center [453, 341] width 321 height 21
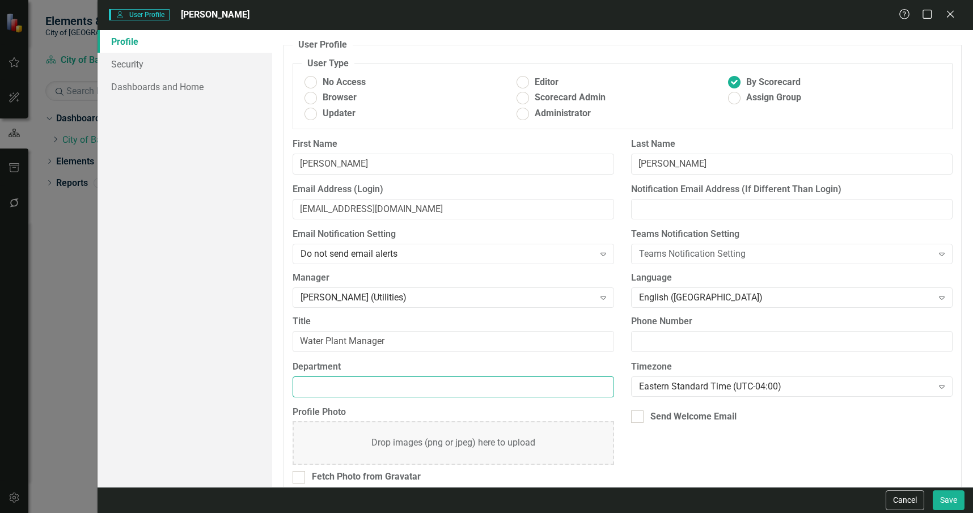
click at [478, 386] on input "Department" at bounding box center [453, 386] width 321 height 21
click at [702, 420] on div "Send Welcome Email" at bounding box center [693, 416] width 86 height 13
click at [638, 418] on input "Send Welcome Email" at bounding box center [634, 413] width 7 height 7
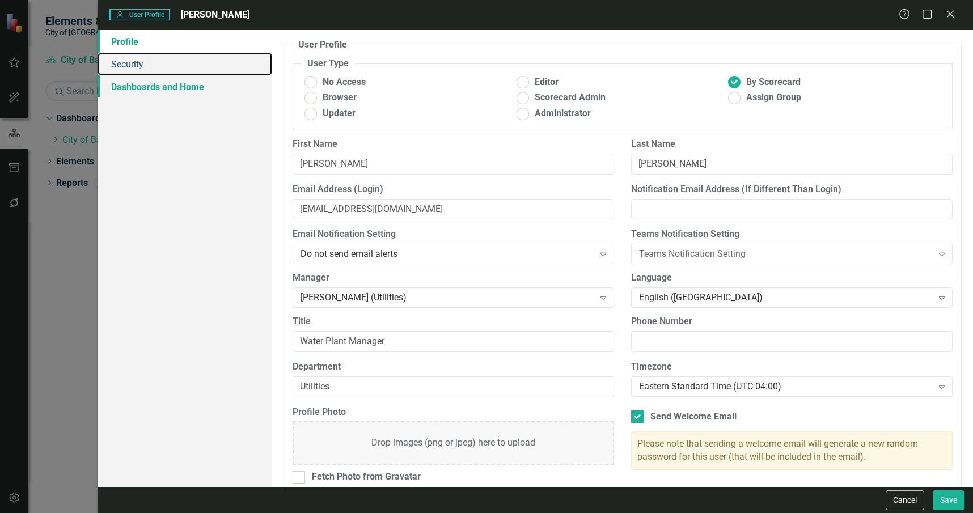
drag, startPoint x: 192, startPoint y: 67, endPoint x: 198, endPoint y: 75, distance: 10.1
click at [192, 67] on link "Security" at bounding box center [185, 64] width 175 height 23
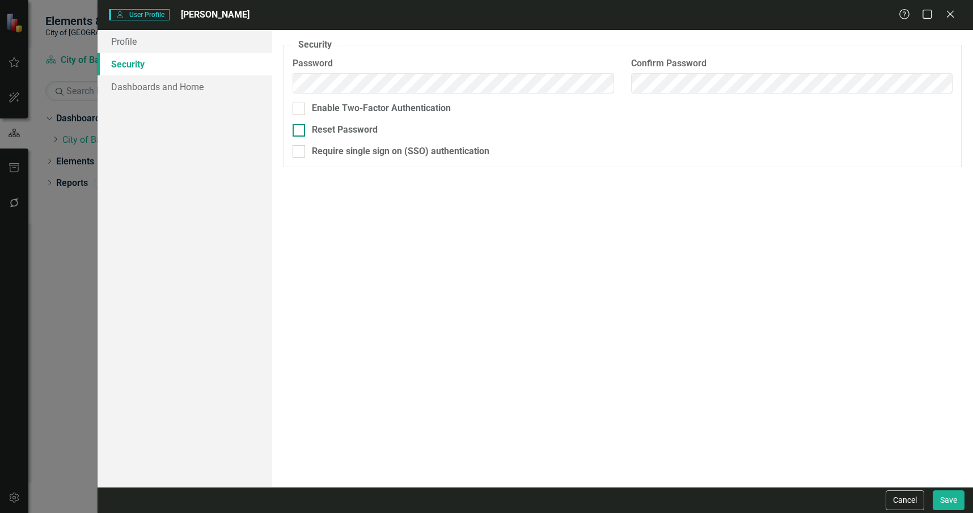
drag, startPoint x: 362, startPoint y: 134, endPoint x: 348, endPoint y: 129, distance: 15.3
click at [361, 133] on div "Reset Password" at bounding box center [345, 130] width 66 height 13
click at [300, 132] on input "Reset Password" at bounding box center [296, 127] width 7 height 7
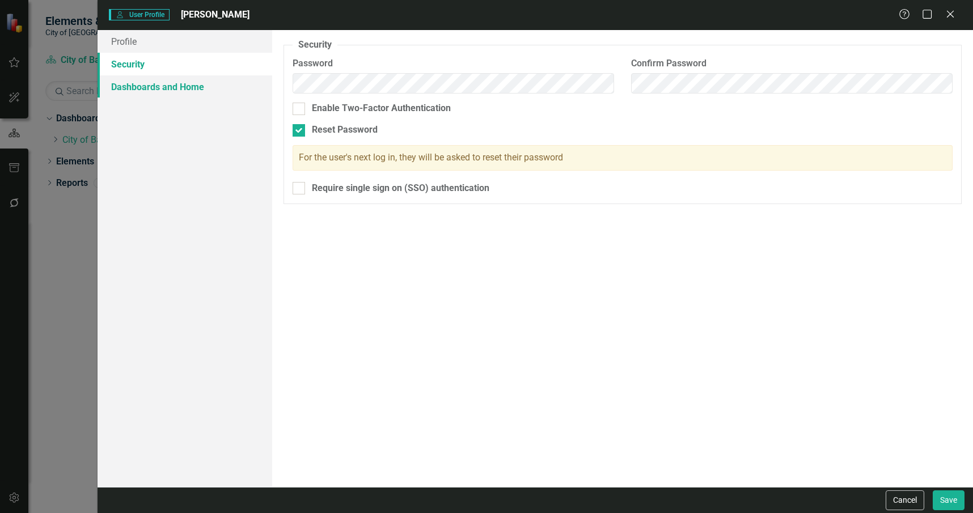
click at [175, 82] on link "Dashboards and Home" at bounding box center [185, 86] width 175 height 23
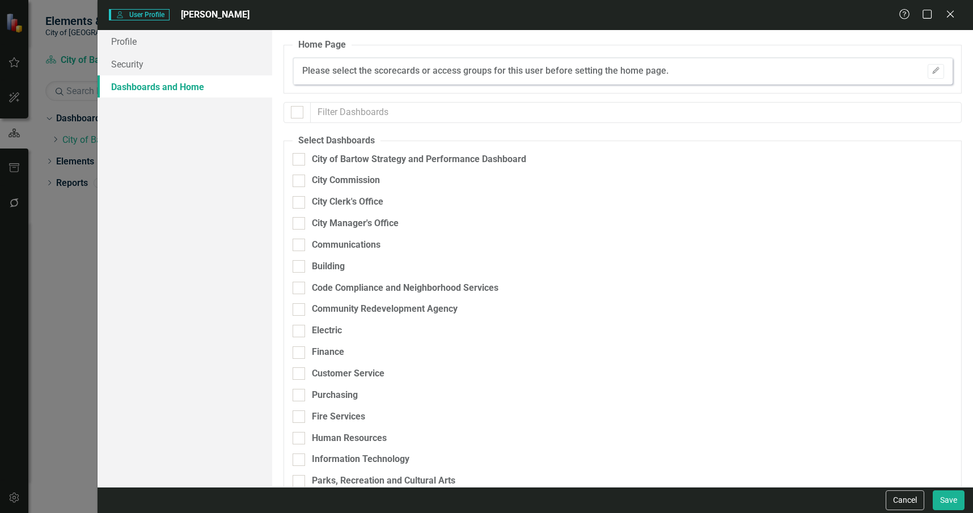
click at [384, 151] on fieldset "Select Dashboards City of Bartow Strategy and Performance Dashboard City Commis…" at bounding box center [622, 465] width 678 height 663
click at [393, 162] on div "City of Bartow Strategy and Performance Dashboard" at bounding box center [419, 159] width 214 height 13
click at [300, 160] on input "City of Bartow Strategy and Performance Dashboard" at bounding box center [296, 156] width 7 height 7
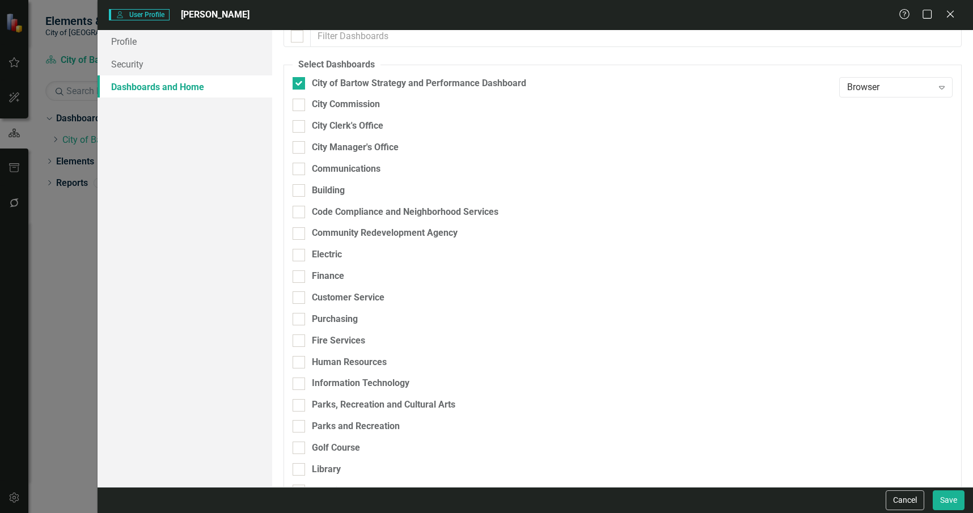
scroll to position [319, 0]
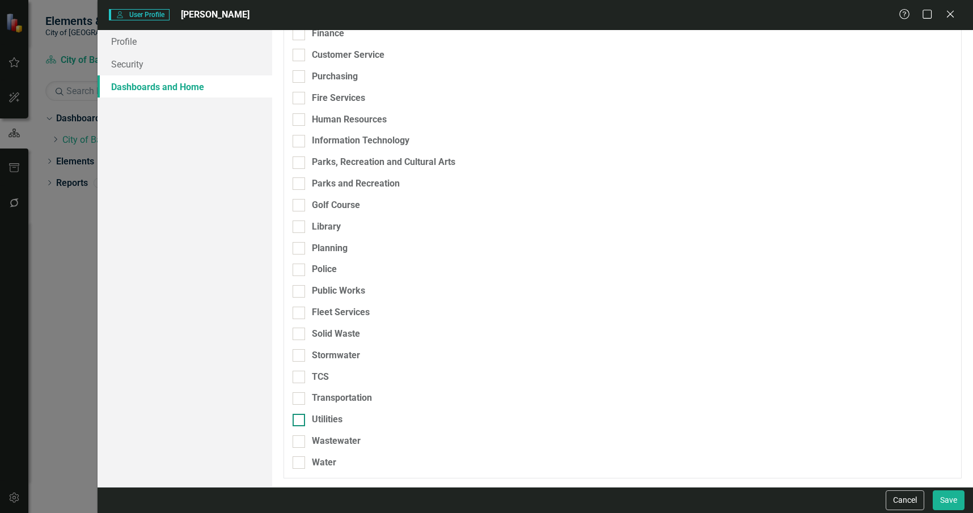
click at [352, 417] on div "Utilities" at bounding box center [563, 419] width 541 height 13
click at [300, 417] on input "Utilities" at bounding box center [296, 417] width 7 height 7
click at [349, 433] on div "Utilities" at bounding box center [563, 424] width 541 height 22
click at [349, 458] on div "Water" at bounding box center [563, 462] width 541 height 13
click at [300, 458] on input "Water" at bounding box center [296, 459] width 7 height 7
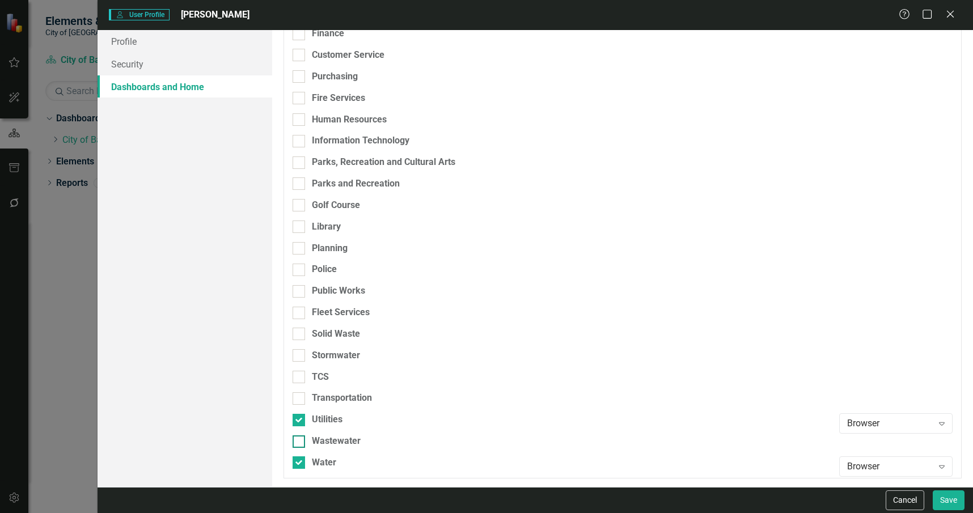
click at [345, 438] on div "Wastewater" at bounding box center [336, 441] width 49 height 13
click at [300, 438] on input "Wastewater" at bounding box center [296, 438] width 7 height 7
click at [880, 423] on div "Browser" at bounding box center [890, 423] width 86 height 13
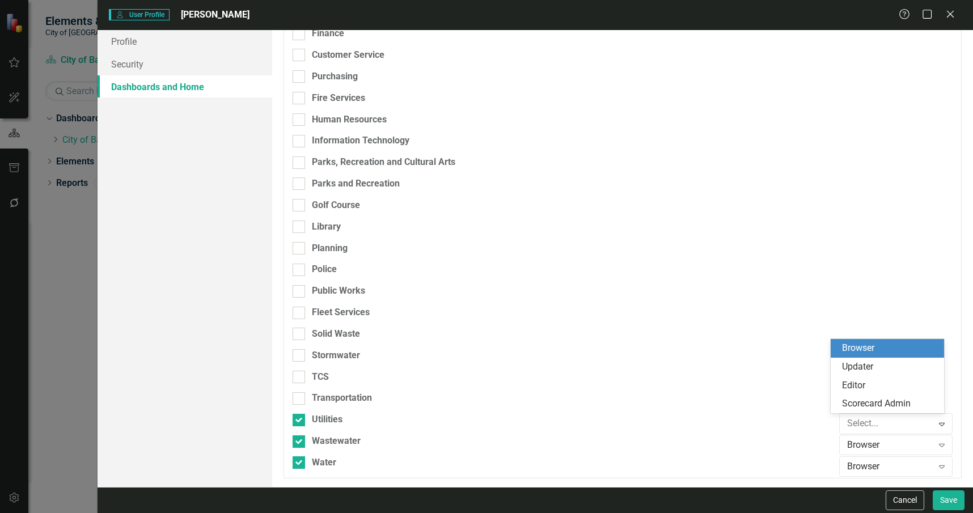
click at [874, 410] on div "Scorecard Admin" at bounding box center [889, 403] width 95 height 13
click at [877, 443] on div "Browser" at bounding box center [890, 445] width 86 height 13
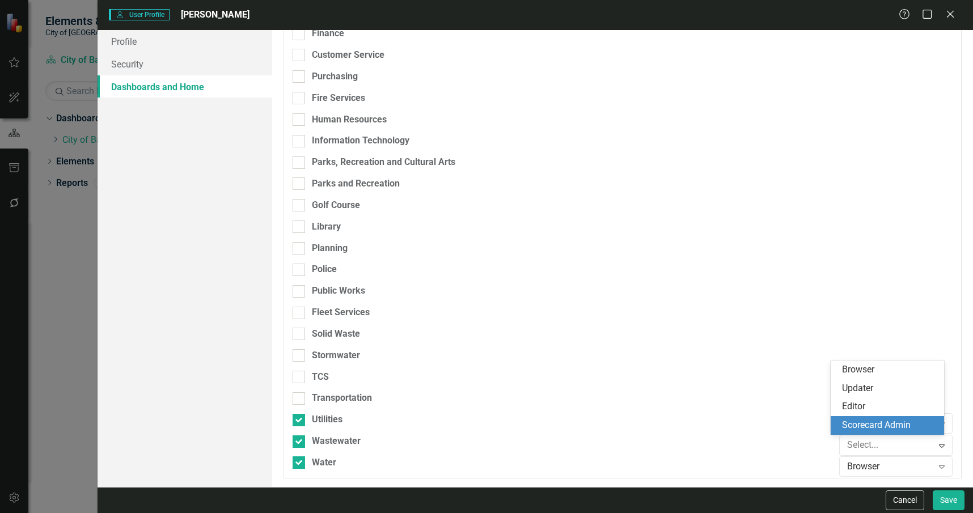
click at [864, 422] on div "Scorecard Admin" at bounding box center [889, 425] width 95 height 13
click at [886, 469] on div "Browser" at bounding box center [890, 466] width 86 height 13
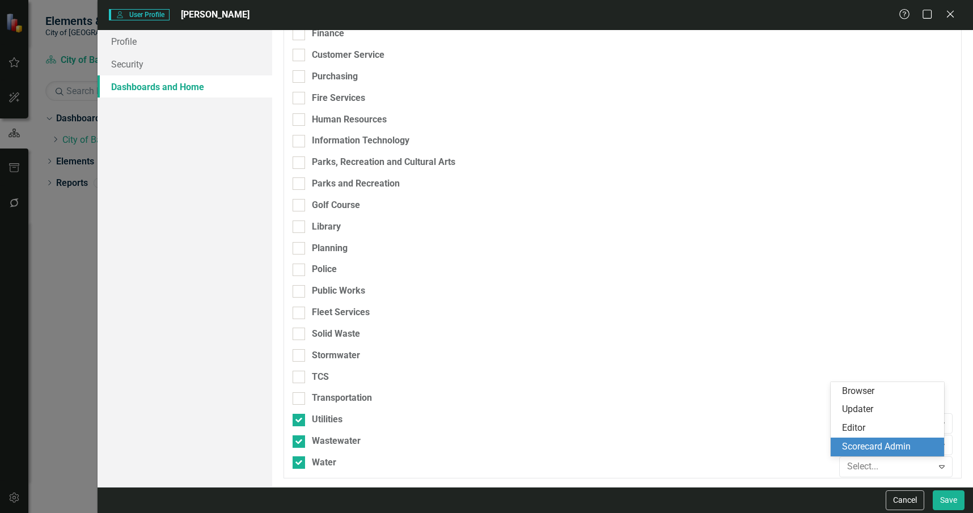
click at [866, 449] on div "Scorecard Admin" at bounding box center [889, 447] width 95 height 13
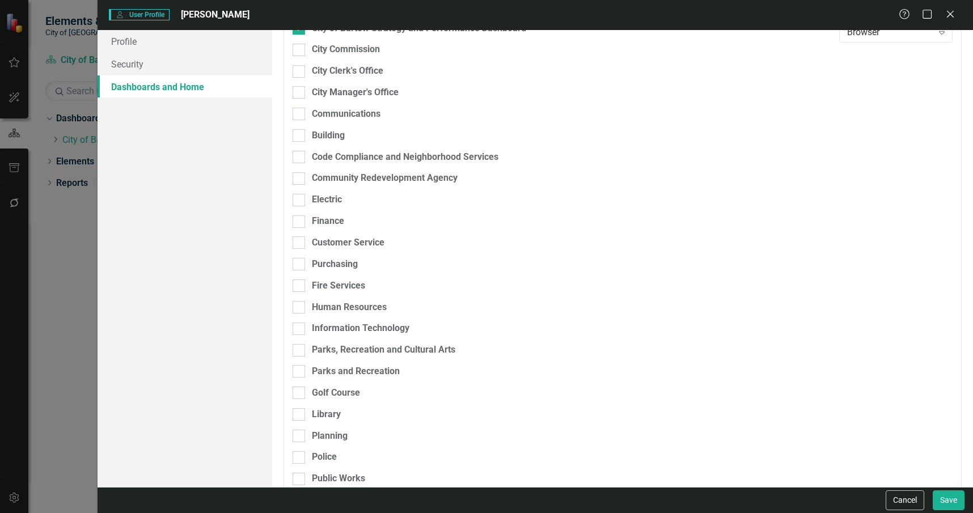
scroll to position [0, 0]
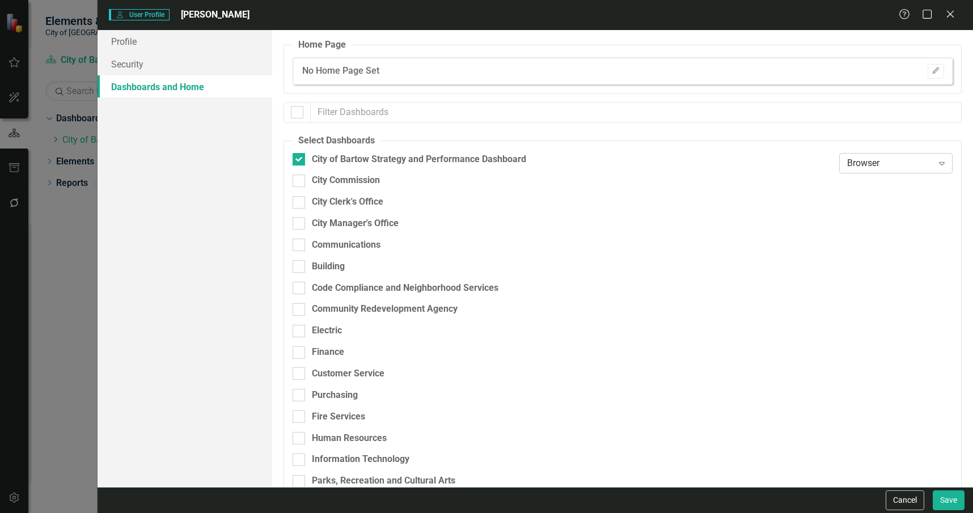
click at [890, 164] on div "Browser" at bounding box center [890, 162] width 86 height 13
click at [901, 240] on div "Scorecard Admin" at bounding box center [889, 238] width 95 height 13
click at [946, 498] on button "Save" at bounding box center [949, 500] width 32 height 20
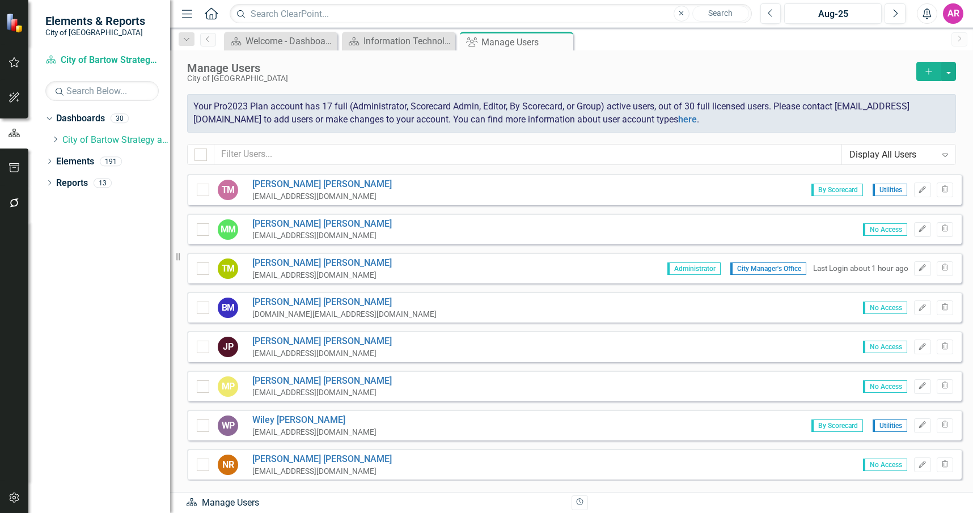
scroll to position [510, 0]
click at [919, 227] on icon "button" at bounding box center [922, 228] width 7 height 7
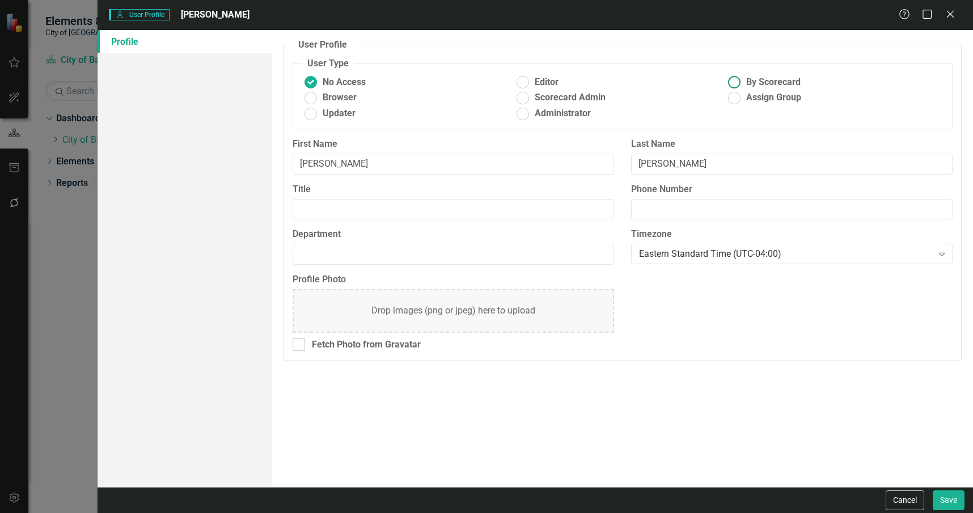
click at [768, 77] on span "By Scorecard" at bounding box center [773, 82] width 54 height 13
click at [743, 77] on input "By Scorecard" at bounding box center [735, 83] width 18 height 18
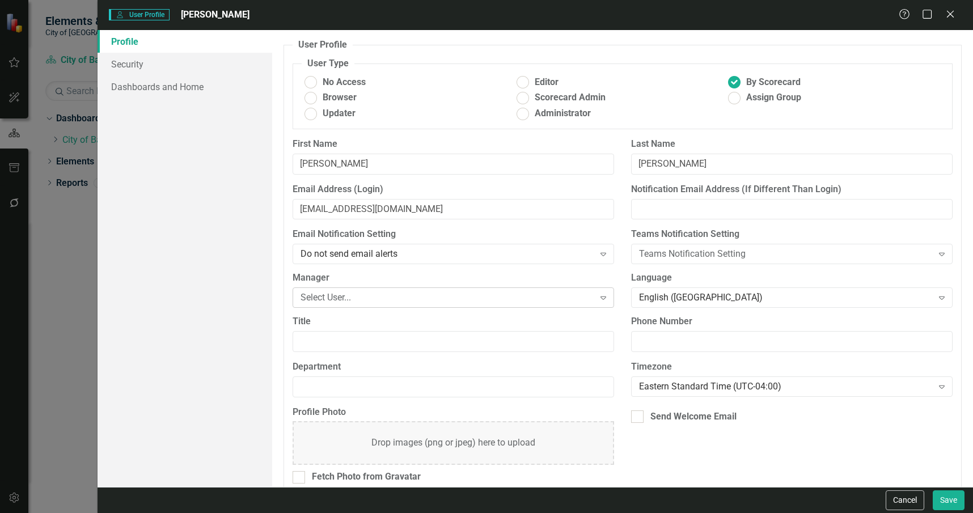
click at [423, 294] on div "Select User..." at bounding box center [446, 297] width 293 height 13
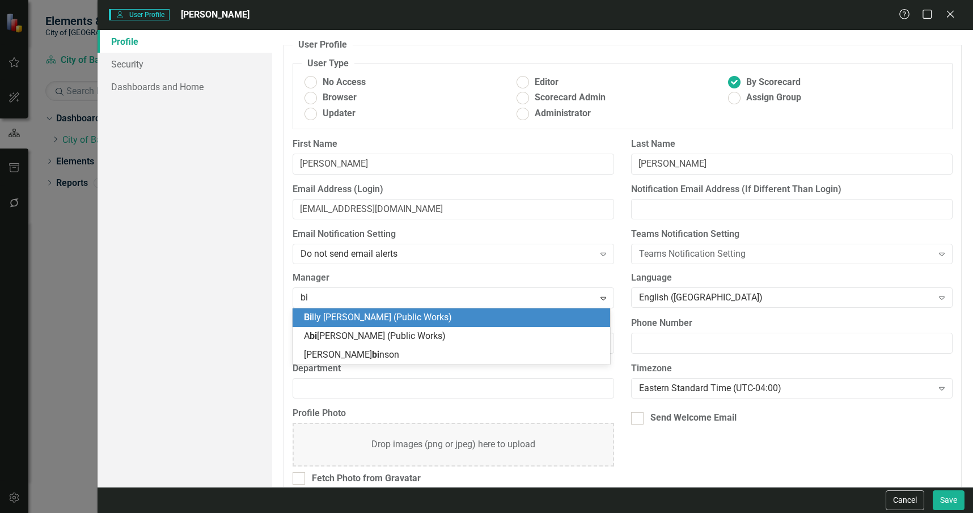
click at [407, 317] on span "Bi lly Groover (Public Works)" at bounding box center [378, 317] width 148 height 11
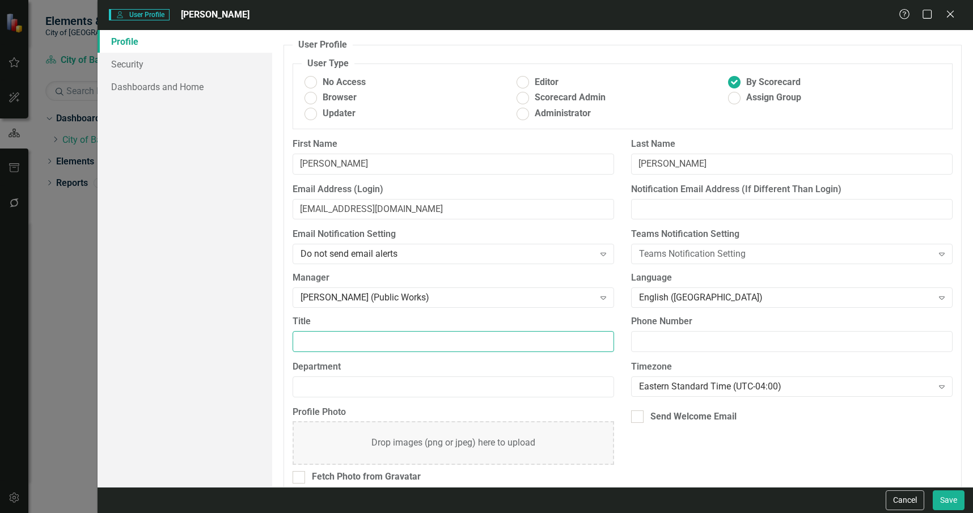
click at [425, 338] on input "Title" at bounding box center [453, 341] width 321 height 21
click at [671, 416] on div "Send Welcome Email" at bounding box center [693, 416] width 86 height 13
click at [638, 416] on input "Send Welcome Email" at bounding box center [634, 413] width 7 height 7
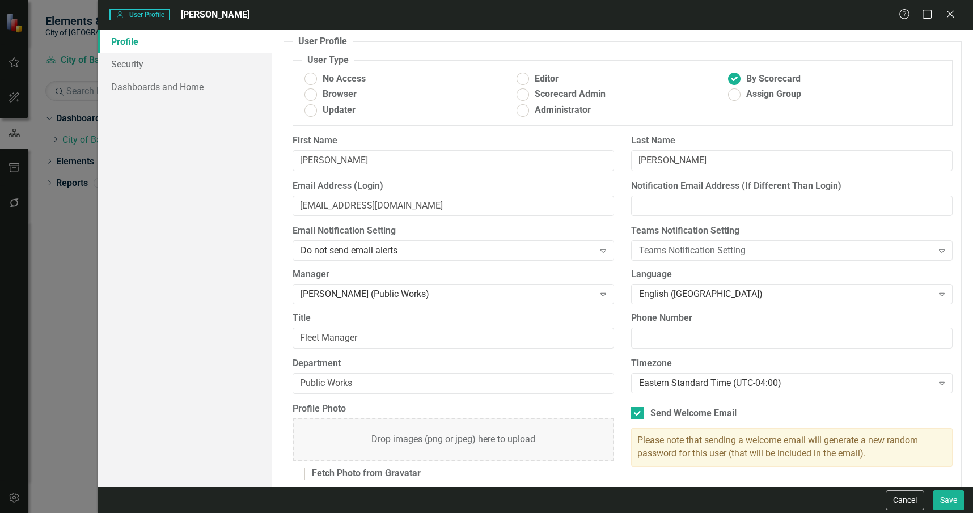
scroll to position [0, 0]
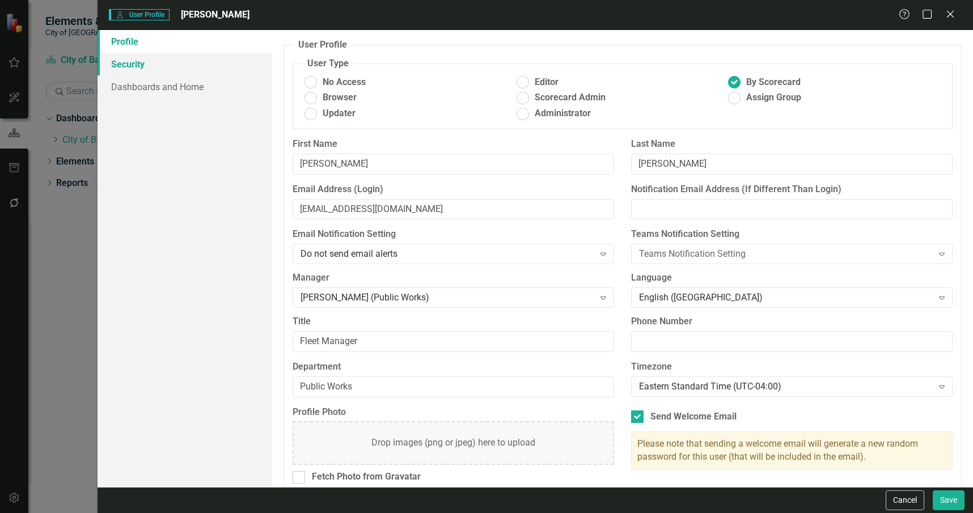
click at [176, 56] on link "Security" at bounding box center [185, 64] width 175 height 23
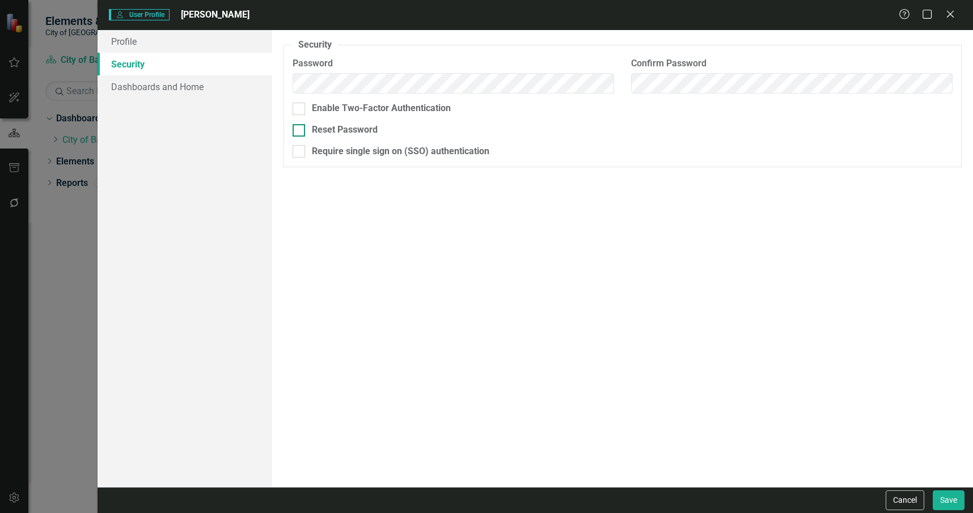
click at [326, 129] on div "Reset Password" at bounding box center [345, 130] width 66 height 13
click at [300, 129] on input "Reset Password" at bounding box center [296, 127] width 7 height 7
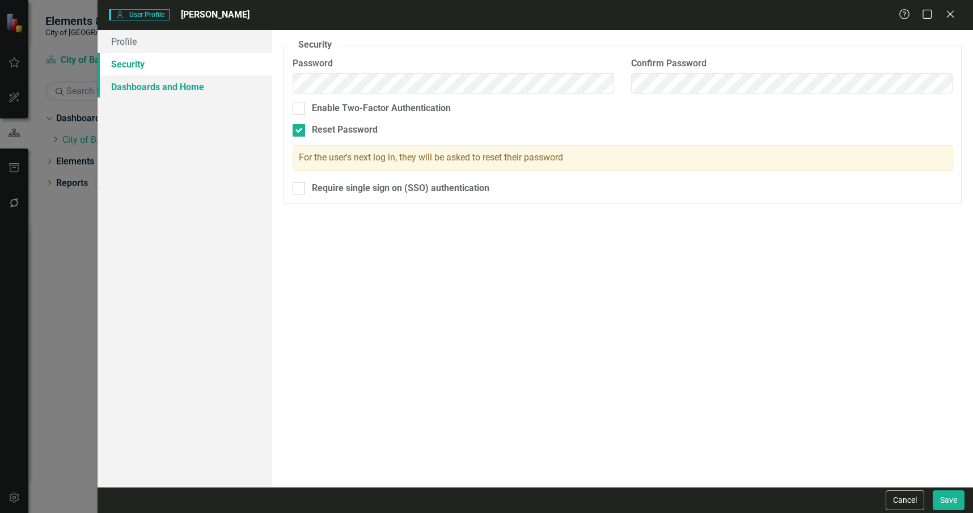
click at [209, 84] on link "Dashboards and Home" at bounding box center [185, 86] width 175 height 23
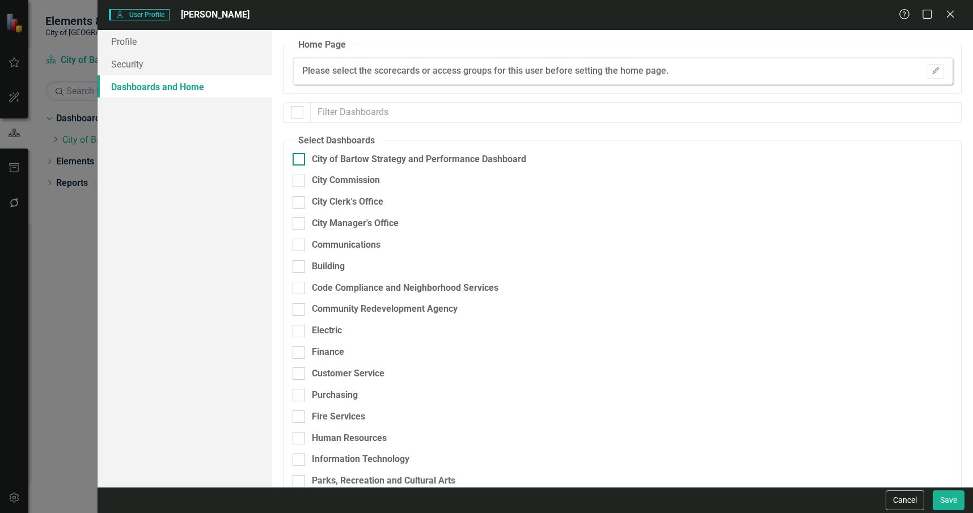
click at [357, 159] on div "City of Bartow Strategy and Performance Dashboard" at bounding box center [419, 159] width 214 height 13
click at [300, 159] on input "City of Bartow Strategy and Performance Dashboard" at bounding box center [296, 156] width 7 height 7
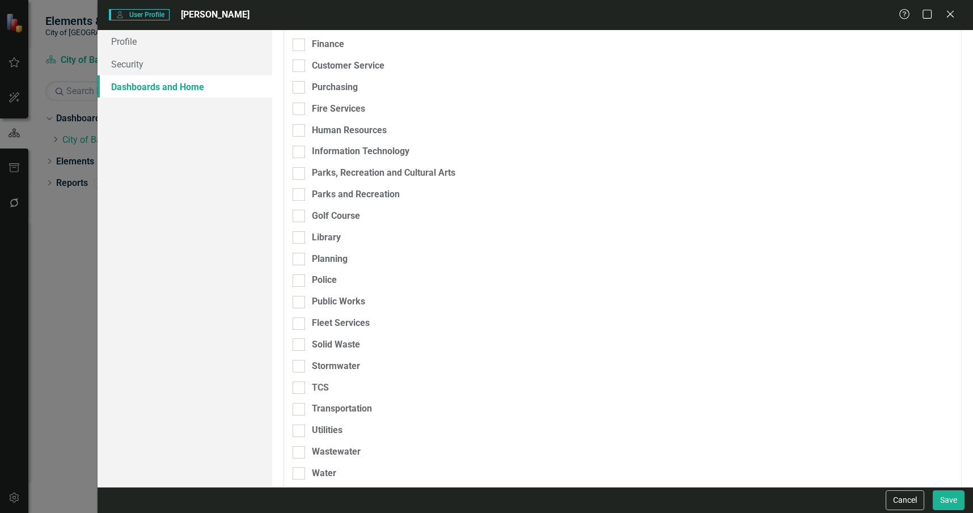
scroll to position [319, 0]
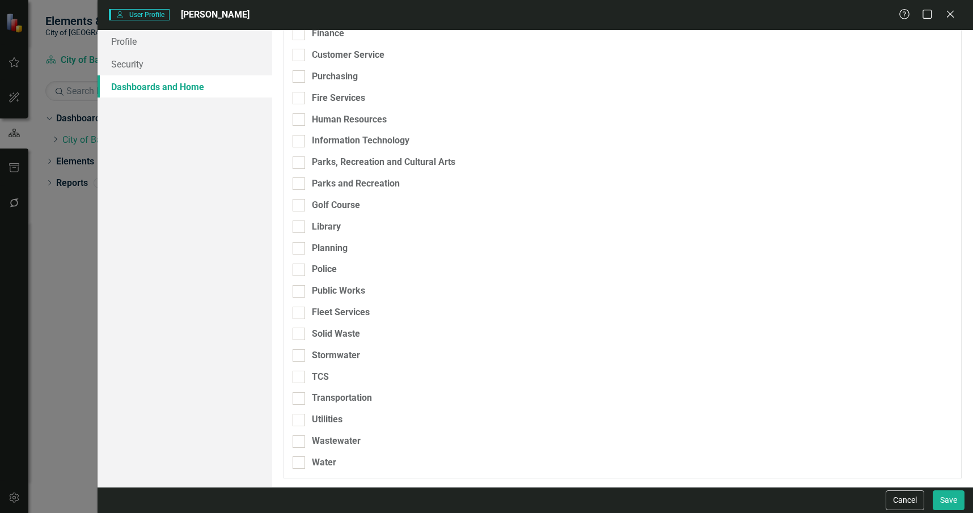
click at [358, 299] on div "Public Works" at bounding box center [563, 296] width 541 height 22
click at [350, 287] on div "Public Works" at bounding box center [338, 291] width 53 height 13
drag, startPoint x: 350, startPoint y: 287, endPoint x: 358, endPoint y: 315, distance: 28.5
click at [358, 315] on div "Fleet Services" at bounding box center [341, 312] width 58 height 13
click at [300, 314] on input "Fleet Services" at bounding box center [296, 310] width 7 height 7
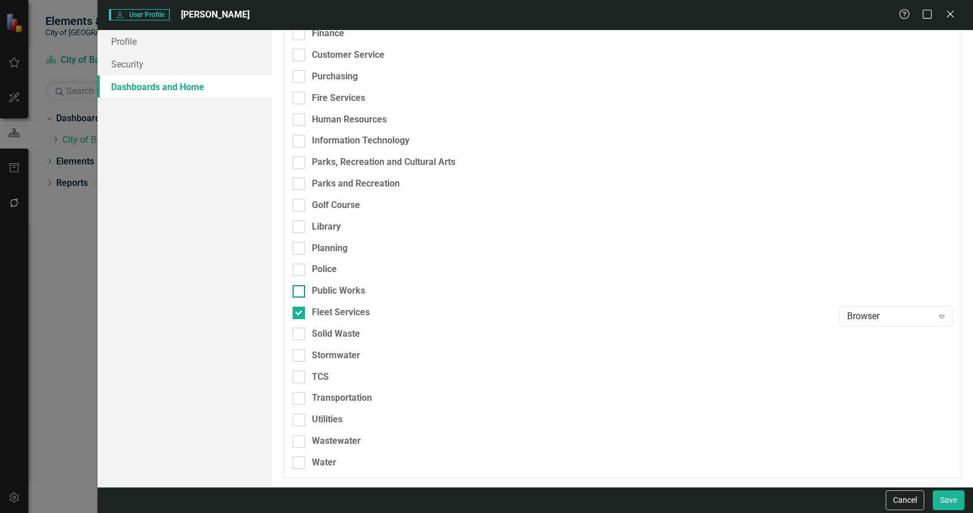
click at [330, 288] on div "Public Works" at bounding box center [338, 291] width 53 height 13
click at [300, 288] on input "Public Works" at bounding box center [296, 288] width 7 height 7
click at [344, 337] on div "Solid Waste" at bounding box center [336, 334] width 48 height 13
click at [300, 335] on input "Solid Waste" at bounding box center [296, 331] width 7 height 7
click at [350, 355] on div "Stormwater" at bounding box center [336, 355] width 48 height 13
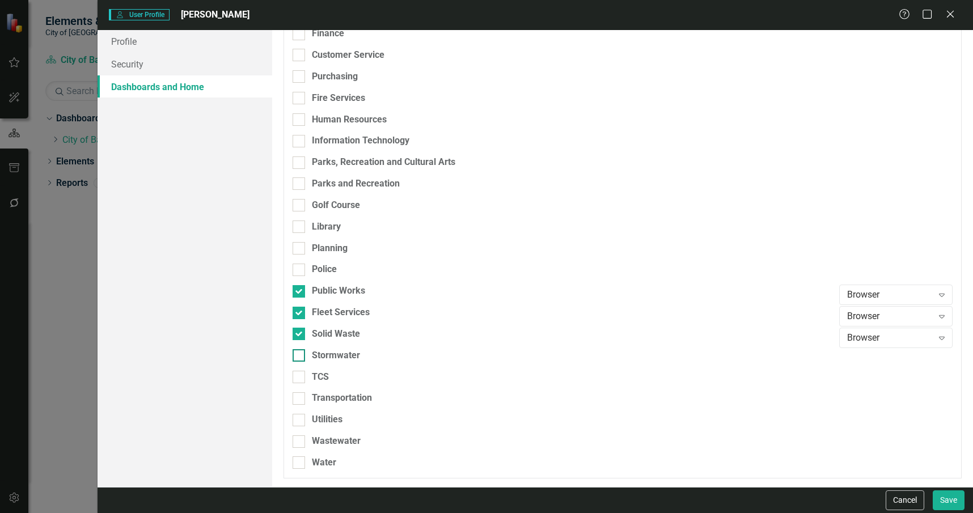
click at [300, 355] on input "Stormwater" at bounding box center [296, 352] width 7 height 7
click at [358, 377] on div "TCS" at bounding box center [563, 377] width 541 height 13
click at [300, 377] on input "TCS" at bounding box center [296, 374] width 7 height 7
click at [373, 397] on div "Transportation" at bounding box center [563, 398] width 541 height 13
click at [300, 397] on input "Transportation" at bounding box center [296, 395] width 7 height 7
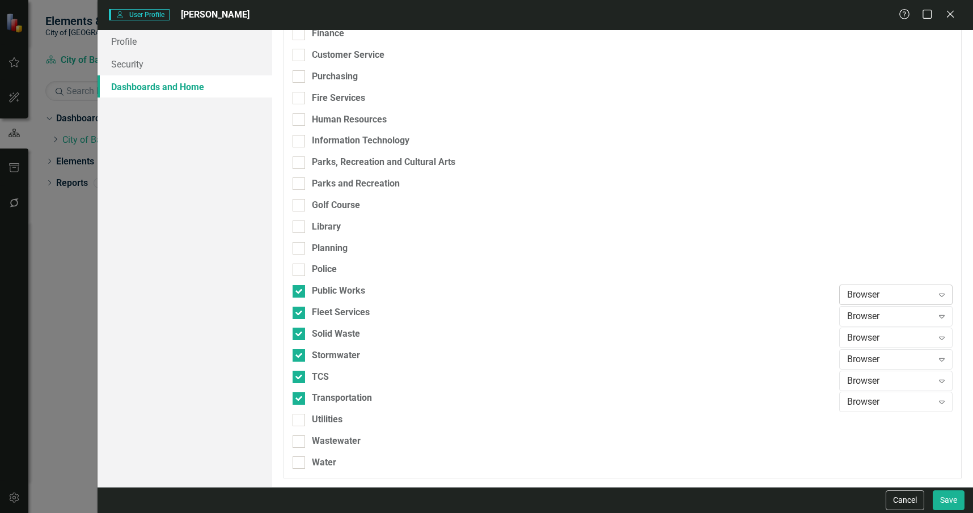
click at [889, 291] on div "Browser" at bounding box center [890, 295] width 86 height 13
click at [904, 369] on div "Scorecard Admin" at bounding box center [889, 371] width 95 height 13
click at [903, 314] on div "Browser" at bounding box center [890, 316] width 86 height 13
click at [904, 386] on div "Scorecard Admin" at bounding box center [889, 392] width 95 height 13
click at [871, 337] on div "Browser" at bounding box center [890, 338] width 86 height 13
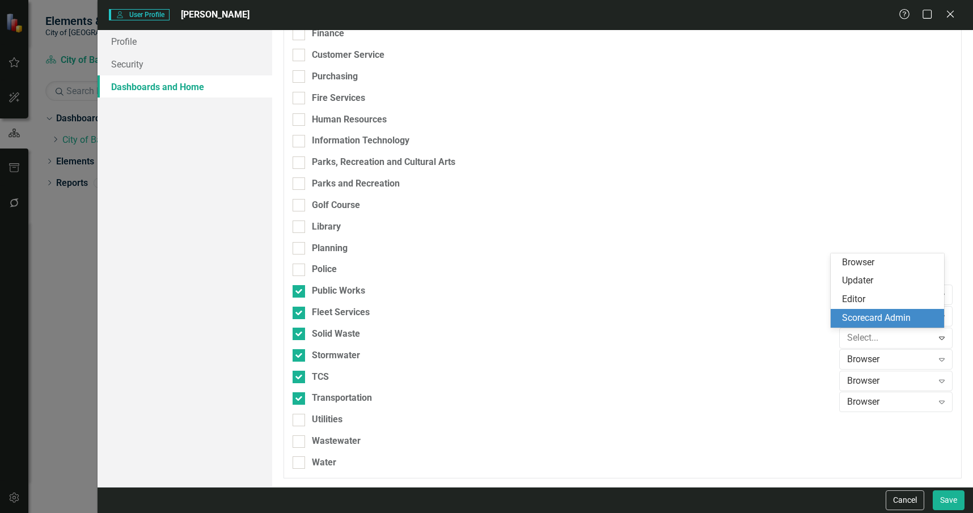
click at [866, 321] on div "Scorecard Admin" at bounding box center [889, 318] width 95 height 13
click at [877, 361] on div "Browser" at bounding box center [890, 359] width 86 height 13
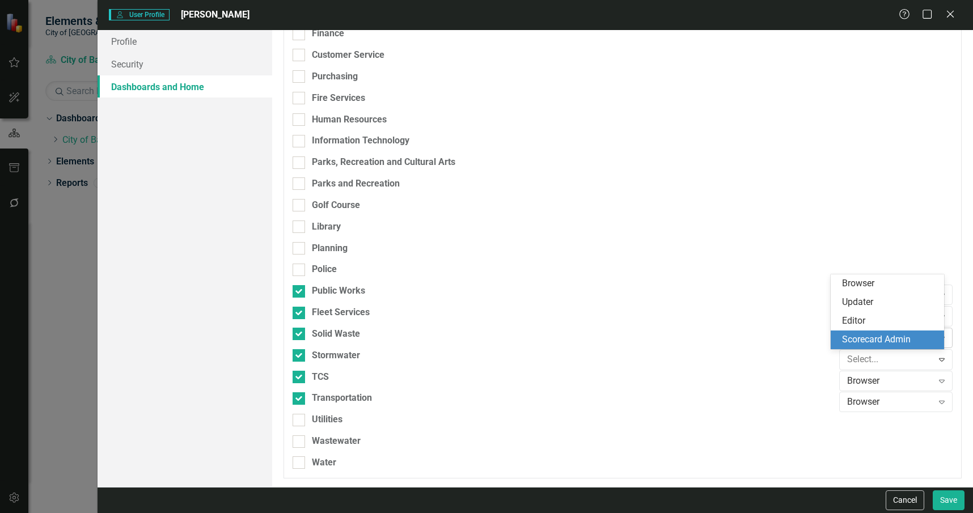
click at [873, 342] on div "Scorecard Admin" at bounding box center [889, 339] width 95 height 13
click at [876, 381] on div "Browser" at bounding box center [890, 380] width 86 height 13
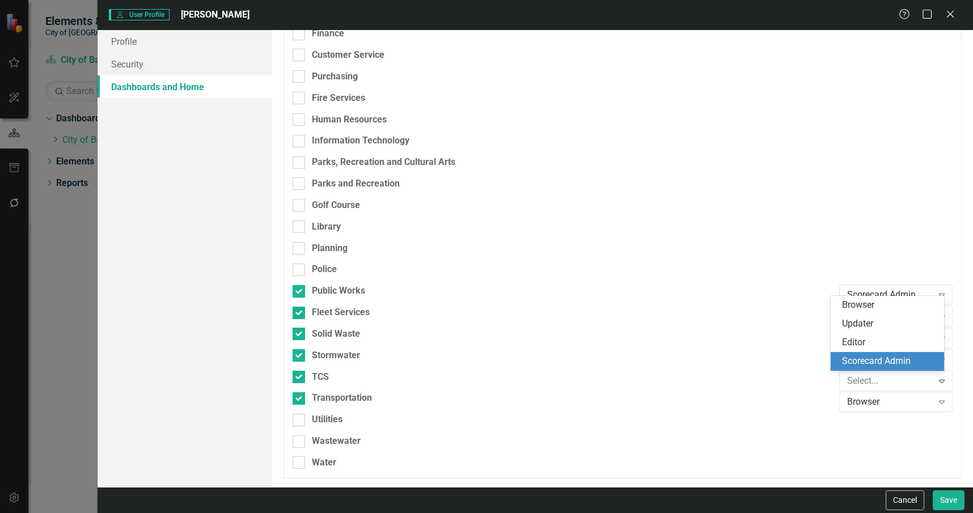
click at [861, 361] on div "Scorecard Admin" at bounding box center [889, 361] width 95 height 13
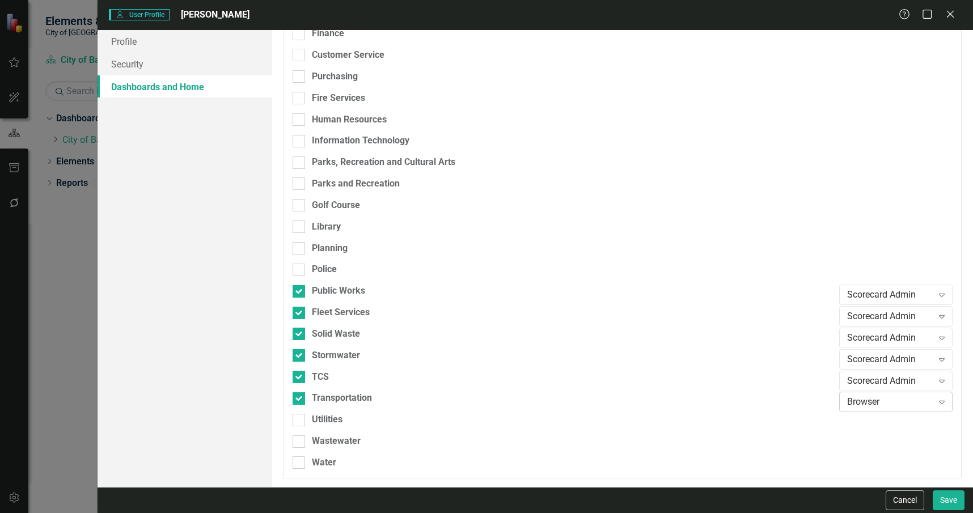
click at [880, 397] on div "Browser" at bounding box center [890, 402] width 86 height 13
click at [871, 383] on div "Scorecard Admin" at bounding box center [889, 382] width 95 height 13
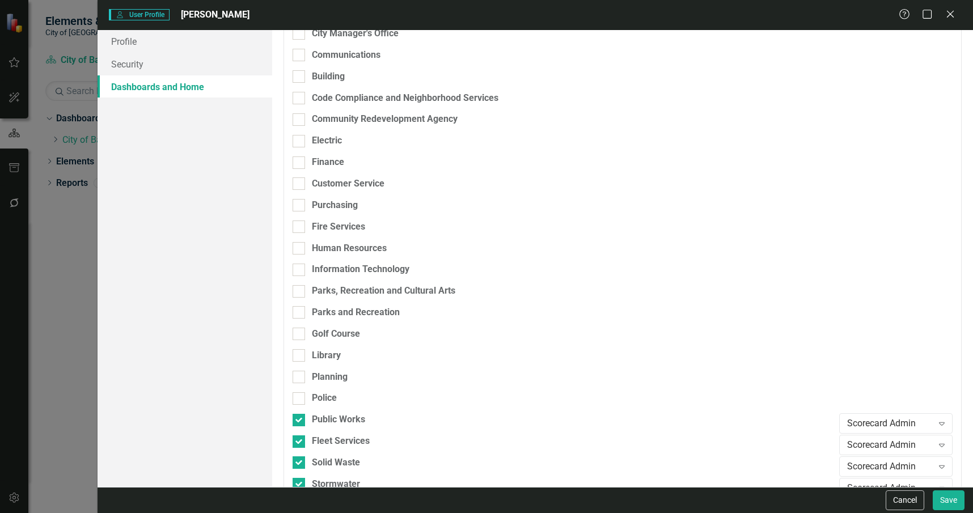
scroll to position [0, 0]
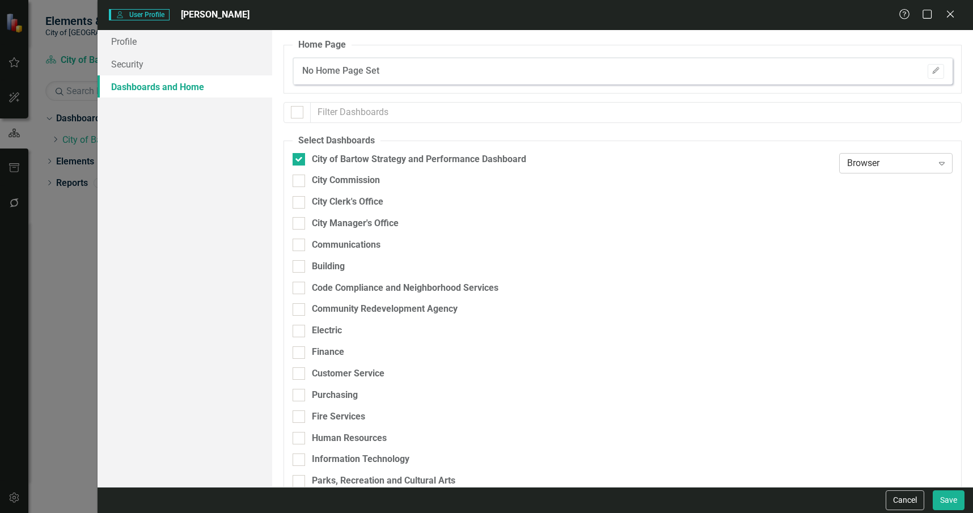
click at [888, 169] on div "Browser" at bounding box center [890, 162] width 86 height 13
click at [870, 238] on div "Scorecard Admin" at bounding box center [889, 238] width 95 height 13
click at [930, 76] on button "Edit" at bounding box center [936, 71] width 16 height 15
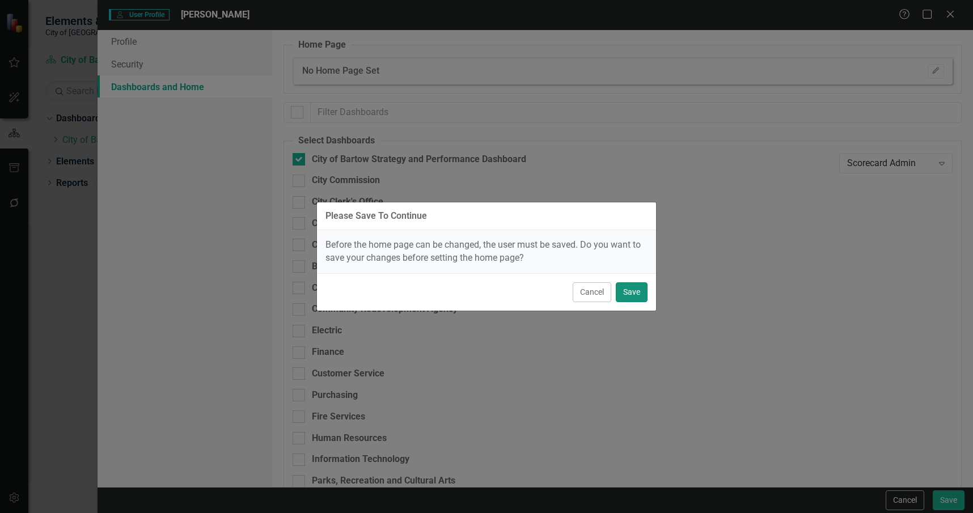
click at [636, 297] on button "Save" at bounding box center [632, 292] width 32 height 20
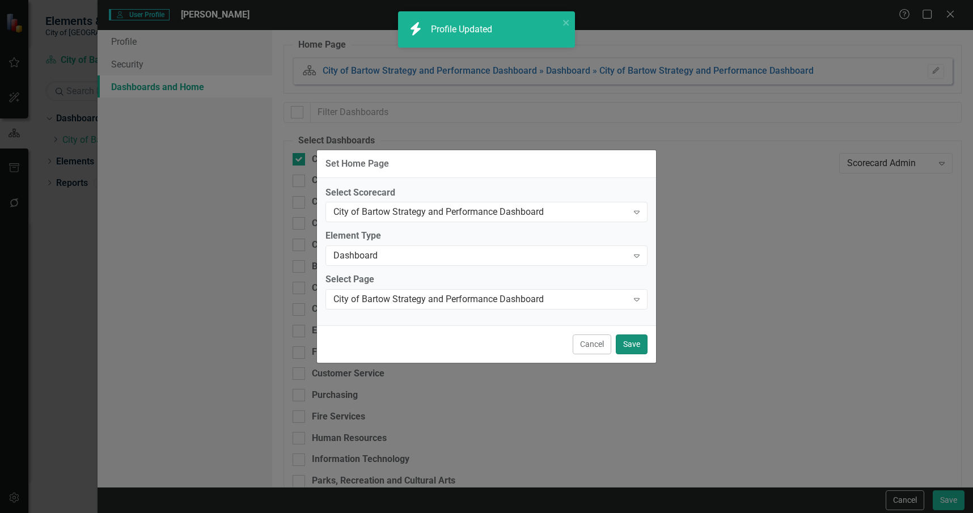
click at [633, 344] on button "Save" at bounding box center [632, 344] width 32 height 20
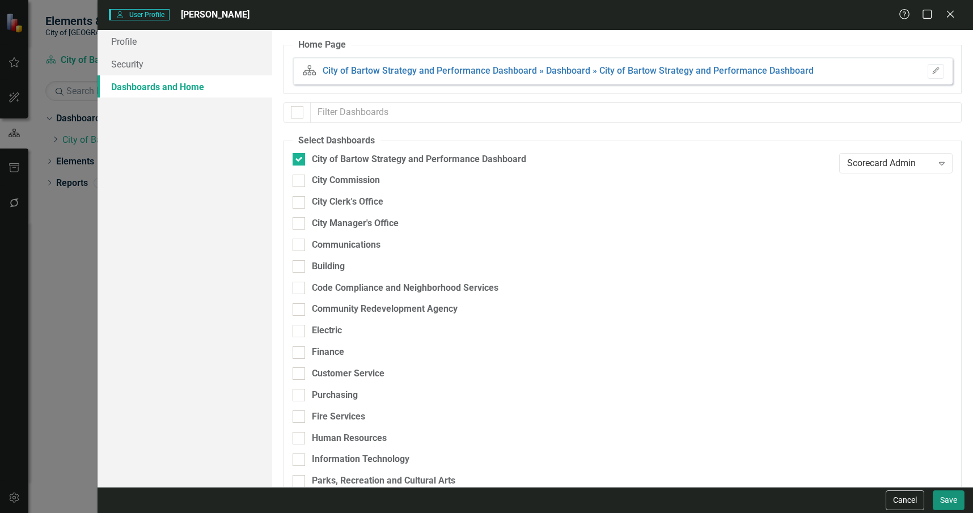
click at [949, 498] on button "Save" at bounding box center [949, 500] width 32 height 20
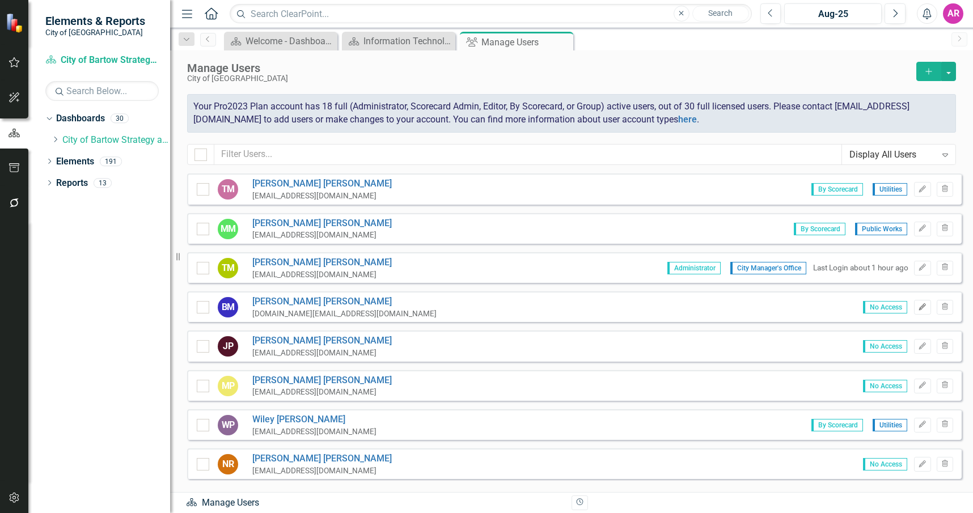
click at [918, 308] on icon "Edit" at bounding box center [922, 307] width 9 height 7
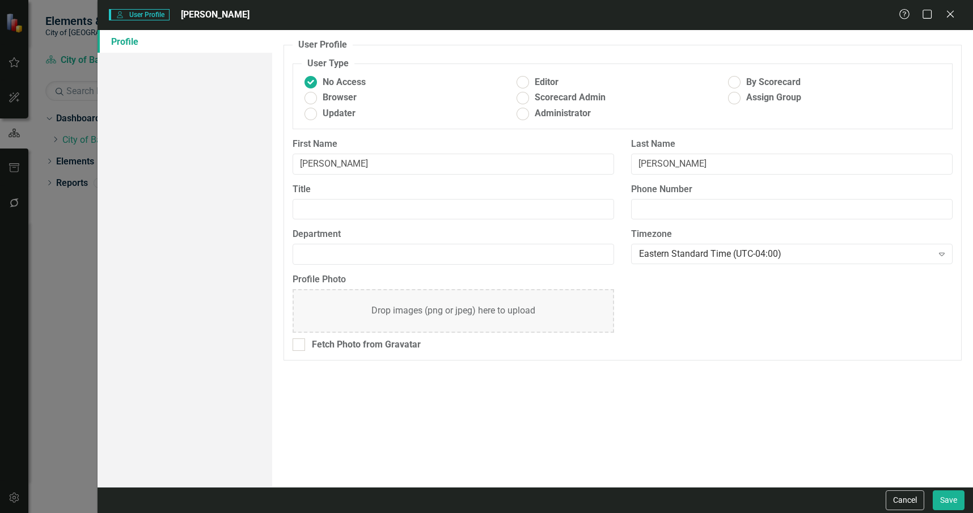
click at [760, 82] on span "By Scorecard" at bounding box center [773, 82] width 54 height 13
click at [743, 82] on input "By Scorecard" at bounding box center [735, 83] width 18 height 18
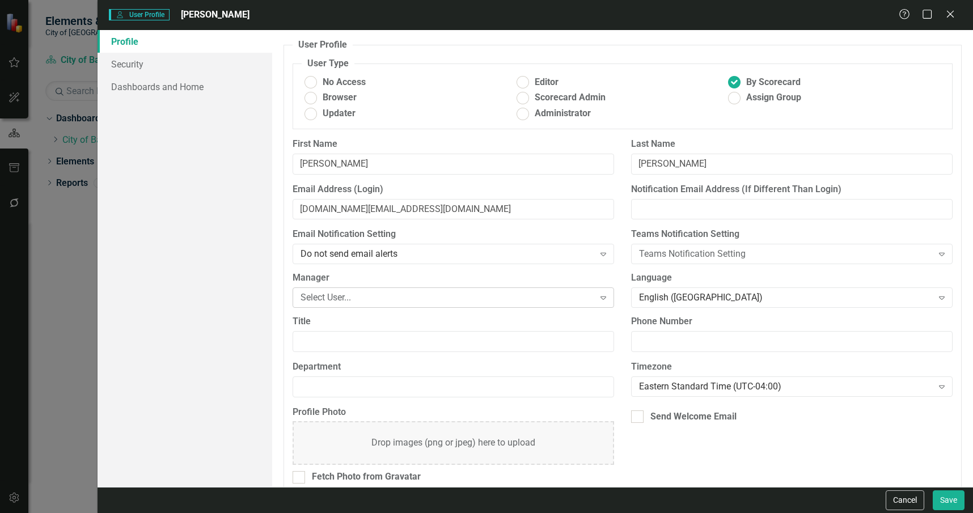
click at [396, 290] on div "Select User... Expand" at bounding box center [453, 297] width 321 height 20
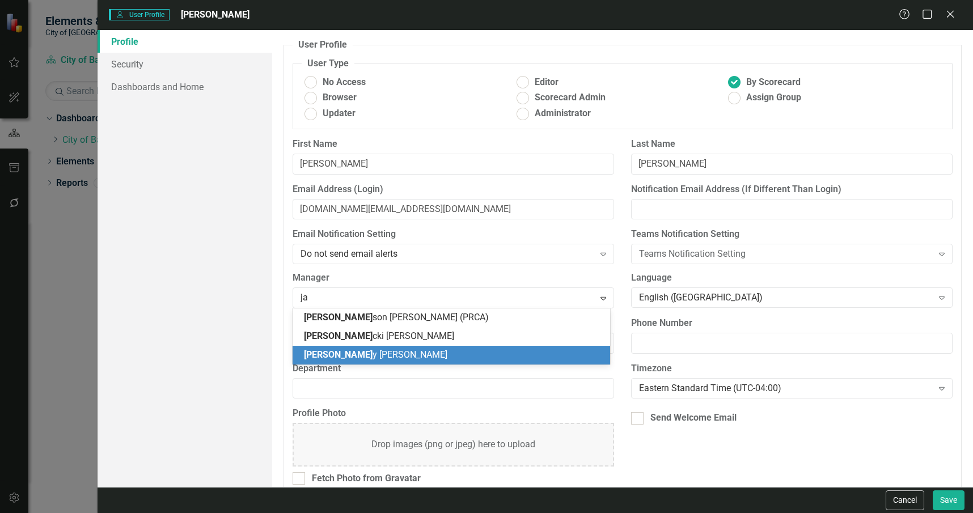
click at [387, 357] on div "Ja y Robinson" at bounding box center [453, 355] width 299 height 13
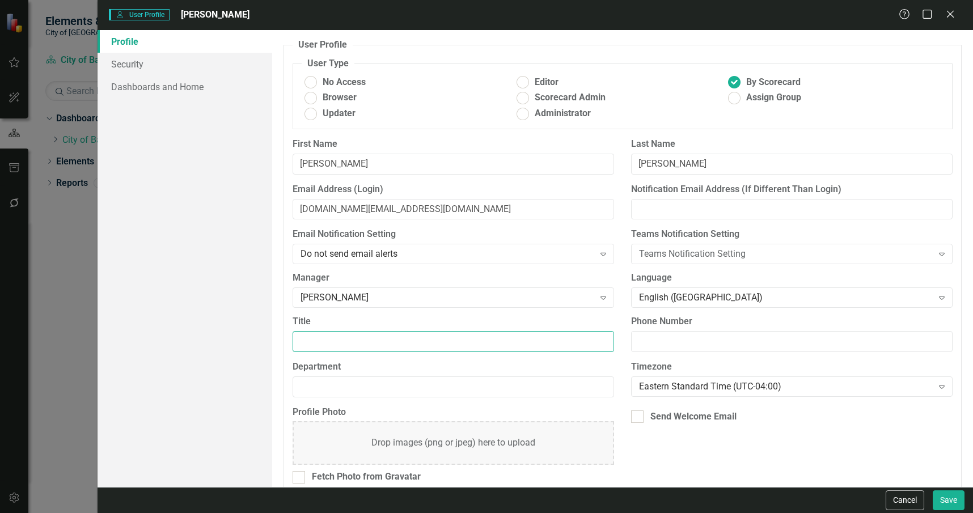
click at [375, 334] on input "Title" at bounding box center [453, 341] width 321 height 21
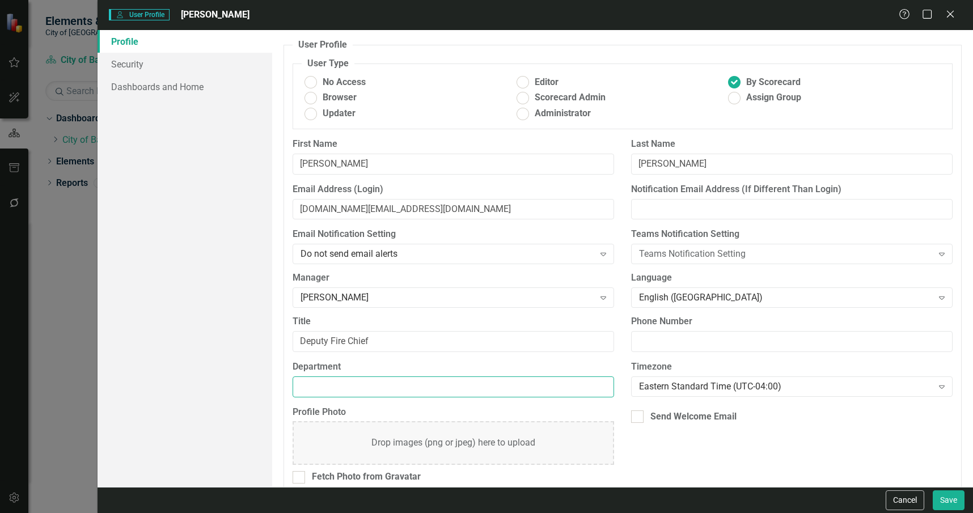
click at [390, 395] on input "Department" at bounding box center [453, 386] width 321 height 21
click at [676, 413] on div "Send Welcome Email" at bounding box center [693, 416] width 86 height 13
click at [638, 413] on input "Send Welcome Email" at bounding box center [634, 413] width 7 height 7
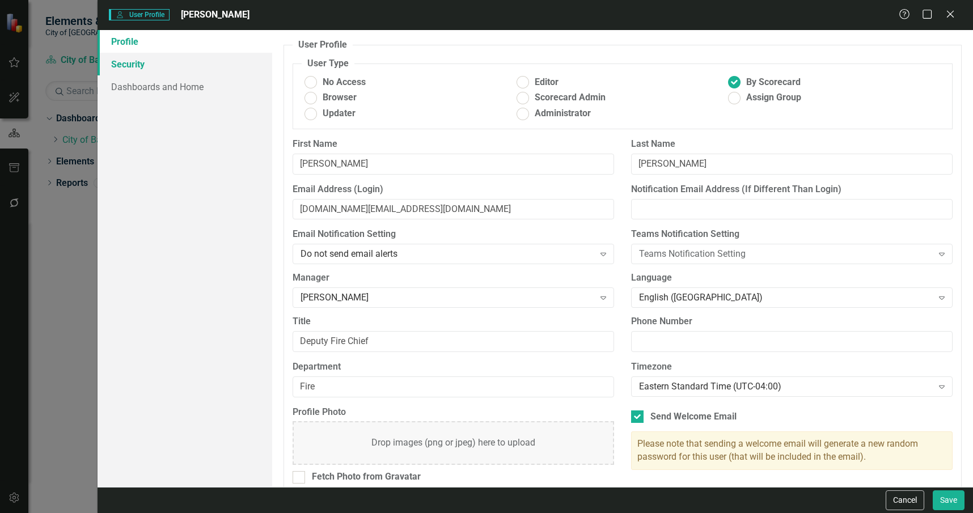
click at [183, 62] on link "Security" at bounding box center [185, 64] width 175 height 23
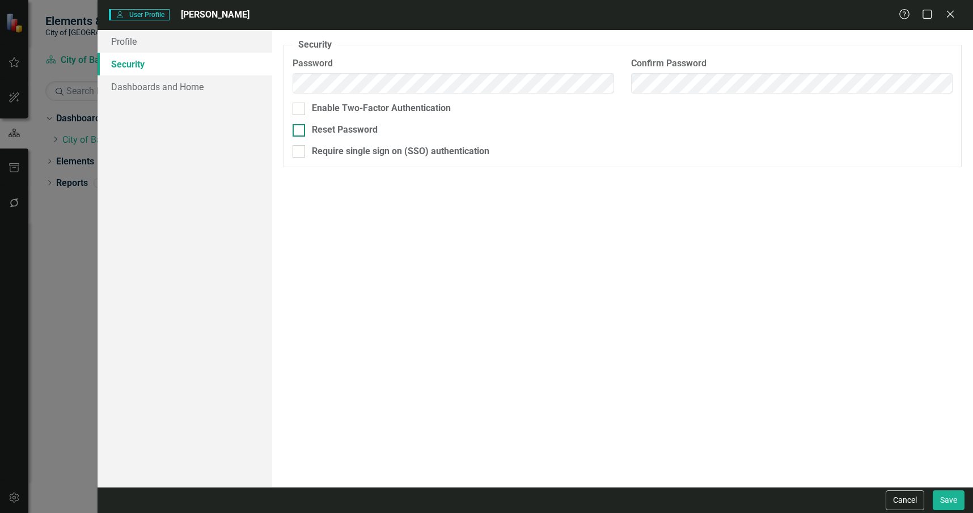
click at [316, 134] on div "Reset Password" at bounding box center [345, 130] width 66 height 13
click at [300, 132] on input "Reset Password" at bounding box center [296, 127] width 7 height 7
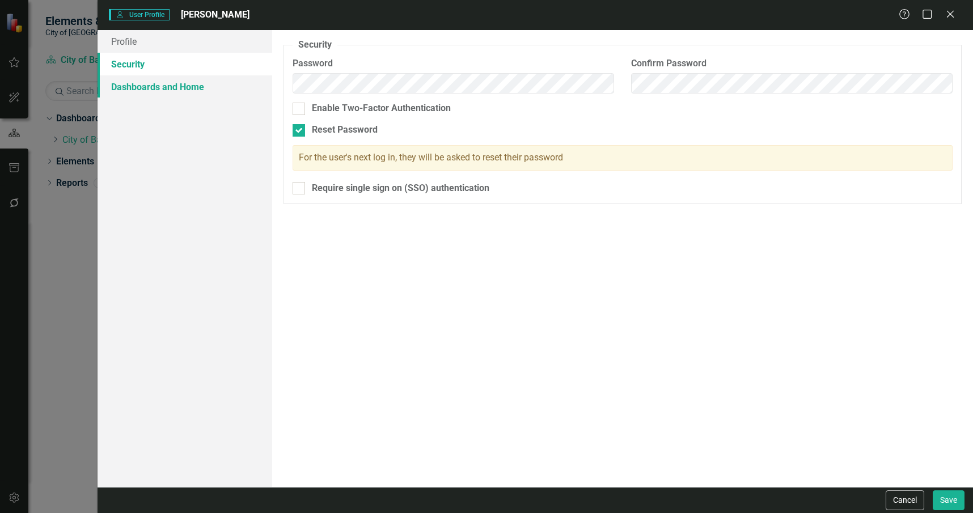
click at [172, 81] on link "Dashboards and Home" at bounding box center [185, 86] width 175 height 23
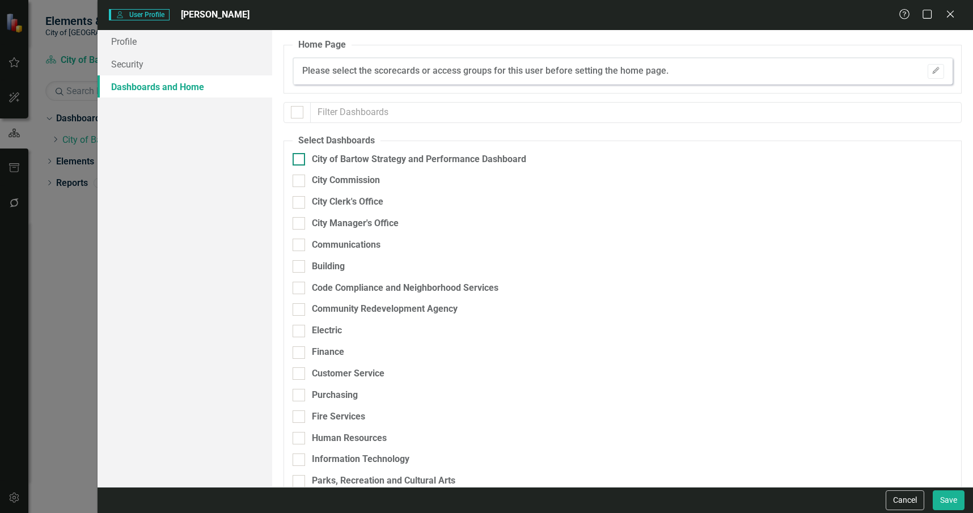
click at [363, 156] on div "City of Bartow Strategy and Performance Dashboard" at bounding box center [419, 159] width 214 height 13
click at [300, 156] on input "City of Bartow Strategy and Performance Dashboard" at bounding box center [296, 156] width 7 height 7
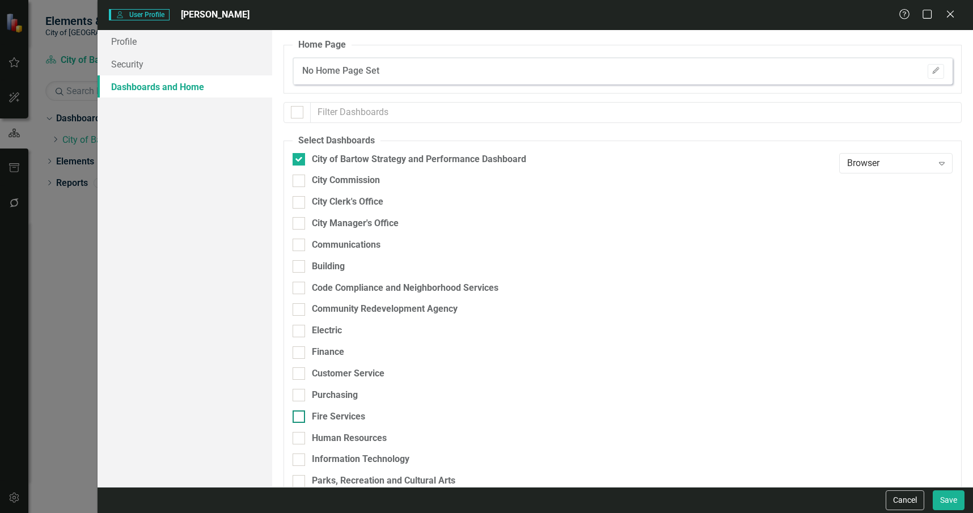
click at [356, 414] on div "Fire Services" at bounding box center [338, 416] width 53 height 13
click at [300, 414] on input "Fire Services" at bounding box center [296, 413] width 7 height 7
click at [855, 424] on div "Browser" at bounding box center [890, 420] width 86 height 13
click at [865, 406] on div "Scorecard Admin" at bounding box center [889, 401] width 95 height 13
click at [866, 170] on div "Browser Expand" at bounding box center [895, 163] width 113 height 20
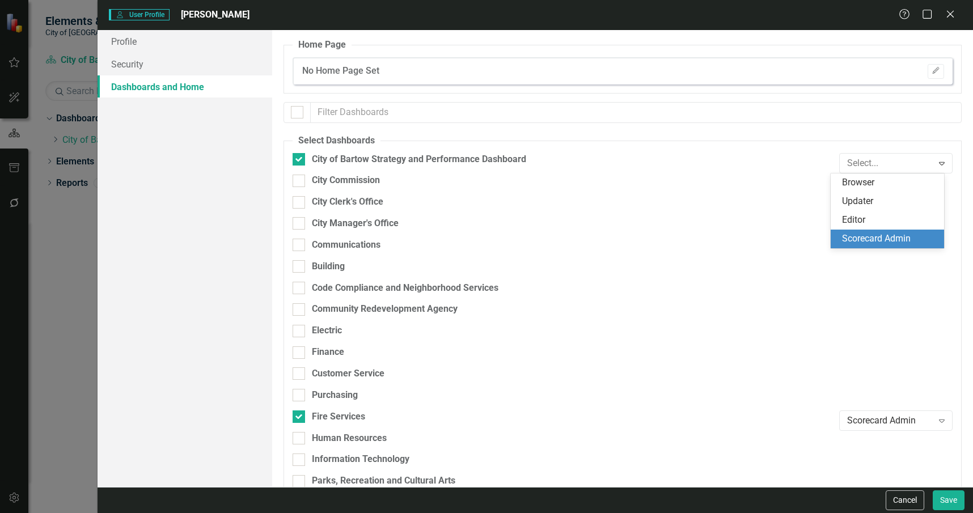
click at [877, 240] on div "Scorecard Admin" at bounding box center [889, 238] width 95 height 13
click at [934, 69] on button "Edit" at bounding box center [936, 71] width 16 height 15
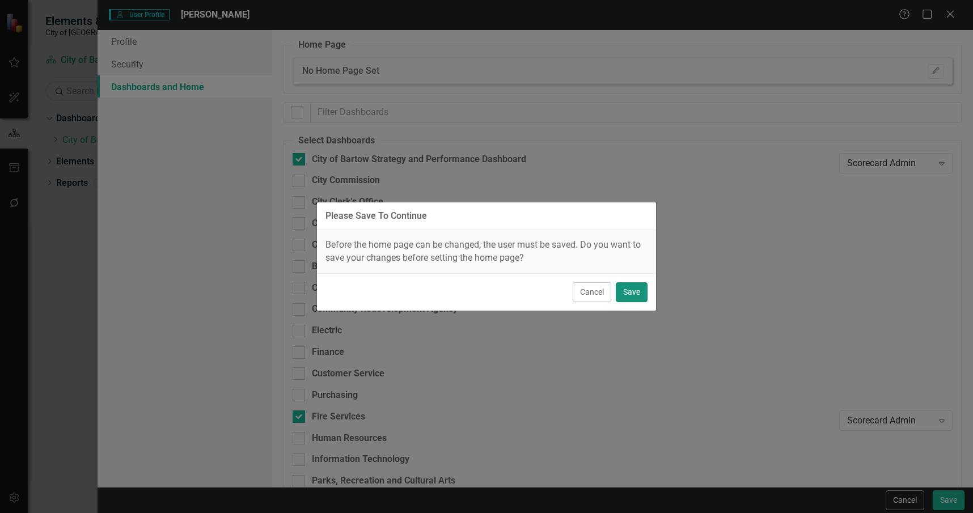
click at [638, 293] on button "Save" at bounding box center [632, 292] width 32 height 20
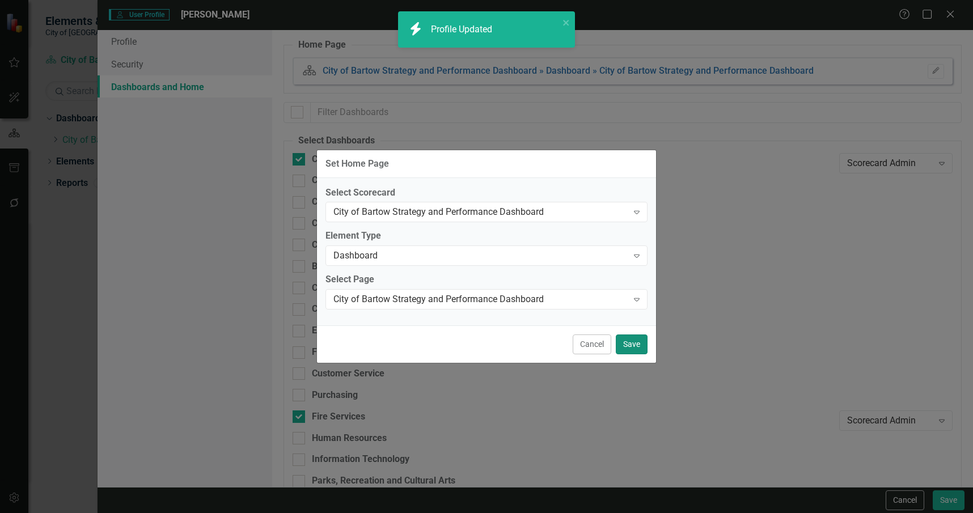
click at [630, 344] on button "Save" at bounding box center [632, 344] width 32 height 20
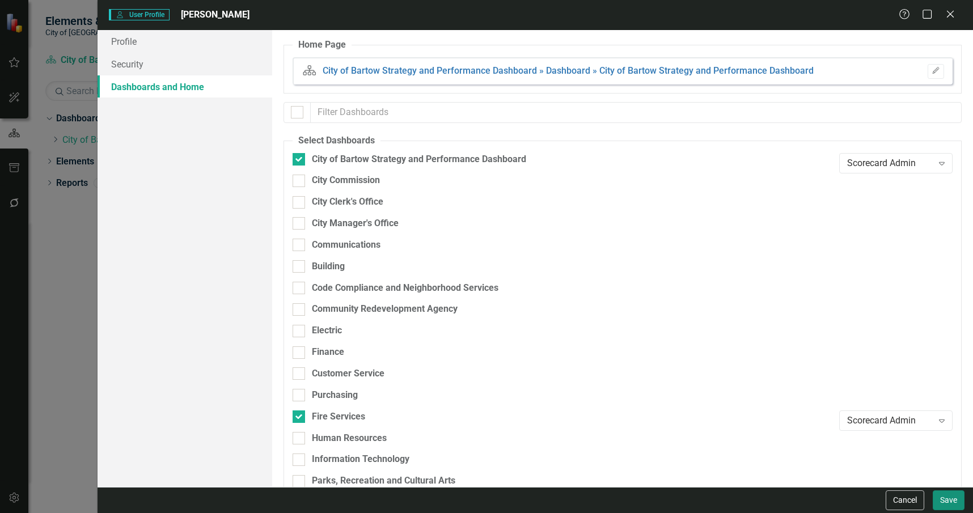
click at [951, 501] on button "Save" at bounding box center [949, 500] width 32 height 20
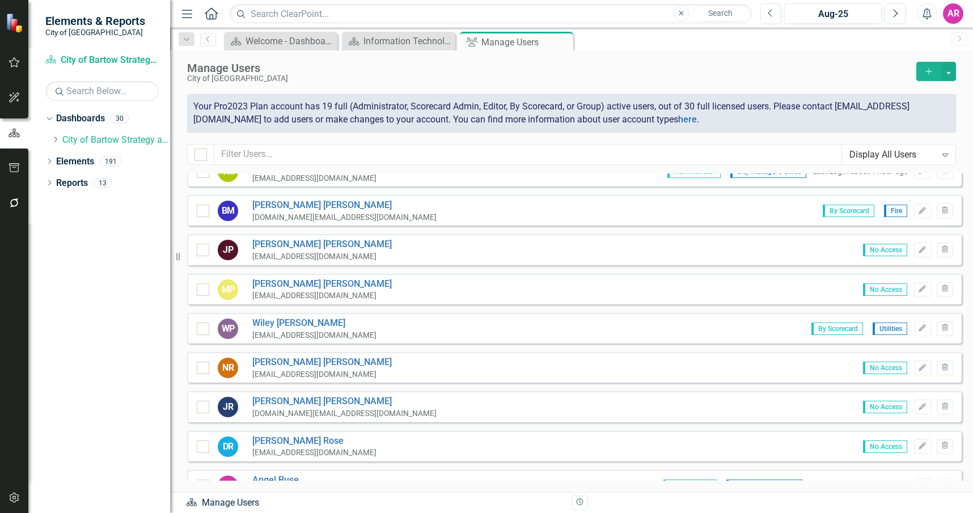
scroll to position [624, 0]
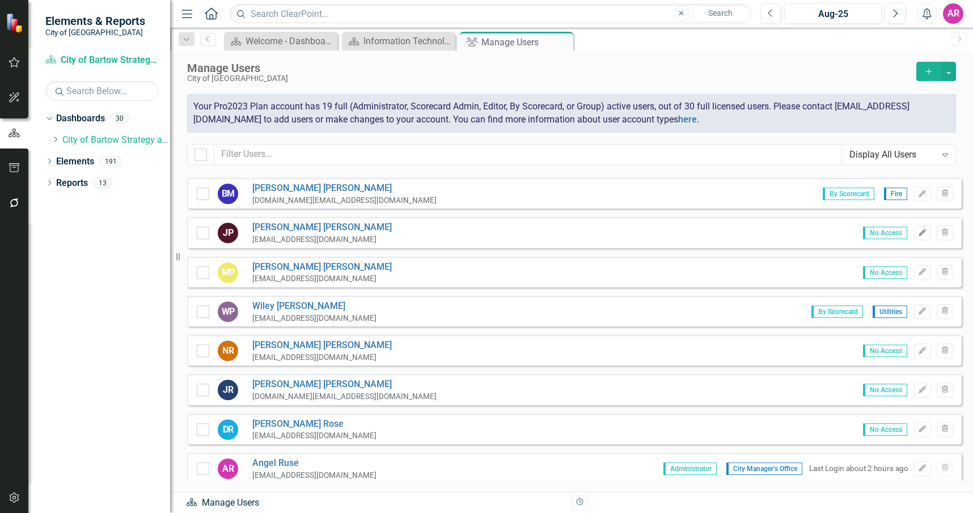
click at [918, 235] on icon "Edit" at bounding box center [922, 233] width 9 height 7
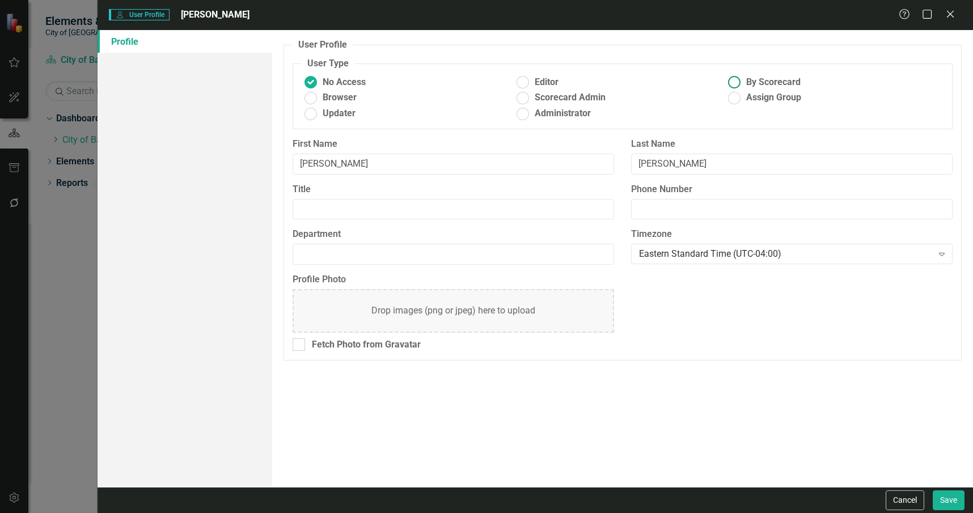
click at [762, 83] on span "By Scorecard" at bounding box center [773, 82] width 54 height 13
click at [743, 83] on input "By Scorecard" at bounding box center [735, 83] width 18 height 18
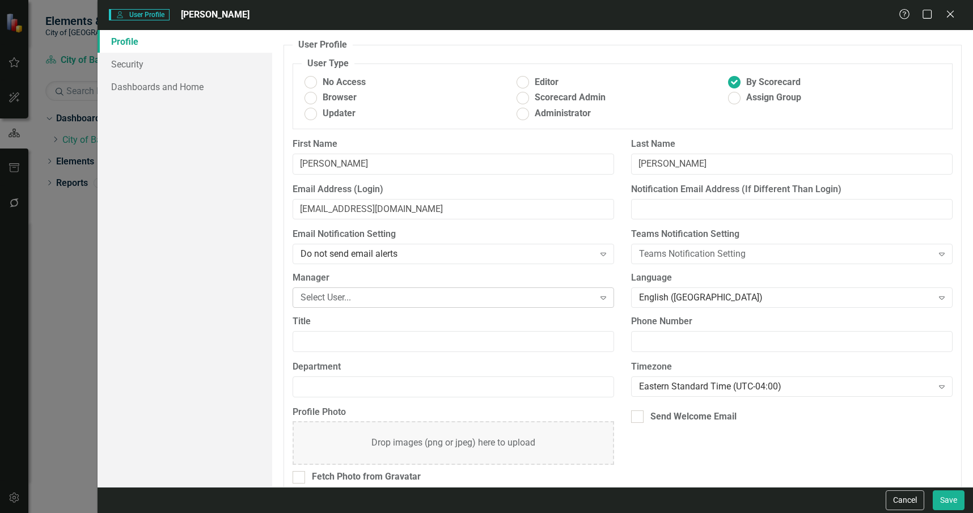
click at [437, 297] on div "Select User..." at bounding box center [446, 297] width 293 height 13
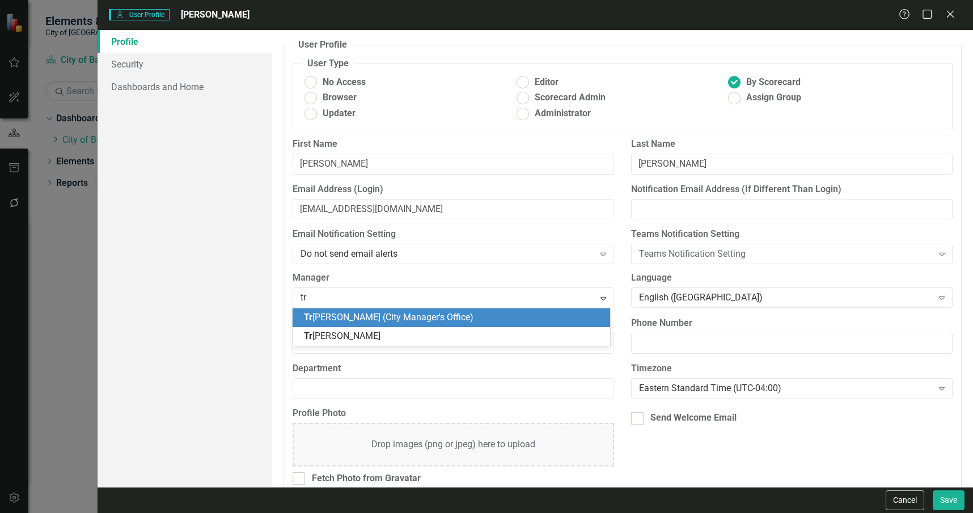
click at [425, 312] on span "Tr acy Miller (City Manager's Office)" at bounding box center [389, 317] width 170 height 11
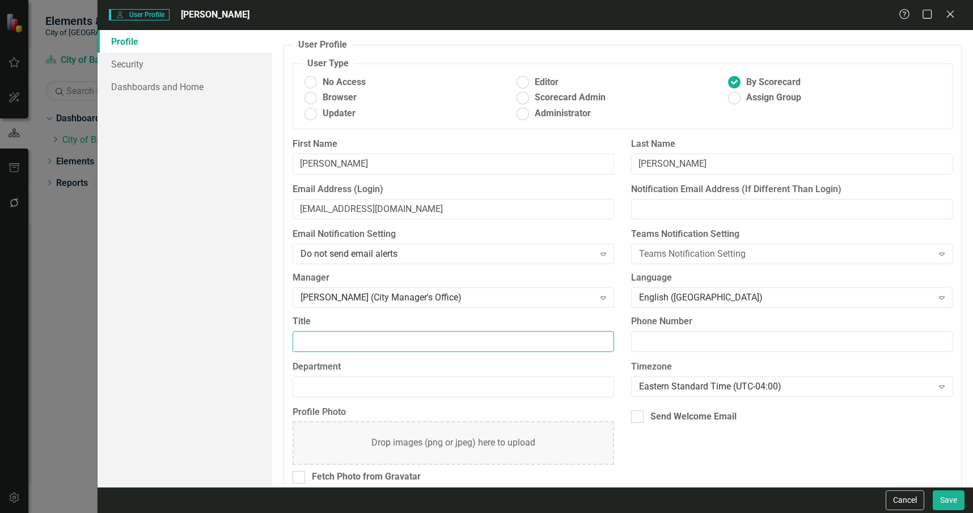
click at [453, 342] on input "Title" at bounding box center [453, 341] width 321 height 21
click at [659, 420] on div "Send Welcome Email" at bounding box center [693, 416] width 86 height 13
click at [638, 418] on input "Send Welcome Email" at bounding box center [634, 413] width 7 height 7
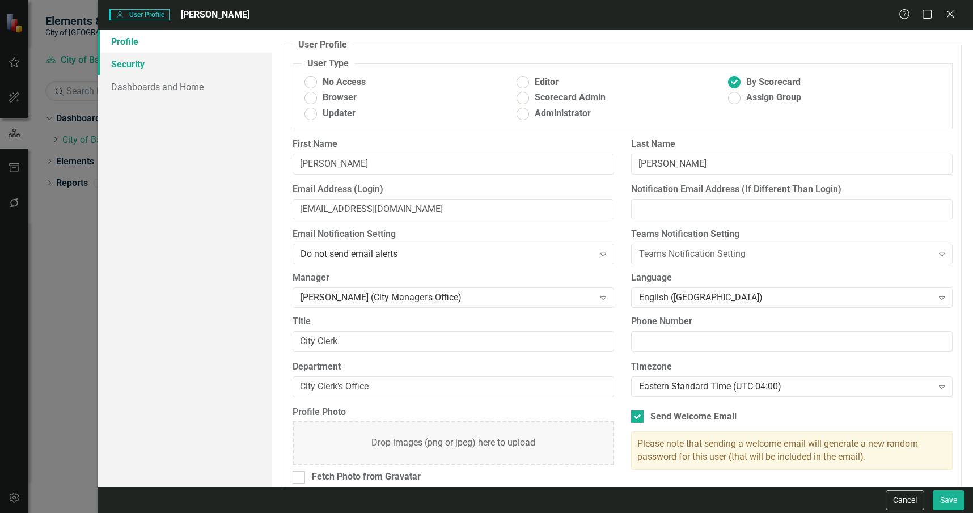
click at [186, 69] on link "Security" at bounding box center [185, 64] width 175 height 23
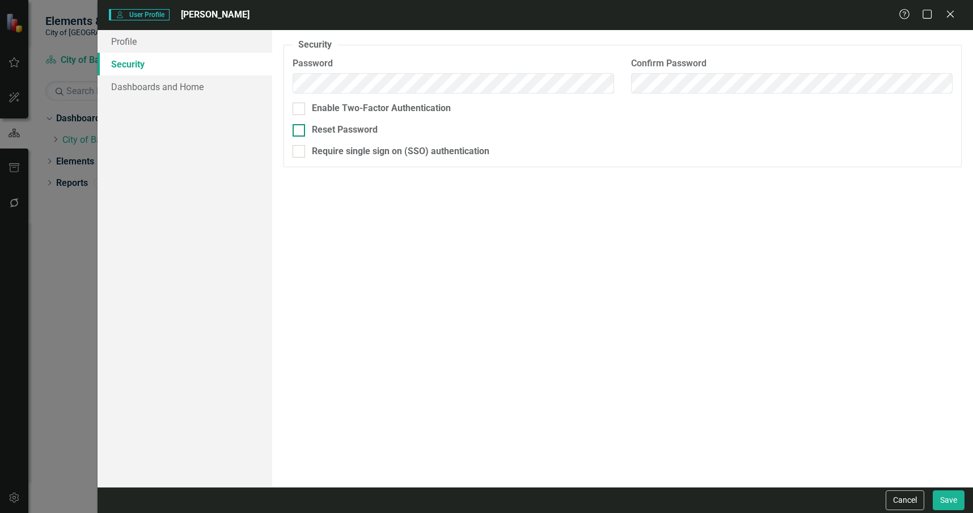
click at [375, 128] on div "Reset Password" at bounding box center [345, 130] width 66 height 13
click at [300, 128] on input "Reset Password" at bounding box center [296, 127] width 7 height 7
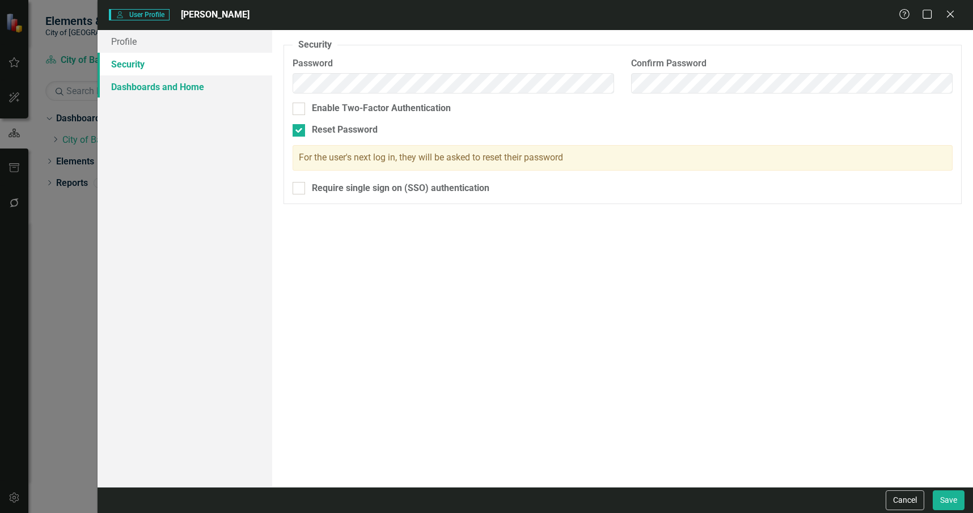
click at [196, 88] on link "Dashboards and Home" at bounding box center [185, 86] width 175 height 23
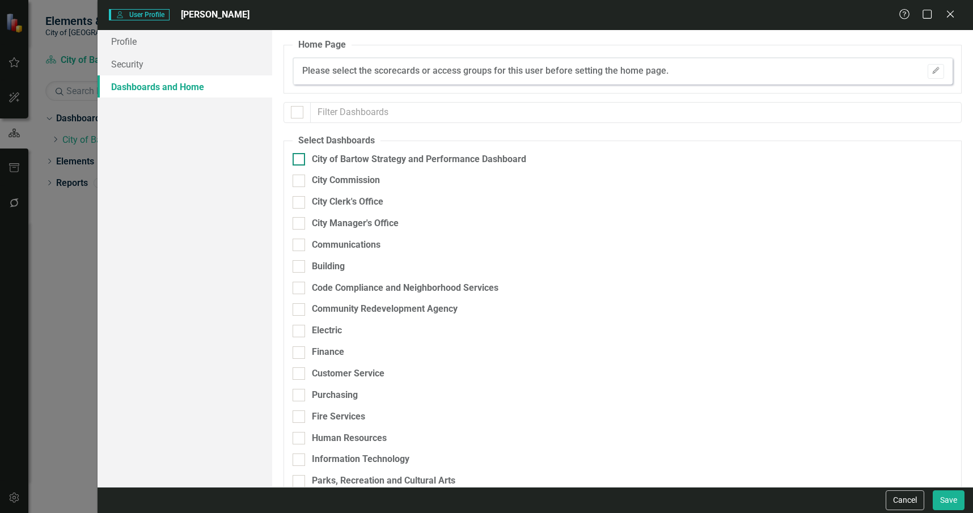
click at [365, 158] on div "City of Bartow Strategy and Performance Dashboard" at bounding box center [419, 159] width 214 height 13
click at [300, 158] on input "City of Bartow Strategy and Performance Dashboard" at bounding box center [296, 156] width 7 height 7
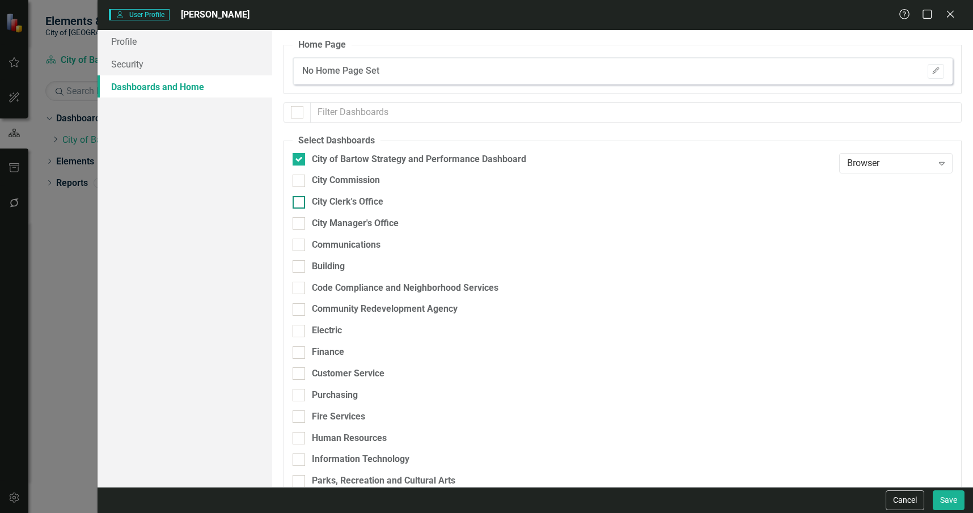
click at [351, 202] on div "City Clerk's Office" at bounding box center [347, 202] width 71 height 13
click at [300, 202] on input "City Clerk's Office" at bounding box center [296, 199] width 7 height 7
click at [847, 205] on div "Browser" at bounding box center [890, 206] width 86 height 13
click at [869, 276] on div "Scorecard Admin" at bounding box center [889, 282] width 95 height 13
click at [864, 158] on div "Browser" at bounding box center [890, 162] width 86 height 13
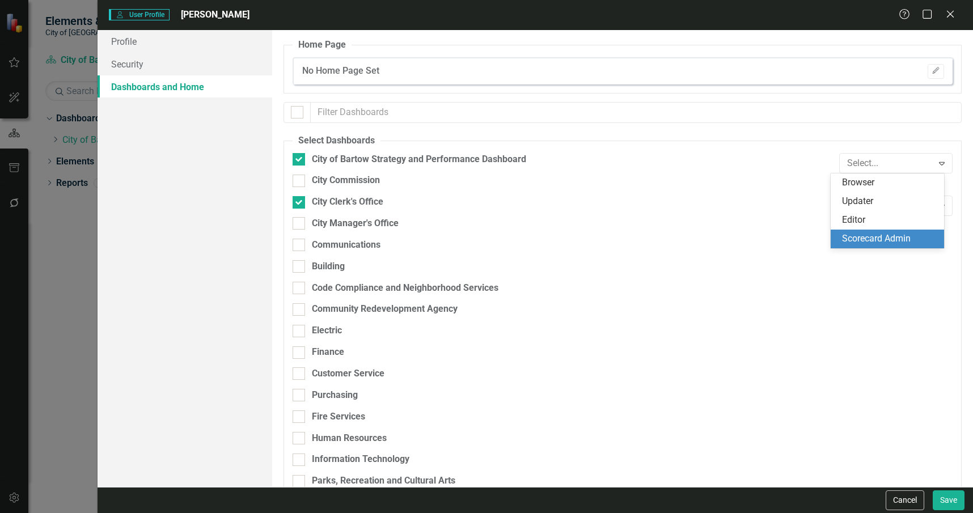
click at [889, 241] on div "Scorecard Admin" at bounding box center [889, 238] width 95 height 13
click at [931, 74] on icon "Edit" at bounding box center [935, 70] width 9 height 7
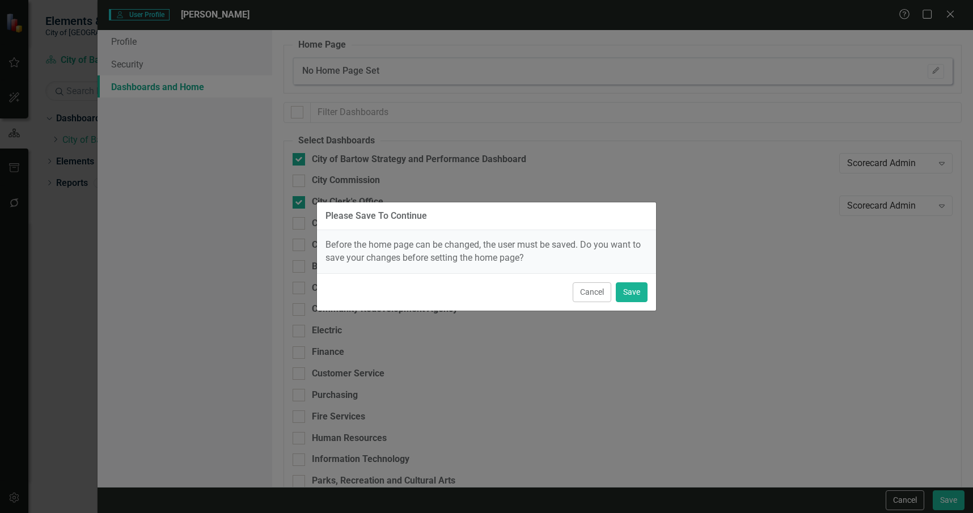
click at [614, 299] on div "Cancel Save" at bounding box center [486, 291] width 339 height 37
click at [629, 298] on button "Save" at bounding box center [632, 292] width 32 height 20
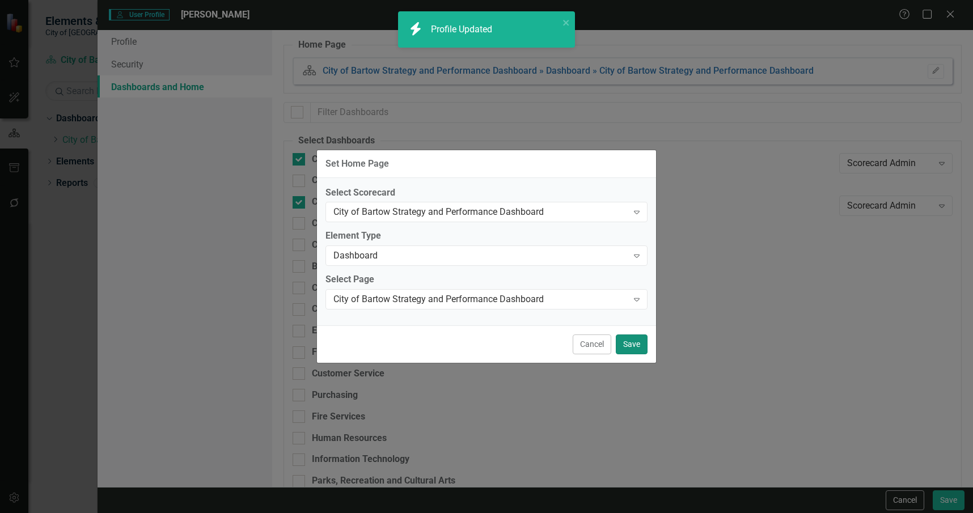
click at [636, 346] on button "Save" at bounding box center [632, 344] width 32 height 20
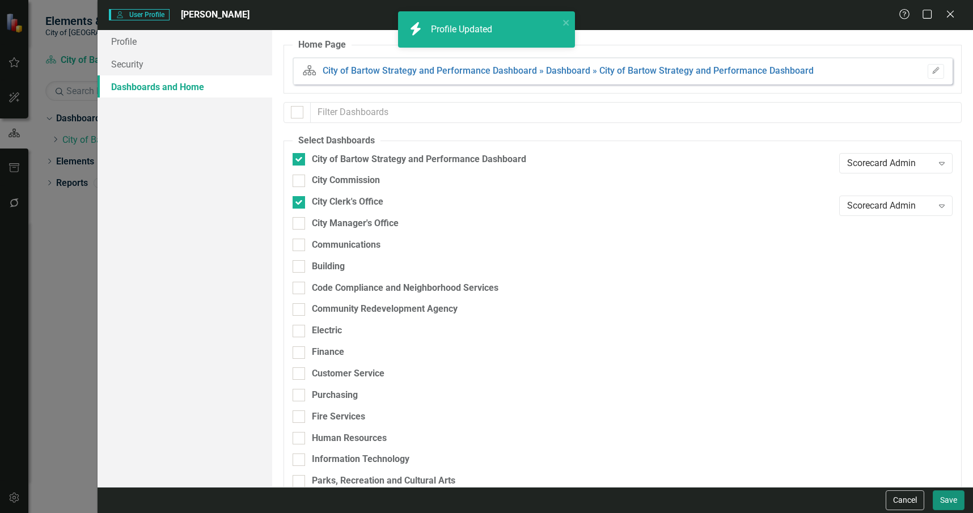
click at [949, 495] on button "Save" at bounding box center [949, 500] width 32 height 20
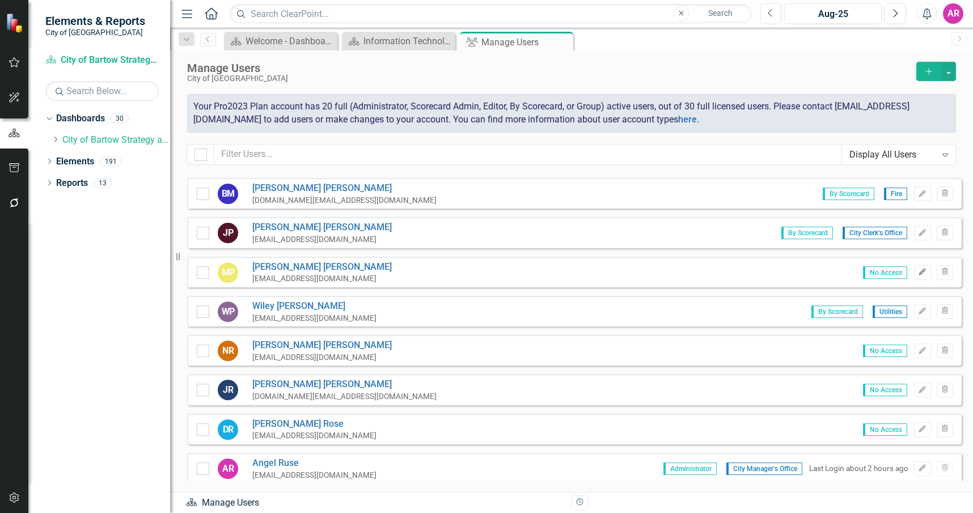
click at [919, 274] on icon "button" at bounding box center [922, 271] width 7 height 7
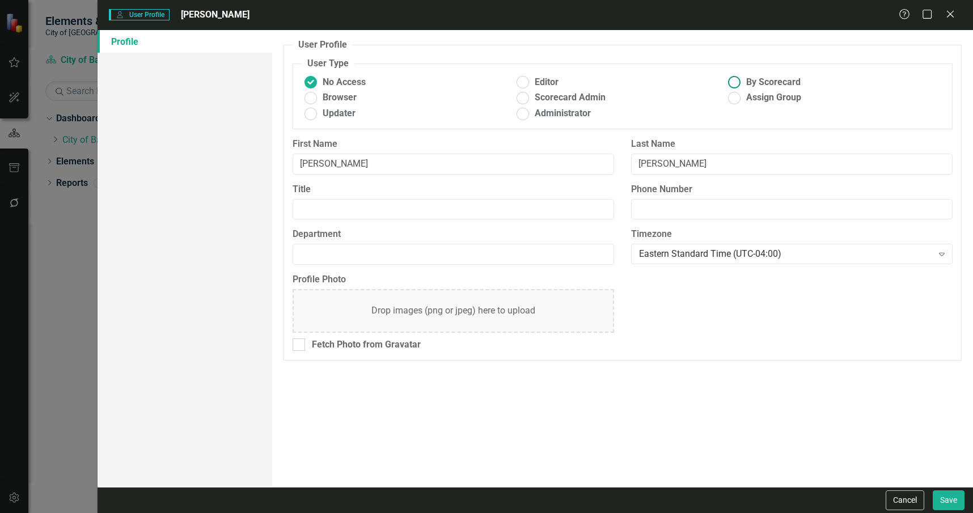
click at [782, 76] on span "By Scorecard" at bounding box center [773, 82] width 54 height 13
click at [743, 75] on input "By Scorecard" at bounding box center [735, 83] width 18 height 18
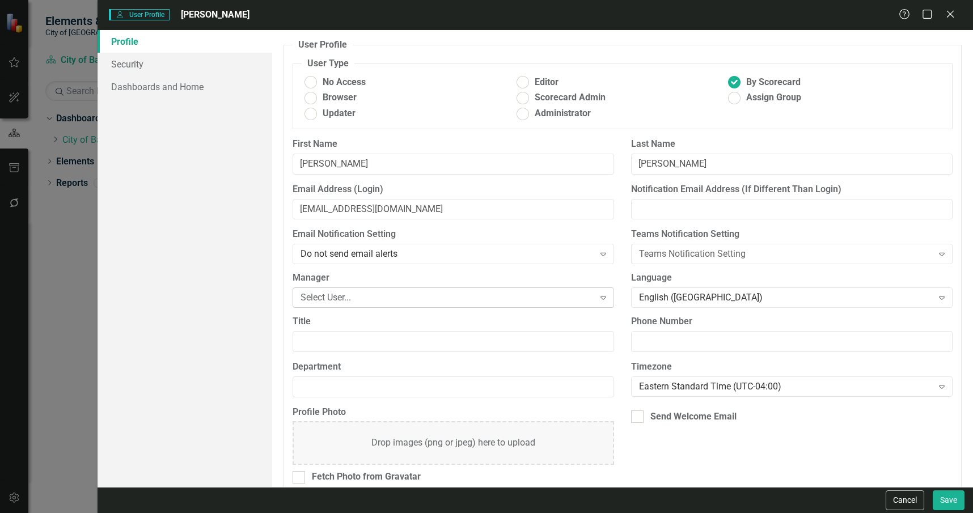
click at [371, 296] on div "Select User..." at bounding box center [446, 297] width 293 height 13
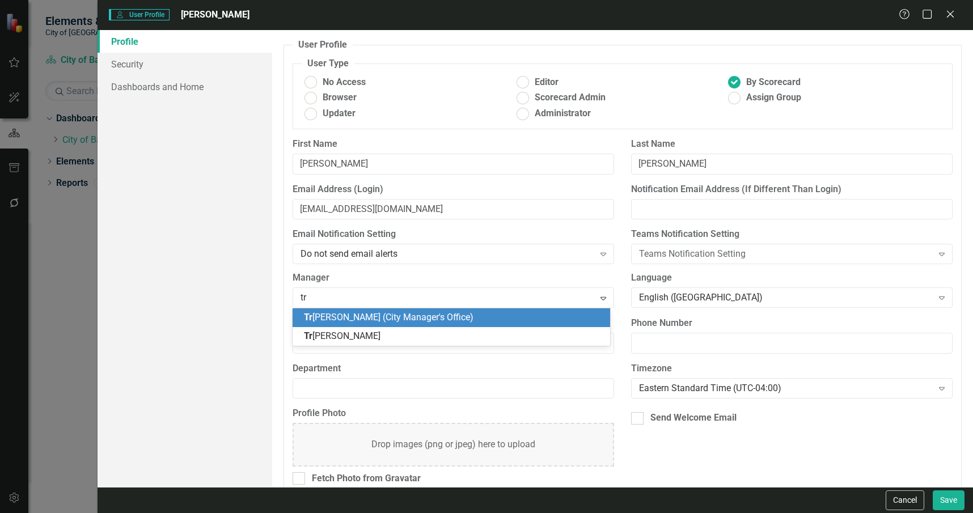
click at [383, 319] on span "Tr acy Miller (City Manager's Office)" at bounding box center [389, 317] width 170 height 11
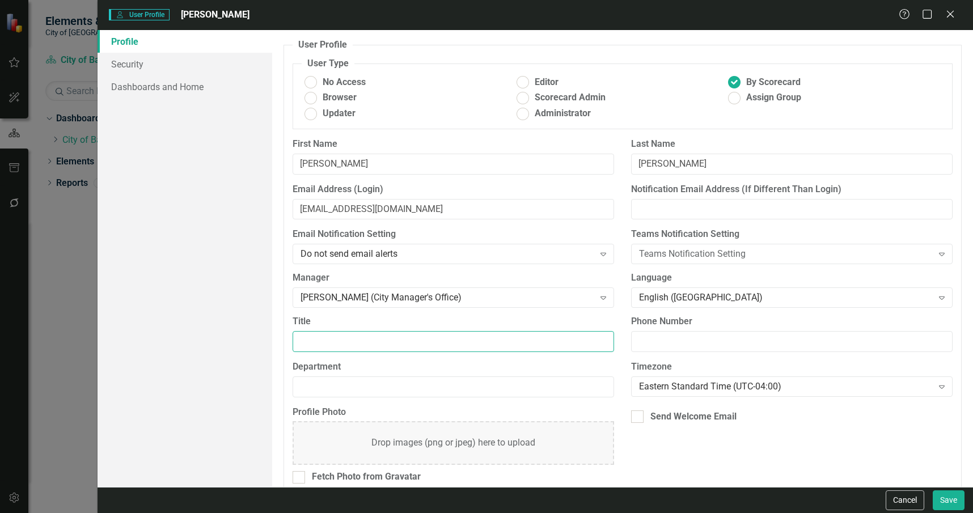
click at [396, 338] on input "Title" at bounding box center [453, 341] width 321 height 21
click at [717, 419] on div "Send Welcome Email" at bounding box center [693, 416] width 86 height 13
click at [638, 418] on input "Send Welcome Email" at bounding box center [634, 413] width 7 height 7
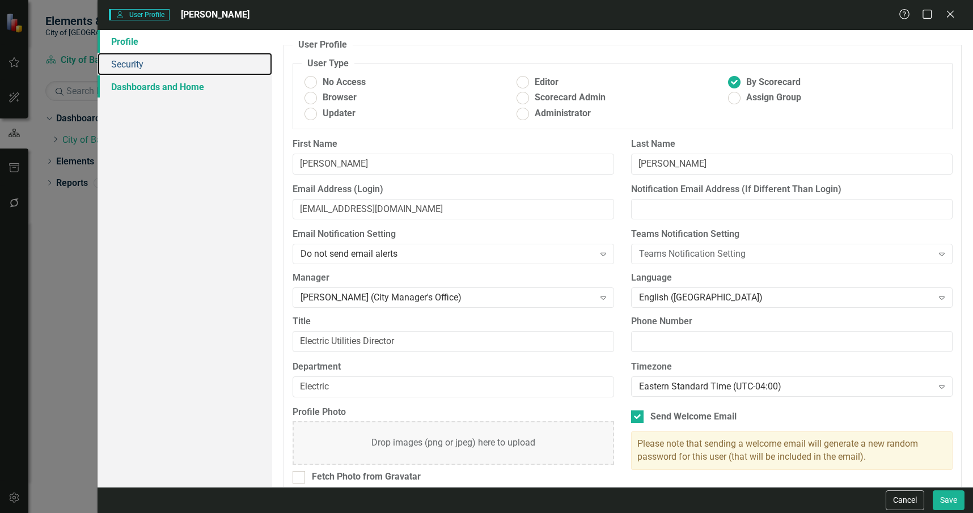
drag, startPoint x: 158, startPoint y: 69, endPoint x: 206, endPoint y: 86, distance: 51.5
click at [158, 69] on link "Security" at bounding box center [185, 64] width 175 height 23
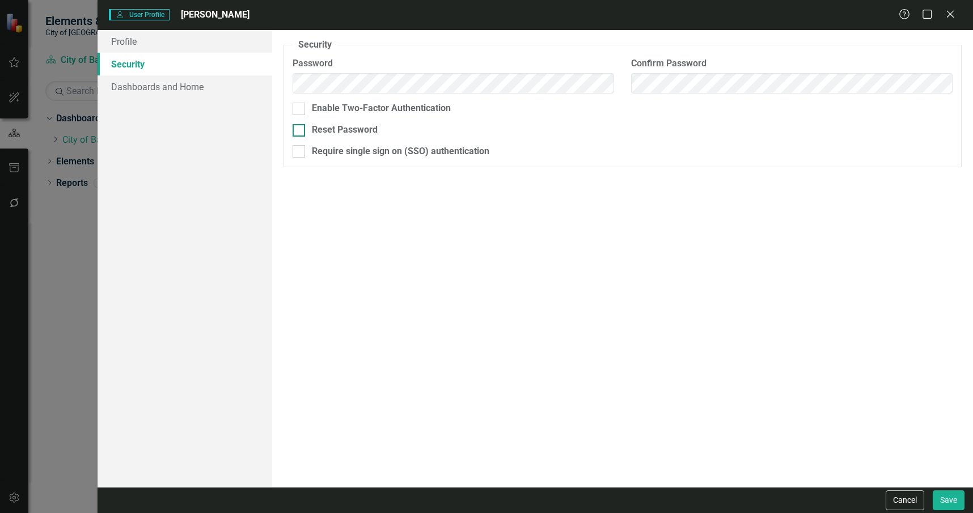
click at [350, 135] on div "Reset Password" at bounding box center [345, 130] width 66 height 13
click at [300, 132] on input "Reset Password" at bounding box center [296, 127] width 7 height 7
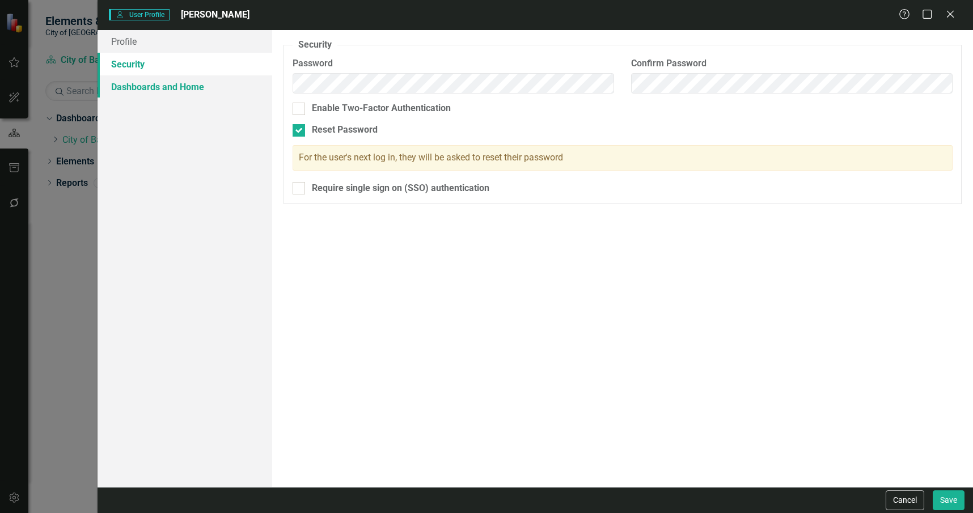
click at [226, 80] on link "Dashboards and Home" at bounding box center [185, 86] width 175 height 23
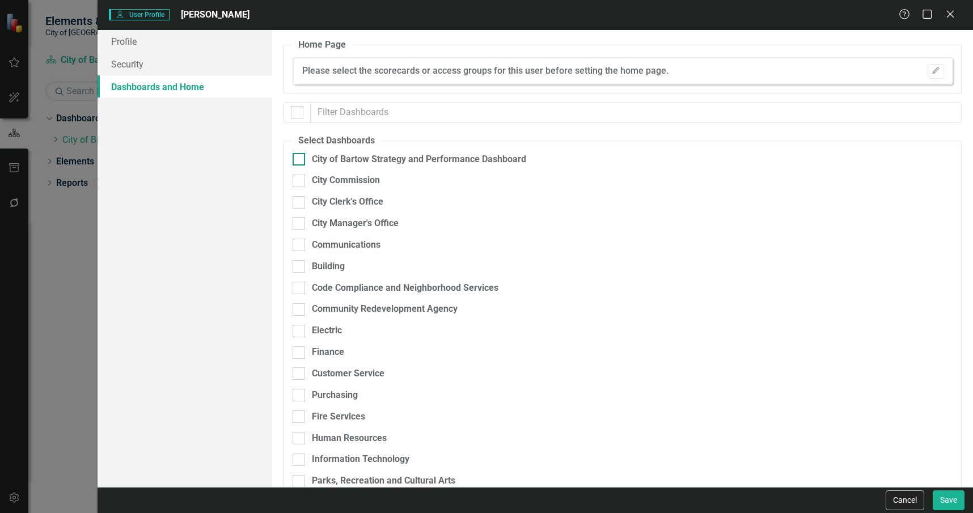
click at [440, 158] on div "City of Bartow Strategy and Performance Dashboard" at bounding box center [419, 159] width 214 height 13
click at [300, 158] on input "City of Bartow Strategy and Performance Dashboard" at bounding box center [296, 156] width 7 height 7
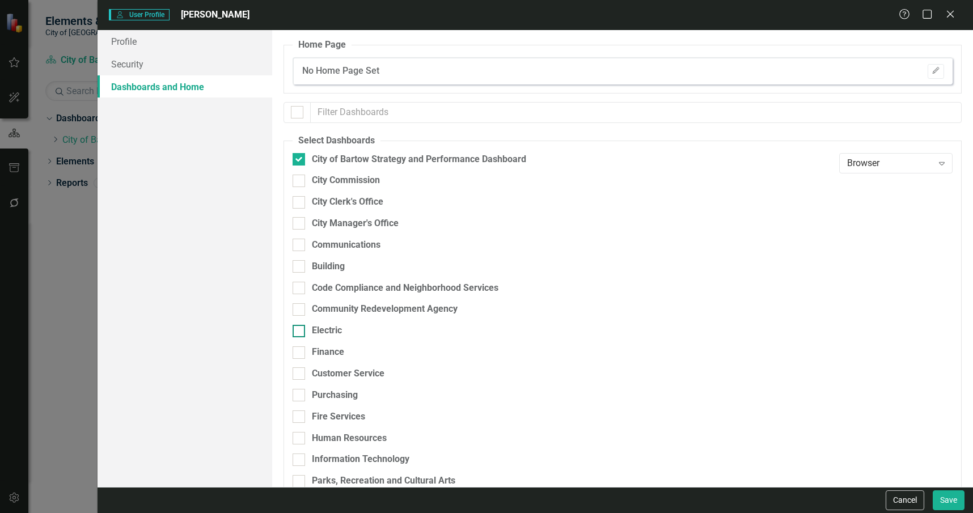
click at [332, 335] on div "Electric" at bounding box center [327, 330] width 30 height 13
click at [300, 332] on input "Electric" at bounding box center [296, 328] width 7 height 7
click at [882, 338] on div "Browser" at bounding box center [890, 334] width 86 height 13
click at [856, 309] on div "Scorecard Admin" at bounding box center [889, 314] width 95 height 13
click at [876, 159] on div "Browser" at bounding box center [890, 162] width 86 height 13
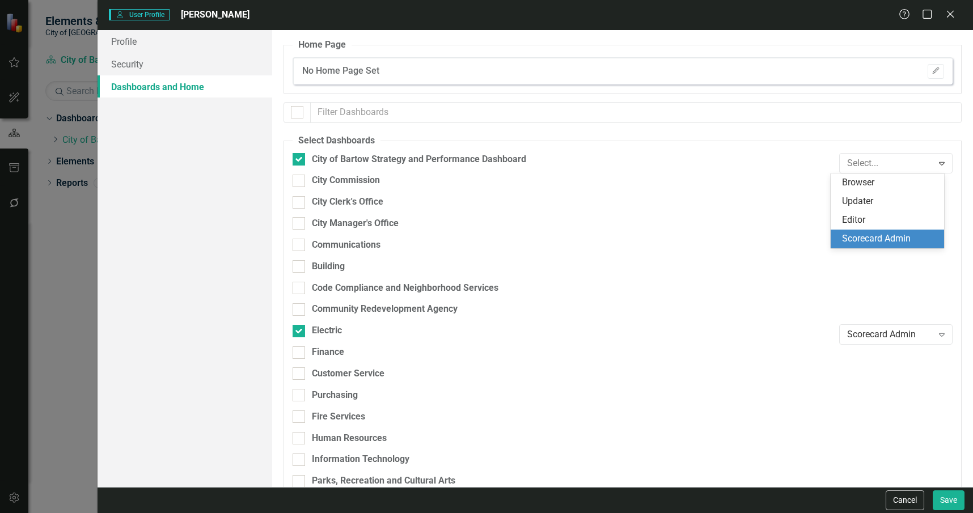
click at [858, 238] on div "Scorecard Admin" at bounding box center [889, 238] width 95 height 13
click at [931, 69] on icon "Edit" at bounding box center [935, 70] width 9 height 7
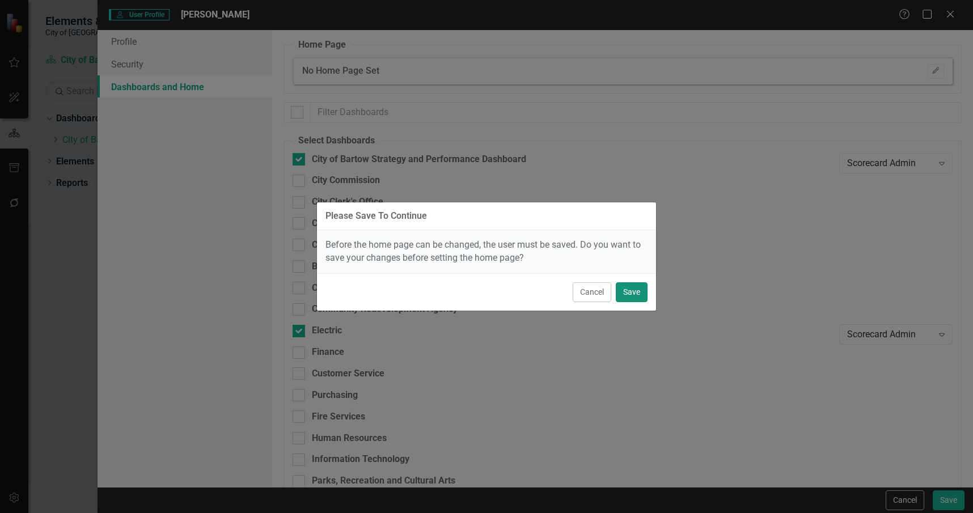
click at [638, 294] on button "Save" at bounding box center [632, 292] width 32 height 20
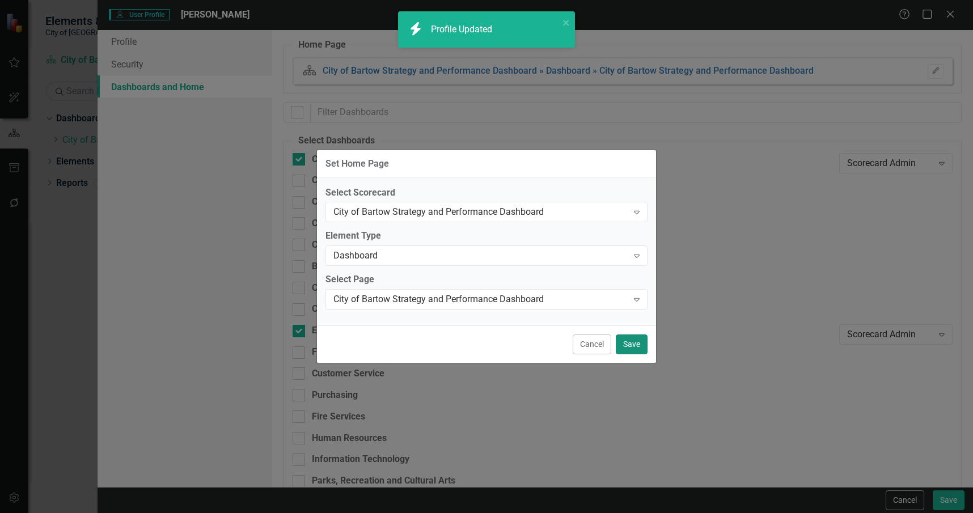
click at [632, 345] on button "Save" at bounding box center [632, 344] width 32 height 20
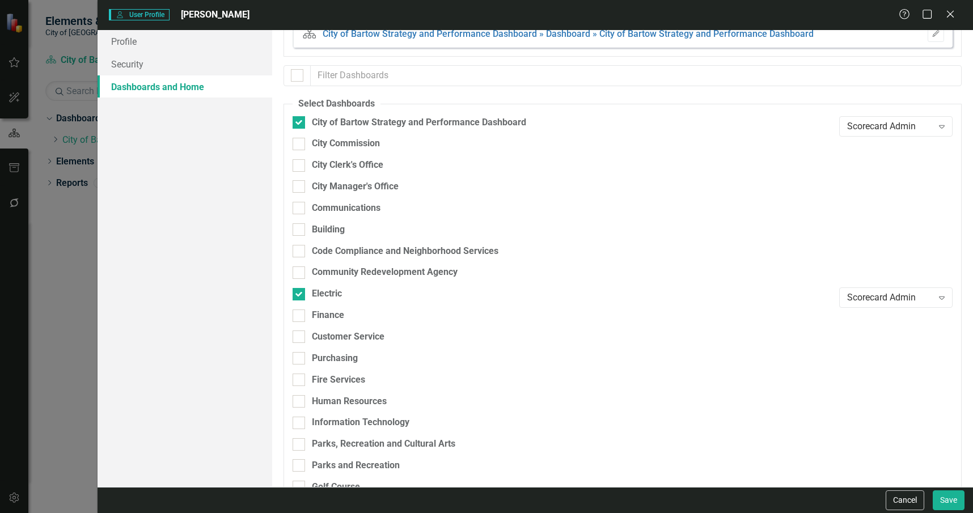
scroll to position [57, 0]
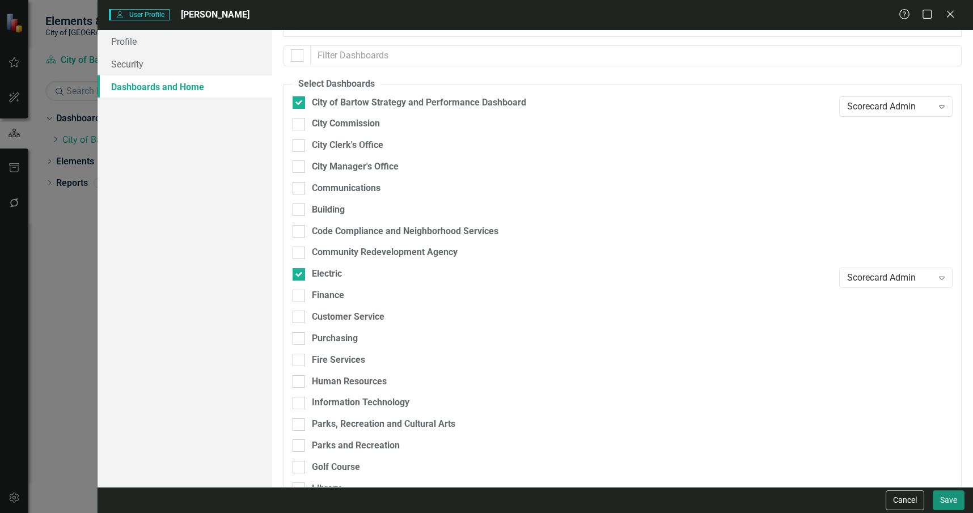
click at [947, 500] on button "Save" at bounding box center [949, 500] width 32 height 20
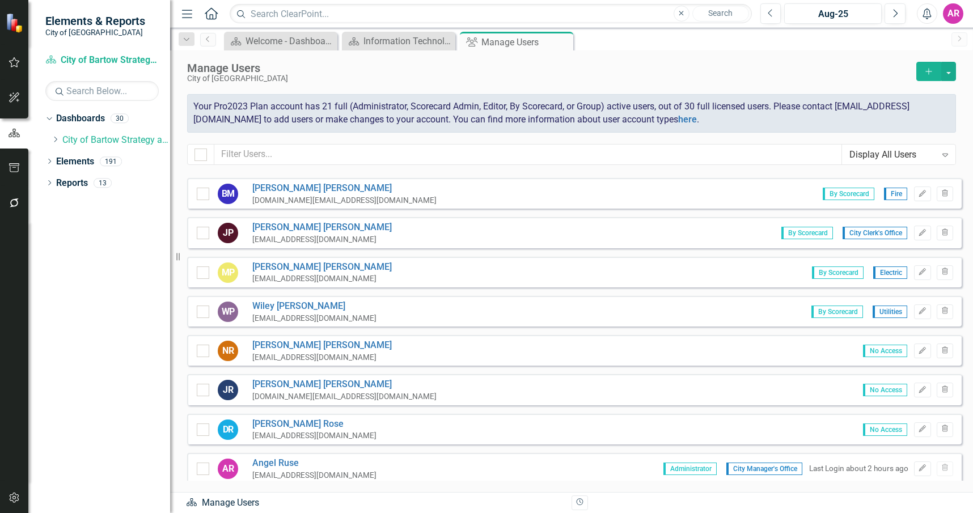
scroll to position [737, 0]
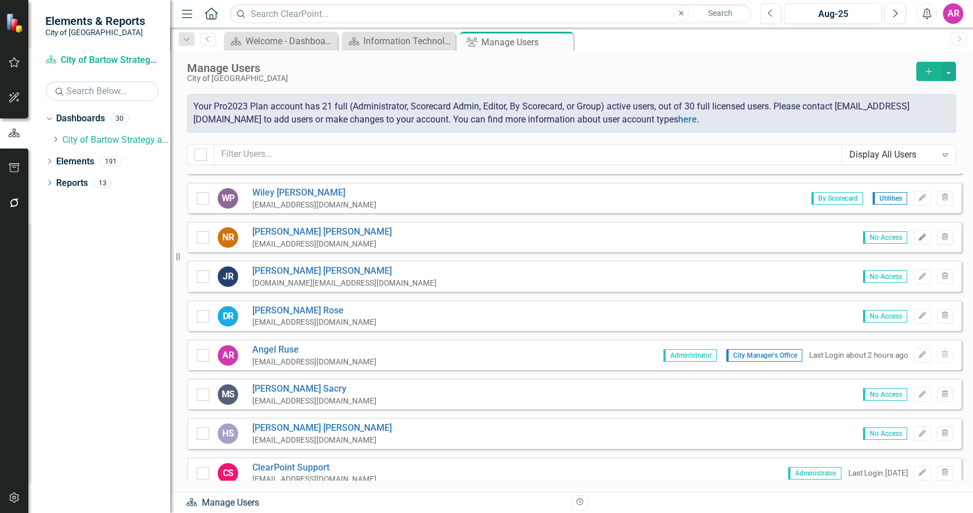
click at [918, 238] on icon "Edit" at bounding box center [922, 237] width 9 height 7
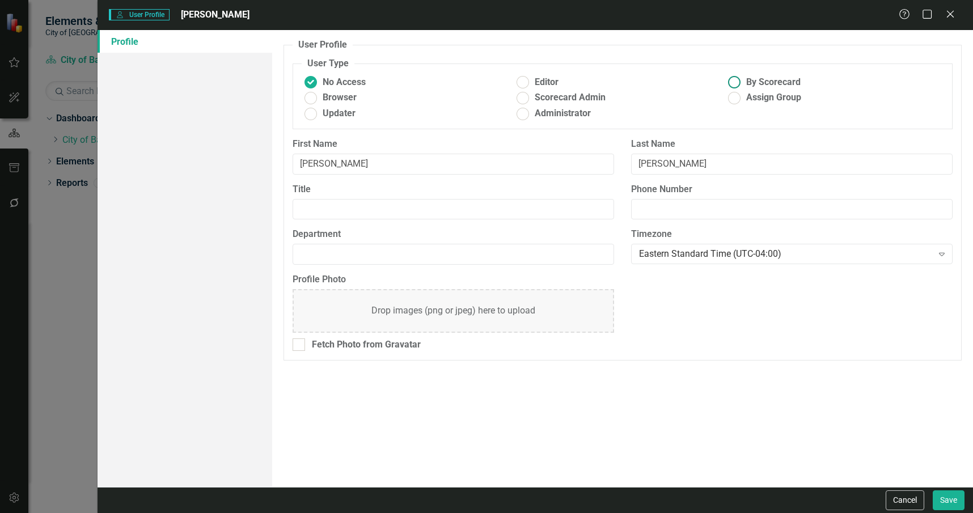
click at [789, 82] on span "By Scorecard" at bounding box center [773, 82] width 54 height 13
click at [785, 84] on span "By Scorecard" at bounding box center [773, 82] width 54 height 13
click at [743, 84] on input "By Scorecard" at bounding box center [735, 83] width 18 height 18
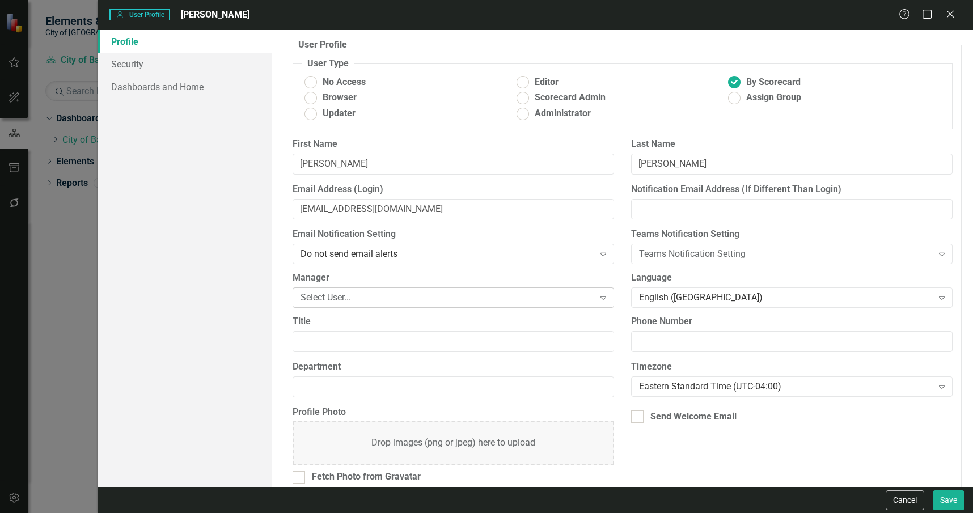
click at [372, 292] on div "Select User..." at bounding box center [446, 297] width 293 height 13
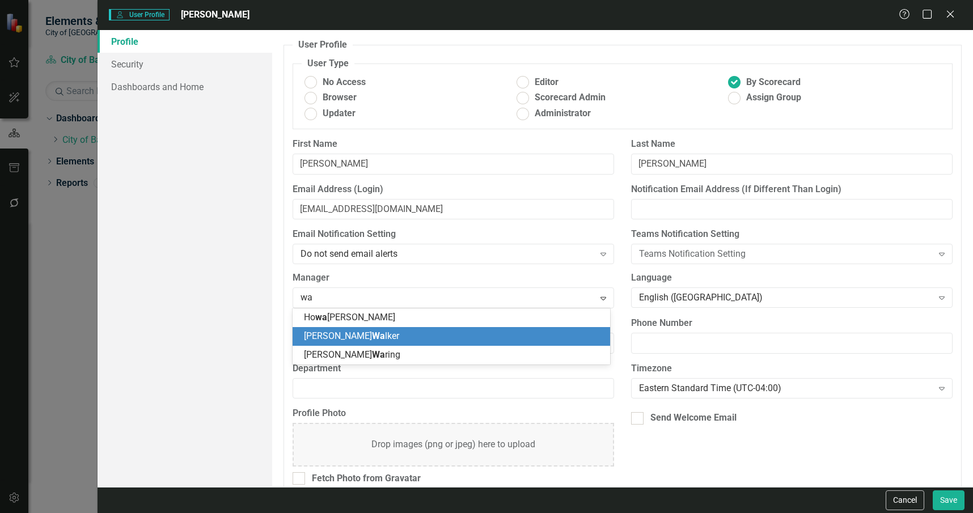
click at [416, 336] on div "Stephen Wa lker" at bounding box center [453, 336] width 299 height 13
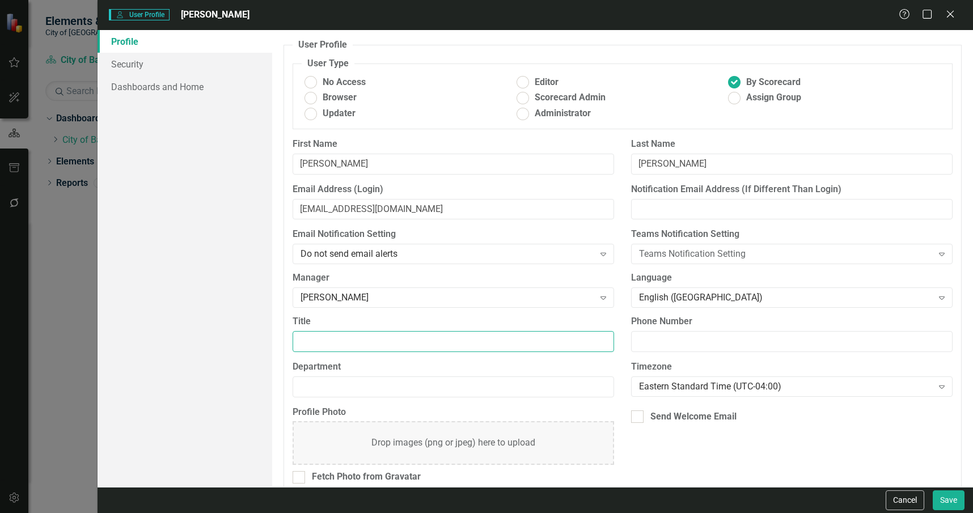
click at [393, 337] on input "Title" at bounding box center [453, 341] width 321 height 21
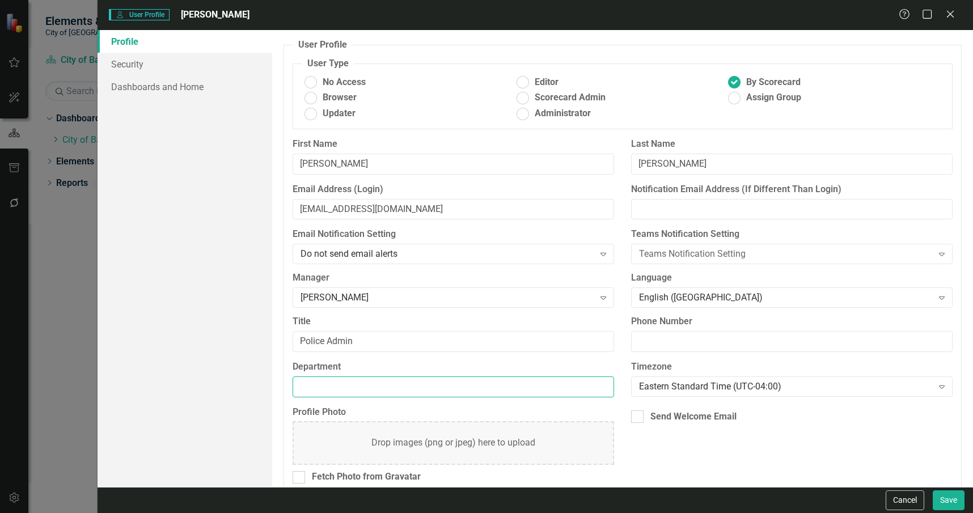
click at [401, 395] on input "Department" at bounding box center [453, 386] width 321 height 21
click at [726, 417] on div "Send Welcome Email" at bounding box center [693, 416] width 86 height 13
click at [638, 417] on input "Send Welcome Email" at bounding box center [634, 413] width 7 height 7
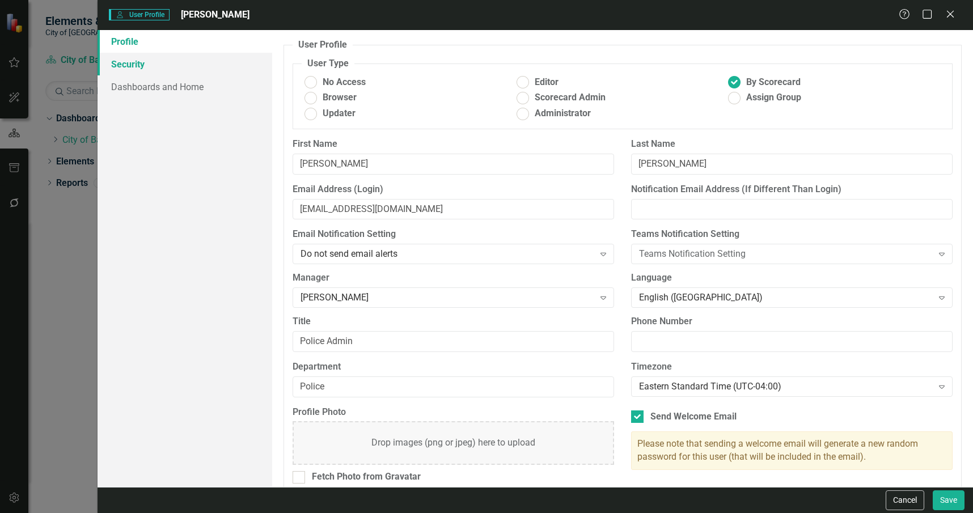
click at [177, 59] on link "Security" at bounding box center [185, 64] width 175 height 23
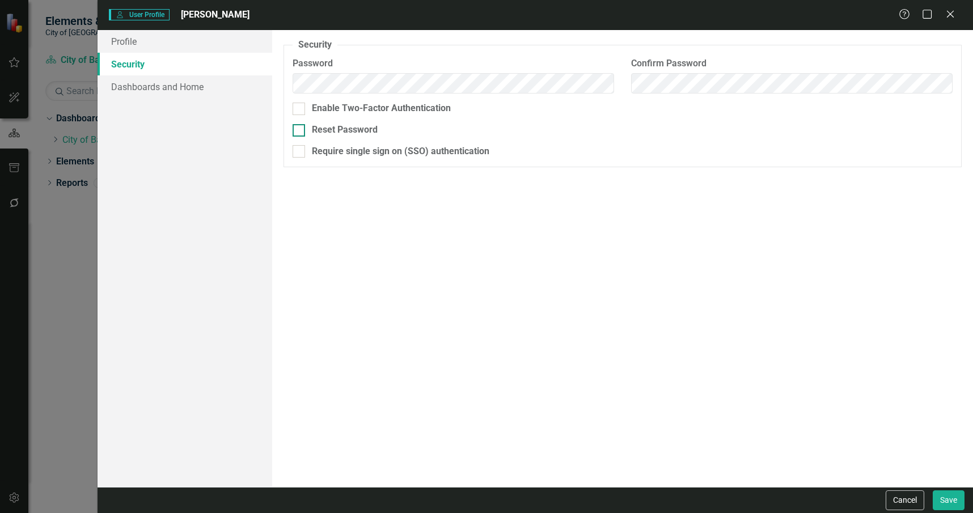
click at [367, 130] on div "Reset Password" at bounding box center [345, 130] width 66 height 13
click at [300, 130] on input "Reset Password" at bounding box center [296, 127] width 7 height 7
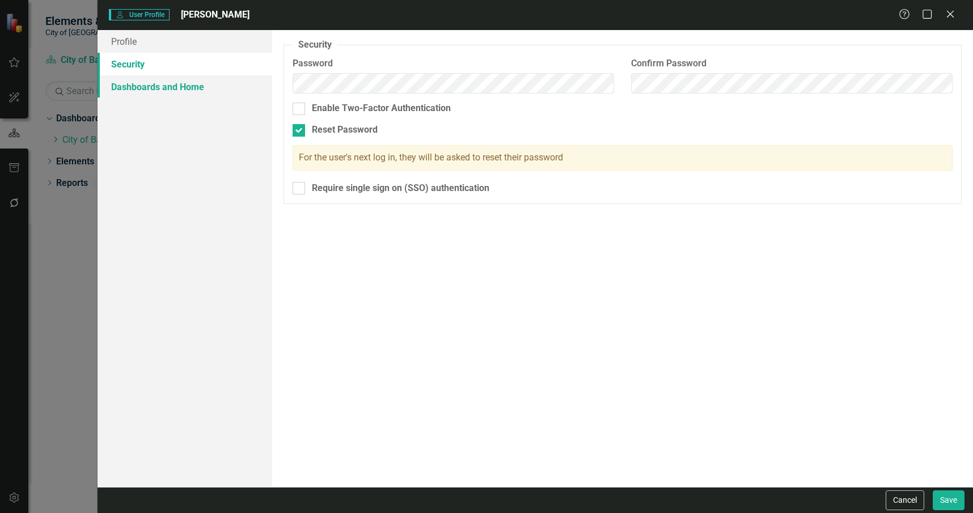
click at [213, 84] on link "Dashboards and Home" at bounding box center [185, 86] width 175 height 23
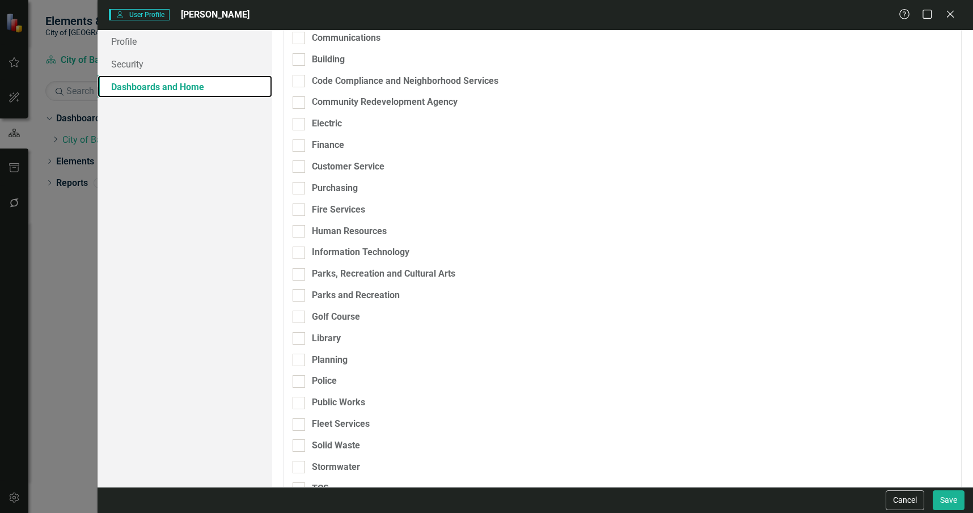
scroll to position [227, 0]
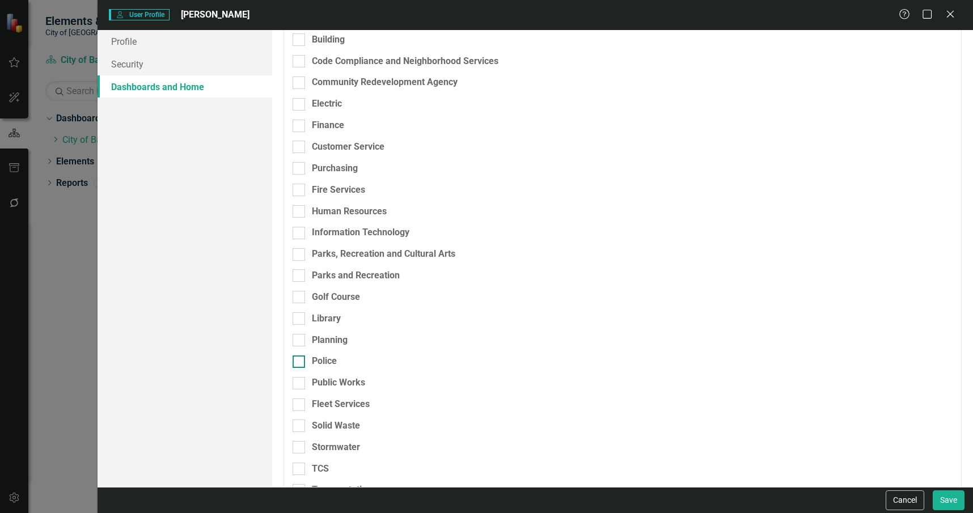
click at [333, 362] on div "Police" at bounding box center [324, 361] width 25 height 13
click at [300, 362] on input "Police" at bounding box center [296, 358] width 7 height 7
click at [892, 369] on div "Browser" at bounding box center [890, 365] width 86 height 13
click at [879, 347] on div "Scorecard Admin" at bounding box center [889, 346] width 95 height 13
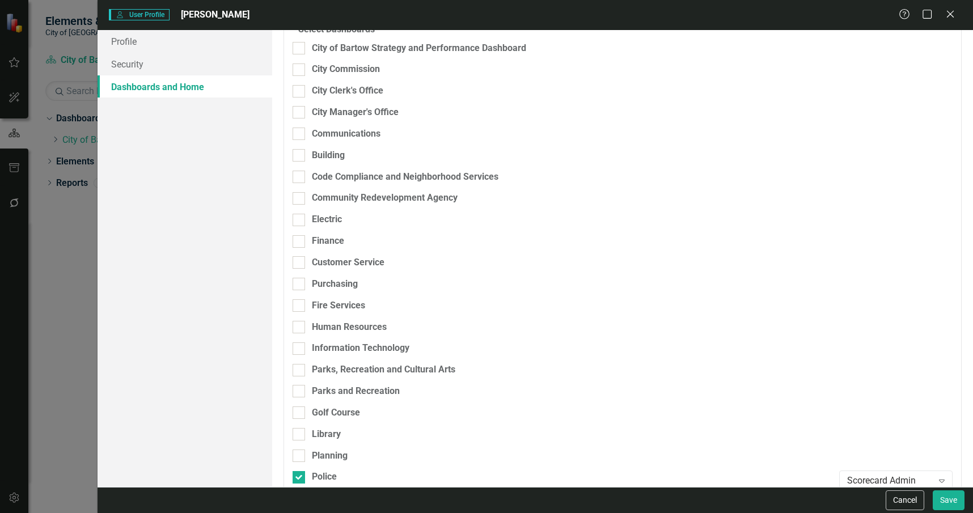
scroll to position [0, 0]
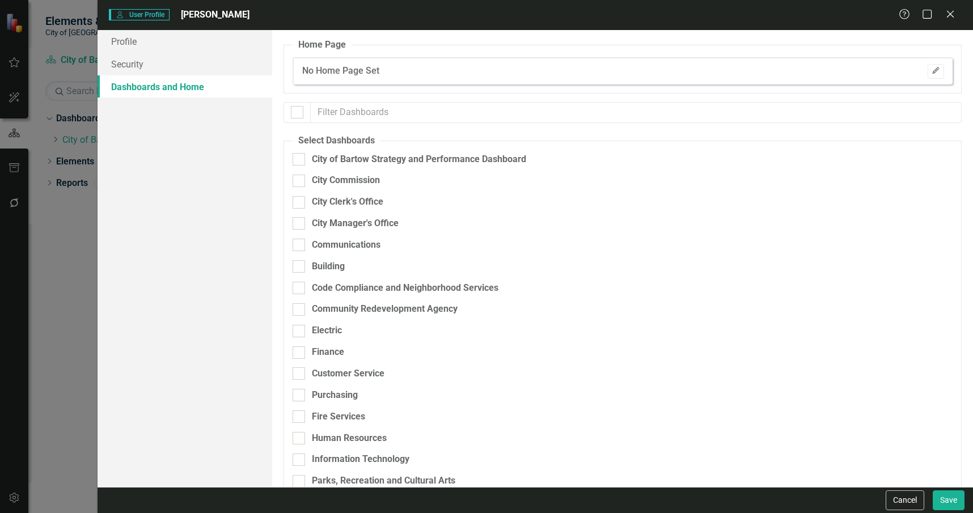
click at [930, 75] on button "Edit" at bounding box center [936, 71] width 16 height 15
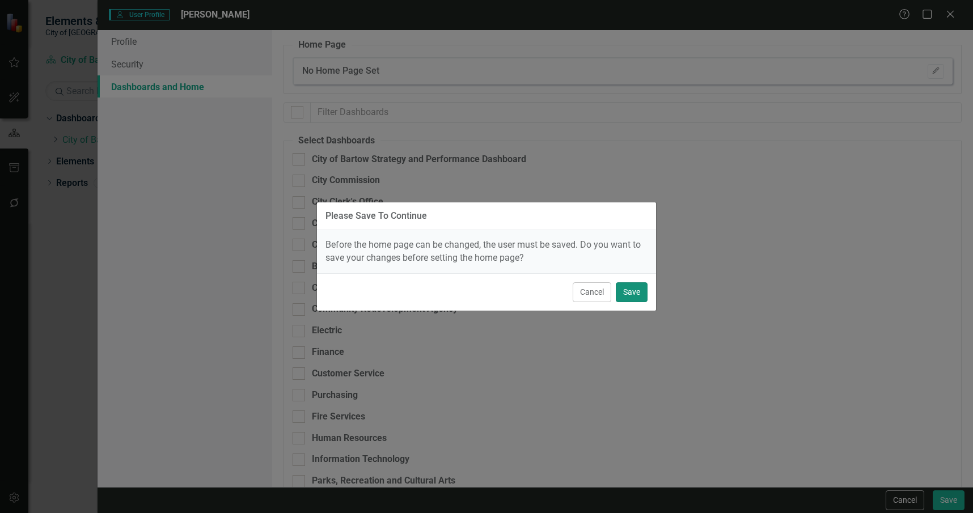
click at [626, 296] on button "Save" at bounding box center [632, 292] width 32 height 20
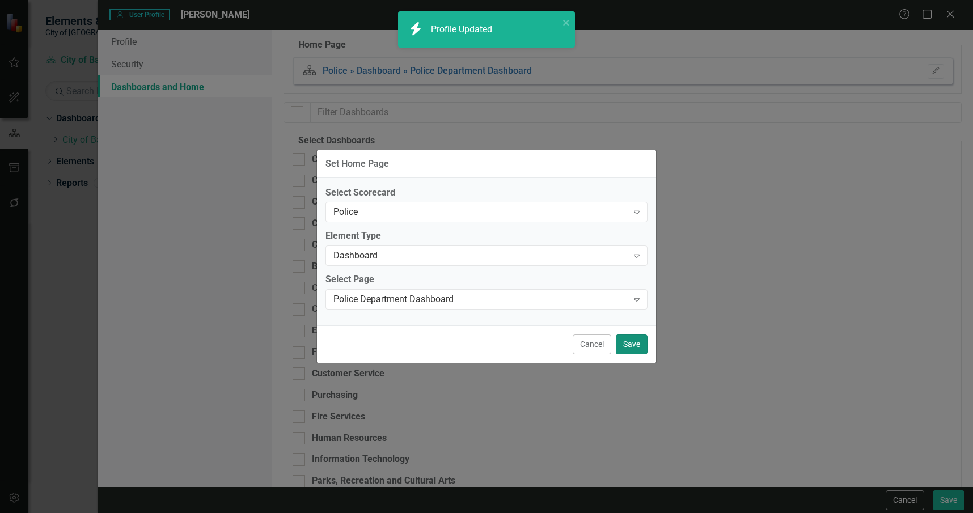
click at [636, 341] on button "Save" at bounding box center [632, 344] width 32 height 20
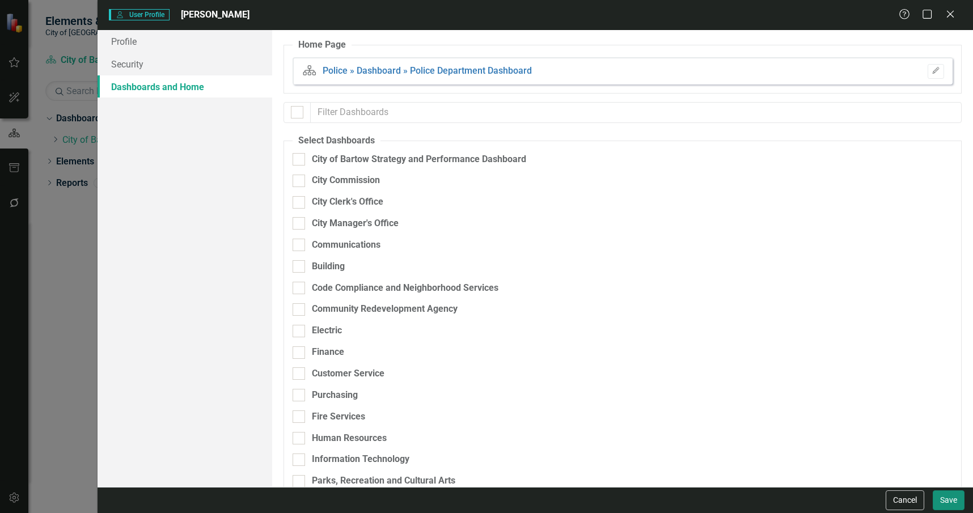
click at [951, 500] on button "Save" at bounding box center [949, 500] width 32 height 20
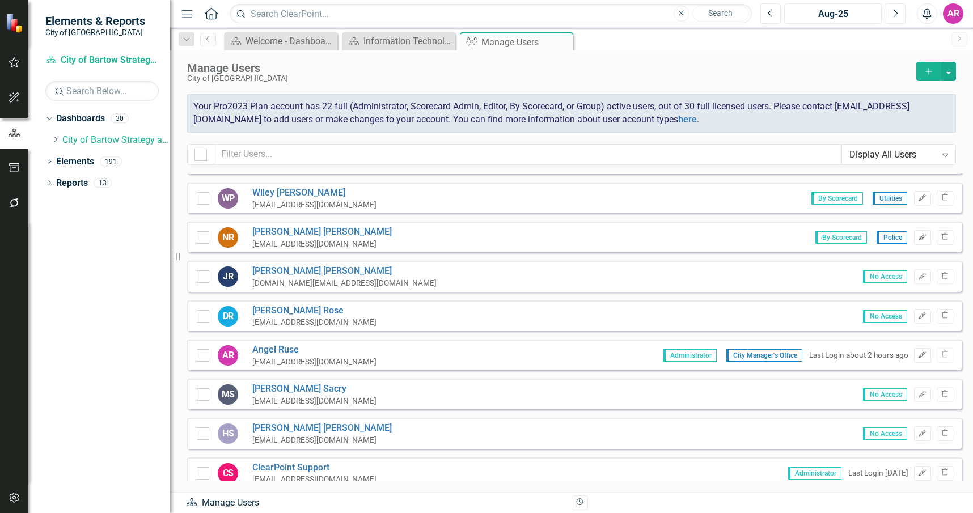
click at [917, 243] on button "Edit" at bounding box center [922, 237] width 16 height 15
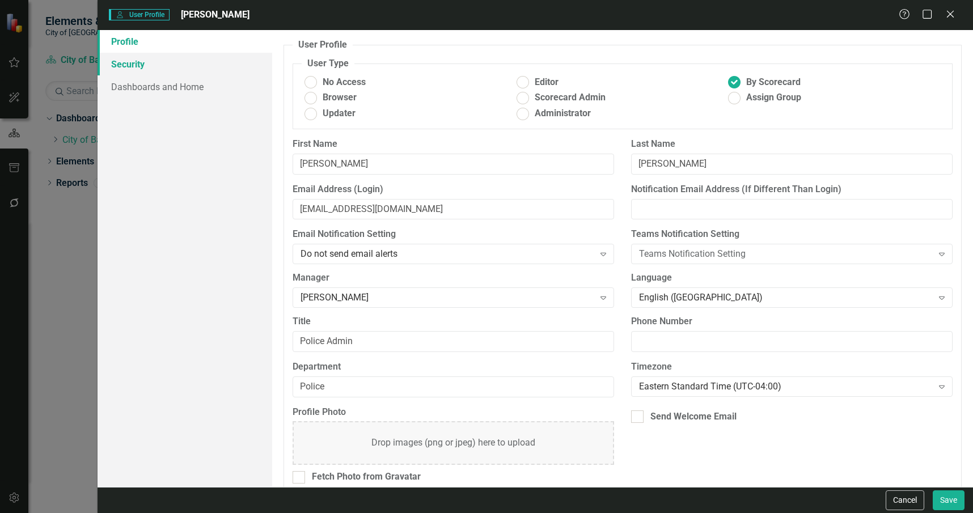
click at [221, 70] on link "Security" at bounding box center [185, 64] width 175 height 23
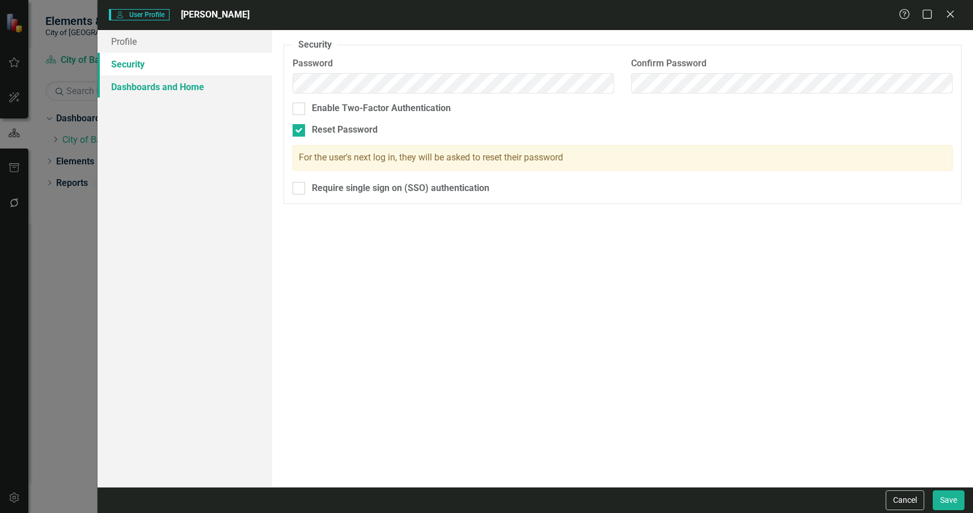
click at [221, 89] on link "Dashboards and Home" at bounding box center [185, 86] width 175 height 23
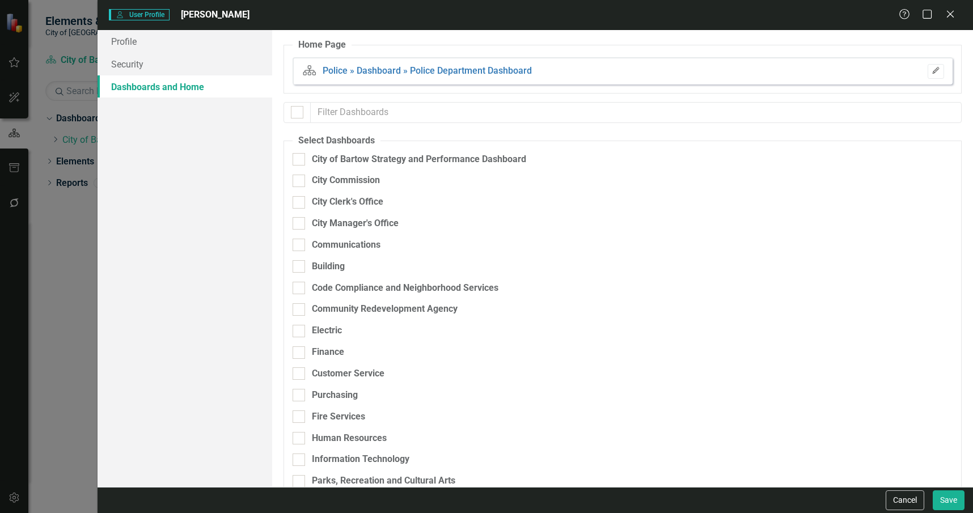
click at [932, 70] on button "Edit" at bounding box center [936, 71] width 16 height 15
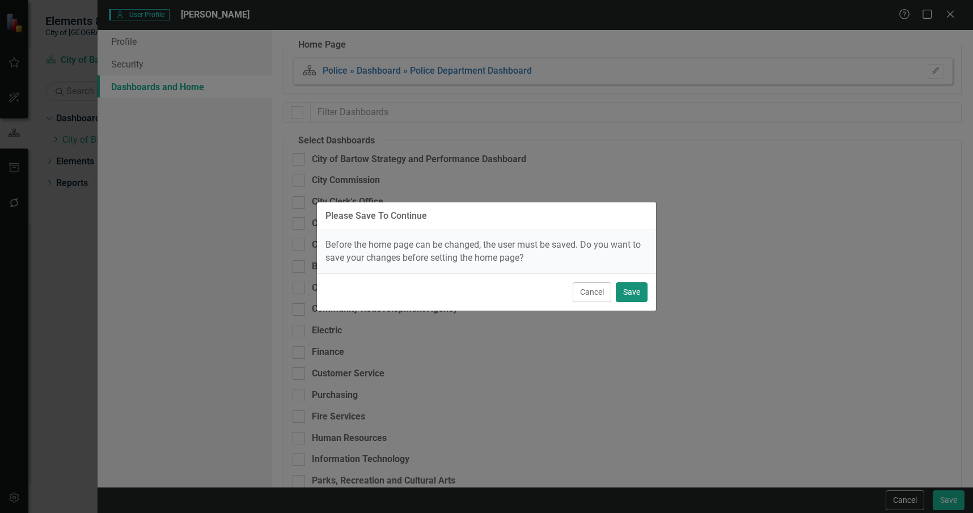
click at [625, 296] on button "Save" at bounding box center [632, 292] width 32 height 20
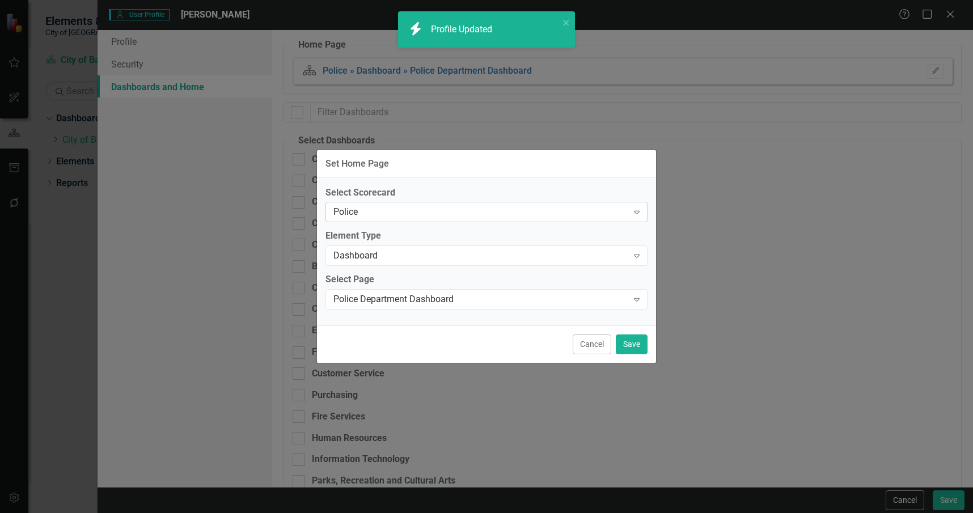
click at [547, 205] on div "Police Expand" at bounding box center [486, 212] width 322 height 20
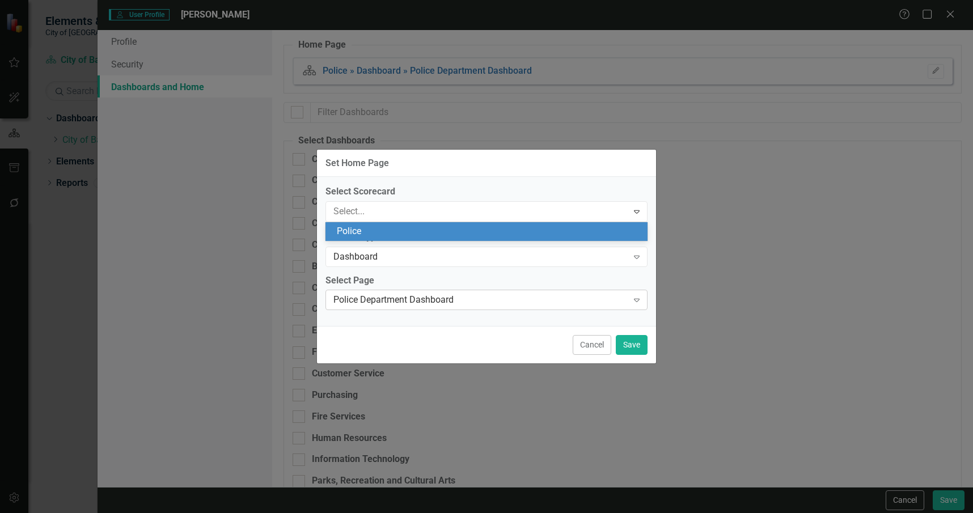
click at [507, 301] on div "Police Department Dashboard" at bounding box center [480, 300] width 294 height 13
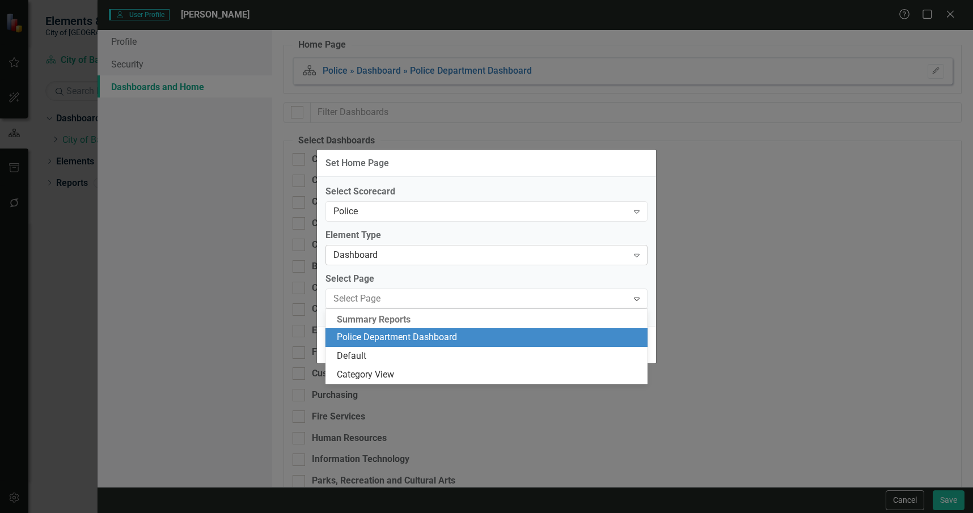
click at [498, 258] on div "Dashboard" at bounding box center [480, 254] width 294 height 13
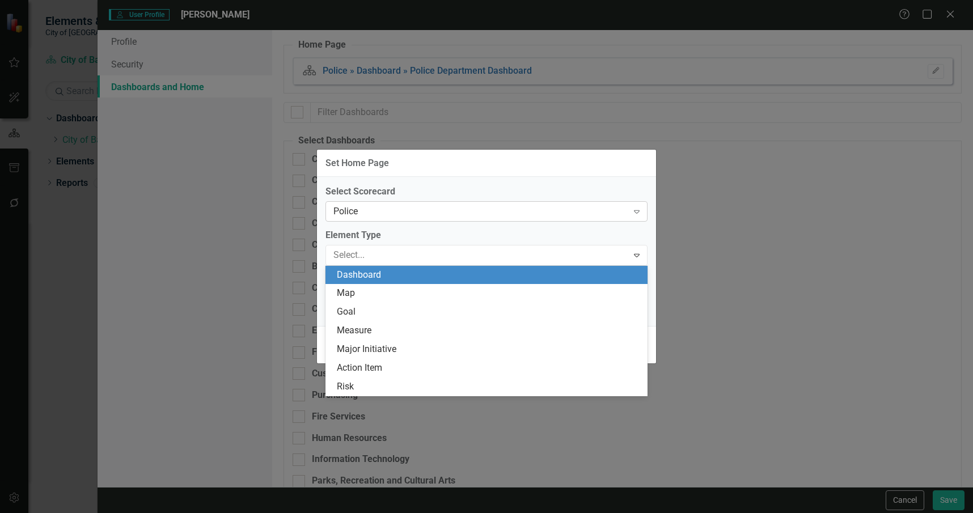
click at [503, 215] on div "Police" at bounding box center [480, 211] width 294 height 13
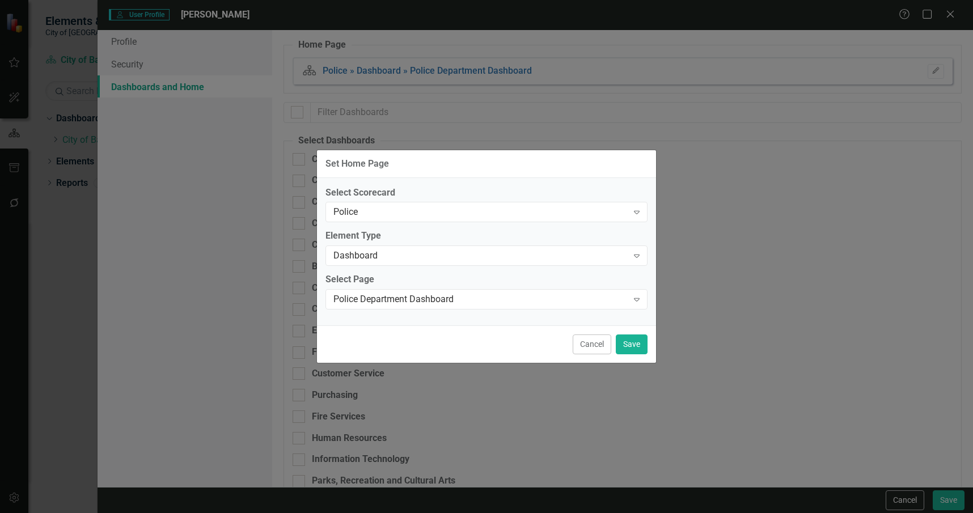
click at [503, 176] on div "Set Home Page" at bounding box center [486, 164] width 339 height 28
click at [546, 219] on div "Police Expand" at bounding box center [486, 212] width 322 height 20
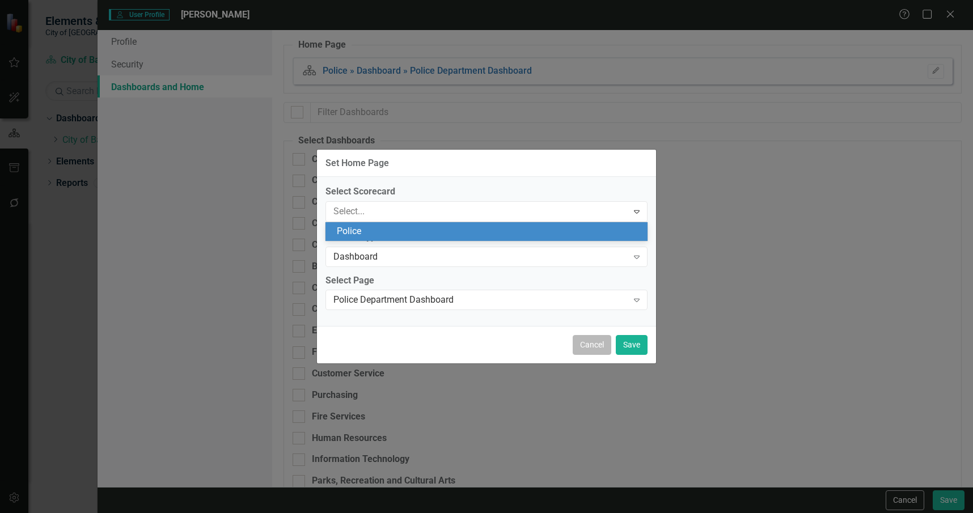
click at [589, 342] on button "Cancel" at bounding box center [592, 345] width 39 height 20
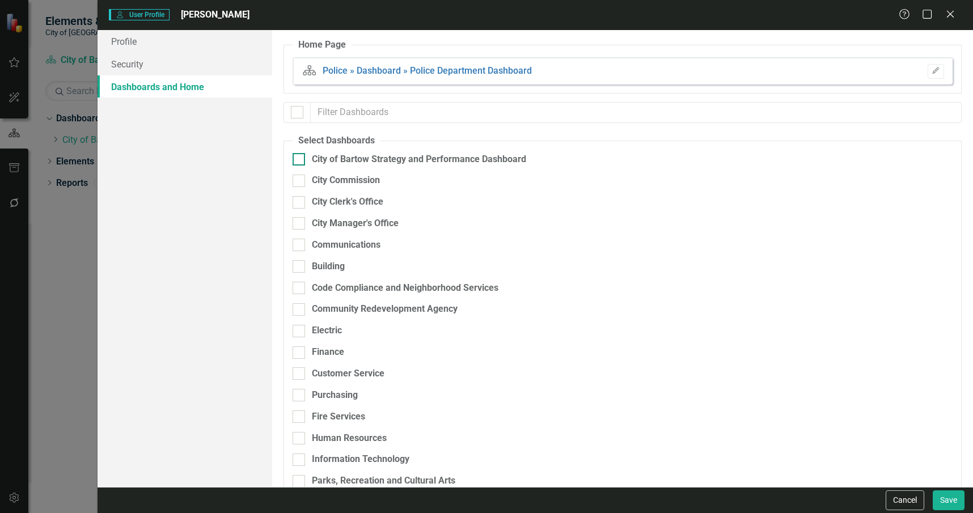
click at [448, 158] on div "City of Bartow Strategy and Performance Dashboard" at bounding box center [419, 159] width 214 height 13
click at [300, 158] on input "City of Bartow Strategy and Performance Dashboard" at bounding box center [296, 156] width 7 height 7
click at [904, 160] on div "Browser" at bounding box center [890, 162] width 86 height 13
click at [886, 237] on div "Scorecard Admin" at bounding box center [889, 238] width 95 height 13
click at [932, 66] on button "Edit" at bounding box center [936, 71] width 16 height 15
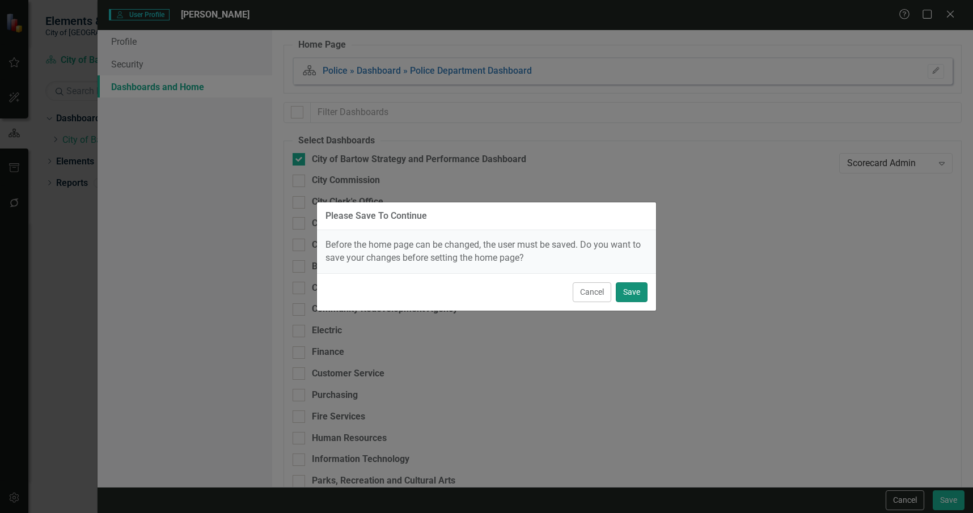
click at [634, 289] on button "Save" at bounding box center [632, 292] width 32 height 20
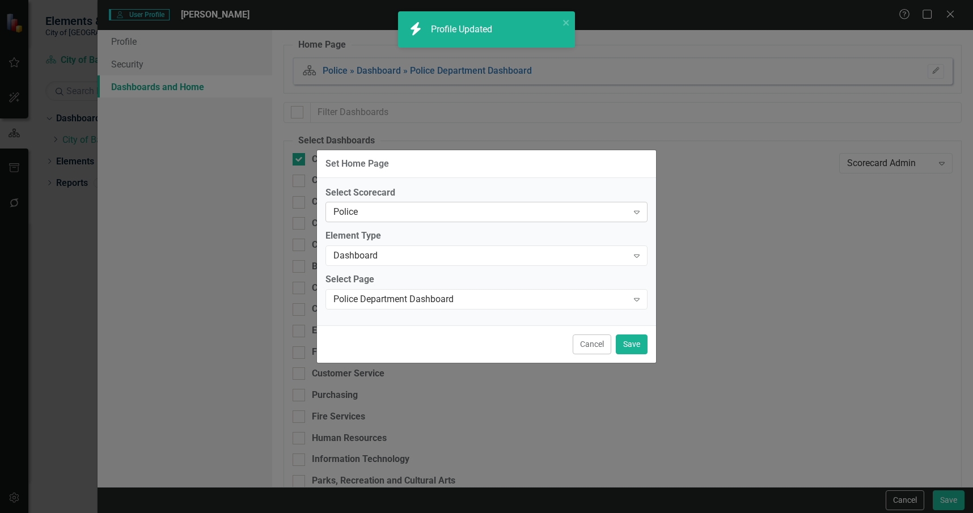
click at [561, 205] on div "Police Expand" at bounding box center [486, 212] width 322 height 20
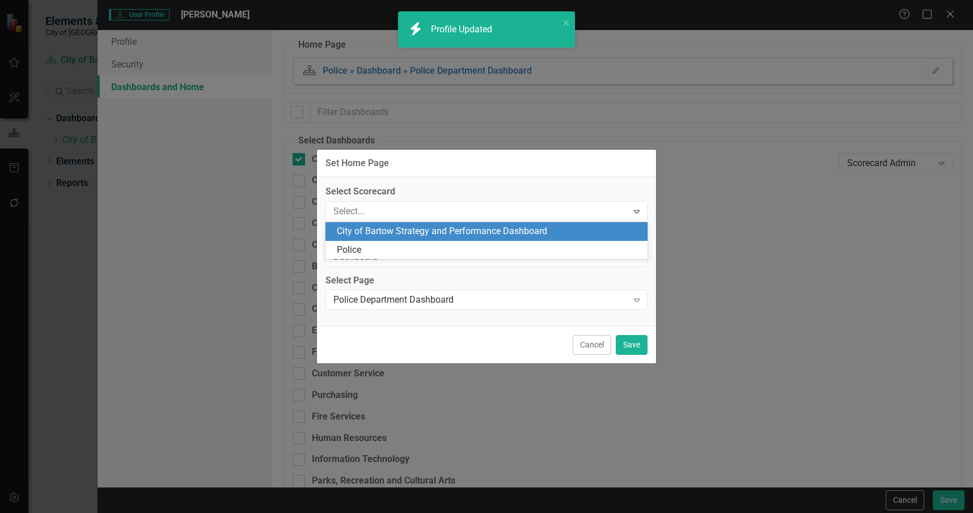
click at [536, 228] on div "City of Bartow Strategy and Performance Dashboard" at bounding box center [489, 231] width 304 height 13
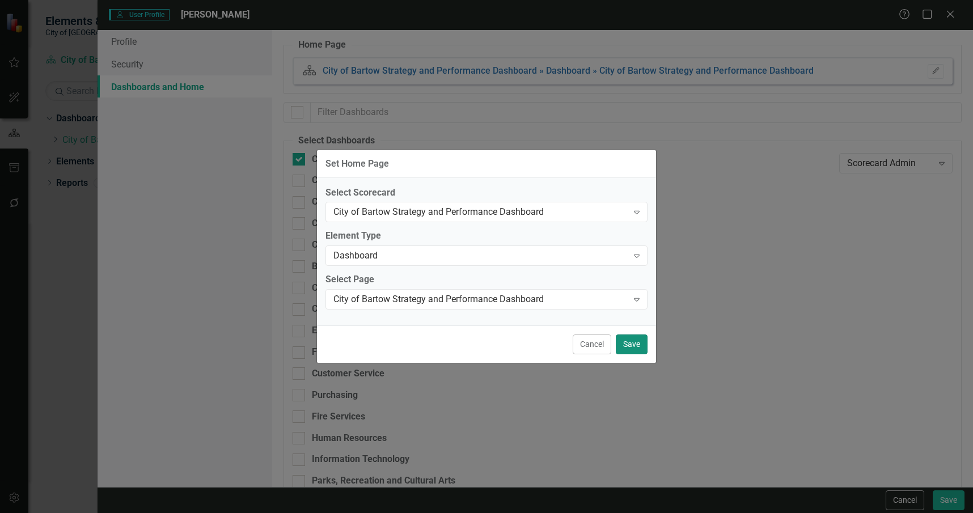
click at [634, 341] on button "Save" at bounding box center [632, 344] width 32 height 20
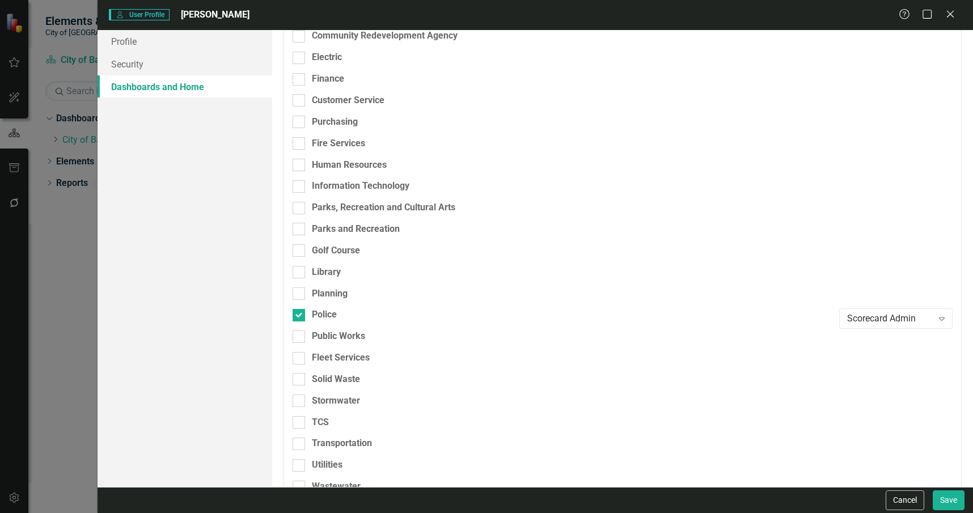
scroll to position [319, 0]
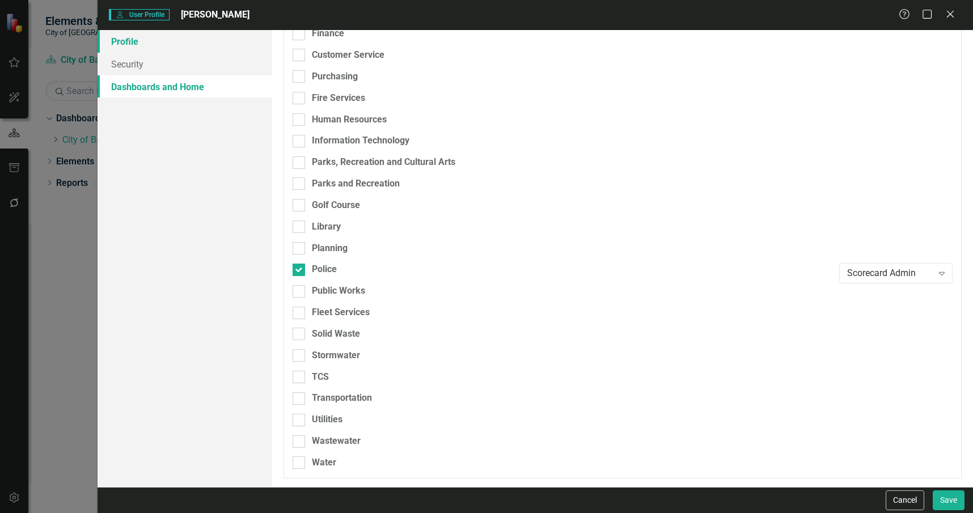
click at [189, 48] on link "Profile" at bounding box center [185, 41] width 175 height 23
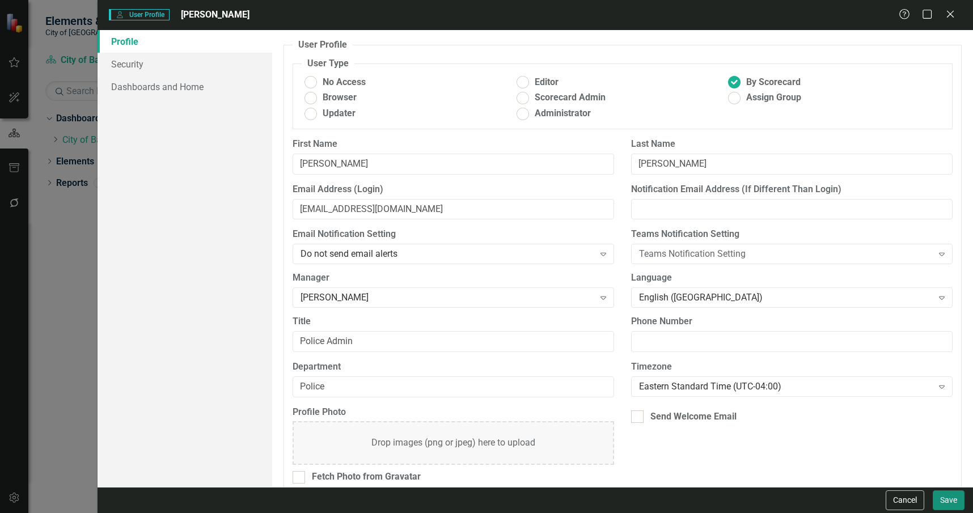
click at [941, 495] on button "Save" at bounding box center [949, 500] width 32 height 20
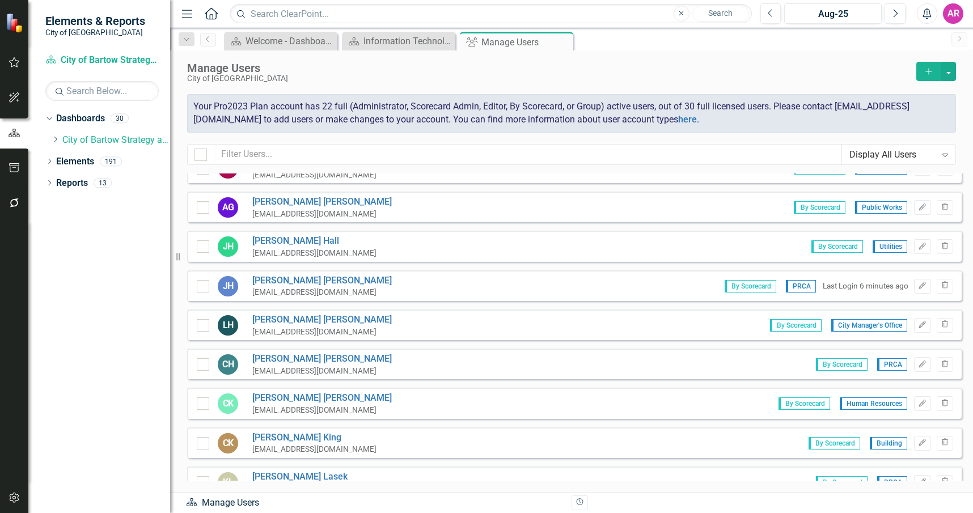
scroll to position [113, 0]
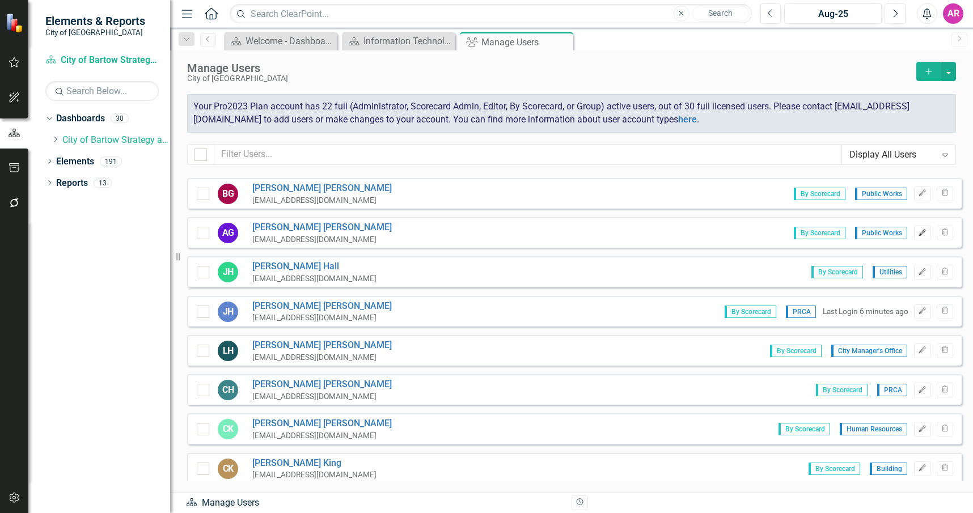
click at [918, 231] on icon "Edit" at bounding box center [922, 233] width 9 height 7
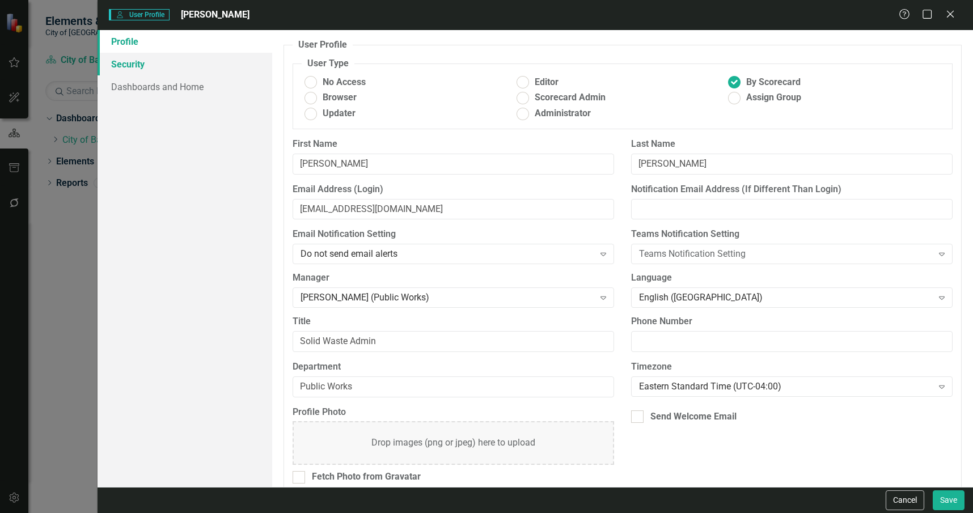
click at [196, 70] on link "Security" at bounding box center [185, 64] width 175 height 23
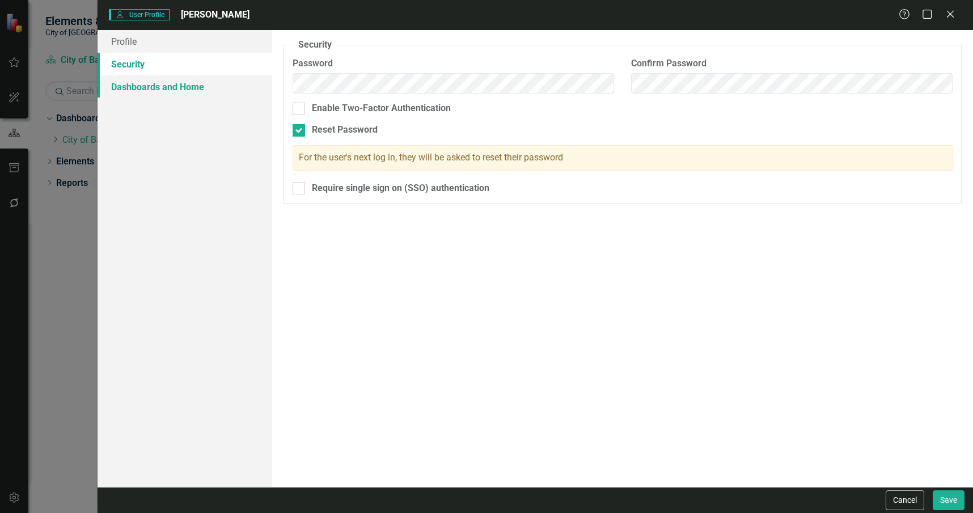
click at [213, 90] on link "Dashboards and Home" at bounding box center [185, 86] width 175 height 23
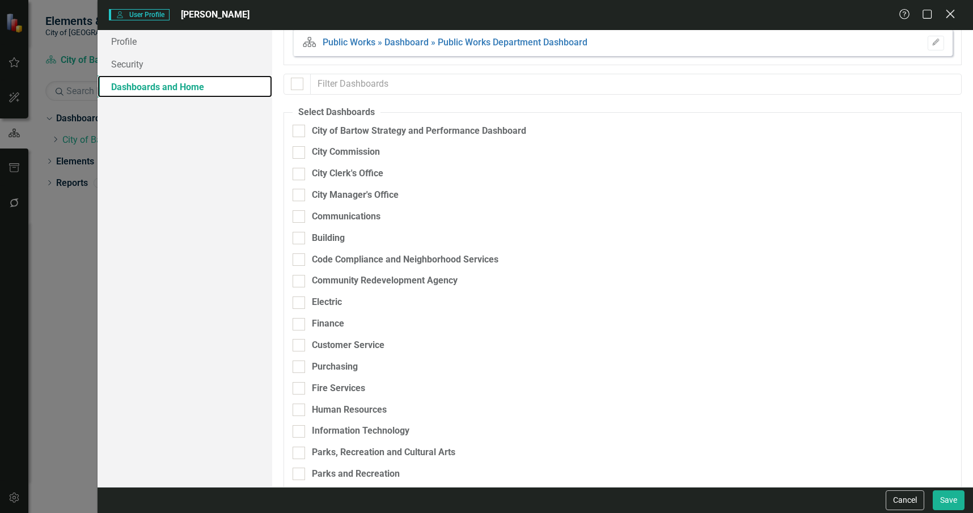
scroll to position [0, 0]
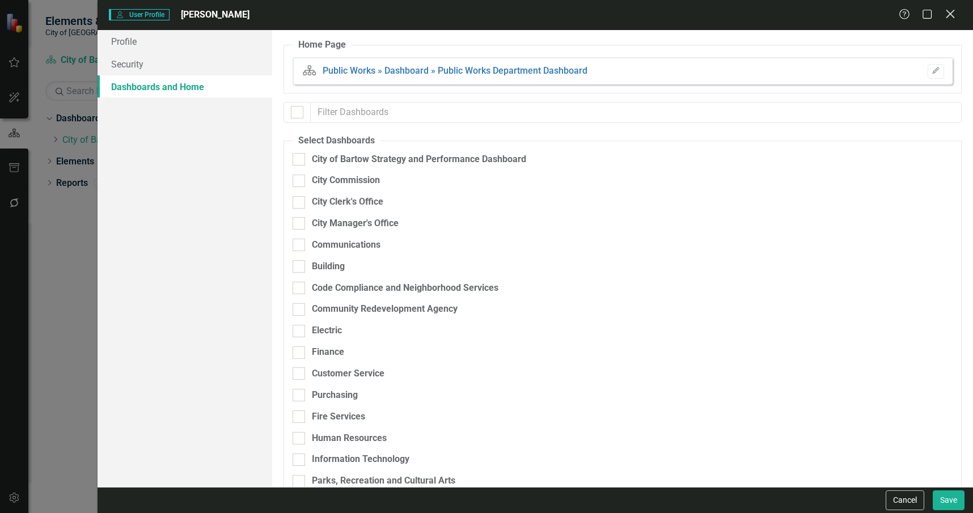
click at [950, 11] on icon "Close" at bounding box center [950, 14] width 14 height 11
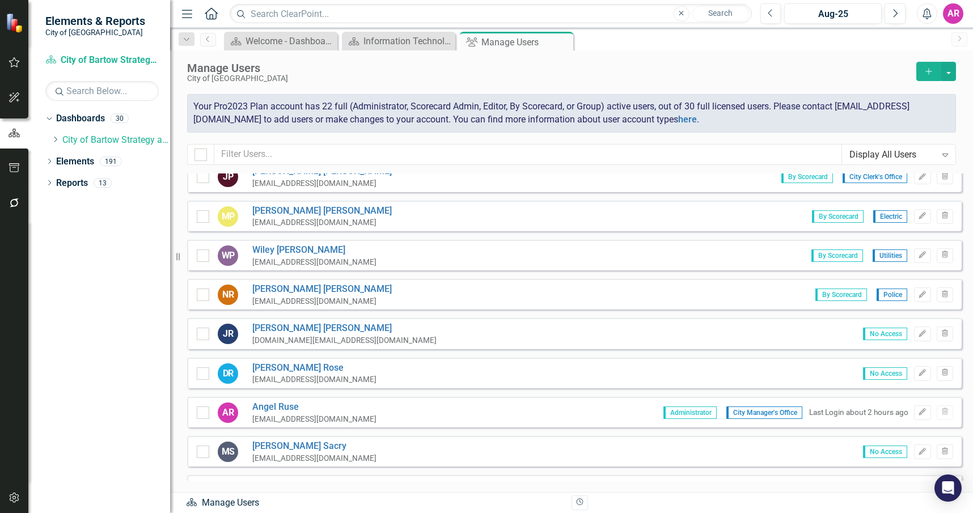
scroll to position [680, 0]
click at [918, 291] on icon "Edit" at bounding box center [922, 294] width 9 height 7
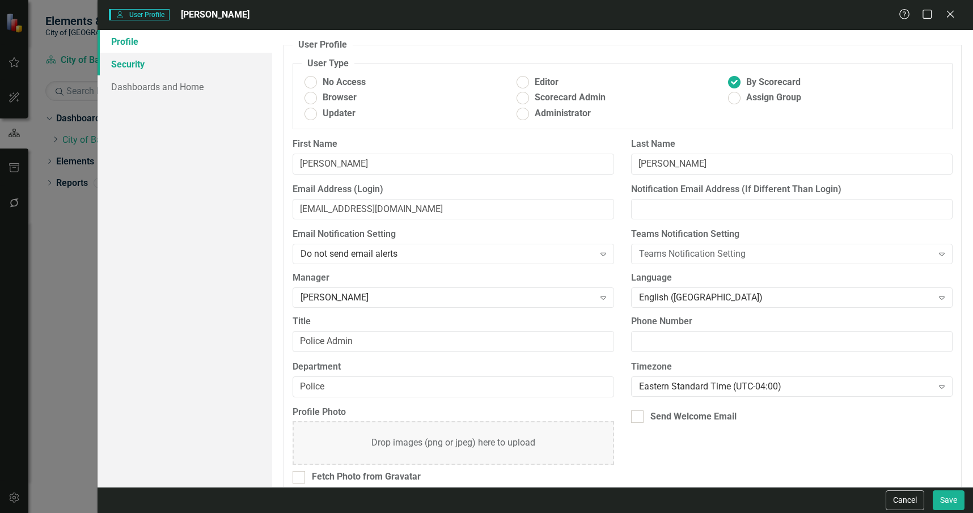
click at [180, 74] on link "Security" at bounding box center [185, 64] width 175 height 23
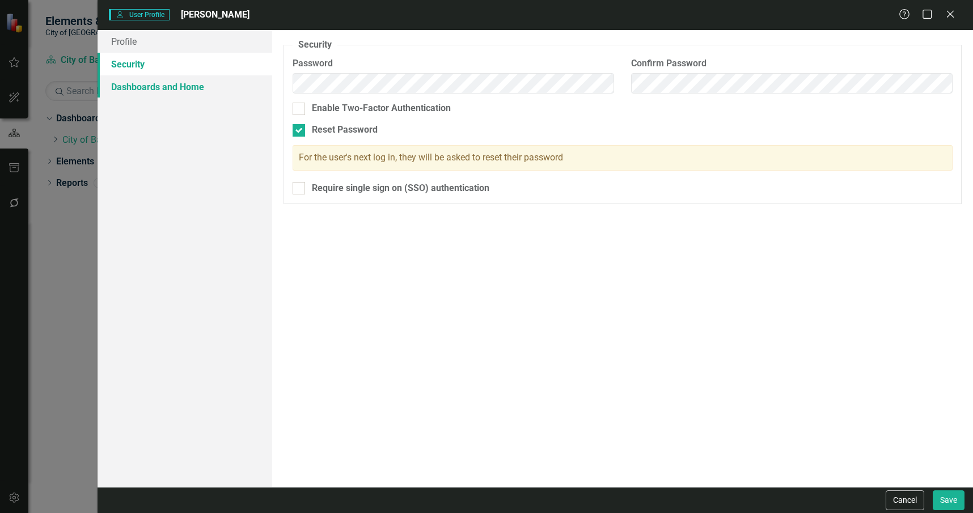
click at [194, 87] on link "Dashboards and Home" at bounding box center [185, 86] width 175 height 23
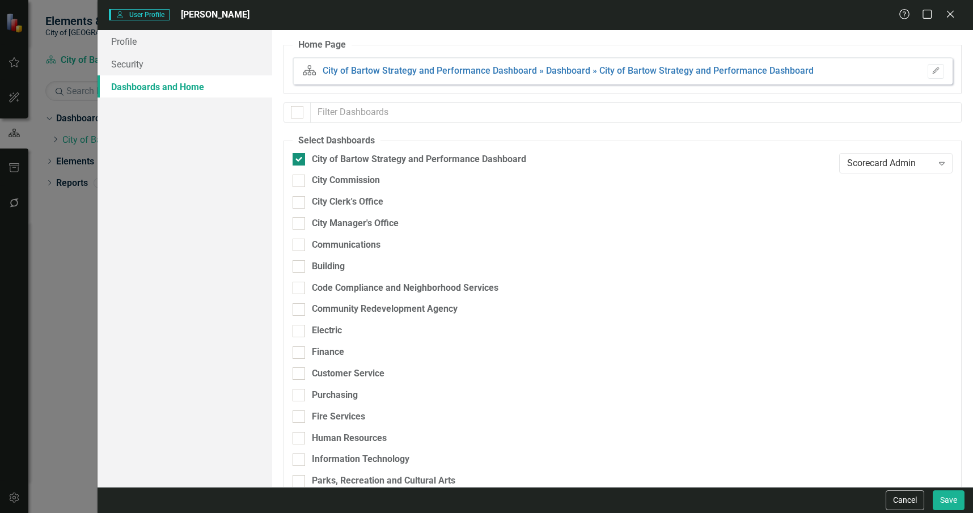
click at [367, 158] on div "City of Bartow Strategy and Performance Dashboard" at bounding box center [419, 159] width 214 height 13
click at [300, 158] on input "City of Bartow Strategy and Performance Dashboard" at bounding box center [296, 156] width 7 height 7
click at [932, 68] on icon "button" at bounding box center [935, 70] width 7 height 7
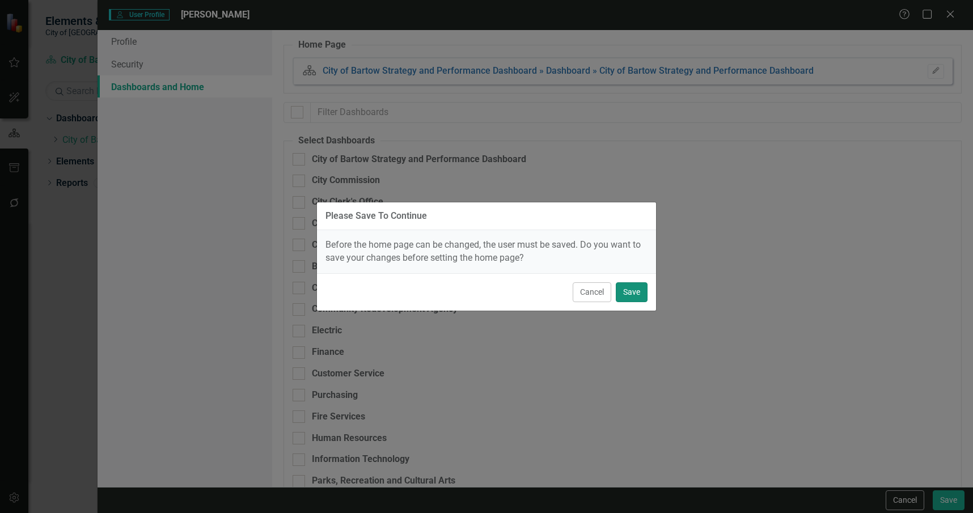
click at [633, 293] on button "Save" at bounding box center [632, 292] width 32 height 20
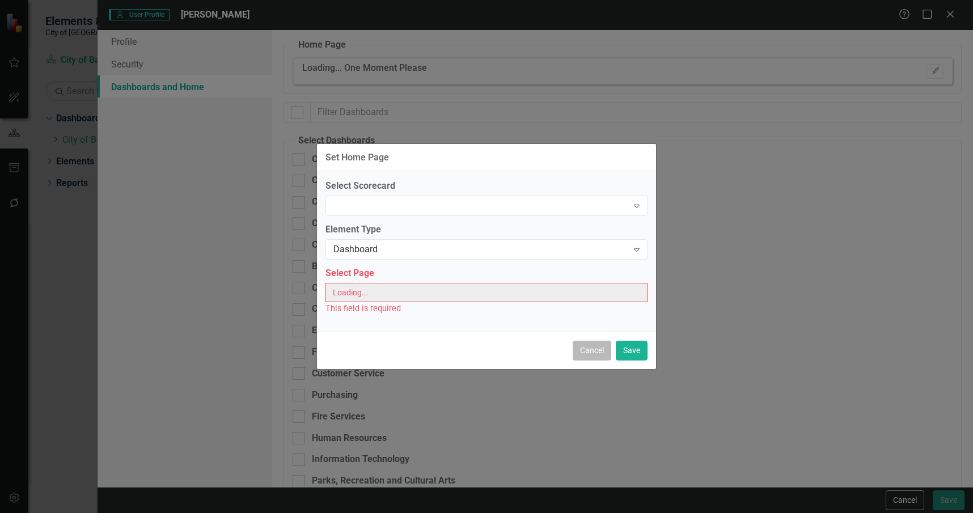
click at [595, 348] on button "Cancel" at bounding box center [592, 351] width 39 height 20
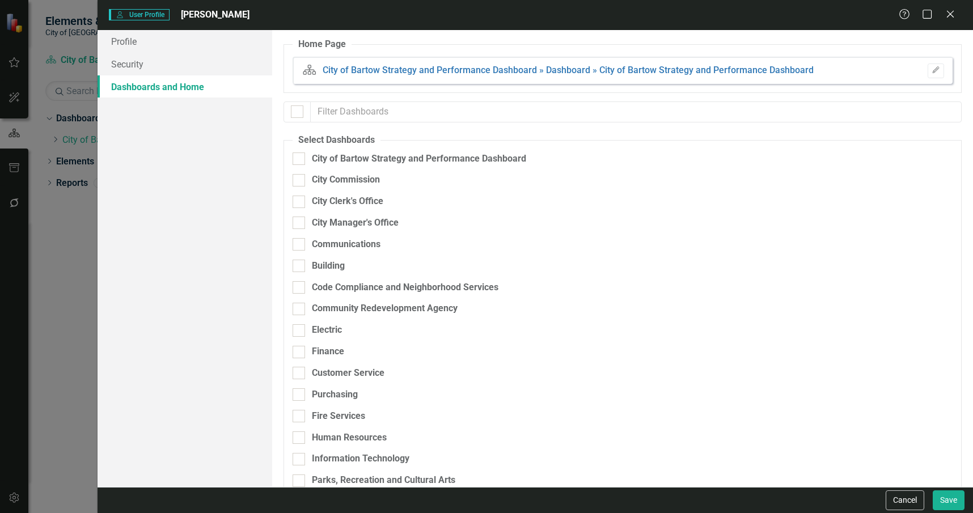
scroll to position [0, 0]
click at [931, 71] on button "Edit" at bounding box center [936, 71] width 16 height 15
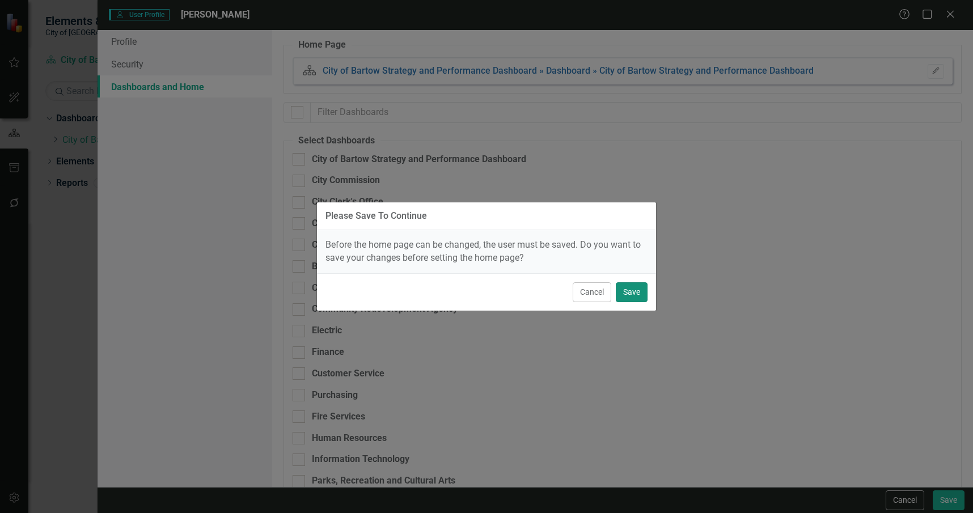
click
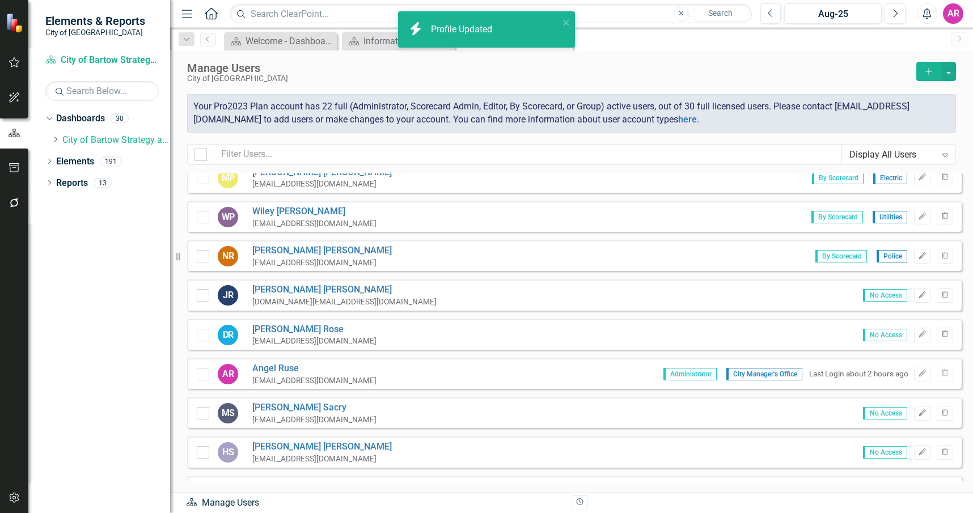
scroll to position [737, 0]
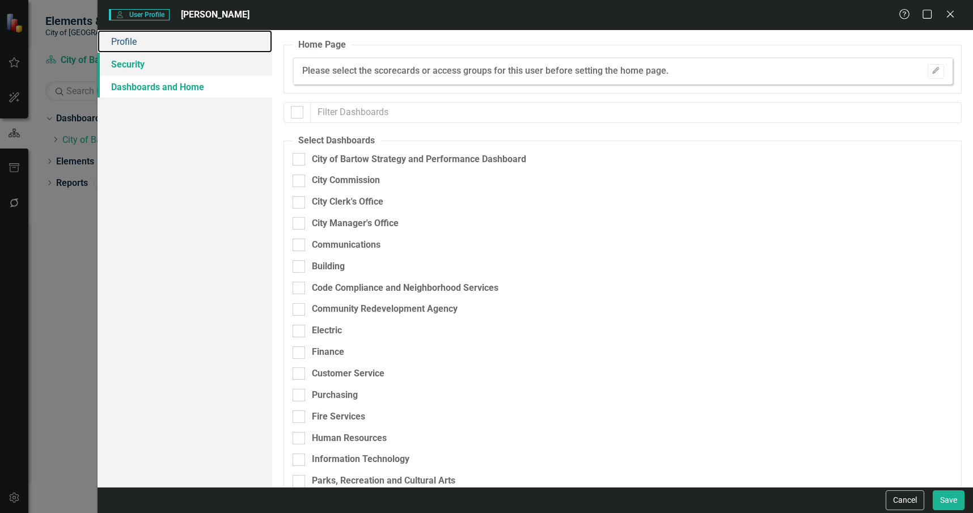
drag, startPoint x: 203, startPoint y: 41, endPoint x: 214, endPoint y: 56, distance: 18.3
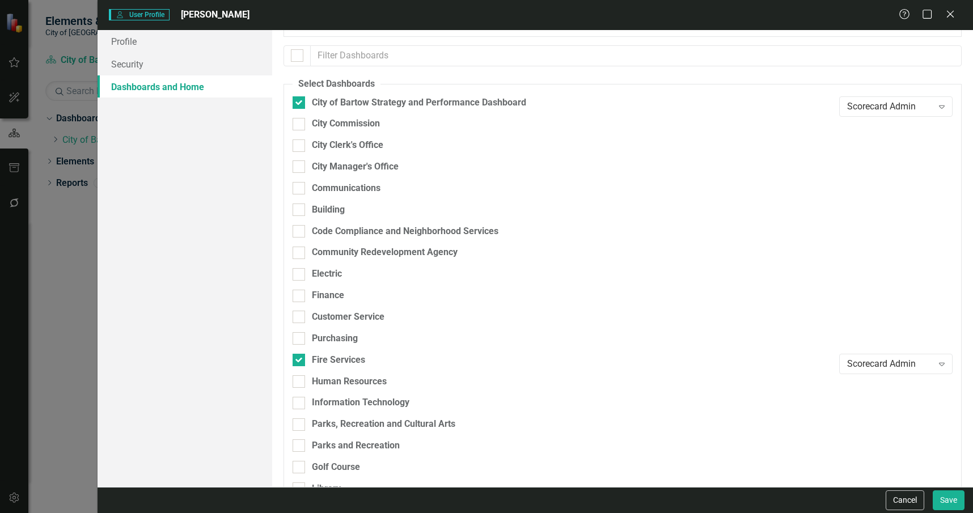
scroll to position [0, 0]
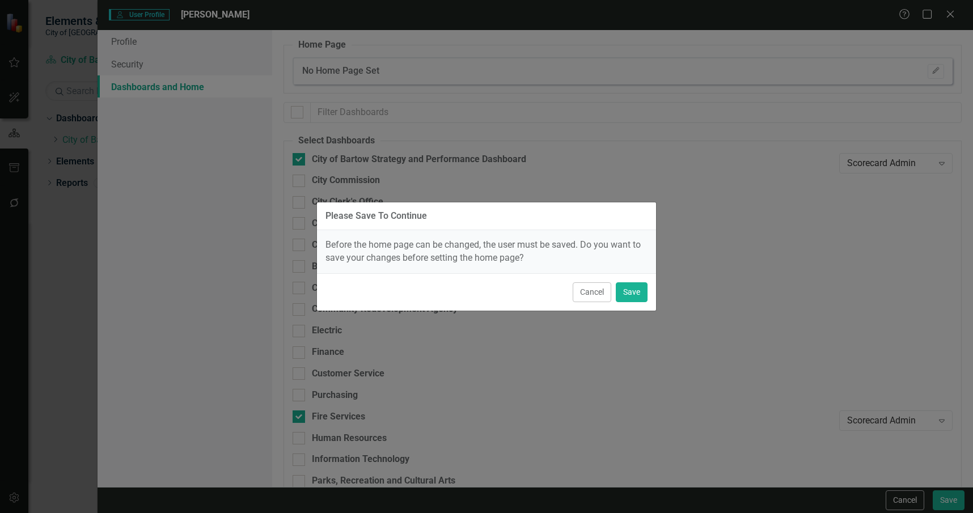
scroll to position [737, 0]
click at [636, 283] on button "Save" at bounding box center [632, 292] width 32 height 20
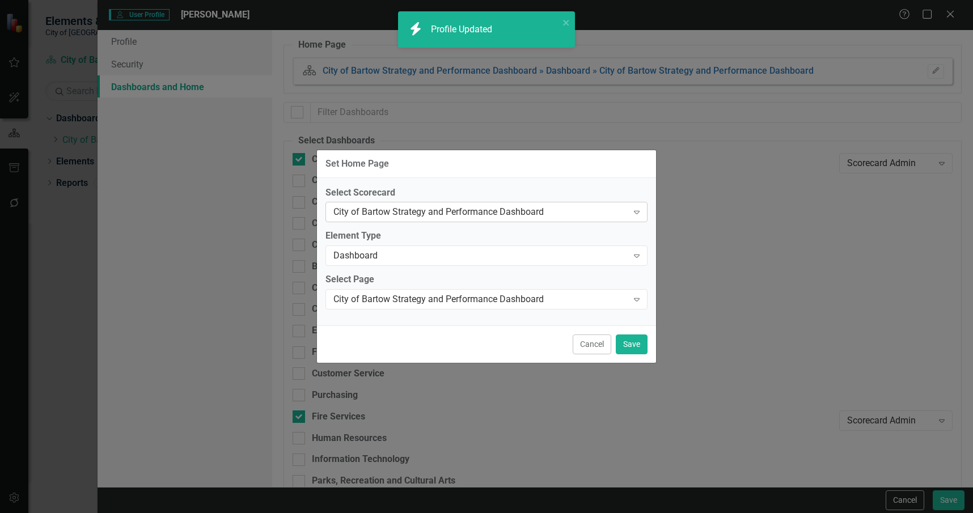
click at [635, 211] on icon at bounding box center [637, 212] width 6 height 3
click at [619, 185] on div "Select Scorecard City of Bartow Strategy and Performance Dashboard Expand Eleme…" at bounding box center [486, 252] width 339 height 148
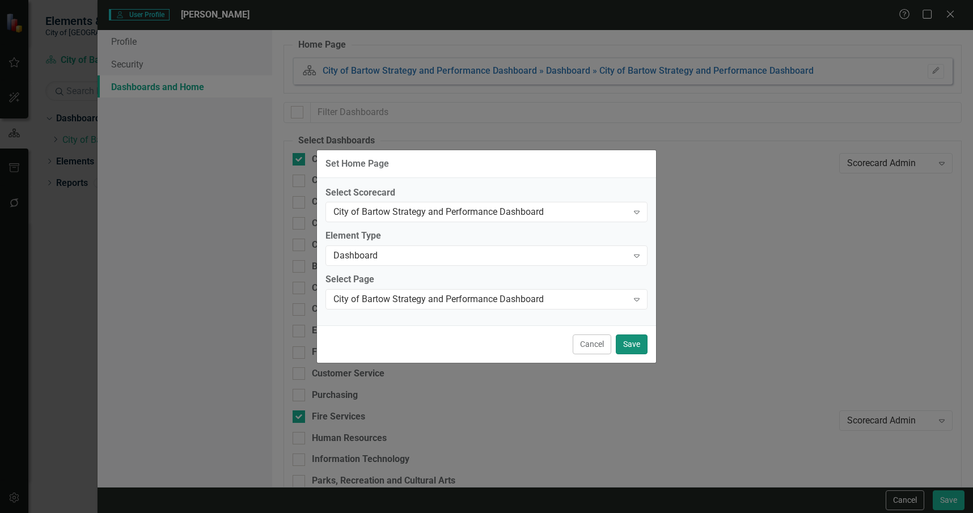
click at [634, 348] on button "Save" at bounding box center [632, 344] width 32 height 20
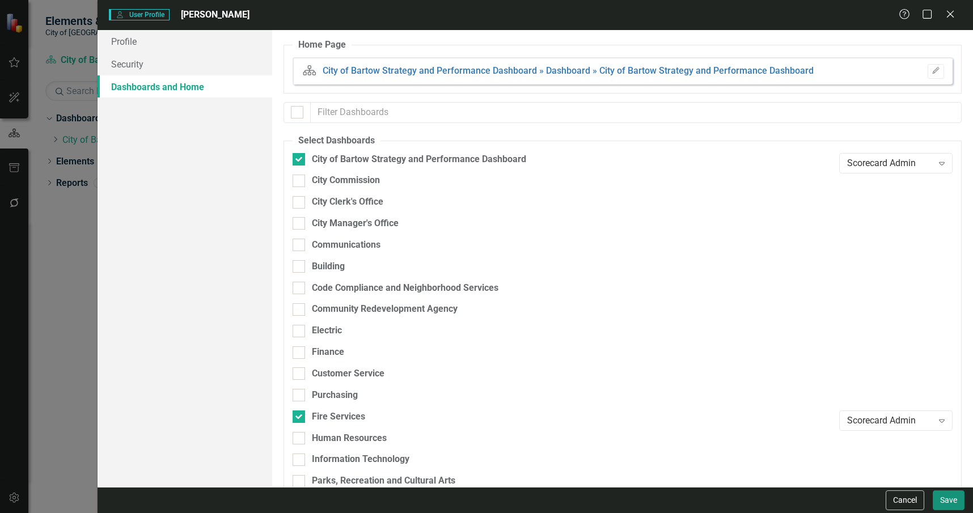
click at [941, 502] on button "Save" at bounding box center [949, 500] width 32 height 20
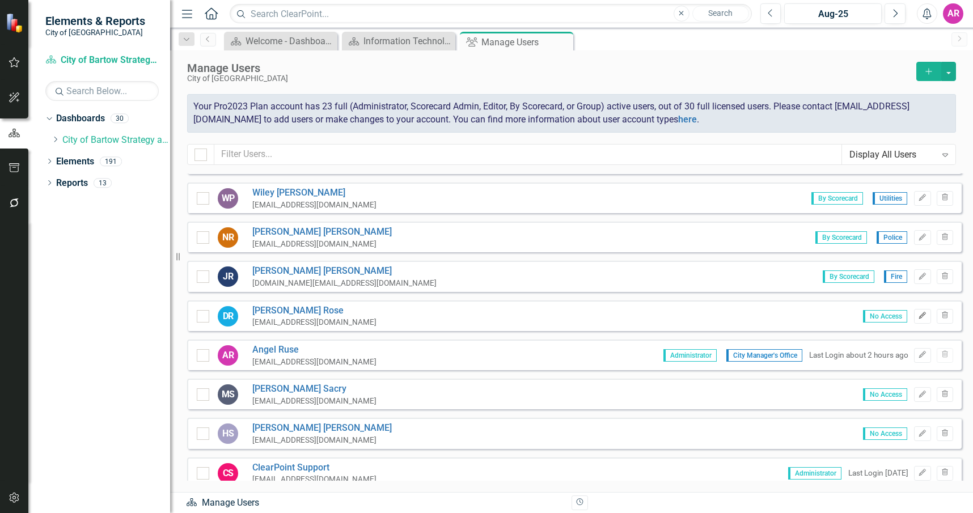
click at [918, 319] on icon "Edit" at bounding box center [922, 315] width 9 height 7
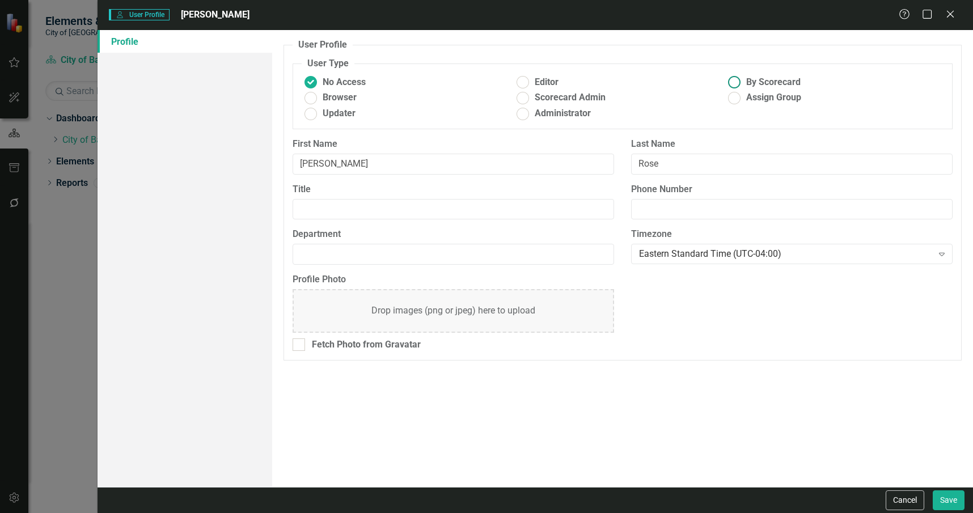
click at [785, 84] on span "By Scorecard" at bounding box center [773, 82] width 54 height 13
click at [743, 84] on input "By Scorecard" at bounding box center [735, 83] width 18 height 18
radio input "true"
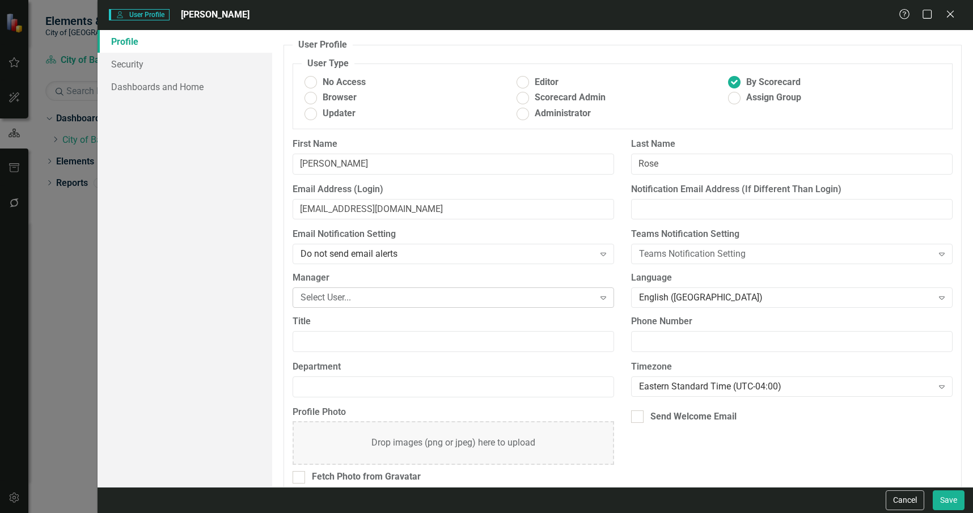
click at [466, 302] on div "Select User..." at bounding box center [446, 297] width 293 height 13
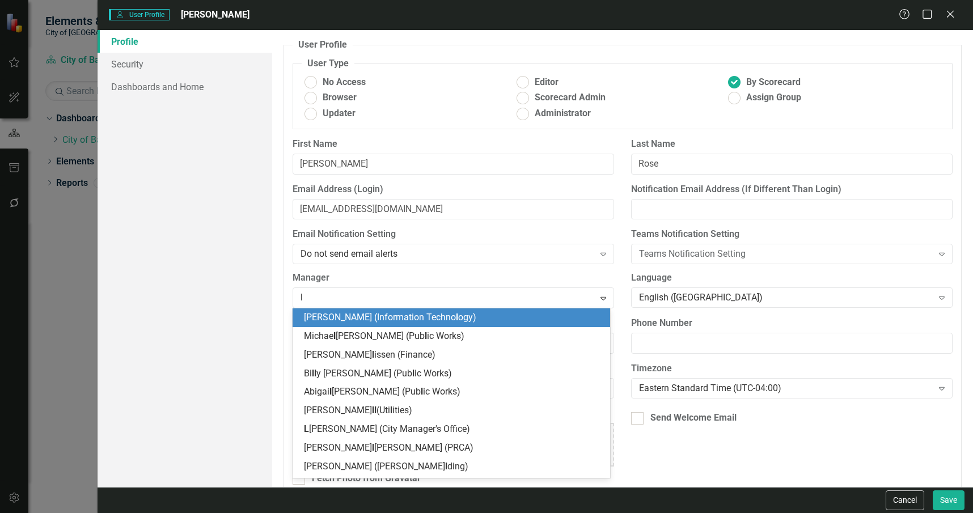
type input "le"
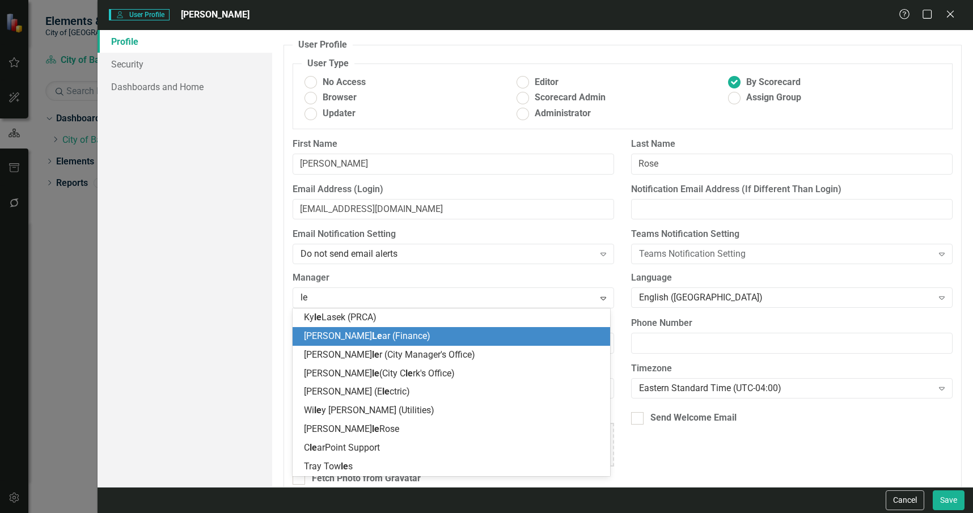
click at [465, 332] on div "Peter Le ar (Finance)" at bounding box center [453, 336] width 299 height 13
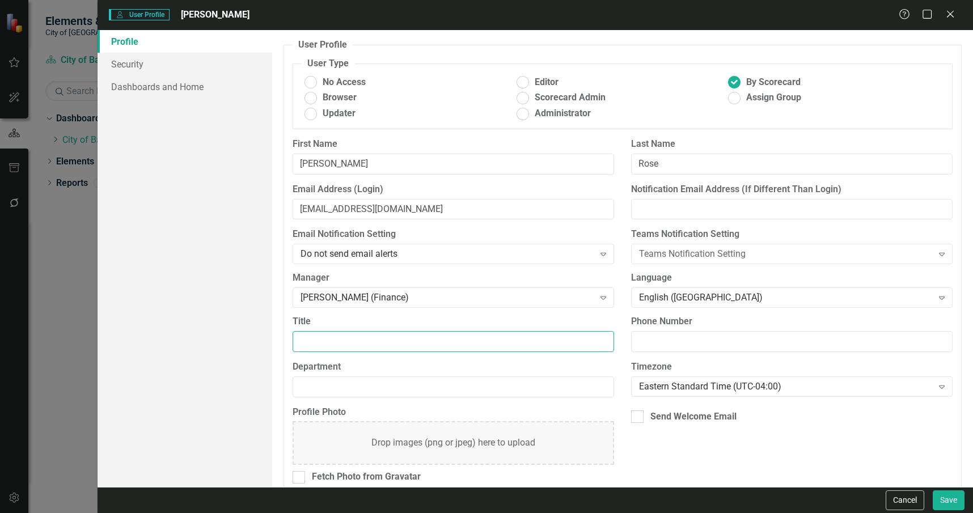
click at [450, 341] on input "Title" at bounding box center [453, 341] width 321 height 21
type input "Purchasing Manager"
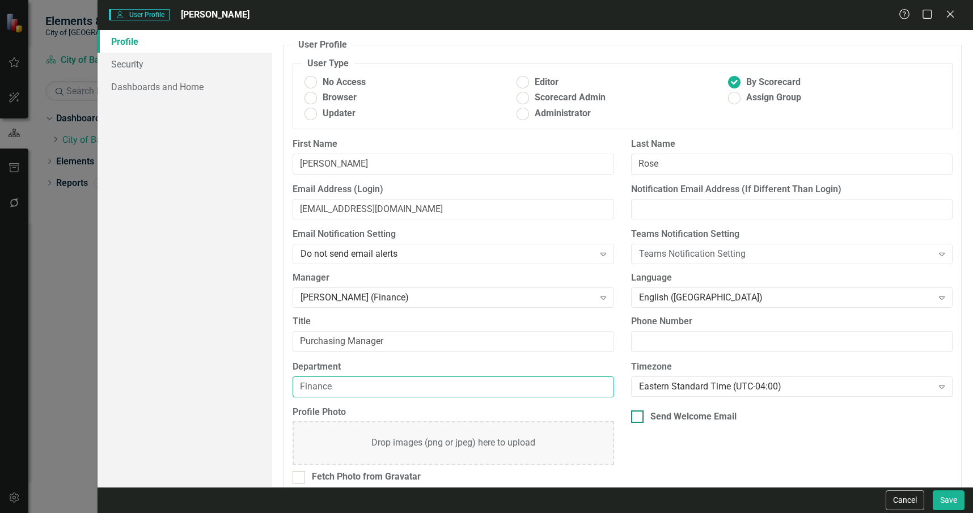
type input "Finance"
click at [660, 412] on div "Send Welcome Email" at bounding box center [693, 416] width 86 height 13
click at [638, 412] on input "Send Welcome Email" at bounding box center [634, 413] width 7 height 7
checkbox input "true"
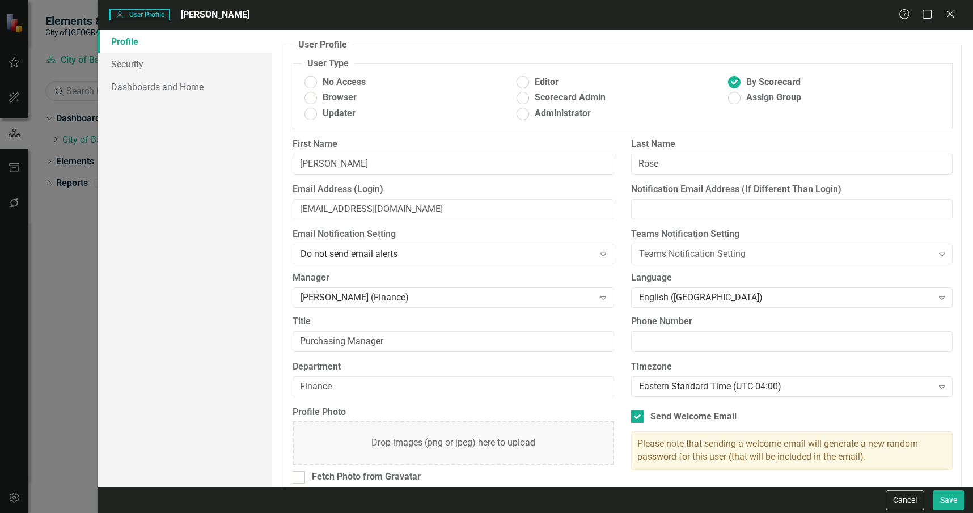
click at [174, 52] on link "Profile" at bounding box center [185, 41] width 175 height 23
click at [183, 65] on link "Security" at bounding box center [185, 64] width 175 height 23
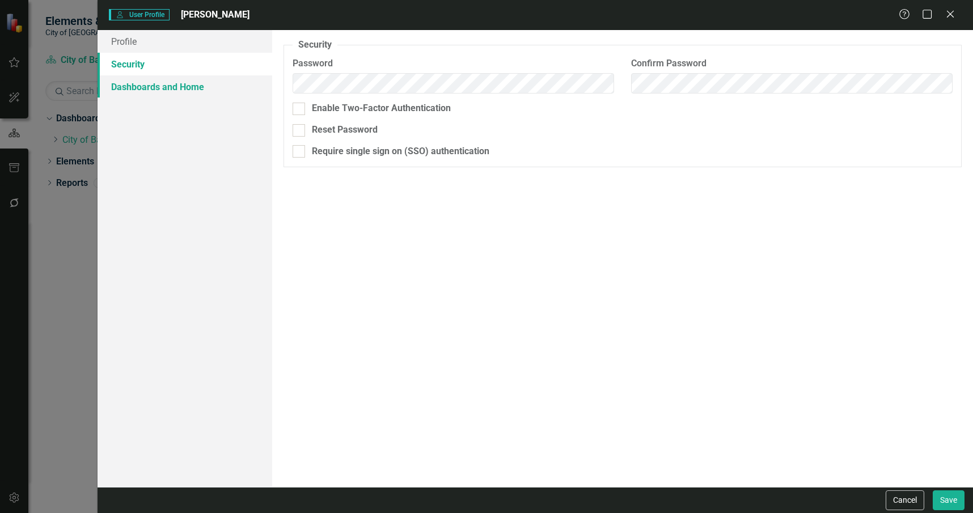
click at [210, 92] on link "Dashboards and Home" at bounding box center [185, 86] width 175 height 23
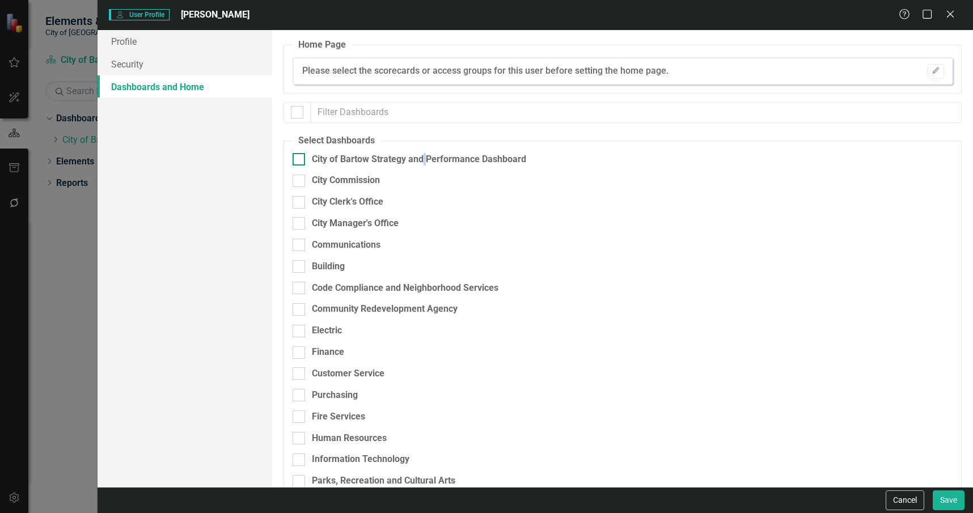
click at [423, 155] on div "City of Bartow Strategy and Performance Dashboard" at bounding box center [419, 159] width 214 height 13
click at [431, 161] on div "City of Bartow Strategy and Performance Dashboard" at bounding box center [419, 159] width 214 height 13
click at [300, 160] on input "City of Bartow Strategy and Performance Dashboard" at bounding box center [296, 156] width 7 height 7
checkbox input "true"
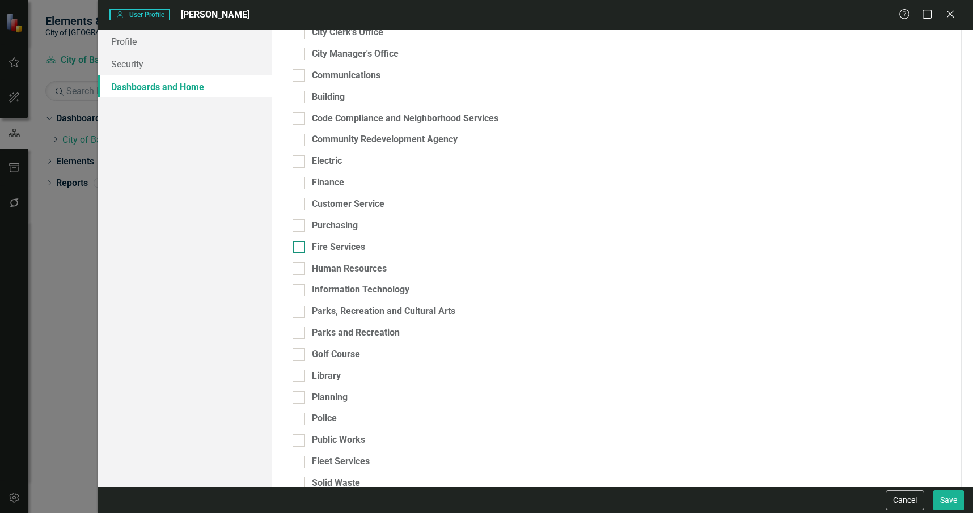
scroll to position [170, 0]
click at [347, 227] on div "Purchasing" at bounding box center [335, 225] width 46 height 13
click at [300, 226] on input "Purchasing" at bounding box center [296, 222] width 7 height 7
checkbox input "true"
click at [348, 210] on div "Customer Service" at bounding box center [563, 208] width 541 height 22
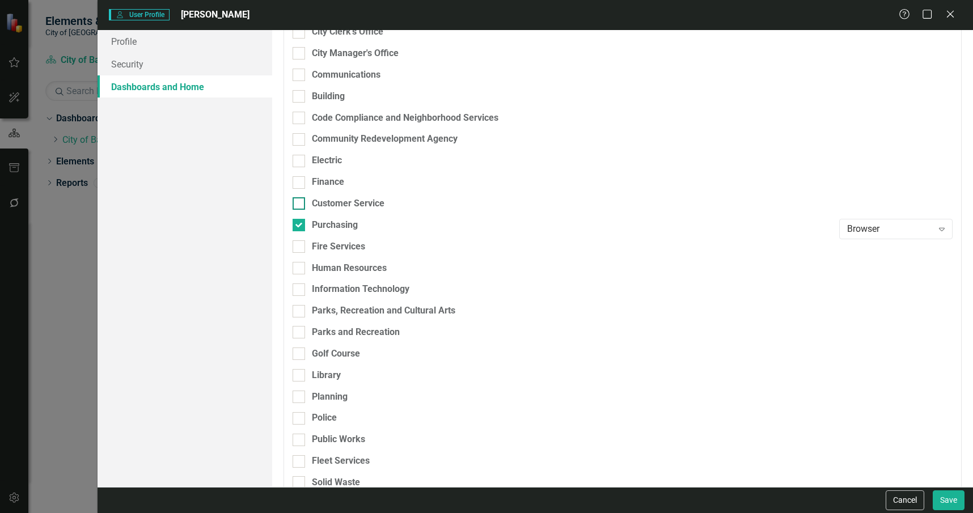
click at [351, 201] on div "Customer Service" at bounding box center [348, 203] width 73 height 13
click at [300, 201] on input "Customer Service" at bounding box center [296, 200] width 7 height 7
checkbox input "true"
click at [335, 182] on div "Finance" at bounding box center [328, 182] width 32 height 13
click at [300, 182] on input "Finance" at bounding box center [296, 179] width 7 height 7
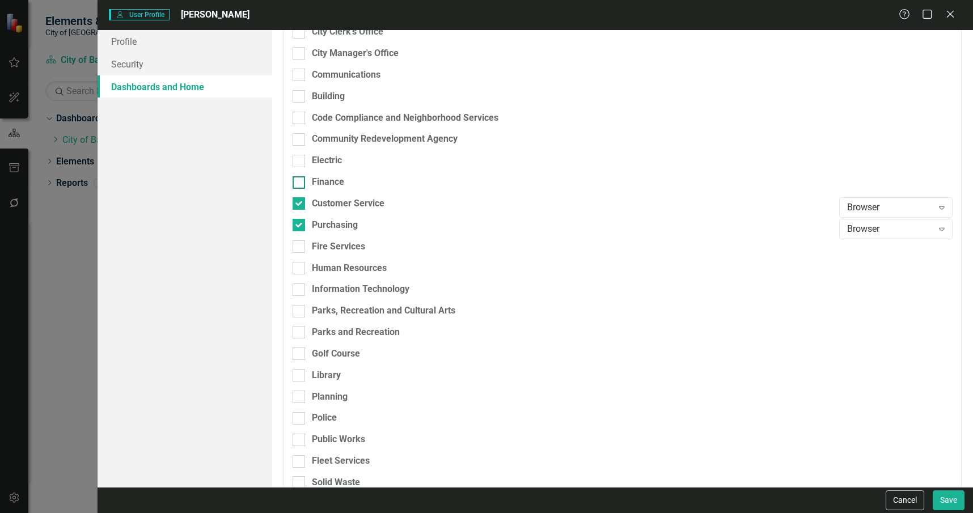
checkbox input "true"
click at [867, 188] on div "Browser" at bounding box center [890, 186] width 86 height 13
click at [880, 252] on div "Browser Updater Editor Scorecard Admin" at bounding box center [887, 234] width 113 height 74
click at [882, 256] on div "Scorecard Admin" at bounding box center [889, 262] width 95 height 13
click at [858, 207] on div "Browser" at bounding box center [890, 207] width 86 height 13
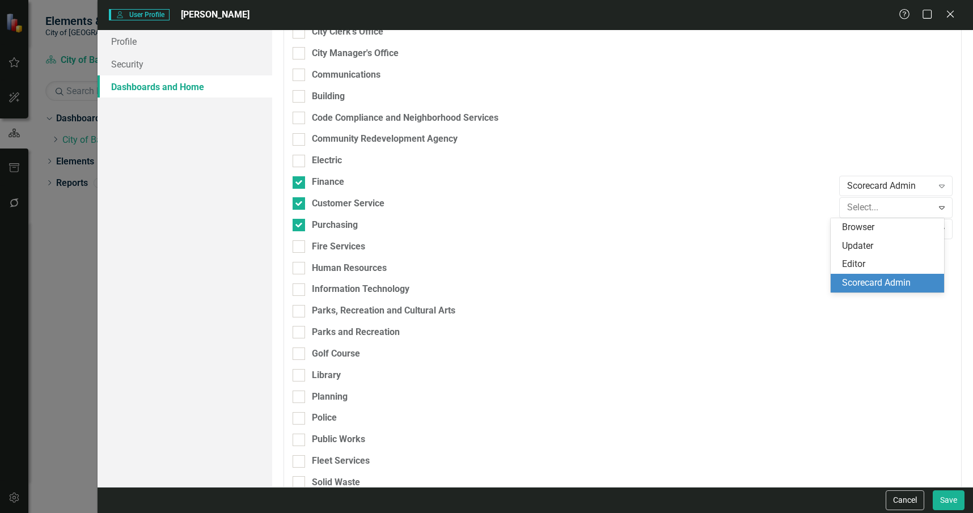
click at [897, 277] on div "Scorecard Admin" at bounding box center [889, 283] width 95 height 13
click at [903, 227] on div "Browser" at bounding box center [890, 228] width 86 height 13
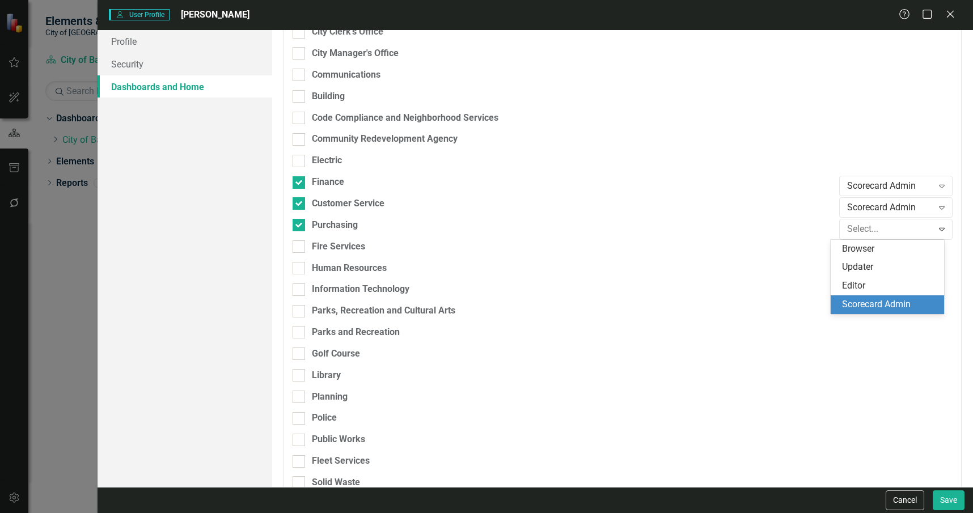
click at [910, 304] on div "Scorecard Admin" at bounding box center [889, 304] width 95 height 13
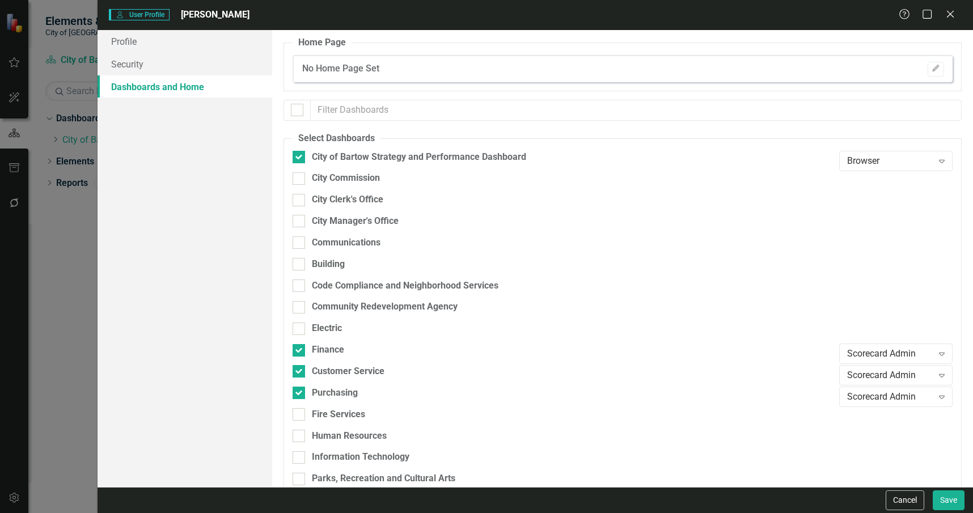
scroll to position [0, 0]
click at [876, 174] on div at bounding box center [895, 185] width 113 height 22
click at [873, 168] on div "Browser" at bounding box center [890, 162] width 86 height 13
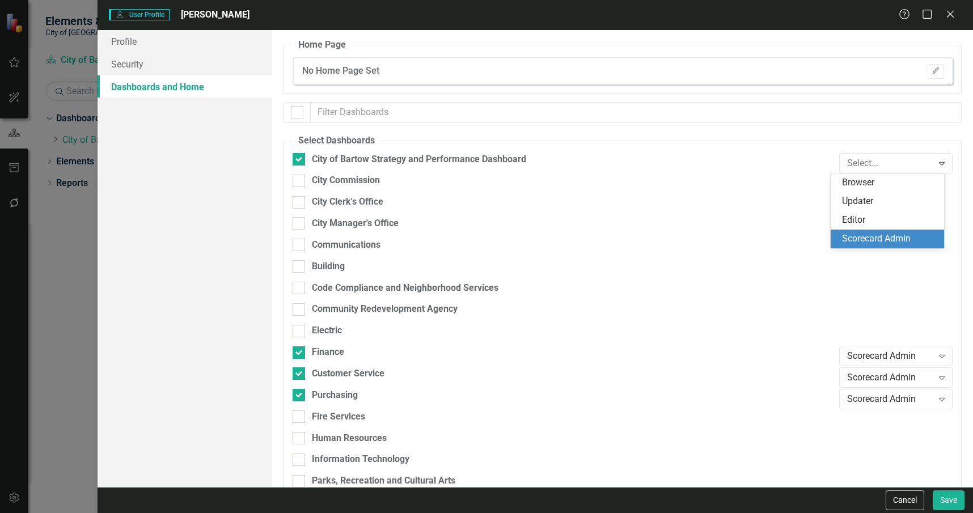
click at [878, 235] on div "Scorecard Admin" at bounding box center [889, 238] width 95 height 13
click at [933, 71] on button "Edit" at bounding box center [936, 71] width 16 height 15
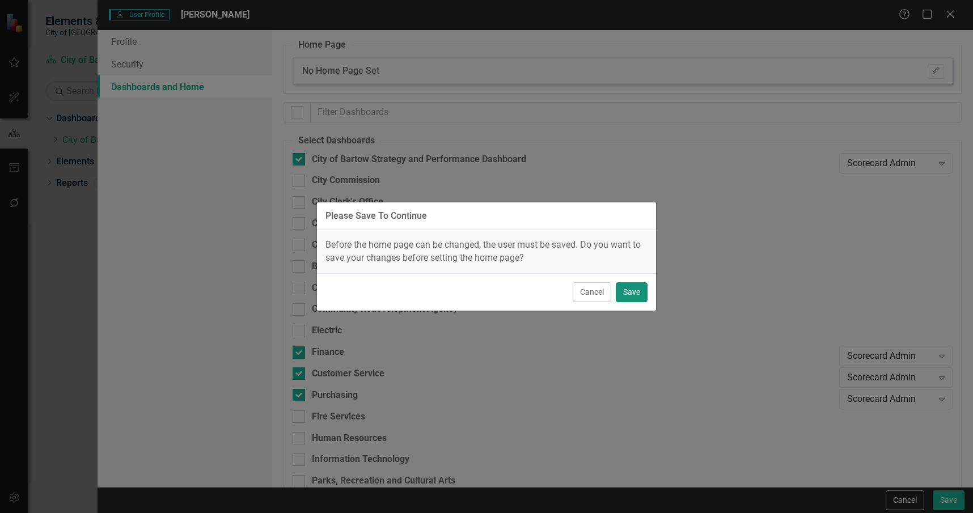
click at [639, 296] on button "Save" at bounding box center [632, 292] width 32 height 20
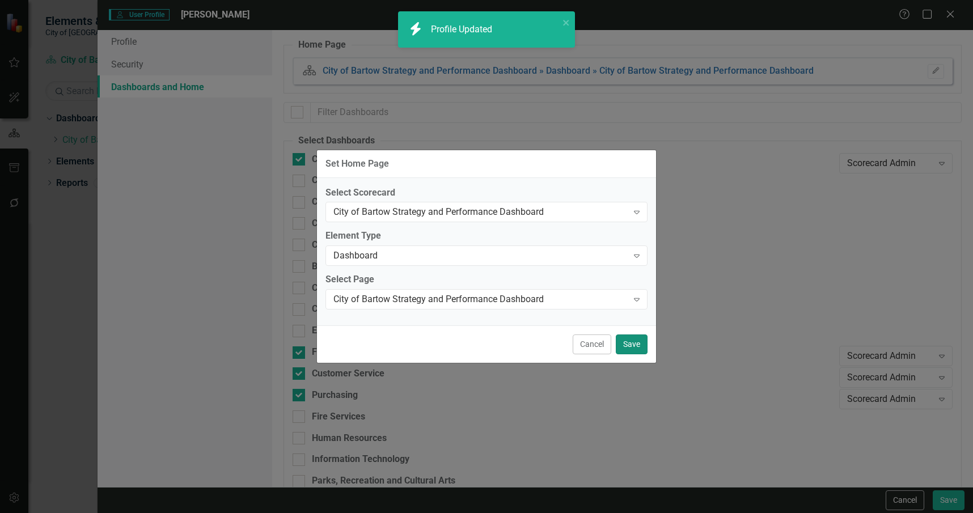
click at [630, 348] on button "Save" at bounding box center [632, 344] width 32 height 20
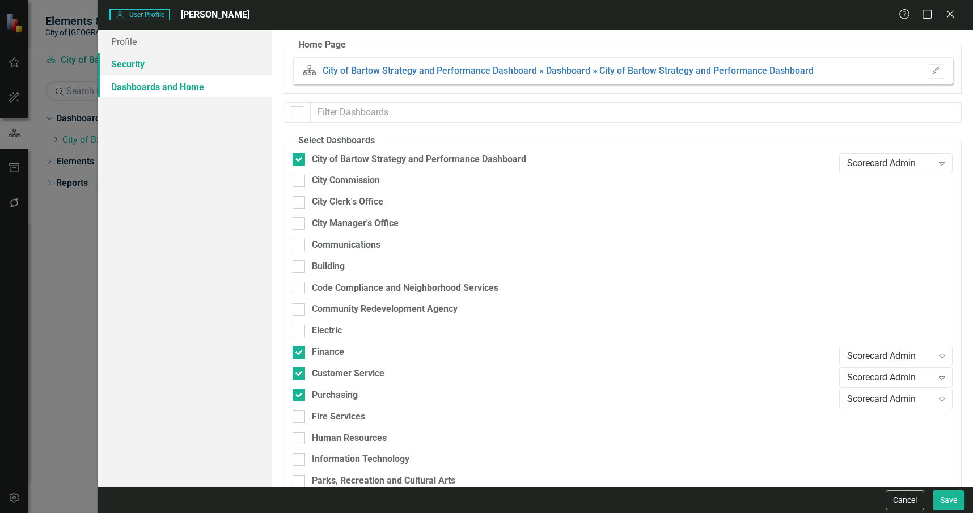
click at [214, 65] on link "Security" at bounding box center [185, 64] width 175 height 23
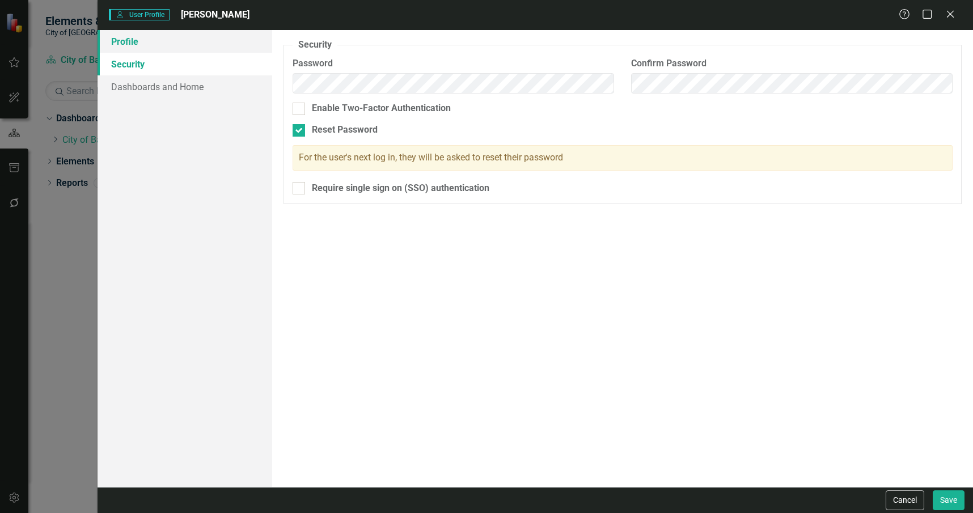
click at [215, 50] on link "Profile" at bounding box center [185, 41] width 175 height 23
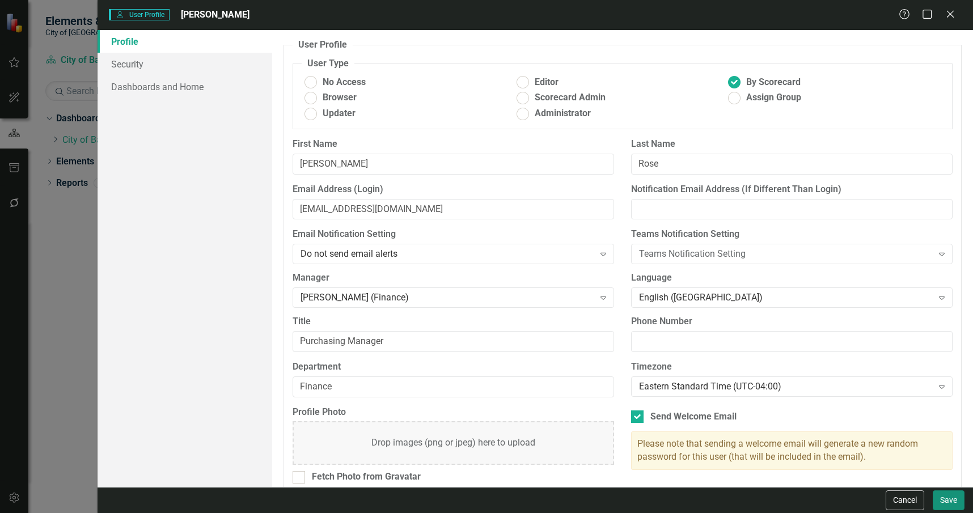
click at [949, 504] on button "Save" at bounding box center [949, 500] width 32 height 20
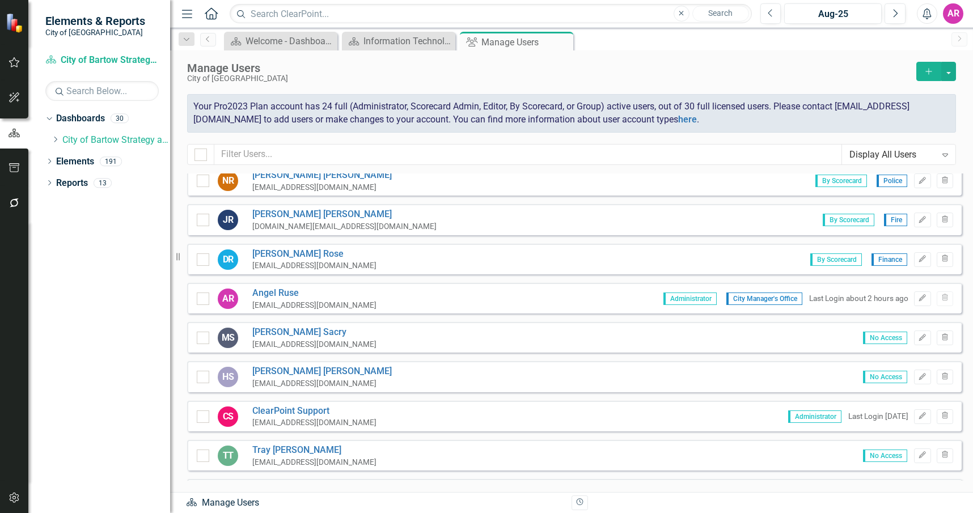
scroll to position [850, 0]
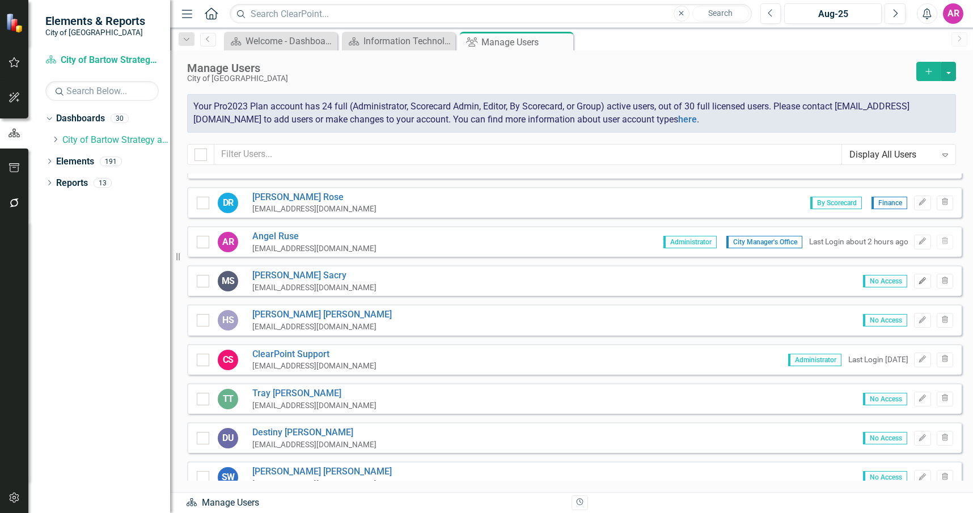
click at [918, 279] on icon "Edit" at bounding box center [922, 281] width 9 height 7
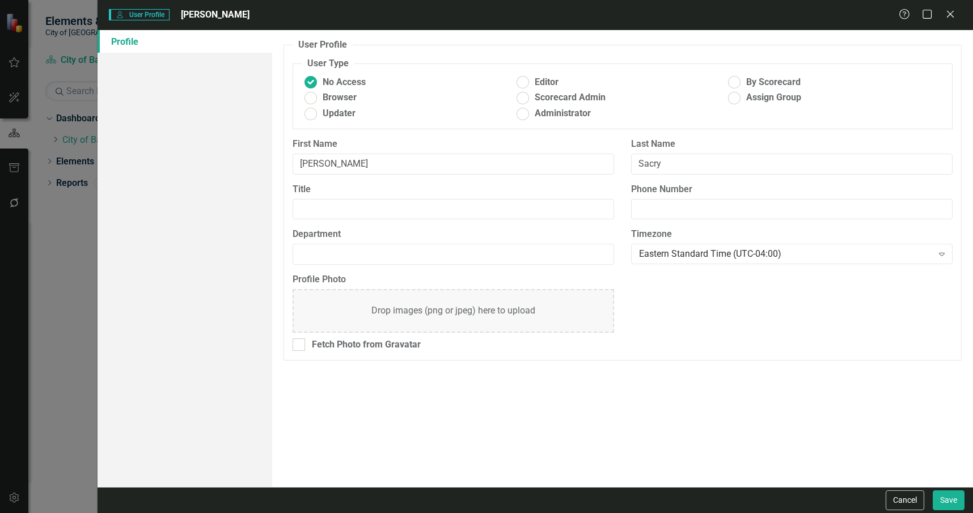
click at [764, 73] on fieldset "User Type No Access Editor By Scorecard Browser Scorecard Admin Assign Group Up…" at bounding box center [623, 93] width 660 height 72
click at [768, 81] on span "By Scorecard" at bounding box center [773, 82] width 54 height 13
click at [743, 81] on input "By Scorecard" at bounding box center [735, 83] width 18 height 18
radio input "true"
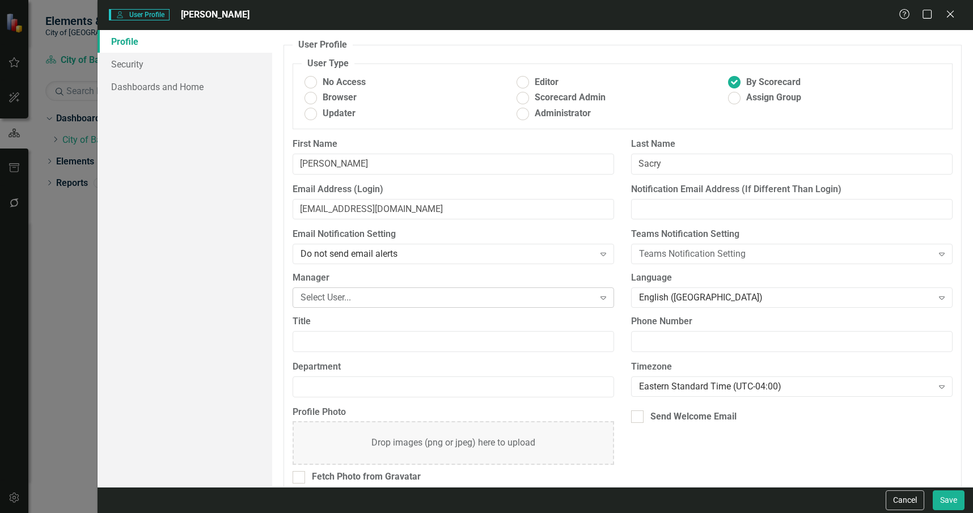
click at [388, 295] on div "Select User..." at bounding box center [446, 297] width 293 height 13
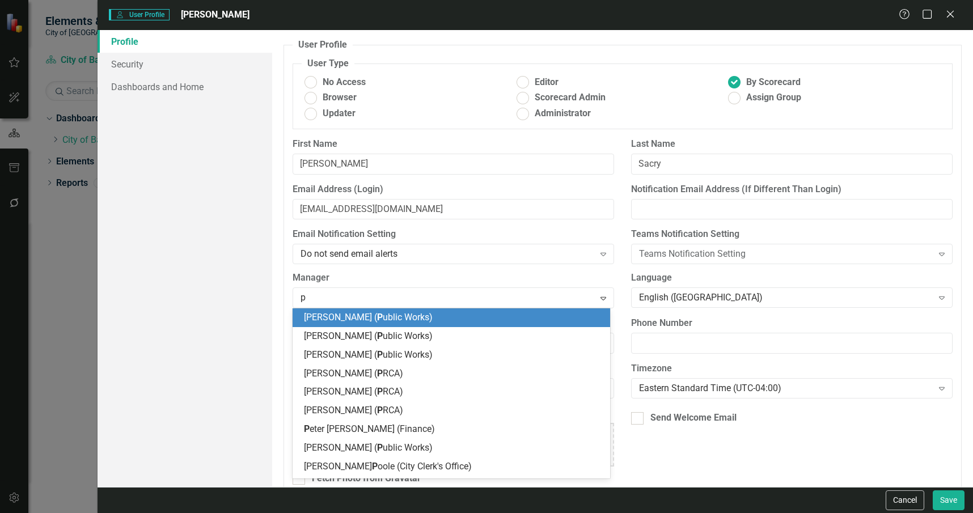
type input "po"
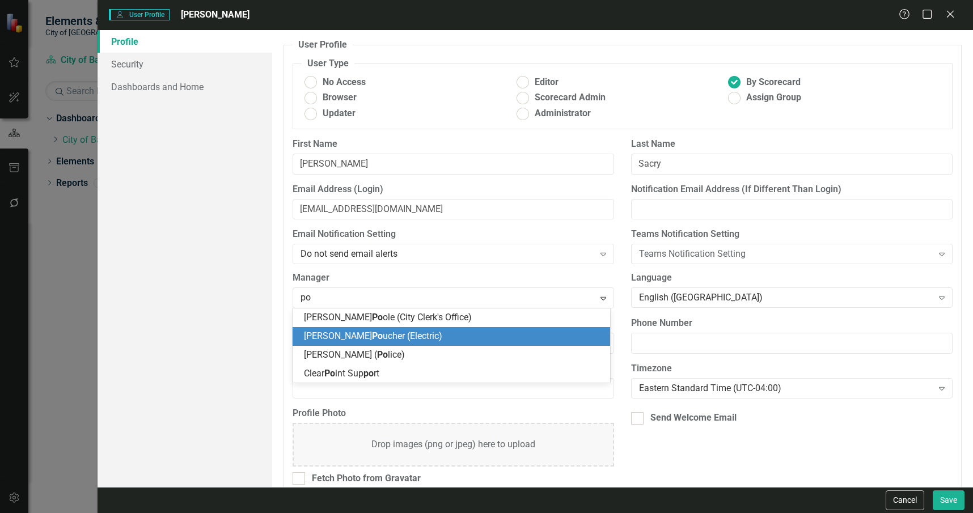
click at [420, 331] on div "Michael Po ucher (Electric)" at bounding box center [453, 336] width 299 height 13
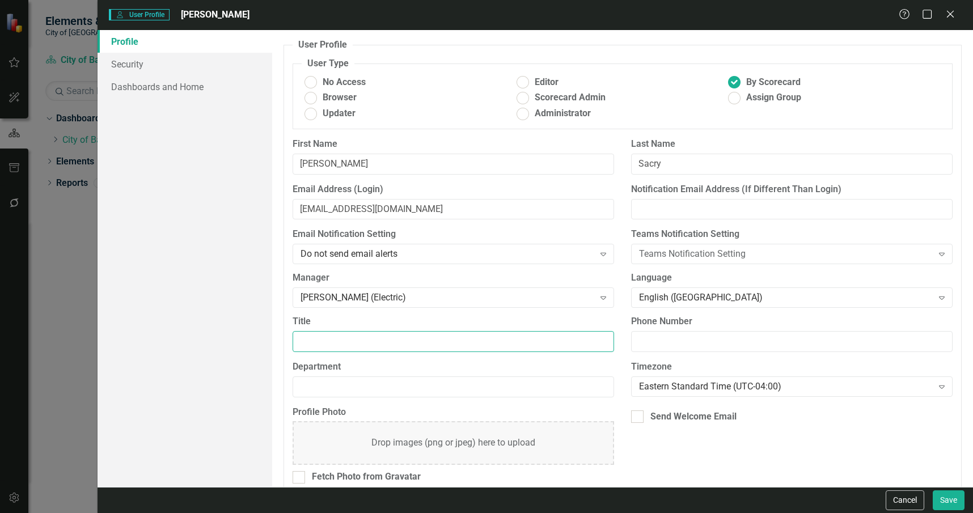
click at [416, 337] on input "Title" at bounding box center [453, 341] width 321 height 21
type input "Electric Admin"
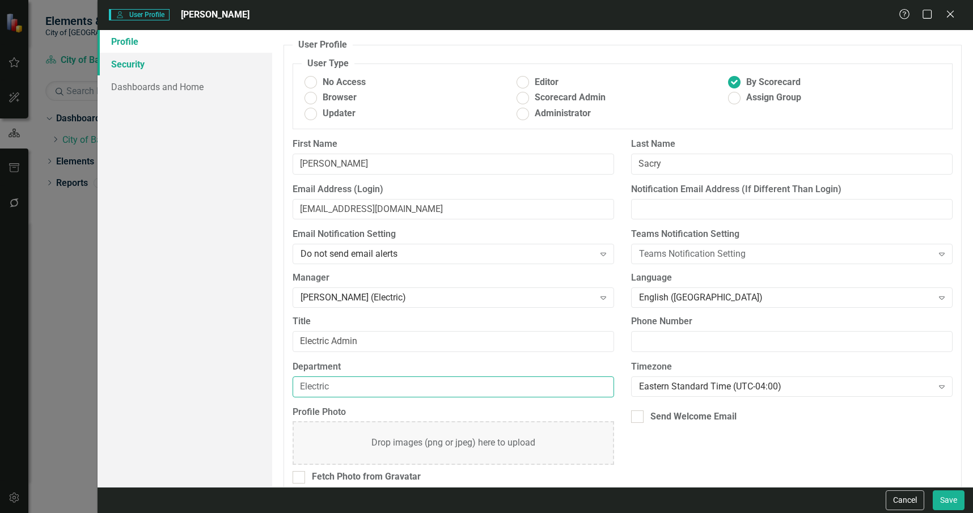
type input "Electric"
click at [167, 64] on link "Security" at bounding box center [185, 64] width 175 height 23
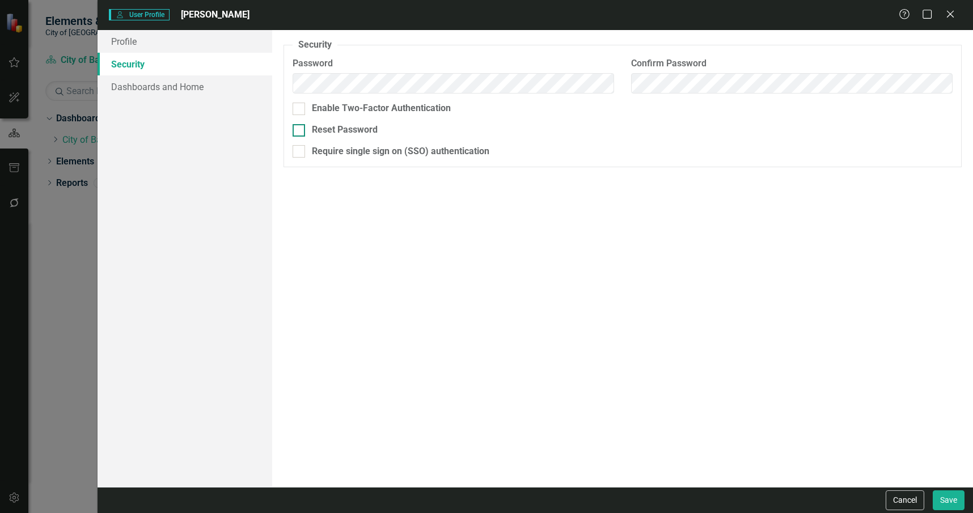
click at [360, 126] on div "Reset Password" at bounding box center [345, 130] width 66 height 13
click at [300, 126] on input "Reset Password" at bounding box center [296, 127] width 7 height 7
checkbox input "true"
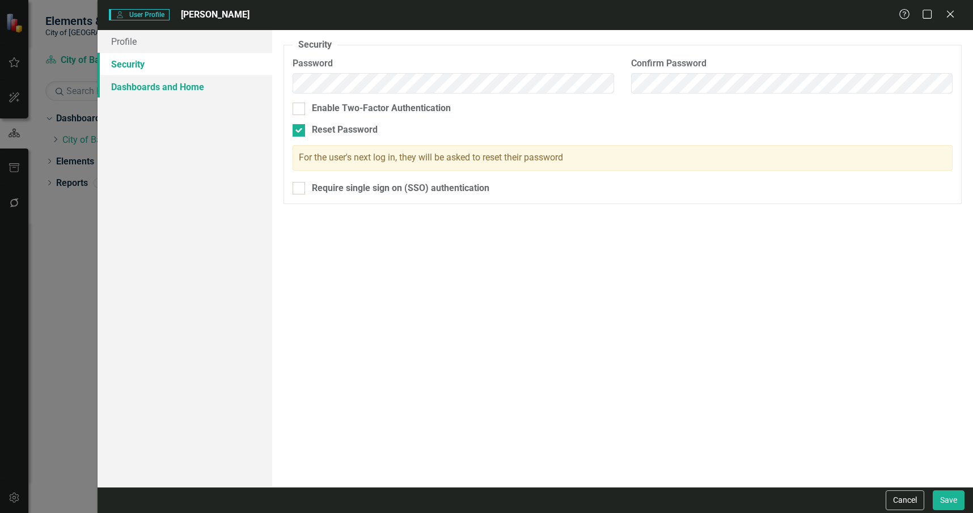
click at [202, 79] on link "Dashboards and Home" at bounding box center [185, 86] width 175 height 23
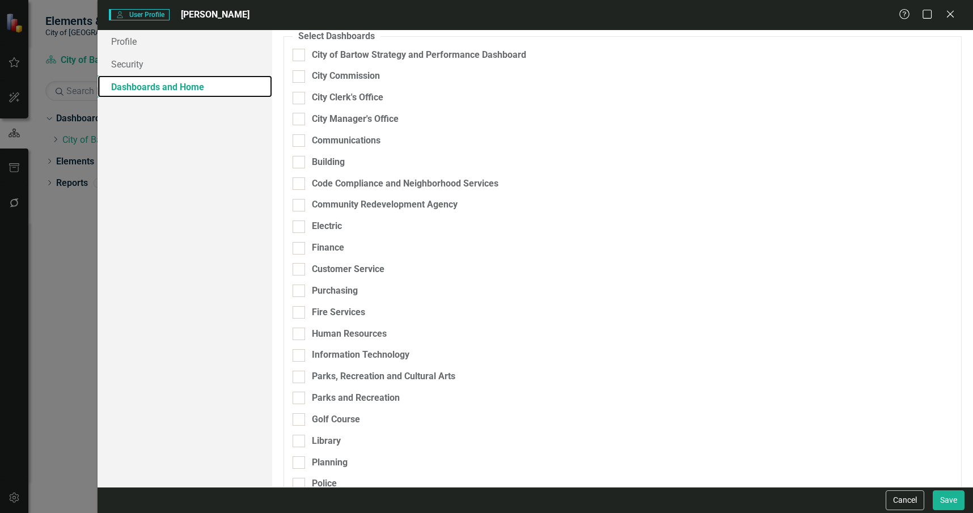
scroll to position [113, 0]
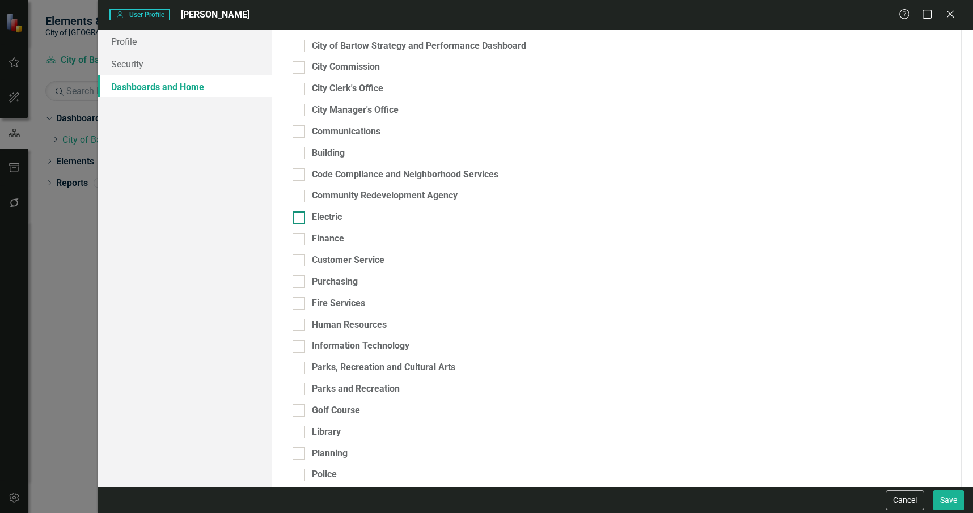
click at [334, 213] on div "Electric" at bounding box center [327, 217] width 30 height 13
click at [323, 214] on div "Electric" at bounding box center [327, 217] width 30 height 13
click at [300, 214] on input "Electric" at bounding box center [296, 214] width 7 height 7
checkbox input "true"
click at [883, 220] on div "Browser" at bounding box center [890, 221] width 86 height 13
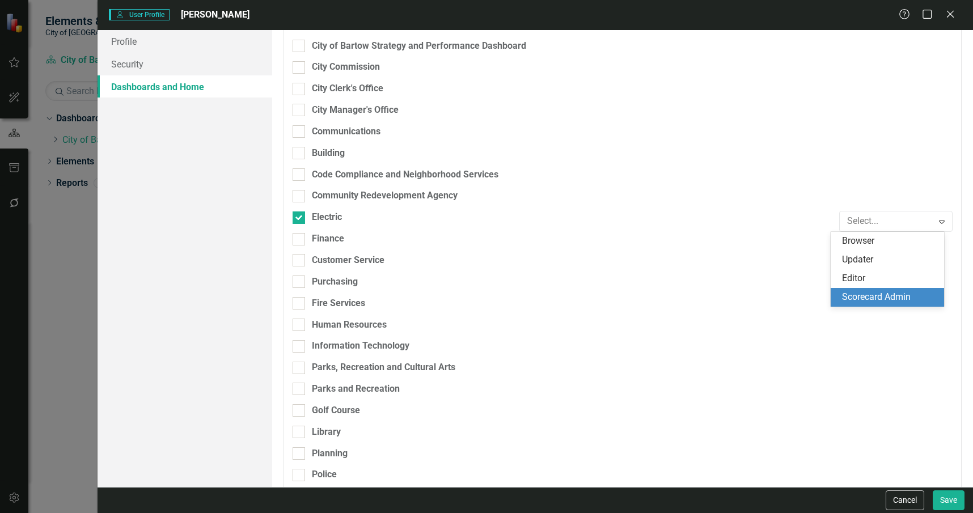
click at [905, 297] on div "Scorecard Admin" at bounding box center [889, 297] width 95 height 13
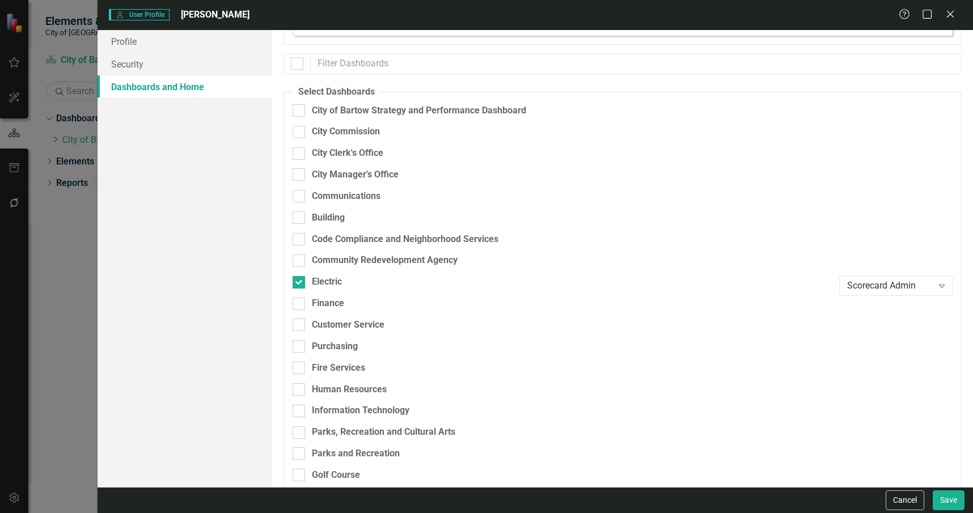
scroll to position [0, 0]
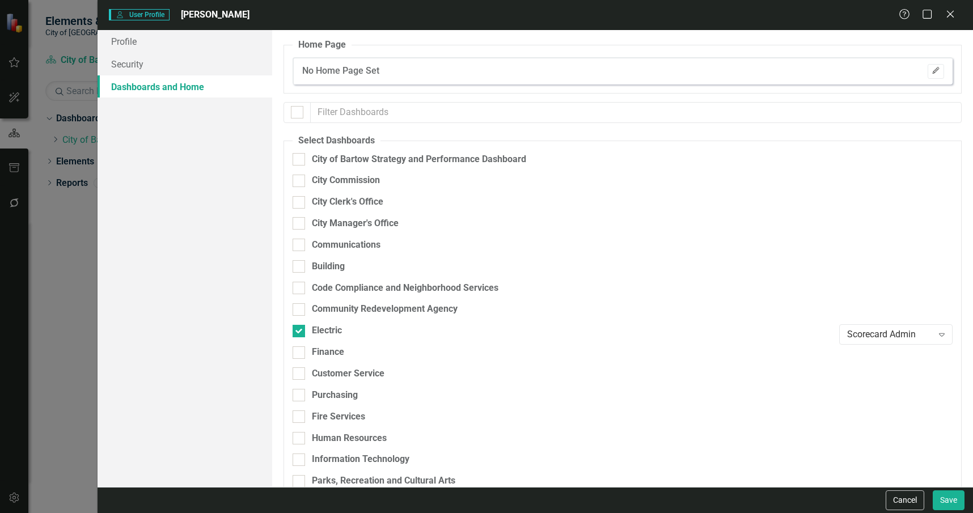
click at [928, 78] on button "Edit" at bounding box center [936, 71] width 16 height 15
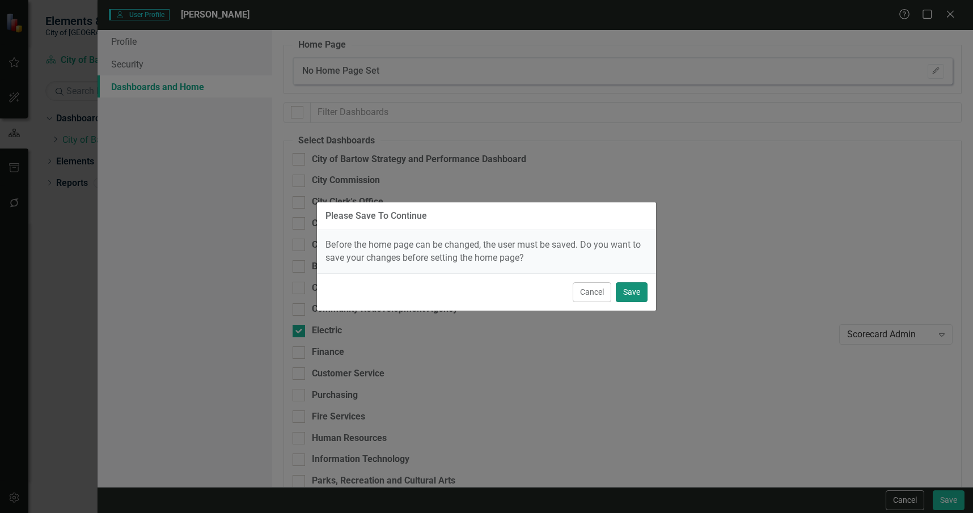
click at [621, 290] on button "Save" at bounding box center [632, 292] width 32 height 20
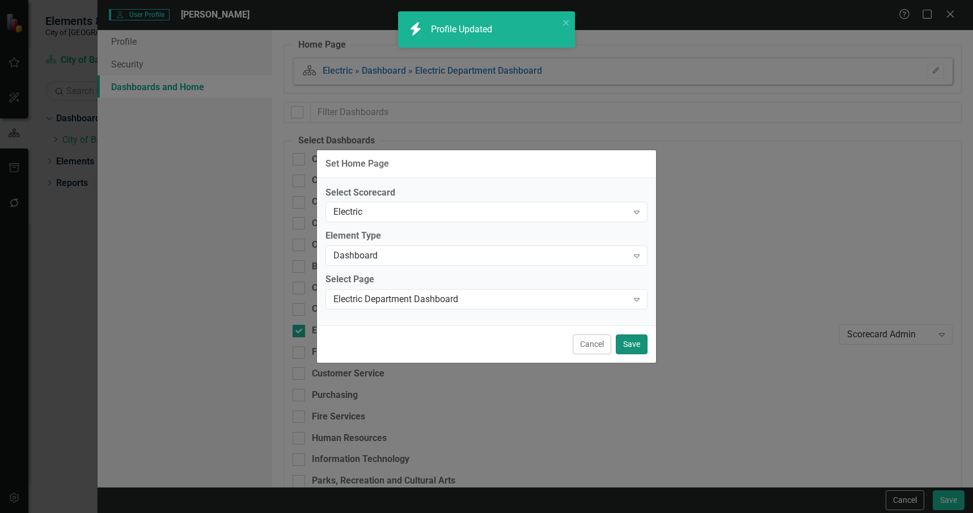
click at [633, 347] on button "Save" at bounding box center [632, 344] width 32 height 20
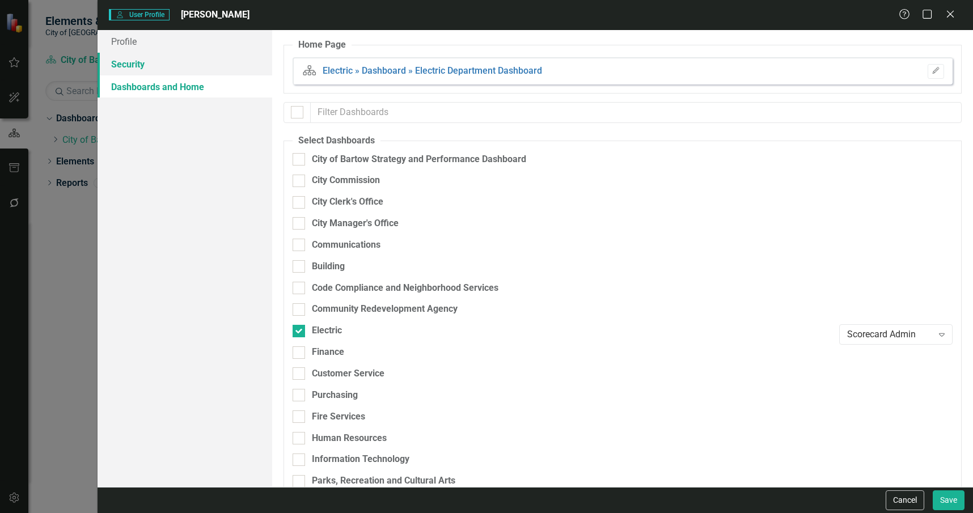
click at [213, 70] on link "Security" at bounding box center [185, 64] width 175 height 23
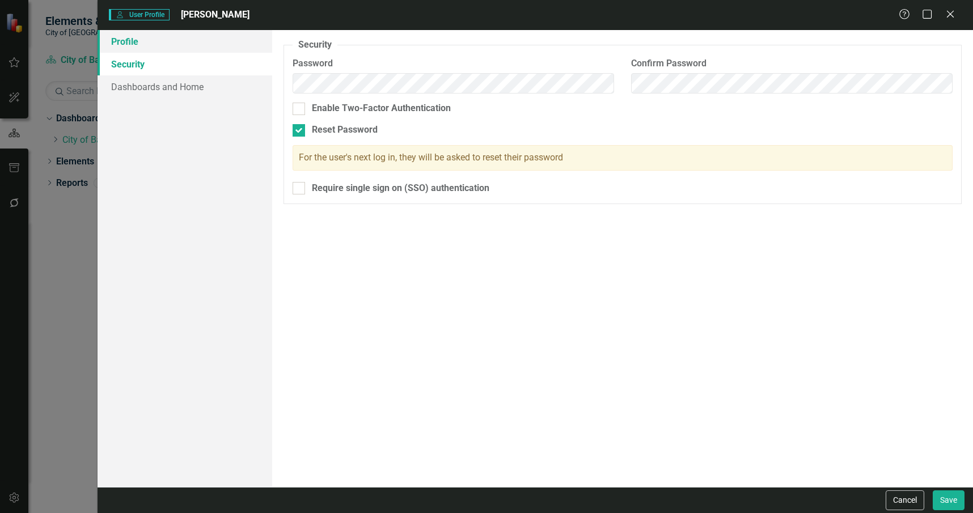
click at [214, 43] on link "Profile" at bounding box center [185, 41] width 175 height 23
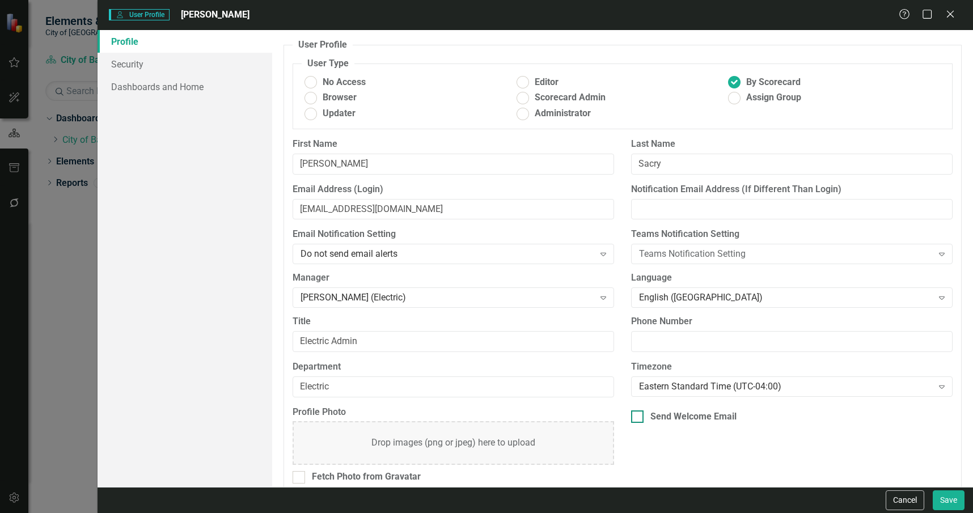
click at [702, 414] on div "Send Welcome Email" at bounding box center [693, 416] width 86 height 13
click at [638, 414] on input "Send Welcome Email" at bounding box center [634, 413] width 7 height 7
checkbox input "true"
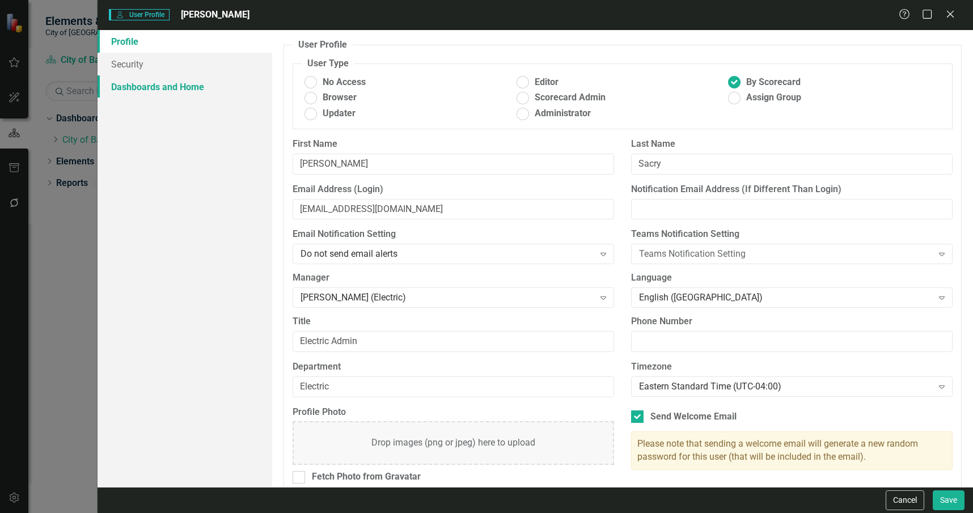
click at [173, 81] on link "Dashboards and Home" at bounding box center [185, 86] width 175 height 23
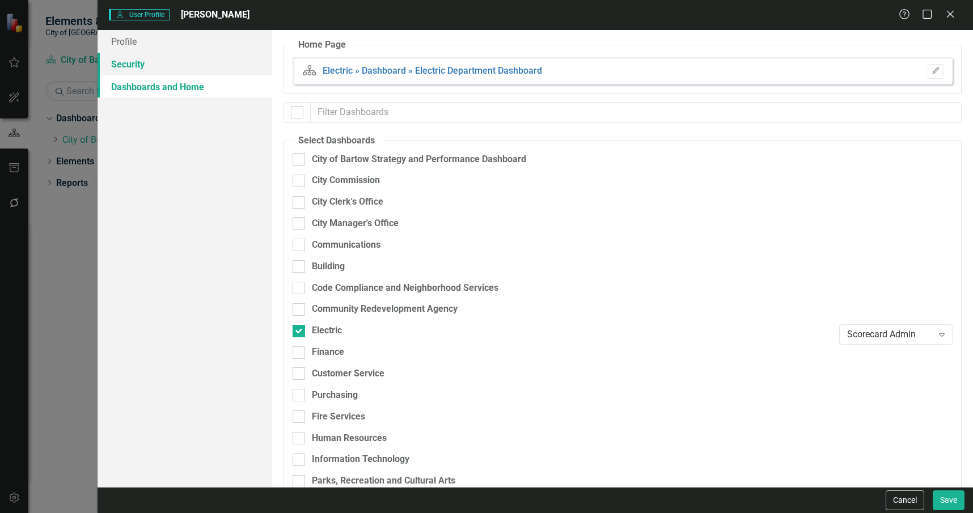
click at [231, 71] on link "Security" at bounding box center [185, 64] width 175 height 23
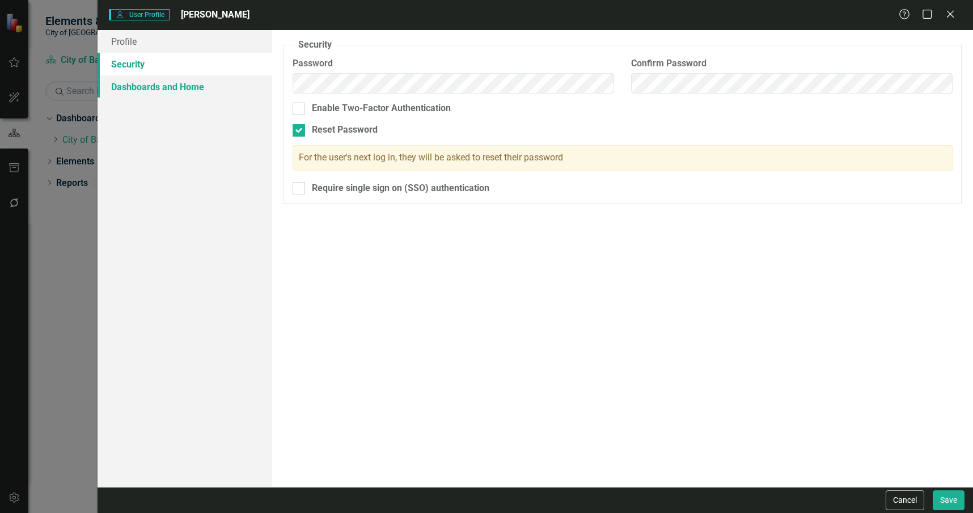
click at [228, 89] on link "Dashboards and Home" at bounding box center [185, 86] width 175 height 23
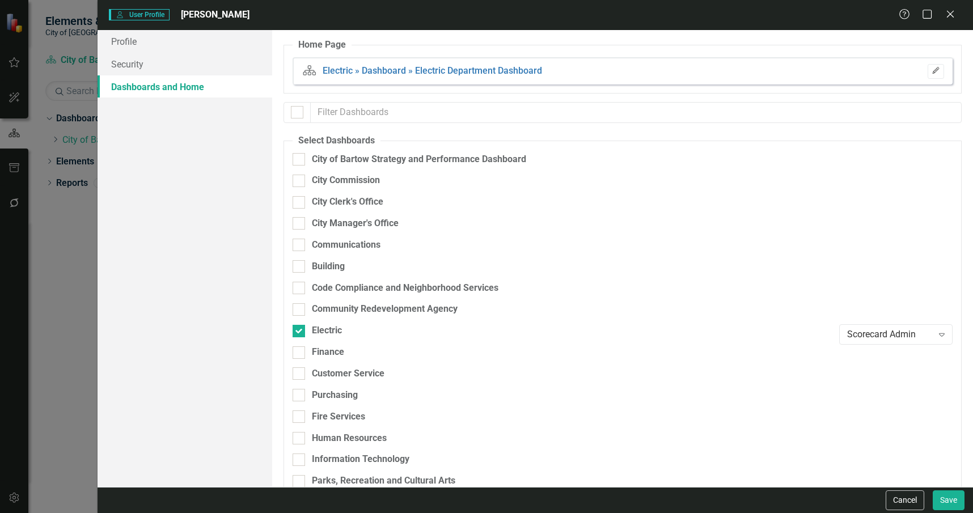
click at [931, 73] on icon "Edit" at bounding box center [935, 70] width 9 height 7
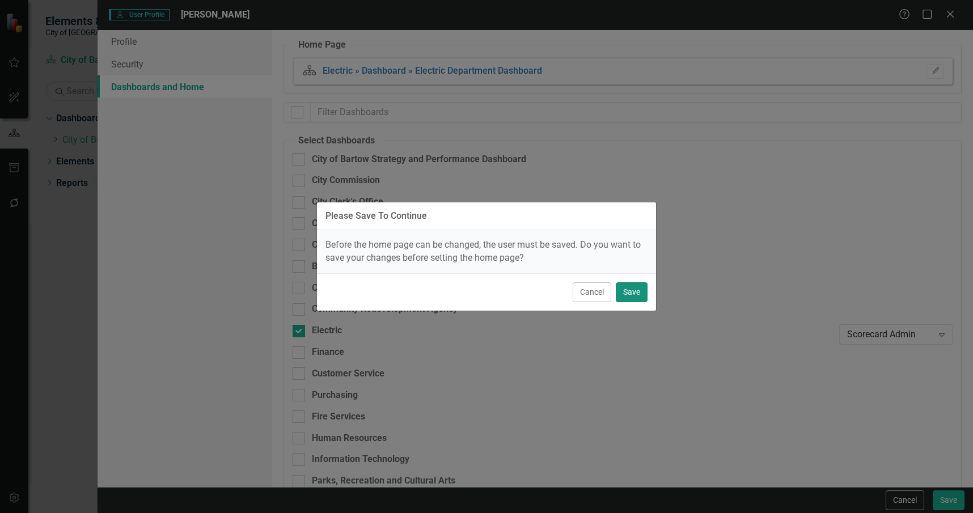
click at [633, 294] on button "Save" at bounding box center [632, 292] width 32 height 20
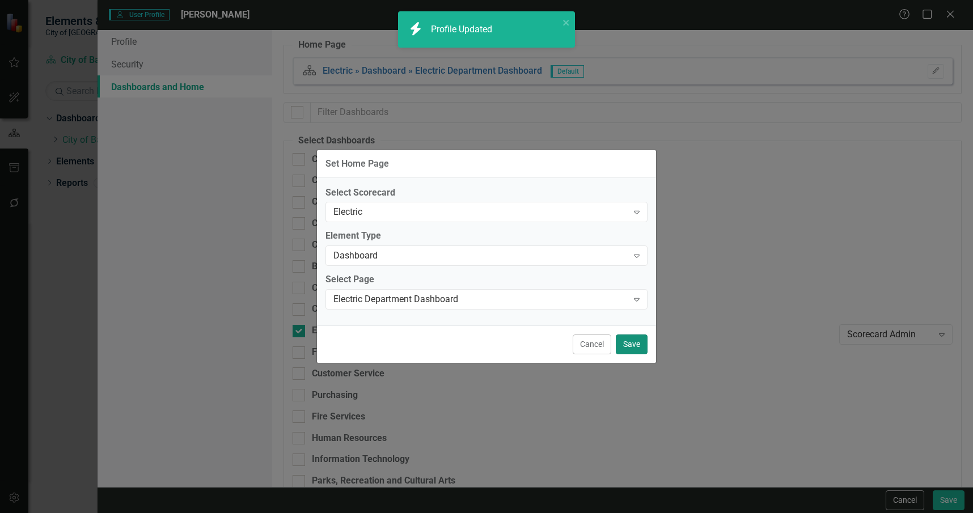
click at [636, 341] on button "Save" at bounding box center [632, 344] width 32 height 20
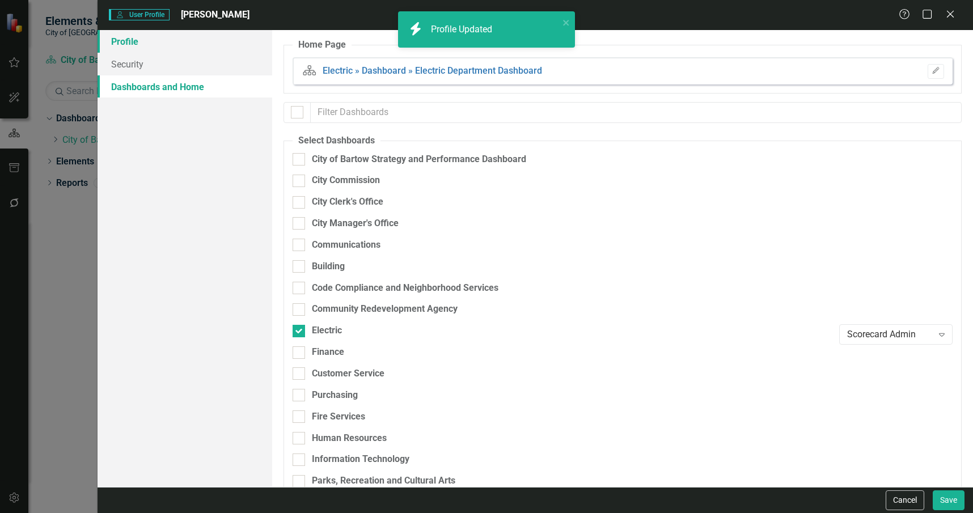
click at [211, 44] on link "Profile" at bounding box center [185, 41] width 175 height 23
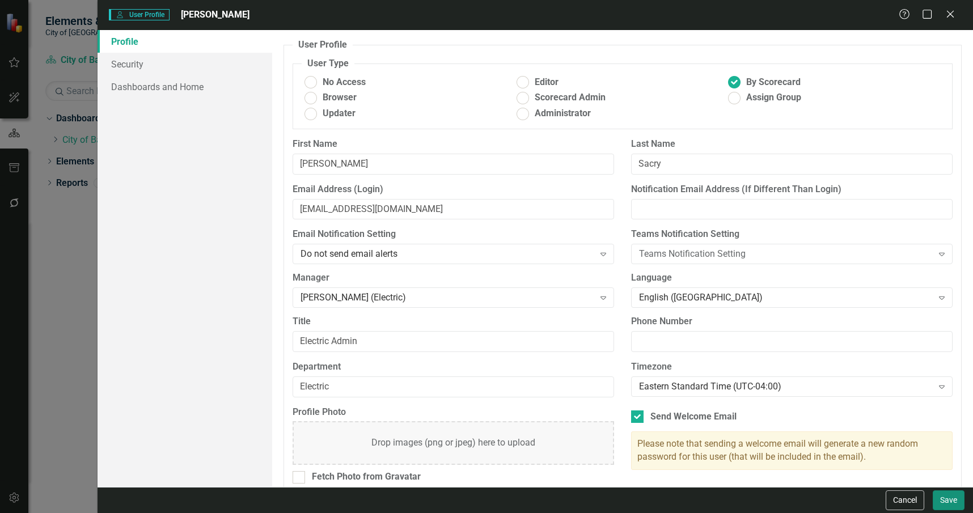
click at [941, 497] on button "Save" at bounding box center [949, 500] width 32 height 20
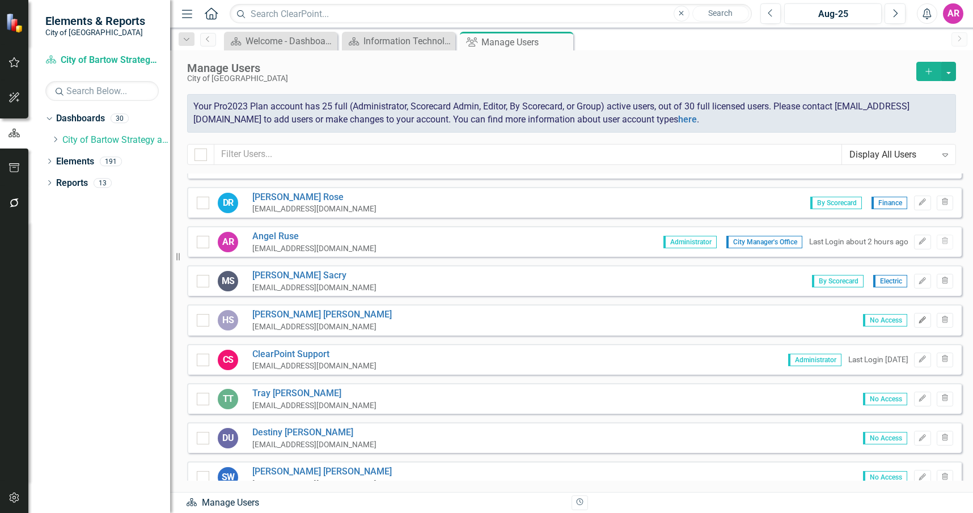
click at [918, 319] on icon "Edit" at bounding box center [922, 320] width 9 height 7
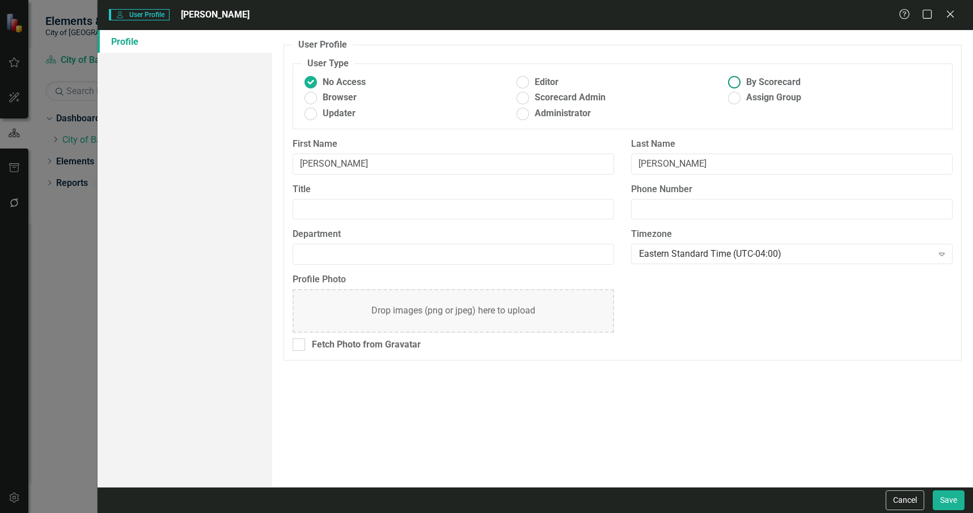
click at [773, 85] on span "By Scorecard" at bounding box center [773, 82] width 54 height 13
click at [743, 85] on input "By Scorecard" at bounding box center [735, 83] width 18 height 18
radio input "true"
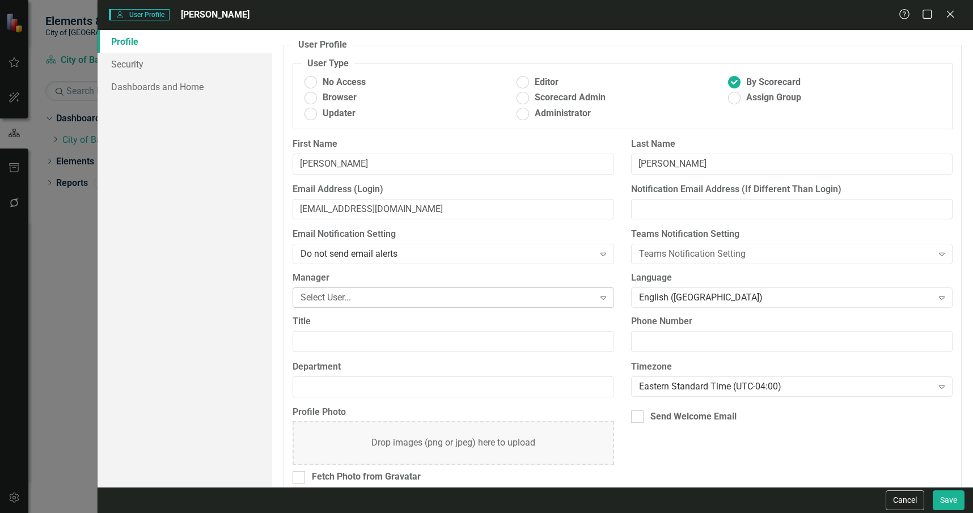
click at [397, 293] on div "Select User..." at bounding box center [446, 297] width 293 height 13
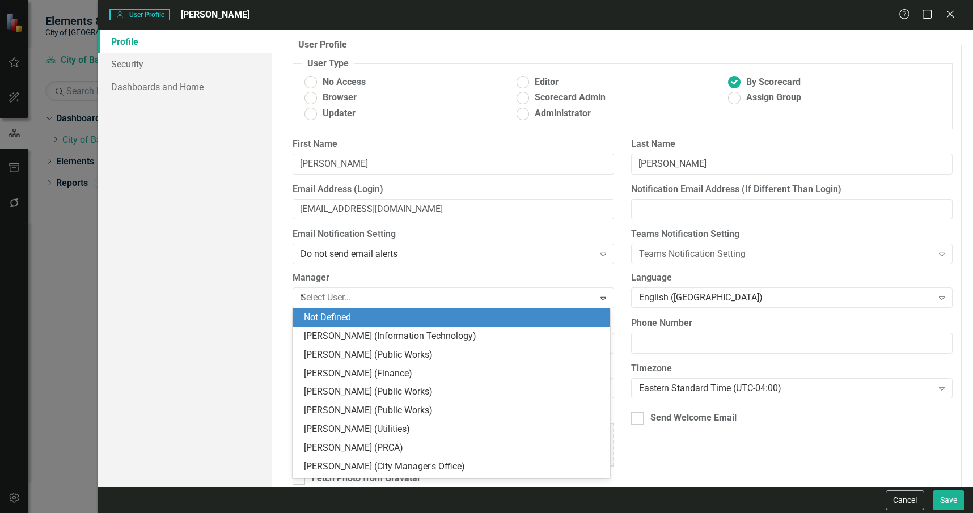
type input "tr"
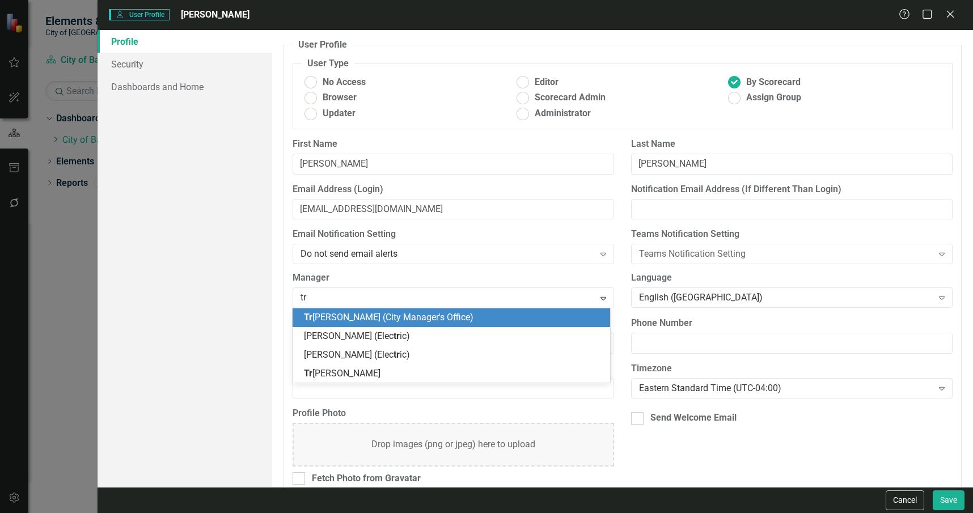
click at [399, 315] on span "Tr acy Miller (City Manager's Office)" at bounding box center [389, 317] width 170 height 11
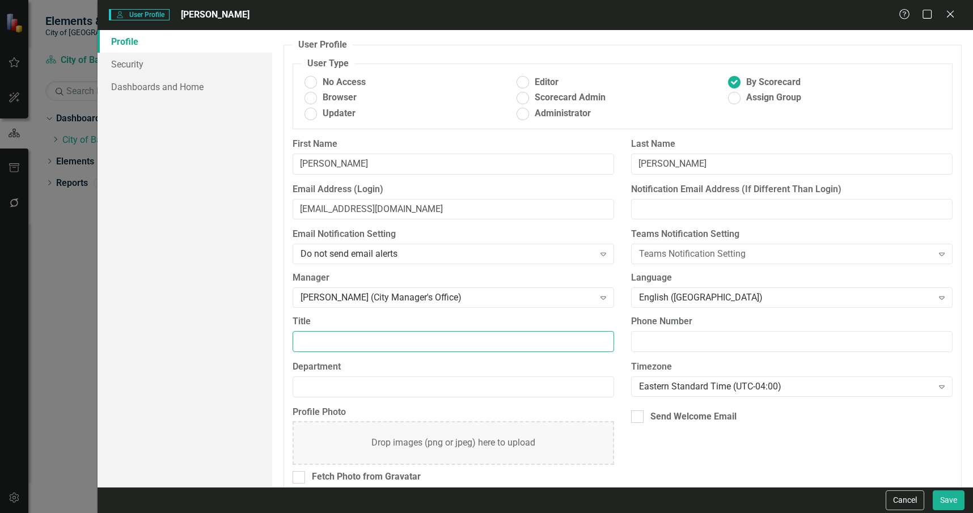
click at [405, 331] on input "Title" at bounding box center [453, 341] width 321 height 21
type input "CRA Director"
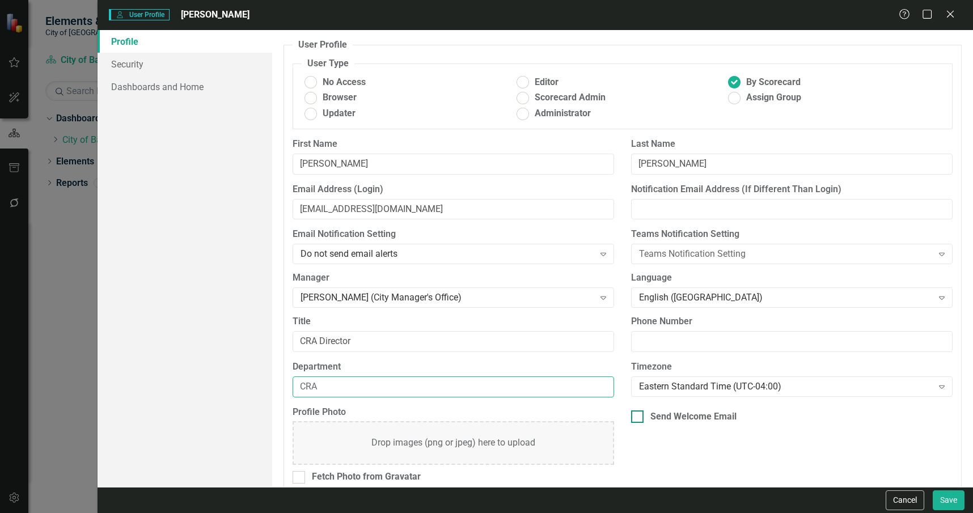
type input "CRA"
click at [671, 420] on div "Send Welcome Email" at bounding box center [693, 416] width 86 height 13
click at [638, 418] on input "Send Welcome Email" at bounding box center [634, 413] width 7 height 7
checkbox input "true"
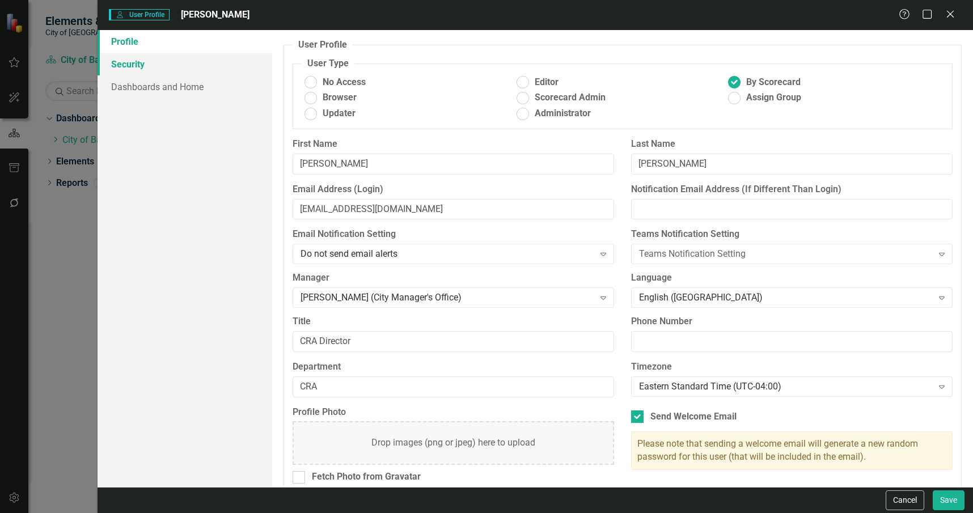
click at [168, 59] on link "Security" at bounding box center [185, 64] width 175 height 23
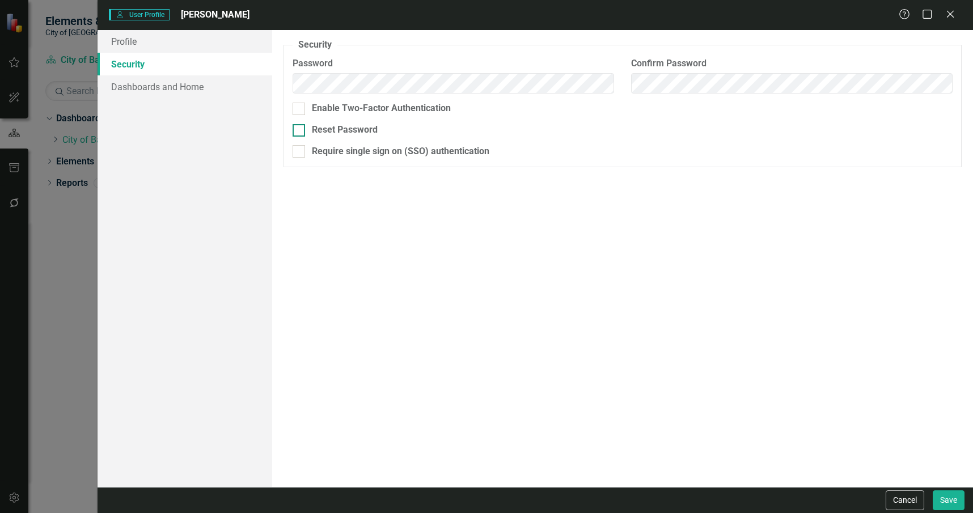
click at [317, 129] on div "Reset Password" at bounding box center [345, 130] width 66 height 13
click at [300, 129] on input "Reset Password" at bounding box center [296, 127] width 7 height 7
checkbox input "true"
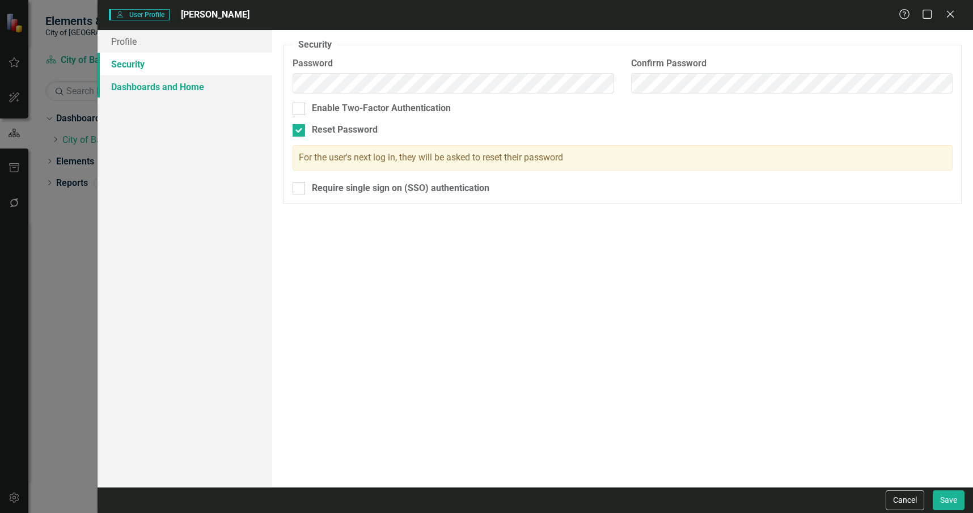
click at [214, 84] on link "Dashboards and Home" at bounding box center [185, 86] width 175 height 23
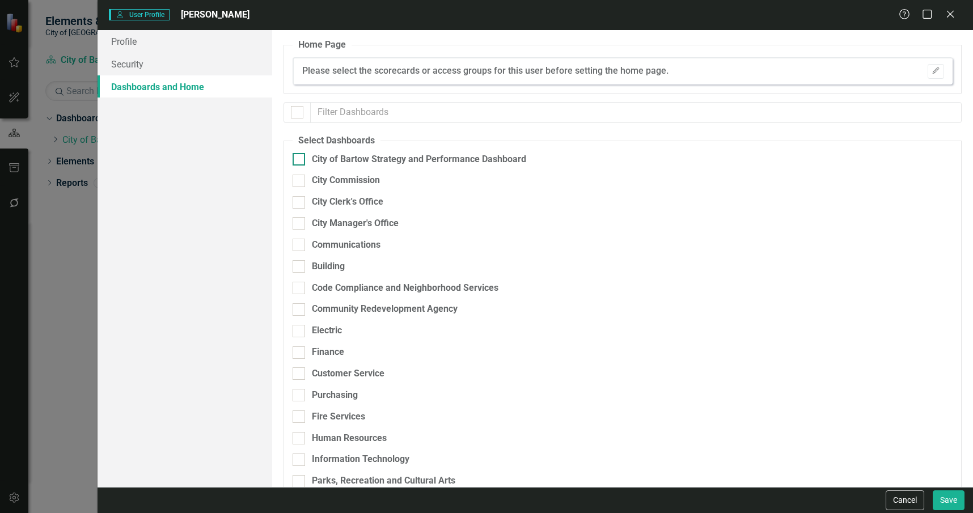
click at [354, 160] on div "City of Bartow Strategy and Performance Dashboard" at bounding box center [419, 159] width 214 height 13
click at [300, 160] on input "City of Bartow Strategy and Performance Dashboard" at bounding box center [296, 156] width 7 height 7
checkbox input "true"
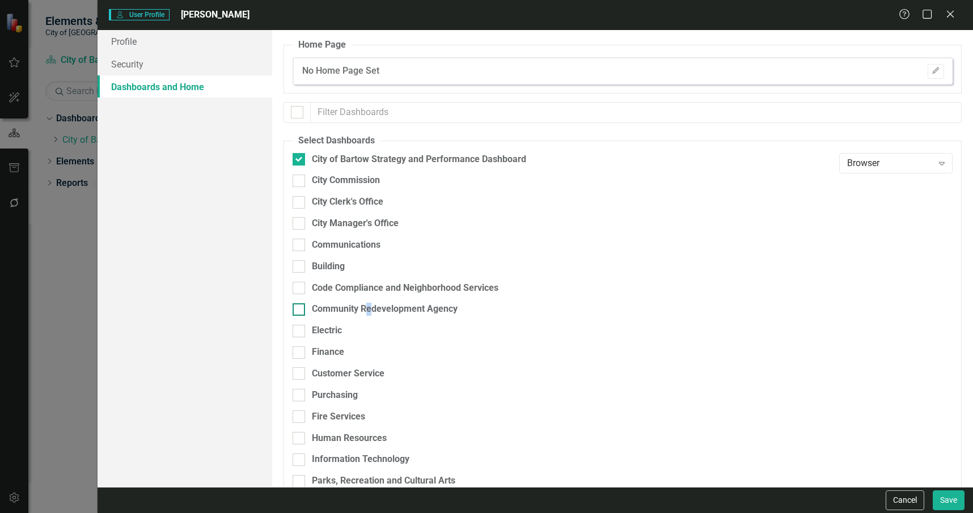
click at [370, 306] on div "Community Redevelopment Agency" at bounding box center [385, 309] width 146 height 13
click at [446, 309] on div "Community Redevelopment Agency" at bounding box center [385, 309] width 146 height 13
click at [300, 309] on input "Community Redevelopment Agency" at bounding box center [296, 306] width 7 height 7
checkbox input "true"
click at [862, 308] on div "Browser" at bounding box center [890, 313] width 86 height 13
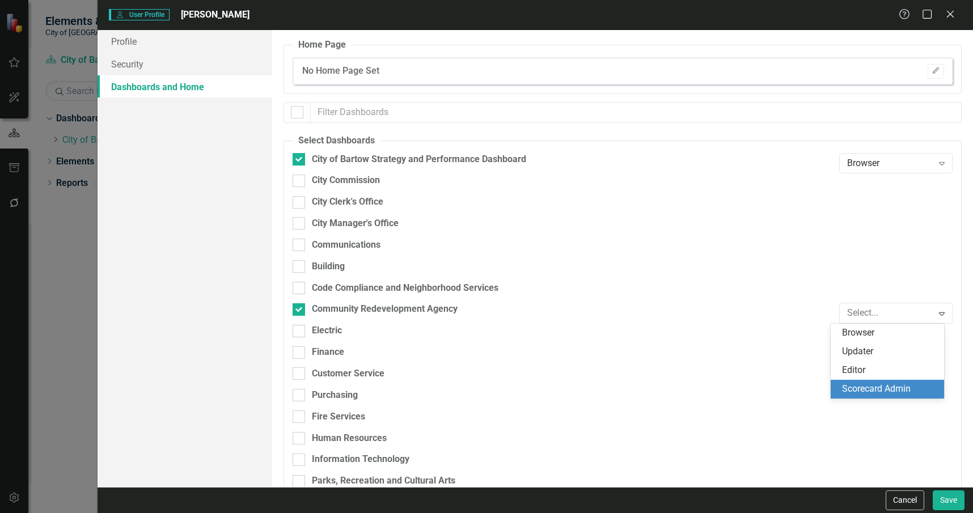
click at [867, 386] on div "Scorecard Admin" at bounding box center [889, 389] width 95 height 13
click at [854, 164] on div "Browser" at bounding box center [890, 162] width 86 height 13
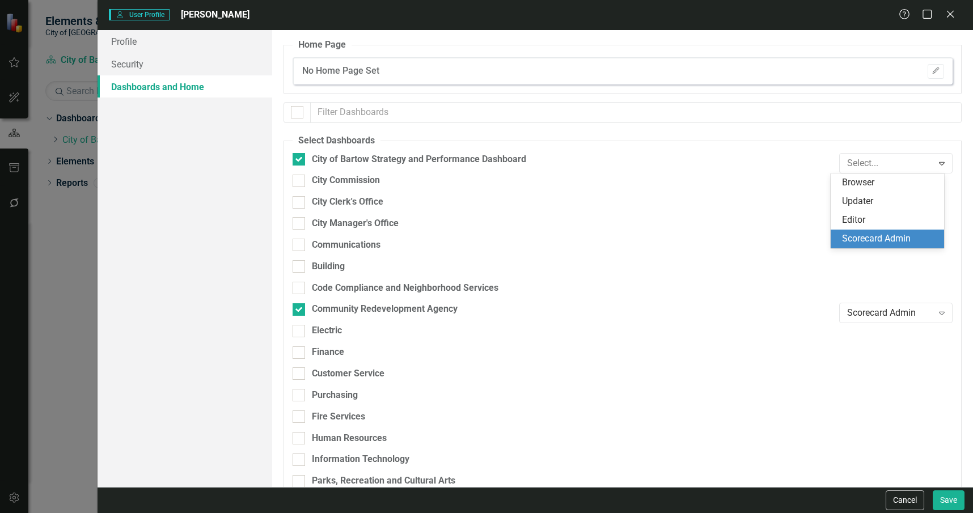
click at [849, 237] on div "Scorecard Admin" at bounding box center [889, 238] width 95 height 13
click at [931, 74] on button "Edit" at bounding box center [936, 71] width 16 height 15
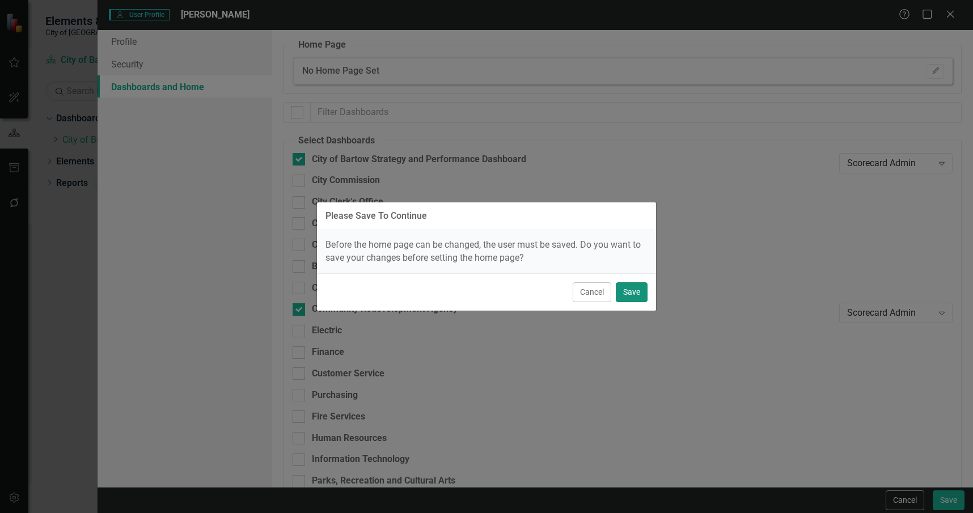
click at [625, 288] on button "Save" at bounding box center [632, 292] width 32 height 20
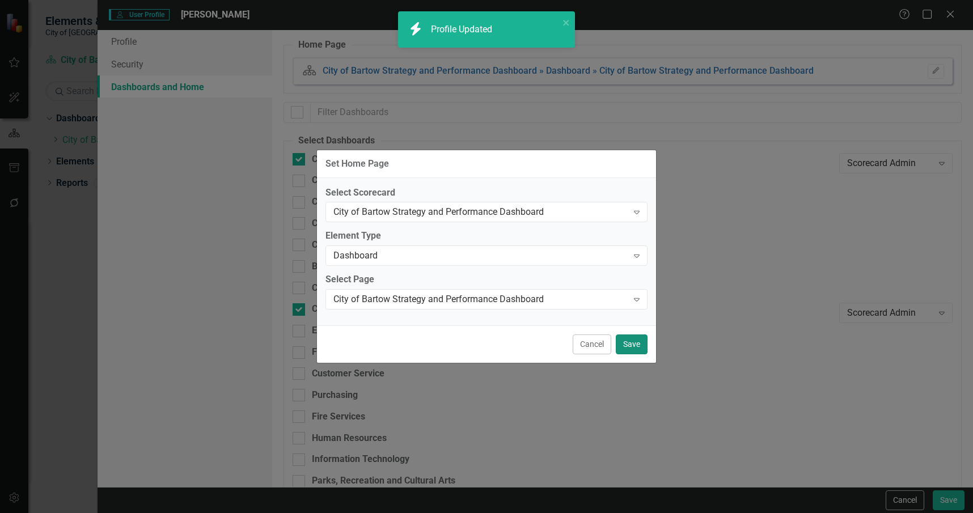
click at [628, 346] on button "Save" at bounding box center [632, 344] width 32 height 20
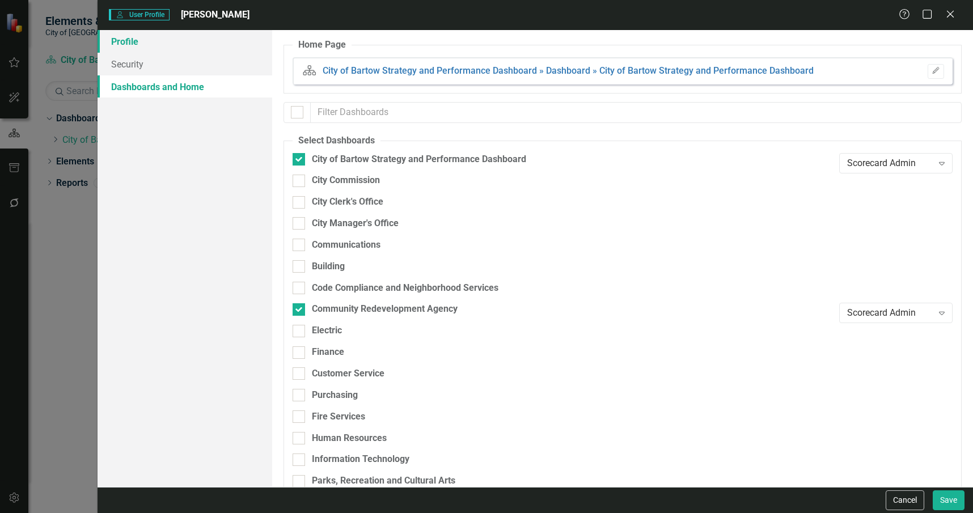
click at [209, 31] on link "Profile" at bounding box center [185, 41] width 175 height 23
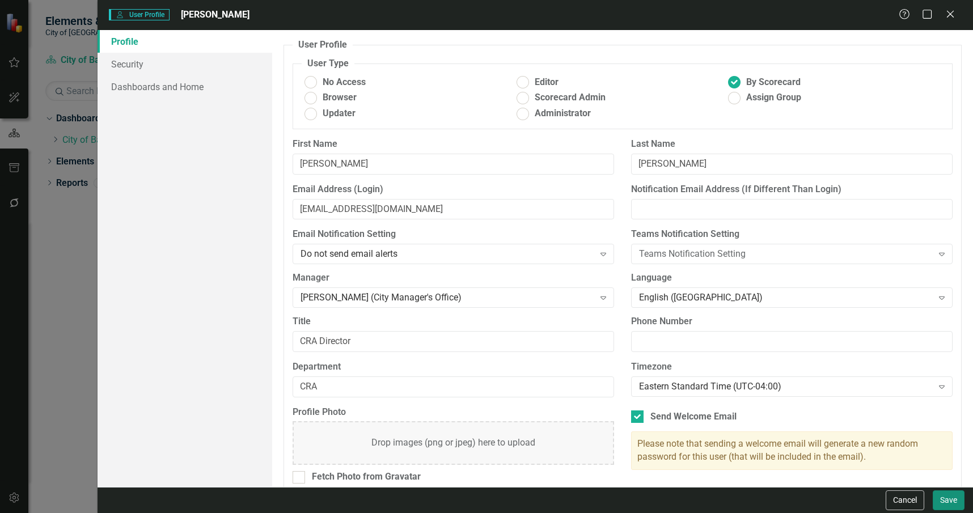
click at [941, 501] on button "Save" at bounding box center [949, 500] width 32 height 20
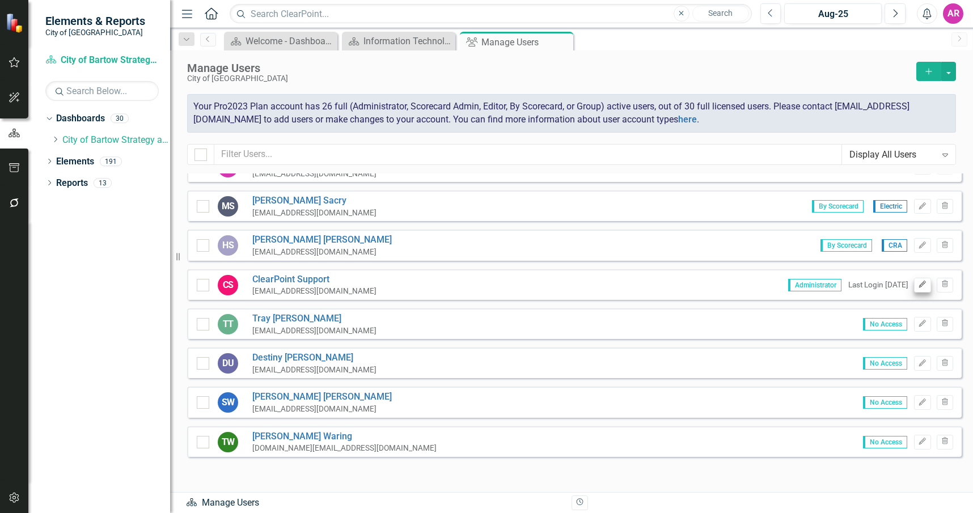
scroll to position [938, 0]
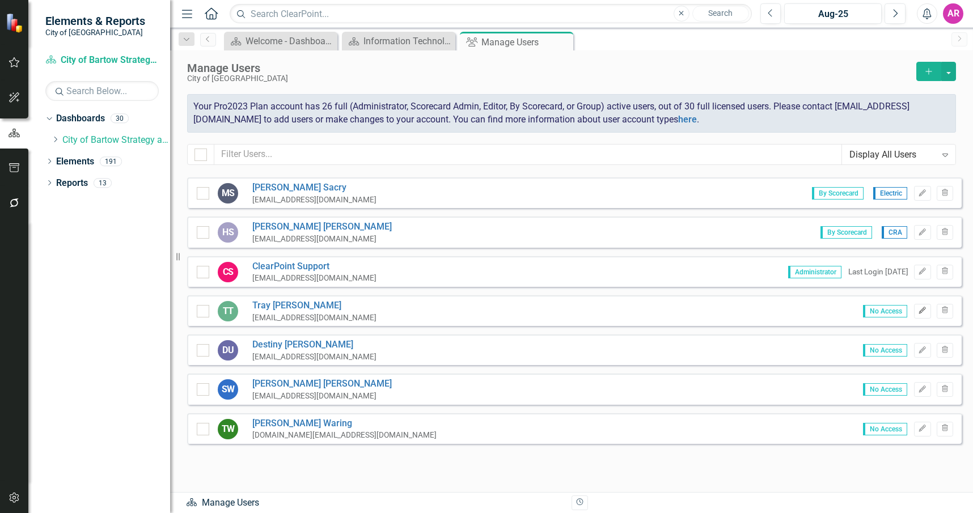
click at [918, 307] on icon "Edit" at bounding box center [922, 310] width 9 height 7
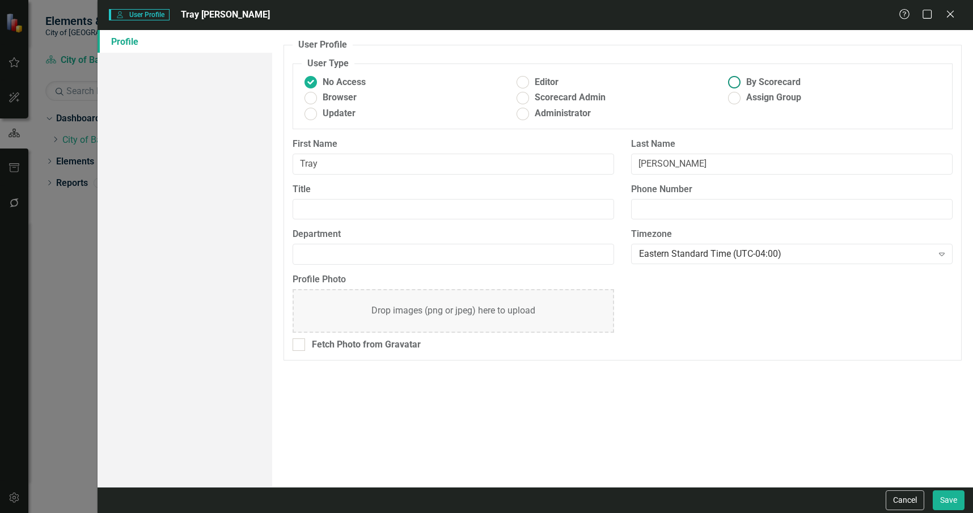
click at [793, 80] on span "By Scorecard" at bounding box center [773, 82] width 54 height 13
click at [743, 80] on input "By Scorecard" at bounding box center [735, 83] width 18 height 18
radio input "true"
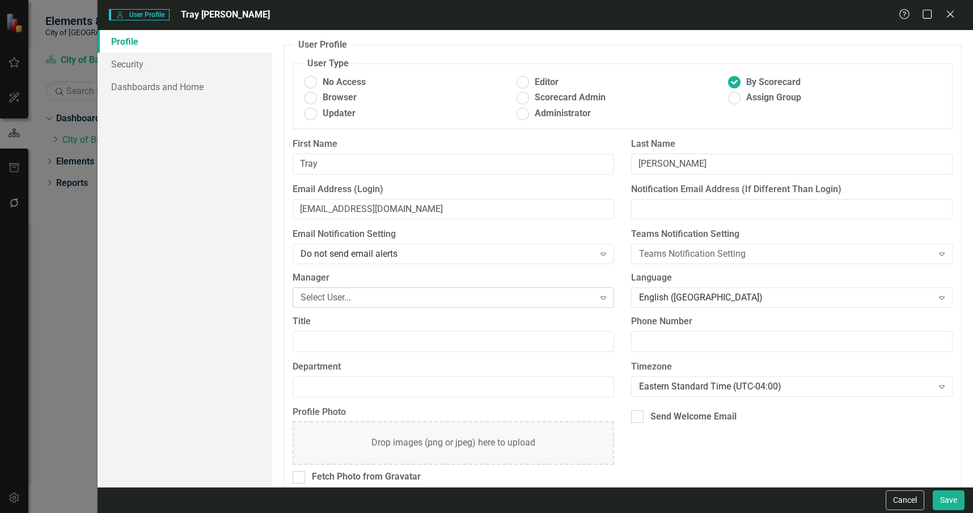
click at [471, 293] on div "Select User..." at bounding box center [446, 297] width 293 height 13
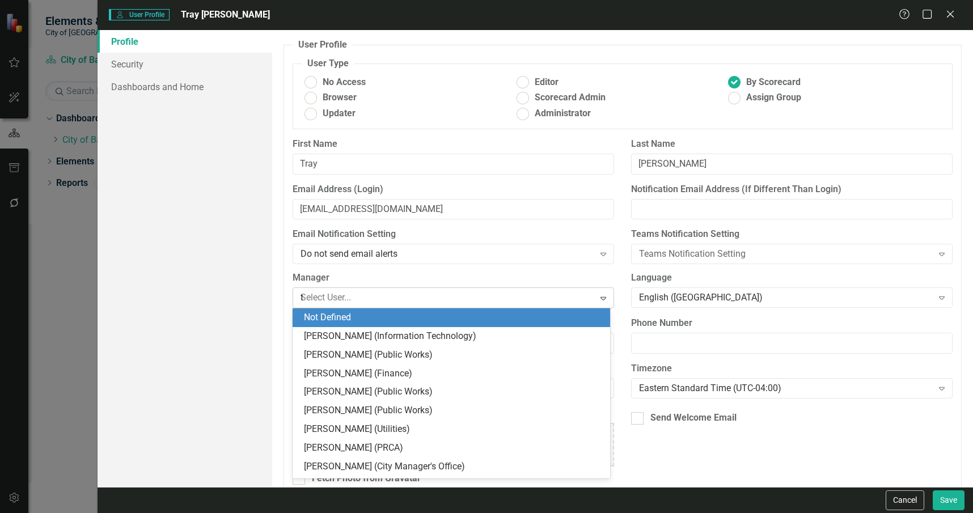
type input "tr"
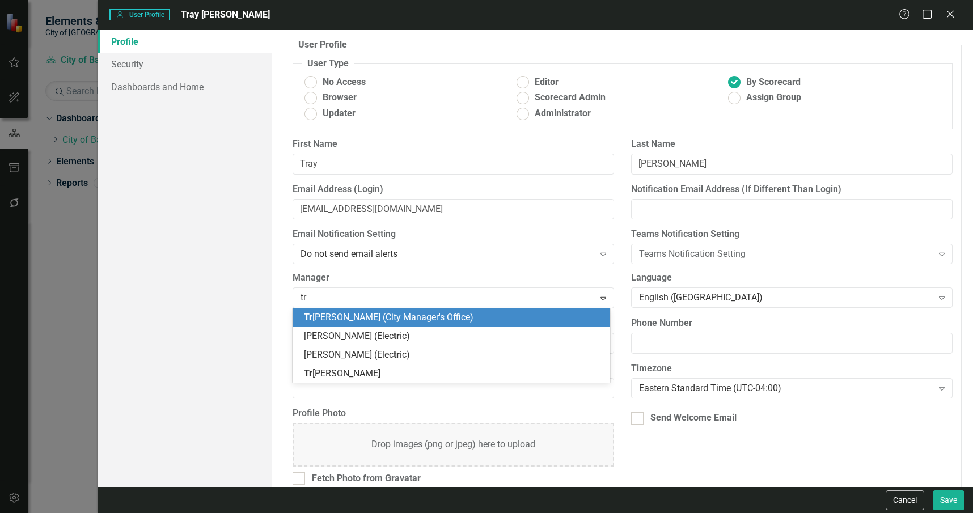
click at [458, 319] on div "Tr acy Miller (City Manager's Office)" at bounding box center [453, 317] width 299 height 13
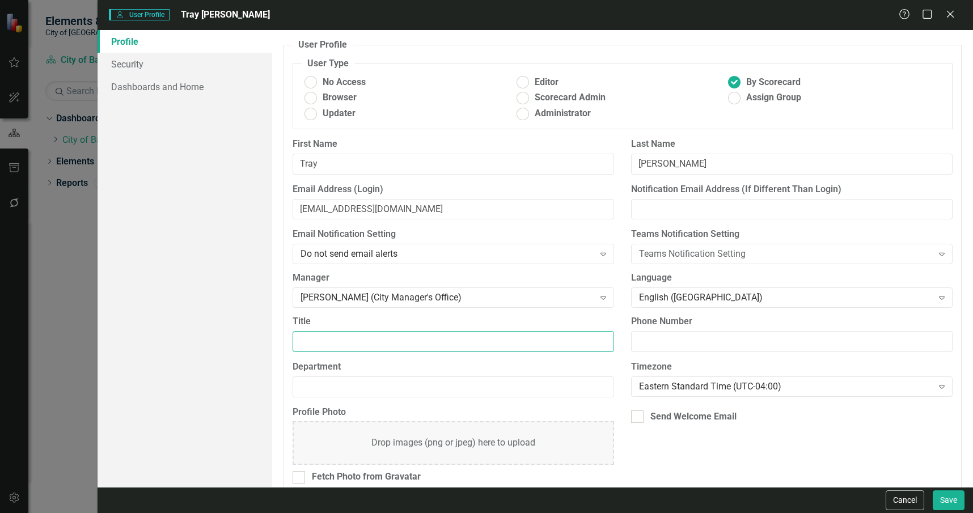
click at [448, 337] on input "Title" at bounding box center [453, 341] width 321 height 21
type input "Code Compliance & Neighborhood Services Director"
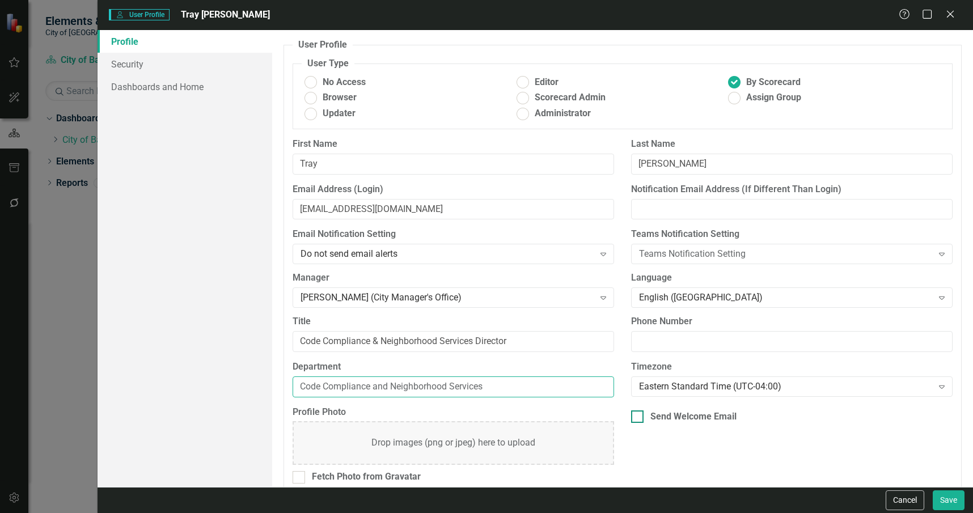
type input "Code Compliance and Neighborhood Services"
click at [728, 418] on div "Send Welcome Email" at bounding box center [693, 416] width 86 height 13
click at [638, 418] on input "Send Welcome Email" at bounding box center [634, 413] width 7 height 7
checkbox input "true"
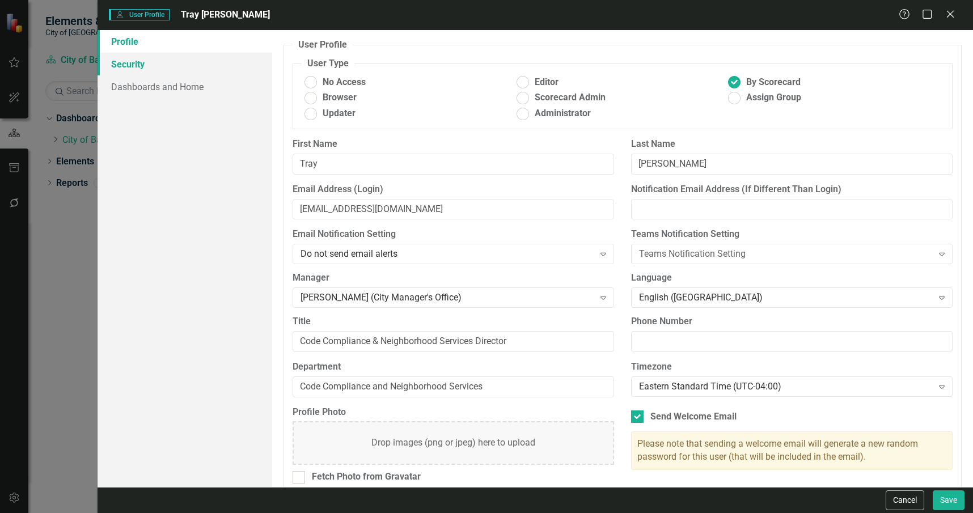
click at [196, 66] on link "Security" at bounding box center [185, 64] width 175 height 23
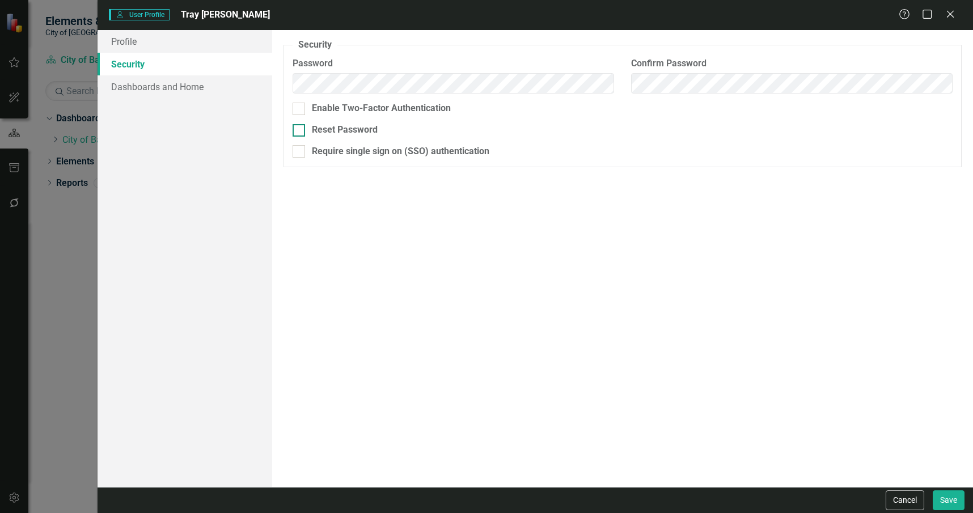
click at [344, 124] on div "Reset Password" at bounding box center [345, 130] width 66 height 13
click at [300, 124] on input "Reset Password" at bounding box center [296, 127] width 7 height 7
checkbox input "true"
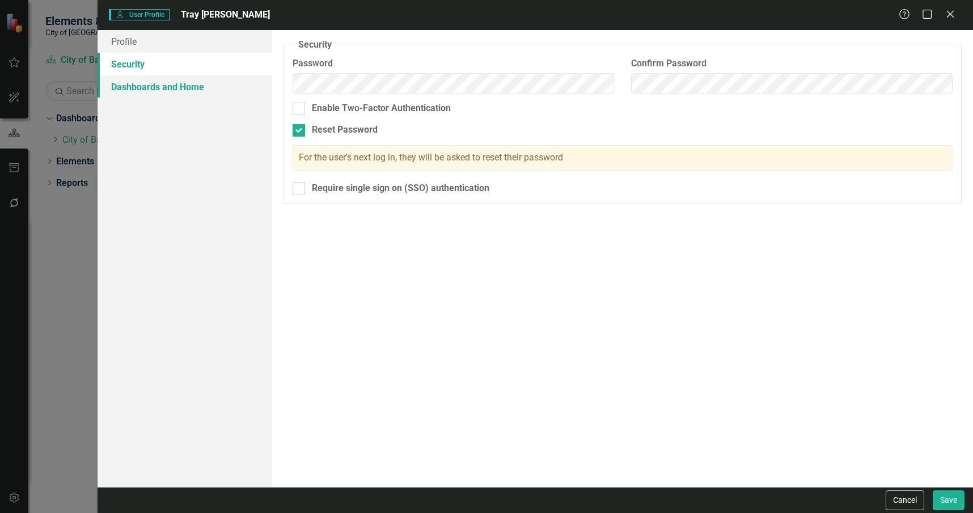
click at [234, 86] on link "Dashboards and Home" at bounding box center [185, 86] width 175 height 23
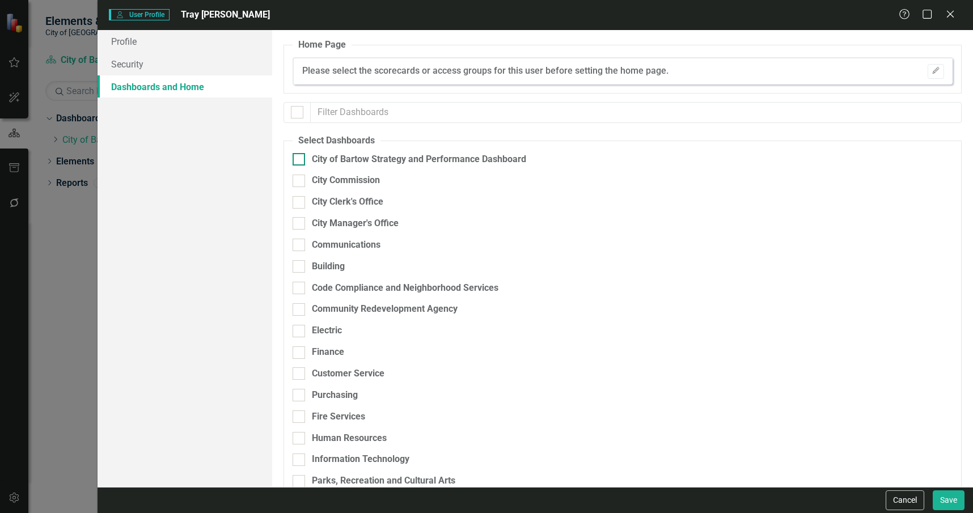
click at [340, 154] on div "City of Bartow Strategy and Performance Dashboard" at bounding box center [419, 159] width 214 height 13
click at [300, 154] on input "City of Bartow Strategy and Performance Dashboard" at bounding box center [296, 156] width 7 height 7
checkbox input "true"
click at [373, 280] on div "Building" at bounding box center [563, 271] width 541 height 22
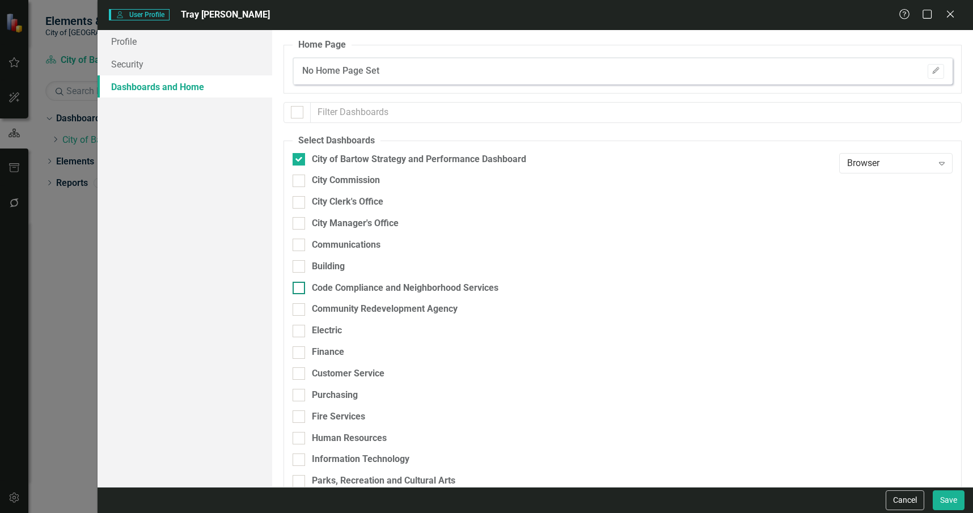
drag, startPoint x: 378, startPoint y: 287, endPoint x: 399, endPoint y: 290, distance: 21.1
click at [379, 287] on div "Code Compliance and Neighborhood Services" at bounding box center [405, 288] width 187 height 13
click at [300, 287] on input "Code Compliance and Neighborhood Services" at bounding box center [296, 285] width 7 height 7
checkbox input "true"
click at [855, 295] on div "Browser" at bounding box center [890, 291] width 86 height 13
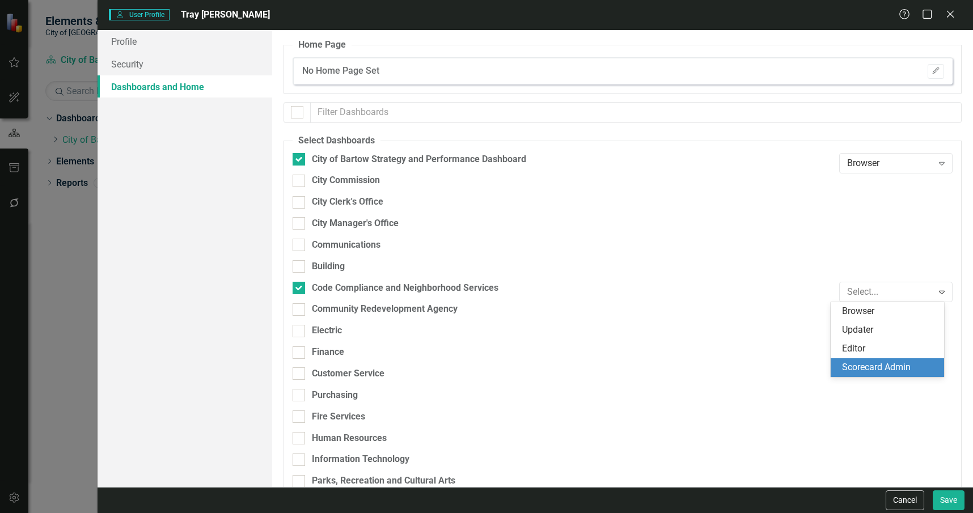
click at [889, 366] on div "Scorecard Admin" at bounding box center [889, 367] width 95 height 13
click at [873, 156] on div "Browser Expand" at bounding box center [895, 163] width 113 height 20
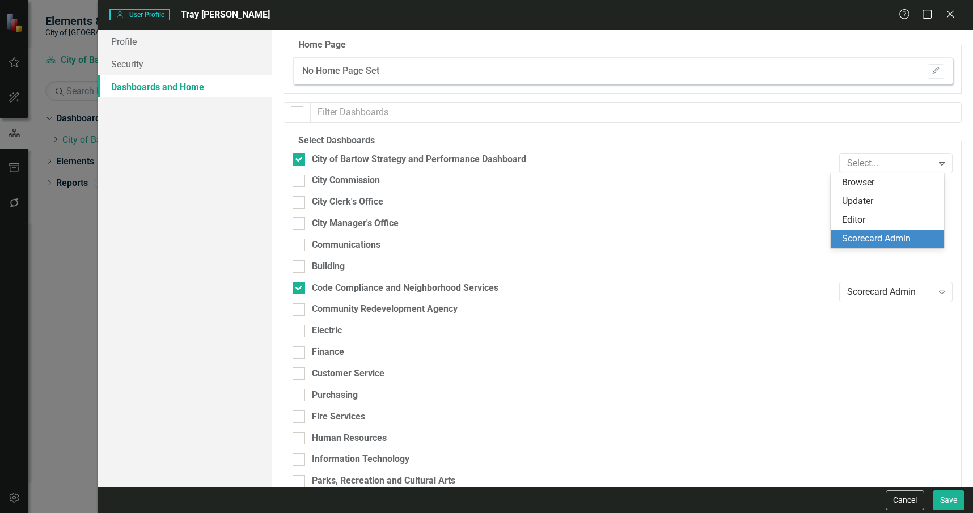
click at [873, 238] on div "Scorecard Admin" at bounding box center [889, 238] width 95 height 13
click at [931, 71] on icon "Edit" at bounding box center [935, 70] width 9 height 7
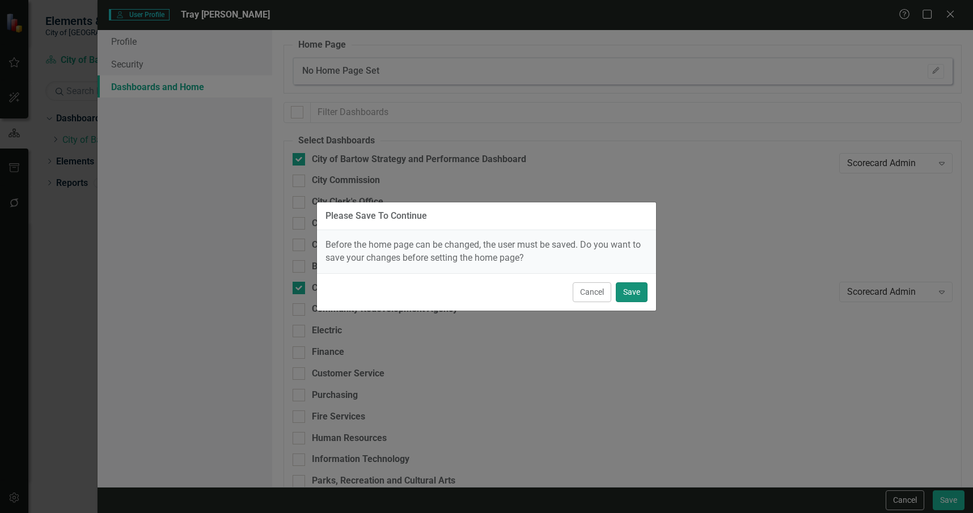
click at [617, 294] on button "Save" at bounding box center [632, 292] width 32 height 20
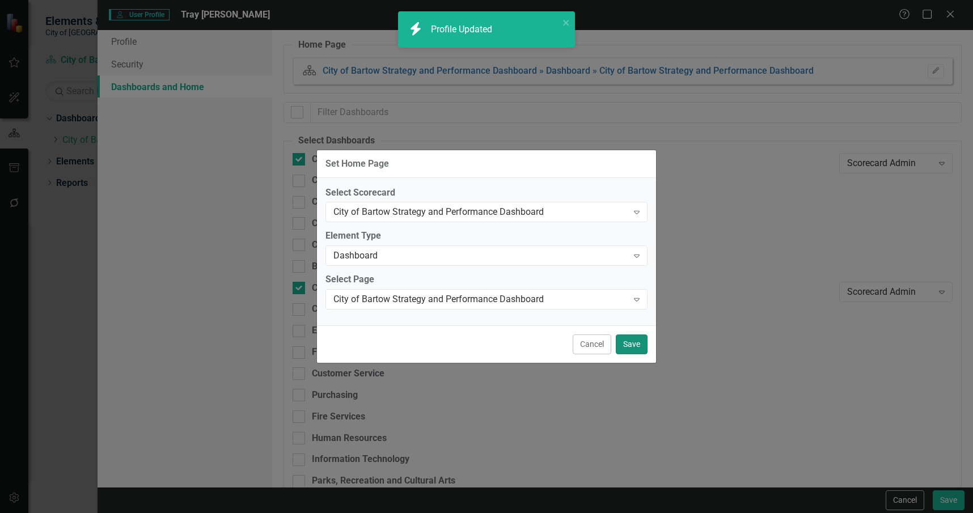
click at [633, 344] on button "Save" at bounding box center [632, 344] width 32 height 20
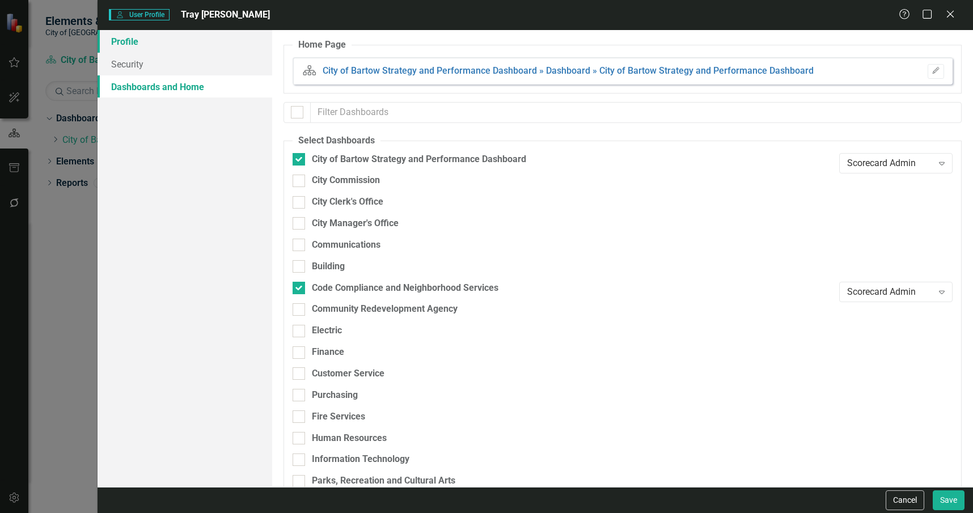
click at [226, 51] on link "Profile" at bounding box center [185, 41] width 175 height 23
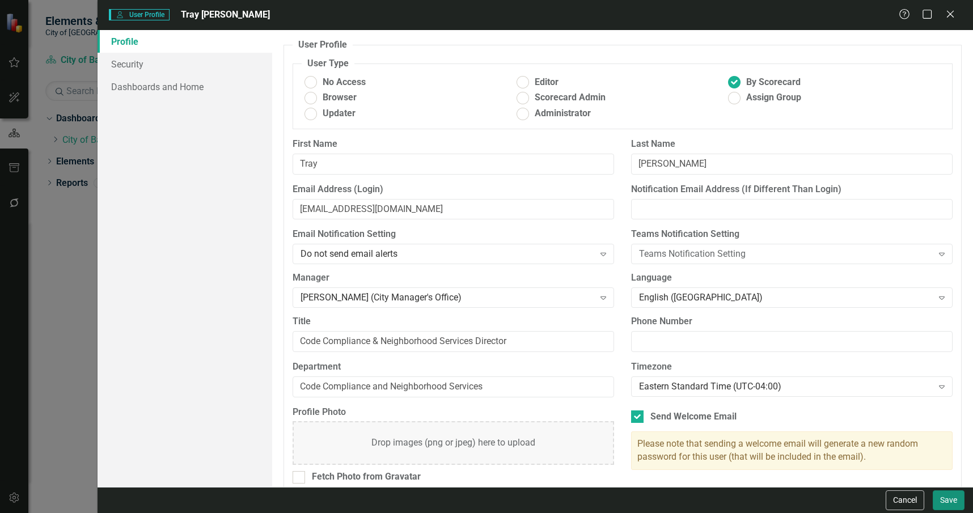
click at [939, 497] on button "Save" at bounding box center [949, 500] width 32 height 20
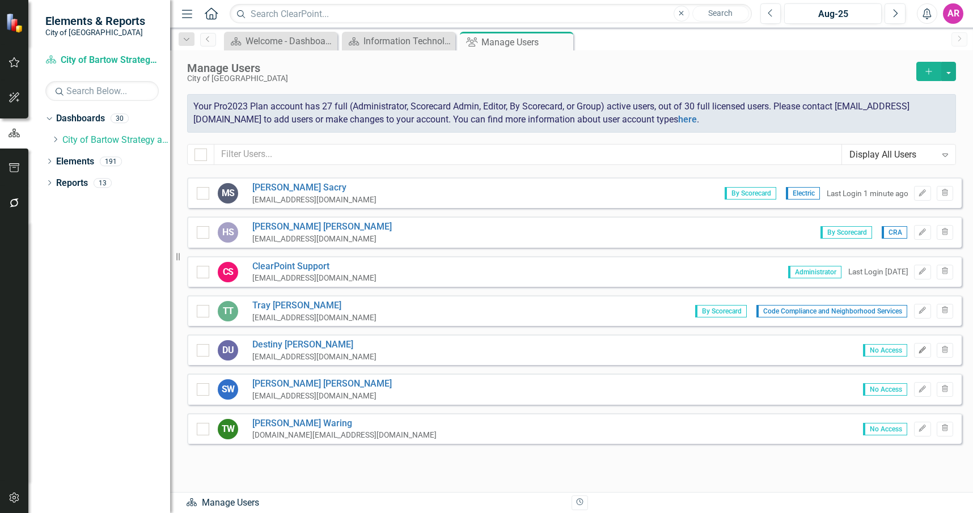
click at [918, 349] on icon "Edit" at bounding box center [922, 350] width 9 height 7
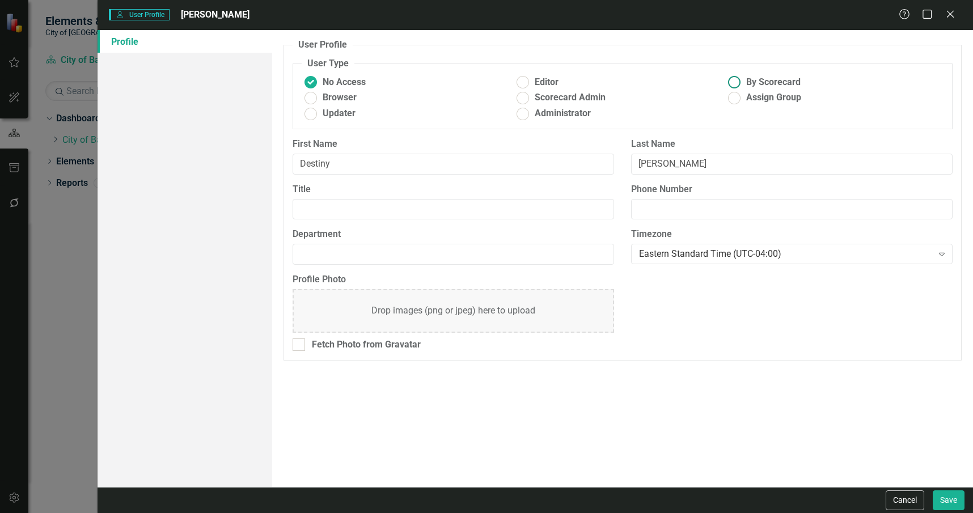
click at [784, 82] on span "By Scorecard" at bounding box center [773, 82] width 54 height 13
click at [743, 82] on input "By Scorecard" at bounding box center [735, 83] width 18 height 18
radio input "true"
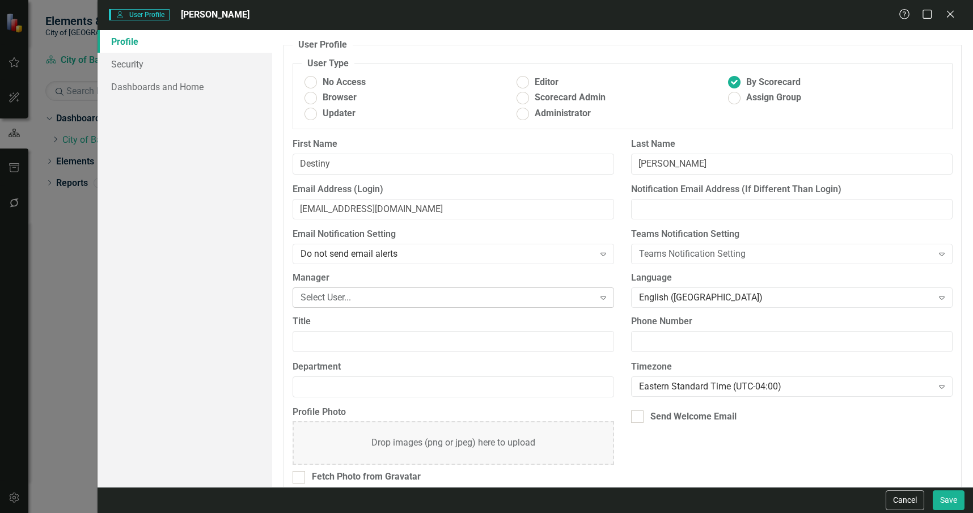
click at [481, 302] on div "Select User..." at bounding box center [446, 297] width 293 height 13
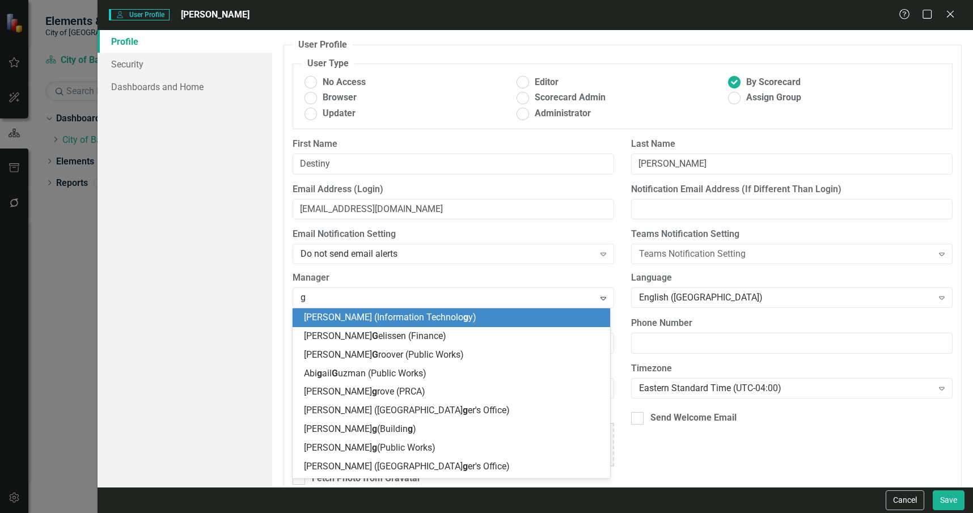
type input "gr"
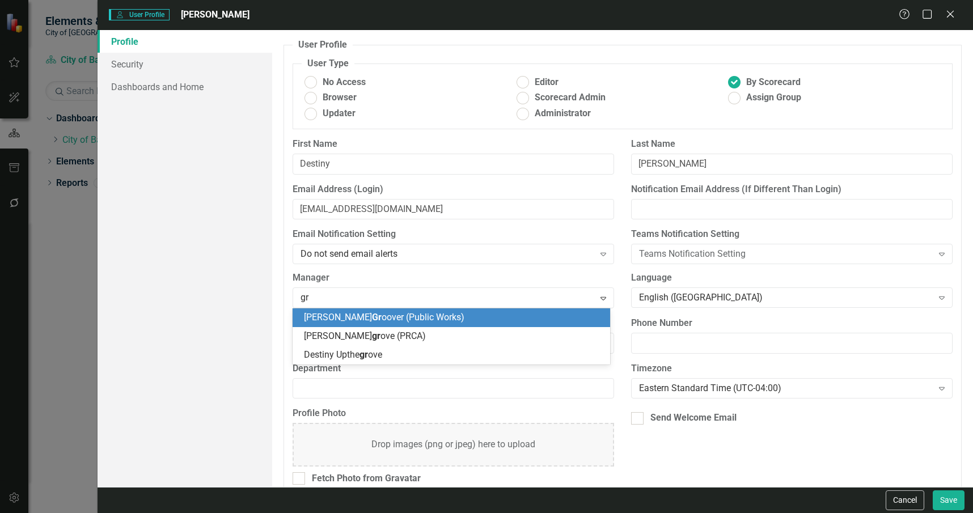
click at [452, 313] on div "Billy Gr oover (Public Works)" at bounding box center [453, 317] width 299 height 13
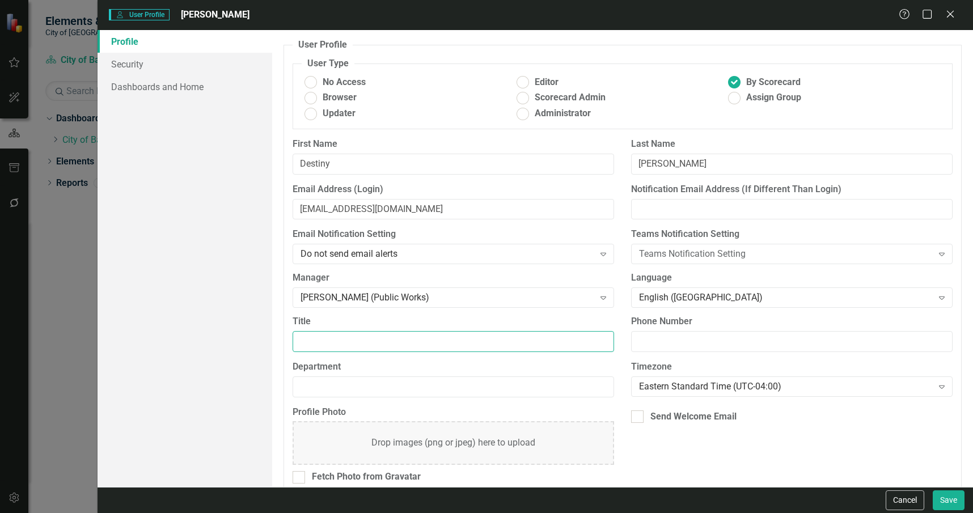
click at [438, 337] on input "Title" at bounding box center [453, 341] width 321 height 21
type input "Public Works Admin"
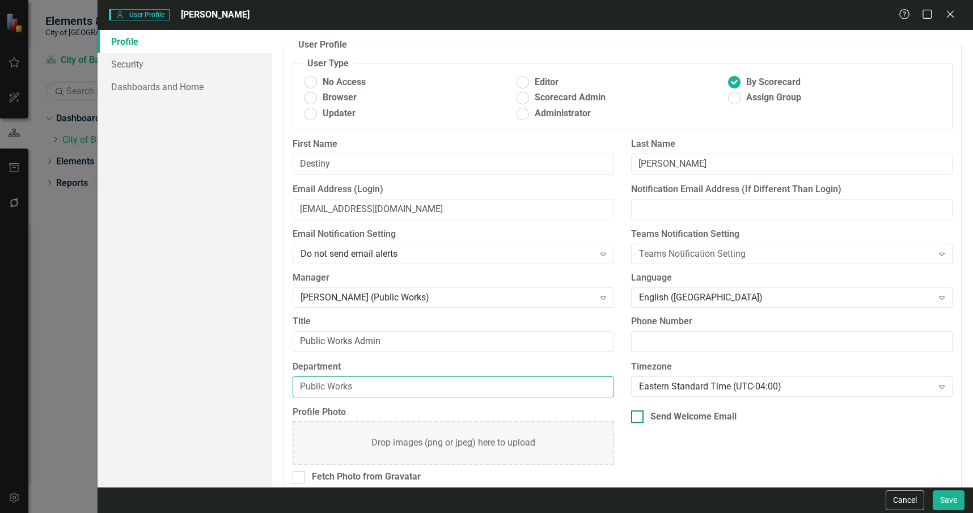
type input "Public Works"
click at [703, 412] on div "Send Welcome Email" at bounding box center [693, 416] width 86 height 13
click at [638, 412] on input "Send Welcome Email" at bounding box center [634, 413] width 7 height 7
checkbox input "true"
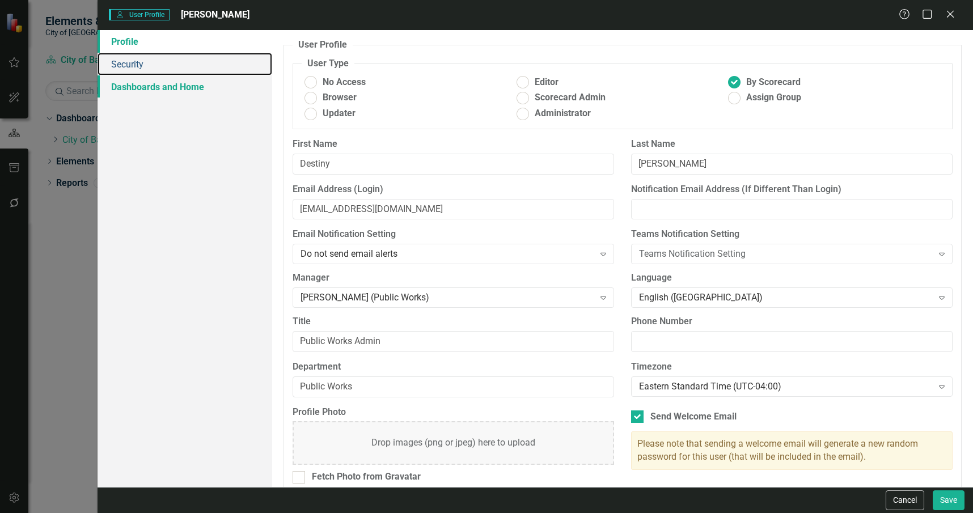
drag, startPoint x: 197, startPoint y: 66, endPoint x: 225, endPoint y: 89, distance: 35.9
click at [196, 66] on link "Security" at bounding box center [185, 64] width 175 height 23
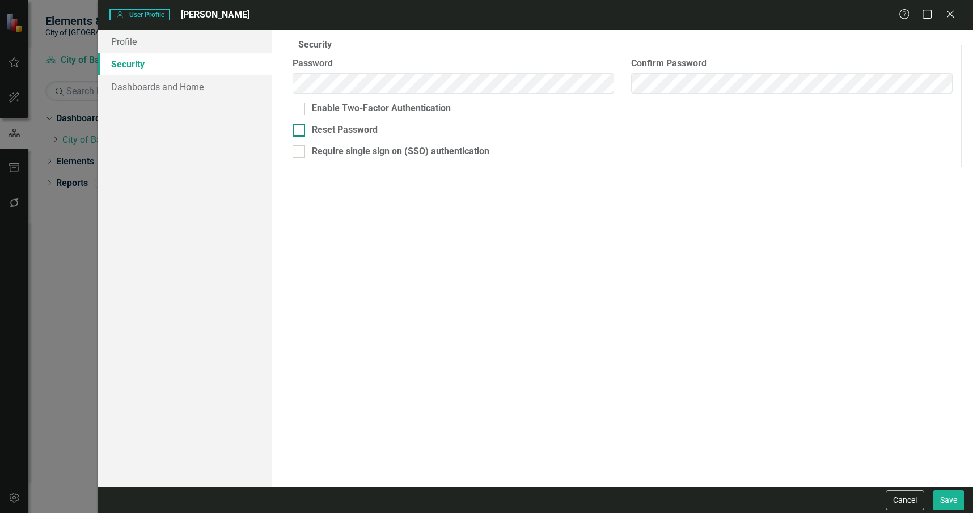
click at [318, 134] on div "Reset Password" at bounding box center [345, 130] width 66 height 13
click at [300, 132] on input "Reset Password" at bounding box center [296, 127] width 7 height 7
checkbox input "true"
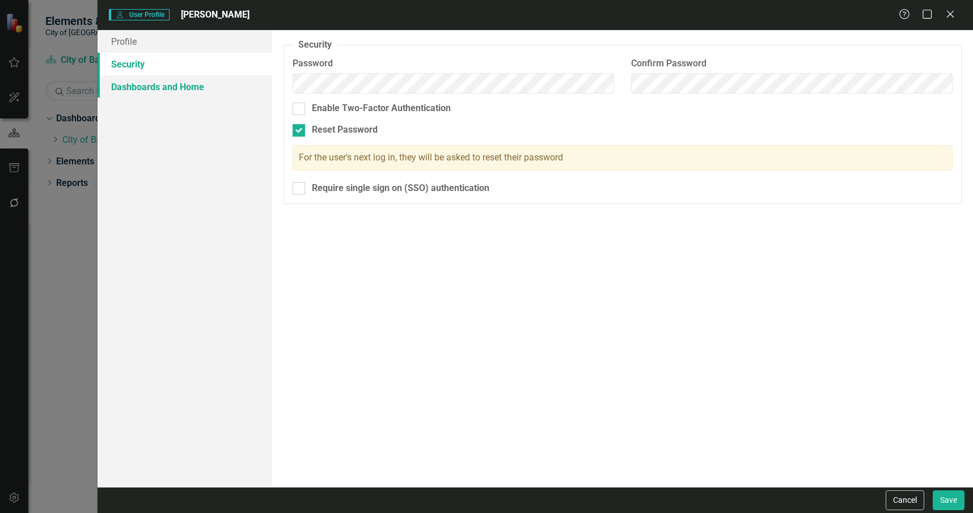
click at [195, 87] on link "Dashboards and Home" at bounding box center [185, 86] width 175 height 23
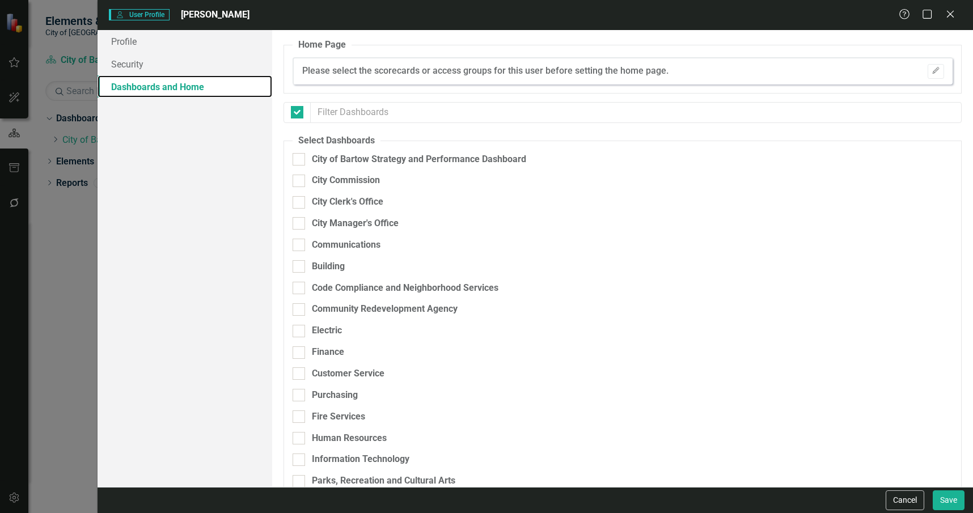
checkbox input "false"
click at [367, 159] on div "City of Bartow Strategy and Performance Dashboard" at bounding box center [419, 159] width 214 height 13
click at [300, 159] on input "City of Bartow Strategy and Performance Dashboard" at bounding box center [296, 156] width 7 height 7
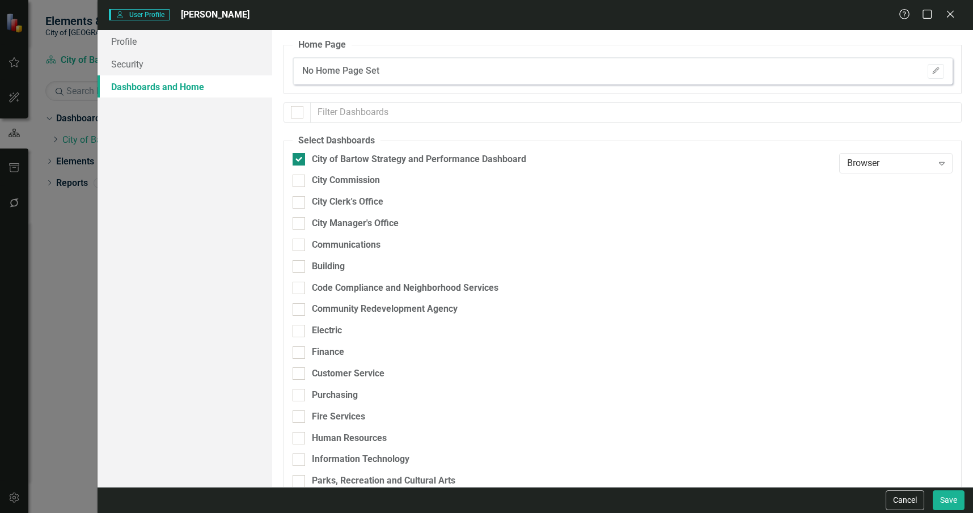
click at [359, 154] on fieldset "Select Dashboards City of Bartow Strategy and Performance Dashboard Browser Exp…" at bounding box center [622, 465] width 678 height 663
click at [365, 162] on div "City of Bartow Strategy and Performance Dashboard" at bounding box center [419, 159] width 214 height 13
click at [300, 160] on input "City of Bartow Strategy and Performance Dashboard" at bounding box center [296, 156] width 7 height 7
checkbox input "false"
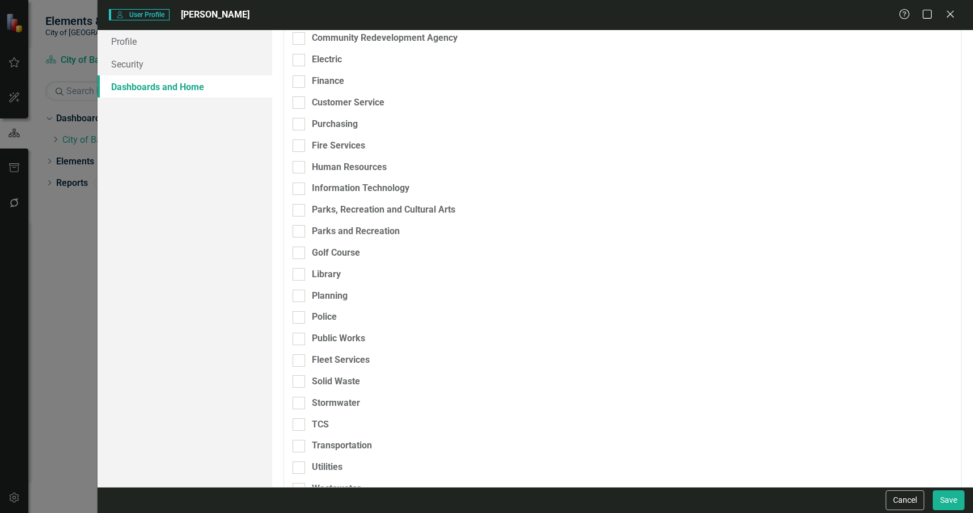
scroll to position [283, 0]
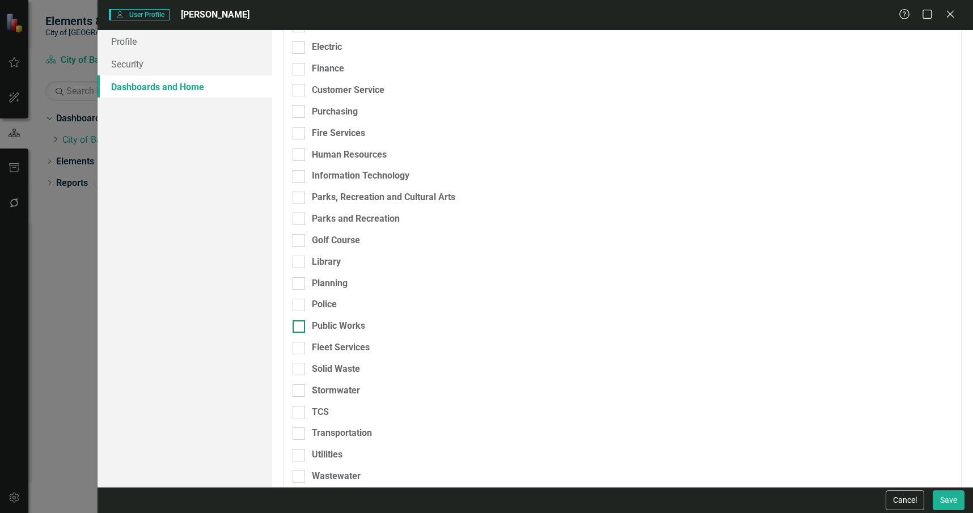
click at [353, 325] on div "Public Works" at bounding box center [338, 326] width 53 height 13
click at [300, 325] on input "Public Works" at bounding box center [296, 323] width 7 height 7
checkbox input "true"
click at [349, 346] on div "Fleet Services" at bounding box center [341, 347] width 58 height 13
click at [300, 346] on input "Fleet Services" at bounding box center [296, 345] width 7 height 7
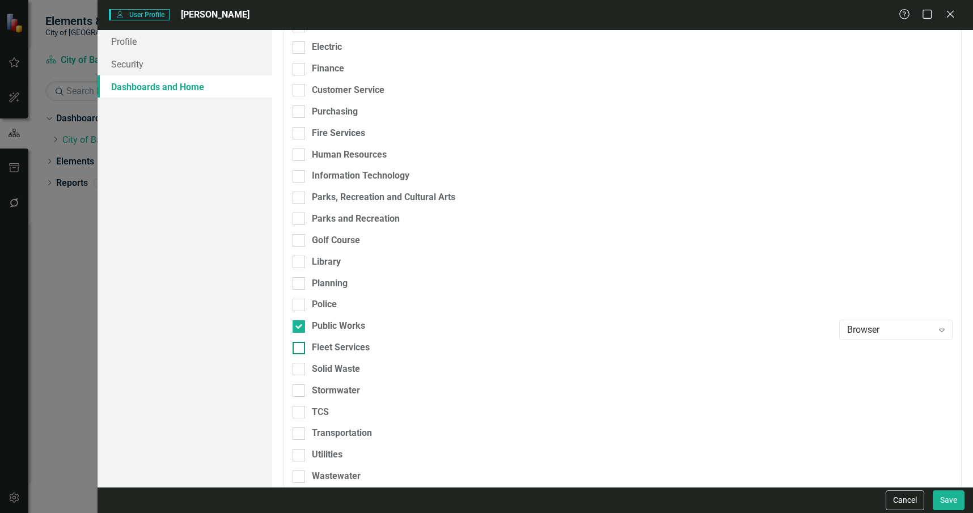
checkbox input "true"
click at [350, 372] on div "Solid Waste" at bounding box center [336, 369] width 48 height 13
click at [300, 370] on input "Solid Waste" at bounding box center [296, 366] width 7 height 7
checkbox input "true"
click at [354, 387] on div "Stormwater" at bounding box center [336, 390] width 48 height 13
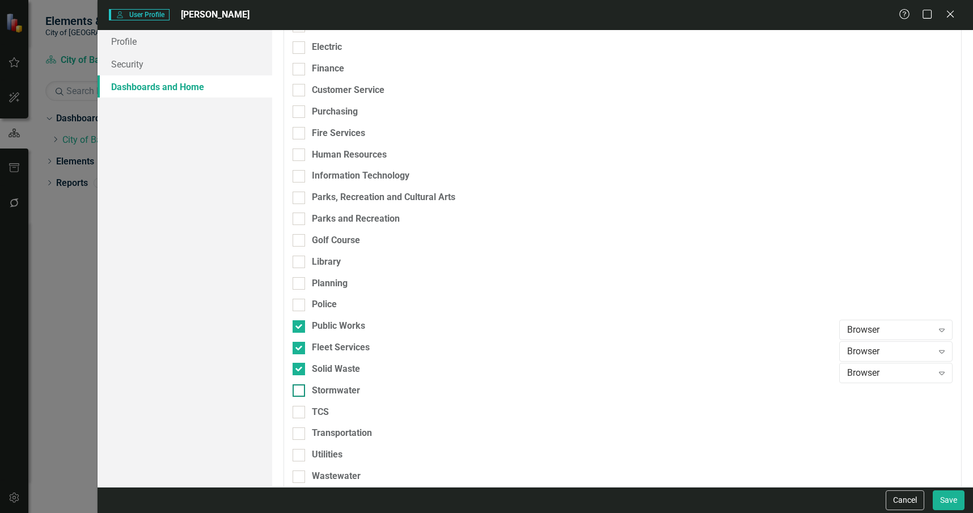
click at [300, 387] on input "Stormwater" at bounding box center [296, 387] width 7 height 7
checkbox input "true"
click at [354, 407] on div "TCS" at bounding box center [563, 412] width 541 height 13
click at [300, 407] on input "TCS" at bounding box center [296, 409] width 7 height 7
checkbox input "true"
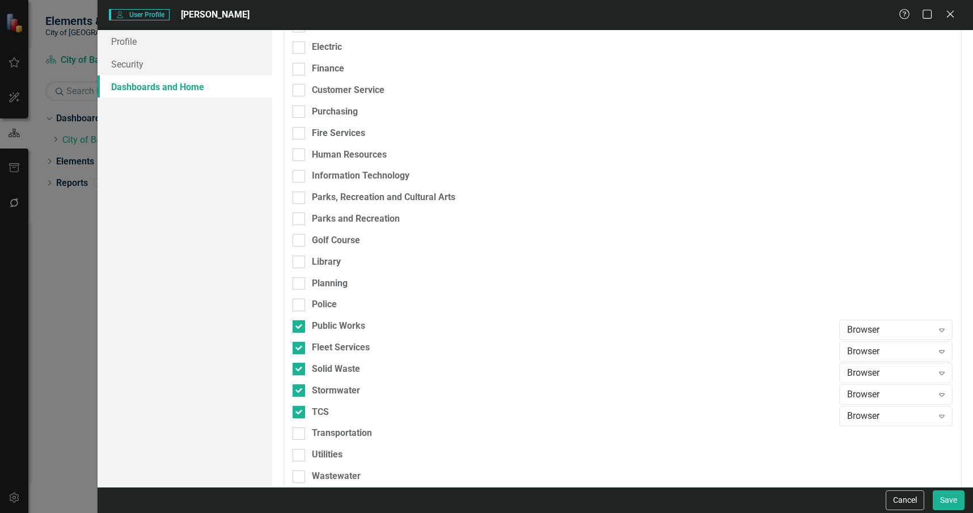
click at [358, 426] on div "TCS" at bounding box center [563, 417] width 541 height 22
click at [362, 430] on div "Transportation" at bounding box center [342, 433] width 60 height 13
click at [300, 430] on input "Transportation" at bounding box center [296, 430] width 7 height 7
checkbox input "true"
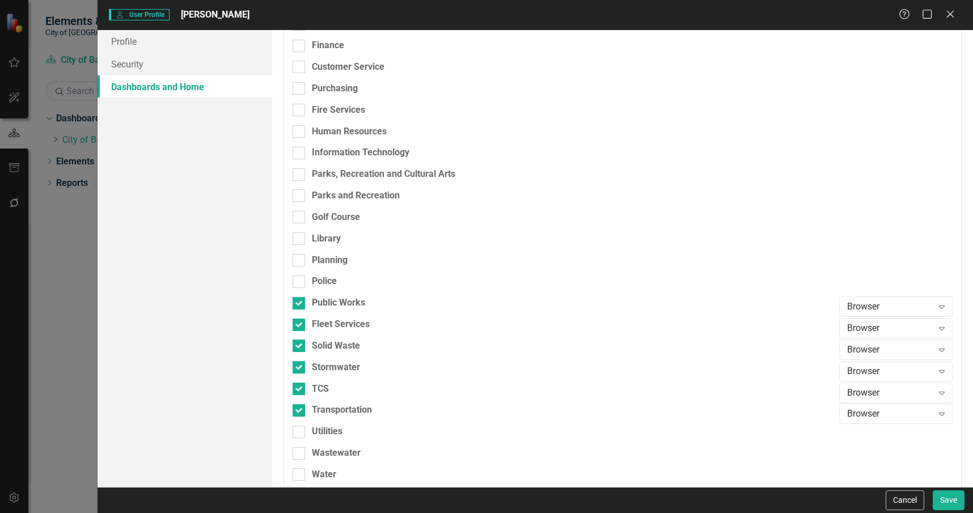
scroll to position [319, 0]
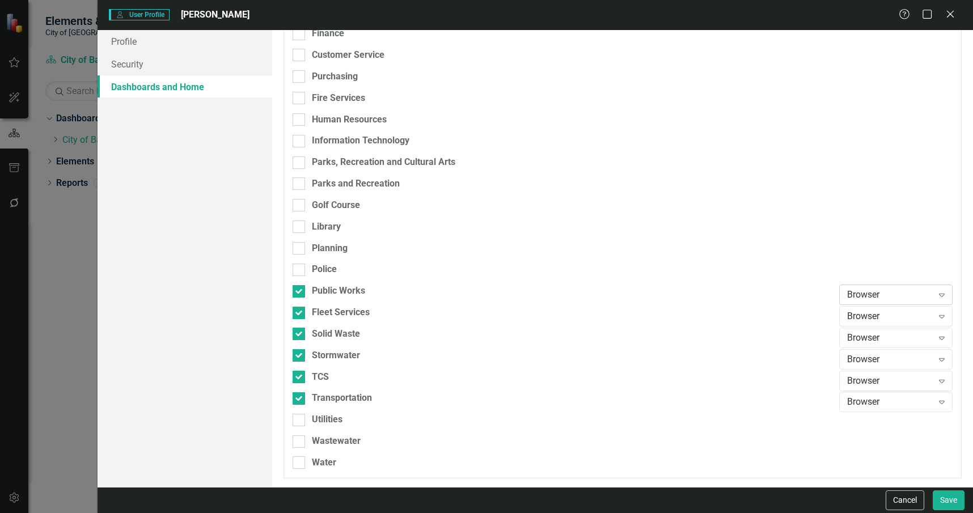
click at [888, 293] on div "Browser" at bounding box center [890, 295] width 86 height 13
click at [901, 375] on div "Scorecard Admin" at bounding box center [889, 371] width 95 height 13
click at [887, 306] on div "Scorecard Admin Expand" at bounding box center [895, 296] width 113 height 22
click at [893, 315] on div "Browser" at bounding box center [890, 316] width 86 height 13
click at [901, 389] on div "Scorecard Admin" at bounding box center [889, 392] width 95 height 13
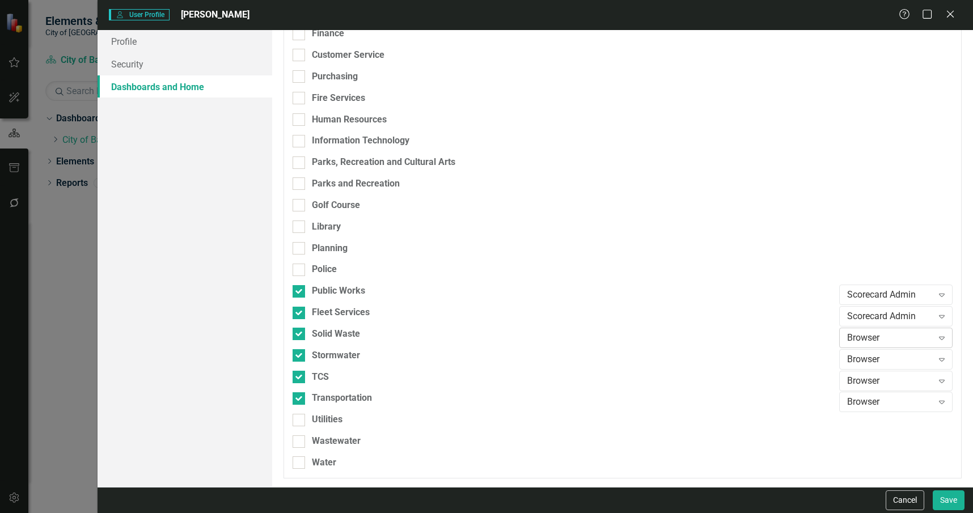
click at [867, 333] on div "Browser" at bounding box center [890, 338] width 86 height 13
click at [880, 318] on div "Scorecard Admin" at bounding box center [889, 318] width 95 height 13
click at [883, 357] on div "Browser" at bounding box center [890, 359] width 86 height 13
click at [879, 343] on div "Scorecard Admin" at bounding box center [889, 339] width 95 height 13
click at [882, 382] on div "Browser" at bounding box center [890, 380] width 86 height 13
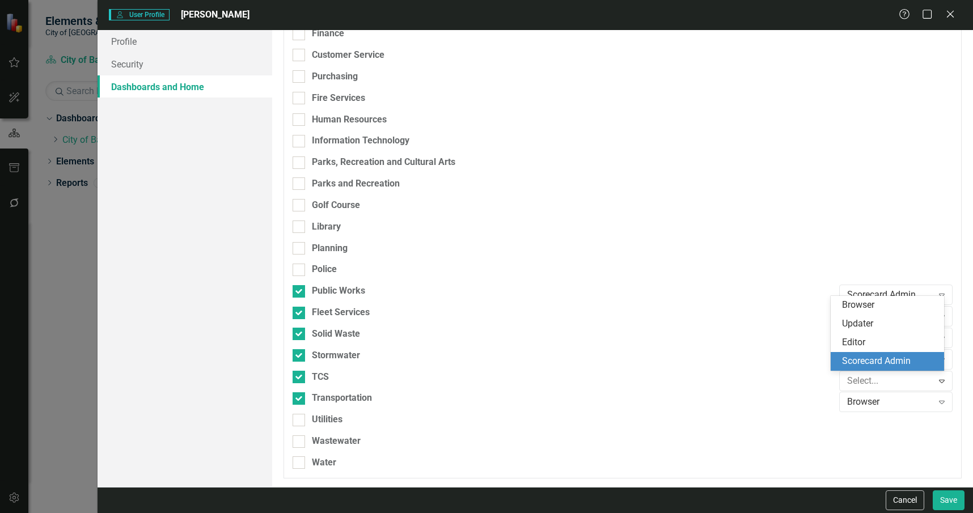
click at [869, 359] on div "Scorecard Admin" at bounding box center [889, 361] width 95 height 13
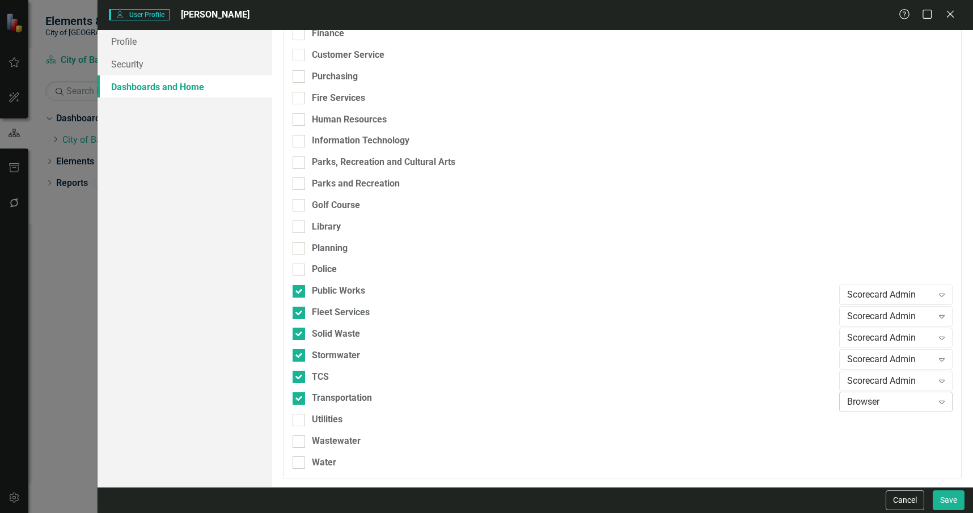
click at [878, 400] on div "Browser" at bounding box center [890, 402] width 86 height 13
click at [875, 378] on div "Scorecard Admin" at bounding box center [889, 382] width 95 height 13
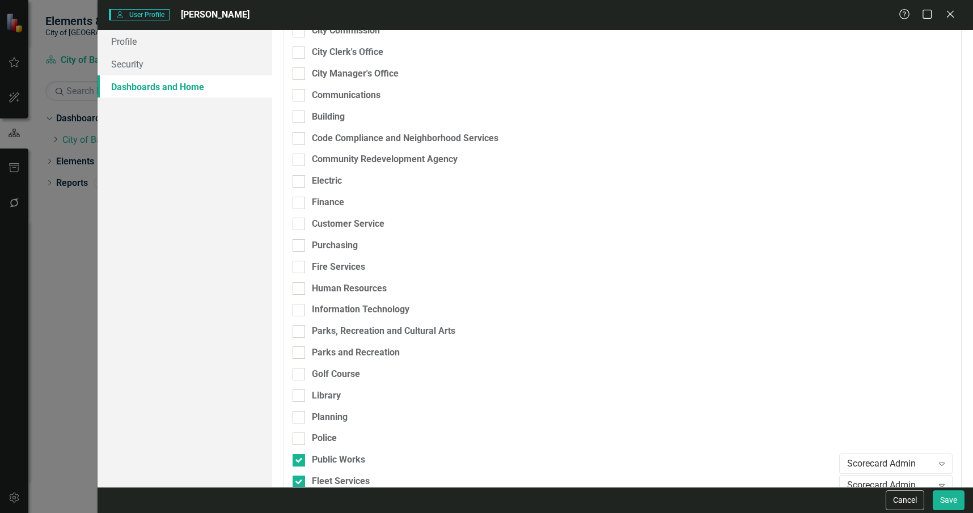
scroll to position [0, 0]
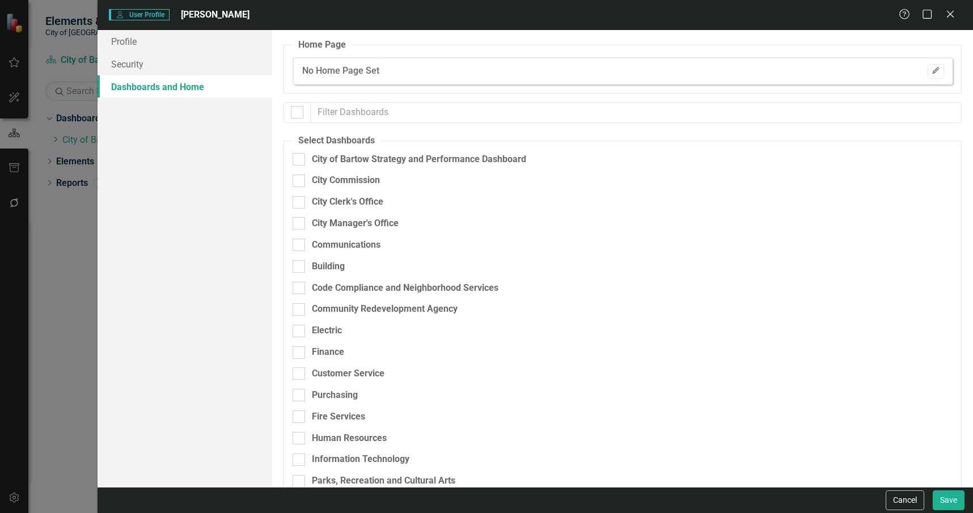
click at [931, 69] on icon "Edit" at bounding box center [935, 70] width 9 height 7
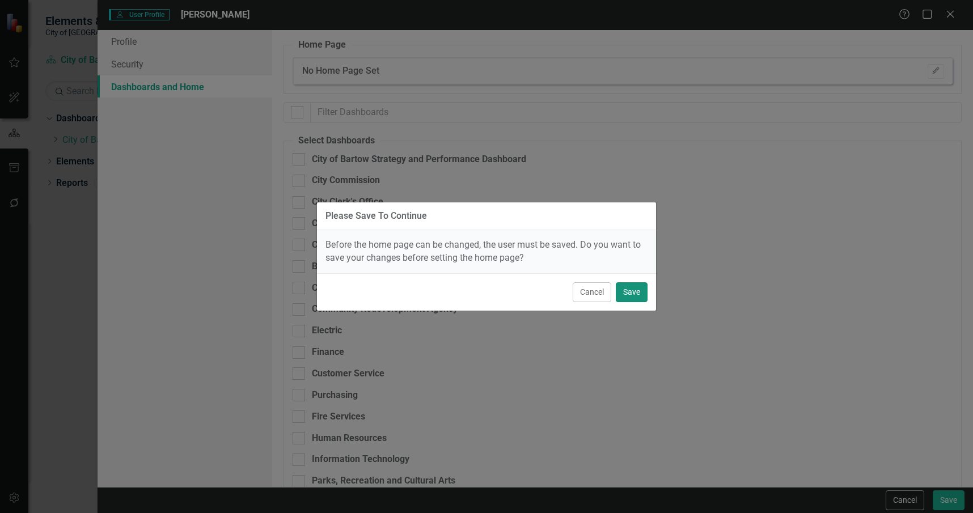
click at [633, 291] on button "Save" at bounding box center [632, 292] width 32 height 20
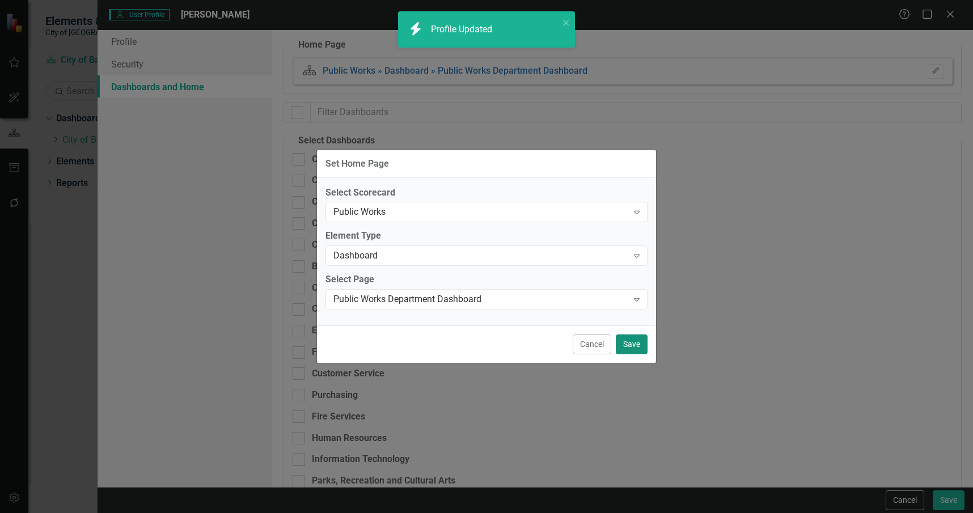
click at [630, 344] on button "Save" at bounding box center [632, 344] width 32 height 20
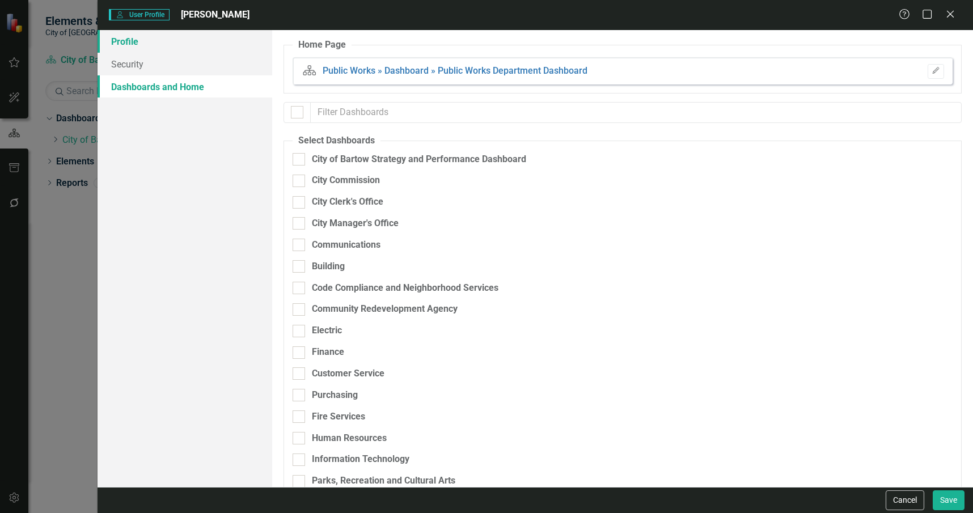
click at [170, 40] on link "Profile" at bounding box center [185, 41] width 175 height 23
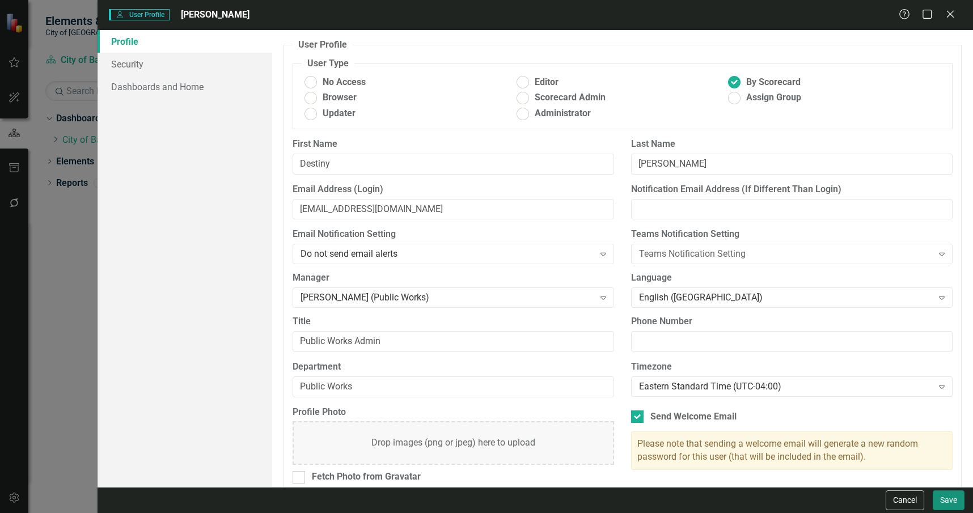
click at [942, 495] on button "Save" at bounding box center [949, 500] width 32 height 20
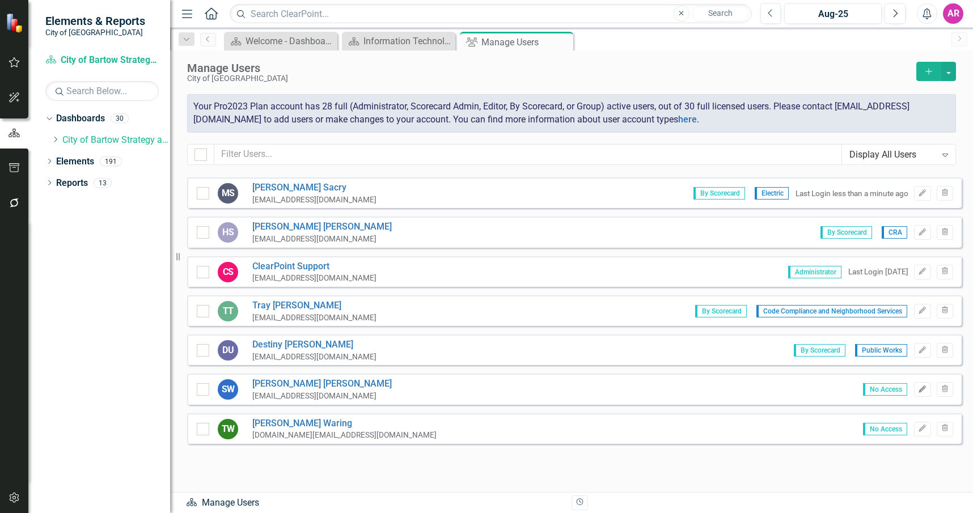
click at [918, 388] on icon "Edit" at bounding box center [922, 389] width 9 height 7
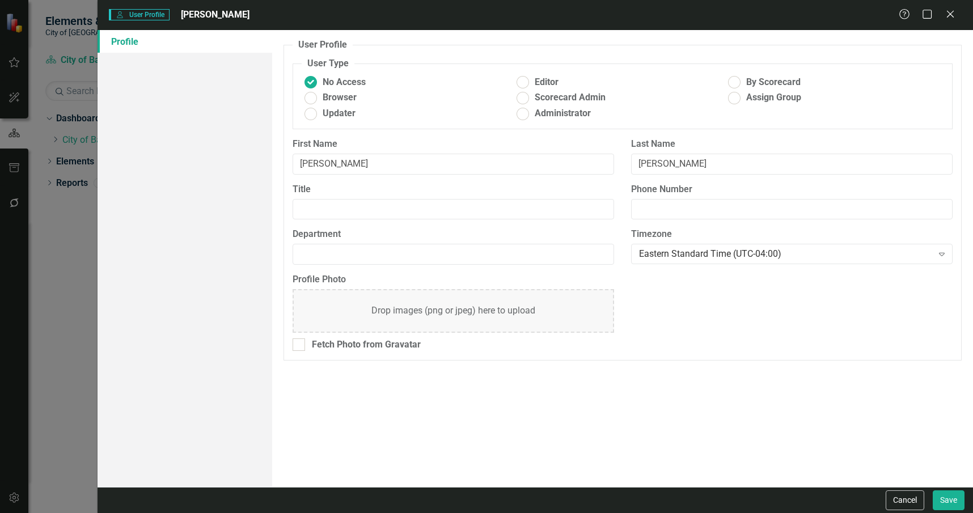
click at [753, 84] on span "By Scorecard" at bounding box center [773, 82] width 54 height 13
click at [743, 84] on input "By Scorecard" at bounding box center [735, 83] width 18 height 18
radio input "true"
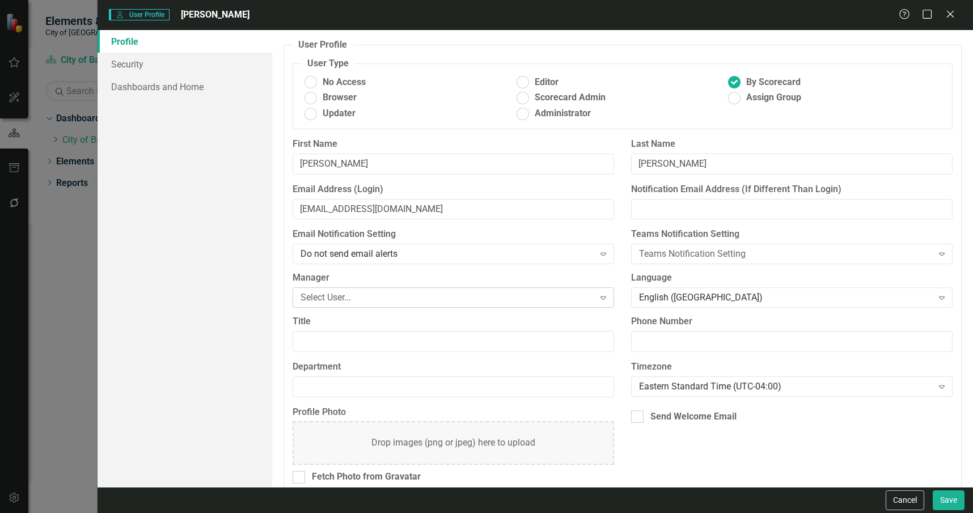
click at [387, 297] on div "Select User..." at bounding box center [446, 297] width 293 height 13
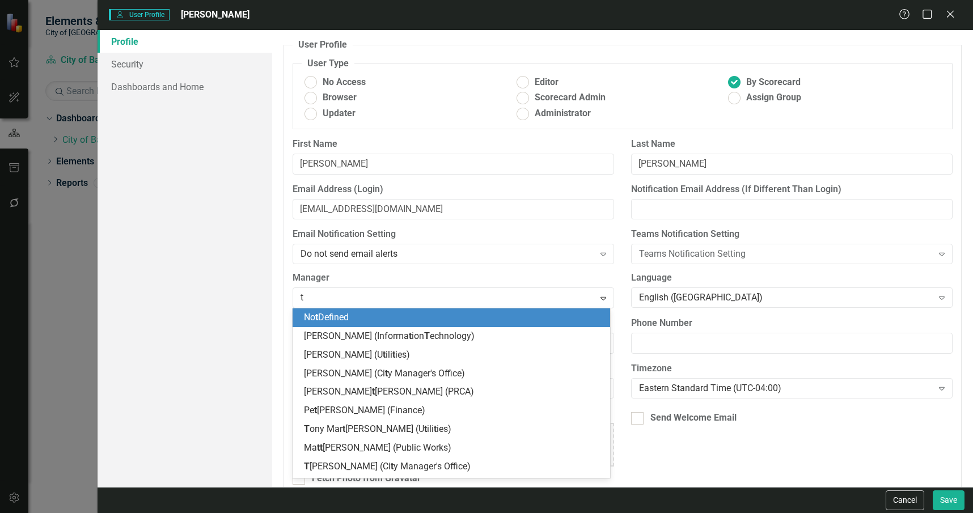
type input "tr"
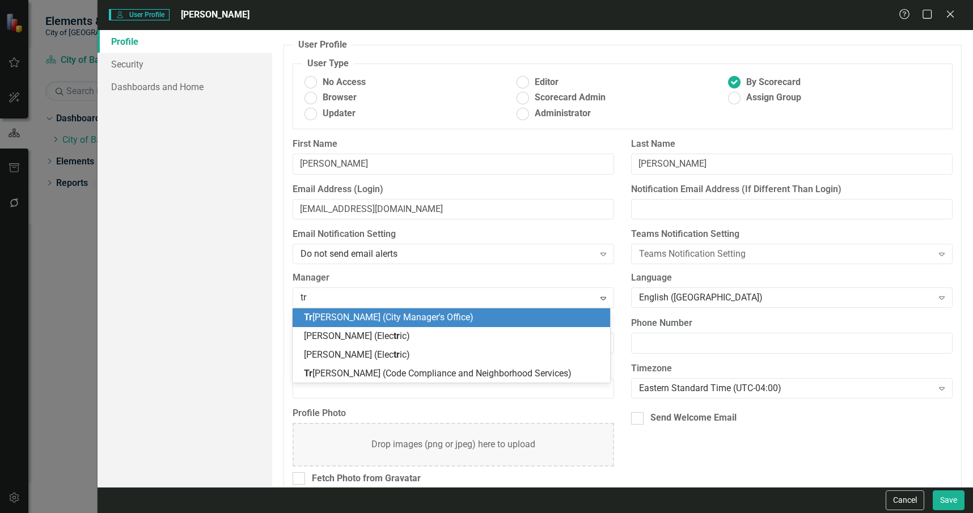
click at [386, 319] on span "Tr acy Miller (City Manager's Office)" at bounding box center [389, 317] width 170 height 11
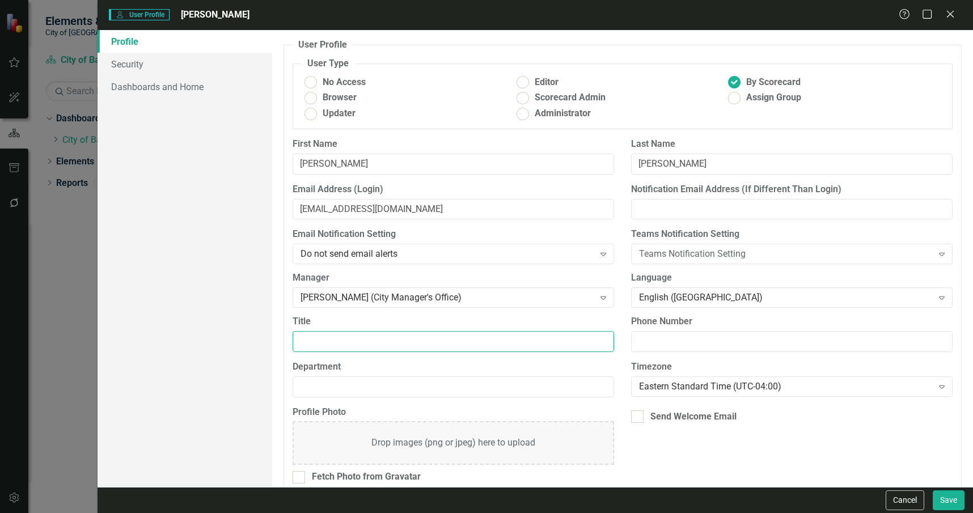
click at [395, 338] on input "Title" at bounding box center [453, 341] width 321 height 21
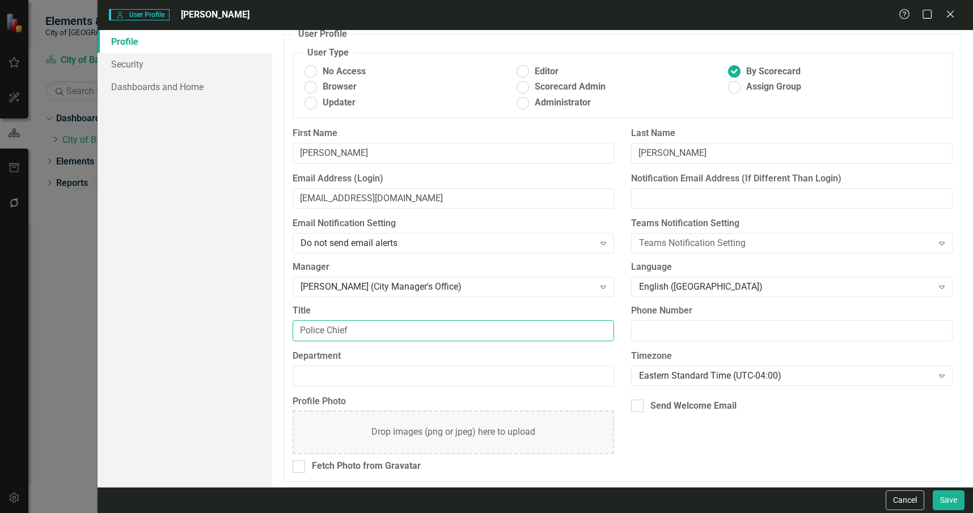
scroll to position [14, 0]
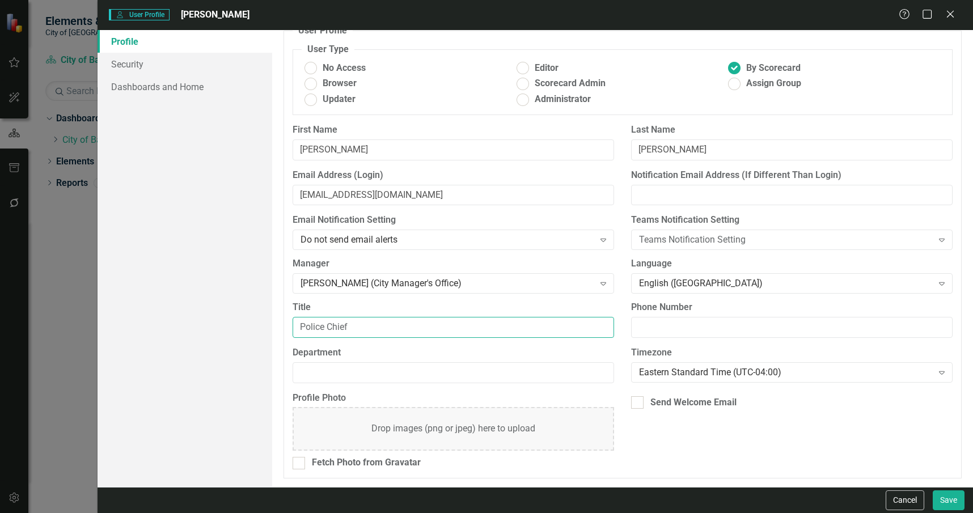
type input "Police Chief"
click at [407, 378] on input "Department" at bounding box center [453, 372] width 321 height 21
type input "Police"
click at [664, 432] on div "Profile Photo Drop images (png or jpeg) here to upload Fetch Photo from Gravata…" at bounding box center [622, 435] width 677 height 87
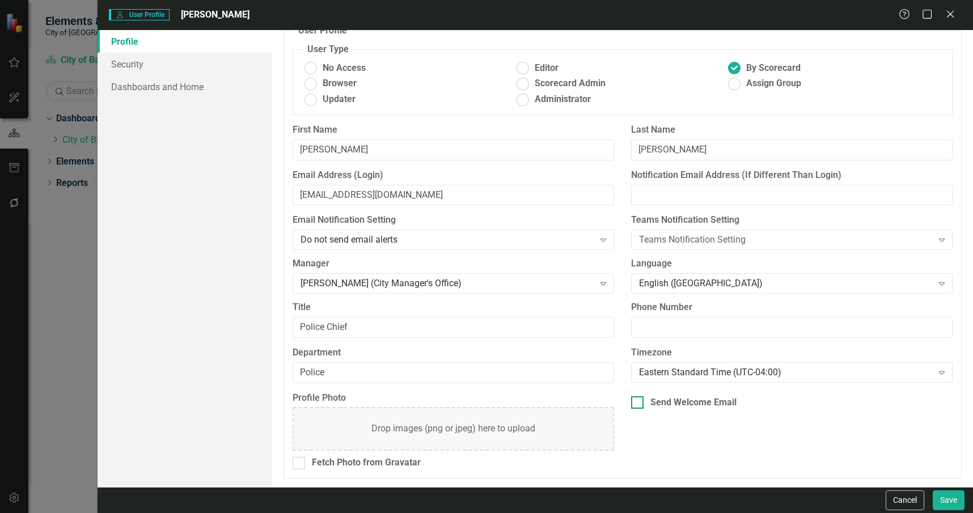
click at [650, 401] on div "Send Welcome Email" at bounding box center [693, 402] width 86 height 13
click at [638, 401] on input "Send Welcome Email" at bounding box center [634, 399] width 7 height 7
checkbox input "true"
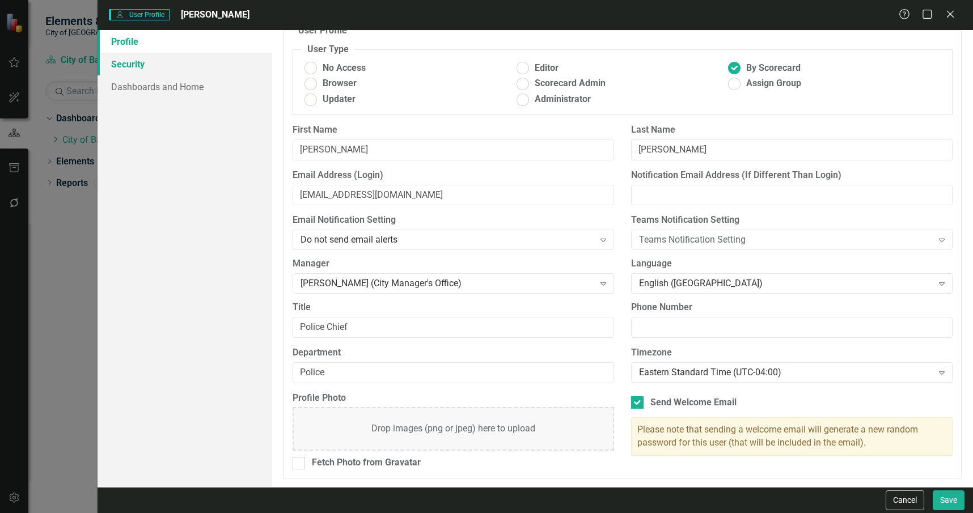
click at [172, 66] on link "Security" at bounding box center [185, 64] width 175 height 23
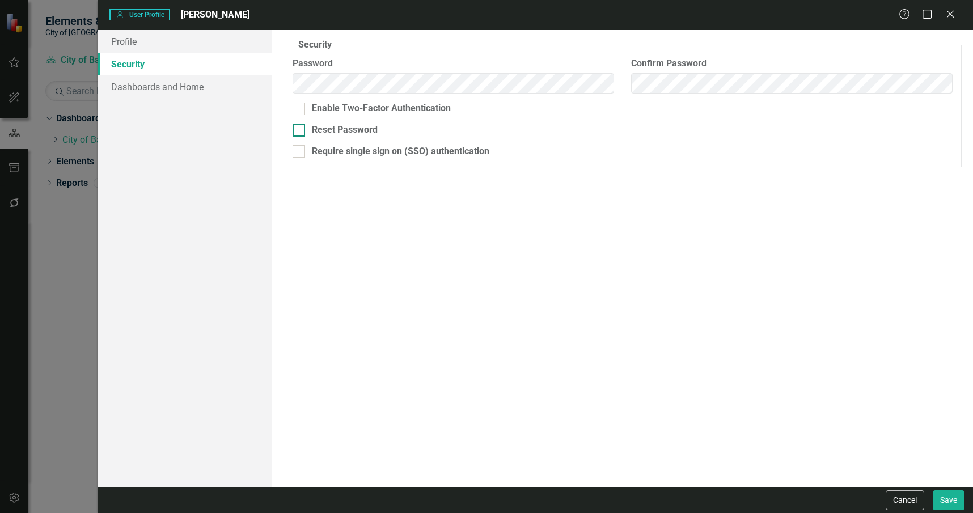
click at [342, 126] on div "Reset Password" at bounding box center [345, 130] width 66 height 13
click at [300, 126] on input "Reset Password" at bounding box center [296, 127] width 7 height 7
checkbox input "true"
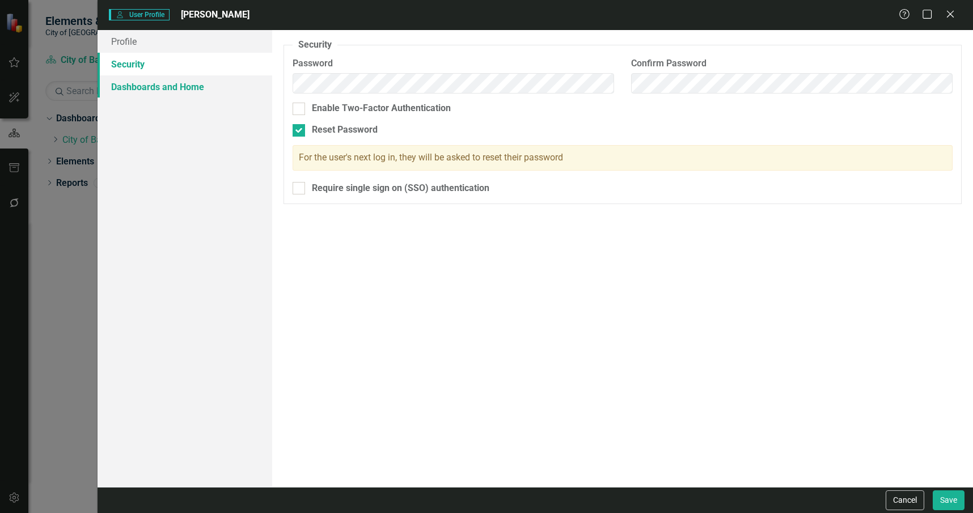
click at [167, 85] on link "Dashboards and Home" at bounding box center [185, 86] width 175 height 23
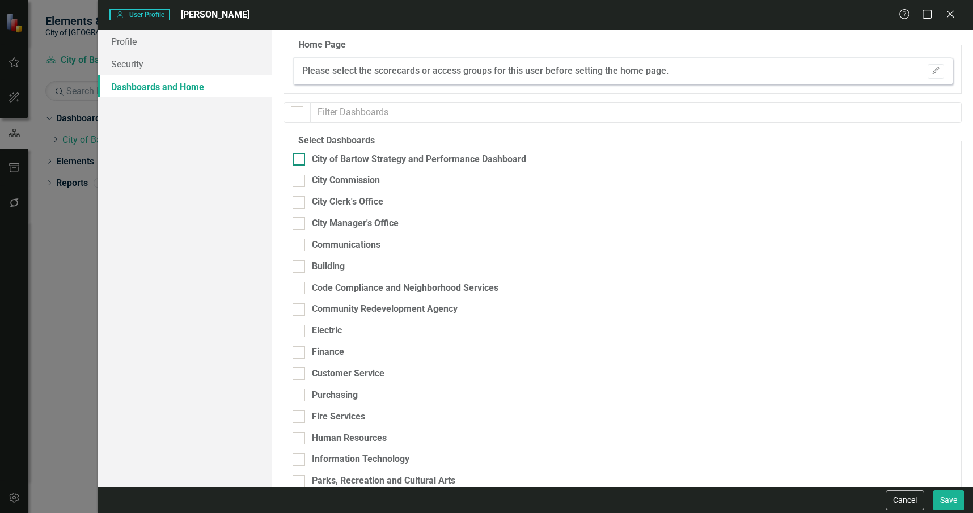
click at [345, 159] on div "City of Bartow Strategy and Performance Dashboard" at bounding box center [419, 159] width 214 height 13
click at [300, 159] on input "City of Bartow Strategy and Performance Dashboard" at bounding box center [296, 156] width 7 height 7
checkbox input "true"
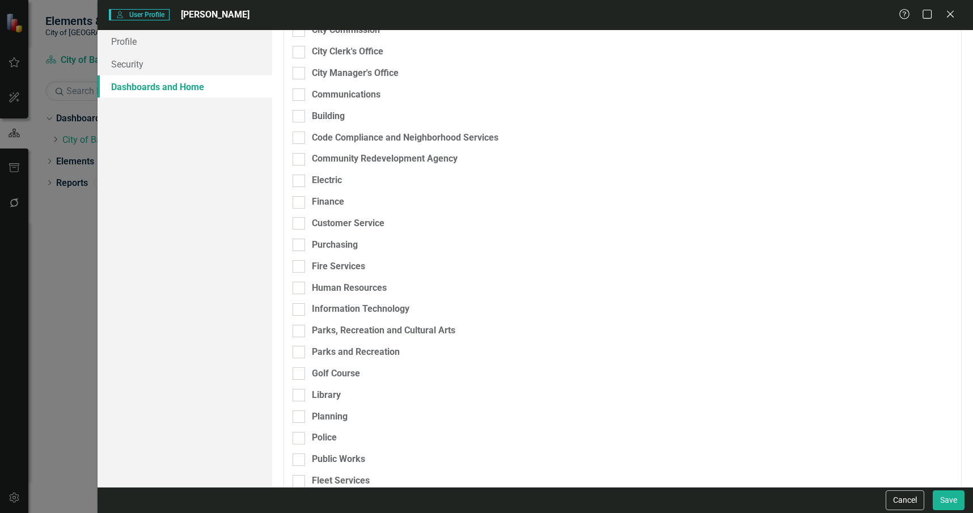
scroll to position [170, 0]
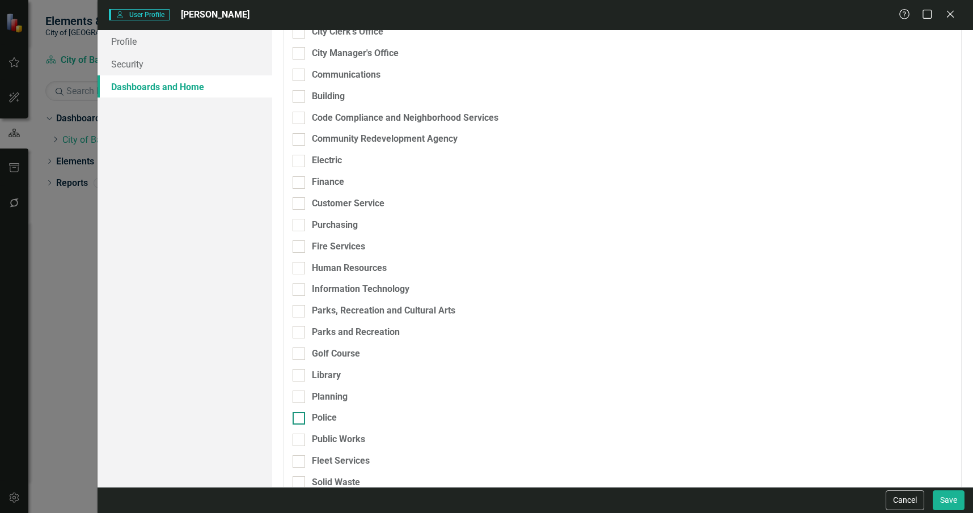
click at [360, 418] on div "Police" at bounding box center [563, 418] width 541 height 13
click at [300, 418] on input "Police" at bounding box center [296, 415] width 7 height 7
checkbox input "true"
click at [851, 422] on div "Browser" at bounding box center [890, 422] width 86 height 13
click at [863, 397] on div "Scorecard Admin" at bounding box center [889, 402] width 95 height 13
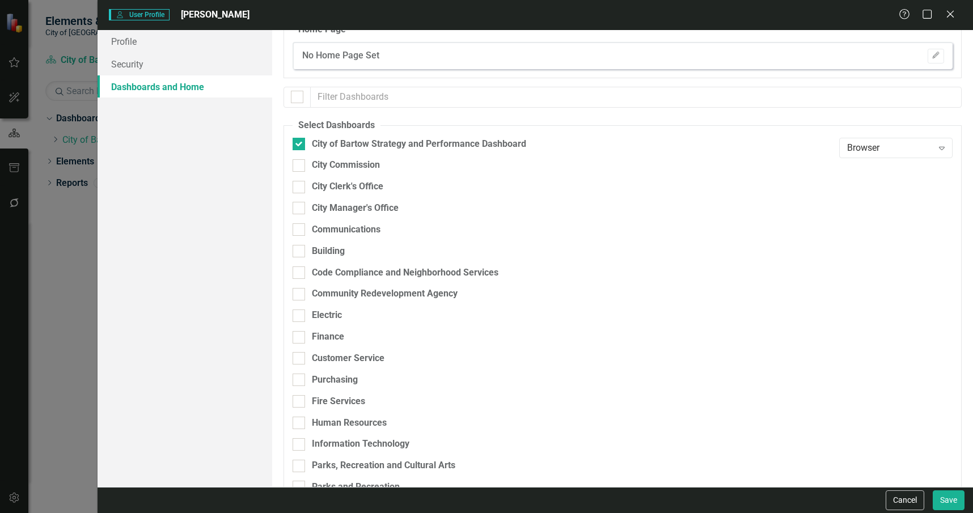
scroll to position [0, 0]
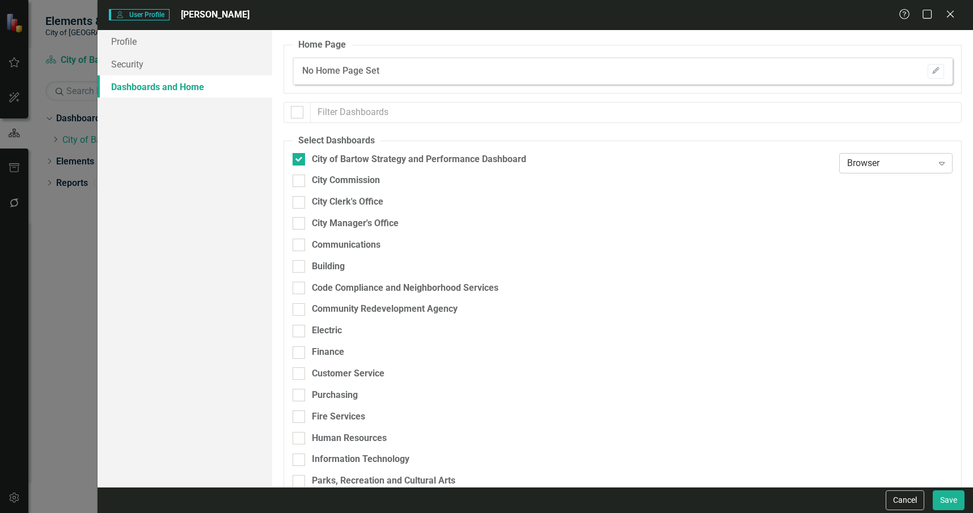
click at [869, 167] on div "Browser" at bounding box center [890, 162] width 86 height 13
click at [858, 234] on div "Scorecard Admin" at bounding box center [889, 238] width 95 height 13
click at [215, 45] on link "Profile" at bounding box center [185, 41] width 175 height 23
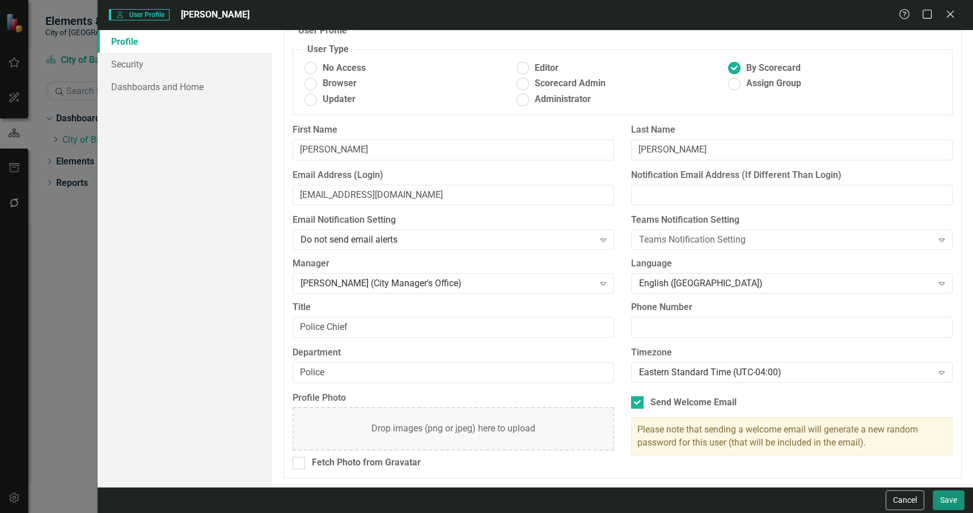
click at [942, 498] on button "Save" at bounding box center [949, 500] width 32 height 20
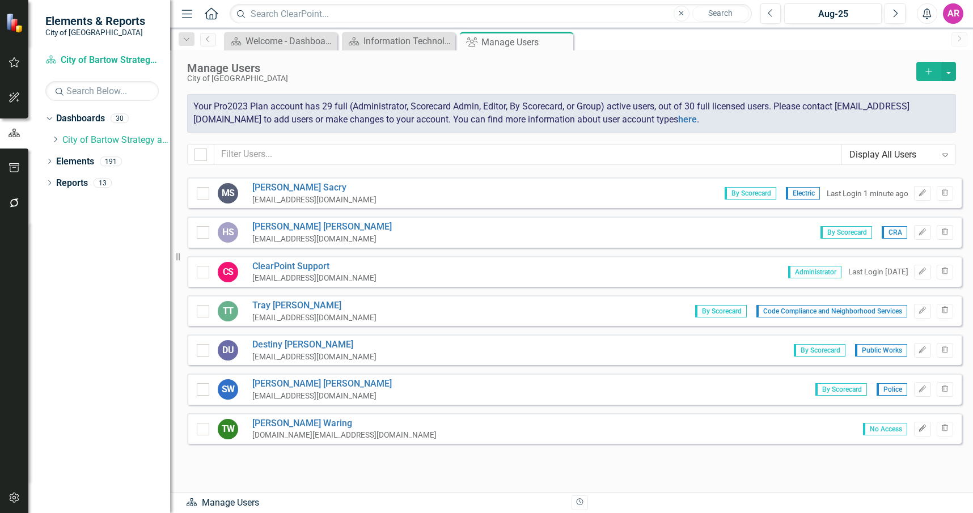
click at [918, 427] on icon "Edit" at bounding box center [922, 428] width 9 height 7
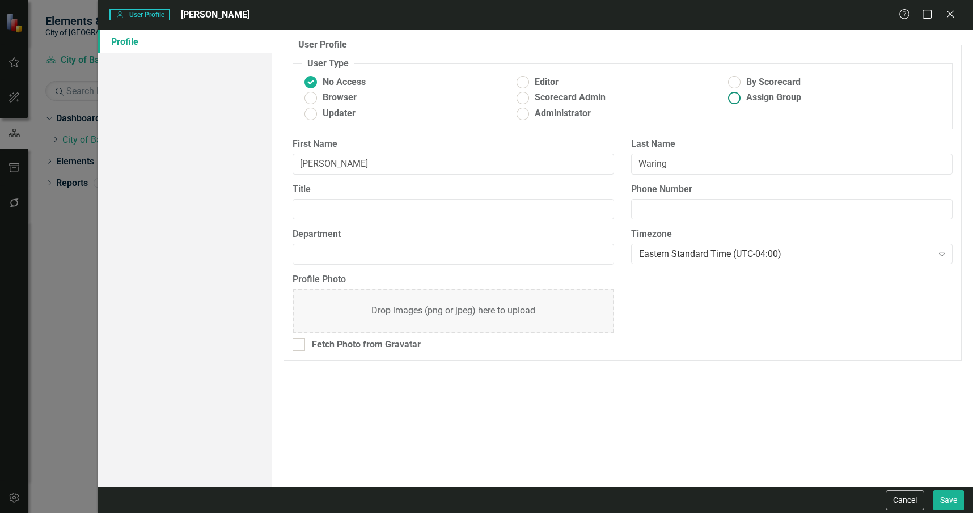
click at [734, 82] on ins at bounding box center [735, 83] width 18 height 18
click at [734, 82] on input "By Scorecard" at bounding box center [735, 83] width 18 height 18
radio input "true"
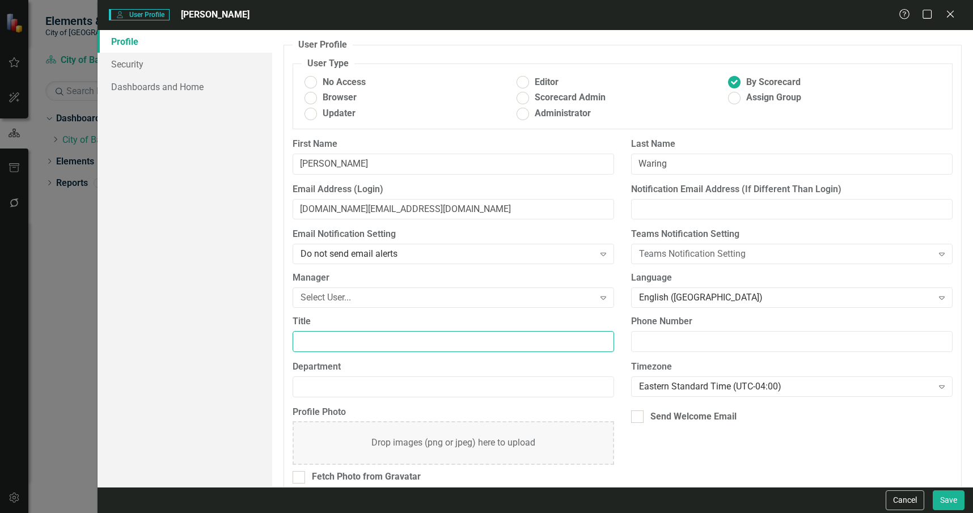
click at [344, 337] on input "Title" at bounding box center [453, 341] width 321 height 21
click at [345, 338] on input "Golf Operations Manager" at bounding box center [453, 341] width 321 height 21
type input "Golf Course Manager"
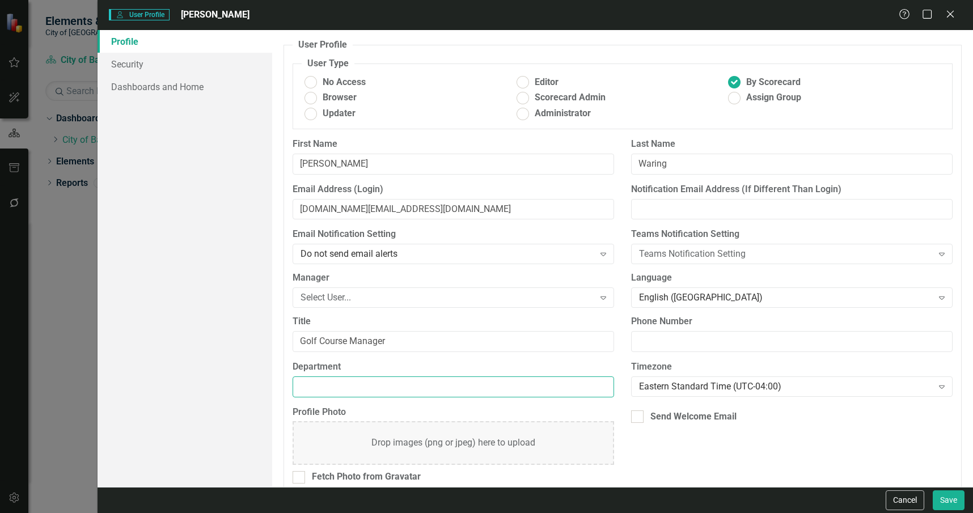
click at [389, 386] on input "Department" at bounding box center [453, 386] width 321 height 21
type input "PRCA"
click at [390, 299] on div "Select User..." at bounding box center [446, 297] width 293 height 13
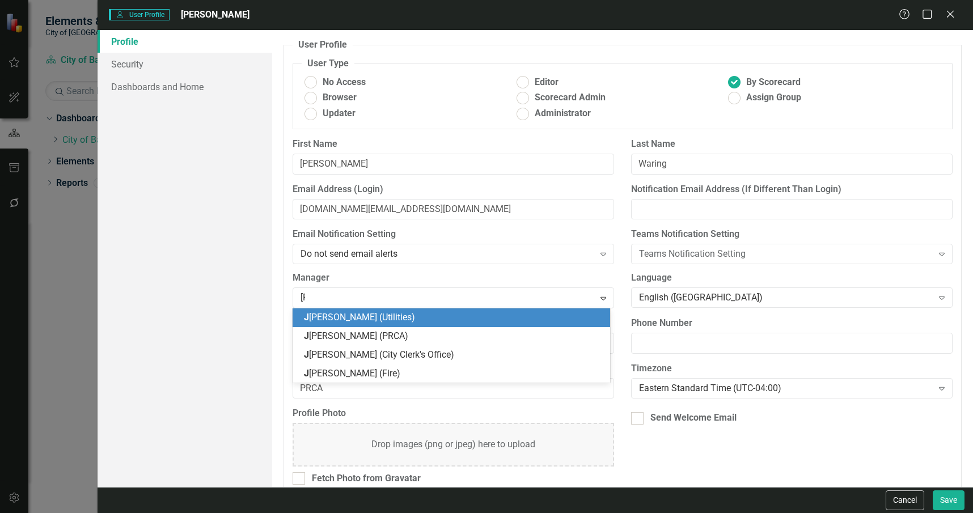
type input "jaso"
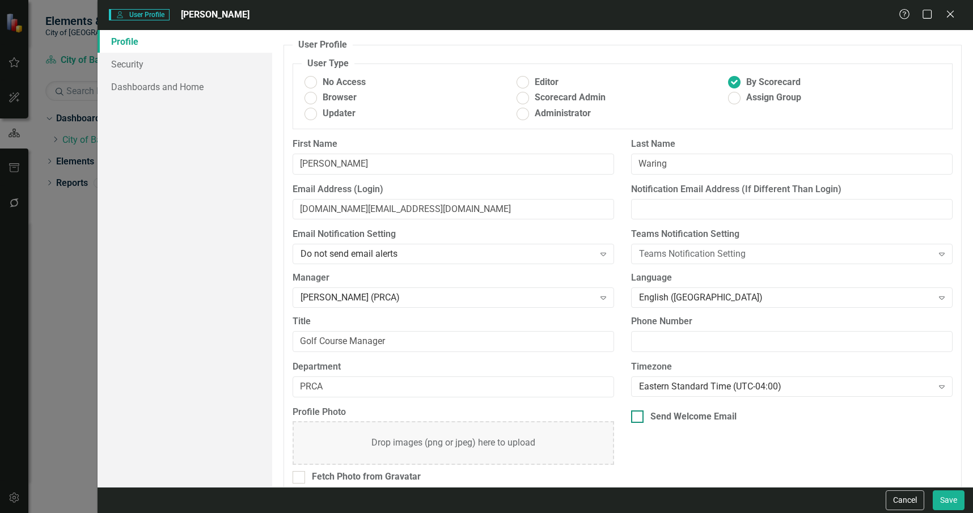
click at [666, 416] on div "Send Welcome Email" at bounding box center [693, 416] width 86 height 13
click at [638, 416] on input "Send Welcome Email" at bounding box center [634, 413] width 7 height 7
checkbox input "true"
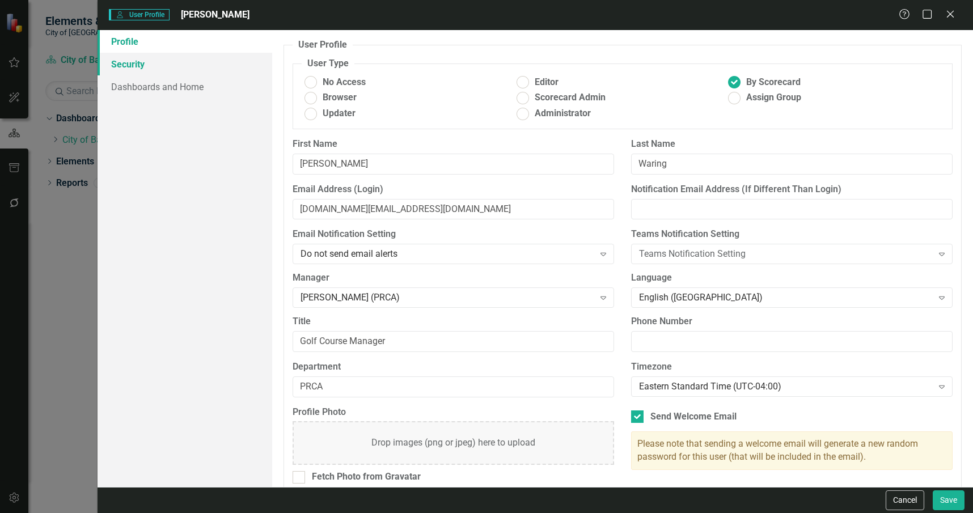
click at [209, 67] on link "Security" at bounding box center [185, 64] width 175 height 23
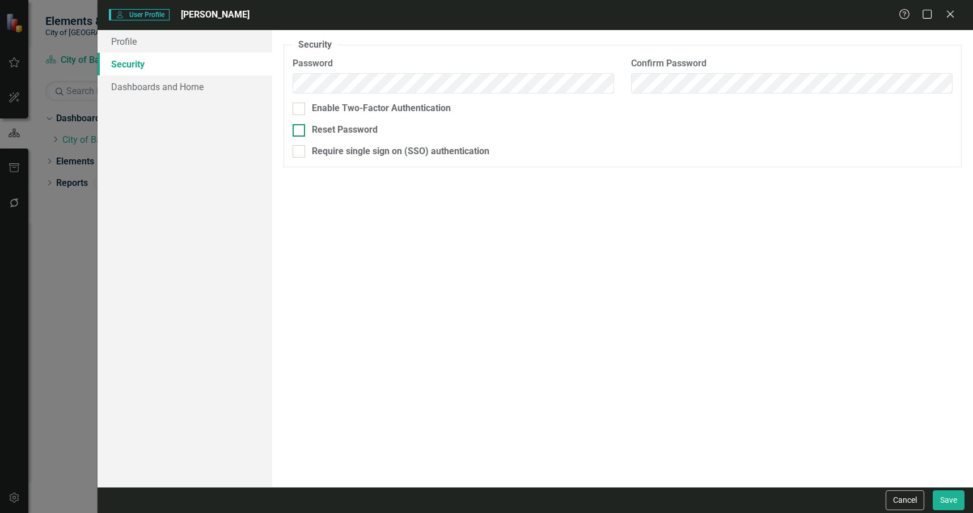
click at [367, 125] on div "Reset Password" at bounding box center [345, 130] width 66 height 13
click at [300, 125] on input "Reset Password" at bounding box center [296, 127] width 7 height 7
checkbox input "true"
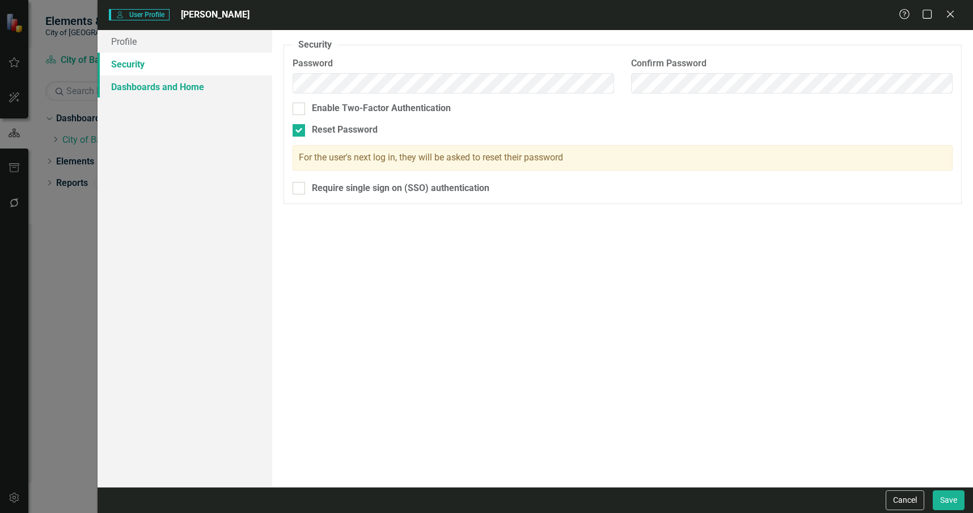
click at [248, 81] on link "Dashboards and Home" at bounding box center [185, 86] width 175 height 23
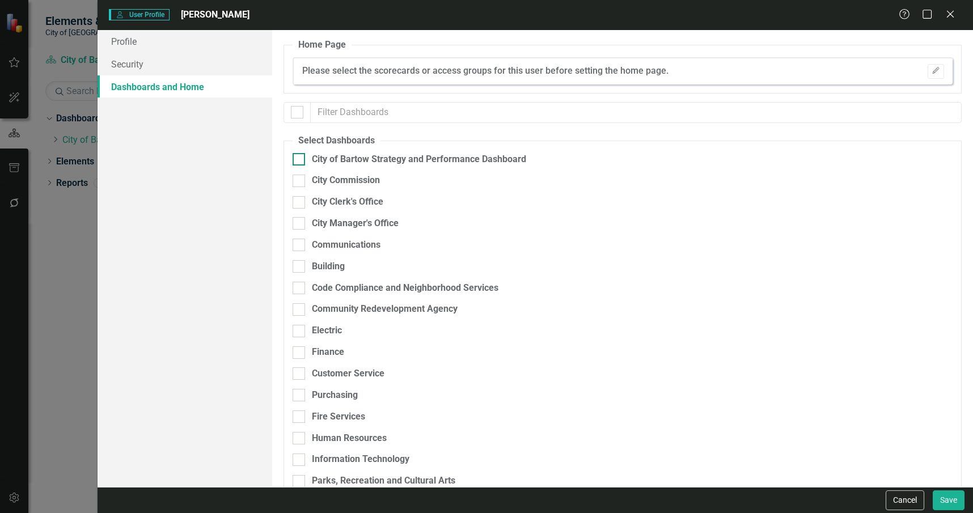
click at [378, 161] on div "City of Bartow Strategy and Performance Dashboard" at bounding box center [419, 159] width 214 height 13
click at [300, 160] on input "City of Bartow Strategy and Performance Dashboard" at bounding box center [296, 156] width 7 height 7
checkbox input "true"
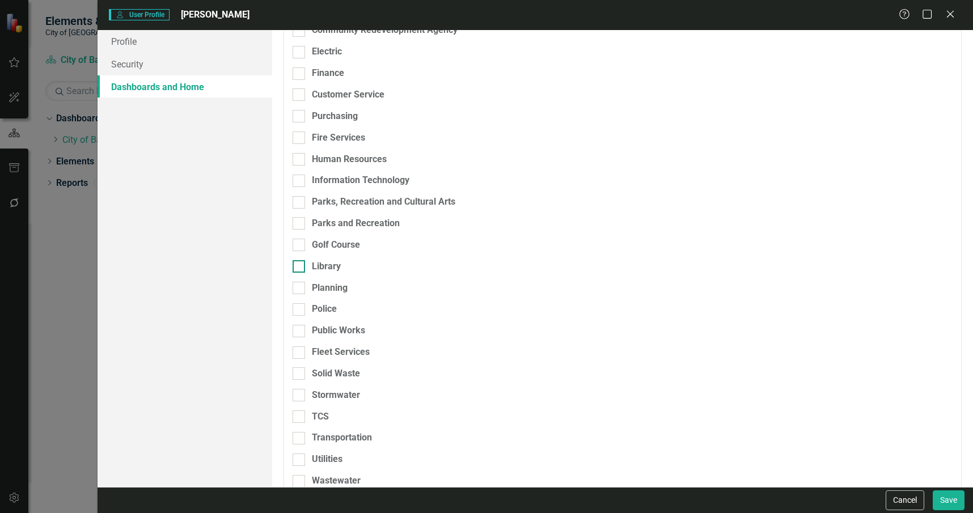
scroll to position [283, 0]
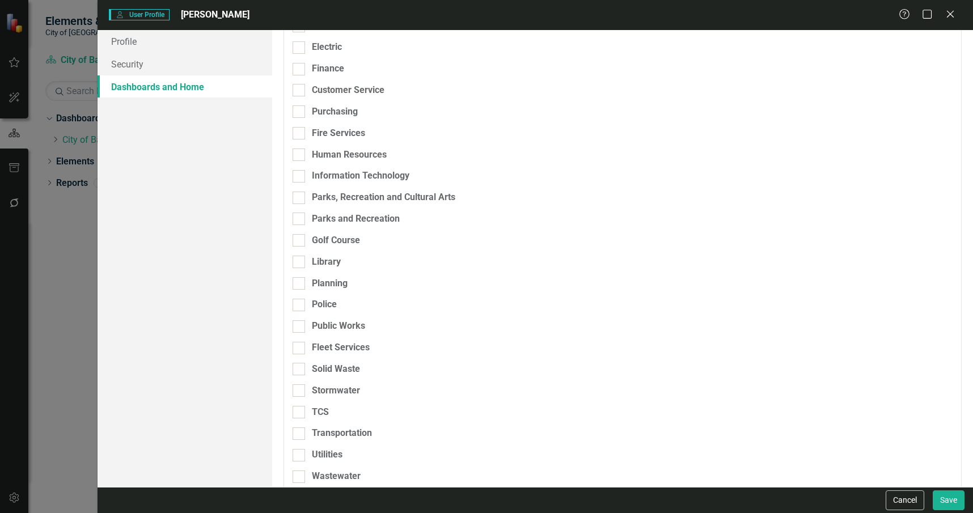
click at [324, 211] on div "Parks, Recreation and Cultural Arts" at bounding box center [563, 202] width 541 height 22
click at [322, 200] on div "Parks, Recreation and Cultural Arts" at bounding box center [383, 197] width 143 height 13
click at [300, 199] on input "Parks, Recreation and Cultural Arts" at bounding box center [296, 195] width 7 height 7
checkbox input "true"
click at [334, 218] on div "Parks and Recreation" at bounding box center [356, 219] width 88 height 13
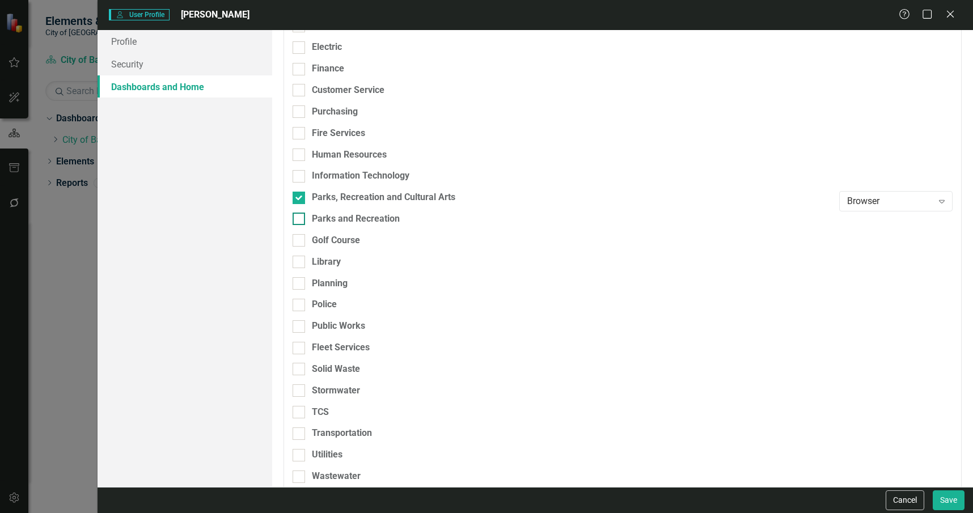
click at [300, 218] on input "Parks and Recreation" at bounding box center [296, 216] width 7 height 7
checkbox input "true"
drag, startPoint x: 345, startPoint y: 236, endPoint x: 349, endPoint y: 246, distance: 10.4
click at [345, 238] on div "Golf Course" at bounding box center [336, 240] width 48 height 13
click at [300, 238] on input "Golf Course" at bounding box center [296, 237] width 7 height 7
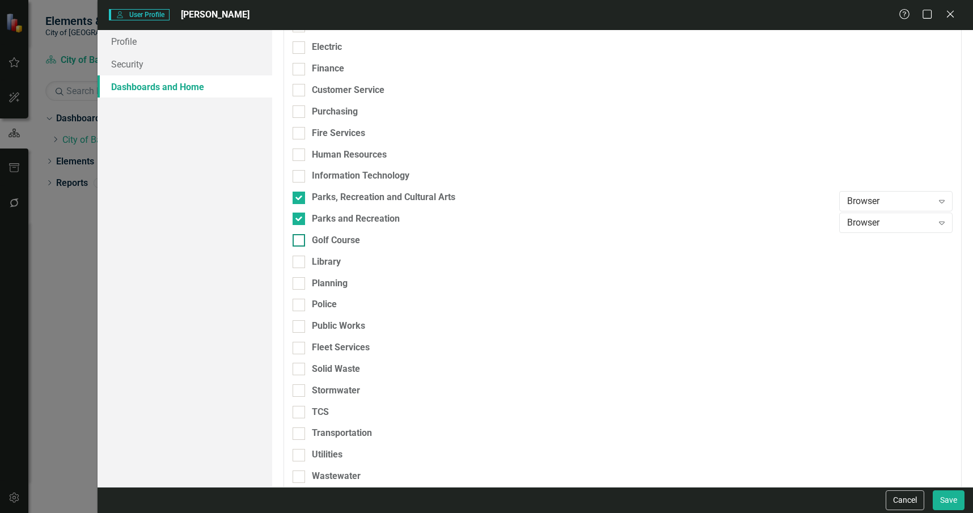
checkbox input "true"
click at [347, 253] on div "Golf Course" at bounding box center [563, 245] width 541 height 22
click at [348, 262] on div "Library" at bounding box center [563, 262] width 541 height 13
click at [300, 262] on input "Library" at bounding box center [296, 259] width 7 height 7
checkbox input "true"
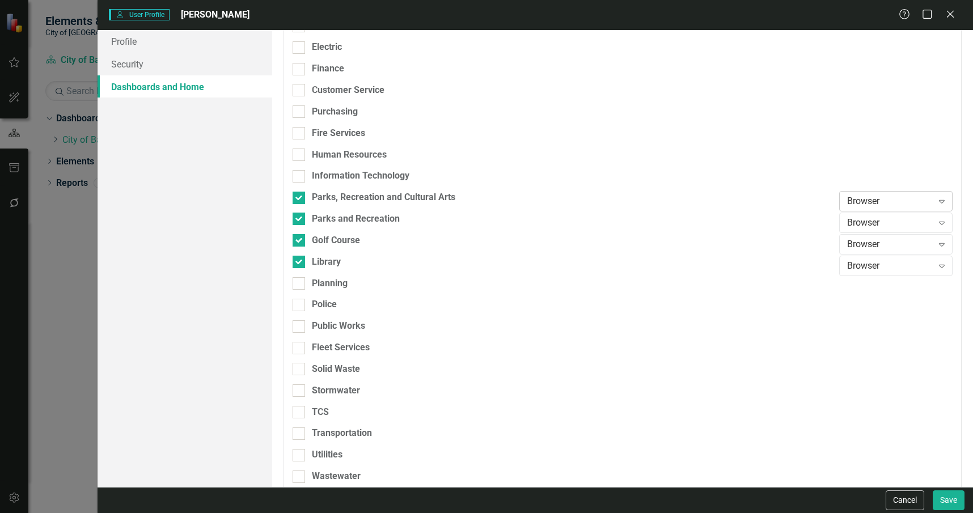
drag, startPoint x: 868, startPoint y: 190, endPoint x: 876, endPoint y: 202, distance: 14.6
click at [869, 190] on div at bounding box center [895, 181] width 113 height 22
click at [871, 201] on div "Browser" at bounding box center [890, 201] width 86 height 13
click at [899, 271] on div "Scorecard Admin" at bounding box center [889, 277] width 95 height 13
click at [863, 227] on div "Browser" at bounding box center [890, 223] width 86 height 13
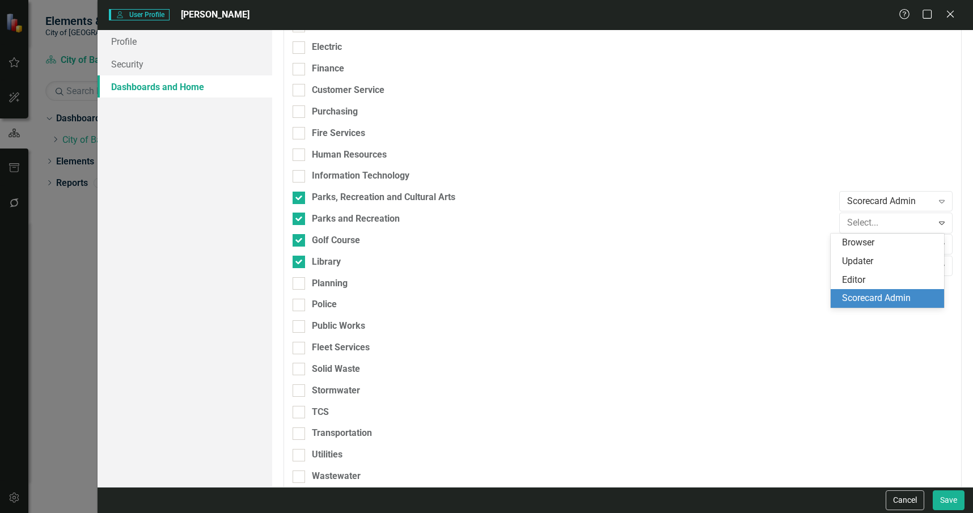
drag, startPoint x: 903, startPoint y: 291, endPoint x: 896, endPoint y: 284, distance: 10.0
click at [903, 293] on div "Scorecard Admin" at bounding box center [887, 298] width 113 height 19
click at [865, 247] on div "Browser" at bounding box center [890, 244] width 86 height 13
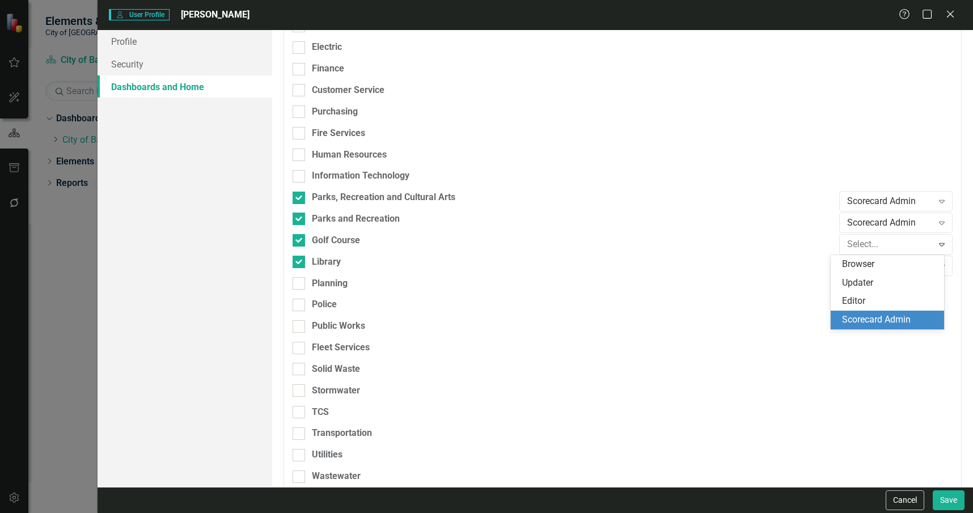
click at [886, 312] on div "Scorecard Admin" at bounding box center [887, 320] width 113 height 19
click at [857, 257] on div "Browser Expand" at bounding box center [895, 266] width 113 height 20
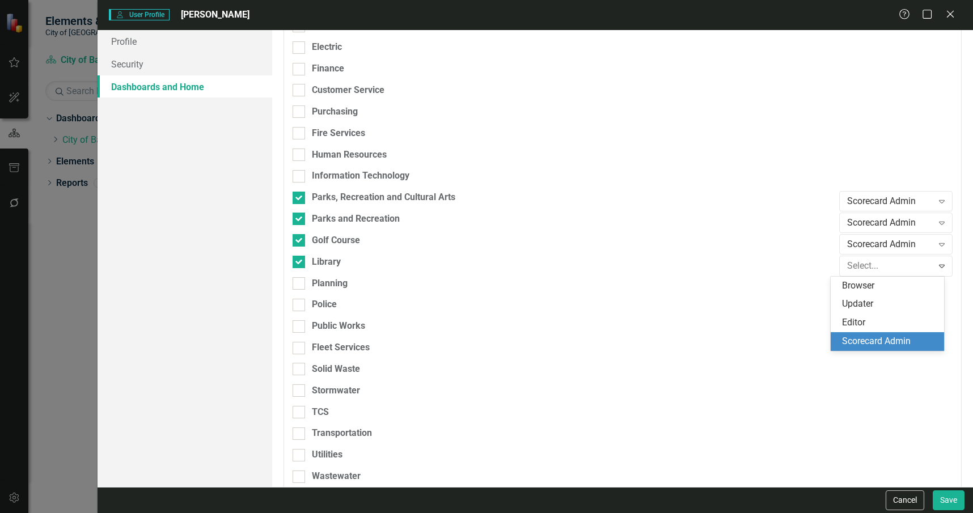
click at [897, 341] on div "Scorecard Admin" at bounding box center [889, 341] width 95 height 13
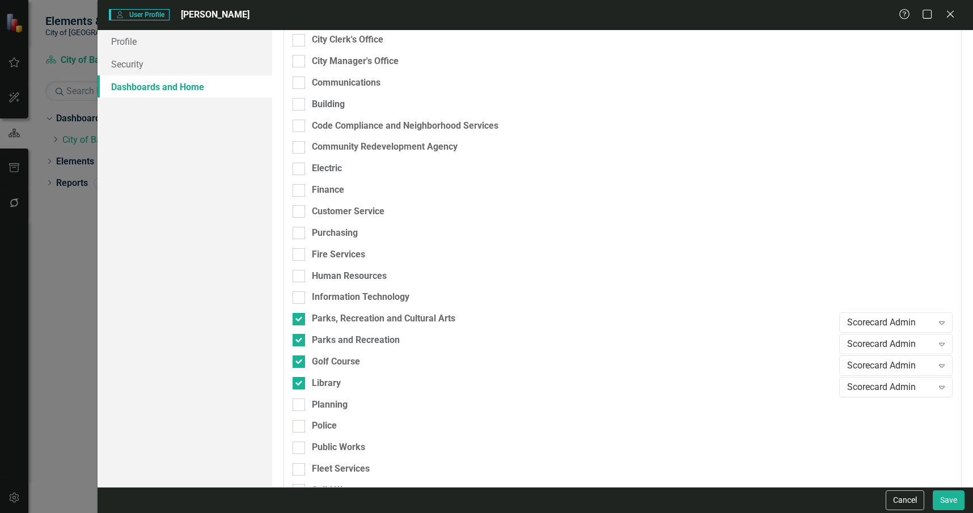
scroll to position [0, 0]
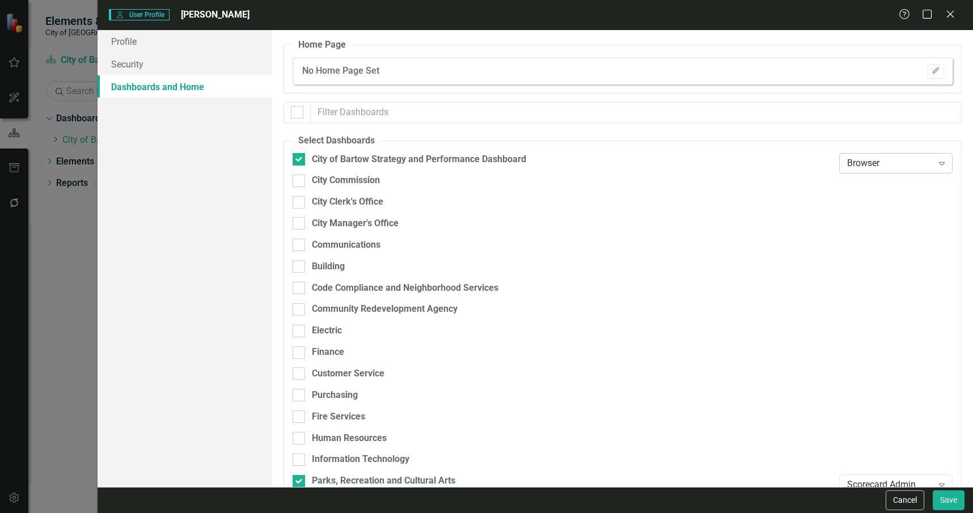
click at [881, 164] on div "Browser" at bounding box center [890, 162] width 86 height 13
click at [883, 237] on div "Scorecard Admin" at bounding box center [889, 238] width 95 height 13
click at [194, 46] on link "Profile" at bounding box center [185, 41] width 175 height 23
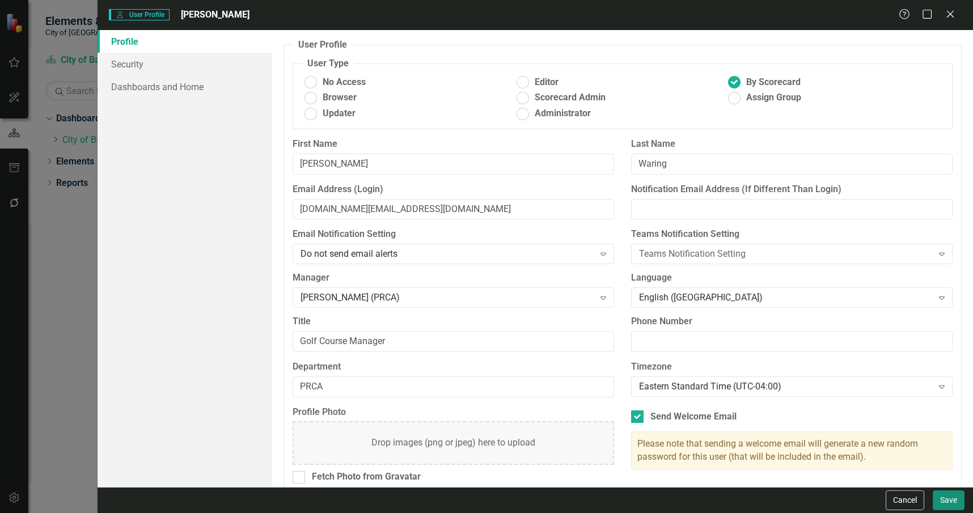
click at [934, 502] on button "Save" at bounding box center [949, 500] width 32 height 20
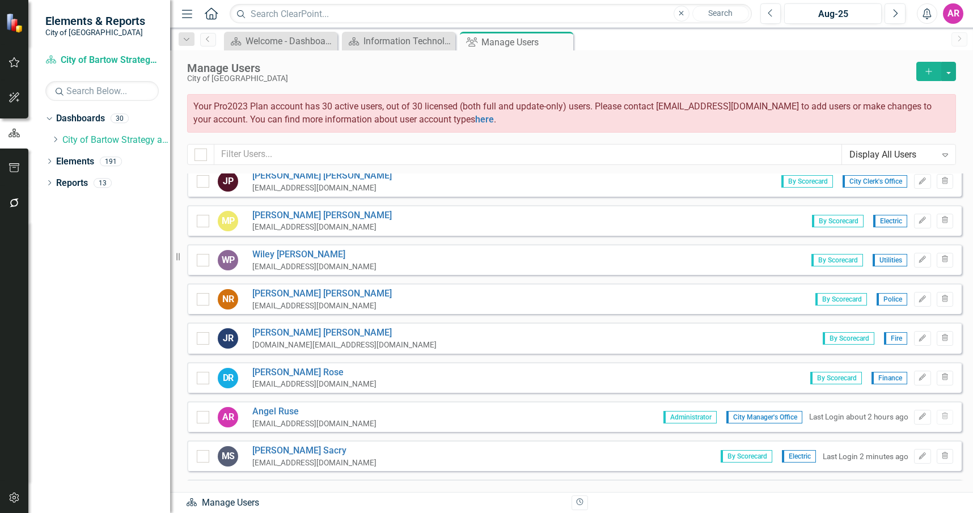
scroll to position [655, 0]
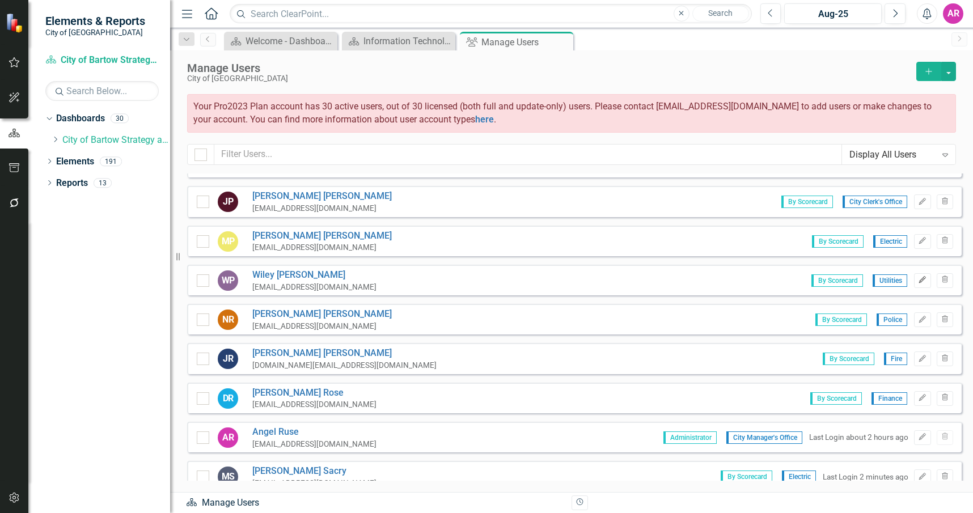
click at [919, 281] on icon "button" at bounding box center [922, 280] width 7 height 7
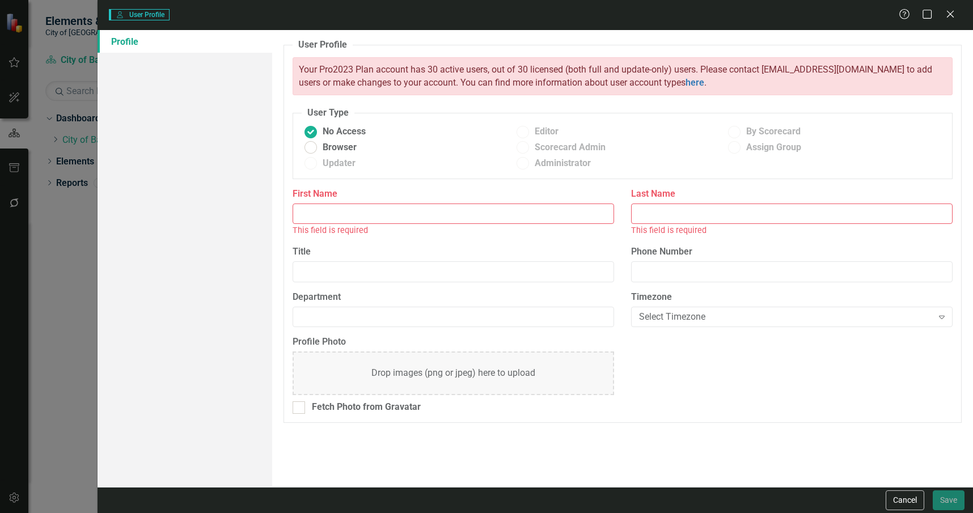
type input "Wiley"
type input "[PERSON_NAME]"
type input "Wastewater Plant Manager"
type input "Utilities"
radio input "false"
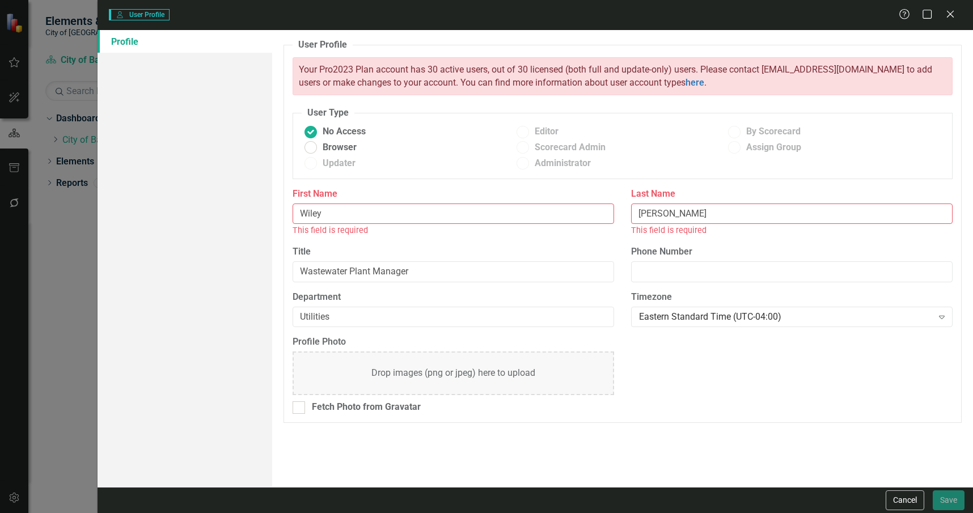
radio input "true"
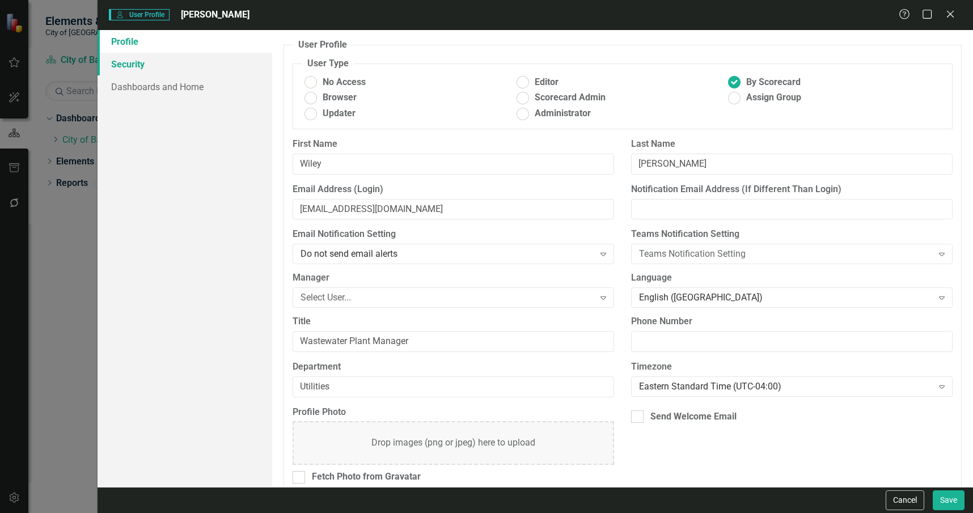
click at [162, 72] on link "Security" at bounding box center [185, 64] width 175 height 23
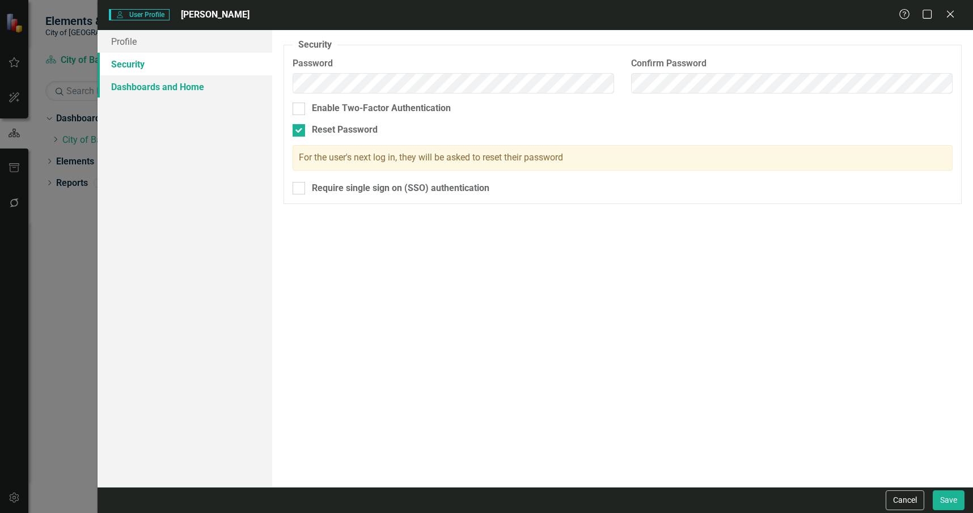
click at [175, 87] on link "Dashboards and Home" at bounding box center [185, 86] width 175 height 23
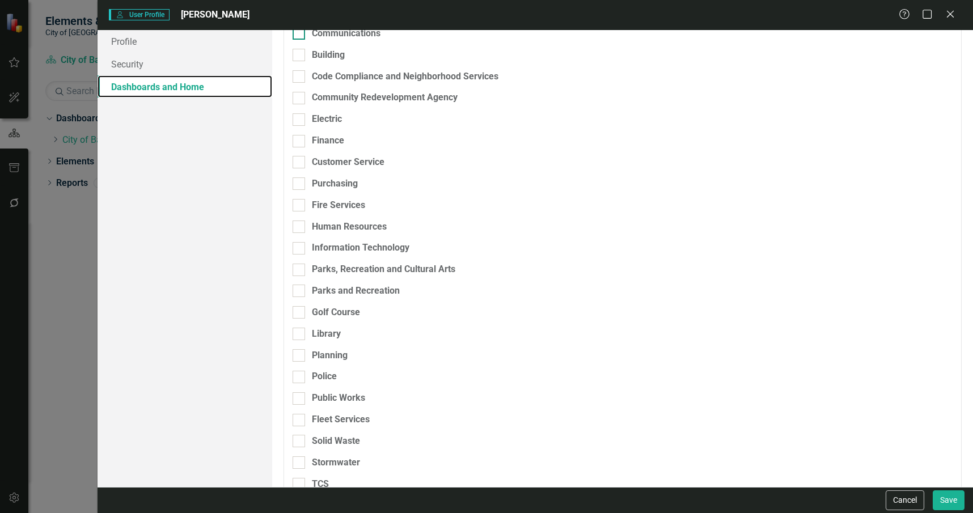
scroll to position [319, 0]
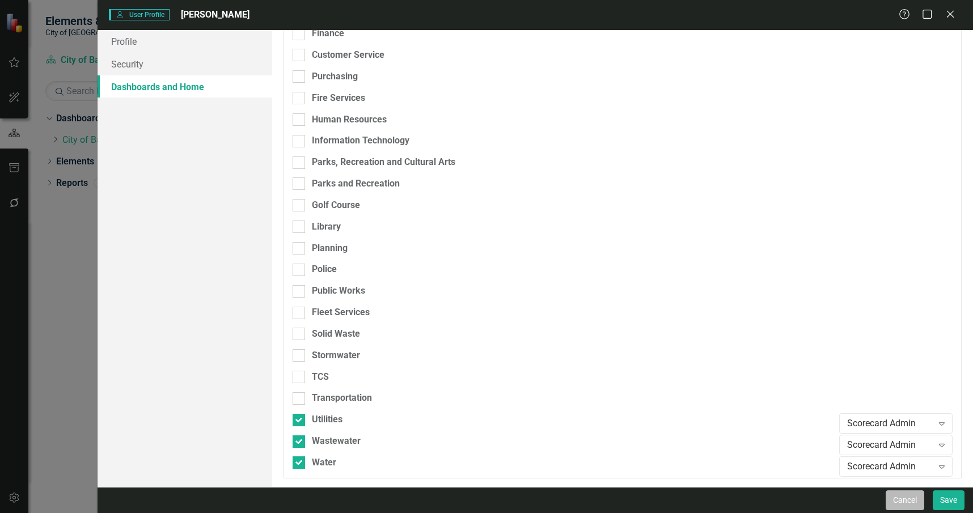
click at [917, 499] on button "Cancel" at bounding box center [905, 500] width 39 height 20
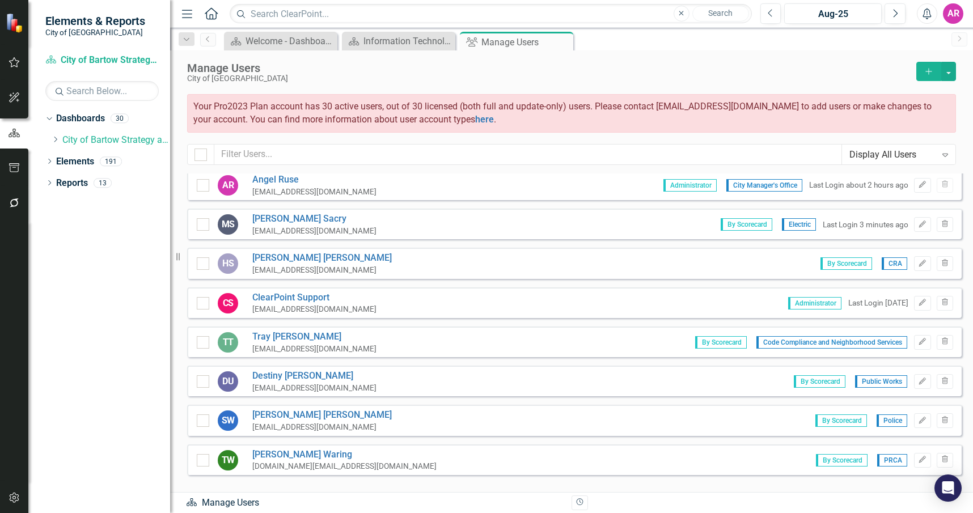
scroll to position [938, 0]
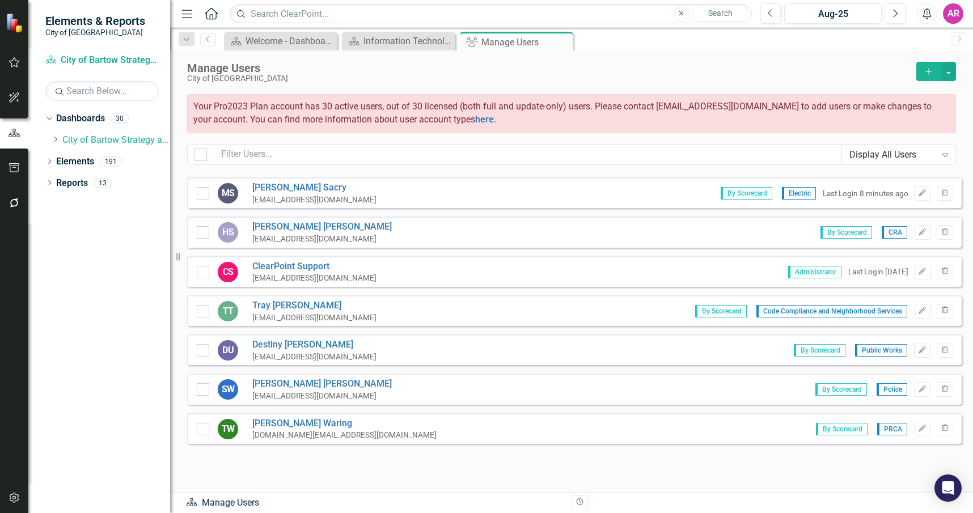
click at [933, 65] on button "Add" at bounding box center [928, 71] width 25 height 19
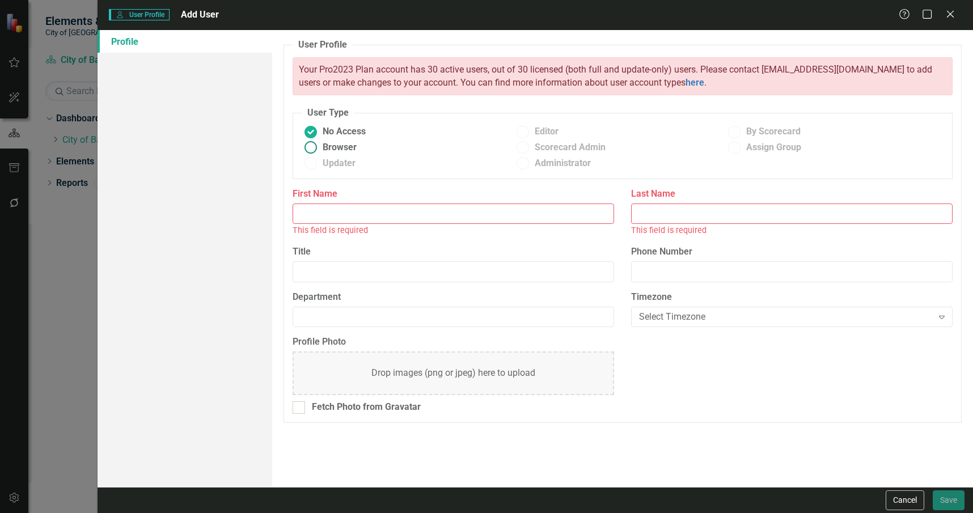
click at [339, 147] on span "Browser" at bounding box center [340, 147] width 34 height 13
click at [320, 147] on input "Browser" at bounding box center [311, 148] width 18 height 18
radio input "true"
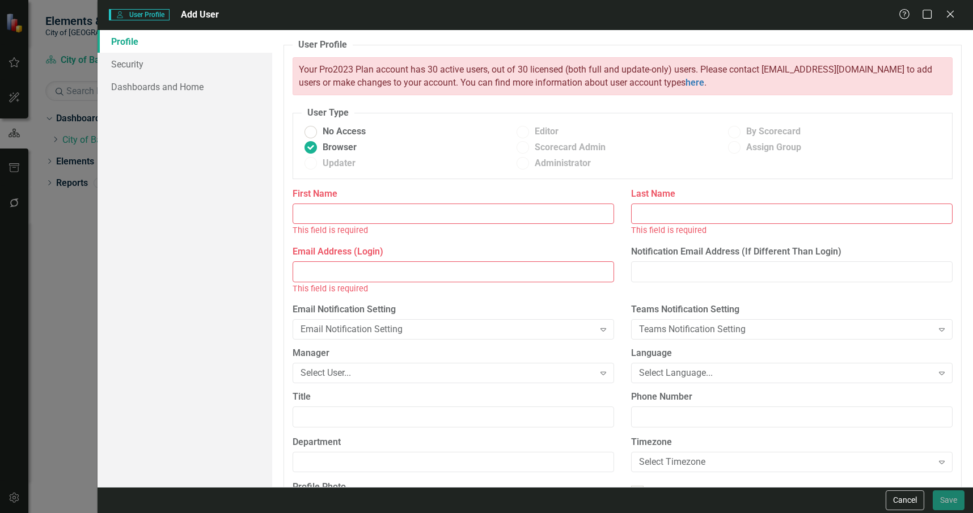
click at [342, 214] on input "First Name" at bounding box center [453, 214] width 321 height 21
click at [947, 14] on icon "Close" at bounding box center [950, 14] width 14 height 11
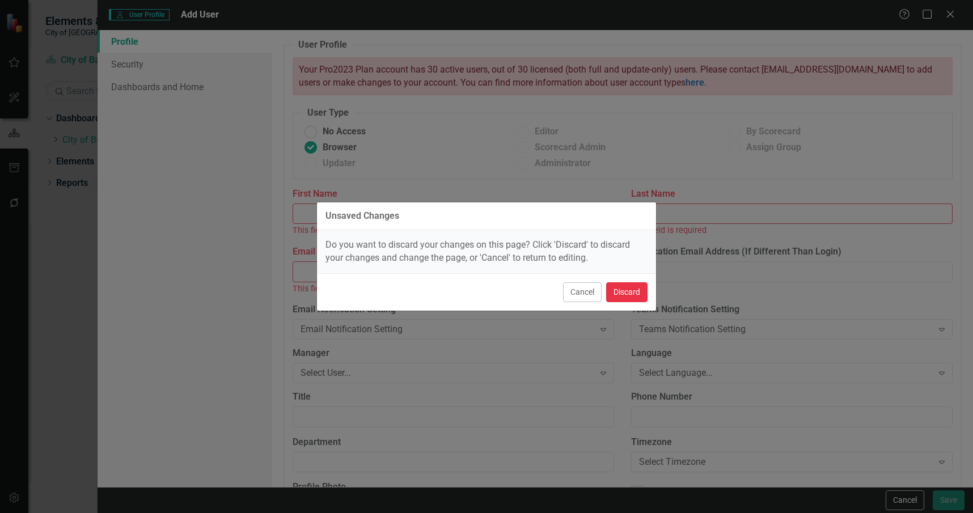
click at [623, 297] on button "Discard" at bounding box center [626, 292] width 41 height 20
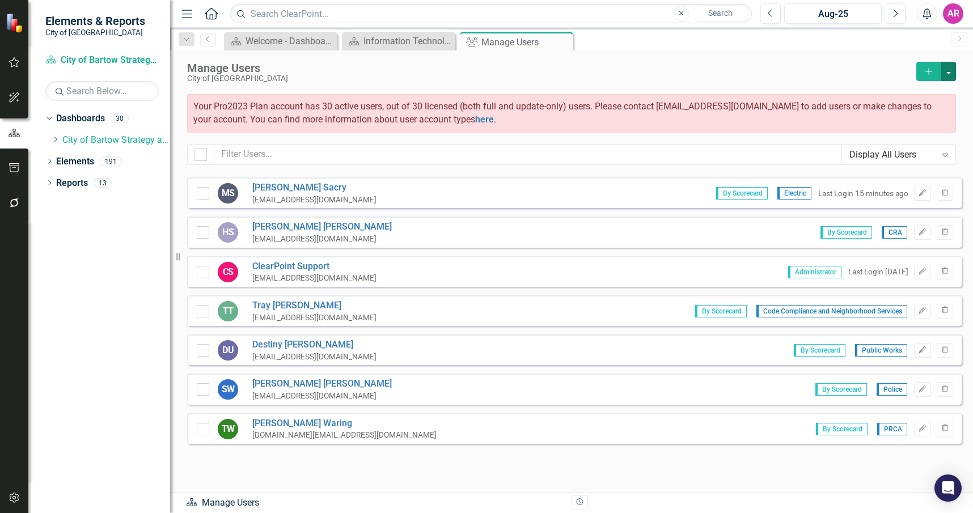
click at [946, 70] on button "button" at bounding box center [948, 71] width 15 height 19
click at [929, 115] on link "Add Multiple Add Multiple Users" at bounding box center [902, 113] width 105 height 21
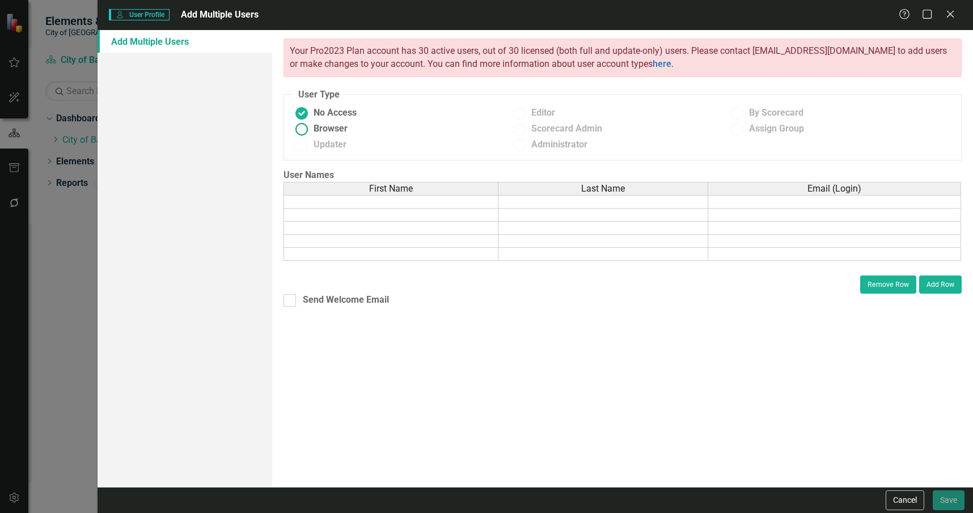
click at [324, 125] on span "Browser" at bounding box center [331, 128] width 34 height 13
click at [311, 125] on input "Browser" at bounding box center [302, 129] width 18 height 18
radio input "true"
click at [458, 200] on td at bounding box center [390, 202] width 215 height 14
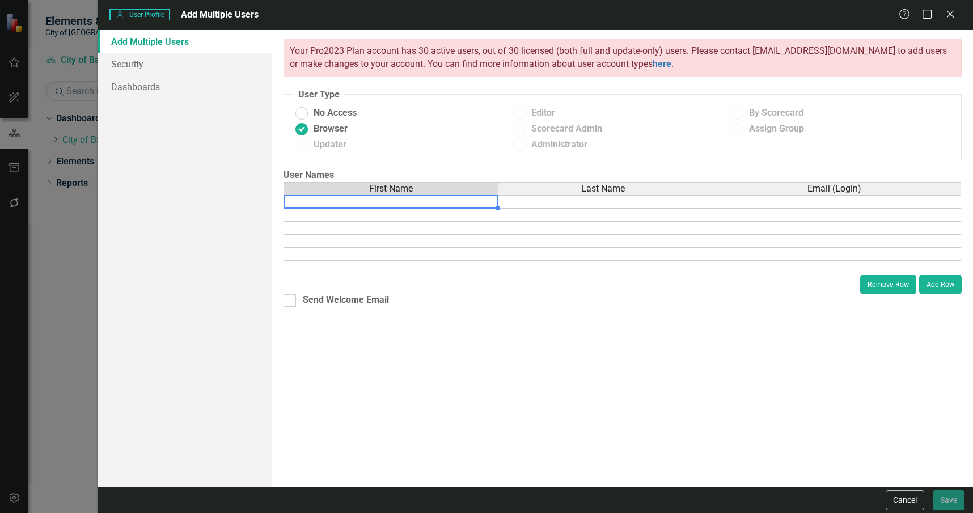
click at [458, 200] on td at bounding box center [390, 202] width 215 height 14
type textarea "Robin"
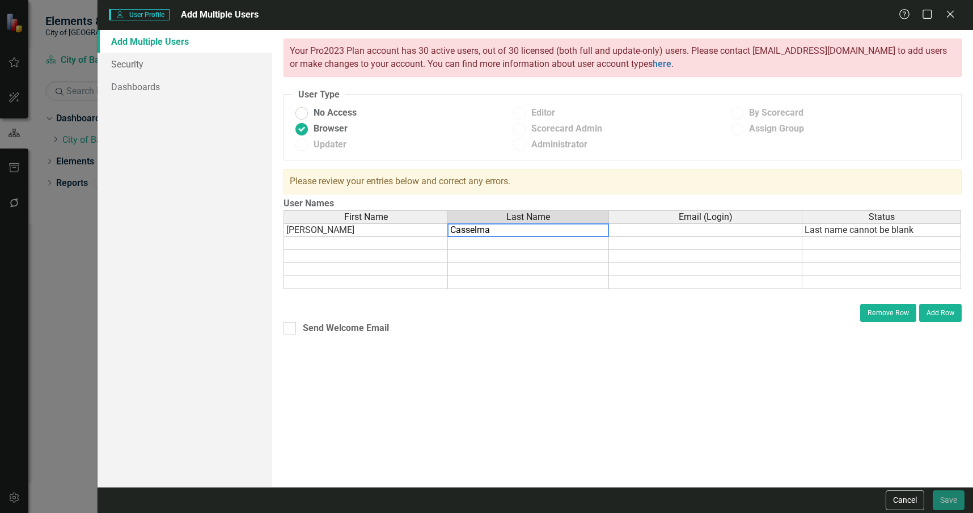
type textarea "Casselman"
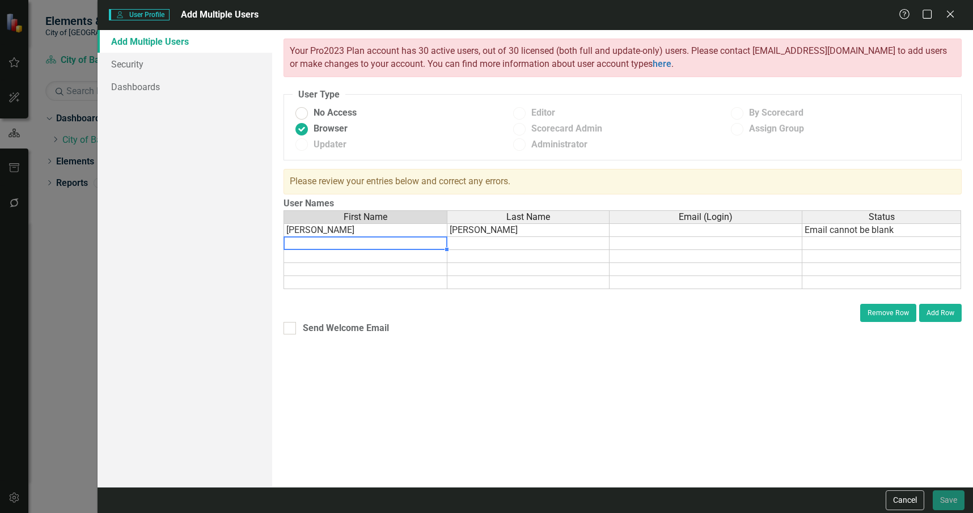
click at [392, 244] on td at bounding box center [365, 243] width 164 height 13
type textarea "Daniel"
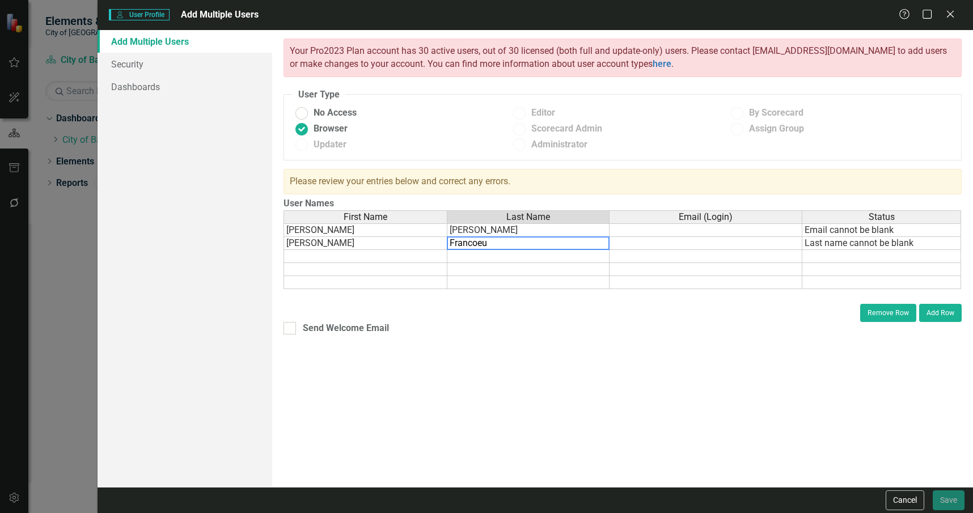
type textarea "Francoeur"
click at [381, 251] on td at bounding box center [365, 256] width 164 height 13
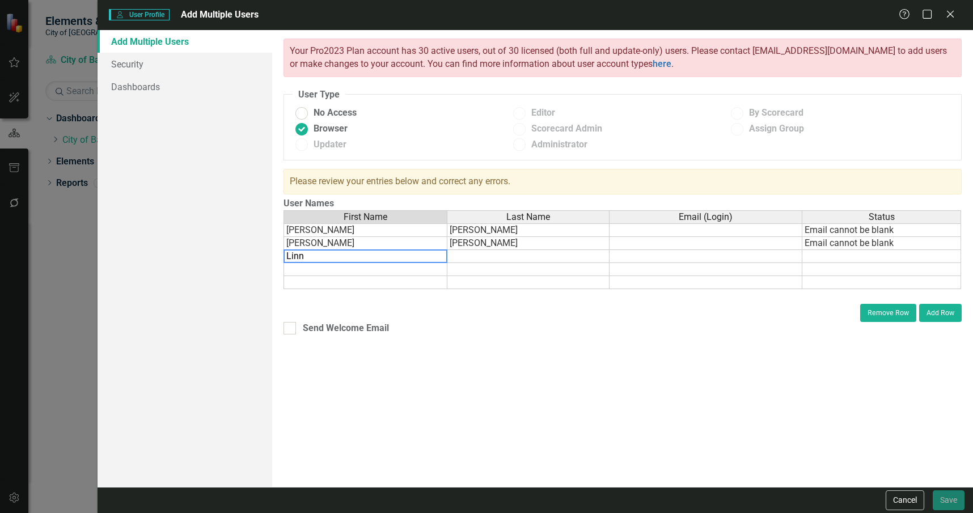
type textarea "Linna"
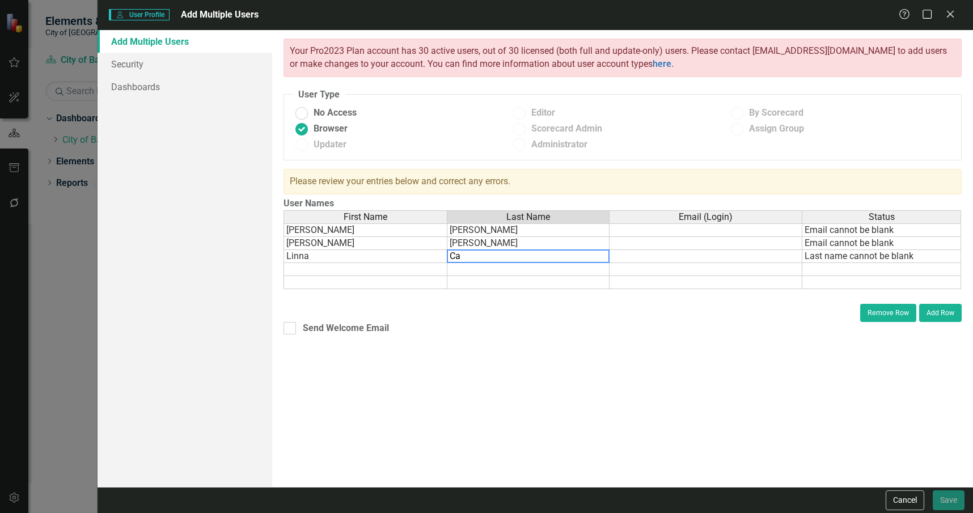
type textarea "Cai"
click at [376, 271] on td at bounding box center [365, 269] width 164 height 13
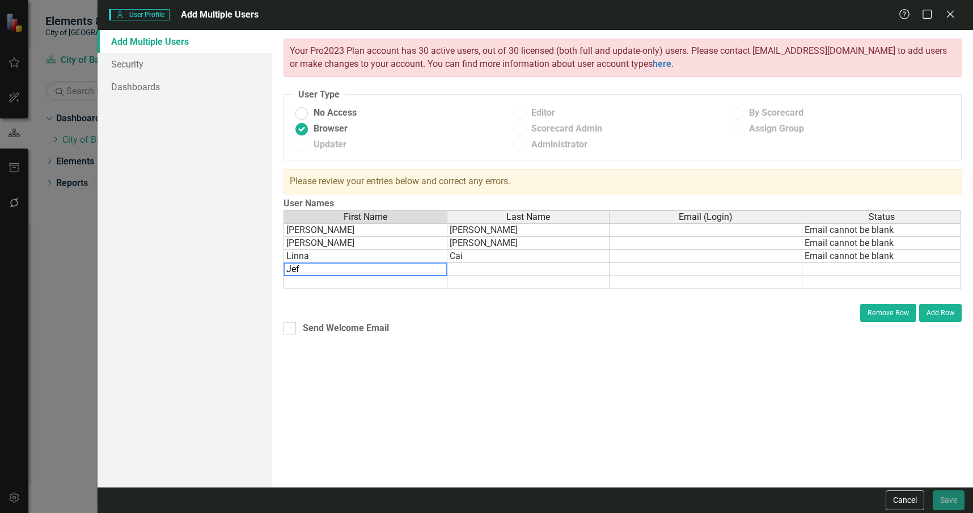
type textarea "Jeff"
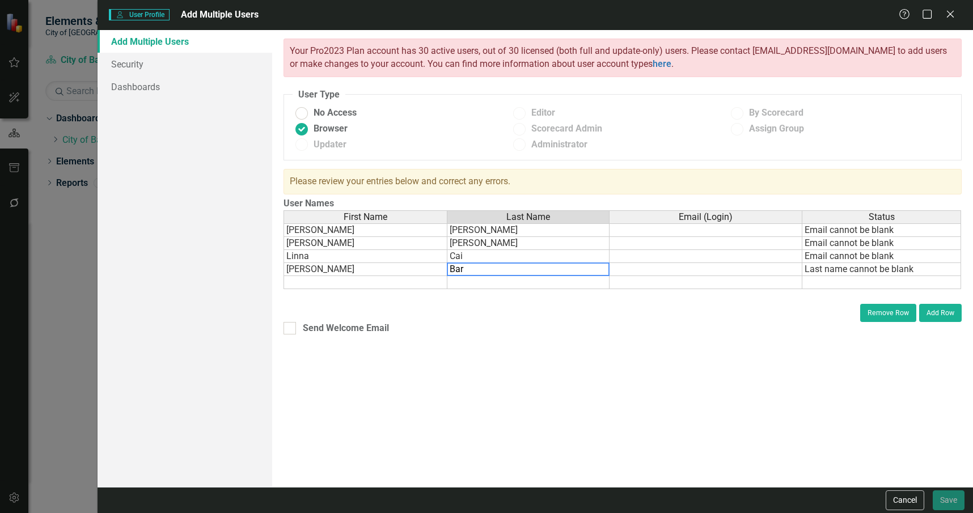
type textarea "Barr"
click at [395, 283] on td at bounding box center [365, 282] width 164 height 13
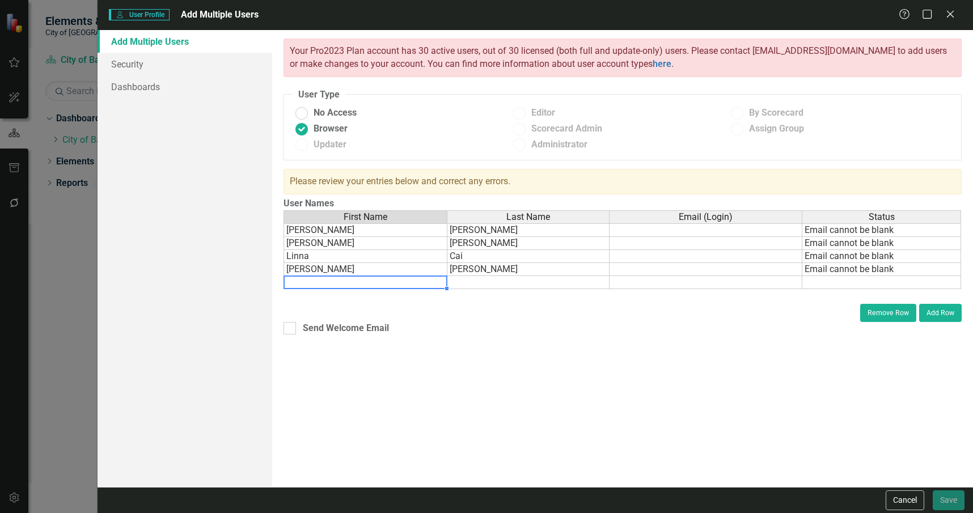
click at [364, 267] on td "Jeff" at bounding box center [365, 269] width 164 height 13
type textarea "Jeff"
click at [384, 282] on td at bounding box center [365, 282] width 164 height 13
click at [367, 243] on td "Daniel" at bounding box center [365, 243] width 164 height 13
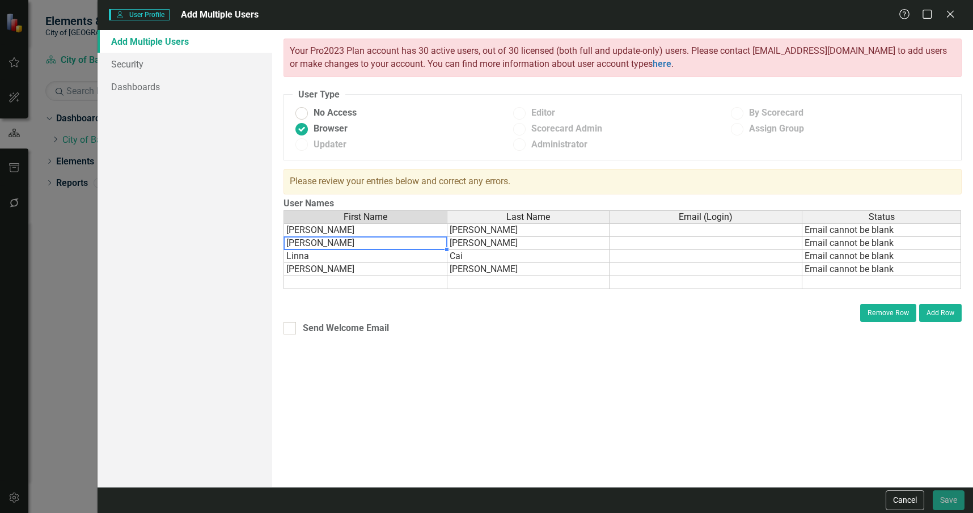
click at [367, 243] on td "Daniel" at bounding box center [365, 243] width 164 height 13
type textarea "Dan"
click at [348, 284] on td at bounding box center [365, 282] width 164 height 13
type textarea "Grace"
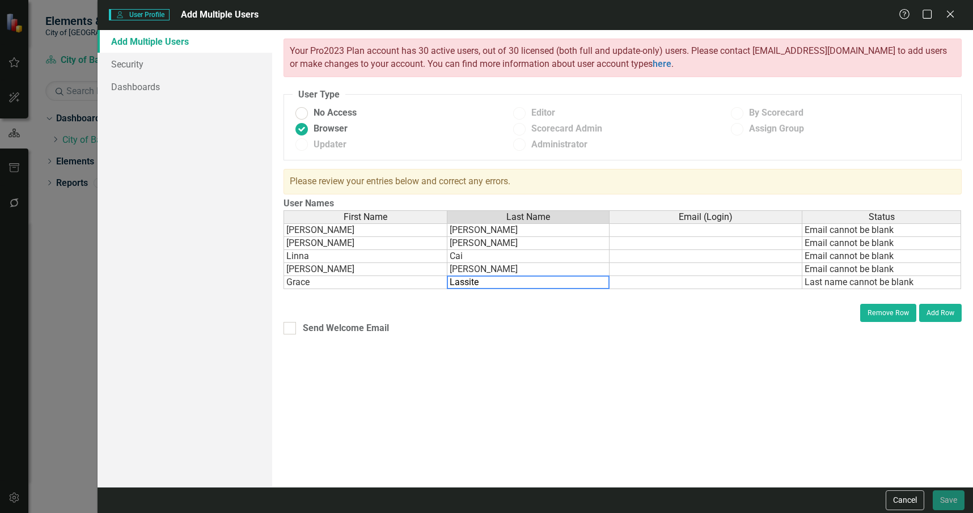
type textarea "Lassiter"
click at [709, 233] on td at bounding box center [705, 230] width 193 height 14
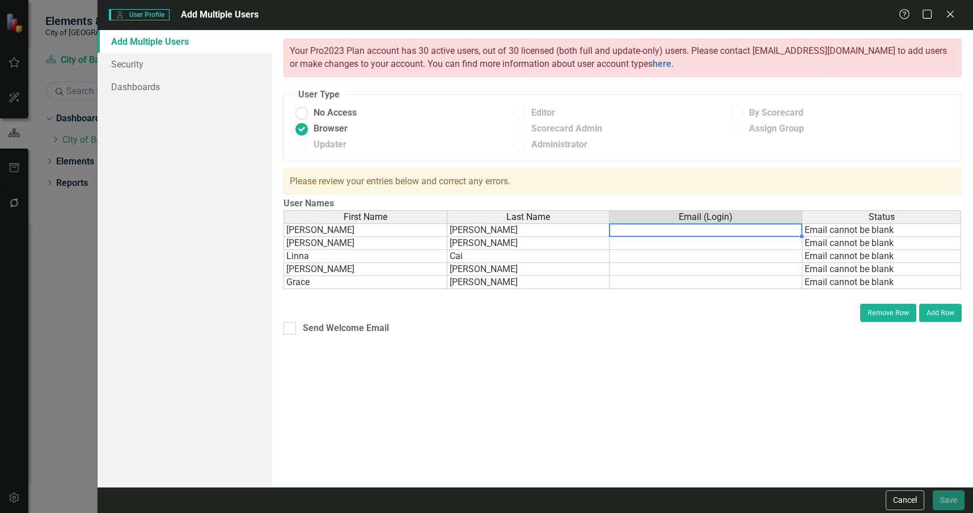
click at [701, 232] on td at bounding box center [705, 230] width 193 height 14
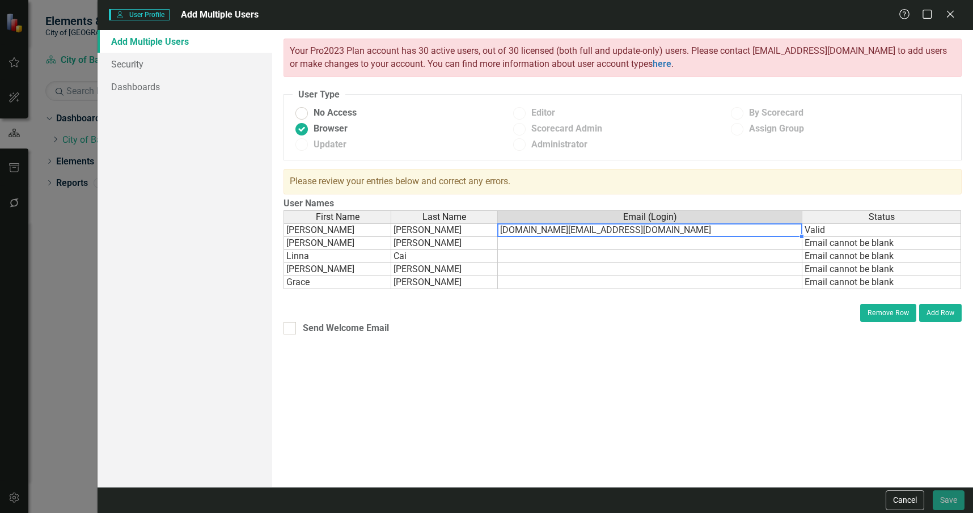
click at [526, 244] on td at bounding box center [650, 243] width 304 height 13
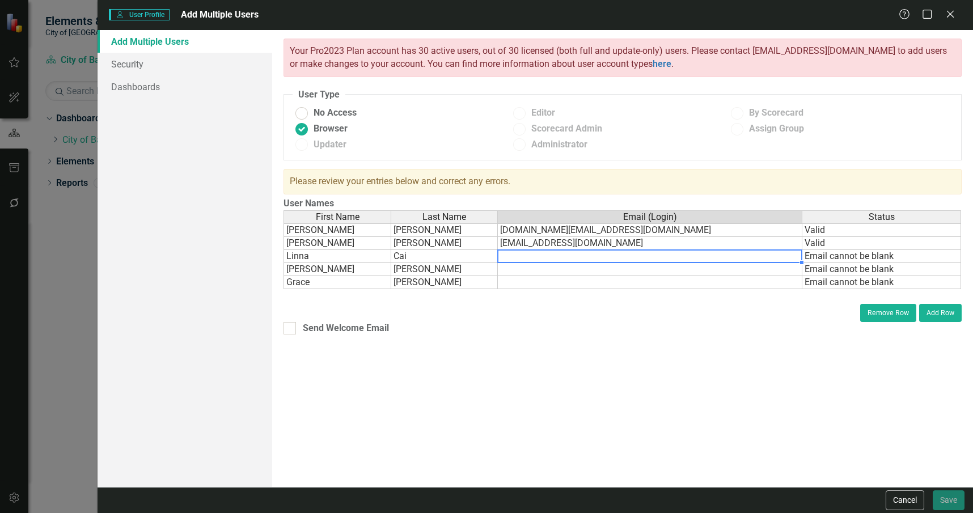
click at [516, 257] on td at bounding box center [650, 256] width 304 height 13
click at [567, 256] on td at bounding box center [650, 256] width 304 height 13
click at [535, 269] on td at bounding box center [650, 269] width 304 height 13
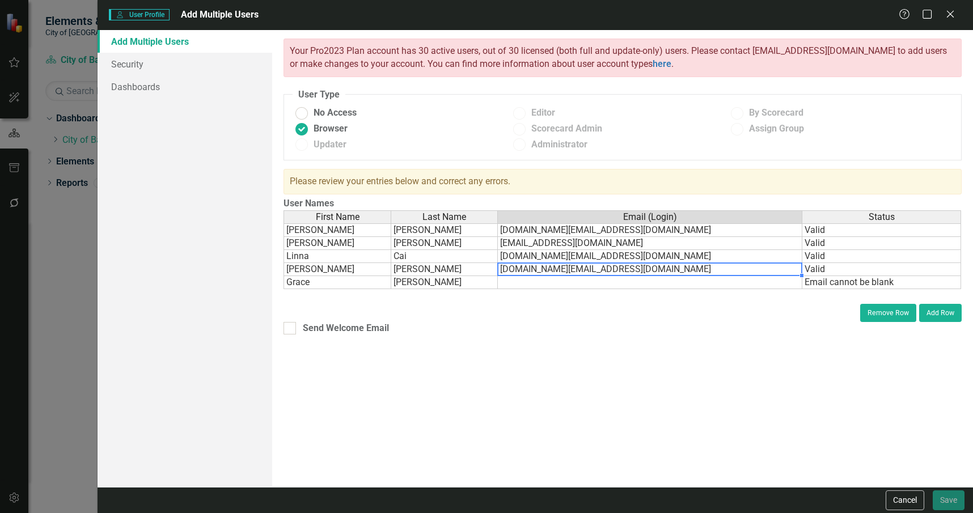
click at [520, 286] on td at bounding box center [650, 282] width 304 height 13
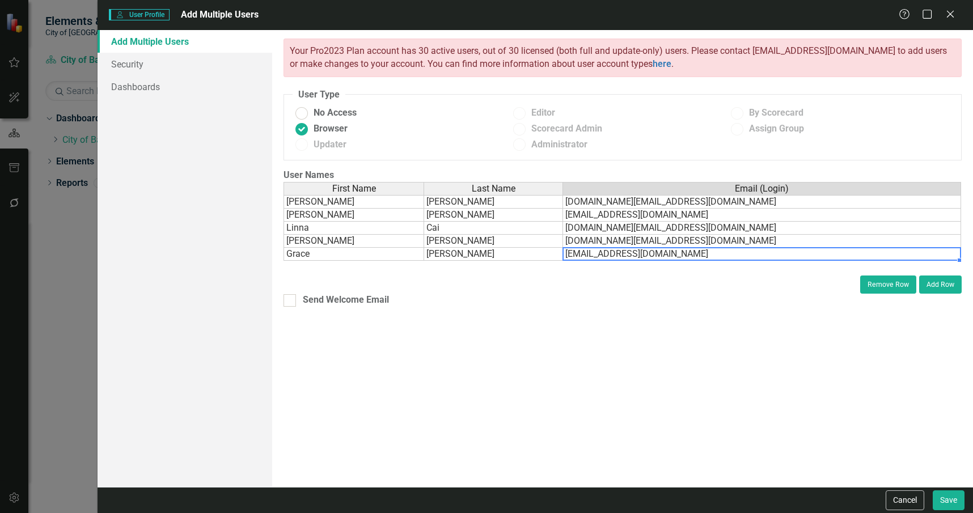
click at [881, 353] on div "ClearPoint has a wealth of options to help you ensure that people only have acc…" at bounding box center [622, 258] width 701 height 457
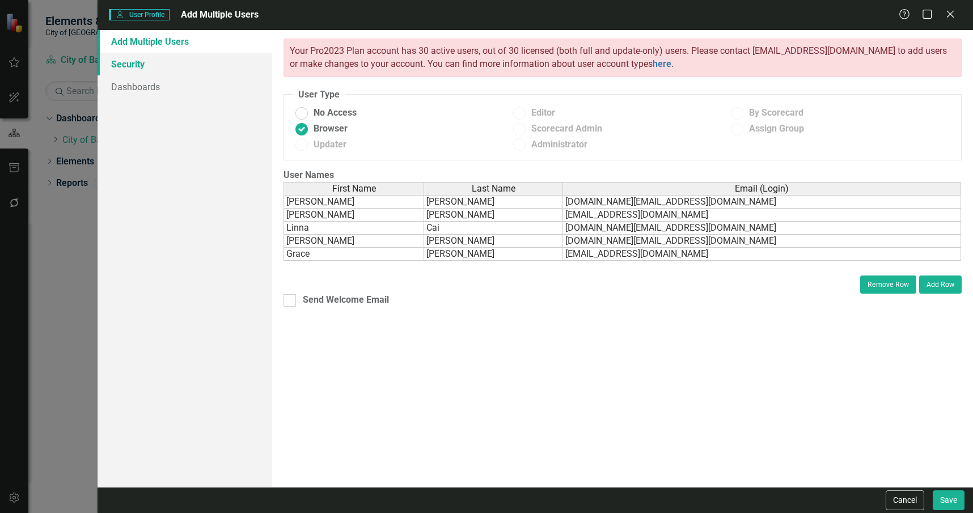
click at [162, 69] on link "Security" at bounding box center [185, 64] width 175 height 23
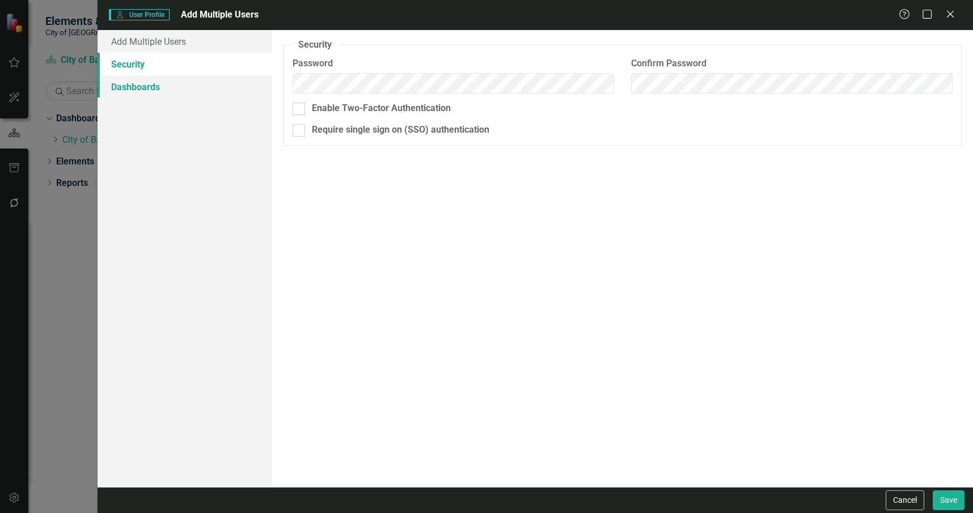
click at [243, 84] on link "Dashboards" at bounding box center [185, 86] width 175 height 23
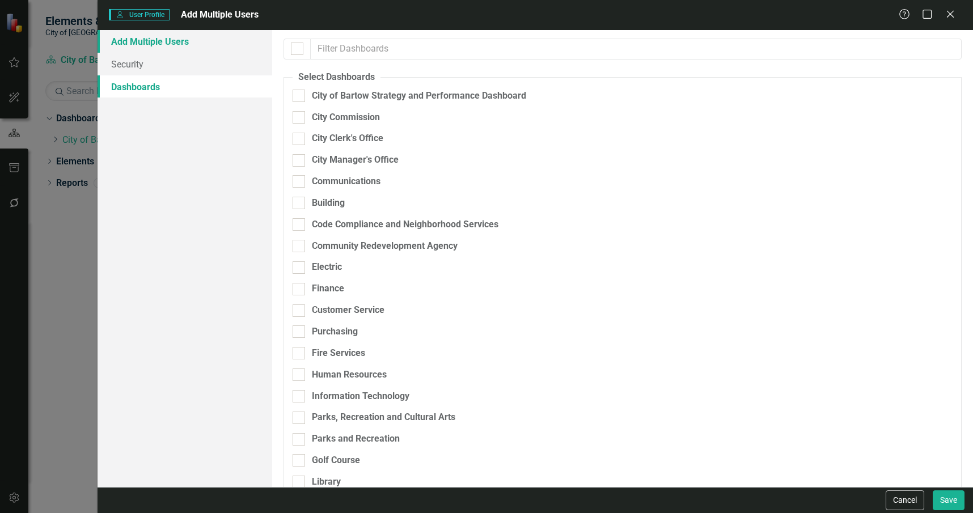
click at [174, 40] on link "Add Multiple Users" at bounding box center [185, 41] width 175 height 23
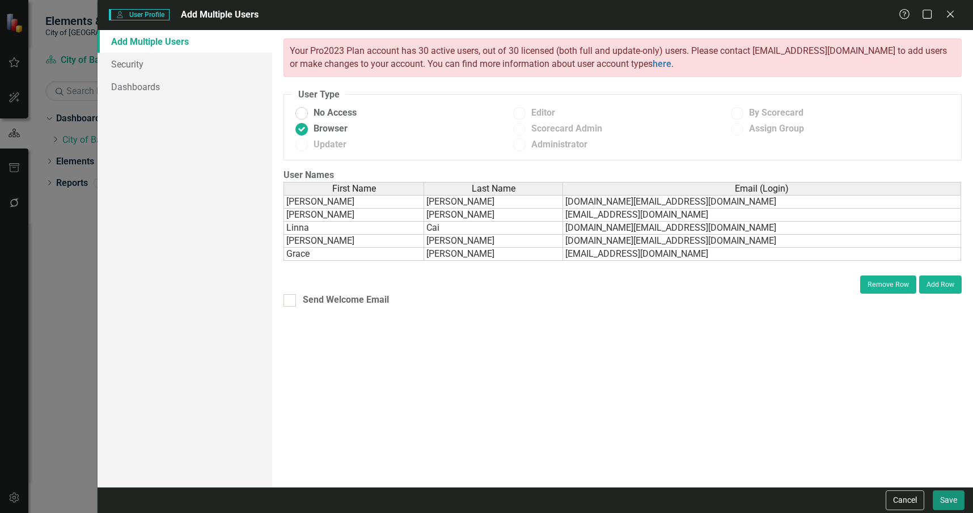
click at [942, 500] on button "Save" at bounding box center [949, 500] width 32 height 20
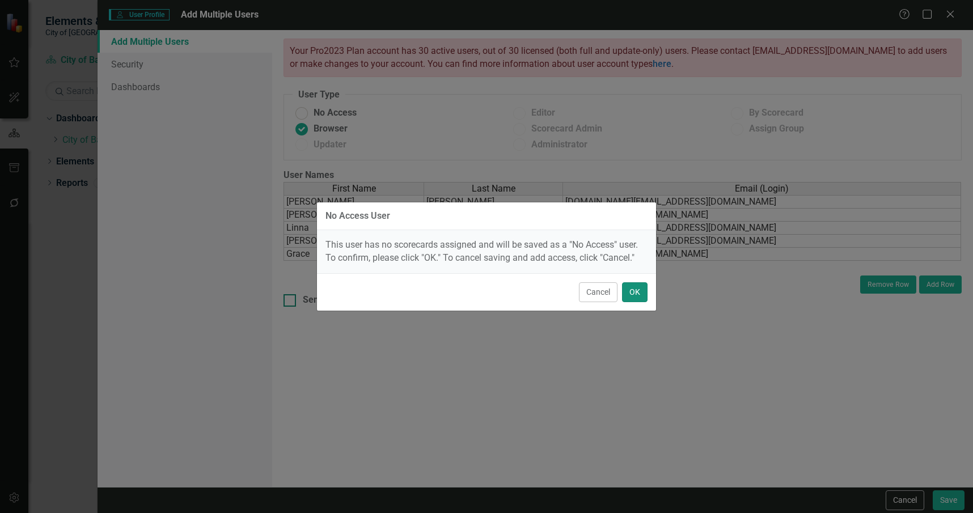
click at [631, 295] on button "OK" at bounding box center [635, 292] width 26 height 20
radio input "true"
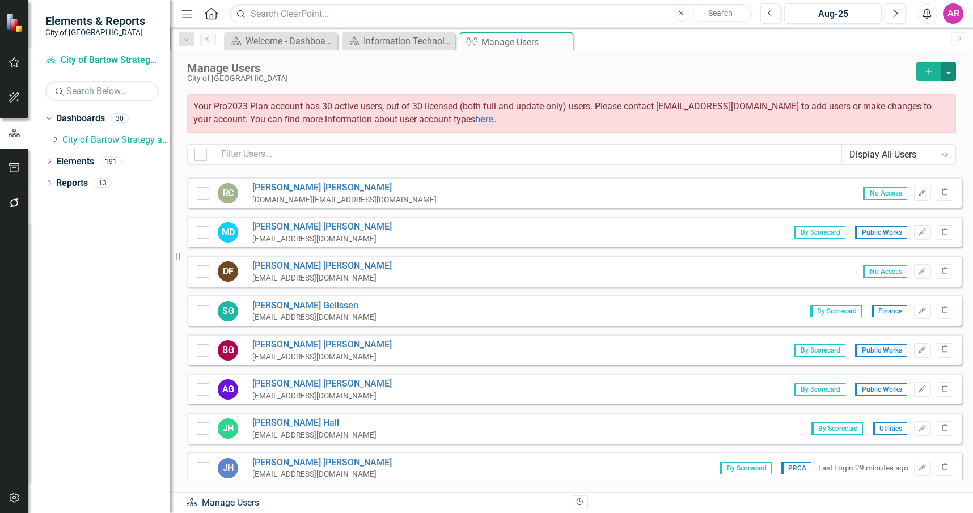
scroll to position [0, 0]
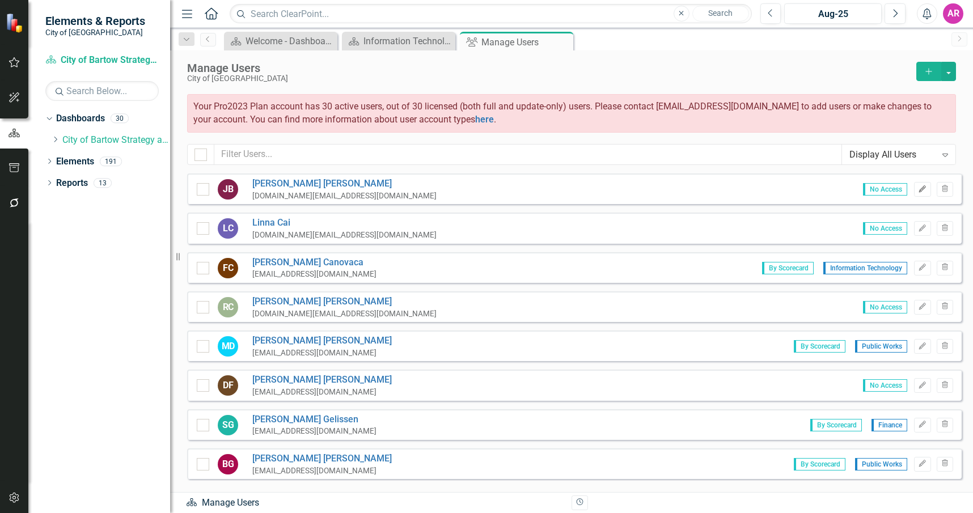
click at [922, 190] on button "Edit" at bounding box center [922, 189] width 16 height 15
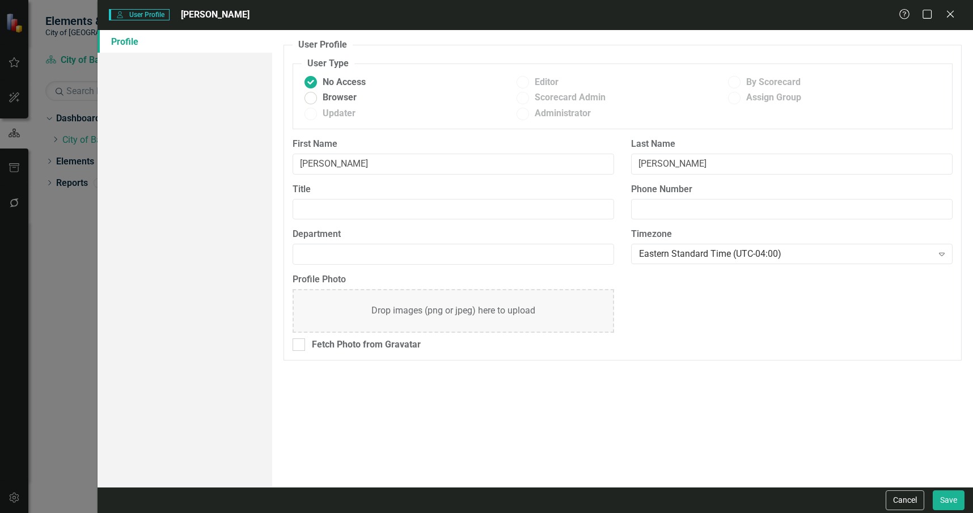
click at [917, 190] on div "User User Profile Jeff Barr Help Maximize Close Profile User Profile ClearPoint…" at bounding box center [486, 256] width 973 height 513
click at [350, 100] on span "Browser" at bounding box center [340, 97] width 34 height 13
click at [320, 100] on input "Browser" at bounding box center [311, 98] width 18 height 18
radio input "true"
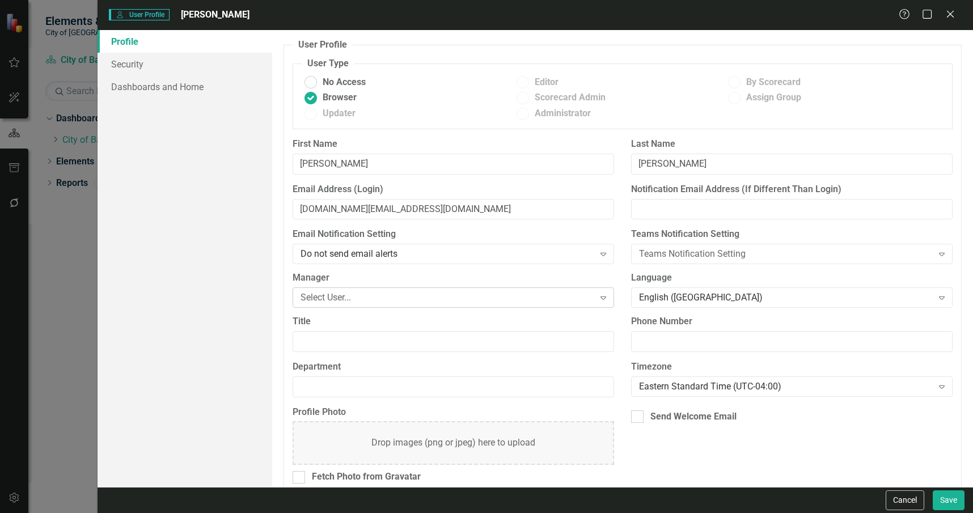
click at [422, 298] on div "Select User..." at bounding box center [446, 297] width 293 height 13
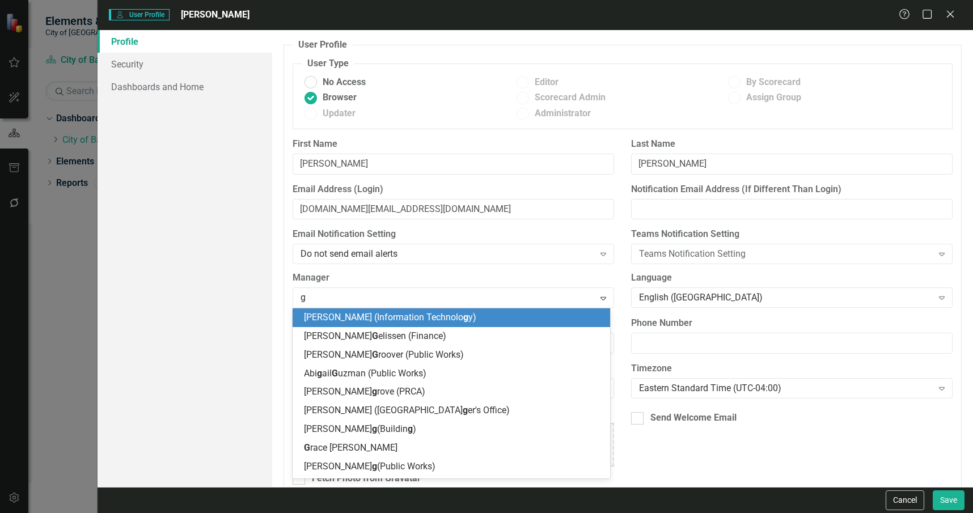
type input "gr"
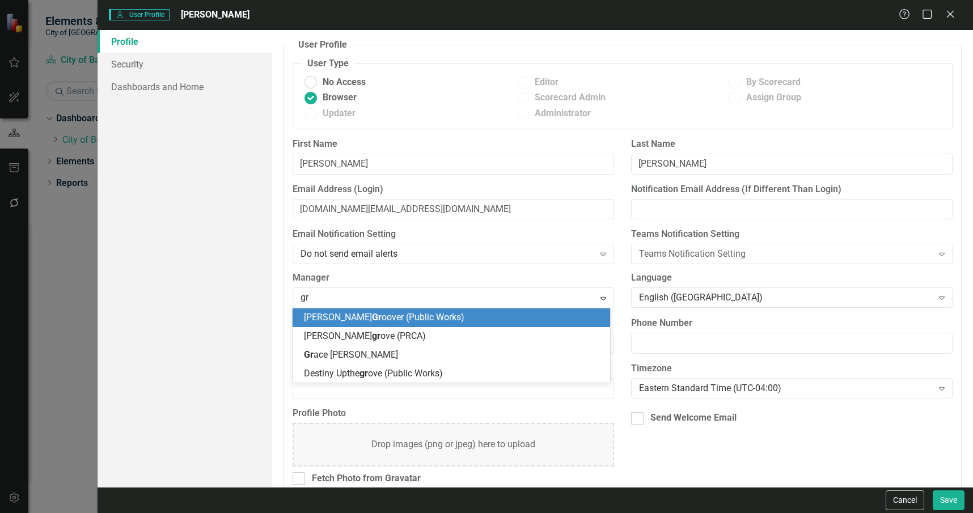
click at [410, 319] on span "Billy Gr oover (Public Works)" at bounding box center [384, 317] width 160 height 11
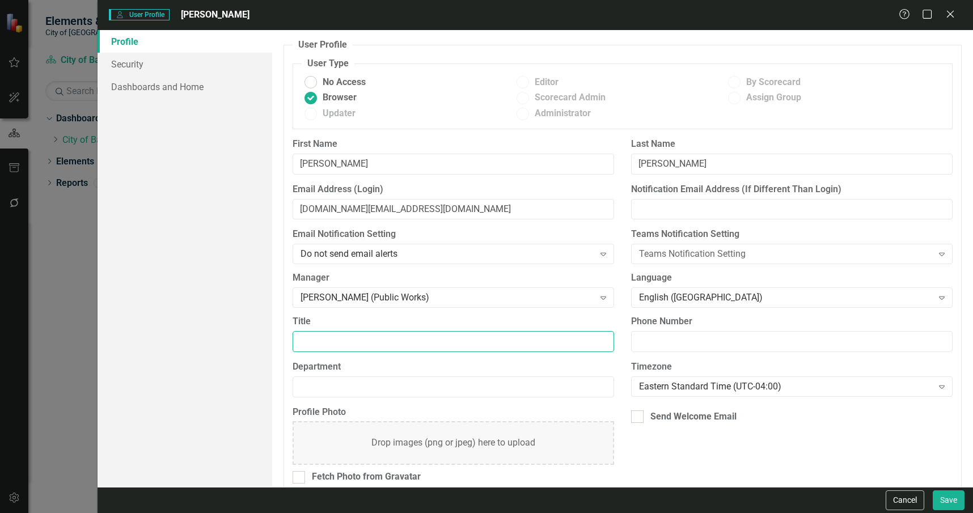
click at [404, 332] on input "Title" at bounding box center [453, 341] width 321 height 21
type input "Stormwater/Transportation Manager"
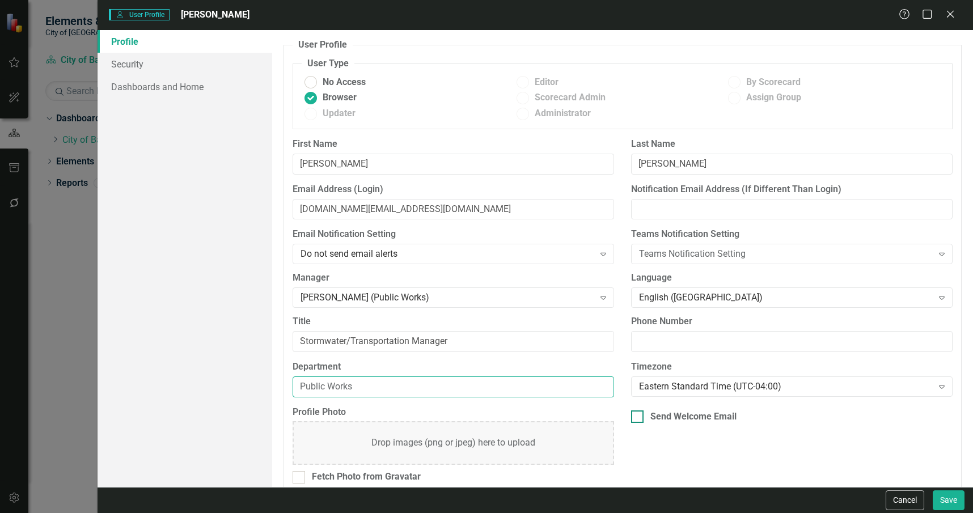
type input "Public Works"
click at [636, 418] on div at bounding box center [637, 416] width 12 height 12
click at [636, 418] on input "Send Welcome Email" at bounding box center [634, 413] width 7 height 7
checkbox input "true"
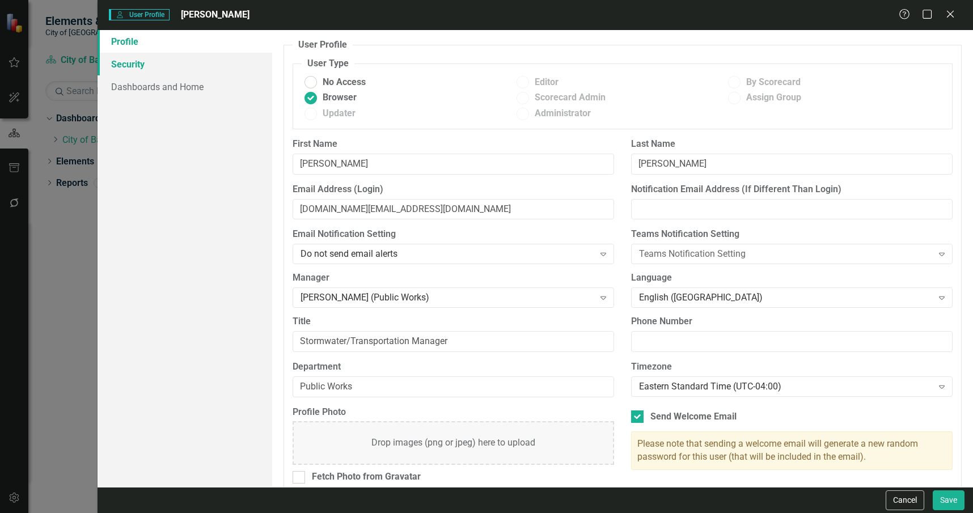
click at [216, 71] on link "Security" at bounding box center [185, 64] width 175 height 23
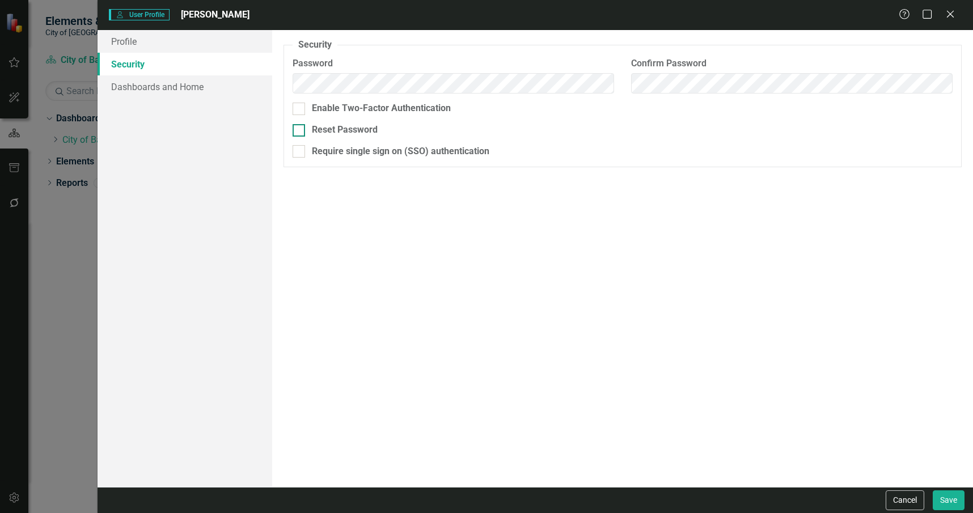
click at [363, 130] on div "Reset Password" at bounding box center [345, 130] width 66 height 13
click at [300, 130] on input "Reset Password" at bounding box center [296, 127] width 7 height 7
checkbox input "true"
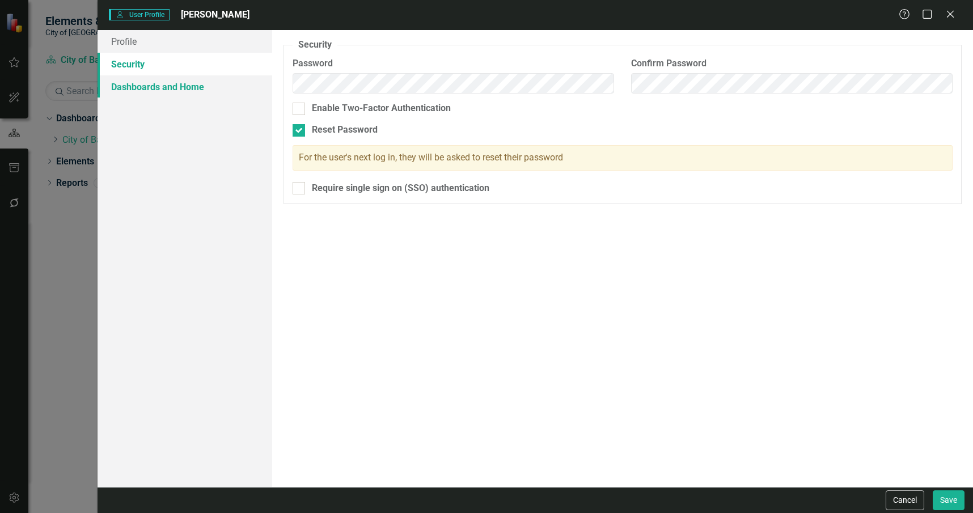
drag, startPoint x: 212, startPoint y: 82, endPoint x: 216, endPoint y: 87, distance: 6.5
click at [211, 82] on link "Dashboards and Home" at bounding box center [185, 86] width 175 height 23
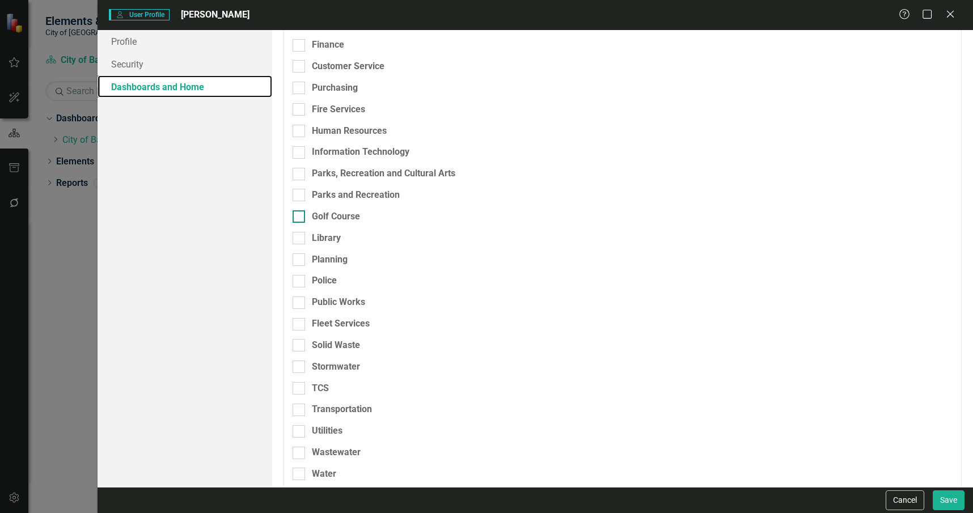
scroll to position [319, 0]
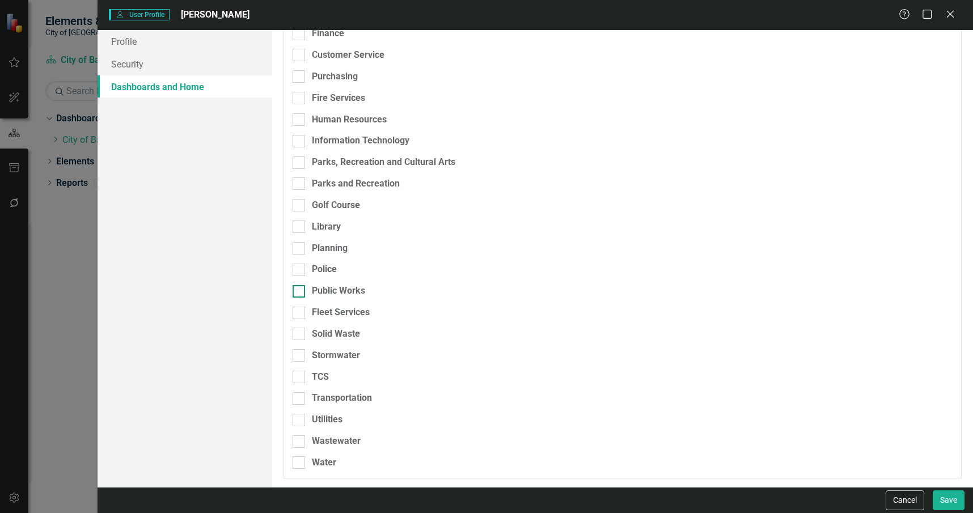
click at [334, 288] on div "Public Works" at bounding box center [338, 291] width 53 height 13
click at [300, 288] on input "Public Works" at bounding box center [296, 288] width 7 height 7
checkbox input "true"
click at [345, 310] on div "Fleet Services" at bounding box center [341, 312] width 58 height 13
click at [300, 310] on input "Fleet Services" at bounding box center [296, 310] width 7 height 7
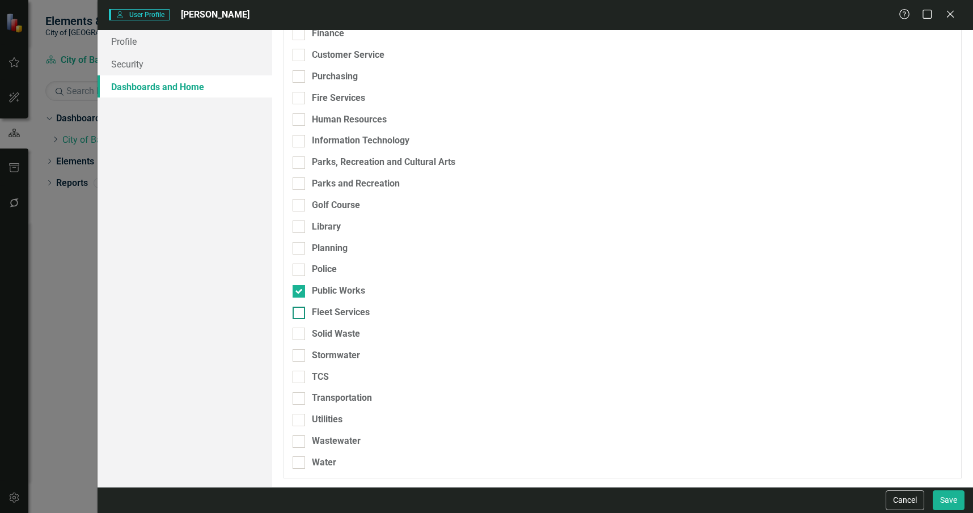
checkbox input "true"
click at [348, 326] on div "Fleet Services" at bounding box center [563, 317] width 541 height 22
click at [349, 336] on div "Solid Waste" at bounding box center [336, 334] width 48 height 13
click at [300, 335] on input "Solid Waste" at bounding box center [296, 331] width 7 height 7
checkbox input "true"
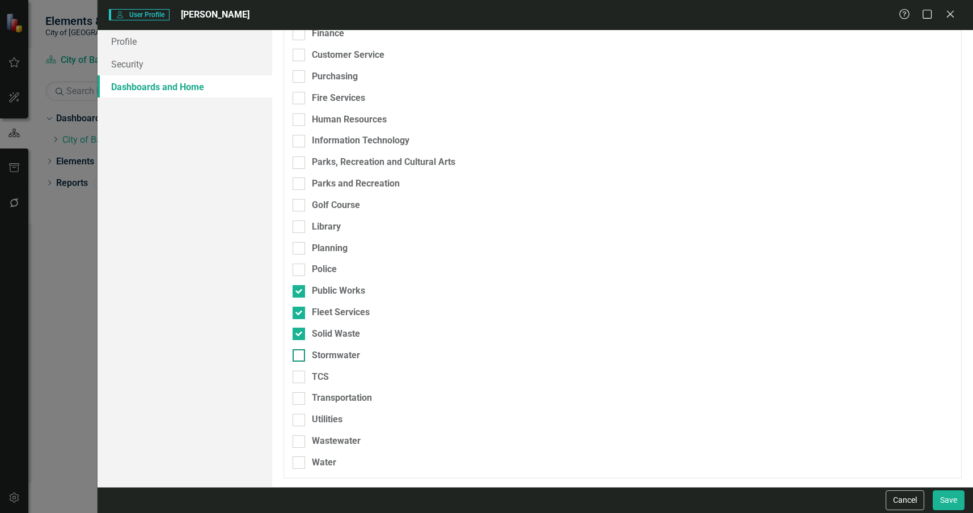
click at [353, 351] on div "Stormwater" at bounding box center [336, 355] width 48 height 13
click at [300, 351] on input "Stormwater" at bounding box center [296, 352] width 7 height 7
checkbox input "true"
click at [353, 366] on div "Stormwater" at bounding box center [563, 360] width 541 height 22
click at [351, 378] on div "TCS" at bounding box center [563, 377] width 541 height 13
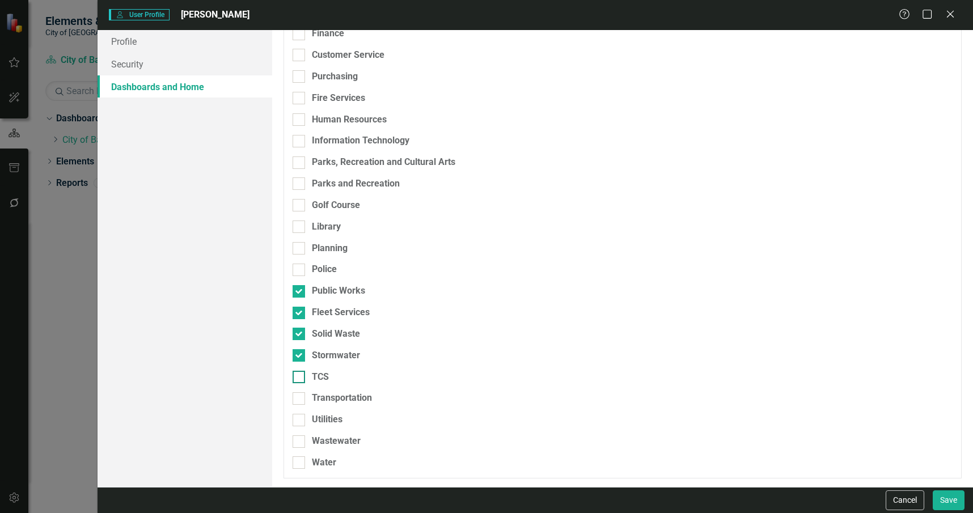
click at [300, 378] on input "TCS" at bounding box center [296, 374] width 7 height 7
checkbox input "true"
click at [351, 388] on div "TCS" at bounding box center [563, 382] width 541 height 22
click at [357, 396] on div "Transportation" at bounding box center [342, 398] width 60 height 13
click at [300, 396] on input "Transportation" at bounding box center [296, 395] width 7 height 7
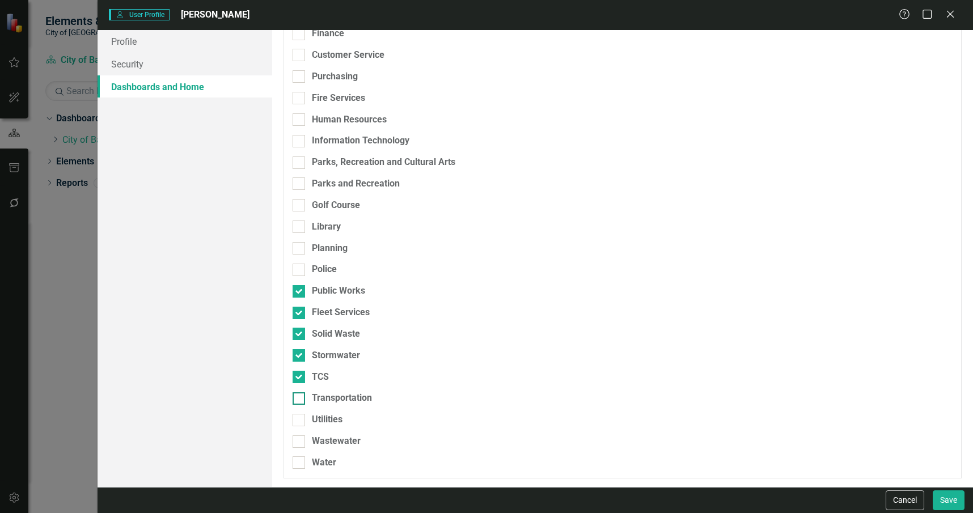
checkbox input "true"
click at [946, 503] on button "Save" at bounding box center [949, 500] width 32 height 20
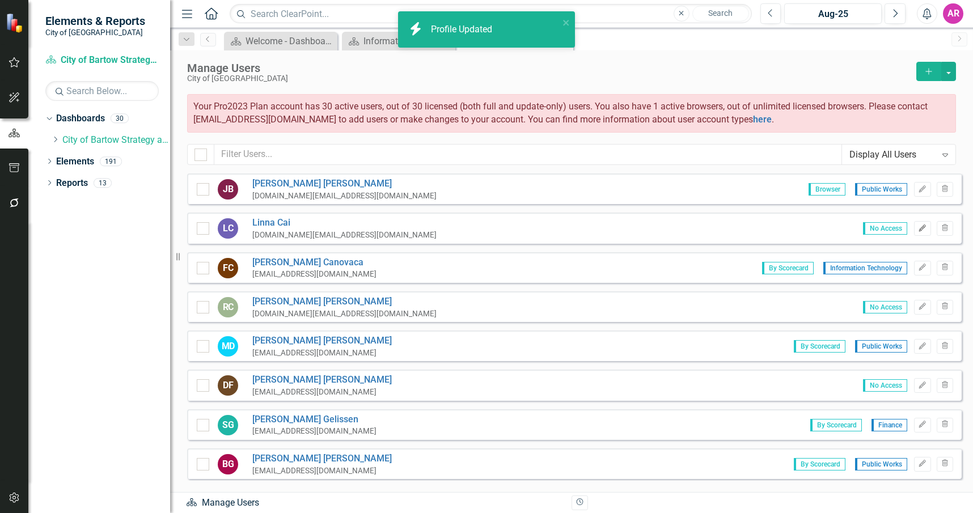
click at [918, 225] on icon "Edit" at bounding box center [922, 228] width 9 height 7
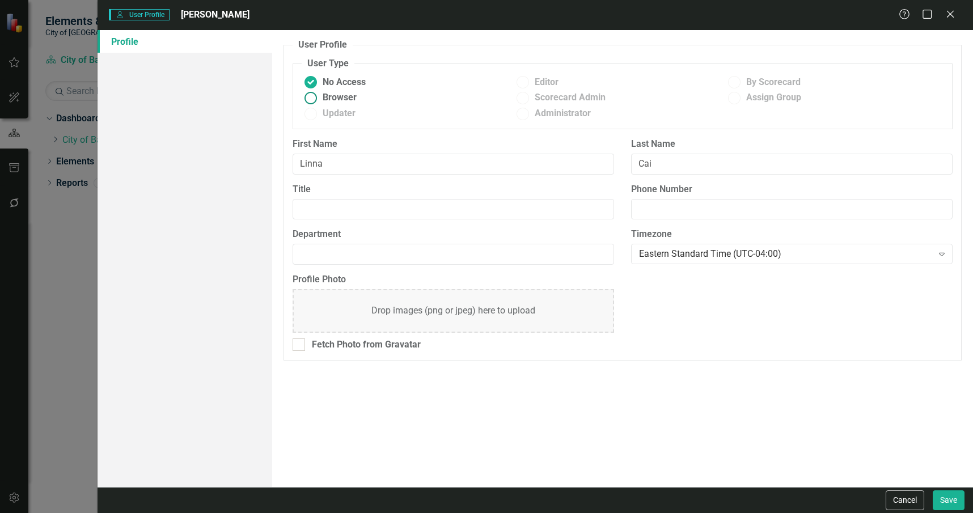
click at [354, 95] on span "Browser" at bounding box center [340, 97] width 34 height 13
drag, startPoint x: 354, startPoint y: 95, endPoint x: 320, endPoint y: 99, distance: 34.3
click at [320, 99] on label "Browser" at bounding box center [407, 97] width 211 height 13
click at [320, 99] on input "Browser" at bounding box center [311, 98] width 18 height 18
radio input "true"
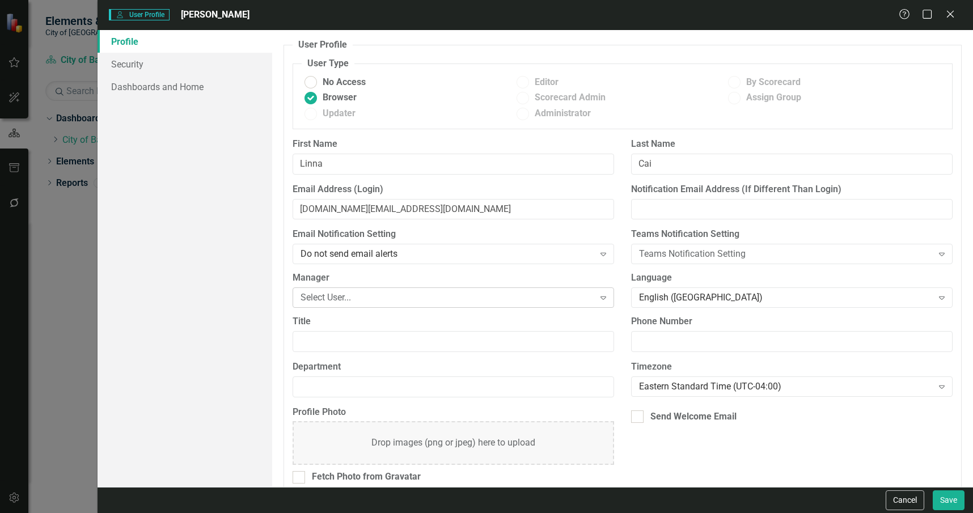
click at [378, 294] on div "Select User..." at bounding box center [446, 297] width 293 height 13
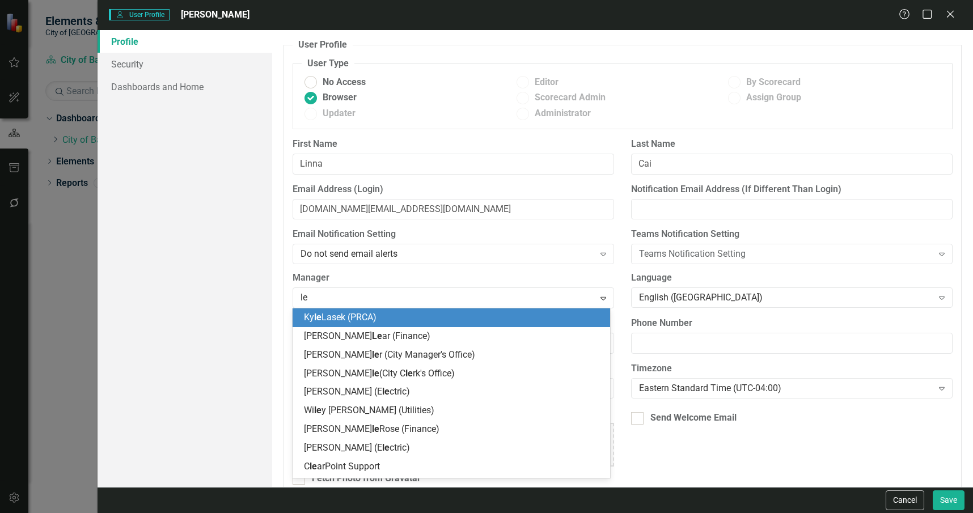
type input "lea"
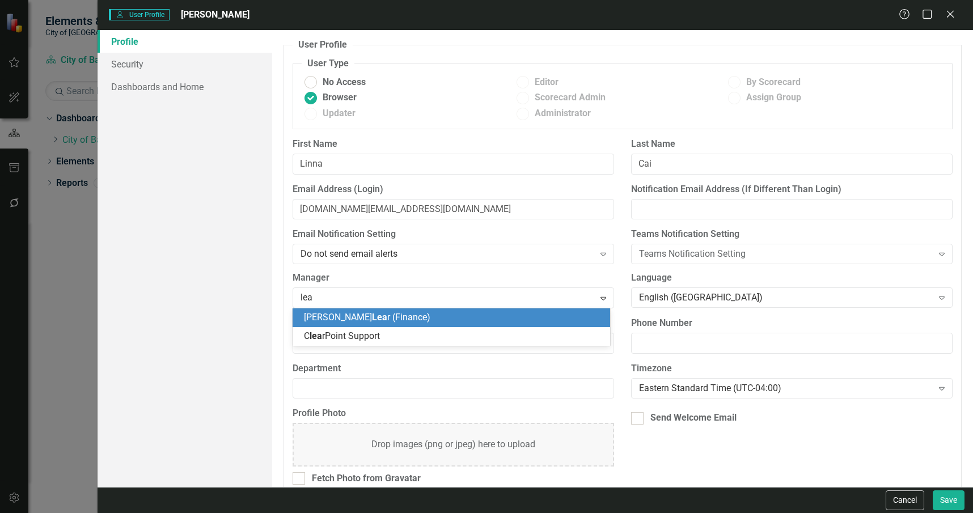
click at [389, 320] on div "Peter Lea r (Finance)" at bounding box center [453, 317] width 299 height 13
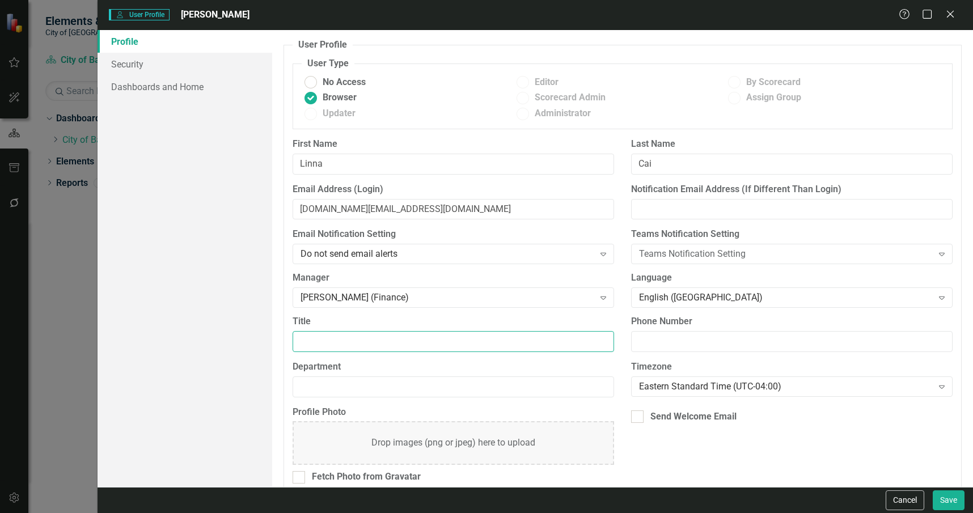
click at [407, 340] on input "Title" at bounding box center [453, 341] width 321 height 21
type input "F"
type input "Assistant Finance Director"
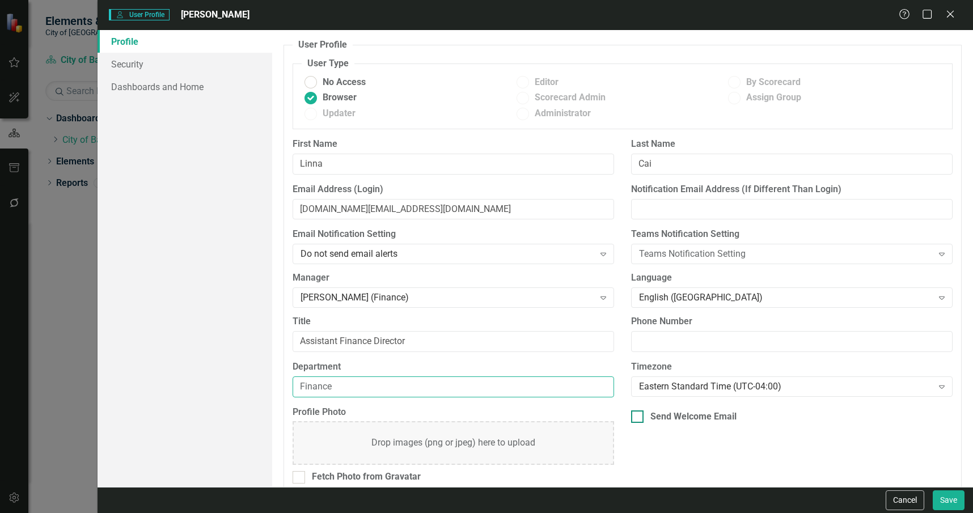
type input "Finance"
click at [703, 420] on div "Send Welcome Email" at bounding box center [693, 416] width 86 height 13
click at [638, 418] on input "Send Welcome Email" at bounding box center [634, 413] width 7 height 7
checkbox input "true"
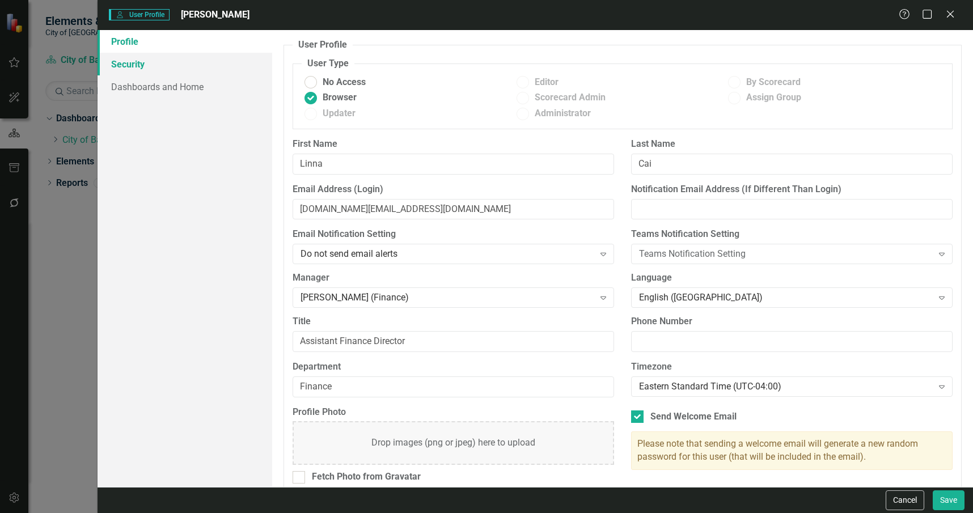
click at [177, 54] on link "Security" at bounding box center [185, 64] width 175 height 23
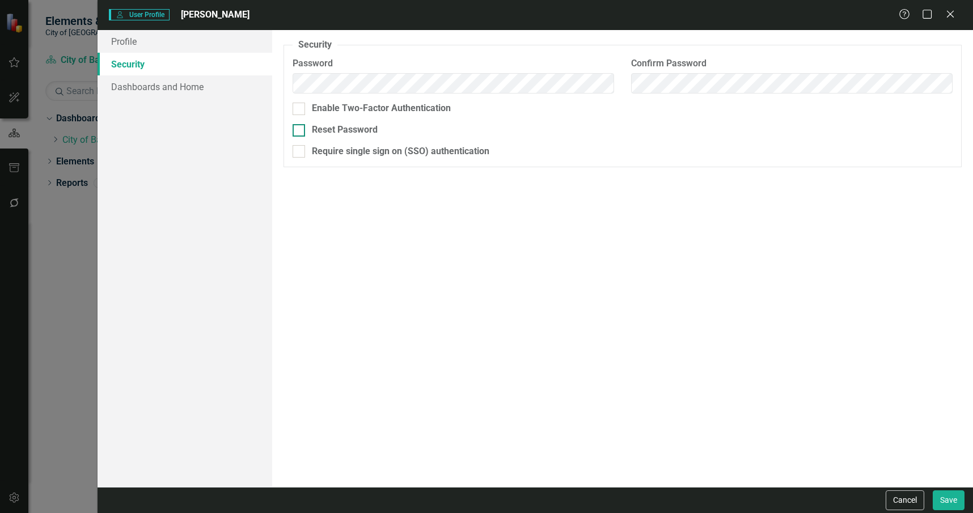
click at [311, 124] on div "Reset Password" at bounding box center [623, 130] width 660 height 13
click at [300, 124] on input "Reset Password" at bounding box center [296, 127] width 7 height 7
checkbox input "true"
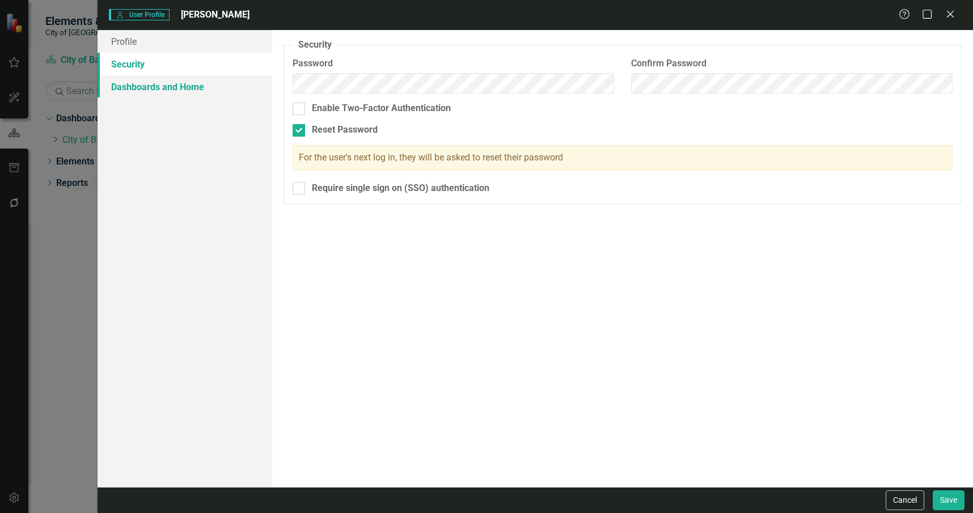
click at [196, 78] on link "Dashboards and Home" at bounding box center [185, 86] width 175 height 23
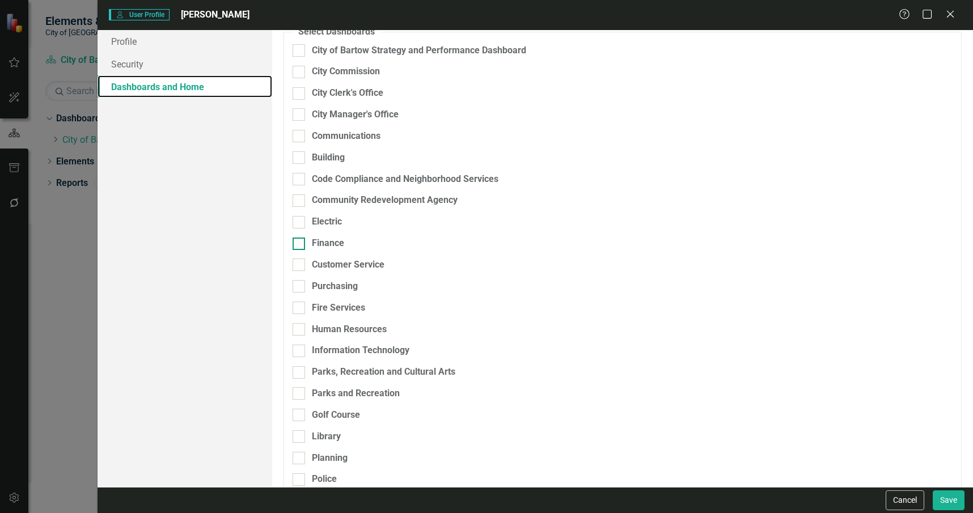
scroll to position [113, 0]
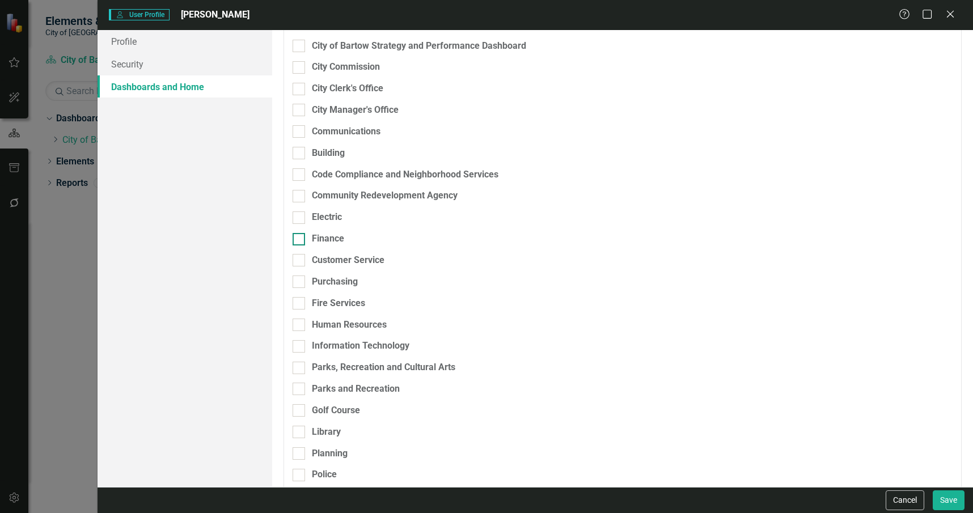
click at [355, 240] on div "Finance" at bounding box center [563, 238] width 541 height 13
click at [300, 240] on input "Finance" at bounding box center [296, 236] width 7 height 7
checkbox input "true"
click at [354, 258] on div "Customer Service" at bounding box center [348, 260] width 73 height 13
click at [300, 258] on input "Customer Service" at bounding box center [296, 257] width 7 height 7
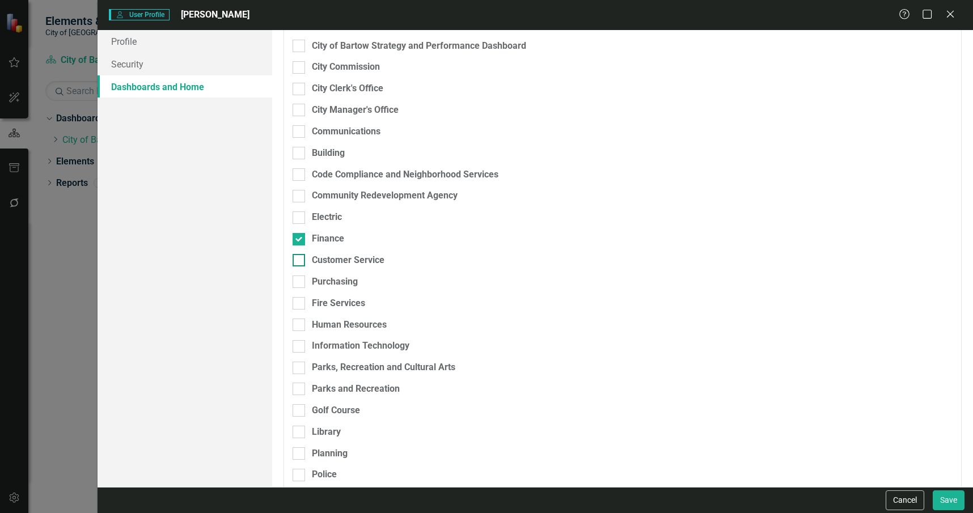
checkbox input "true"
click at [361, 282] on div "Purchasing" at bounding box center [563, 282] width 541 height 13
click at [300, 282] on input "Purchasing" at bounding box center [296, 279] width 7 height 7
checkbox input "true"
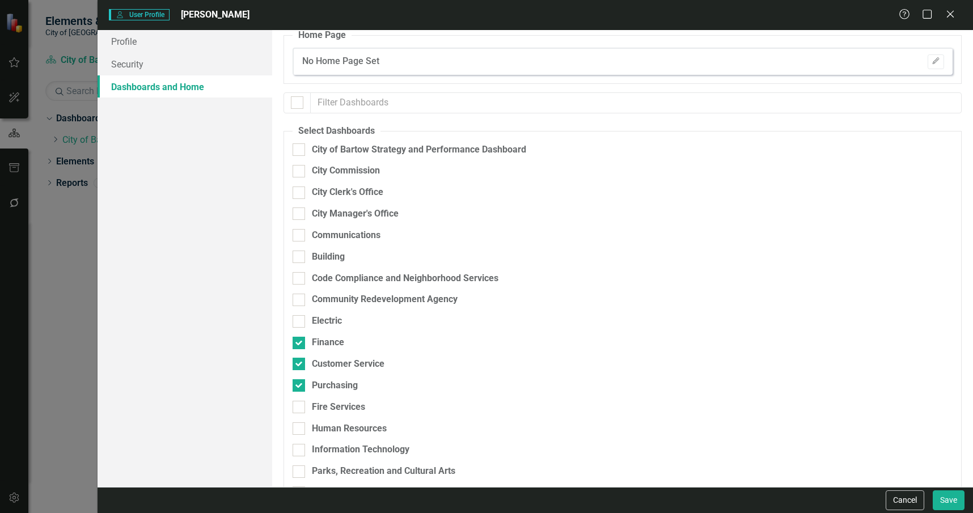
scroll to position [0, 0]
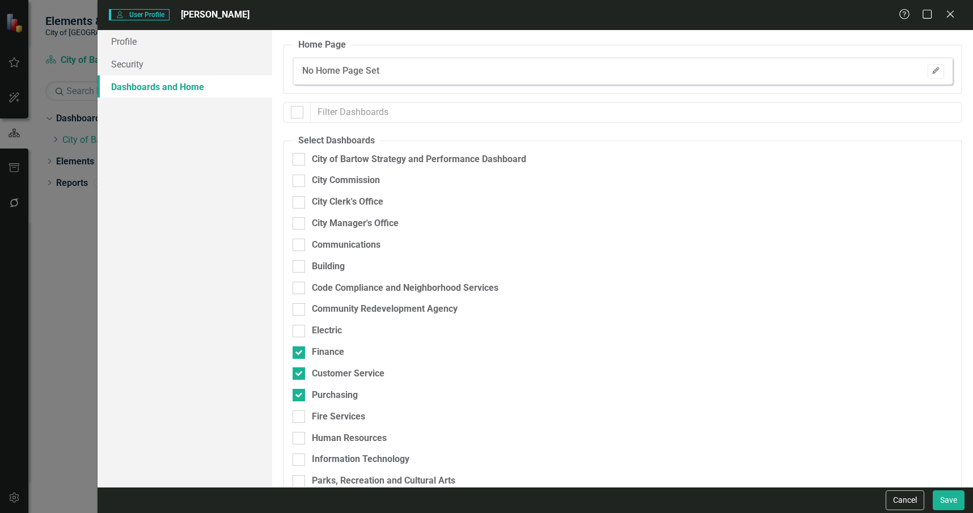
click at [931, 68] on icon "Edit" at bounding box center [935, 70] width 9 height 7
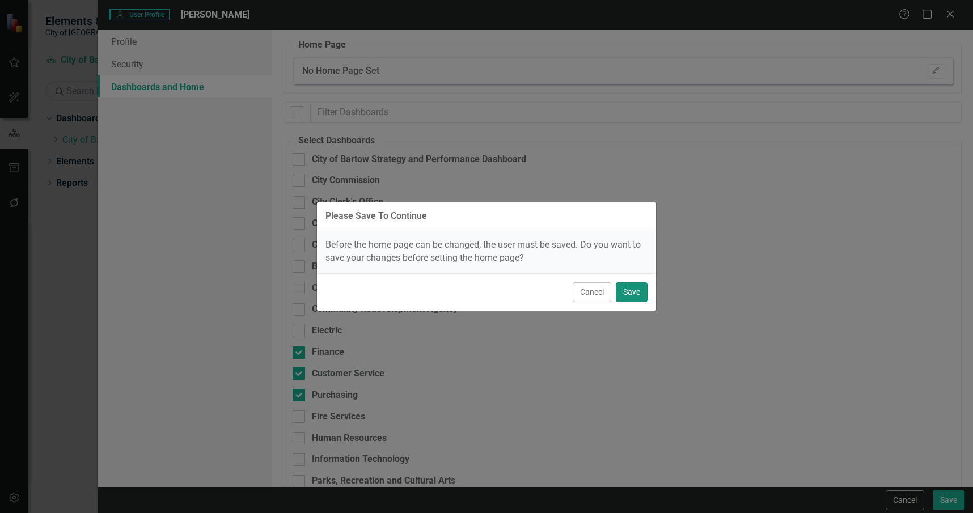
click at [635, 294] on button "Save" at bounding box center [632, 292] width 32 height 20
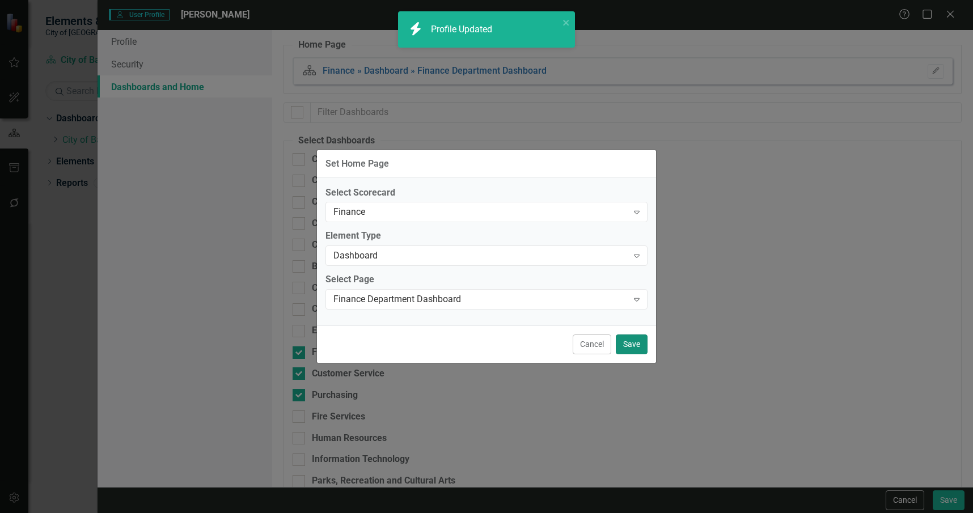
click at [633, 342] on button "Save" at bounding box center [632, 344] width 32 height 20
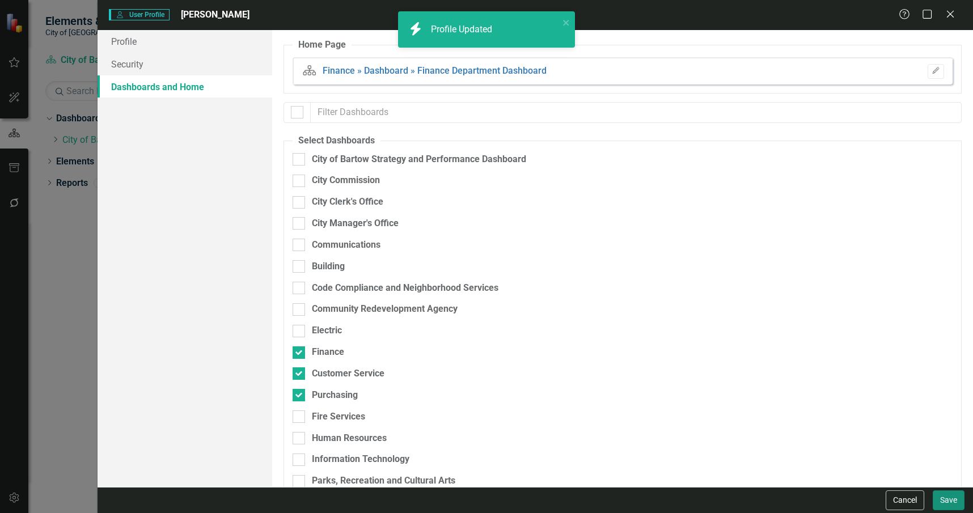
click at [948, 499] on button "Save" at bounding box center [949, 500] width 32 height 20
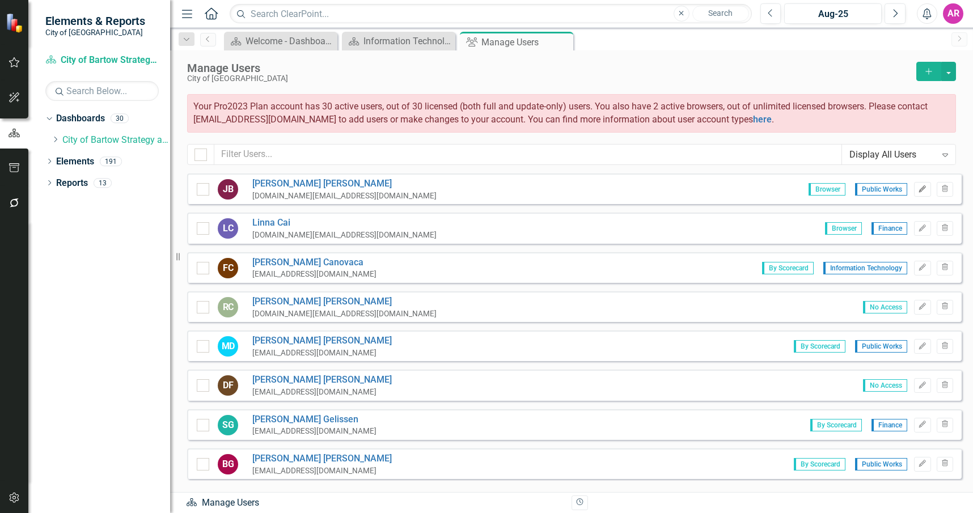
click at [918, 187] on icon "Edit" at bounding box center [922, 189] width 9 height 7
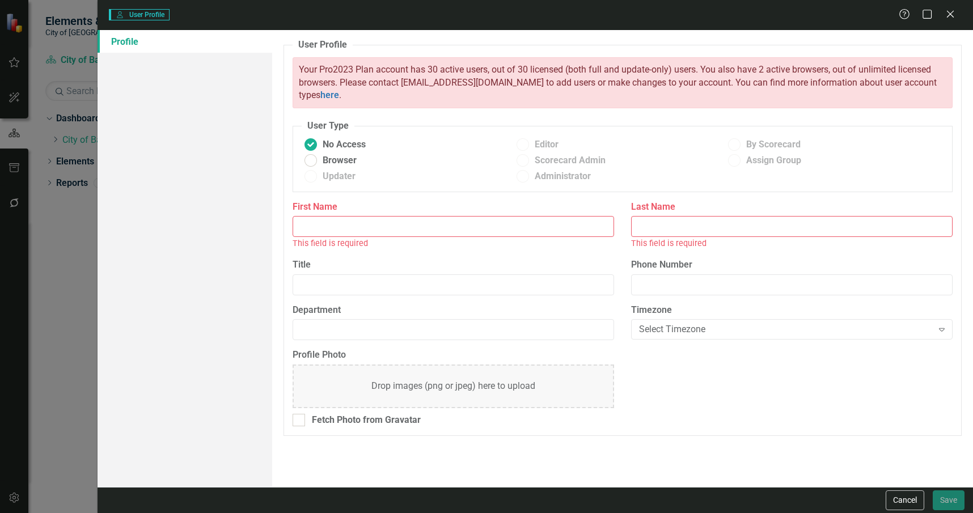
type input "Jeff"
type input "Barr"
type input "Stormwater/Transportation Manager"
type input "Public Works"
radio input "false"
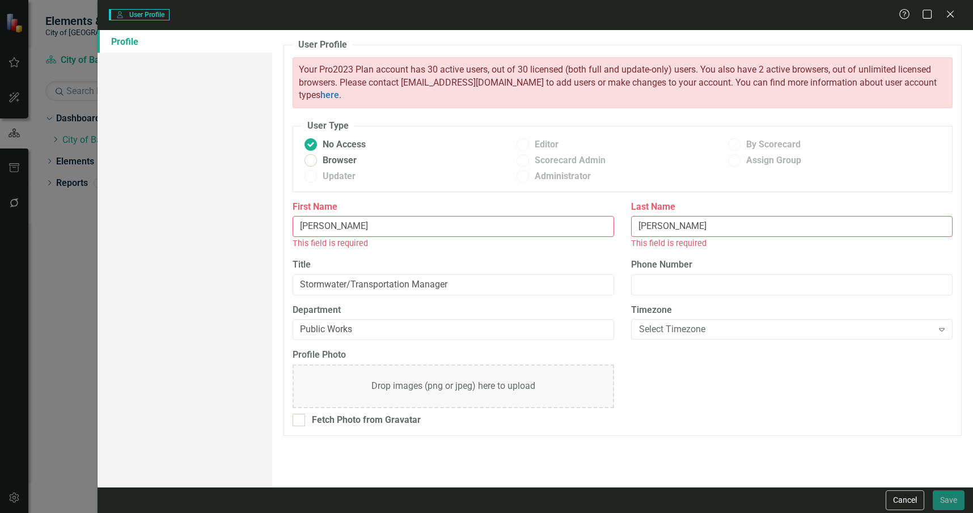
radio input "true"
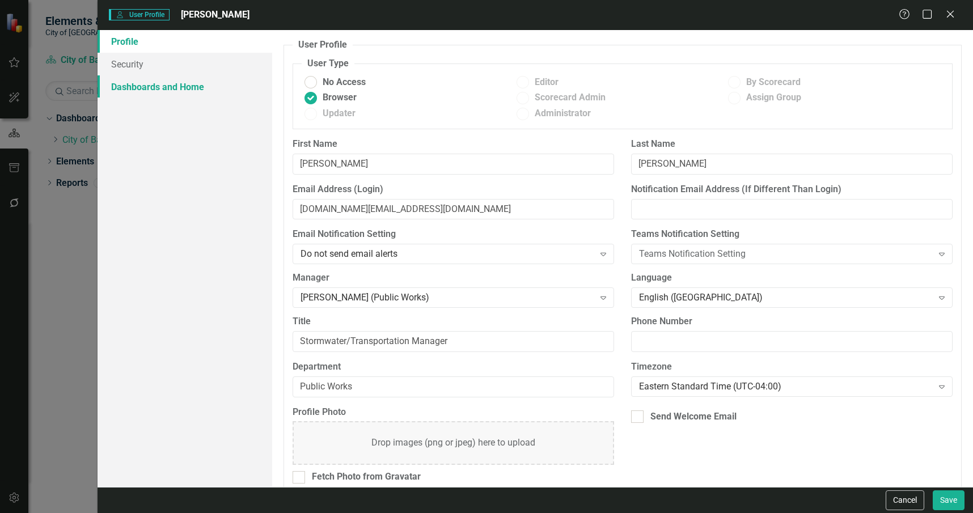
click at [228, 83] on link "Dashboards and Home" at bounding box center [185, 86] width 175 height 23
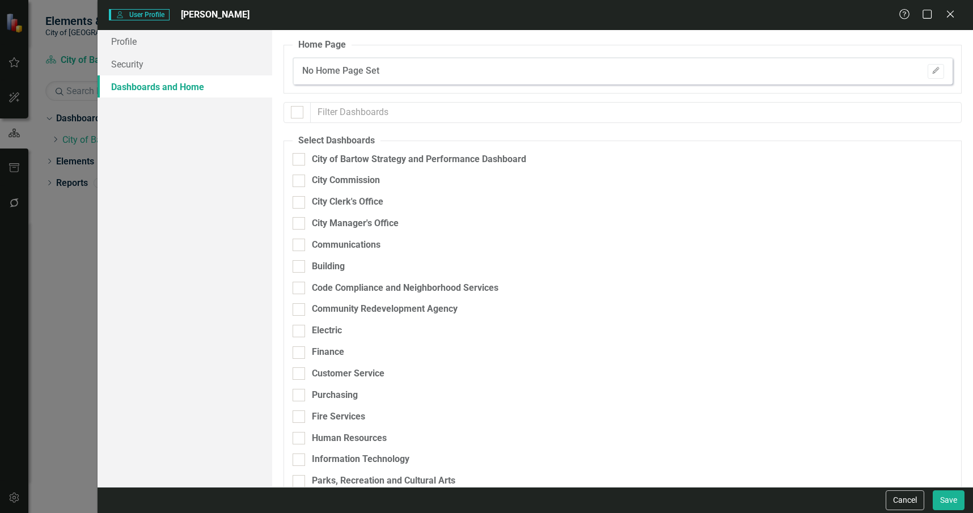
click at [937, 64] on div "No Home Page Set Edit" at bounding box center [623, 70] width 660 height 27
click at [931, 73] on icon "Edit" at bounding box center [935, 70] width 9 height 7
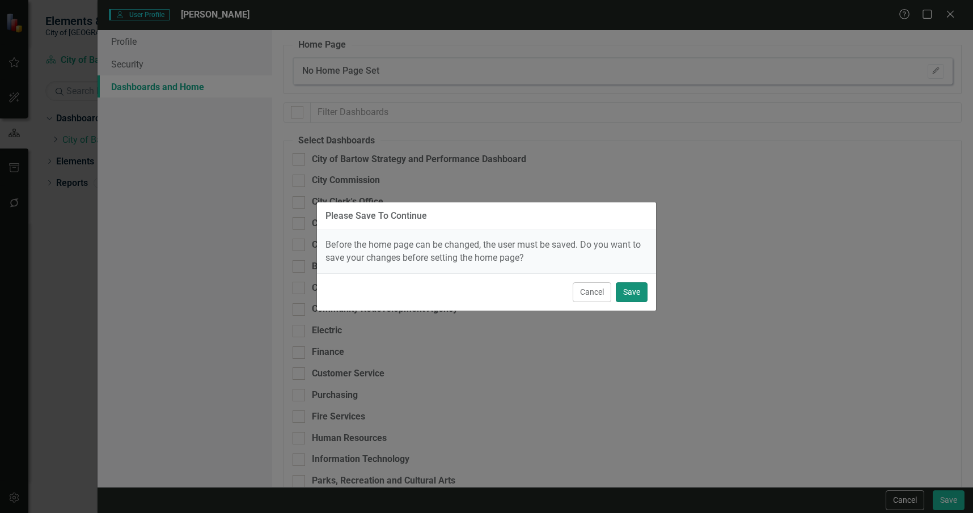
click at [641, 282] on button "Save" at bounding box center [632, 292] width 32 height 20
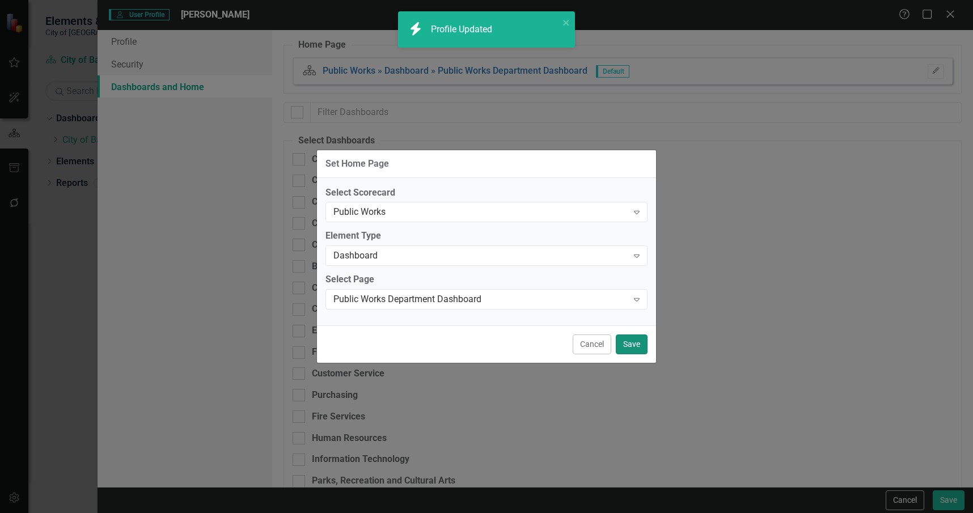
click at [634, 346] on button "Save" at bounding box center [632, 344] width 32 height 20
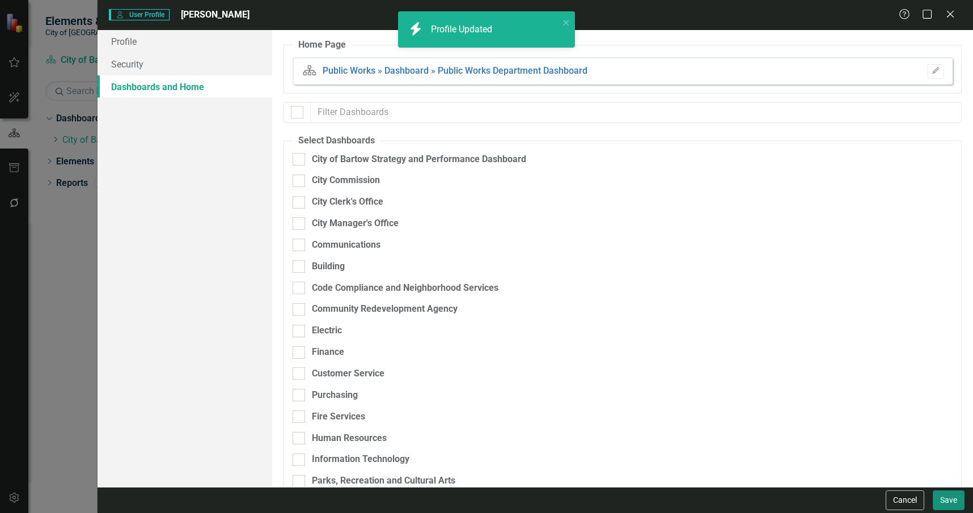
click at [946, 495] on button "Save" at bounding box center [949, 500] width 32 height 20
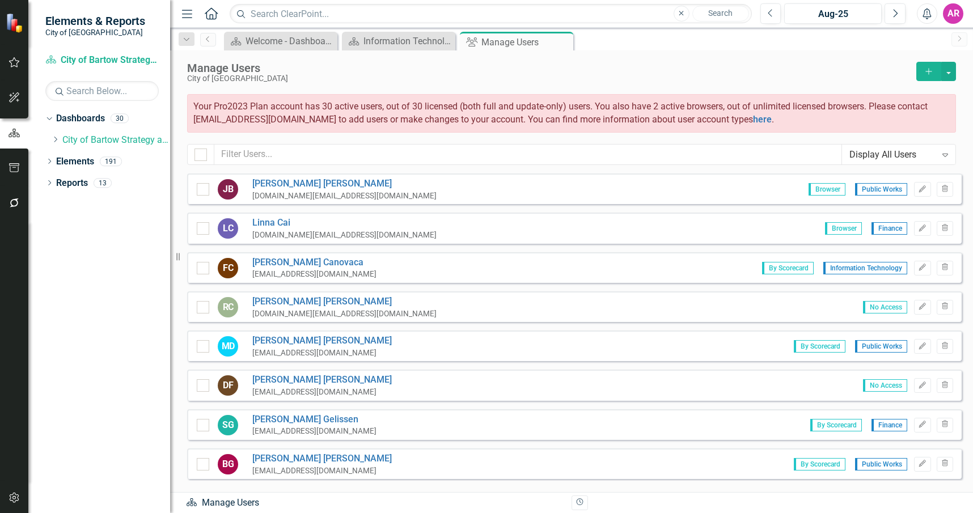
click at [923, 306] on div "No Access Edit Trash" at bounding box center [903, 307] width 99 height 15
click at [916, 303] on button "Edit" at bounding box center [922, 307] width 16 height 15
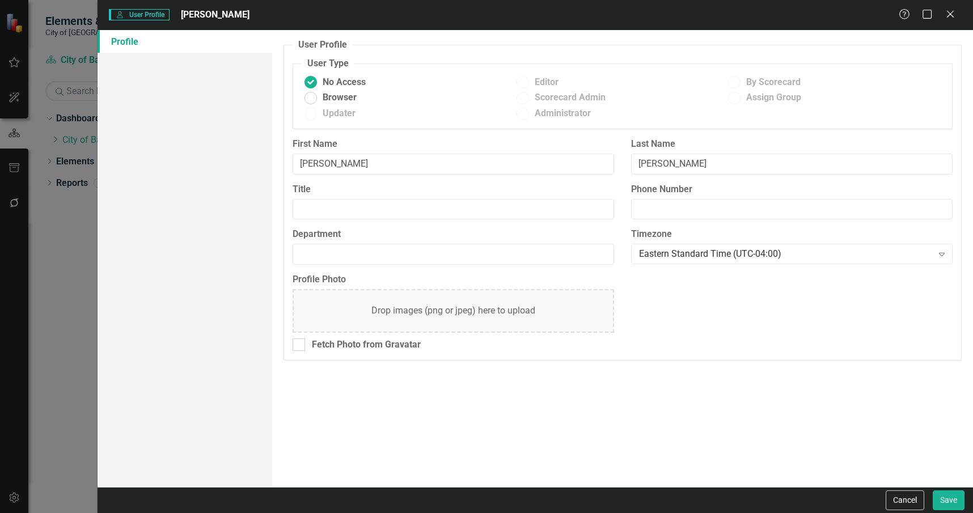
click at [349, 100] on span "Browser" at bounding box center [340, 97] width 34 height 13
click at [320, 100] on input "Browser" at bounding box center [311, 98] width 18 height 18
radio input "true"
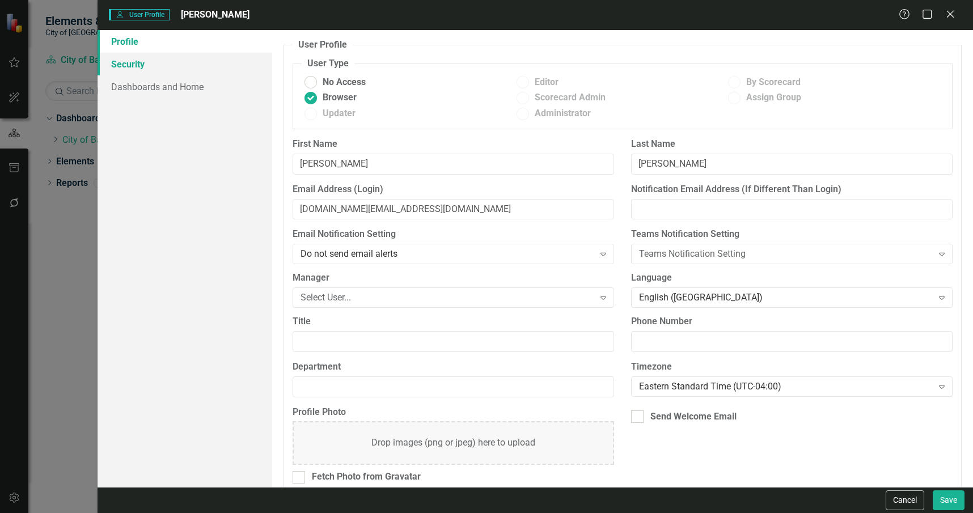
click at [184, 65] on link "Security" at bounding box center [185, 64] width 175 height 23
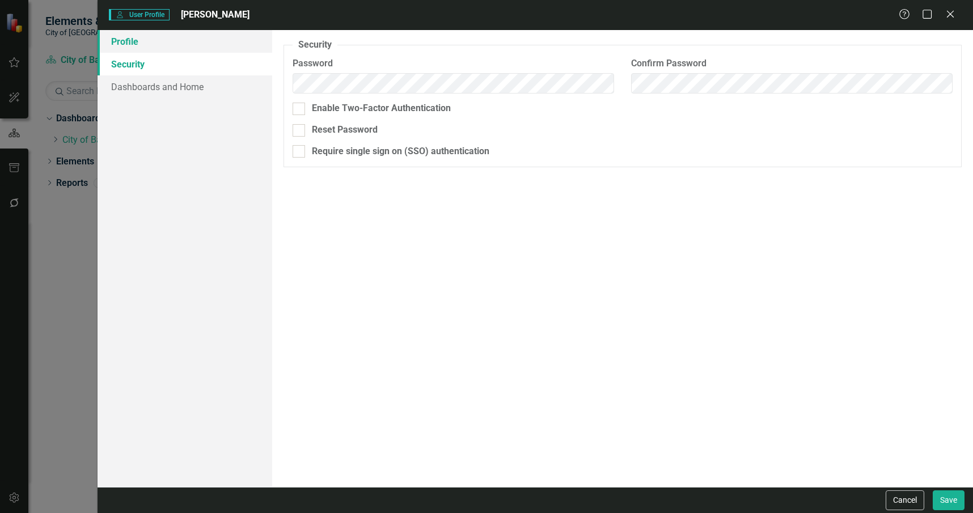
click at [215, 45] on link "Profile" at bounding box center [185, 41] width 175 height 23
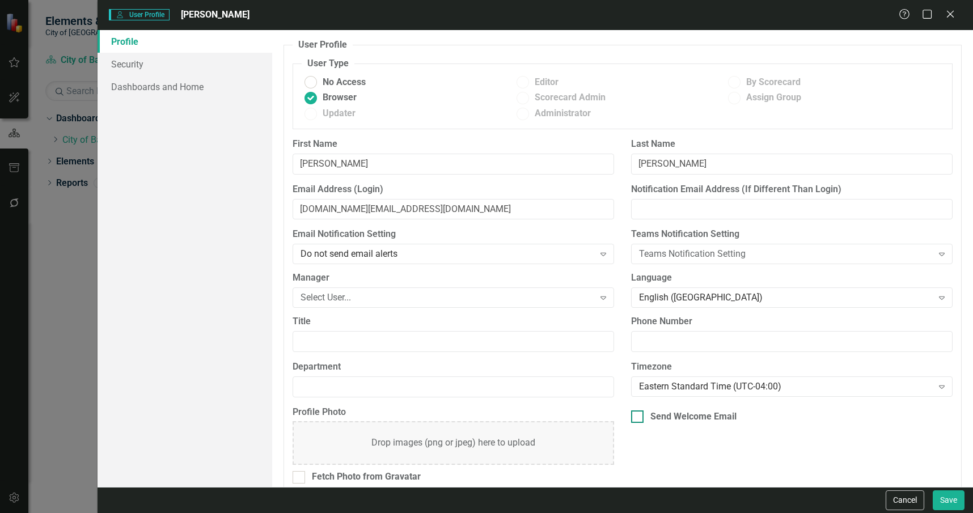
click at [708, 415] on div "Send Welcome Email" at bounding box center [693, 416] width 86 height 13
click at [638, 415] on input "Send Welcome Email" at bounding box center [634, 413] width 7 height 7
checkbox input "true"
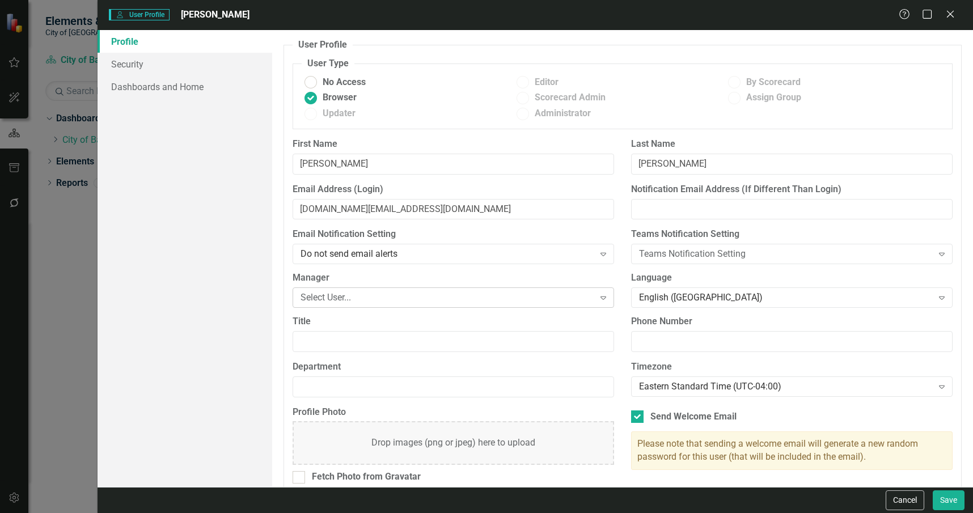
click at [454, 295] on div "Select User..." at bounding box center [446, 297] width 293 height 13
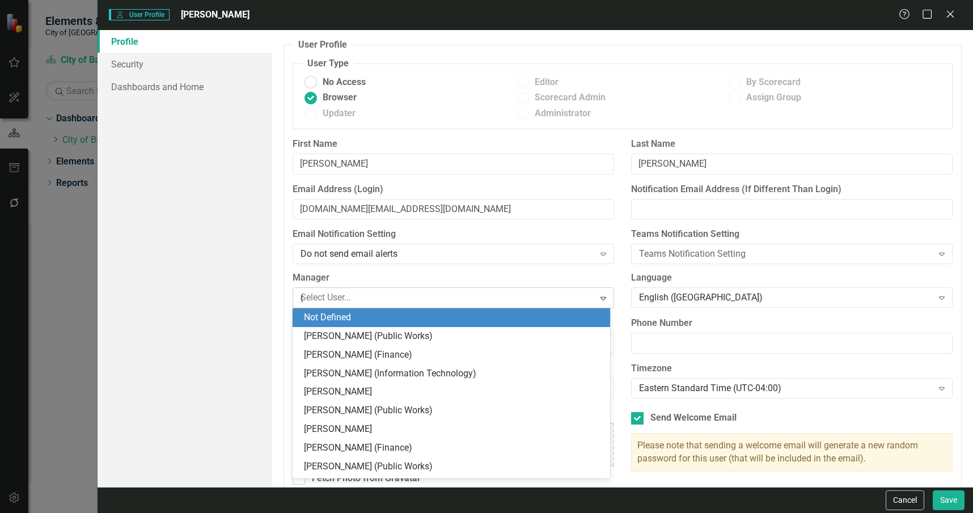
type input "gr"
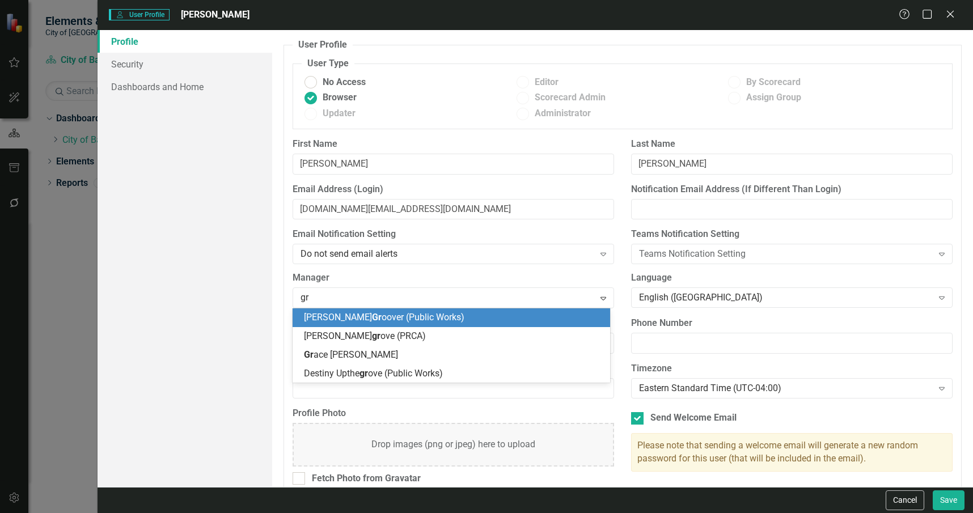
click at [430, 312] on div "Billy Gr oover (Public Works)" at bounding box center [453, 317] width 299 height 13
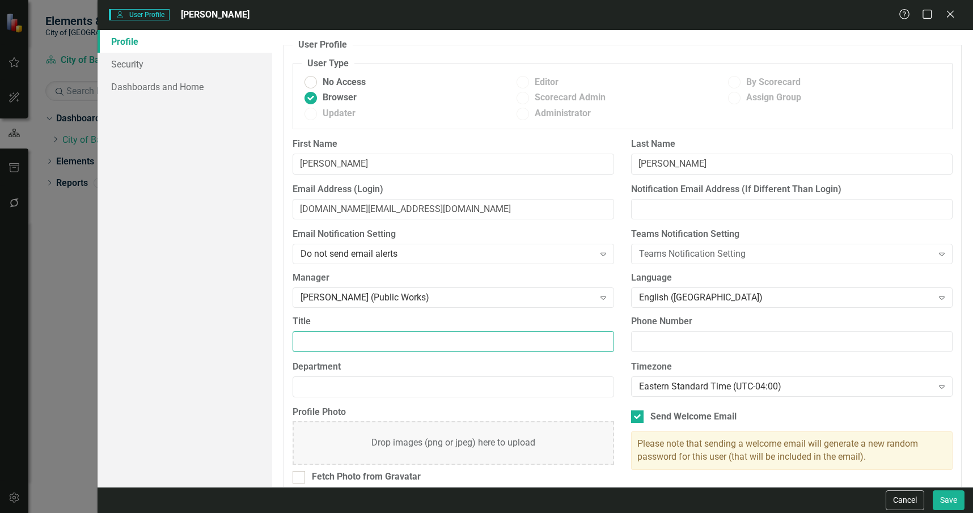
click at [434, 347] on input "Title" at bounding box center [453, 341] width 321 height 21
type input "TCS Manager"
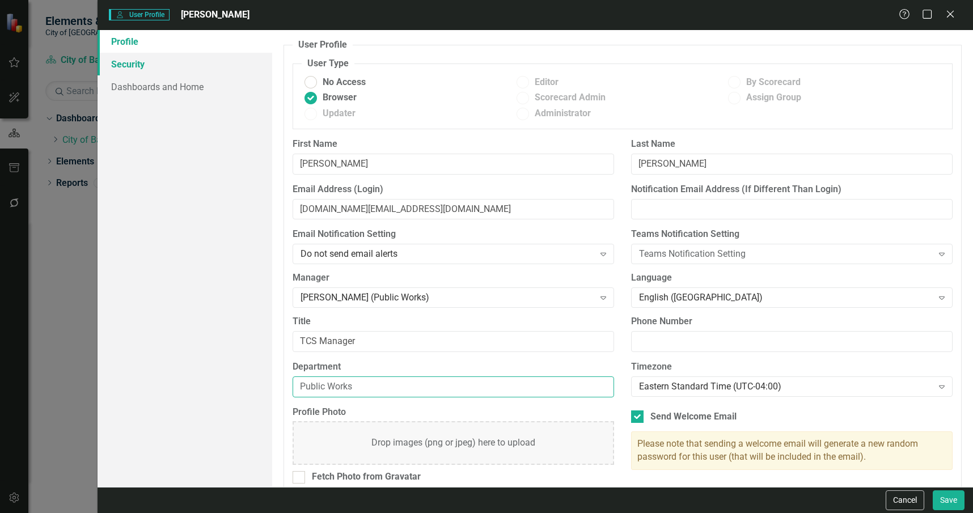
type input "Public Works"
click at [206, 62] on link "Security" at bounding box center [185, 64] width 175 height 23
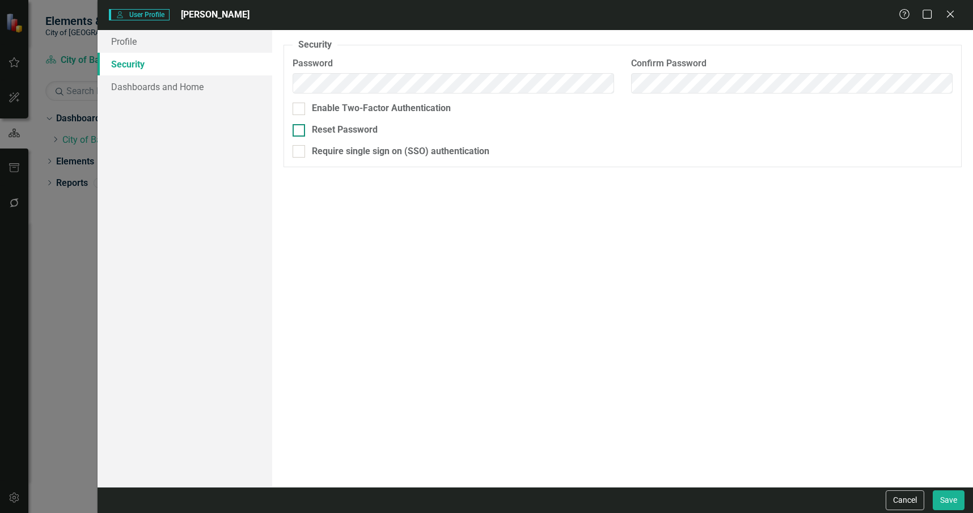
click at [339, 134] on div "Reset Password" at bounding box center [345, 130] width 66 height 13
click at [300, 132] on input "Reset Password" at bounding box center [296, 127] width 7 height 7
checkbox input "true"
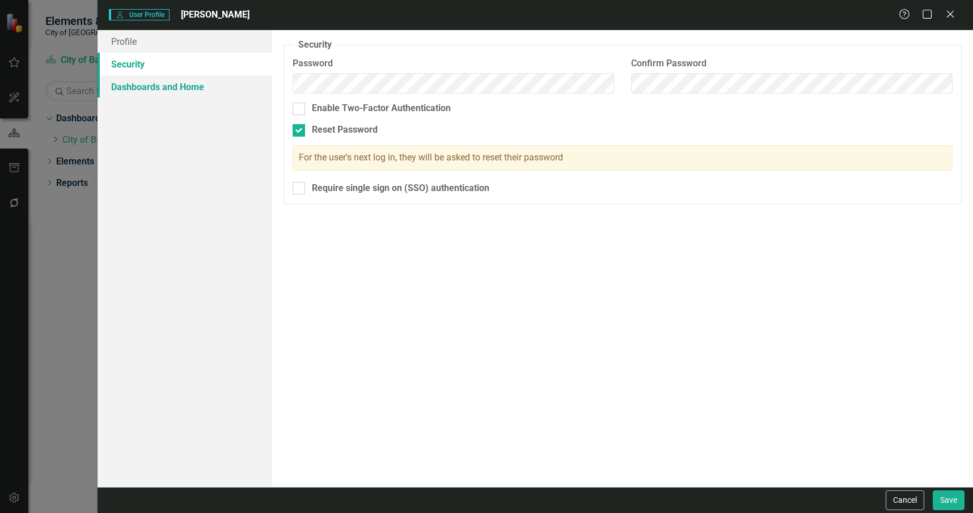
click at [188, 87] on link "Dashboards and Home" at bounding box center [185, 86] width 175 height 23
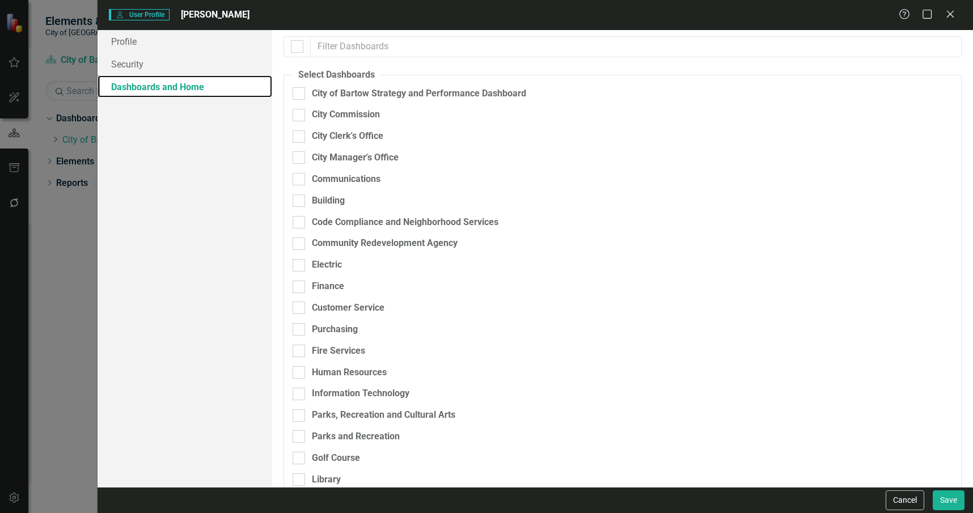
scroll to position [170, 0]
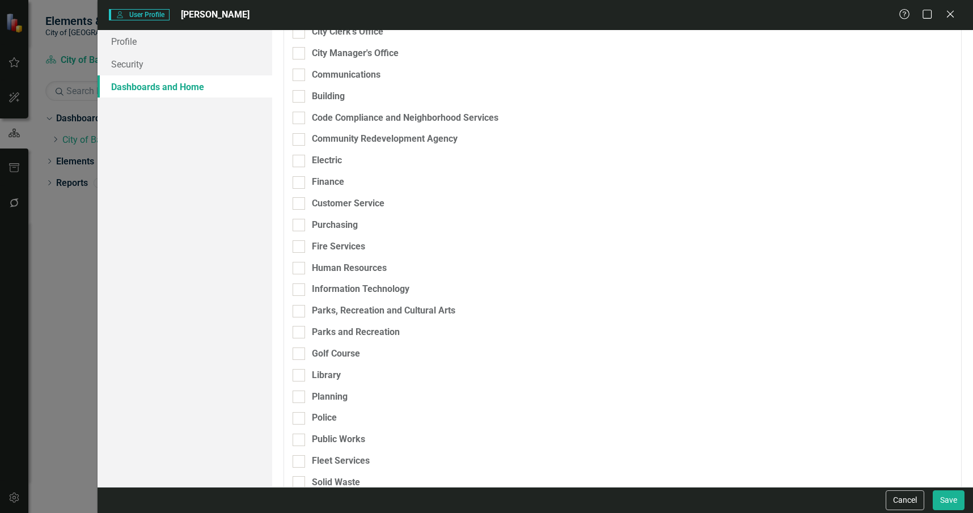
click at [358, 304] on div "Information Technology" at bounding box center [563, 294] width 541 height 22
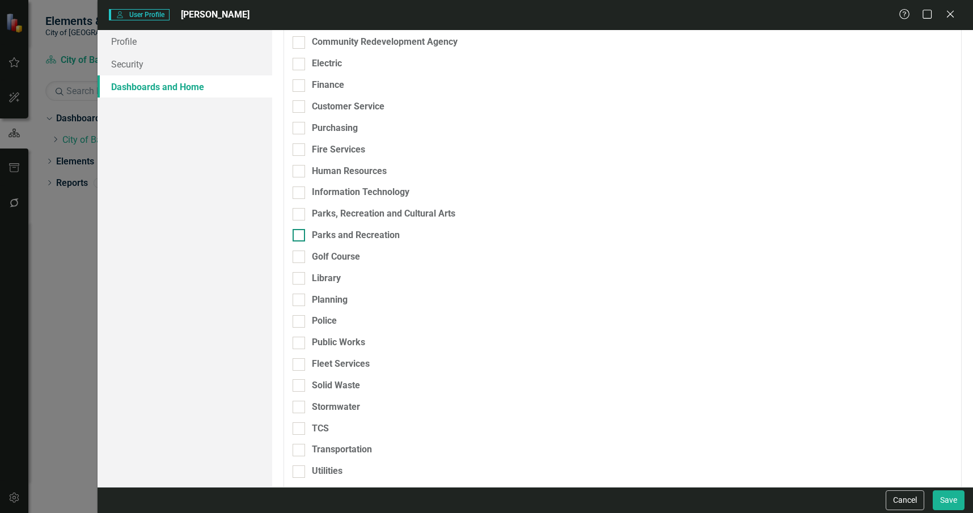
scroll to position [283, 0]
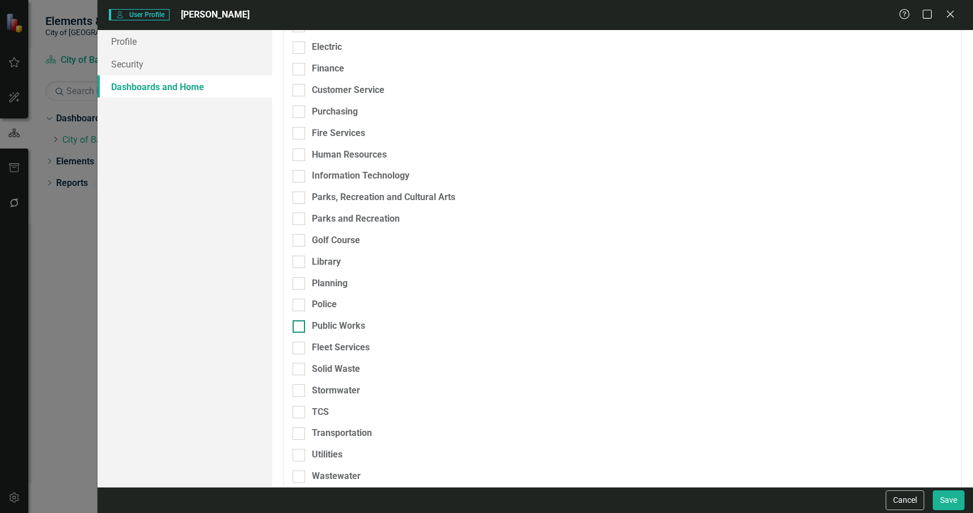
click at [354, 329] on div "Public Works" at bounding box center [338, 326] width 53 height 13
click at [300, 328] on input "Public Works" at bounding box center [296, 323] width 7 height 7
checkbox input "true"
click at [352, 349] on div "Fleet Services" at bounding box center [341, 347] width 58 height 13
click at [300, 349] on input "Fleet Services" at bounding box center [296, 345] width 7 height 7
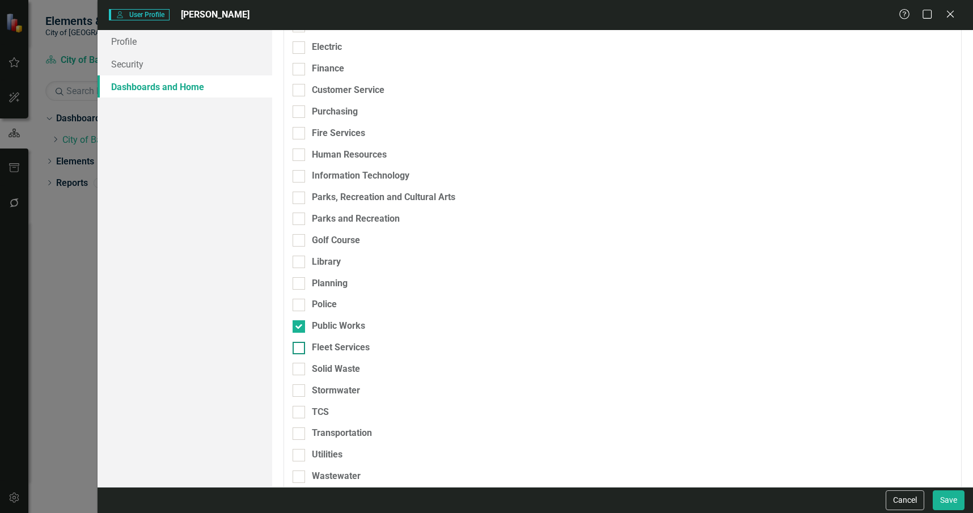
checkbox input "true"
click at [350, 366] on div "Solid Waste" at bounding box center [336, 369] width 48 height 13
click at [300, 366] on input "Solid Waste" at bounding box center [296, 366] width 7 height 7
checkbox input "true"
click at [346, 389] on div "Stormwater" at bounding box center [336, 390] width 48 height 13
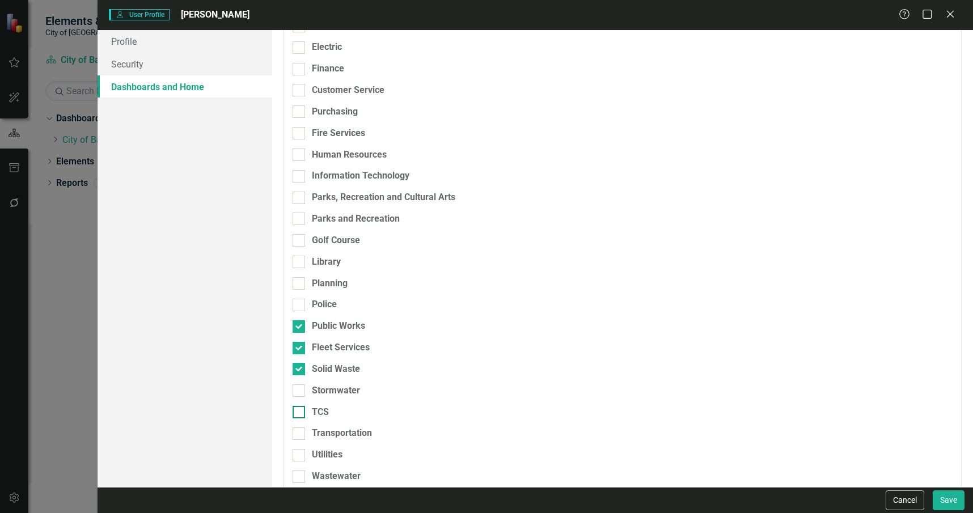
drag, startPoint x: 346, startPoint y: 389, endPoint x: 344, endPoint y: 406, distance: 17.7
click at [344, 406] on div "TCS" at bounding box center [563, 412] width 541 height 13
click at [300, 406] on input "TCS" at bounding box center [296, 409] width 7 height 7
checkbox input "true"
click at [315, 389] on div "Stormwater" at bounding box center [336, 390] width 48 height 13
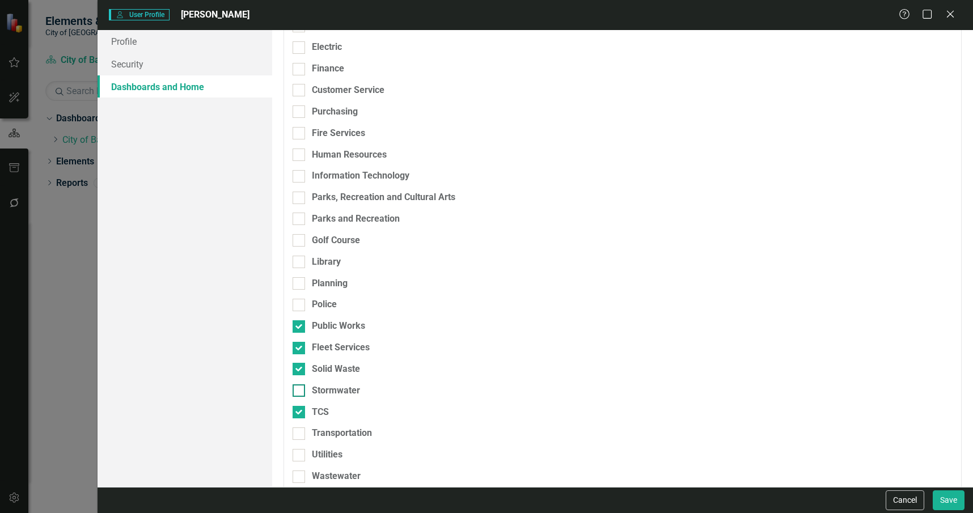
click at [300, 389] on input "Stormwater" at bounding box center [296, 387] width 7 height 7
checkbox input "true"
click at [330, 434] on div "Transportation" at bounding box center [342, 433] width 60 height 13
click at [300, 434] on input "Transportation" at bounding box center [296, 430] width 7 height 7
checkbox input "true"
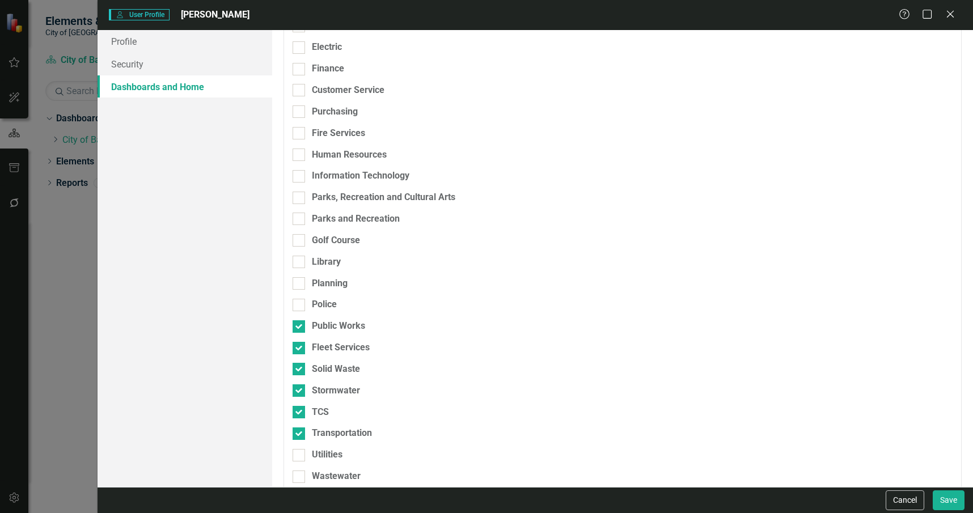
scroll to position [0, 0]
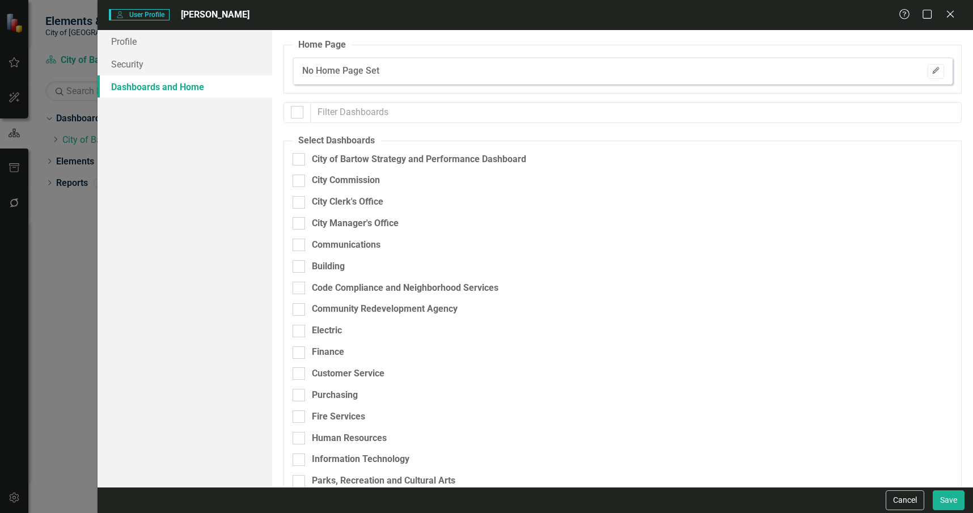
click at [931, 71] on icon "Edit" at bounding box center [935, 70] width 9 height 7
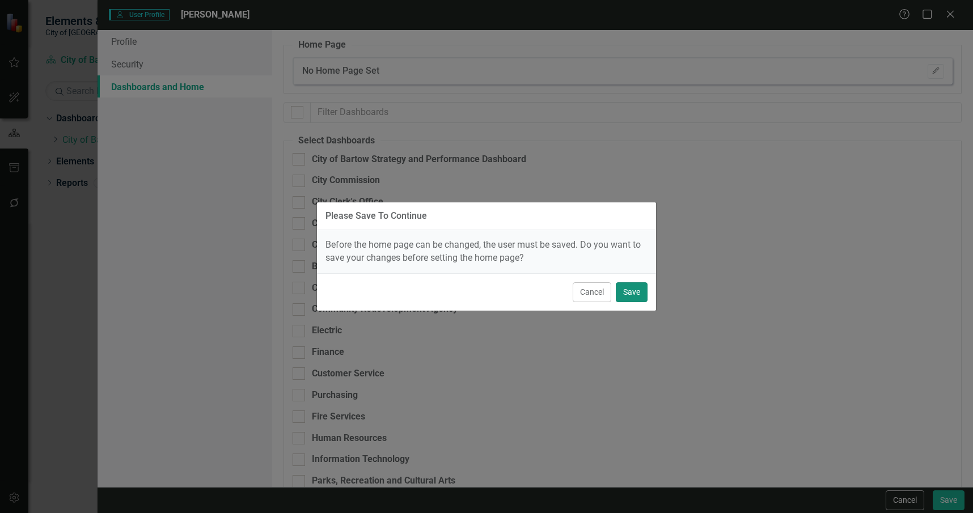
click at [641, 292] on button "Save" at bounding box center [632, 292] width 32 height 20
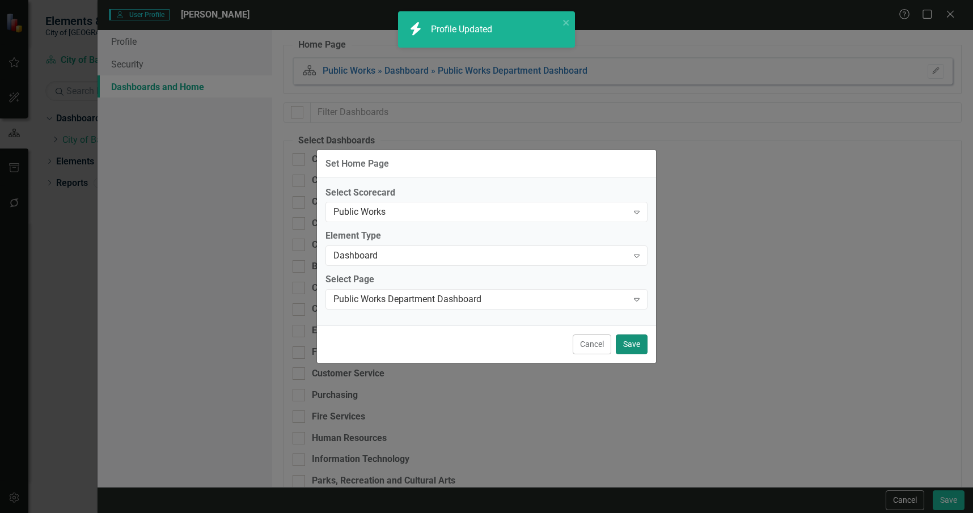
click at [636, 346] on button "Save" at bounding box center [632, 344] width 32 height 20
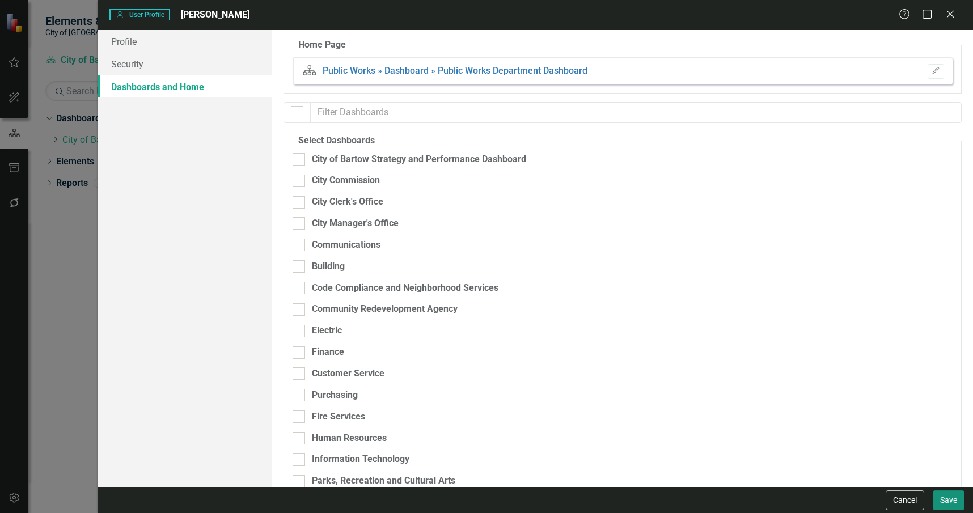
click at [938, 497] on button "Save" at bounding box center [949, 500] width 32 height 20
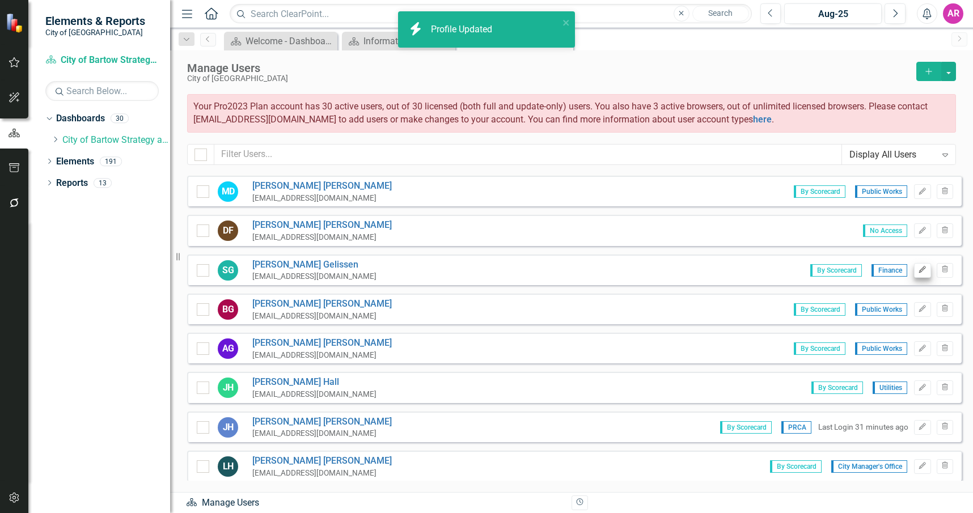
scroll to position [170, 0]
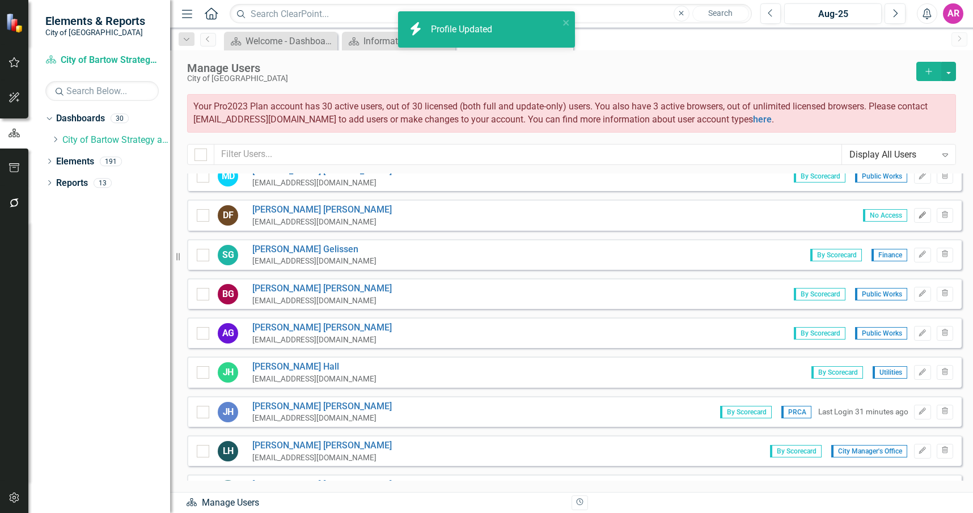
click at [918, 213] on icon "Edit" at bounding box center [922, 215] width 9 height 7
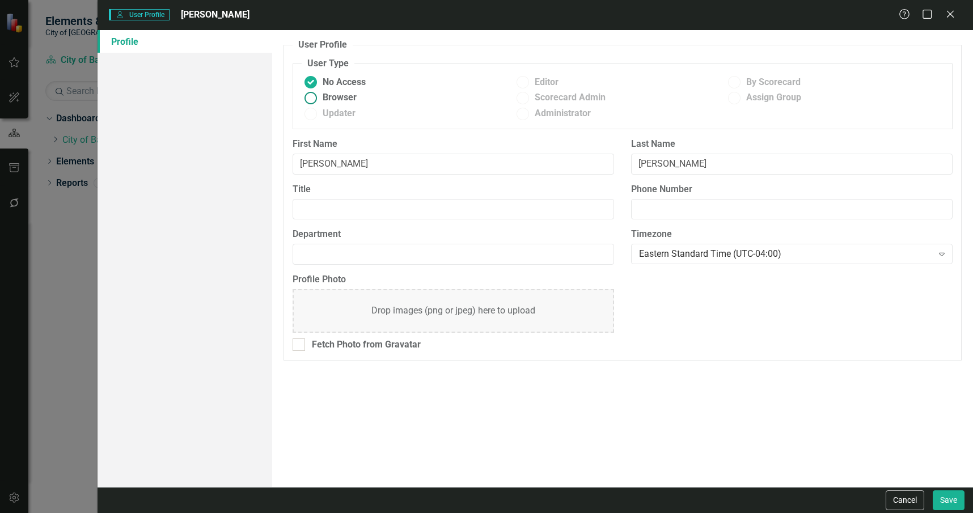
click at [352, 94] on span "Browser" at bounding box center [340, 97] width 34 height 13
click at [320, 94] on input "Browser" at bounding box center [311, 98] width 18 height 18
radio input "true"
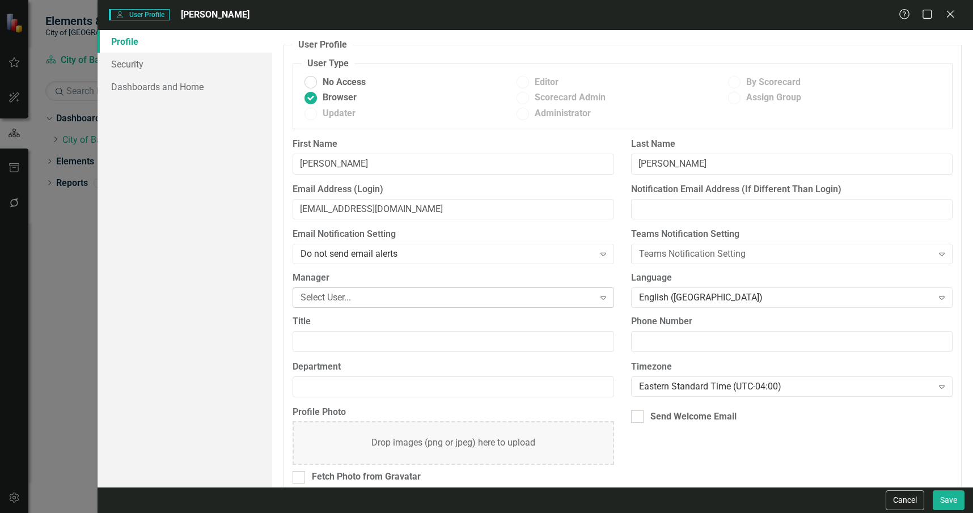
click at [403, 301] on div "Select User..." at bounding box center [446, 297] width 293 height 13
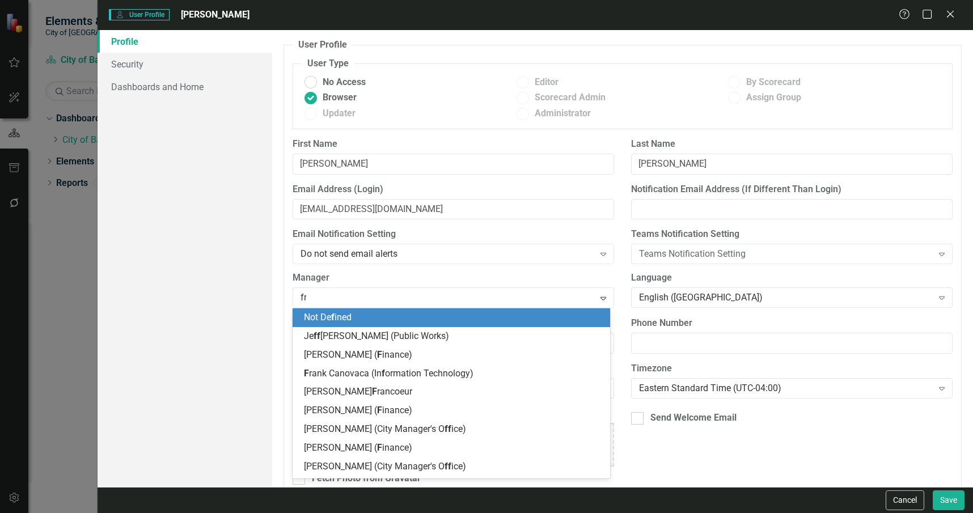
type input "fra"
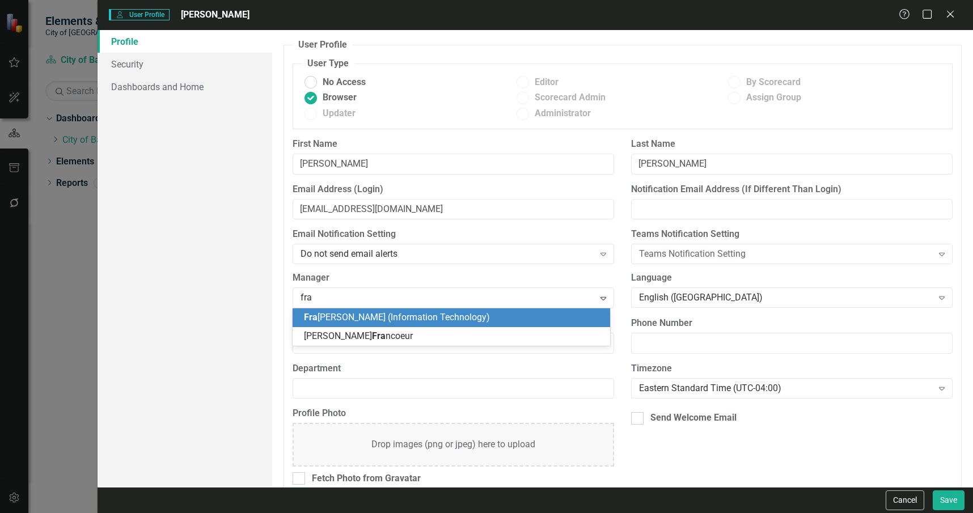
click at [399, 317] on span "Fra nk Canovaca (Information Technology)" at bounding box center [397, 317] width 186 height 11
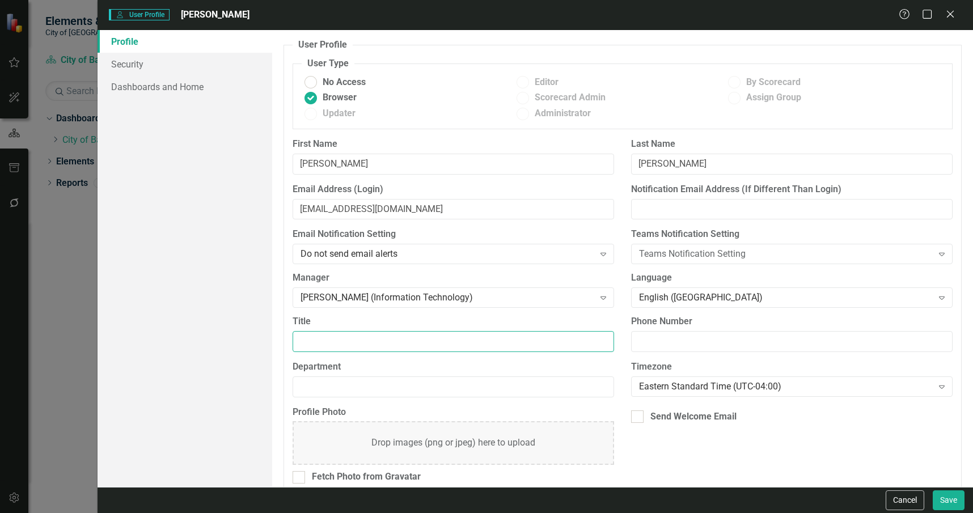
click at [404, 336] on input "Title" at bounding box center [453, 341] width 321 height 21
type input "Assistant IT Director"
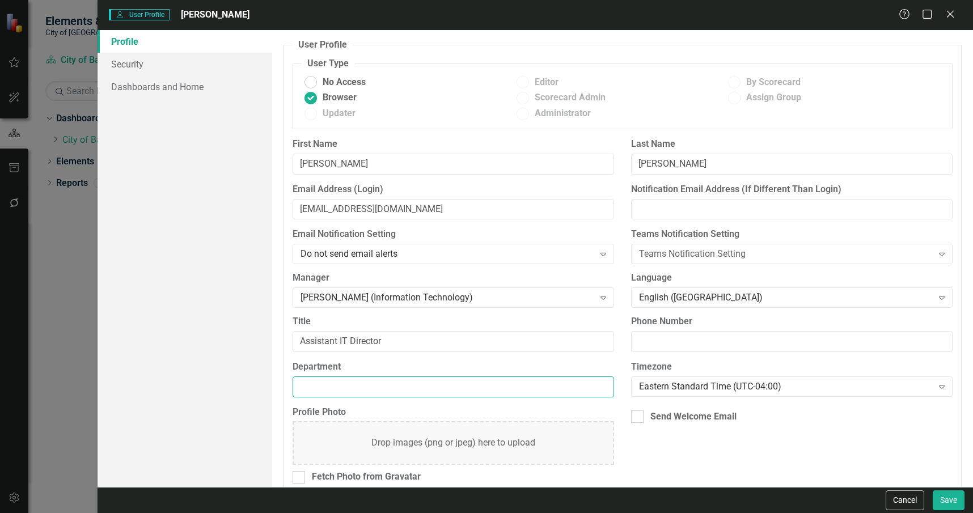
click at [382, 378] on input "Department" at bounding box center [453, 386] width 321 height 21
type input "Information Technology"
click at [657, 421] on div "Send Welcome Email" at bounding box center [693, 416] width 86 height 13
click at [638, 418] on input "Send Welcome Email" at bounding box center [634, 413] width 7 height 7
checkbox input "true"
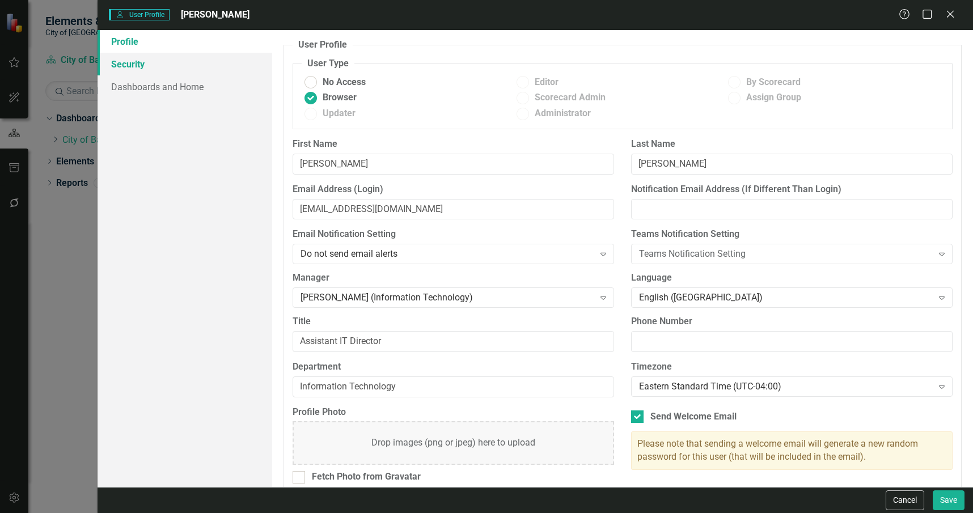
click at [182, 57] on link "Security" at bounding box center [185, 64] width 175 height 23
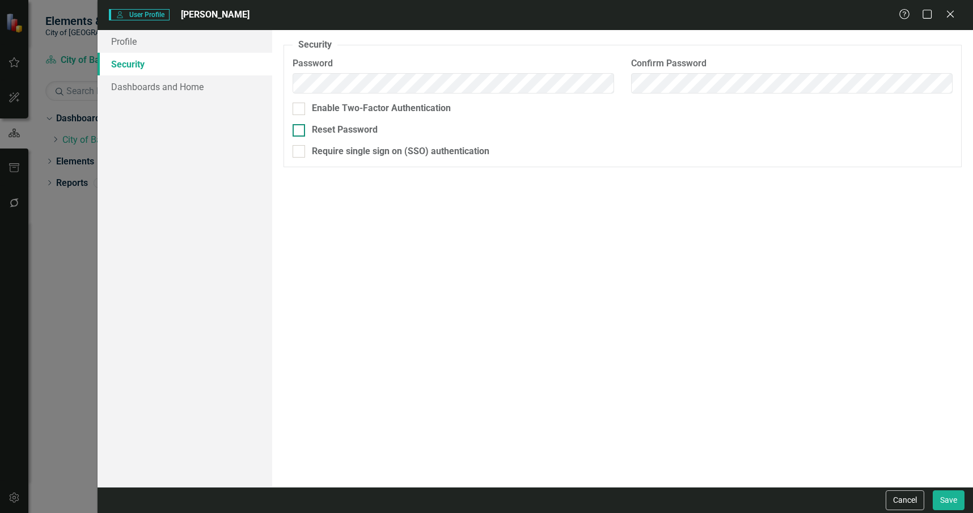
click at [326, 127] on div "Reset Password" at bounding box center [345, 130] width 66 height 13
click at [300, 127] on input "Reset Password" at bounding box center [296, 127] width 7 height 7
checkbox input "true"
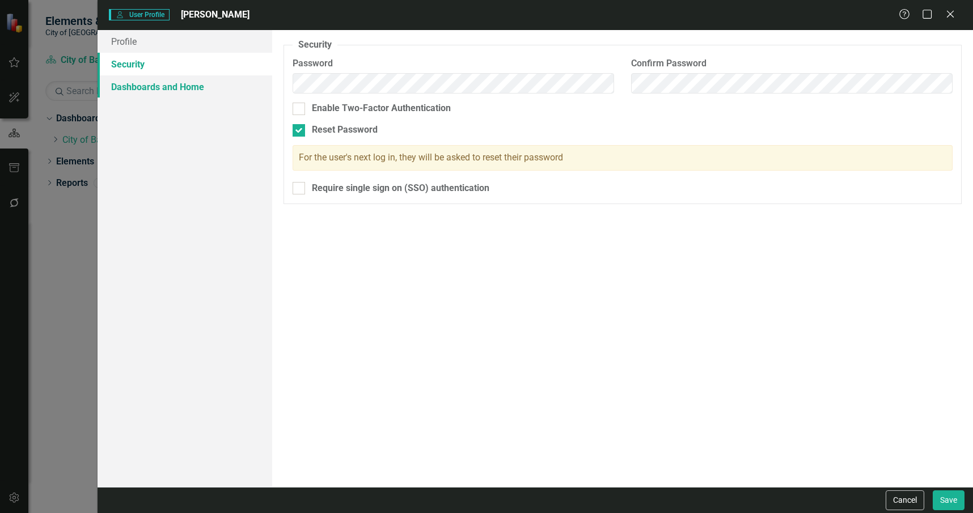
click at [230, 85] on link "Dashboards and Home" at bounding box center [185, 86] width 175 height 23
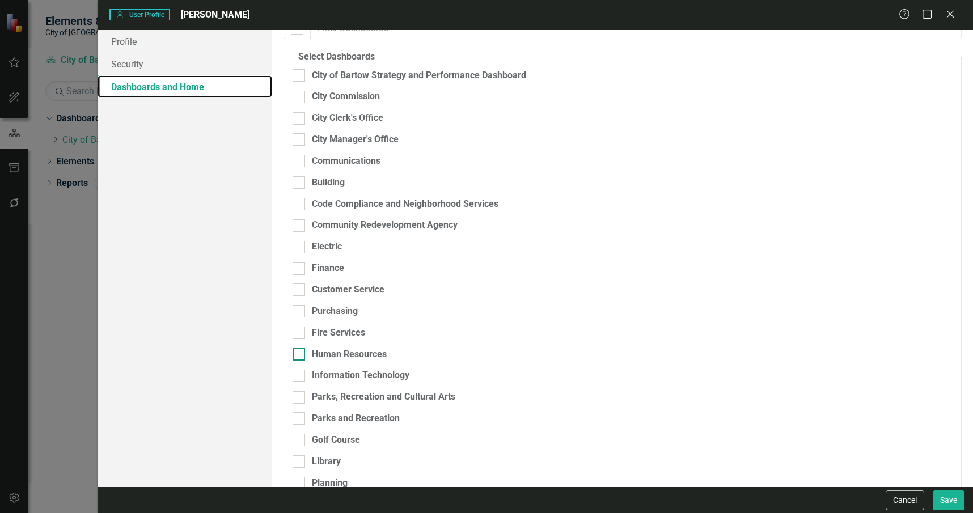
scroll to position [113, 0]
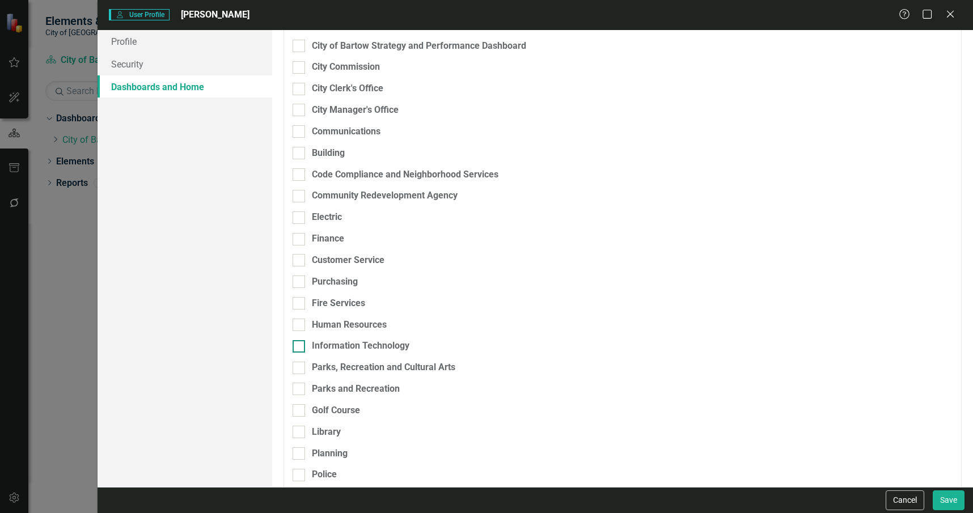
click at [383, 345] on div "Information Technology" at bounding box center [361, 346] width 98 height 13
click at [300, 345] on input "Information Technology" at bounding box center [296, 343] width 7 height 7
checkbox input "true"
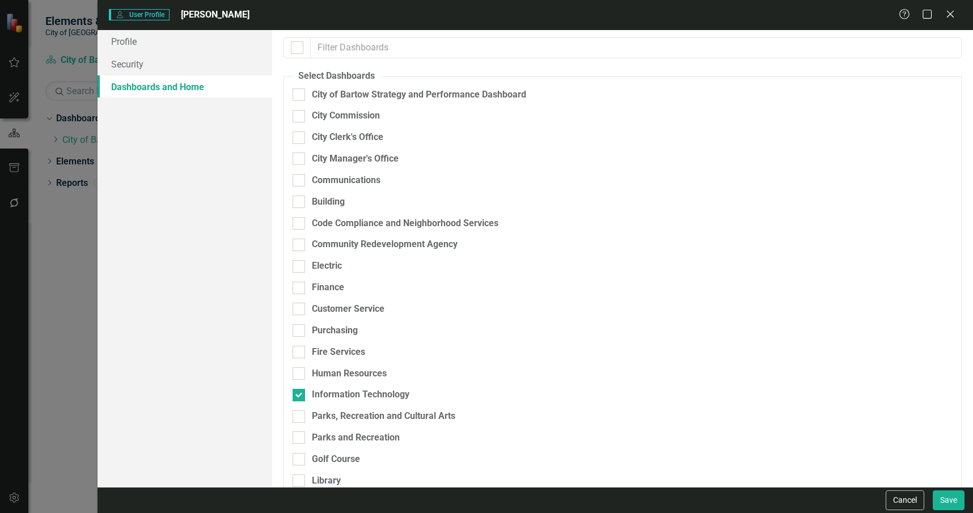
scroll to position [0, 0]
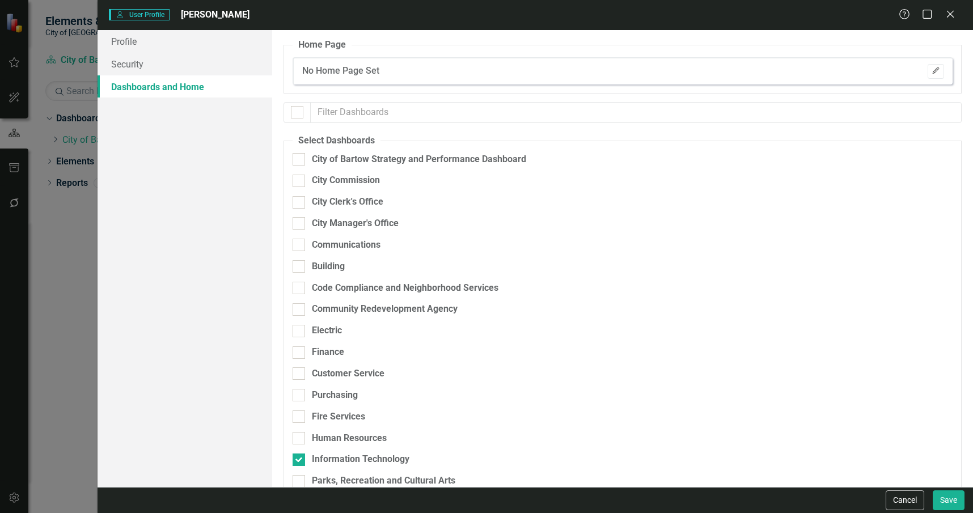
click at [933, 71] on button "Edit" at bounding box center [936, 71] width 16 height 15
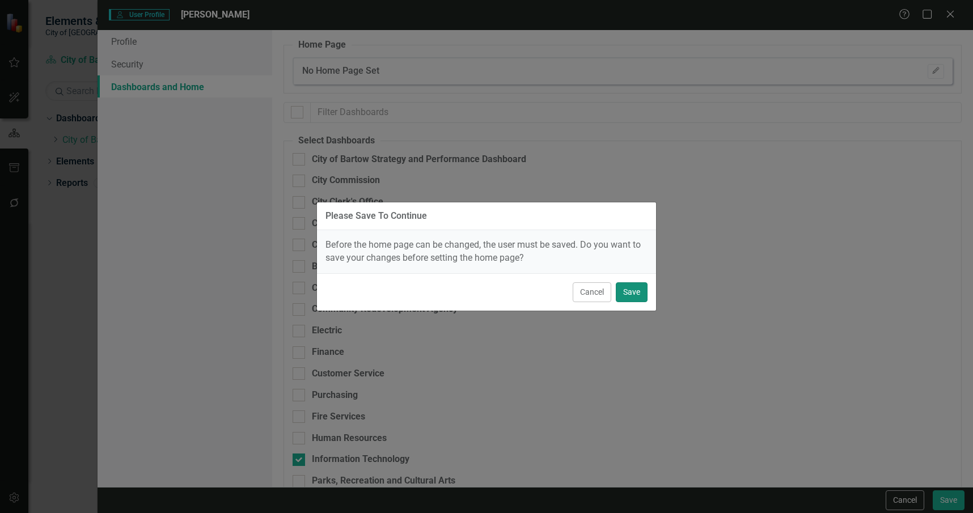
click at [640, 293] on button "Save" at bounding box center [632, 292] width 32 height 20
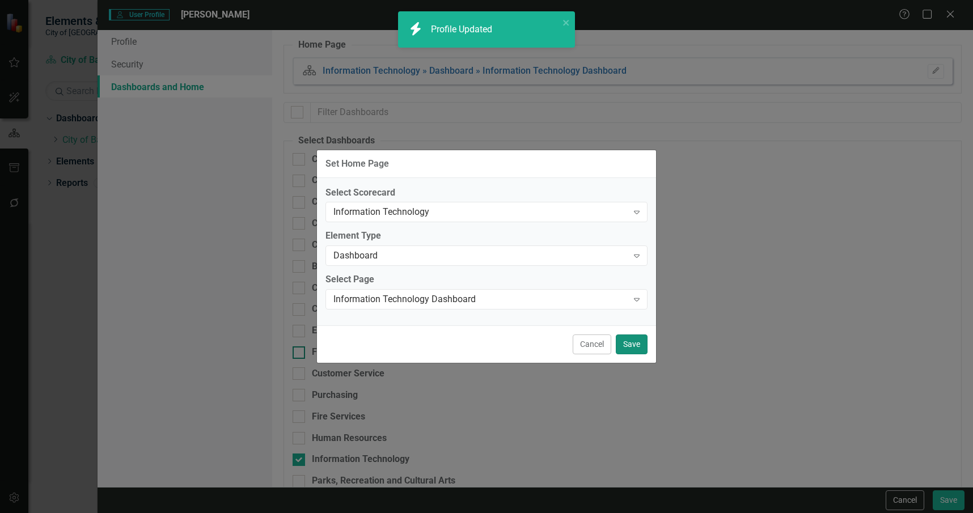
click at [641, 349] on button "Save" at bounding box center [632, 344] width 32 height 20
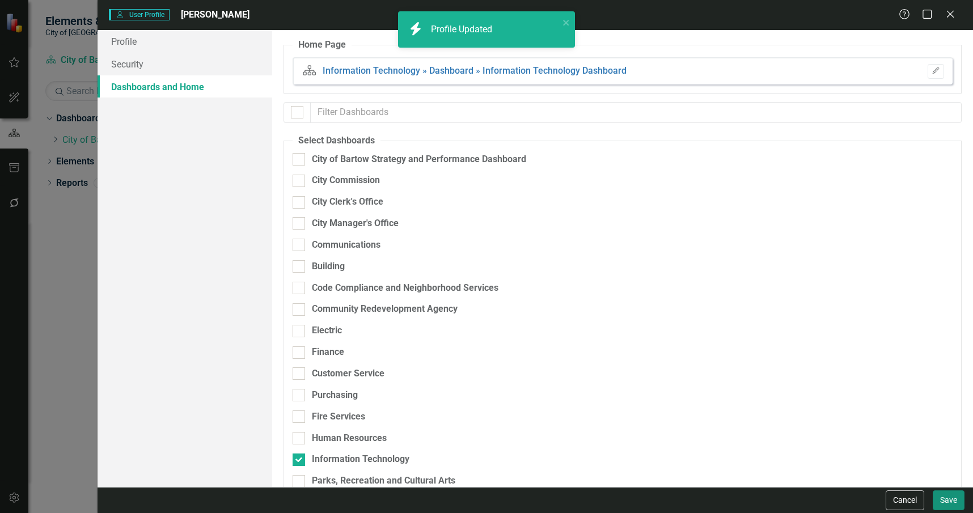
click at [949, 494] on button "Save" at bounding box center [949, 500] width 32 height 20
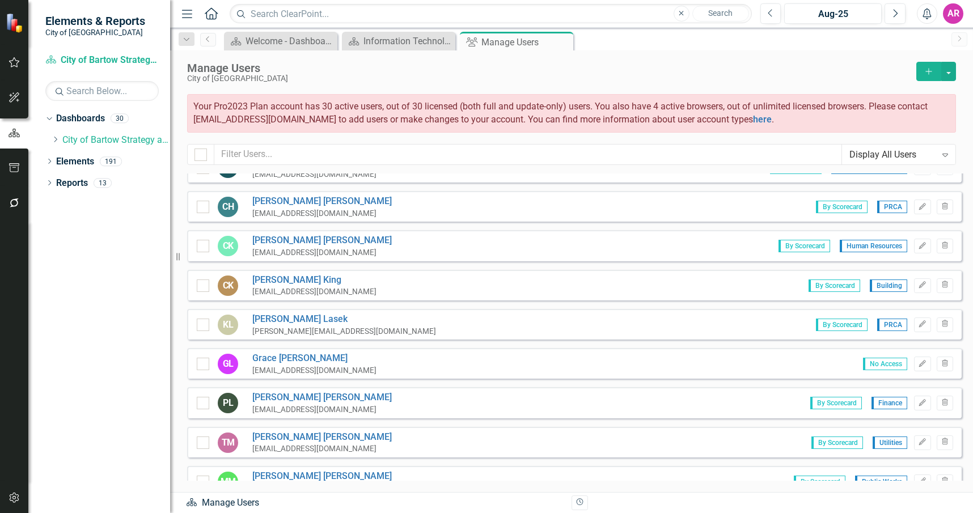
scroll to position [510, 0]
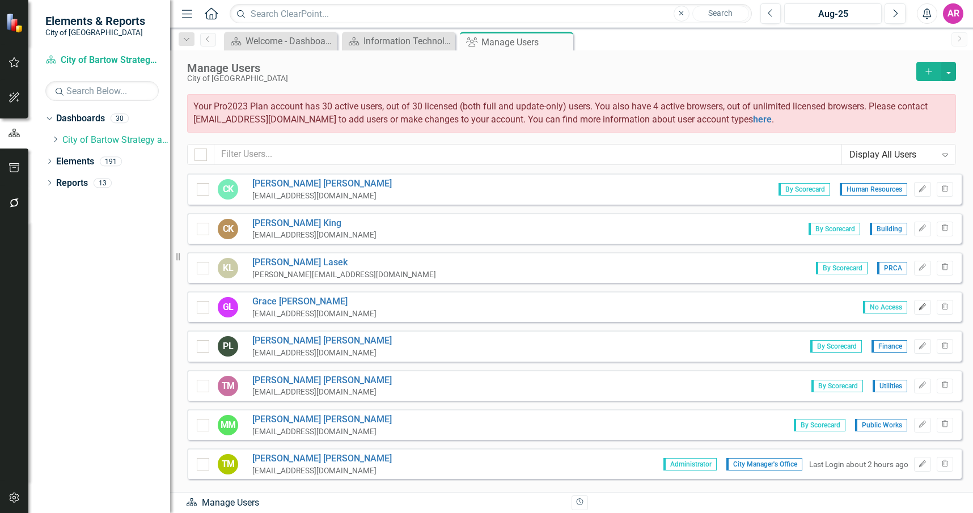
click at [919, 308] on icon "button" at bounding box center [922, 306] width 7 height 7
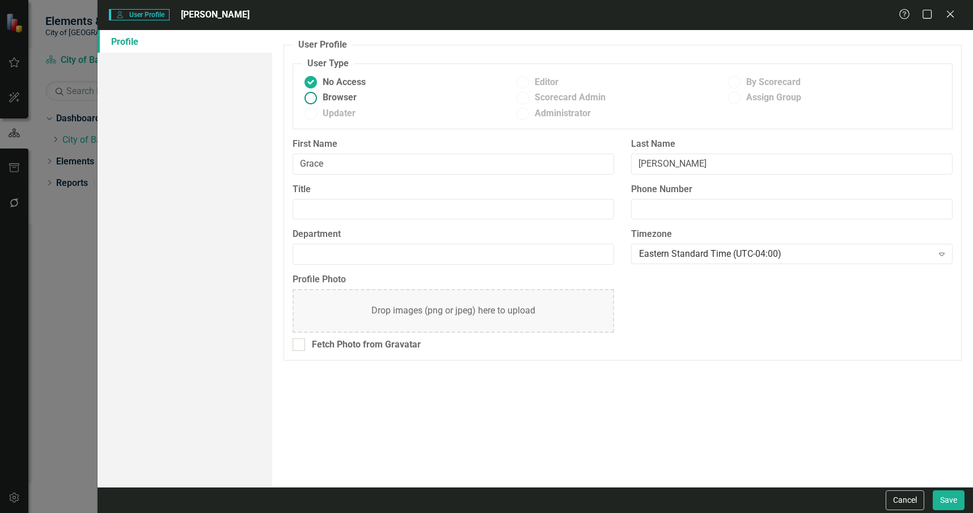
click at [339, 99] on span "Browser" at bounding box center [340, 97] width 34 height 13
click at [320, 99] on input "Browser" at bounding box center [311, 98] width 18 height 18
radio input "true"
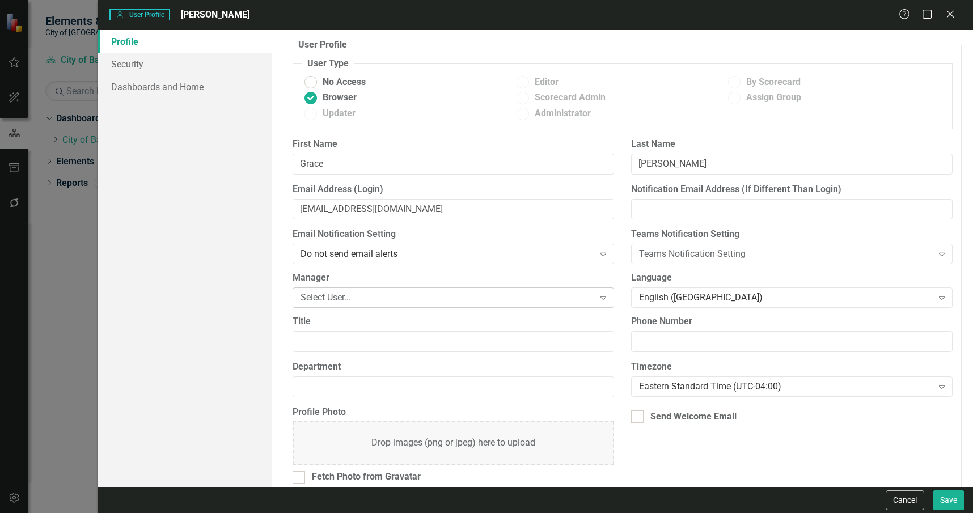
click at [428, 300] on div "Select User..." at bounding box center [446, 297] width 293 height 13
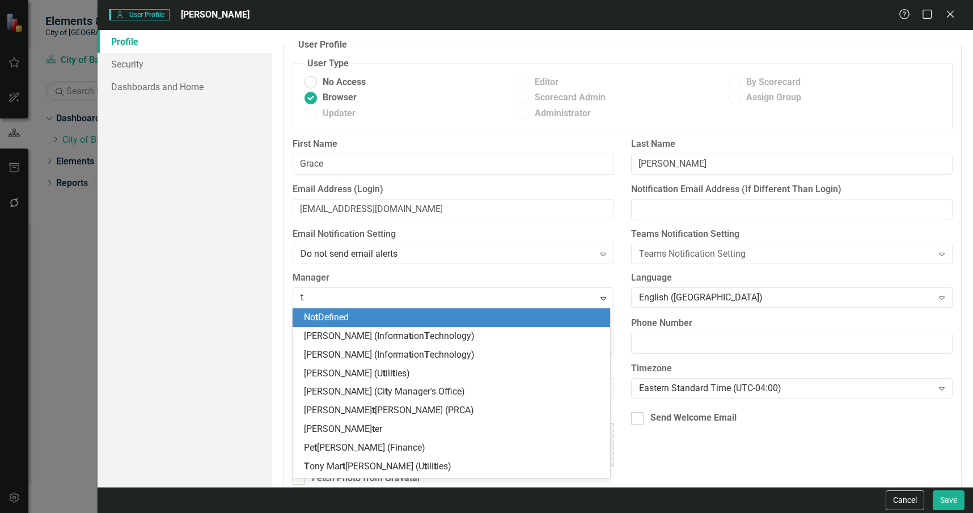
type input "ta"
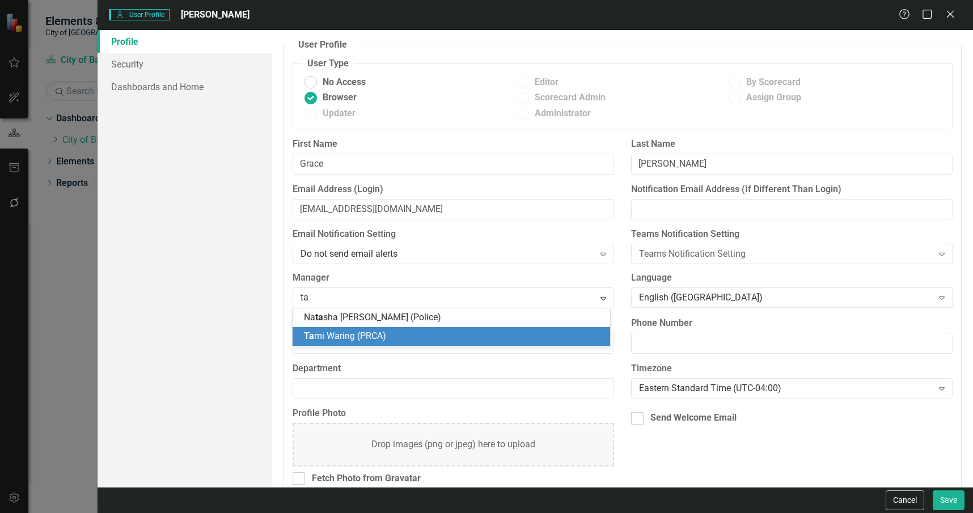
click at [432, 334] on div "Ta mi Waring (PRCA)" at bounding box center [453, 336] width 299 height 13
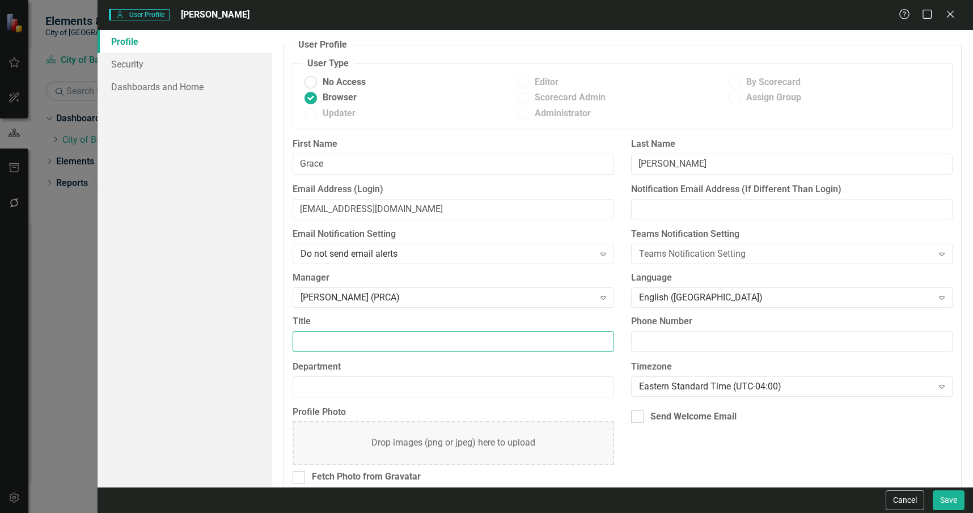
click at [430, 338] on input "Title" at bounding box center [453, 341] width 321 height 21
type input "Golf Admin"
type input "P"
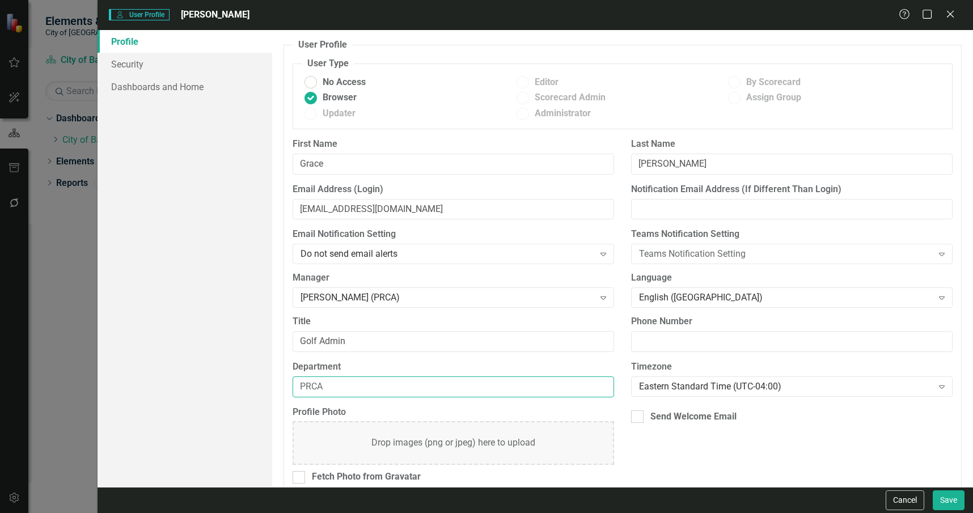
type input "PRCA"
click at [650, 412] on div "Send Welcome Email" at bounding box center [693, 416] width 86 height 13
click at [638, 412] on input "Send Welcome Email" at bounding box center [634, 413] width 7 height 7
checkbox input "true"
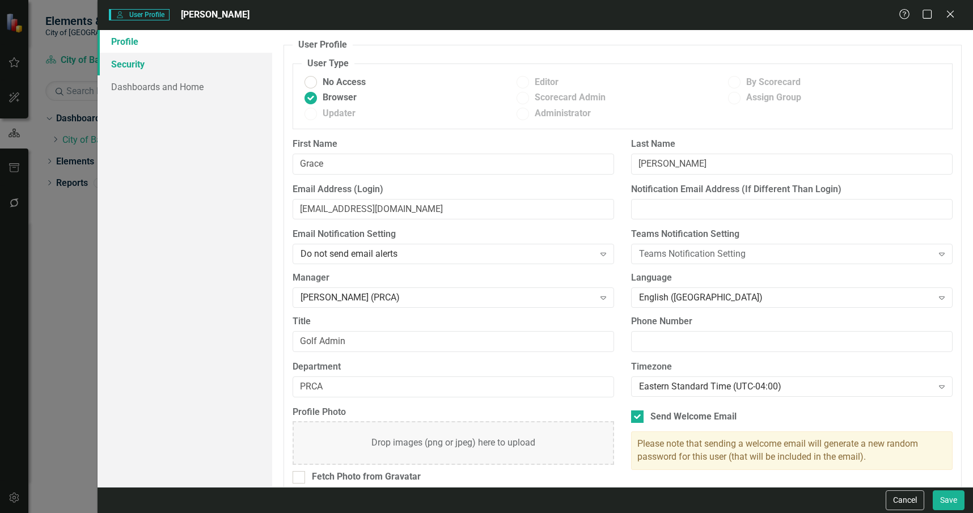
click at [209, 66] on link "Security" at bounding box center [185, 64] width 175 height 23
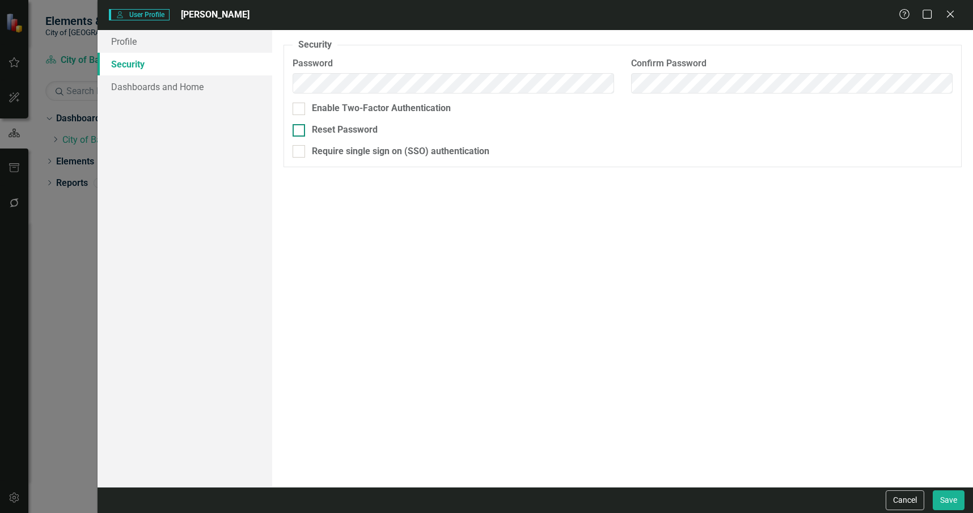
click at [358, 128] on div "Reset Password" at bounding box center [345, 130] width 66 height 13
click at [300, 128] on input "Reset Password" at bounding box center [296, 127] width 7 height 7
checkbox input "true"
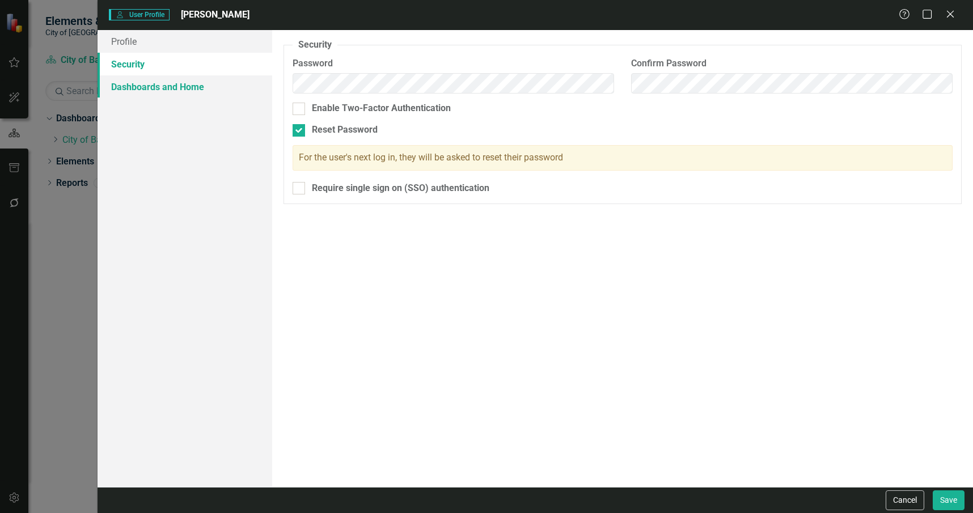
click at [241, 86] on link "Dashboards and Home" at bounding box center [185, 86] width 175 height 23
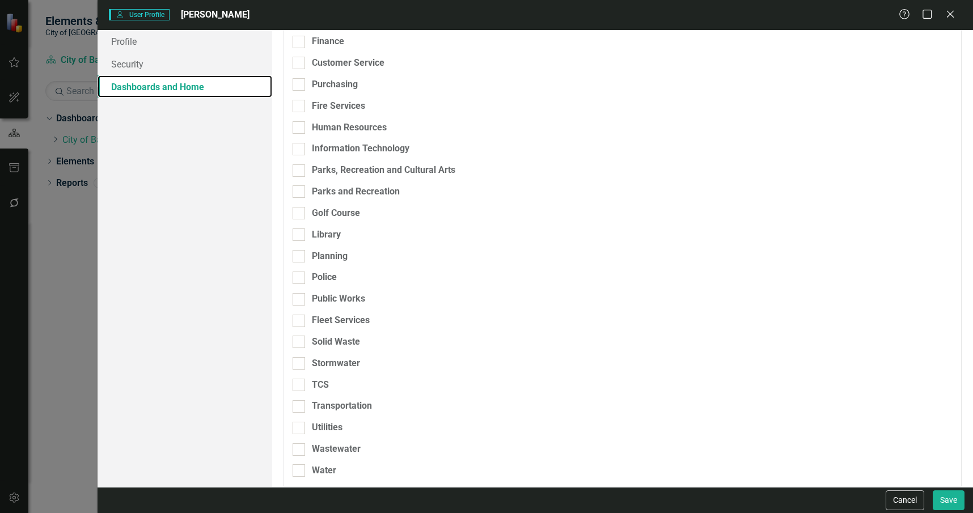
scroll to position [319, 0]
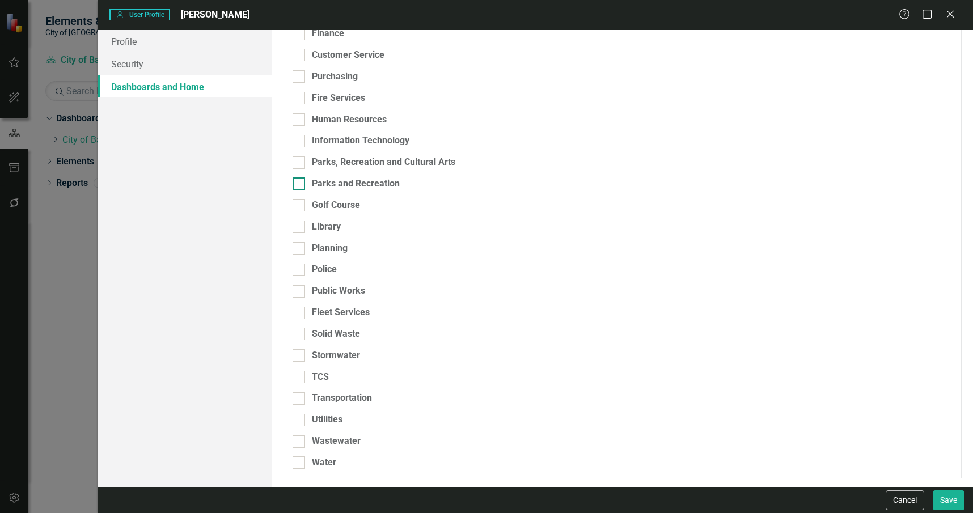
click at [351, 184] on div "Parks and Recreation" at bounding box center [356, 183] width 88 height 13
click at [300, 184] on input "Parks and Recreation" at bounding box center [296, 180] width 7 height 7
checkbox input "true"
click at [351, 206] on div "Golf Course" at bounding box center [336, 205] width 48 height 13
click at [300, 206] on input "Golf Course" at bounding box center [296, 202] width 7 height 7
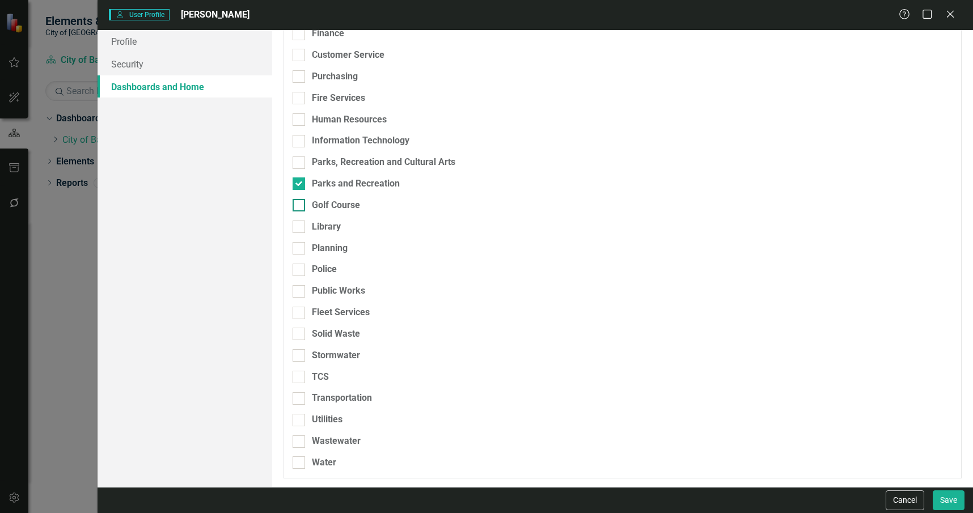
checkbox input "true"
click at [354, 159] on div "Parks, Recreation and Cultural Arts" at bounding box center [383, 162] width 143 height 13
click at [300, 159] on input "Parks, Recreation and Cultural Arts" at bounding box center [296, 159] width 7 height 7
checkbox input "true"
click at [344, 228] on div "Library" at bounding box center [563, 227] width 541 height 13
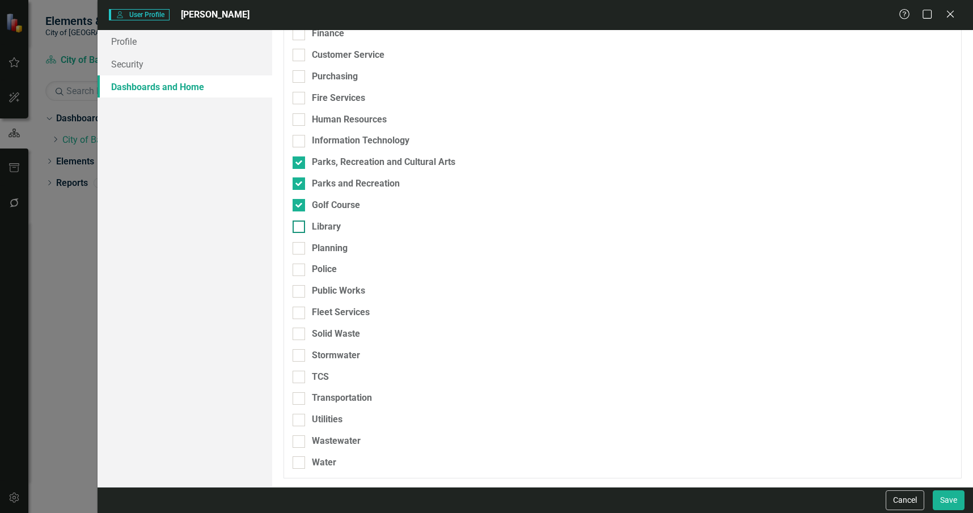
click at [300, 228] on input "Library" at bounding box center [296, 224] width 7 height 7
checkbox input "true"
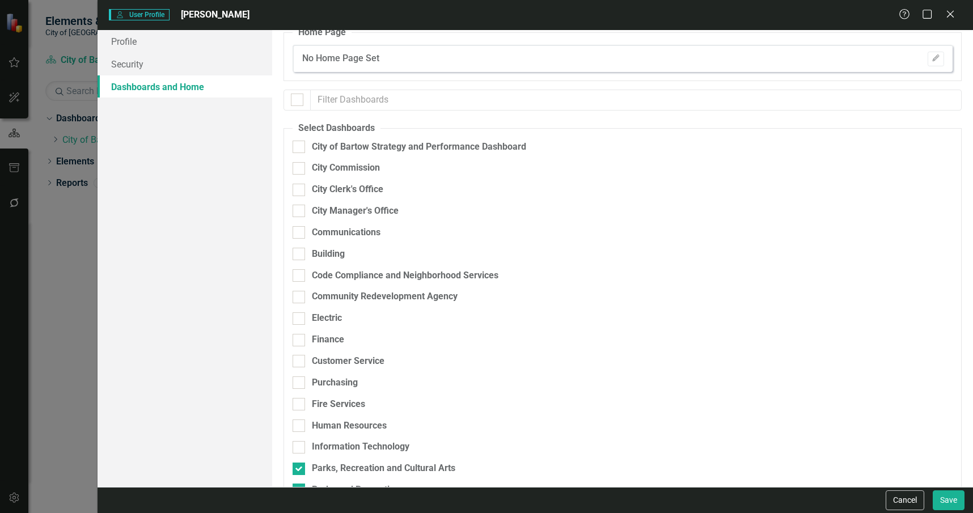
scroll to position [0, 0]
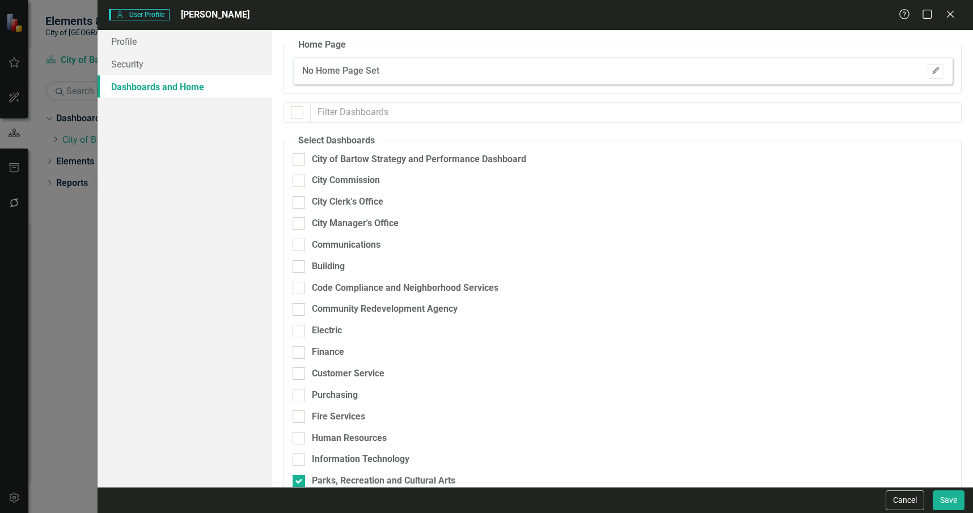
click at [928, 75] on button "Edit" at bounding box center [936, 71] width 16 height 15
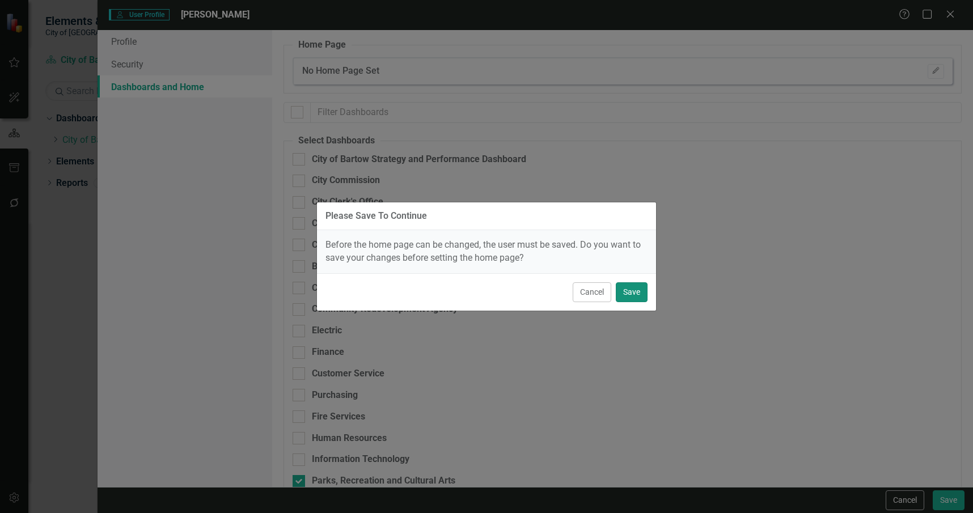
click at [629, 299] on button "Save" at bounding box center [632, 292] width 32 height 20
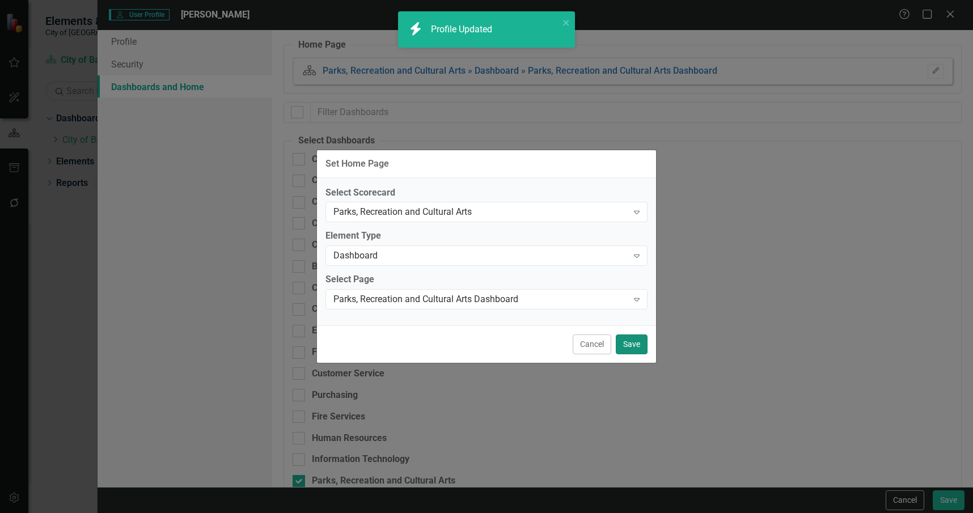
click at [628, 342] on button "Save" at bounding box center [632, 344] width 32 height 20
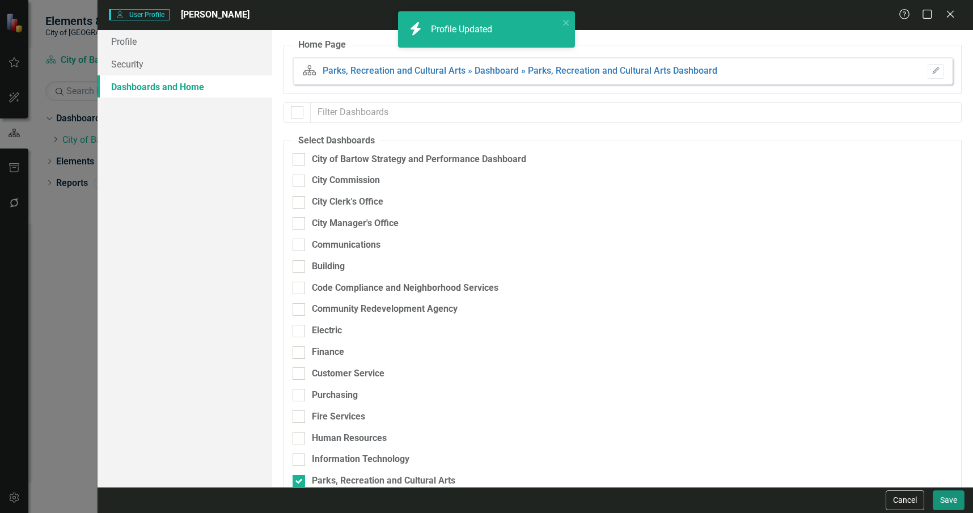
click at [946, 497] on button "Save" at bounding box center [949, 500] width 32 height 20
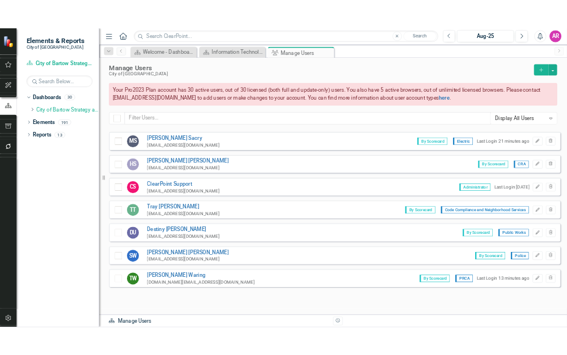
scroll to position [1134, 0]
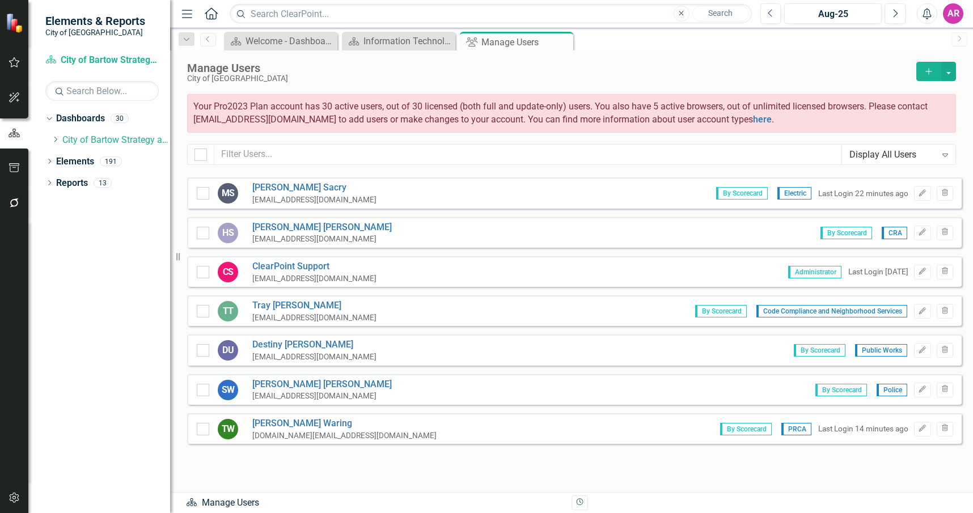
click at [837, 59] on div "Manage Users City of Bartow Add Your Pro2023 Plan account has 30 active users, …" at bounding box center [571, 111] width 803 height 123
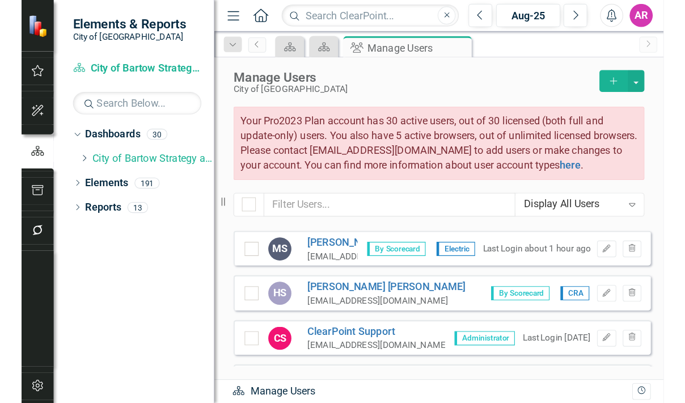
scroll to position [1134, 0]
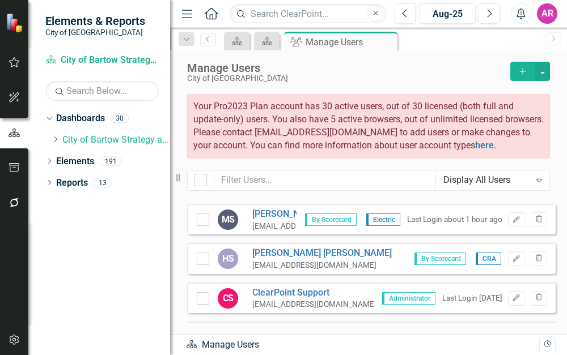
click at [448, 68] on div "Manage Users" at bounding box center [345, 68] width 317 height 12
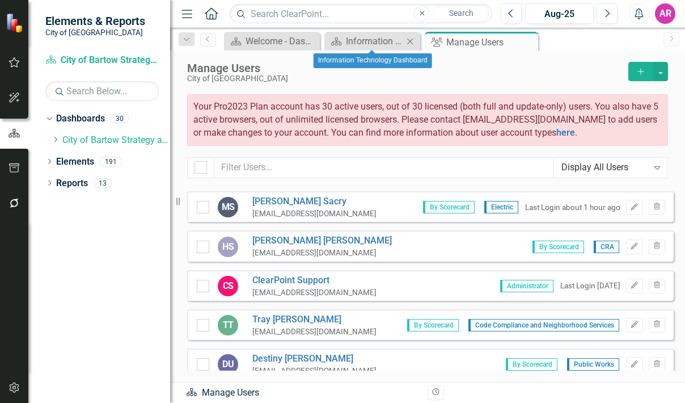
click at [409, 41] on icon at bounding box center [410, 41] width 6 height 6
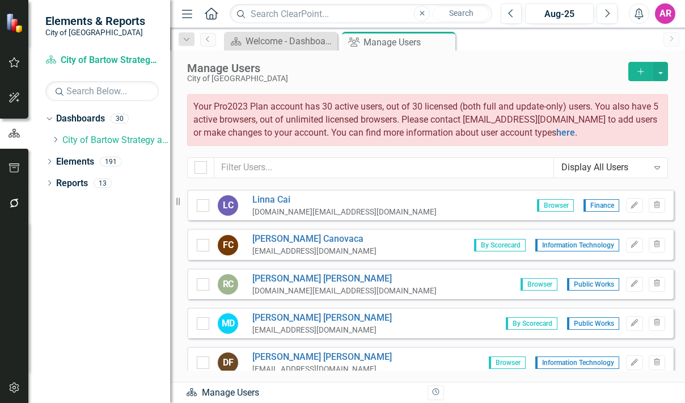
scroll to position [0, 0]
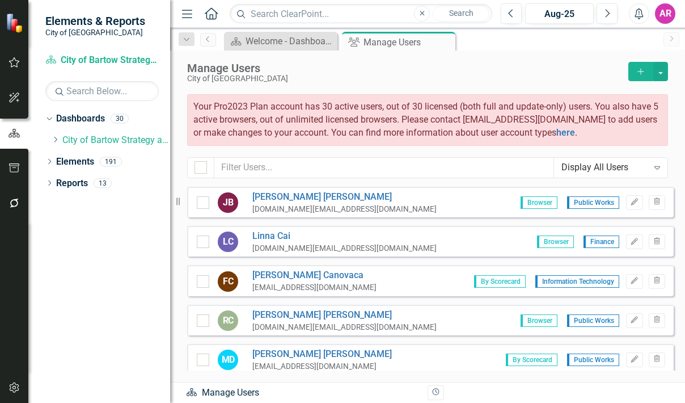
click at [660, 171] on icon "Expand" at bounding box center [656, 167] width 11 height 9
click at [111, 309] on div "Dropdown Dashboards 30 Dropdown City of Bartow Strategy and Performance Dashboa…" at bounding box center [99, 255] width 142 height 293
